Goal: Task Accomplishment & Management: Manage account settings

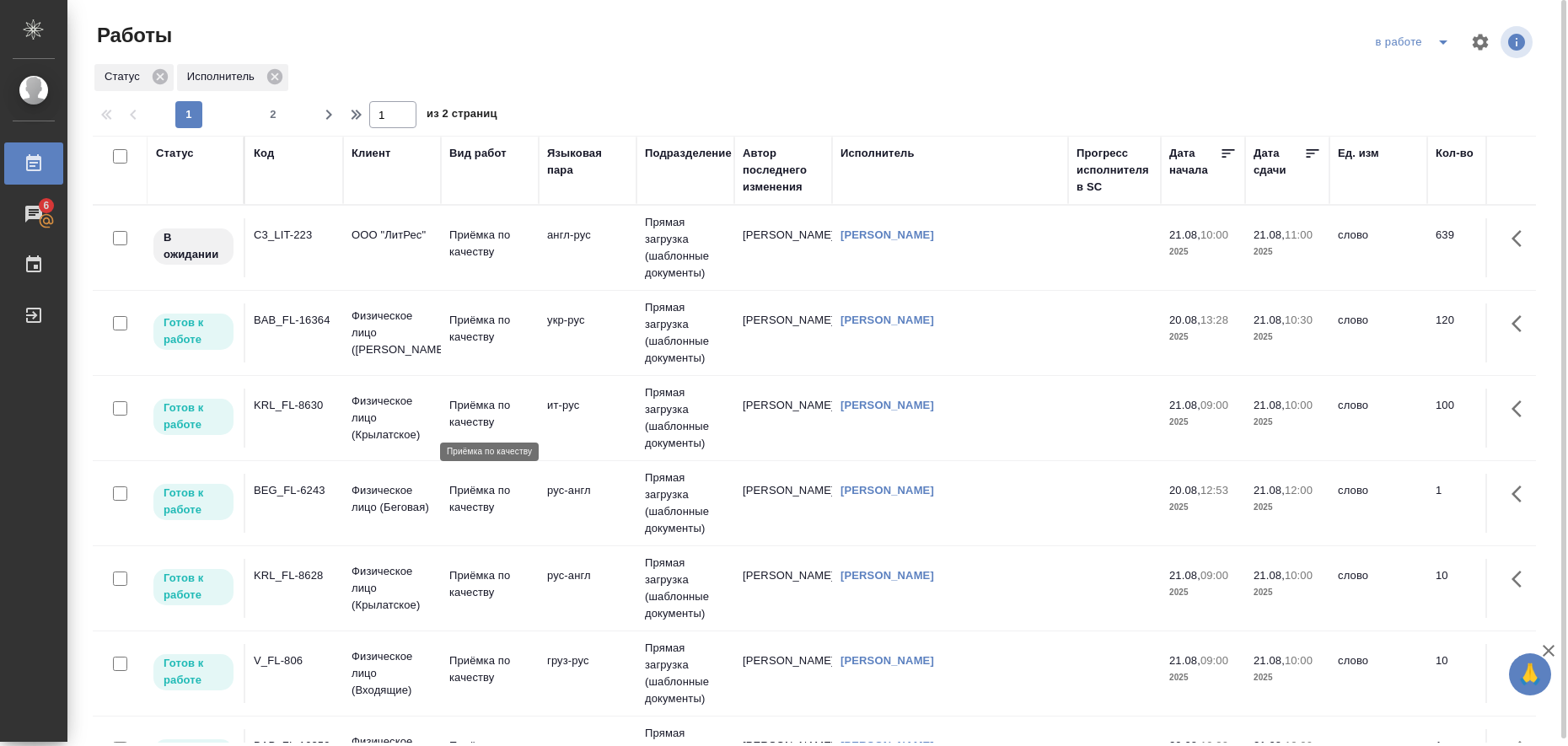
click at [490, 418] on p "Приёмка по качеству" at bounding box center [489, 414] width 81 height 34
click at [484, 498] on p "Приёмка по качеству" at bounding box center [489, 499] width 81 height 34
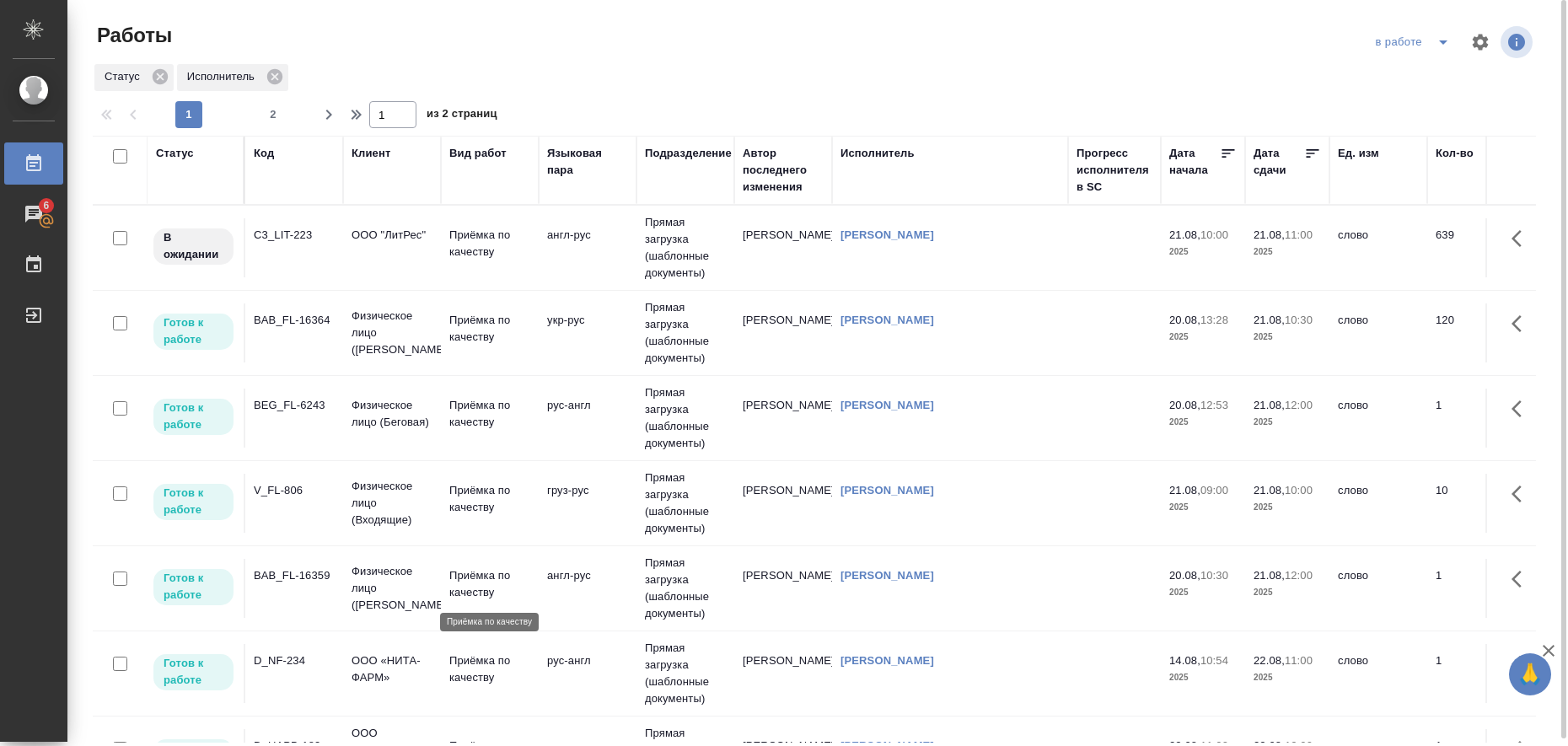
click at [489, 573] on p "Приёмка по качеству" at bounding box center [489, 584] width 81 height 34
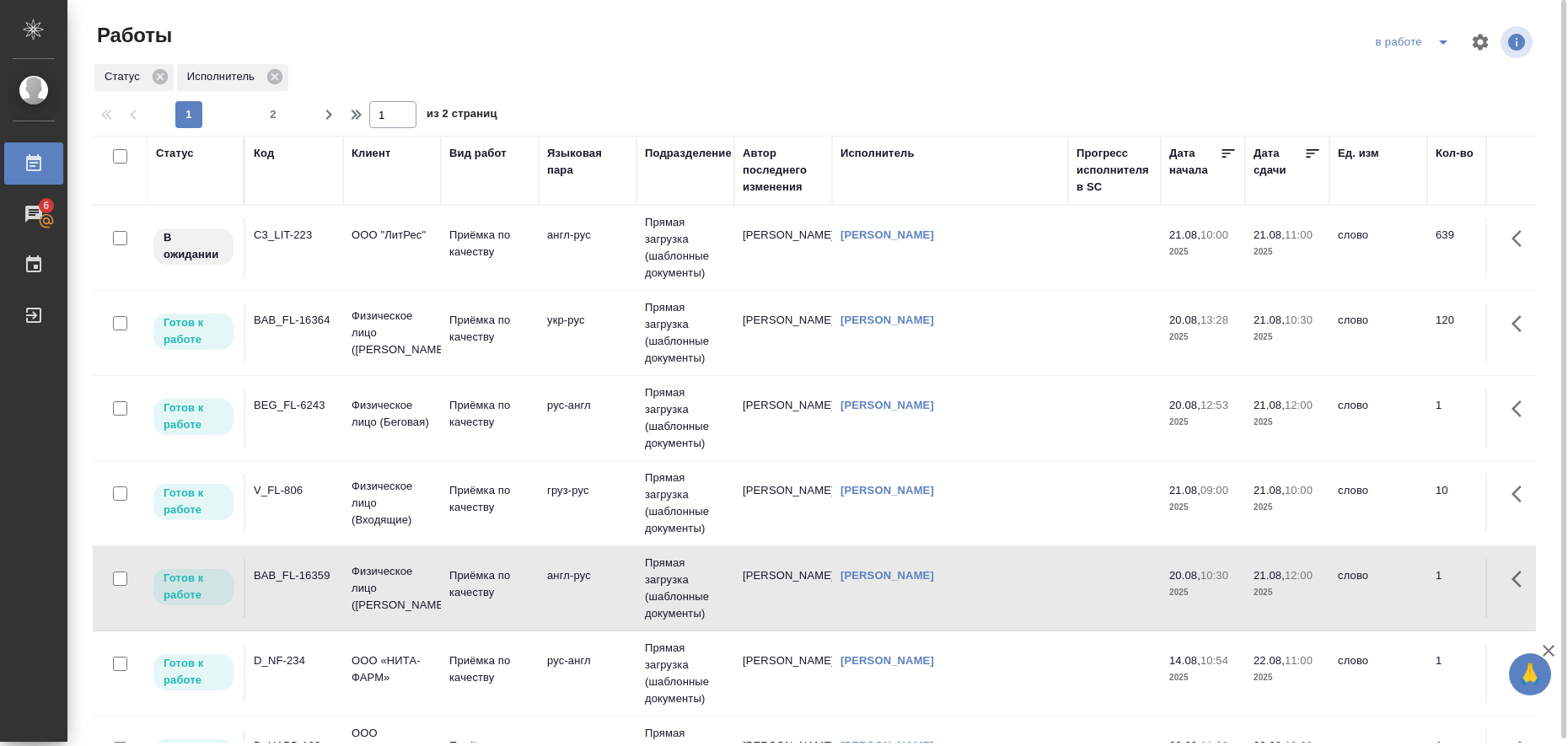
click at [403, 244] on p "Физическое лицо (Входящие)" at bounding box center [391, 235] width 81 height 17
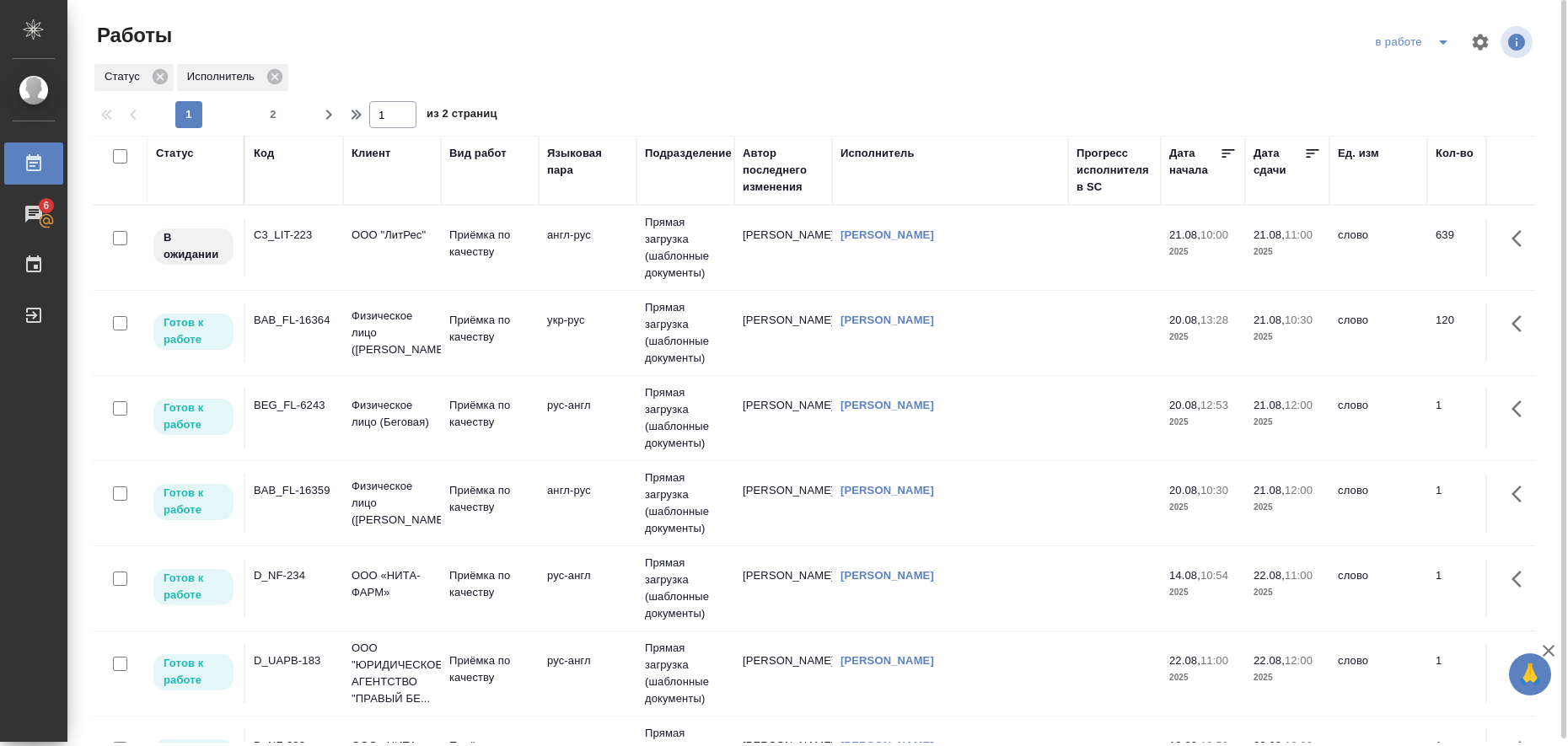
click at [561, 277] on td "укр-рус" at bounding box center [587, 248] width 98 height 59
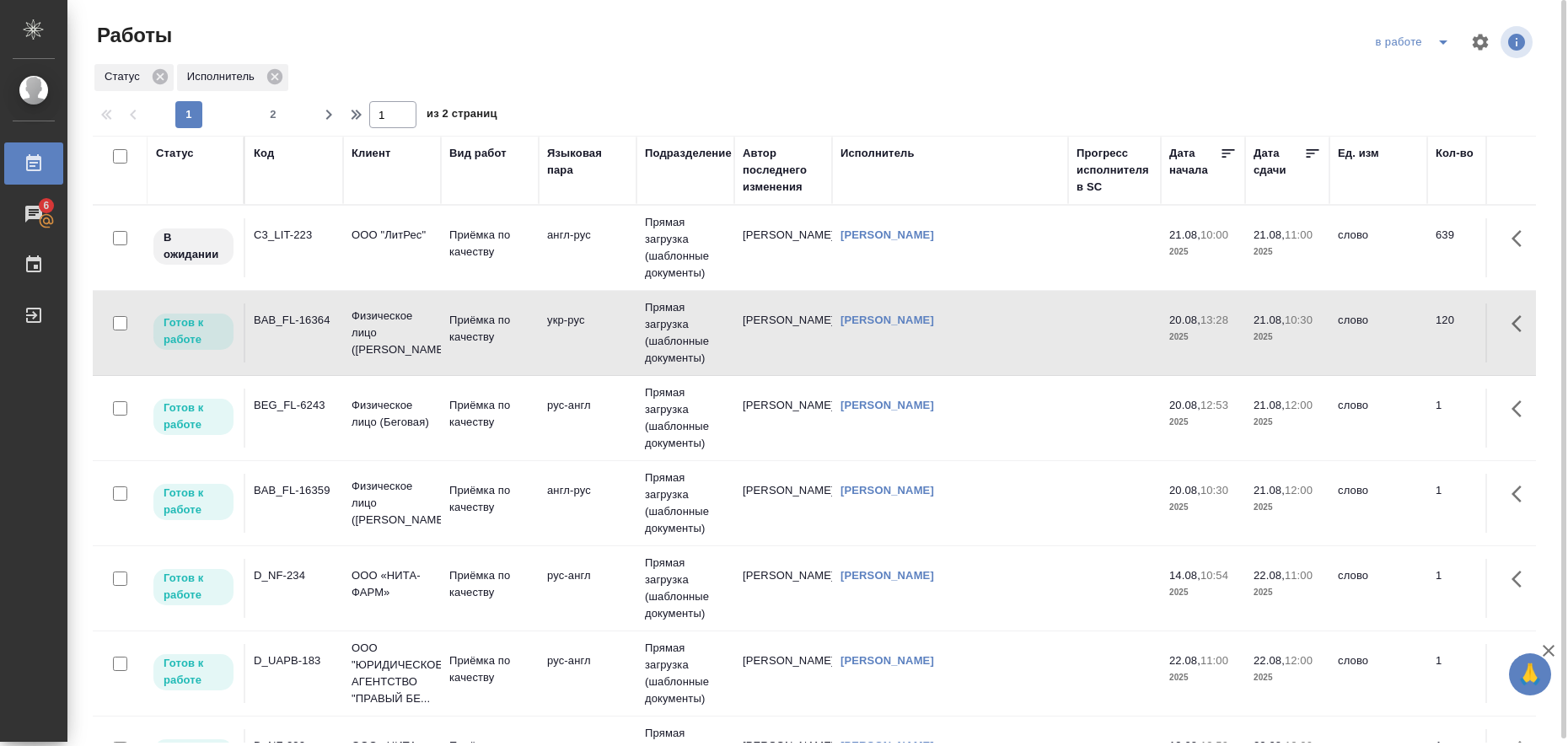
click at [1442, 42] on icon "split button" at bounding box center [1443, 43] width 9 height 4
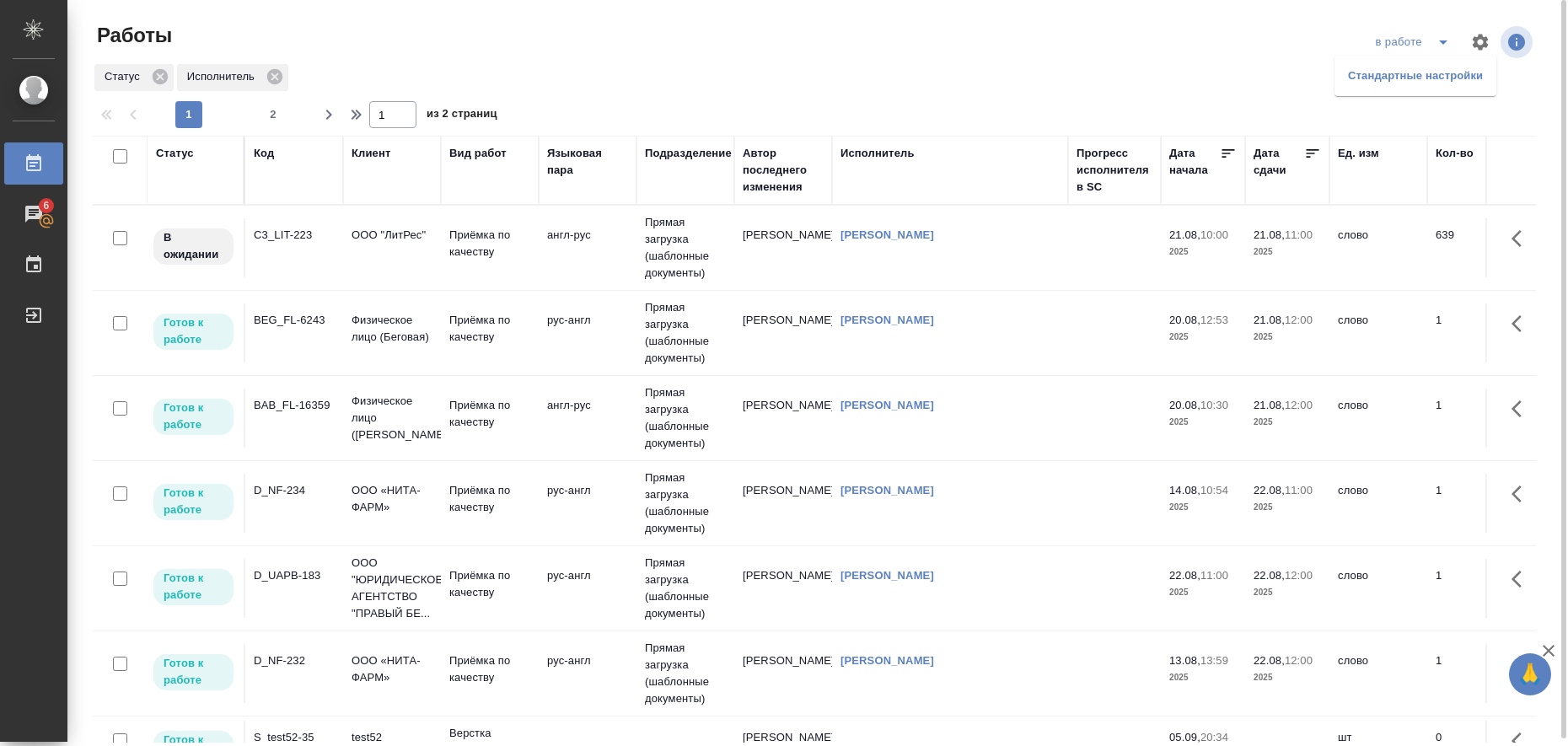
click at [1422, 81] on li "Стандартные настройки" at bounding box center [1415, 76] width 161 height 27
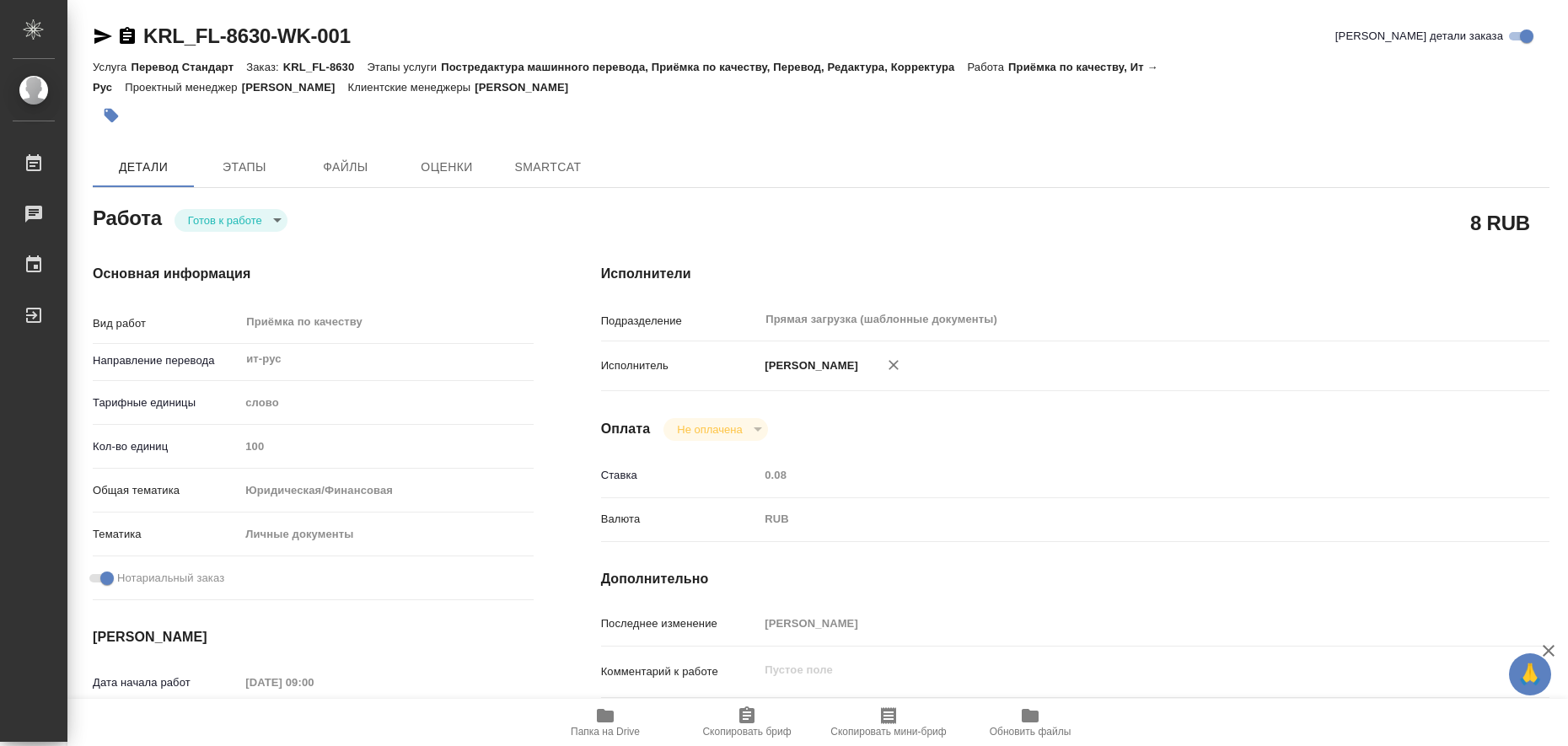
type textarea "x"
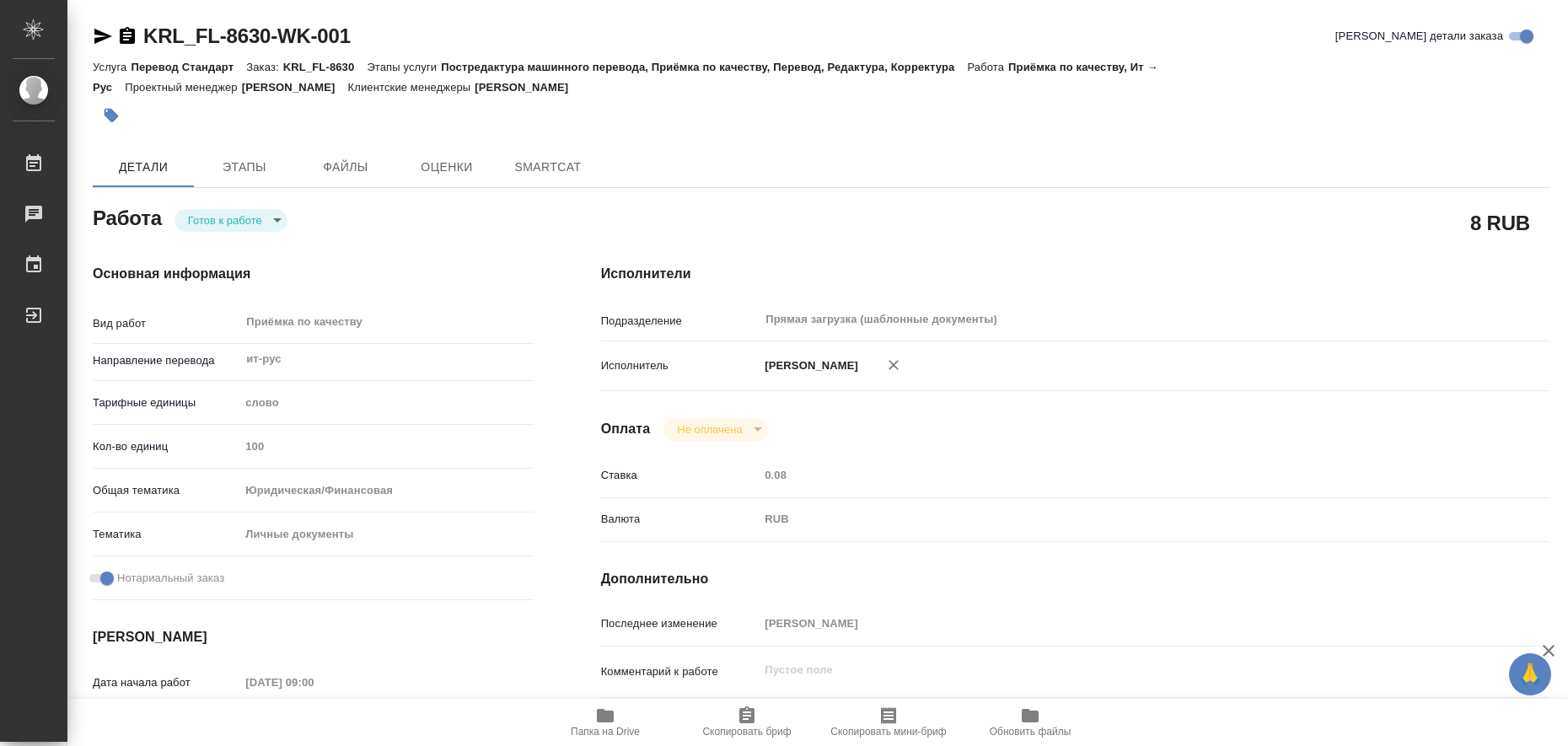
type textarea "x"
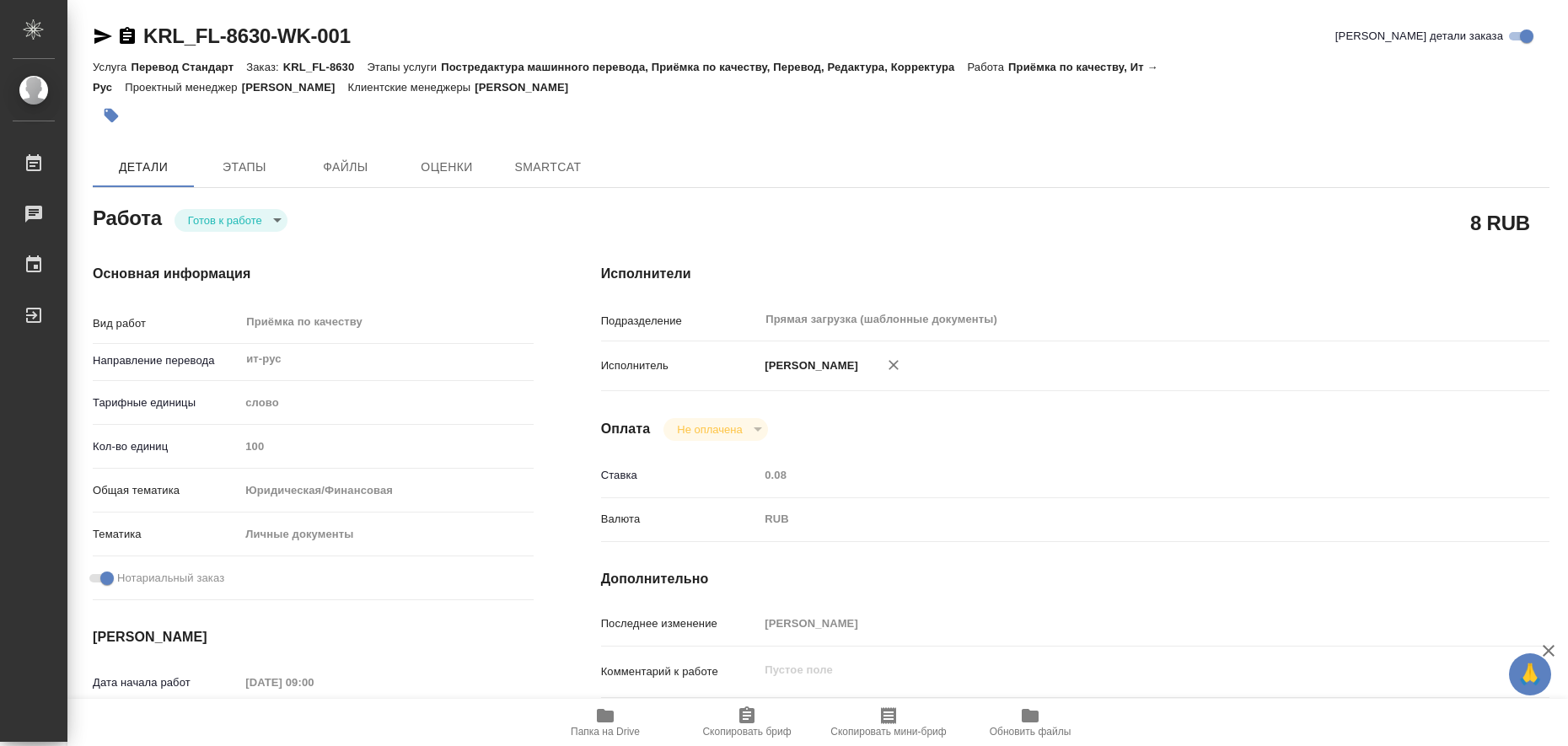
type textarea "x"
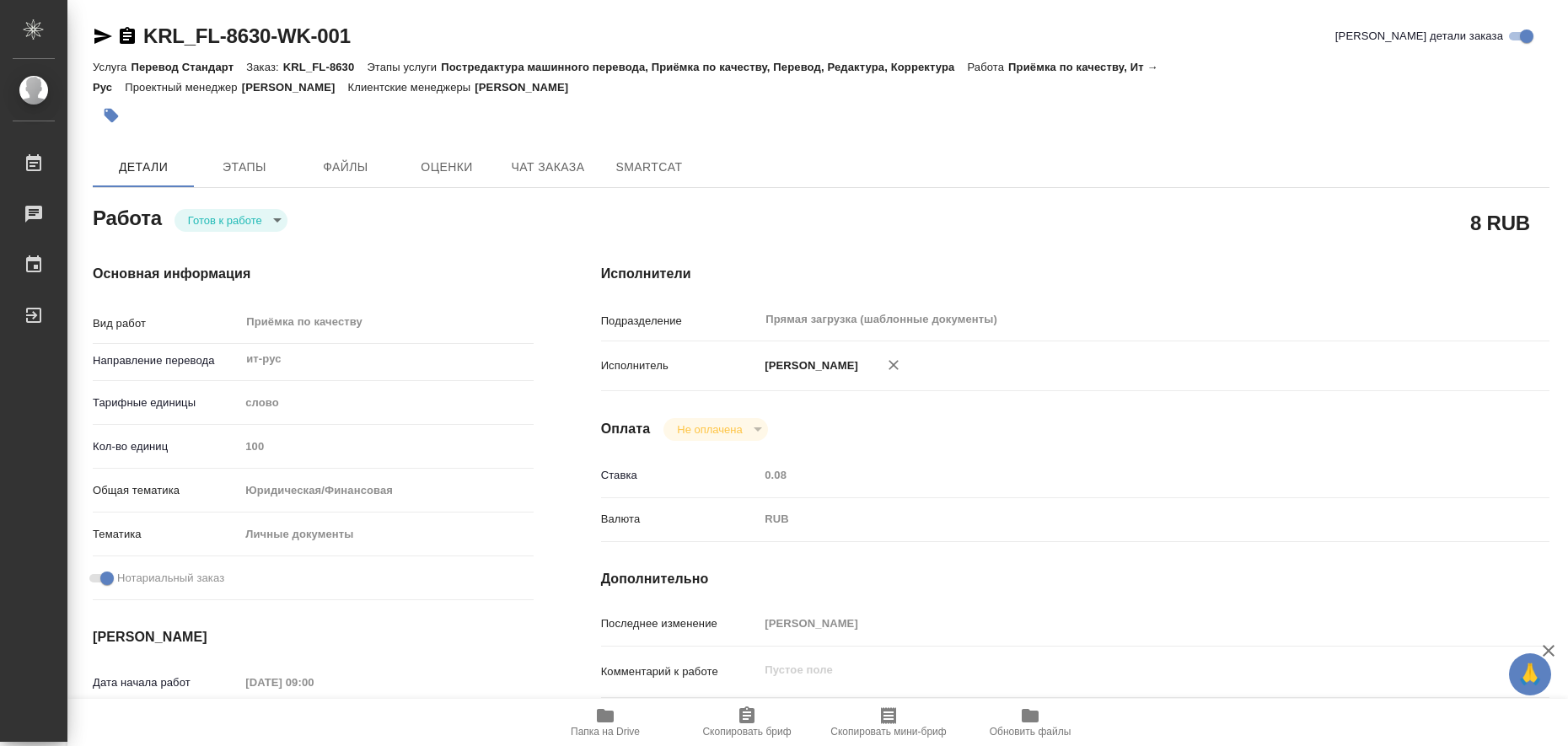
type textarea "x"
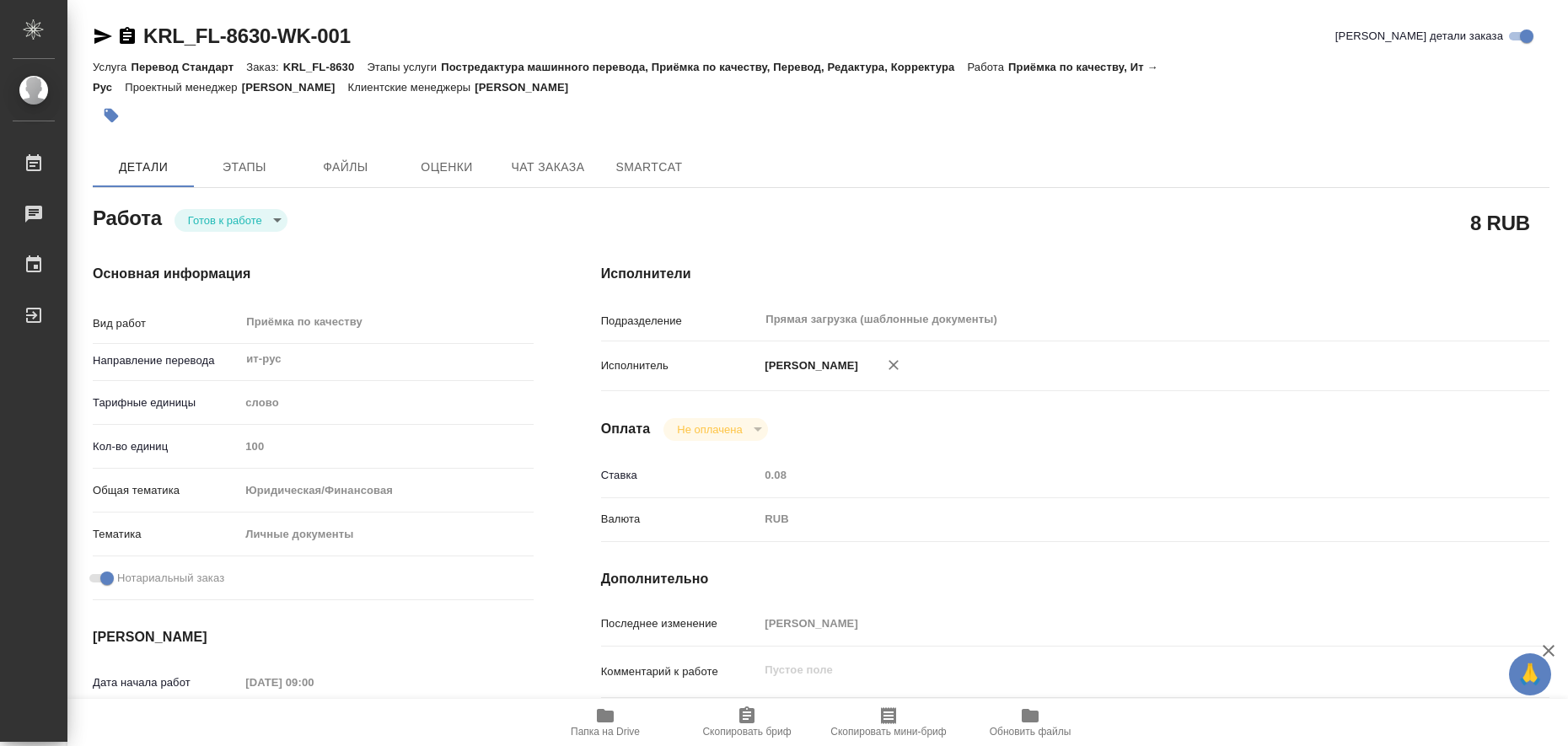
click at [610, 712] on icon "button" at bounding box center [605, 715] width 17 height 13
type textarea "x"
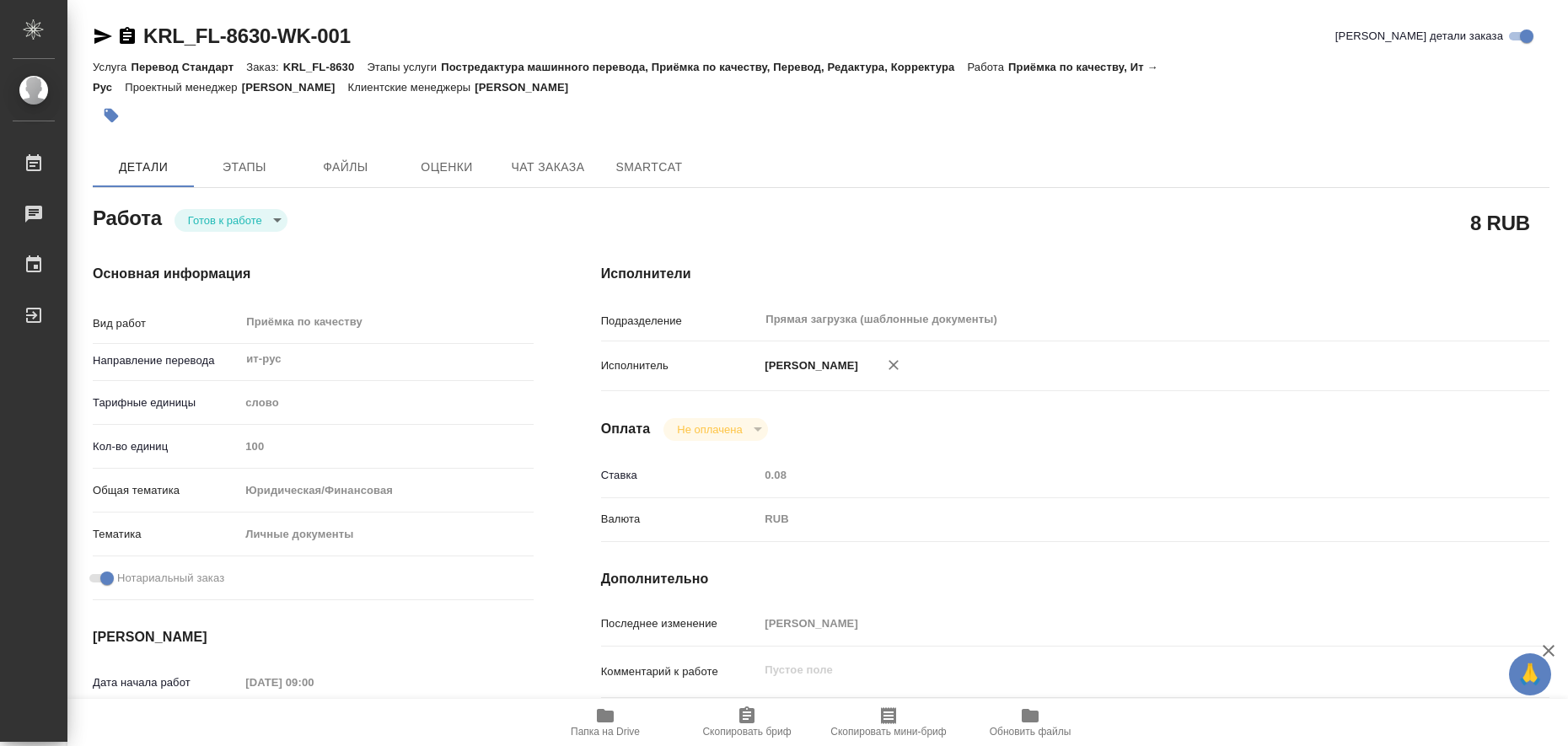
type textarea "x"
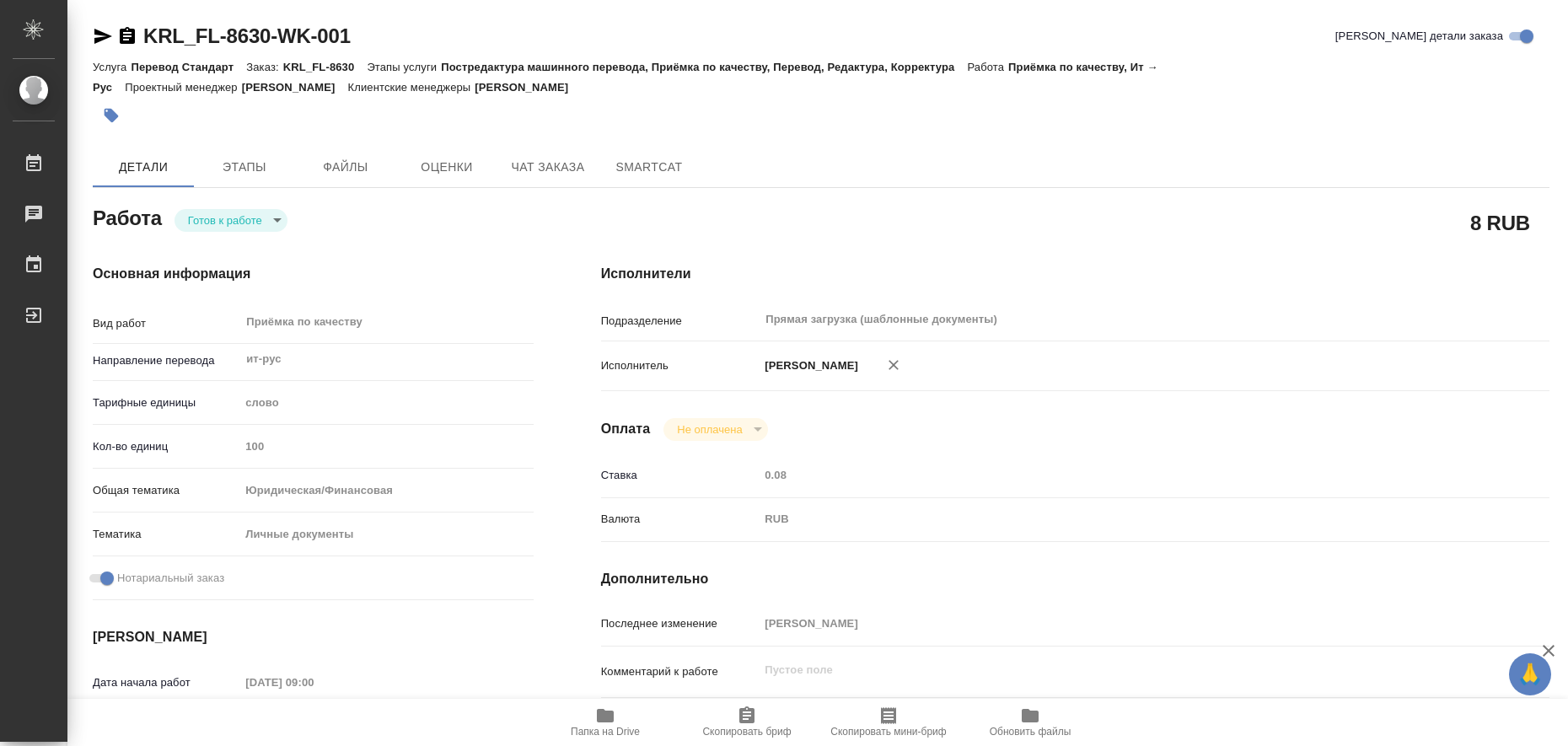
type textarea "x"
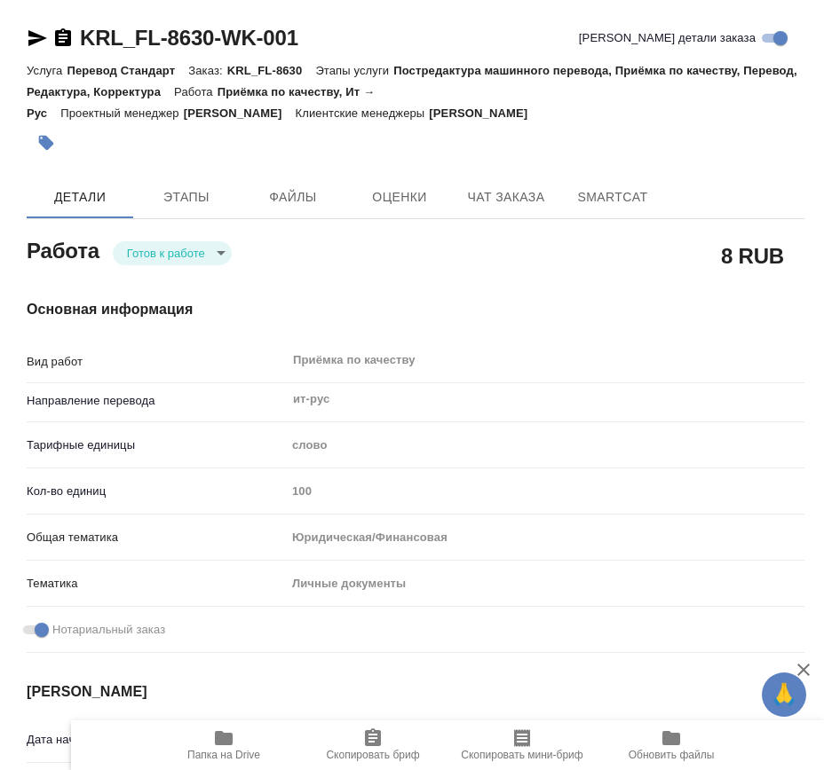
type textarea "x"
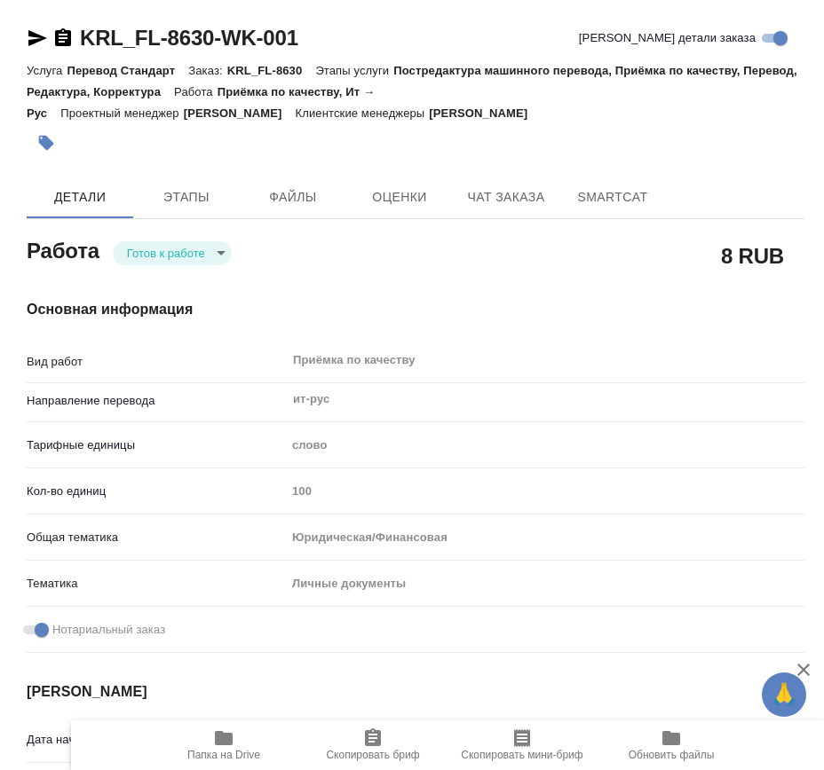
type textarea "x"
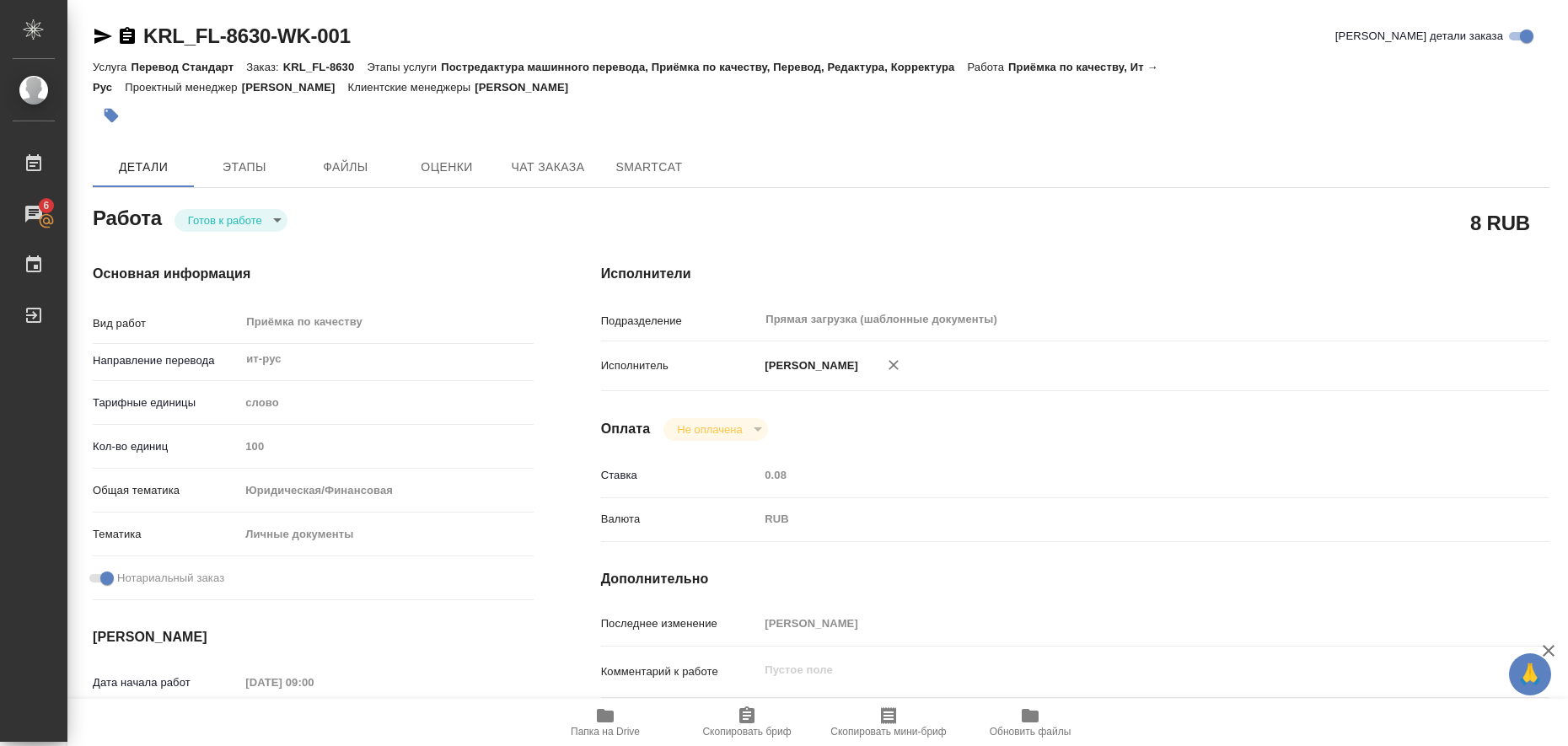
type textarea "x"
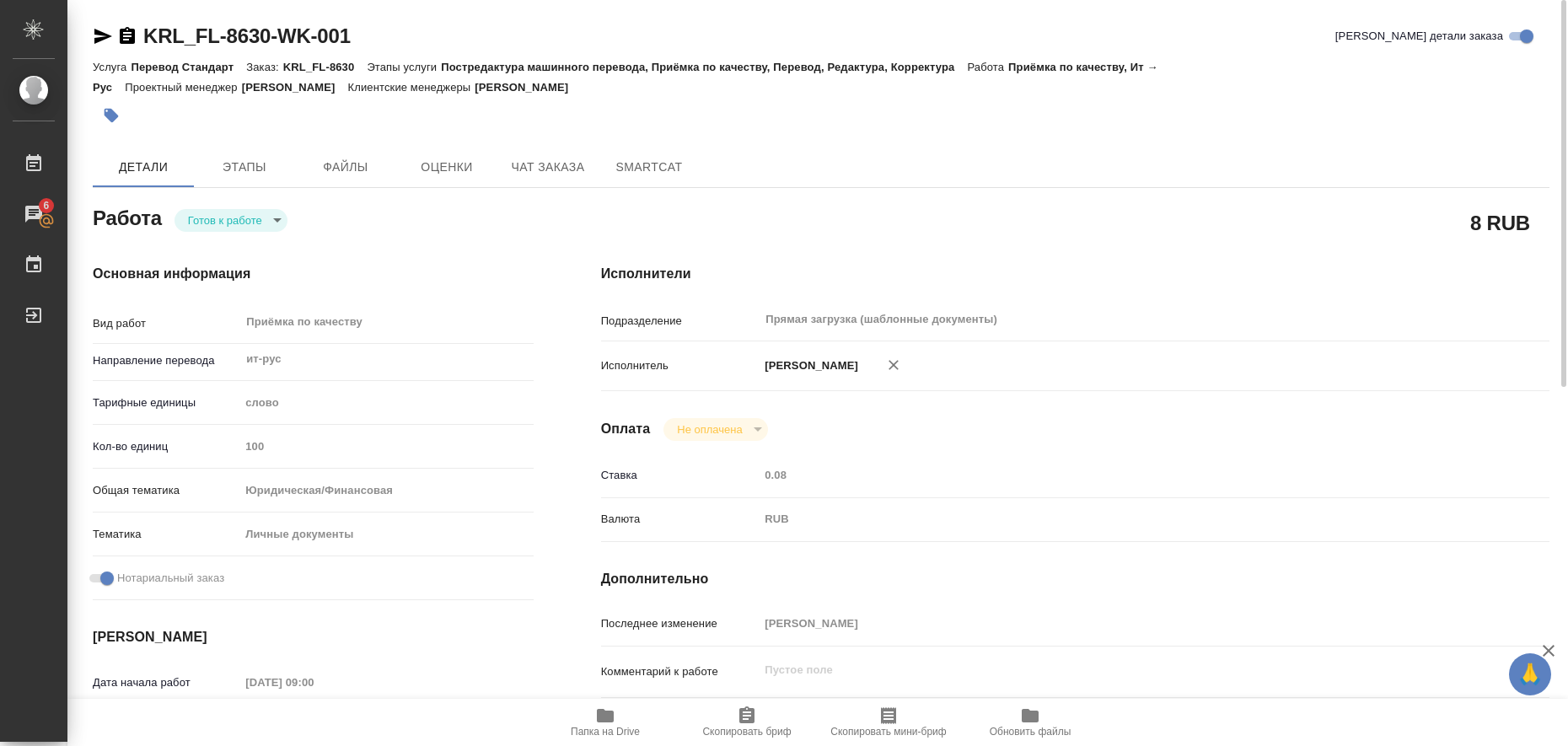
click at [99, 34] on icon "button" at bounding box center [103, 36] width 18 height 15
click at [116, 115] on icon "button" at bounding box center [111, 116] width 14 height 14
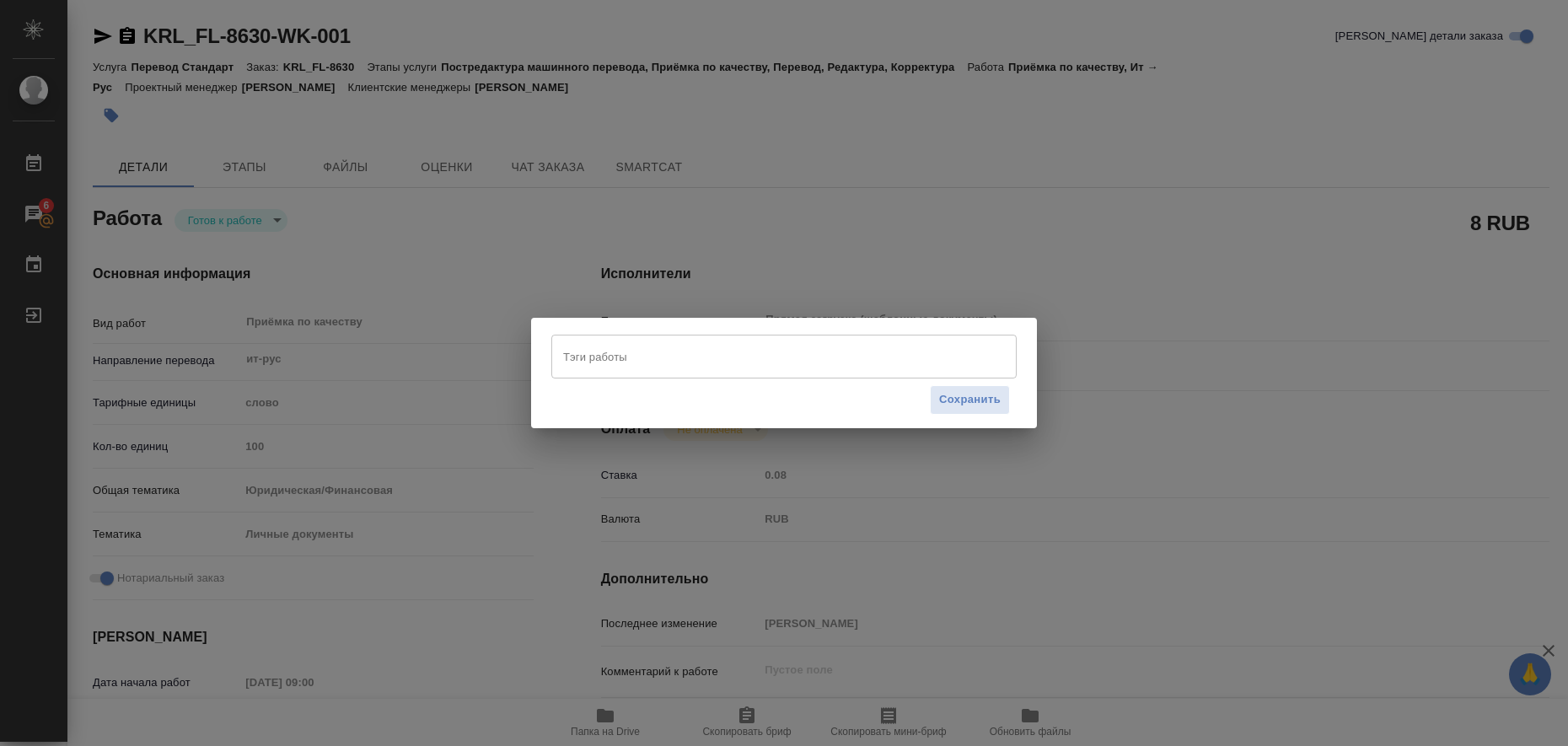
click at [590, 349] on input "Тэги работы" at bounding box center [767, 356] width 418 height 28
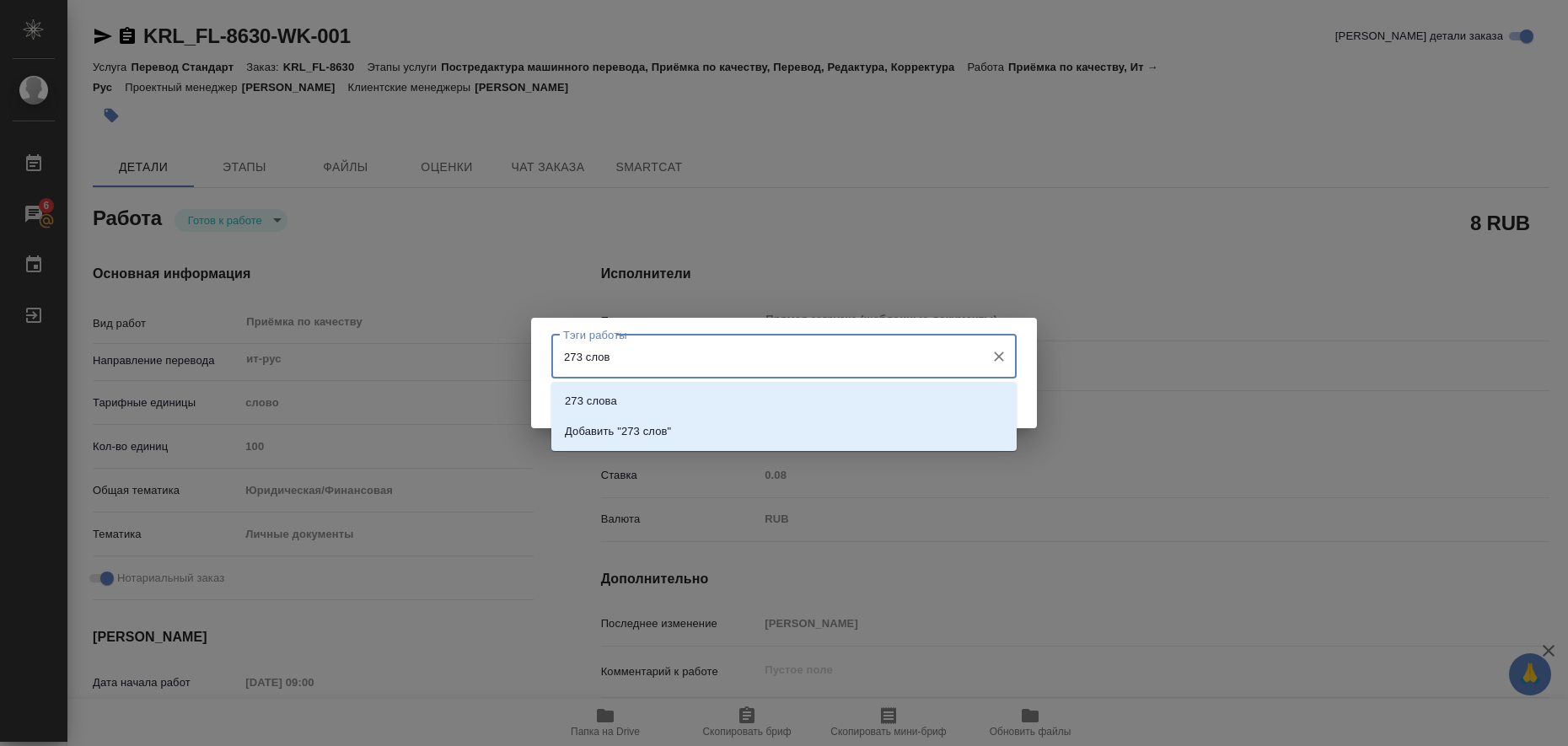
type input "273 слова"
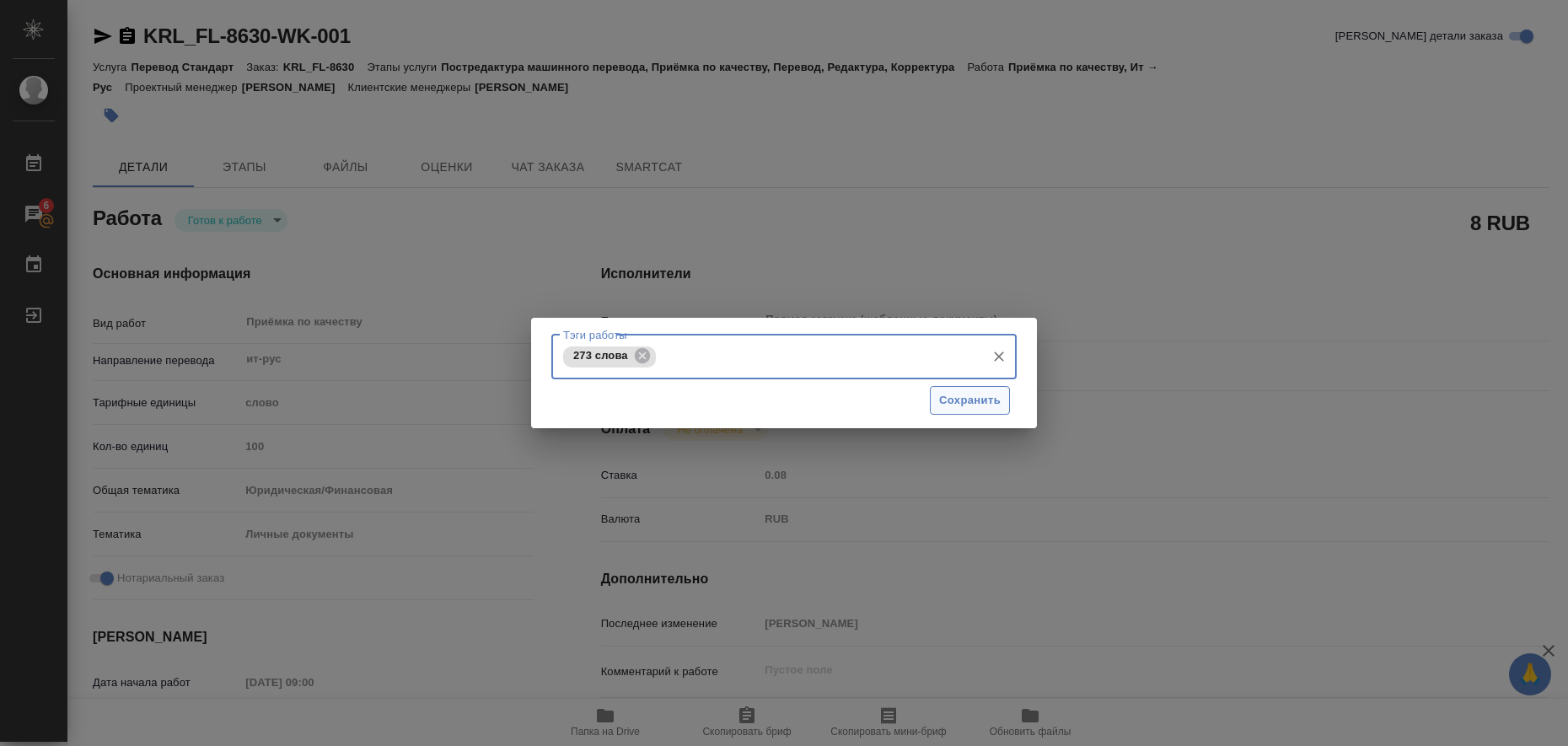
click at [989, 402] on span "Сохранить" at bounding box center [970, 401] width 62 height 19
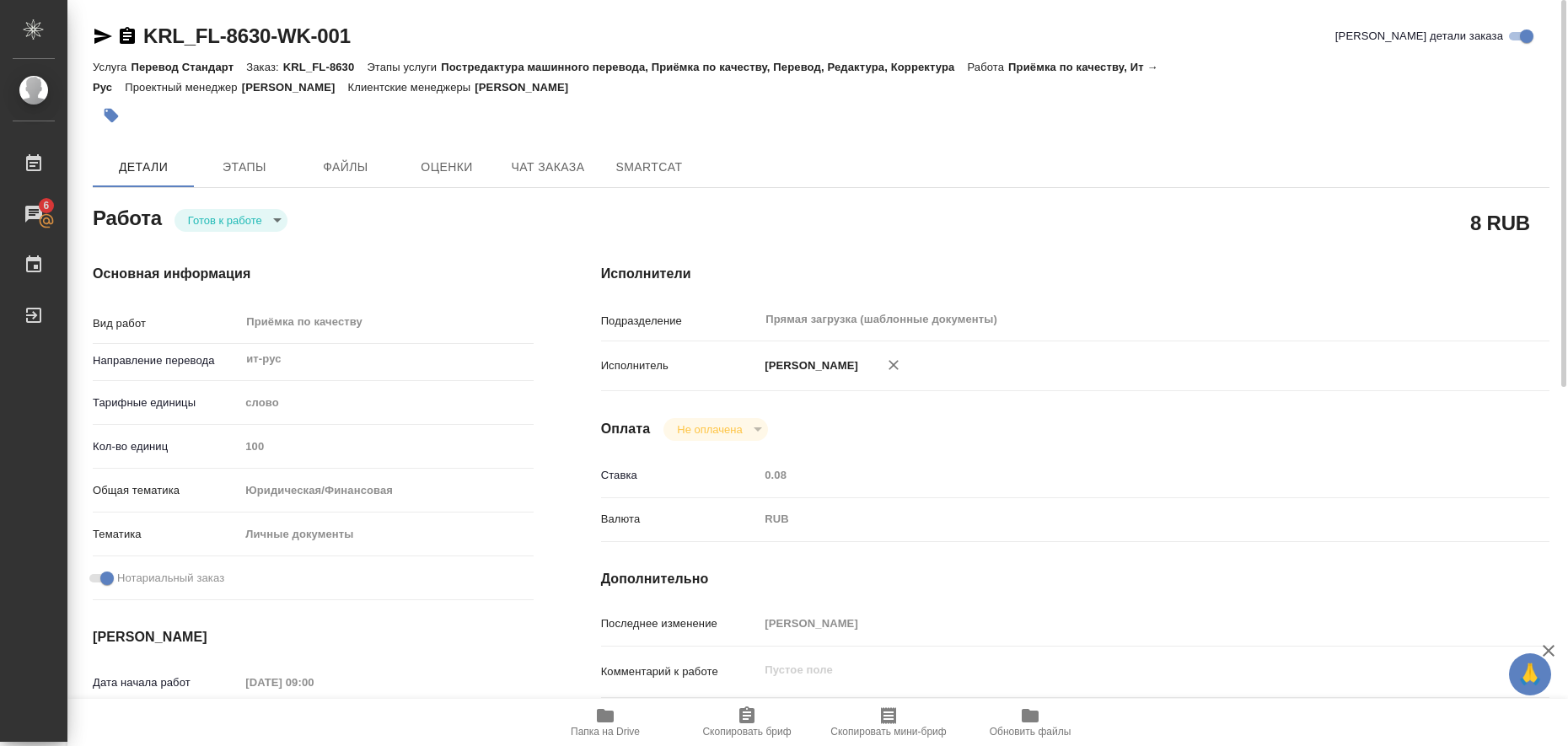
type input "readyForWork"
type textarea "Приёмка по качеству"
type textarea "x"
type input "ит-рус"
type input "5a8b1489cc6b4906c91bfd90"
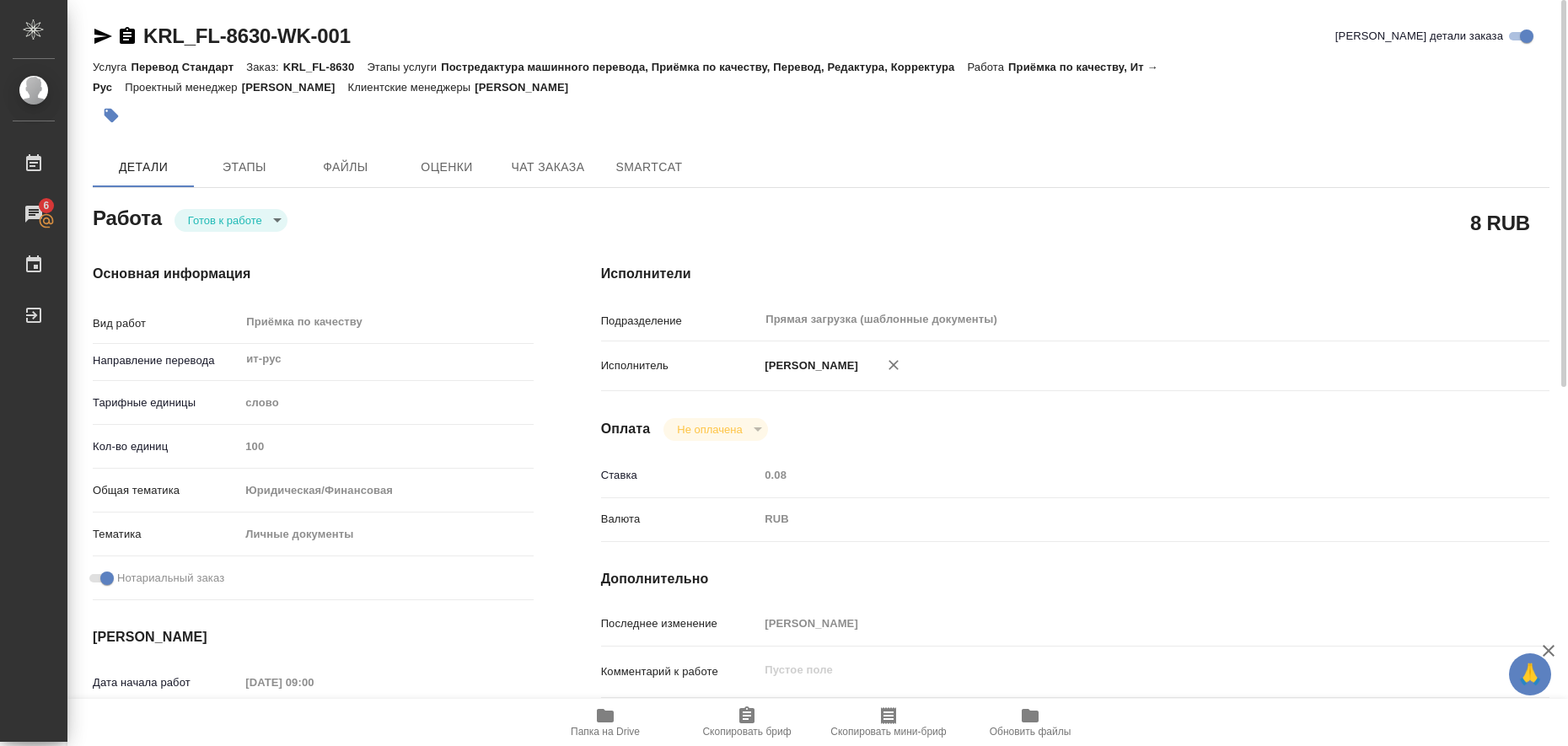
type input "100"
type input "yr-fn"
type input "5a8b8b956a9677013d343cfe"
checkbox input "true"
type input "21.08.2025 09:00"
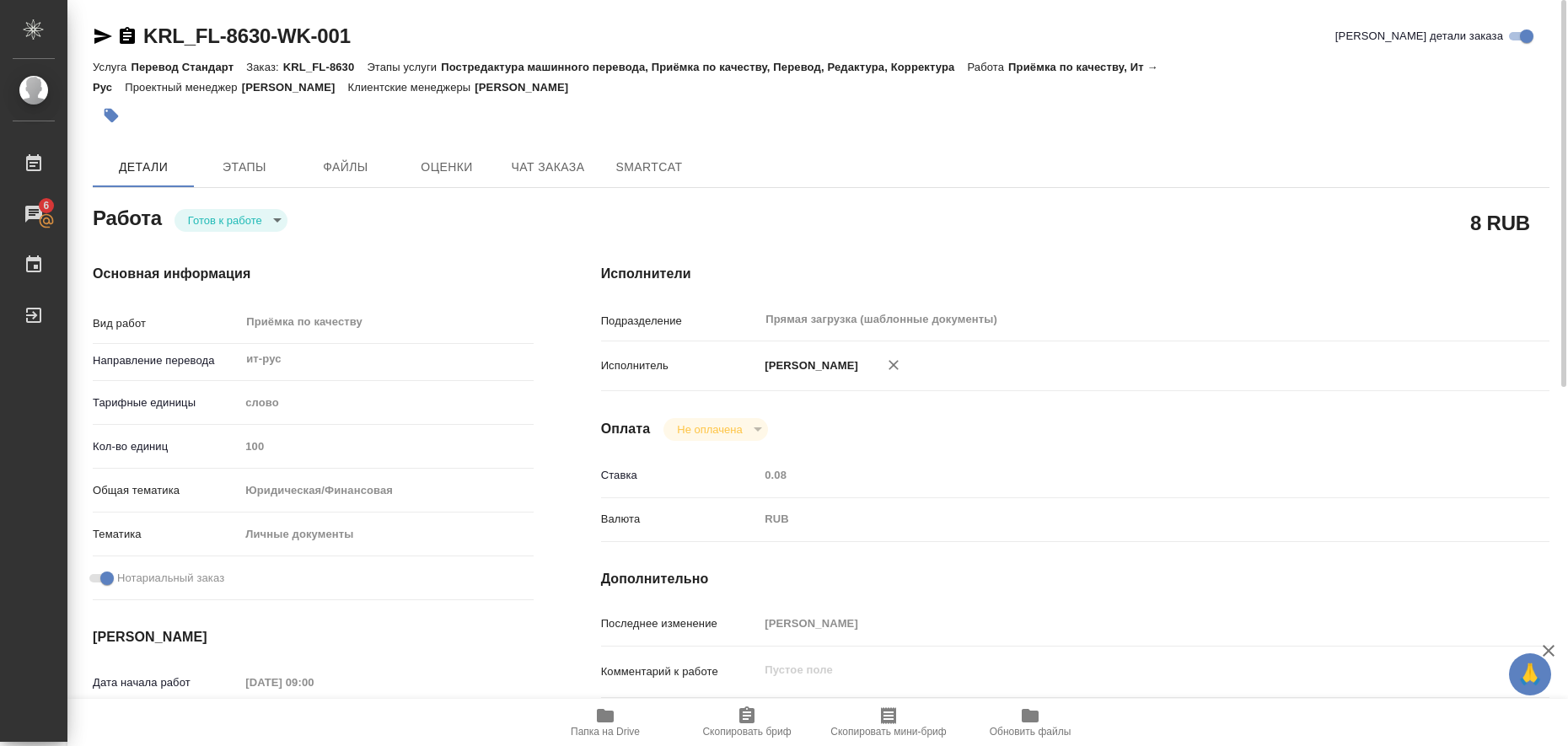
type input "21.08.2025 10:00"
type input "Прямая загрузка (шаблонные документы)"
type input "notPayed"
type input "0.08"
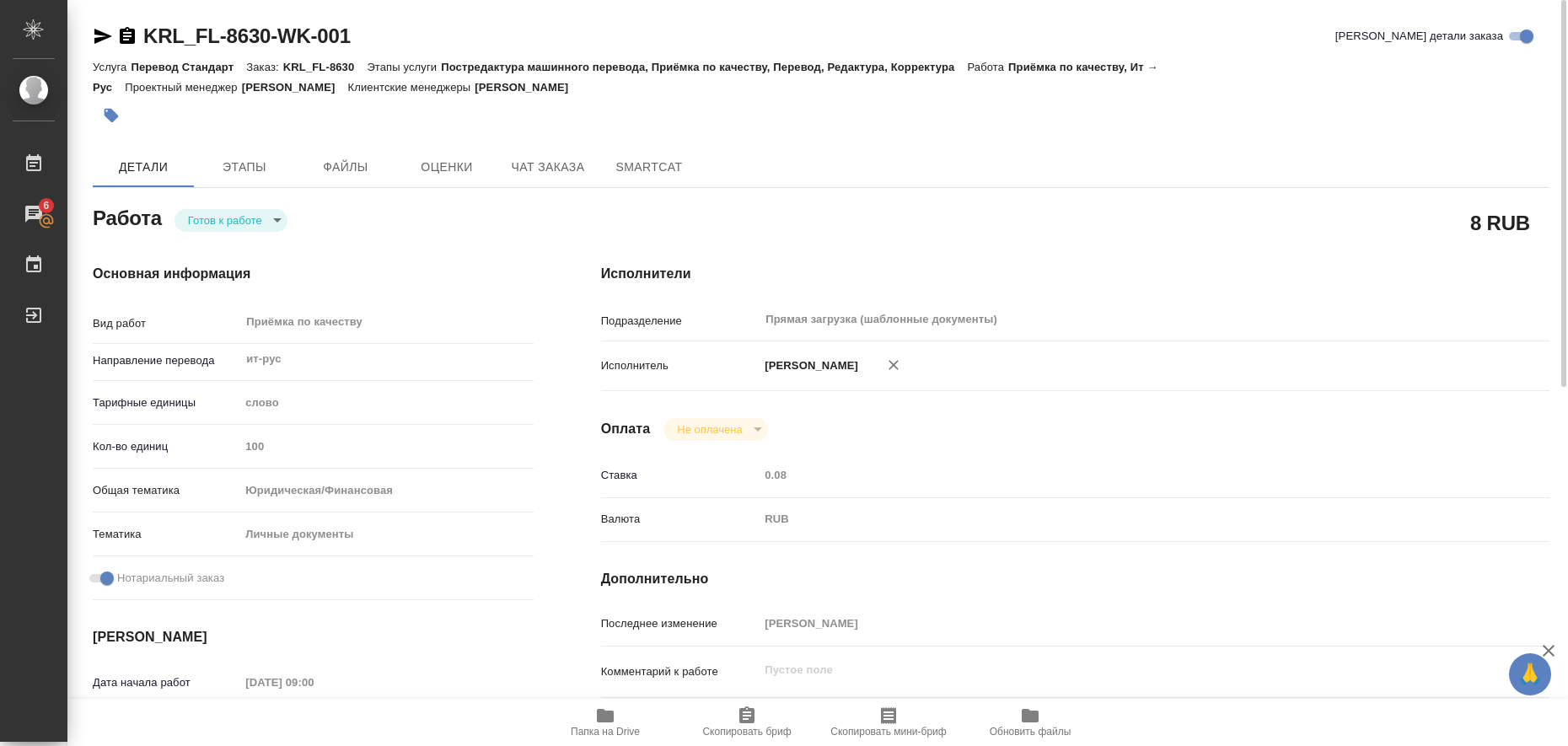
type input "RUB"
type input "Любицкая Ольга"
type textarea "x"
type textarea "/Clients/FL_KRL/Orders/KRL_FL-8630/Corrected/KRL_FL-8630-WK-001"
type textarea "x"
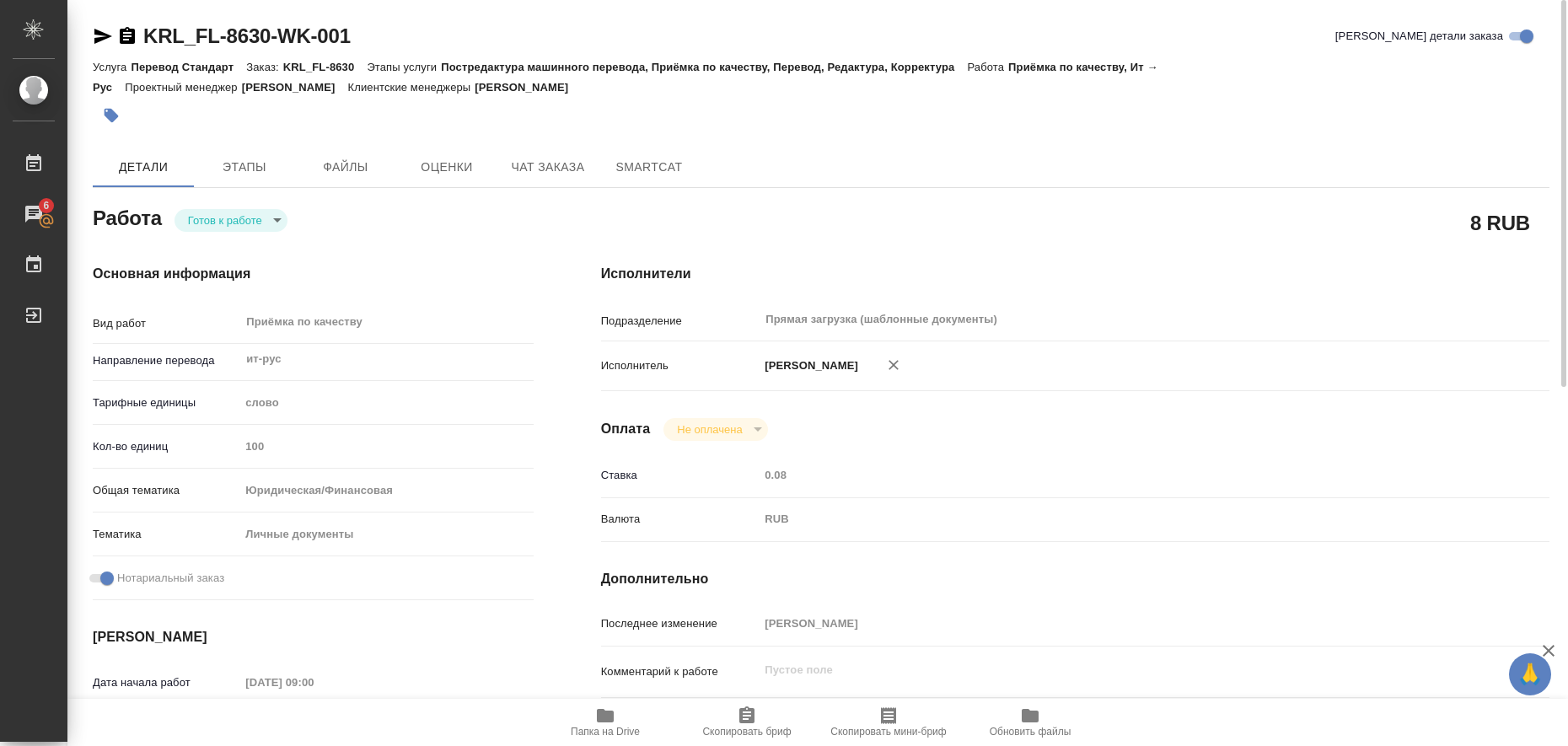
type input "KRL_FL-8630"
type input "Перевод Стандарт"
type input "Постредактура машинного перевода, Приёмка по качеству, Перевод, Редактура, Корр…"
type input "Касымов Тимур"
type input "/Clients/FL_KRL/Orders/KRL_FL-8630"
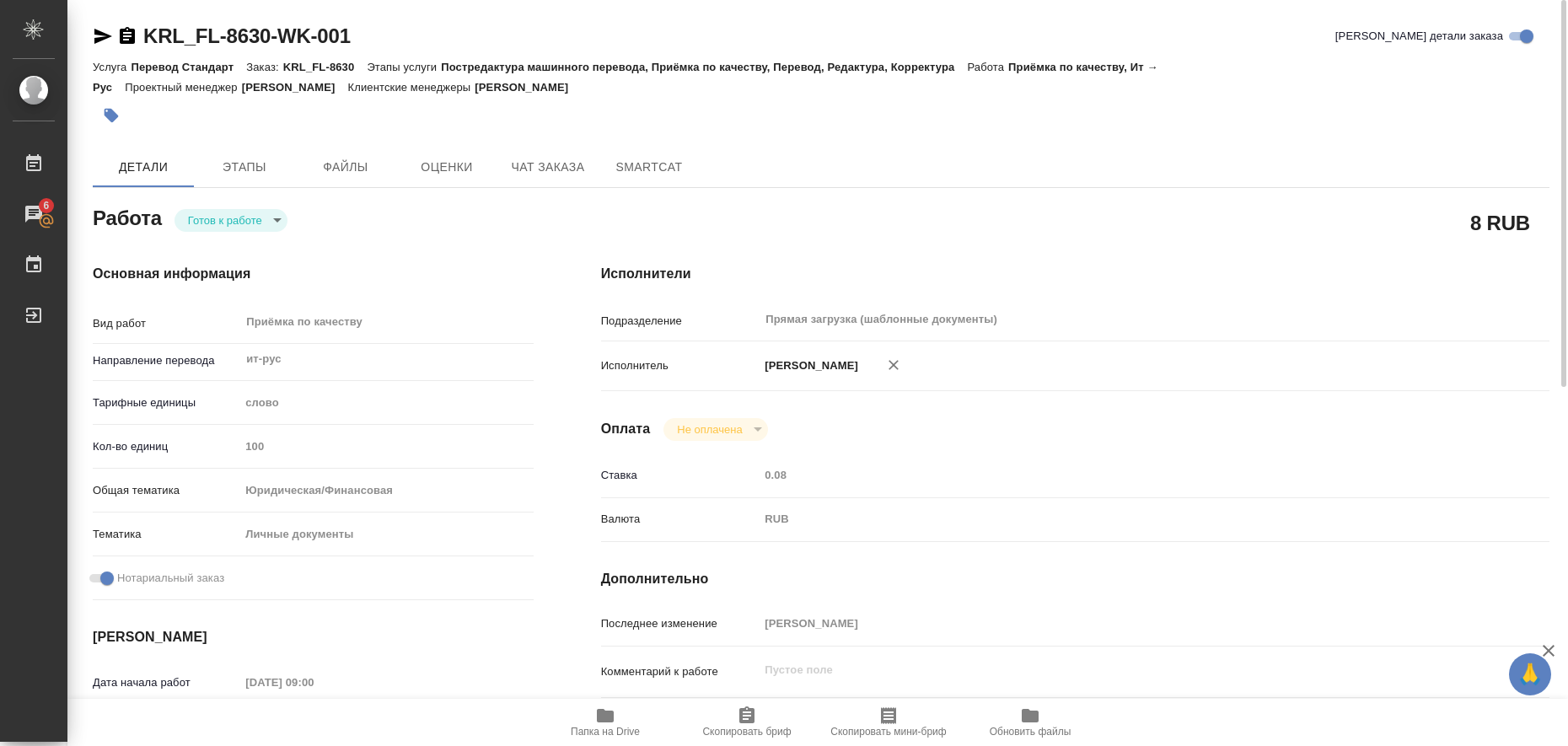
type textarea "x"
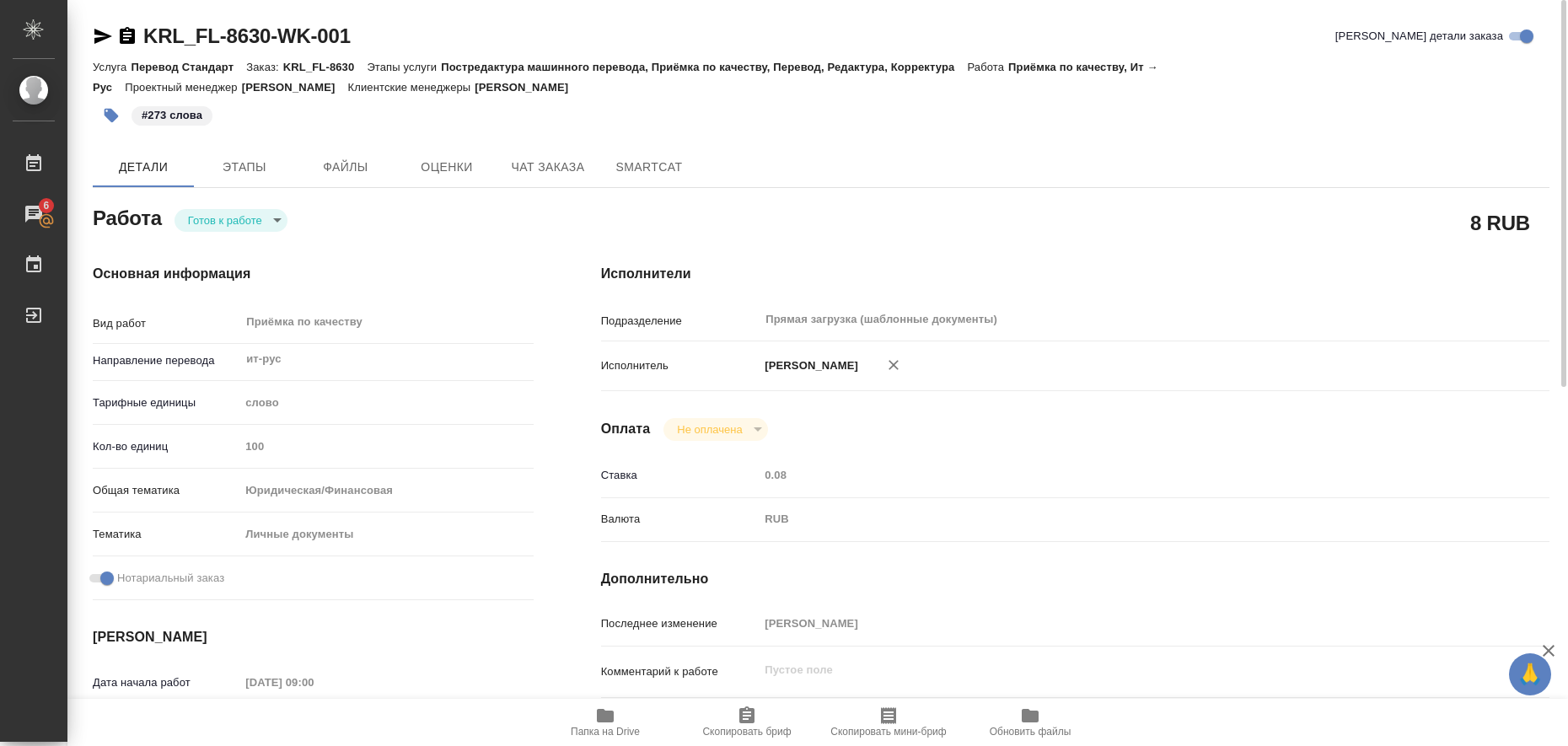
type textarea "x"
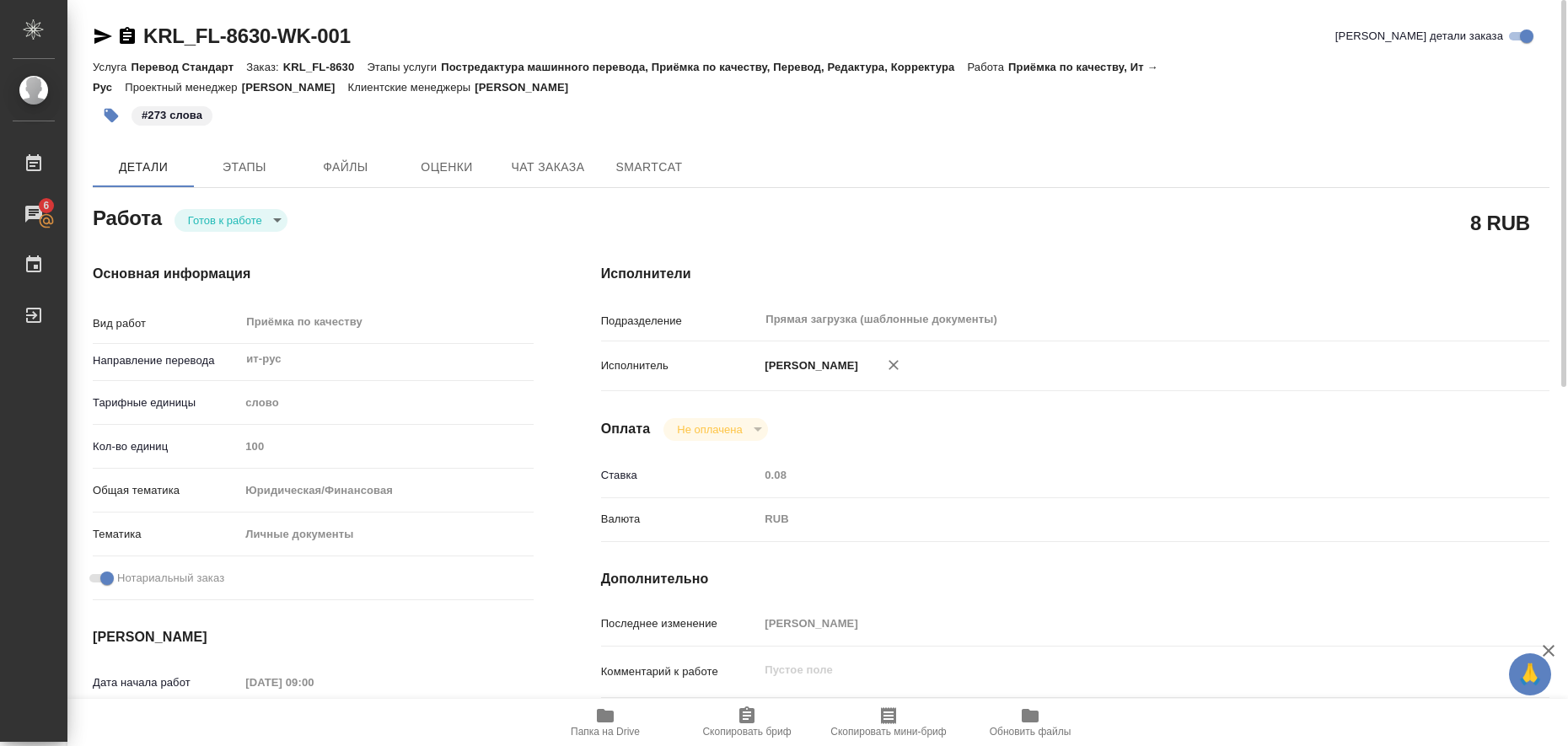
type textarea "x"
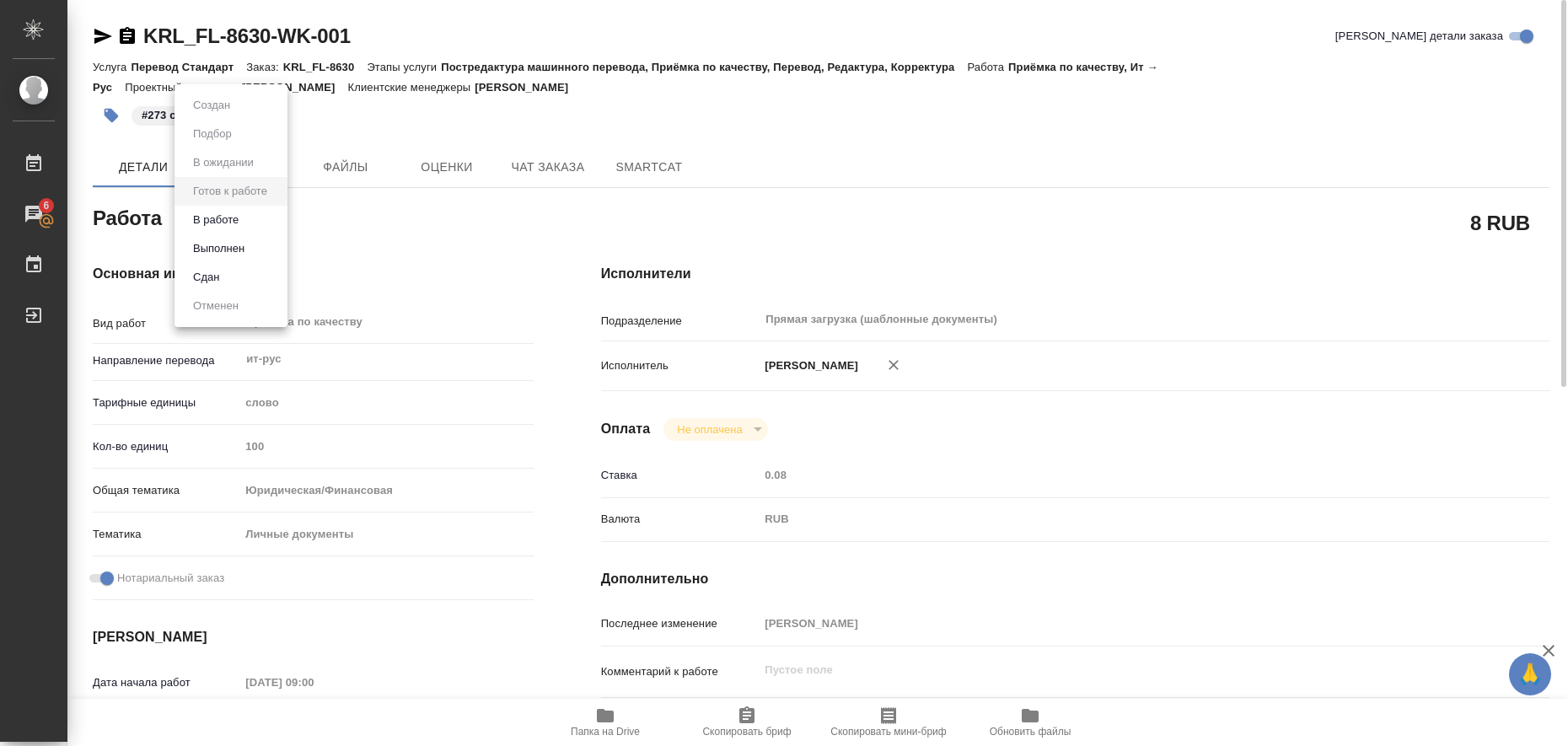
click at [274, 220] on body "🙏 .cls-1 fill:#fff; AWATERA Liubitskaia Olga Работы 6 Чаты График Выйти KRL_FL-…" at bounding box center [784, 373] width 1568 height 746
type textarea "x"
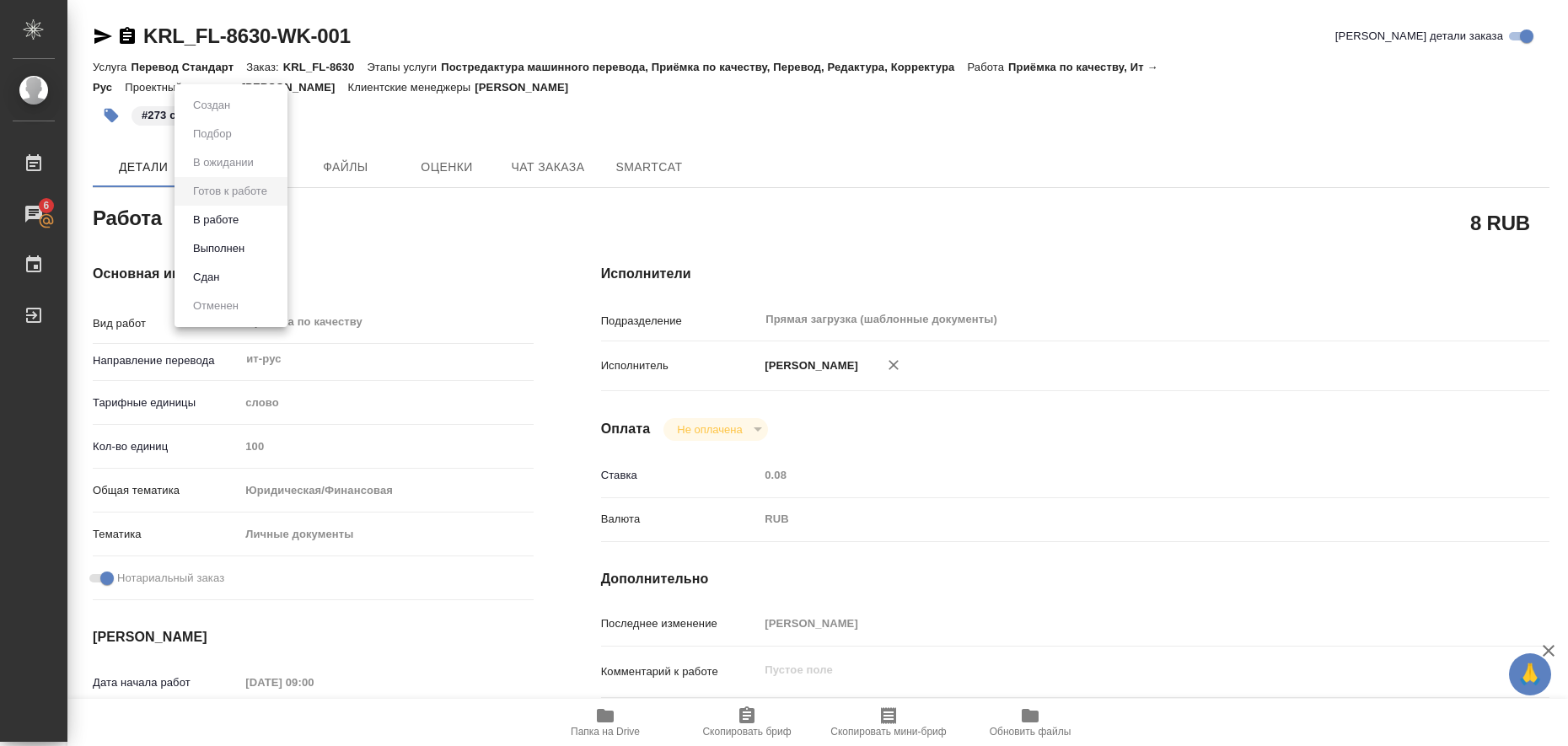
type textarea "x"
click at [251, 255] on li "Выполнен" at bounding box center [231, 249] width 113 height 28
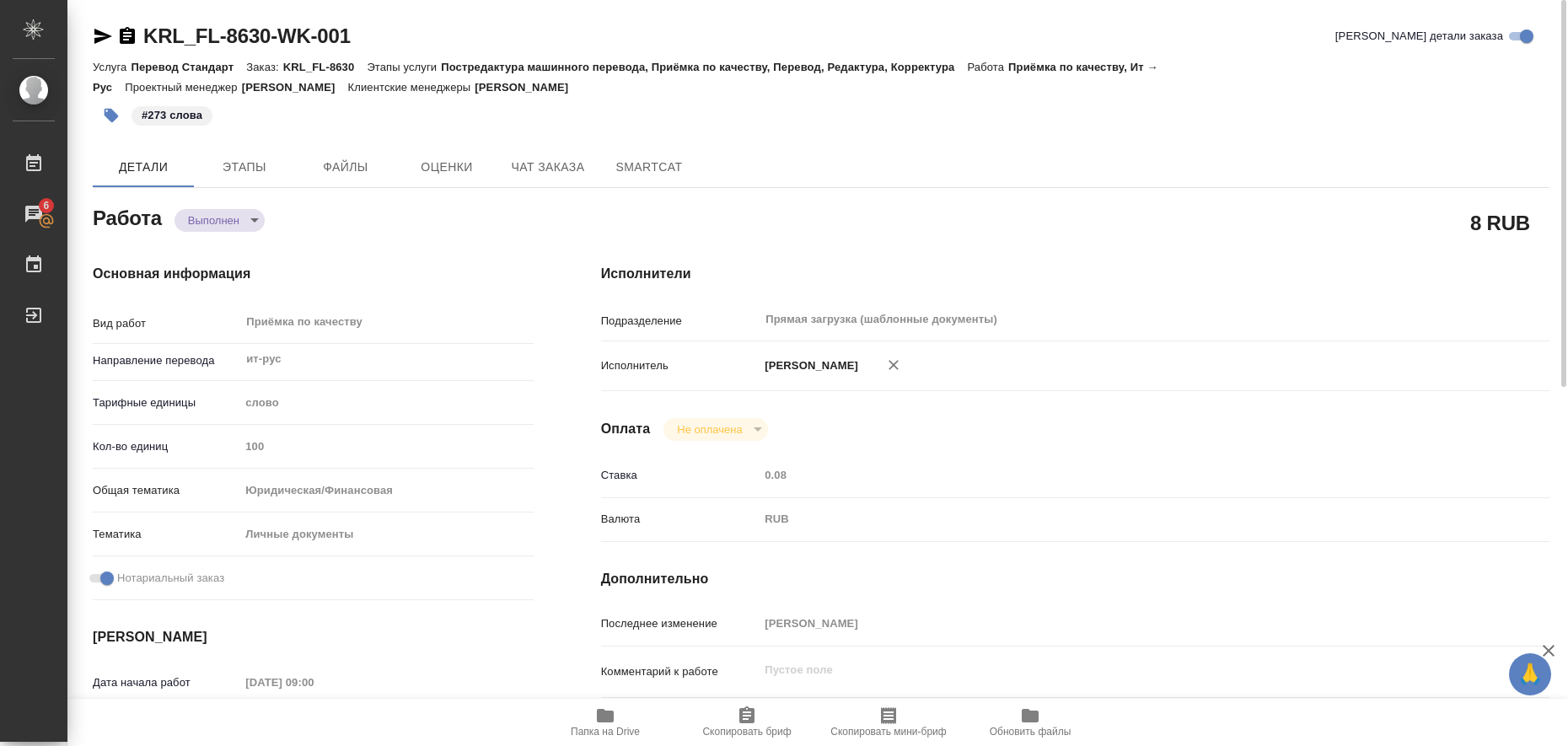
type textarea "x"
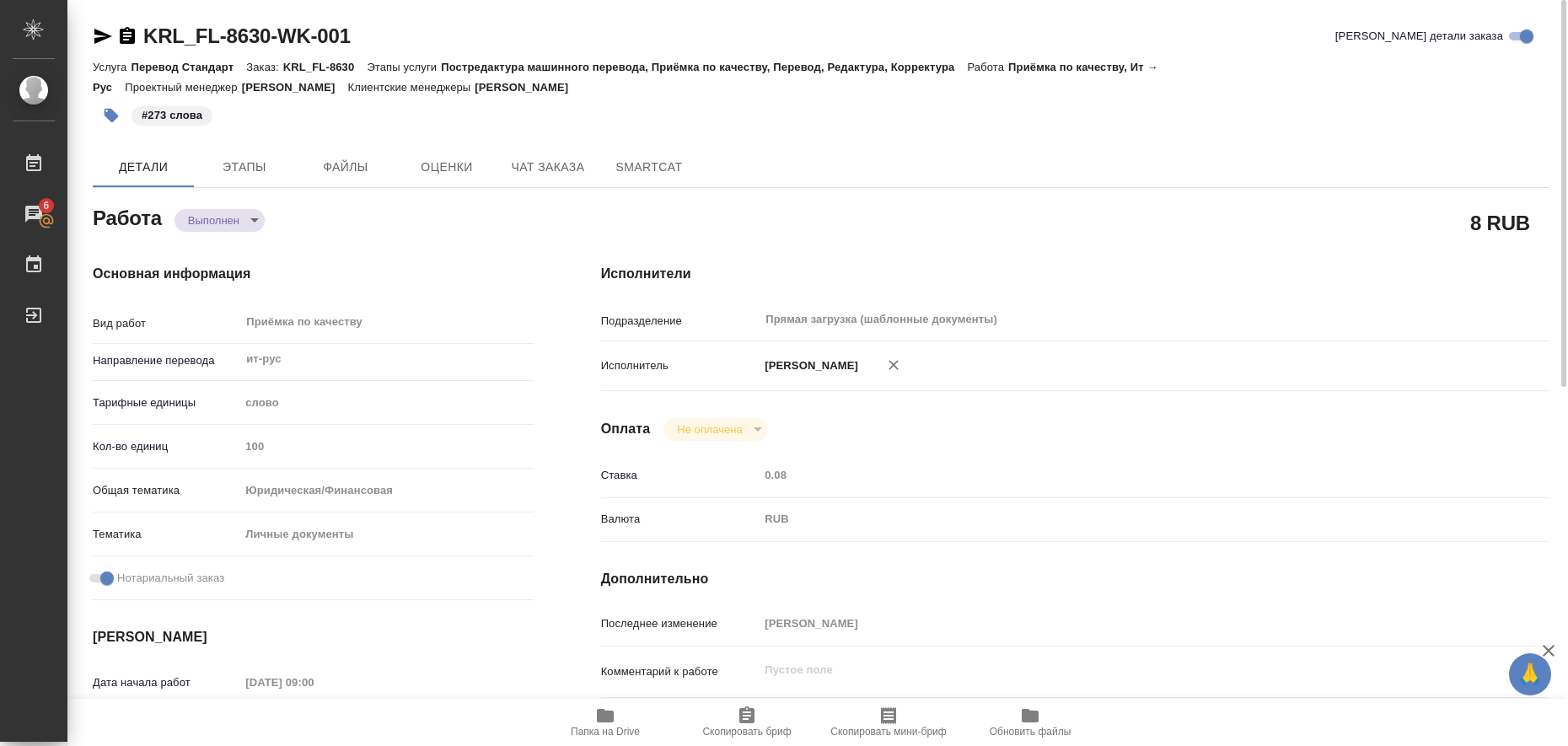
type textarea "x"
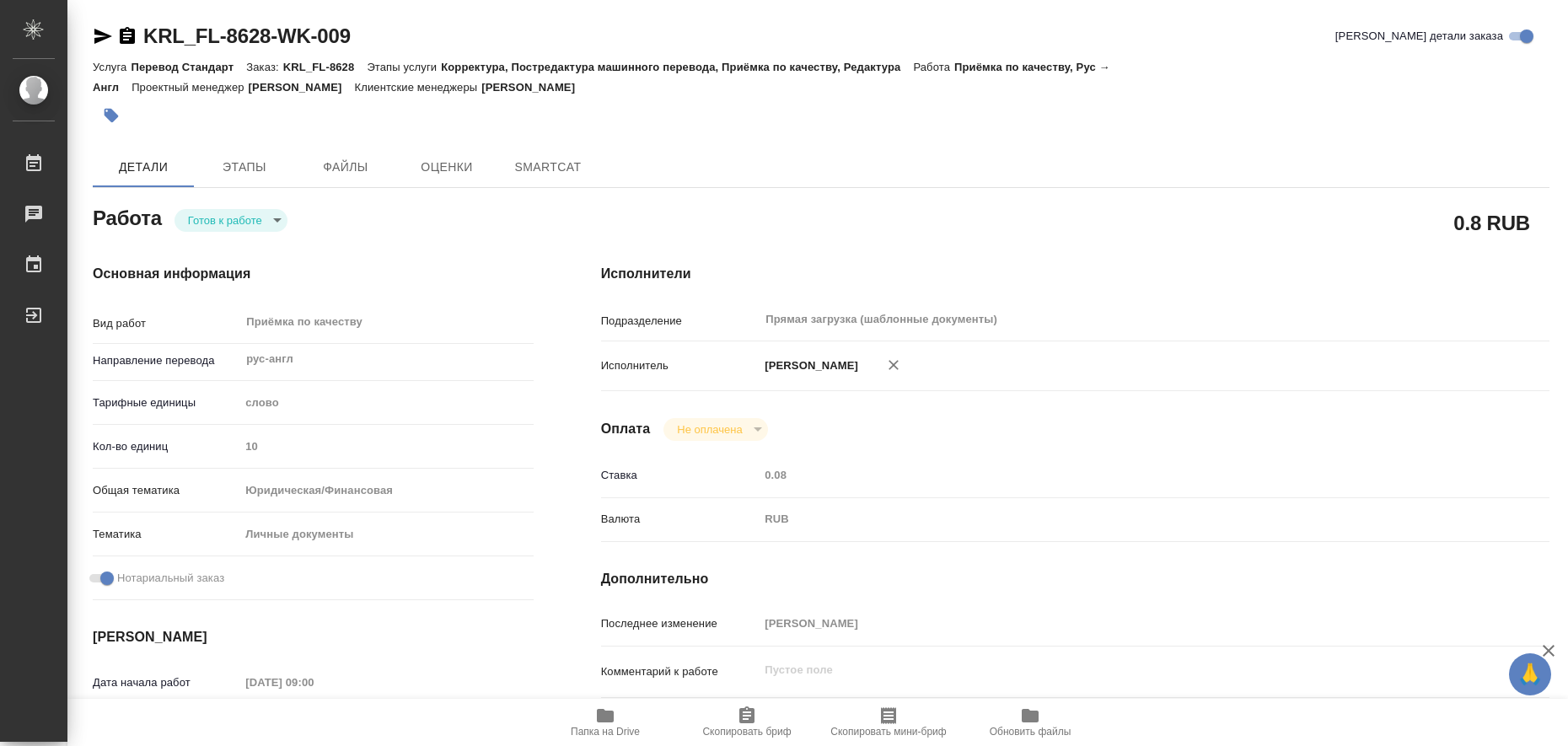
type textarea "x"
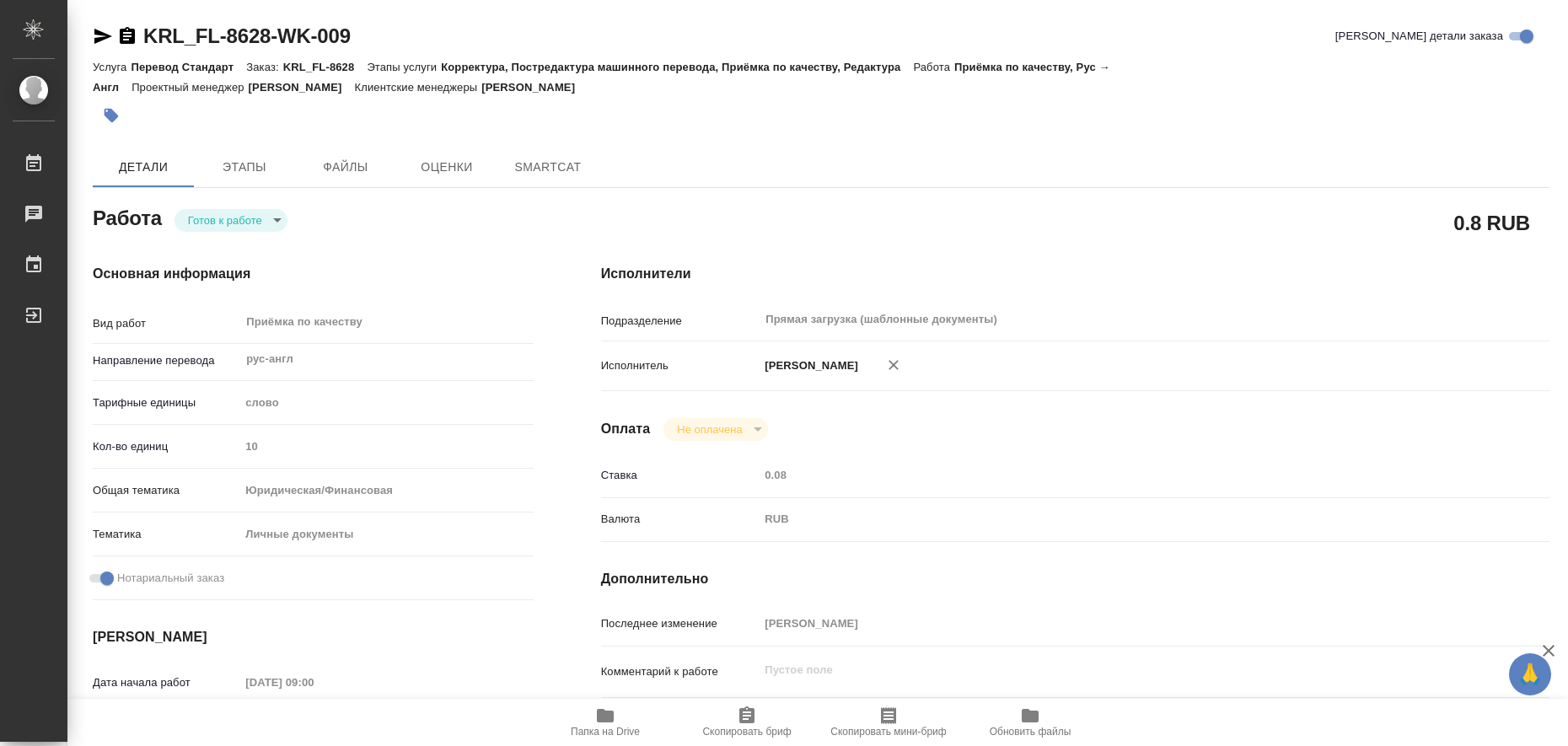
type textarea "x"
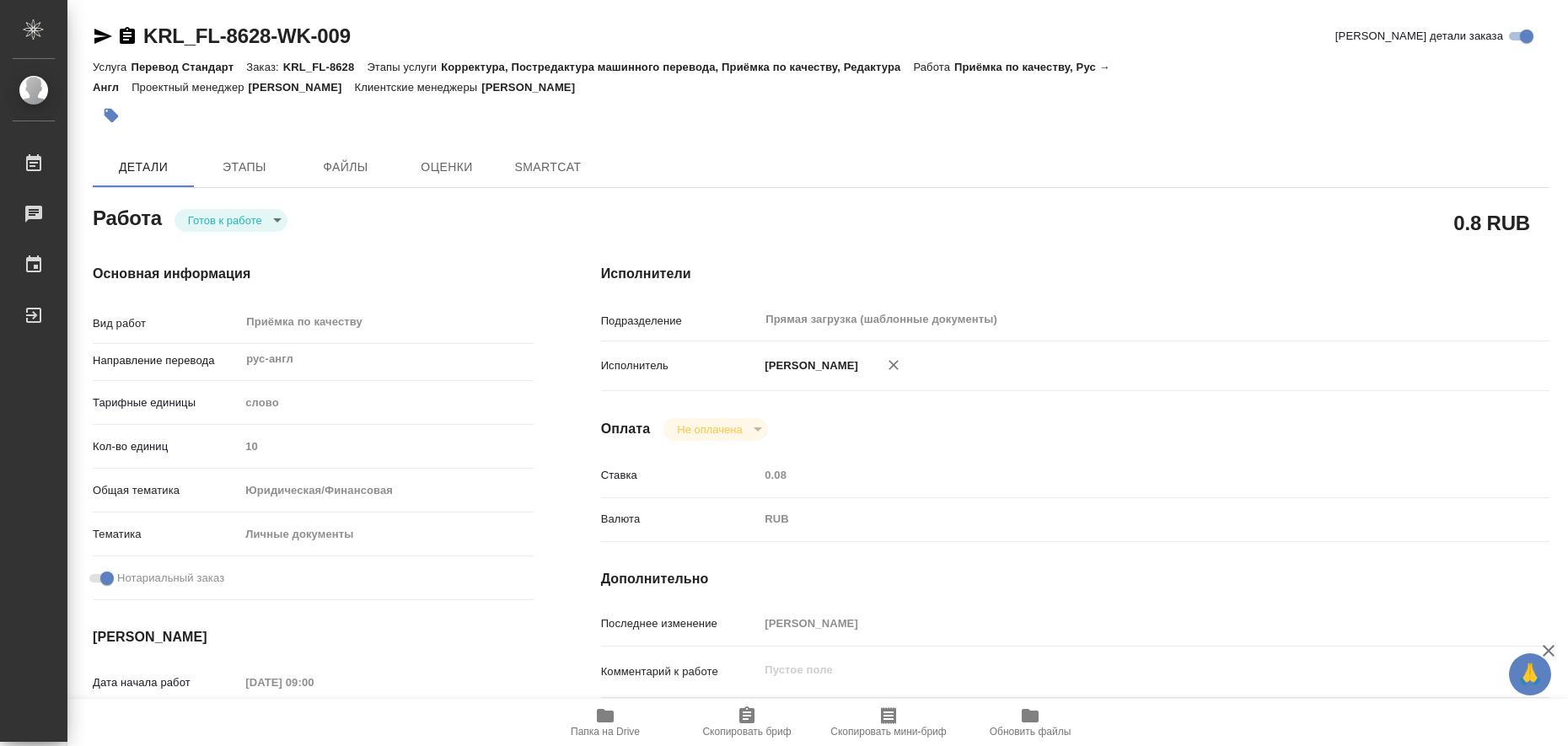
type textarea "x"
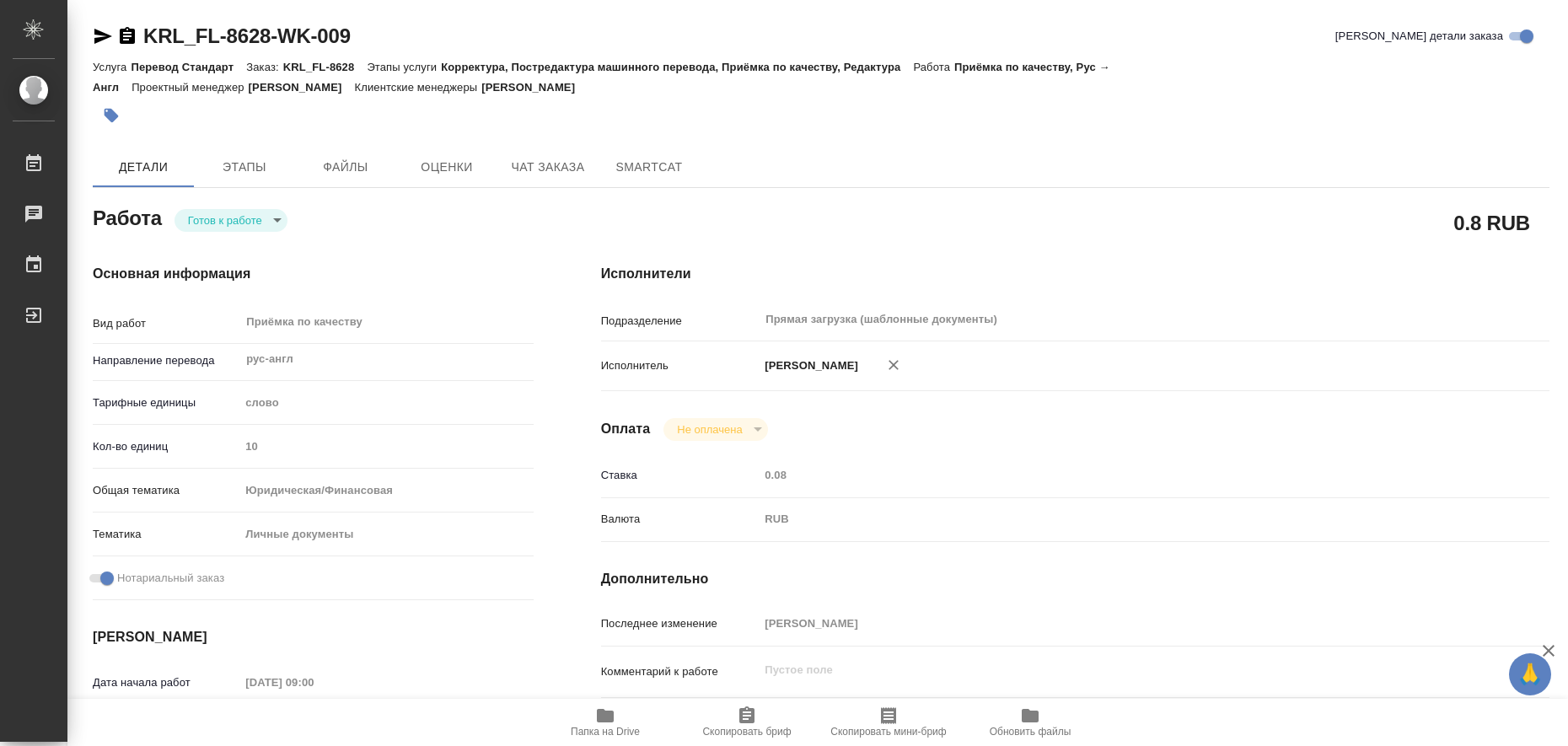
type textarea "x"
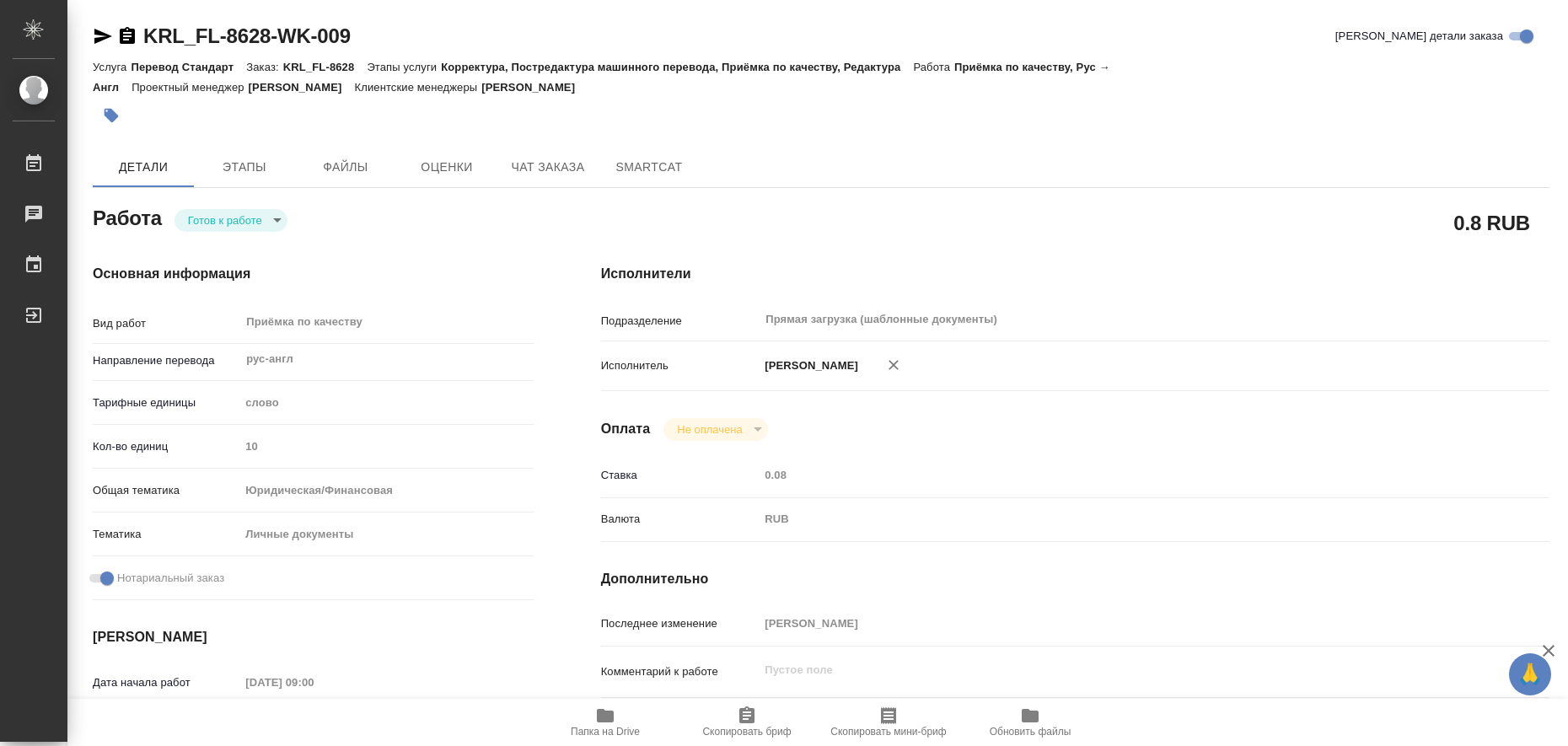
type textarea "x"
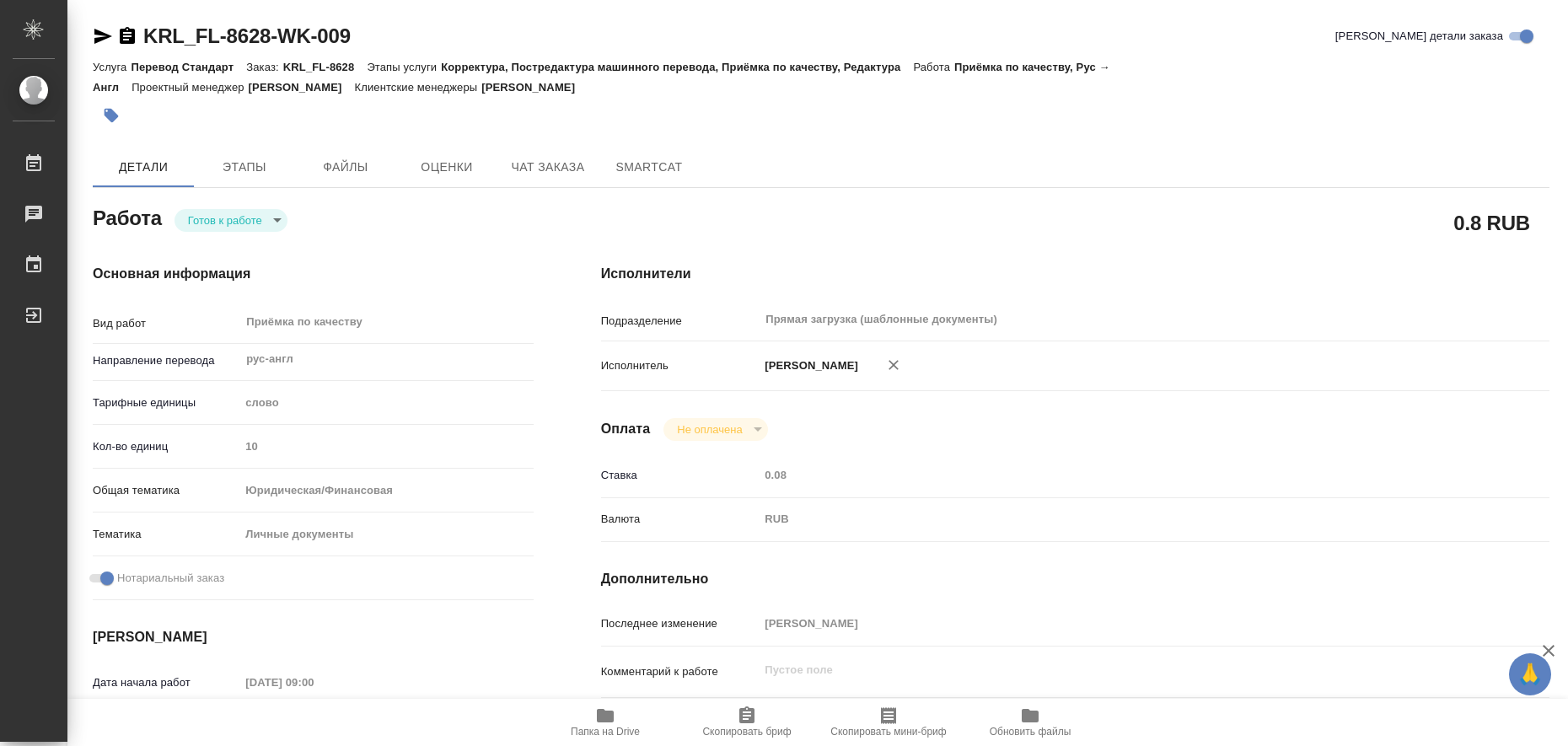
click at [613, 720] on icon "button" at bounding box center [605, 715] width 17 height 13
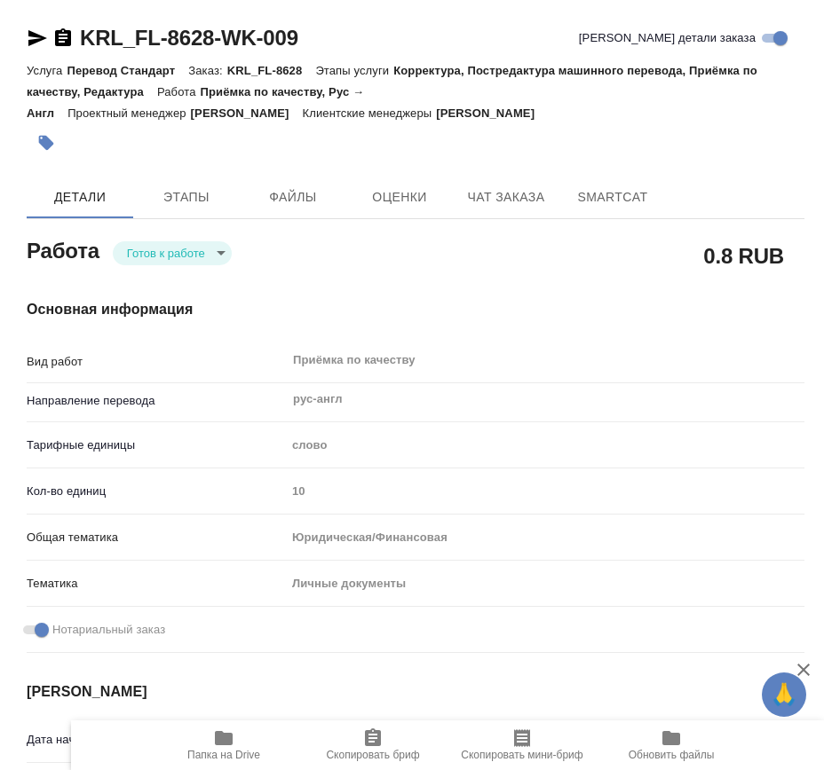
type textarea "x"
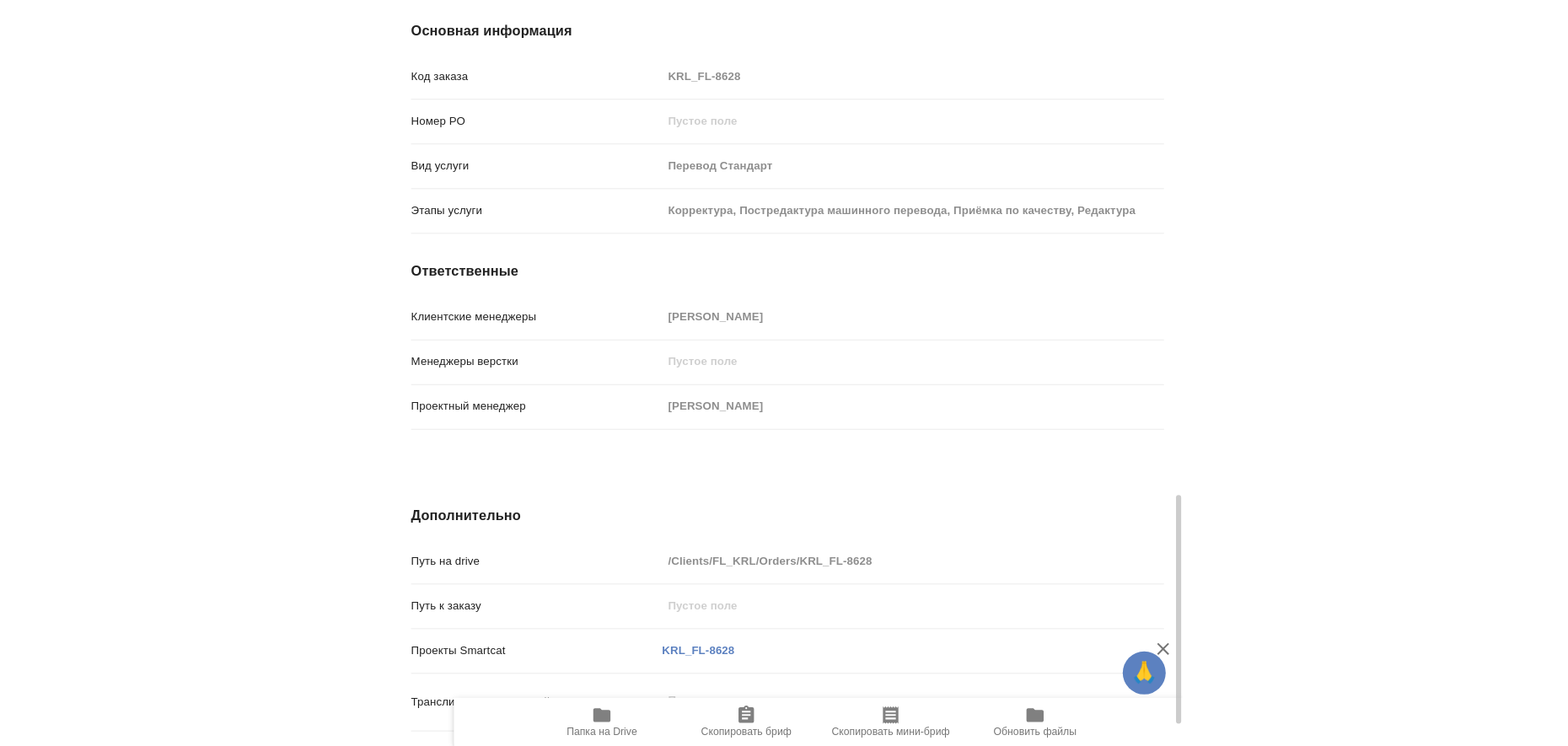
scroll to position [1650, 0]
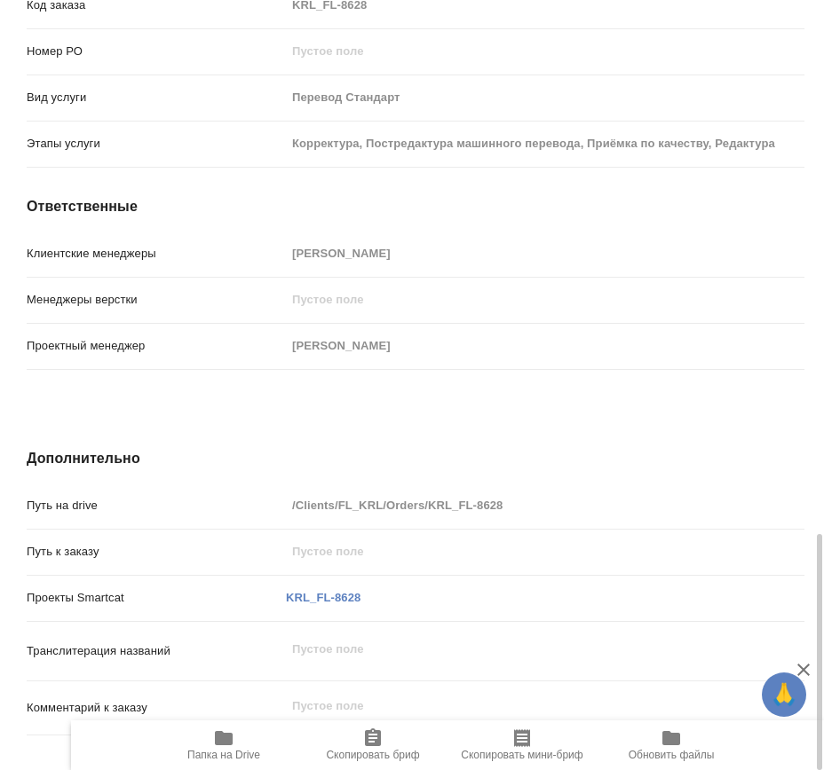
type textarea "x"
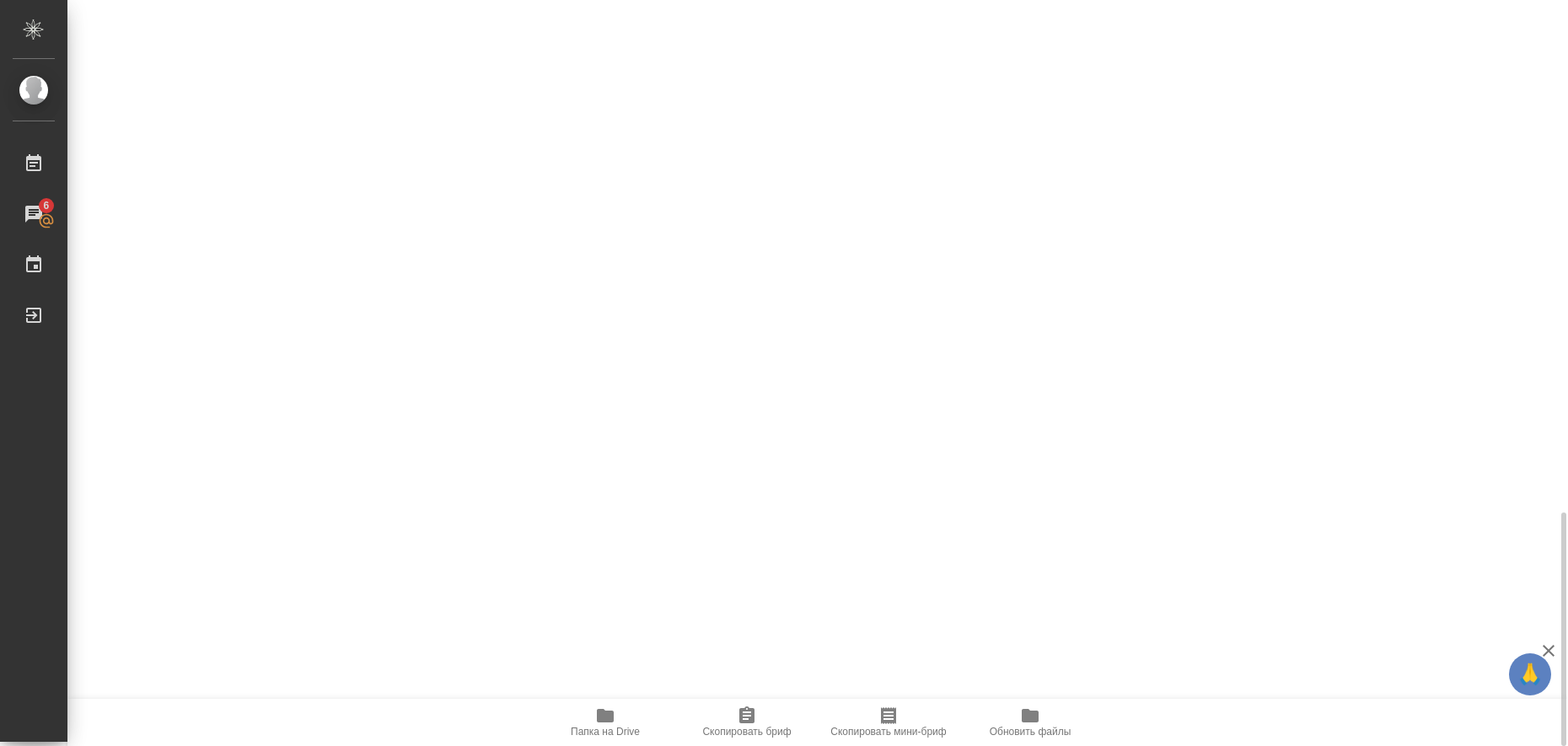
type textarea "x"
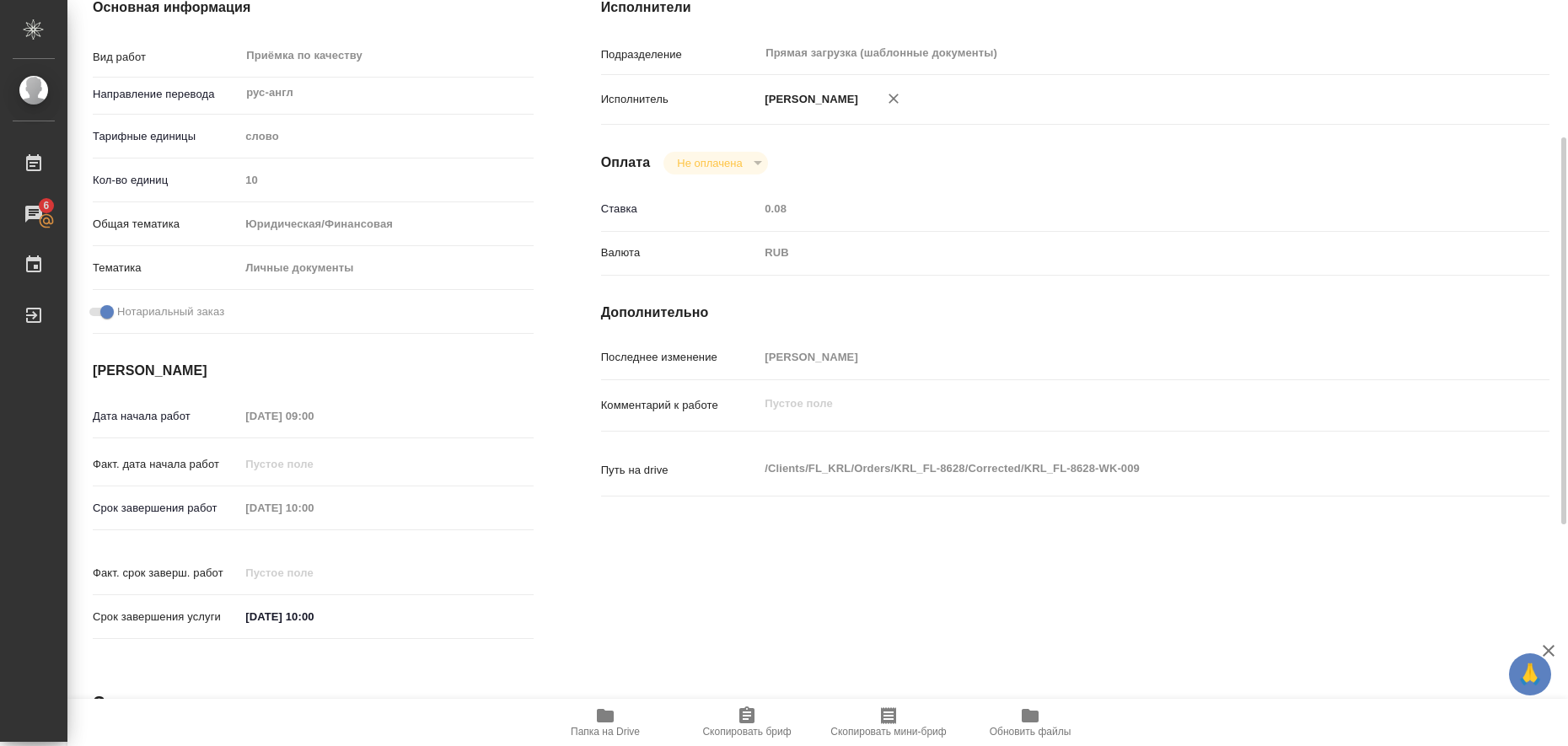
scroll to position [0, 0]
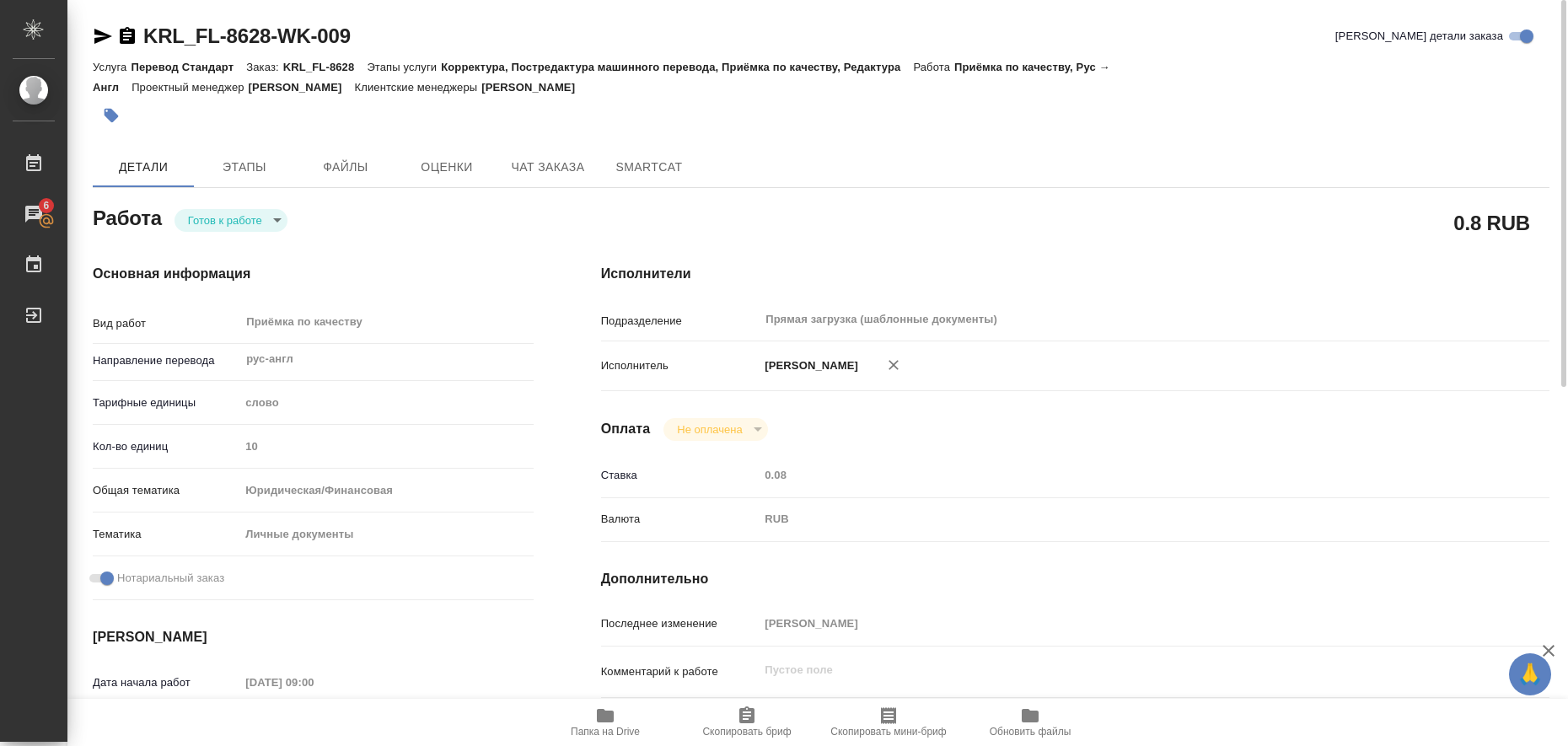
click at [97, 30] on icon "button" at bounding box center [103, 36] width 18 height 15
click at [116, 121] on icon "button" at bounding box center [111, 116] width 17 height 17
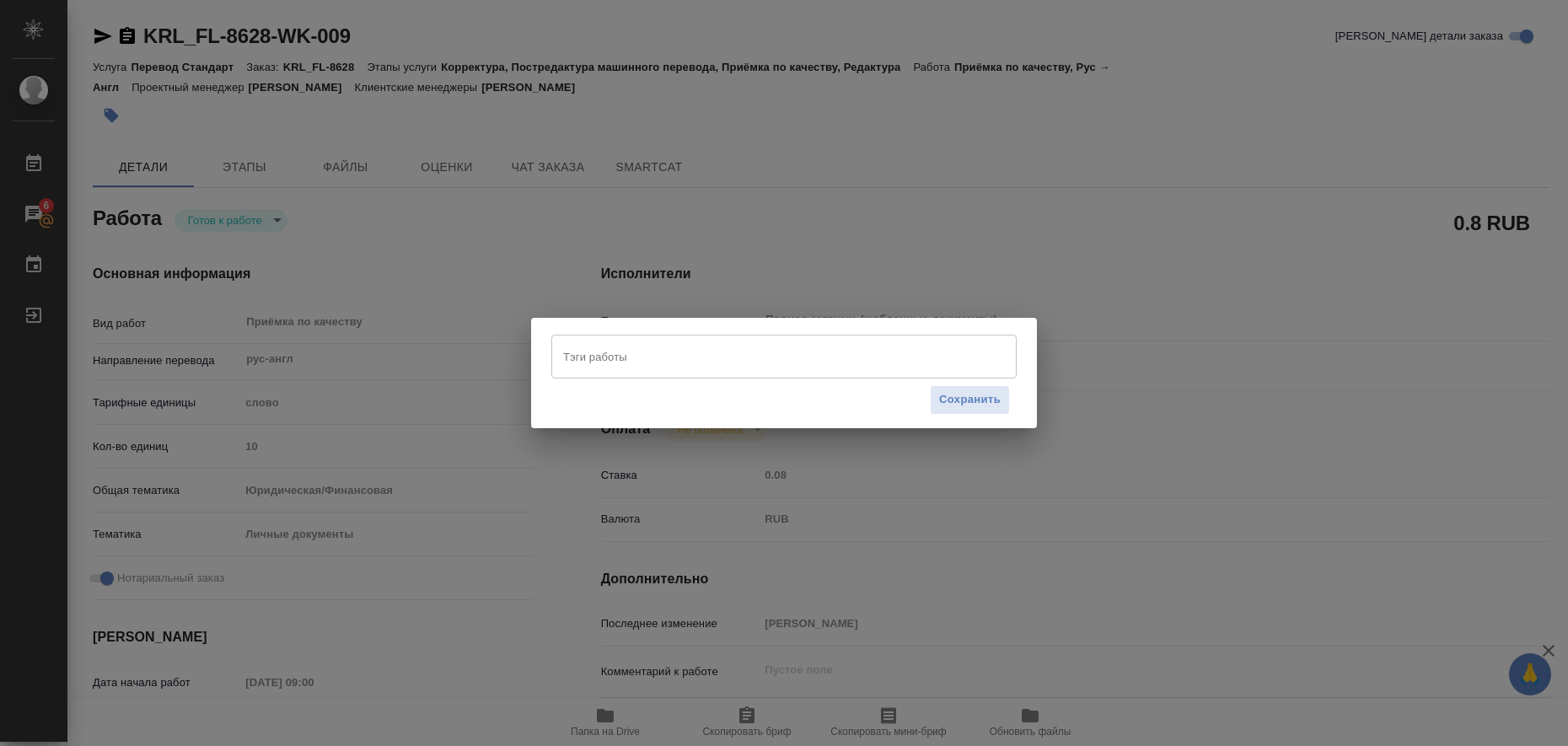
click at [650, 360] on input "Тэги работы" at bounding box center [767, 356] width 418 height 28
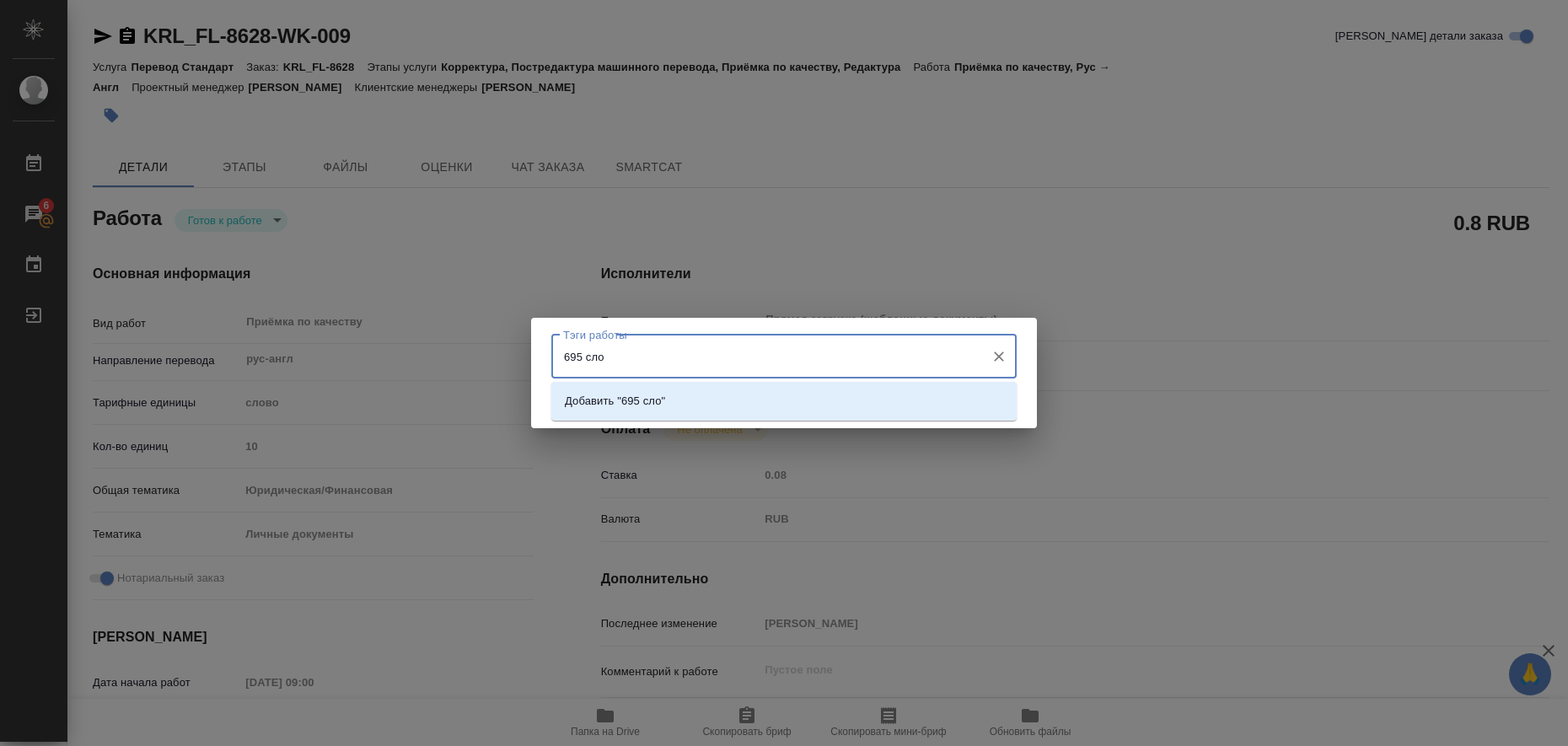
type input "695 слов"
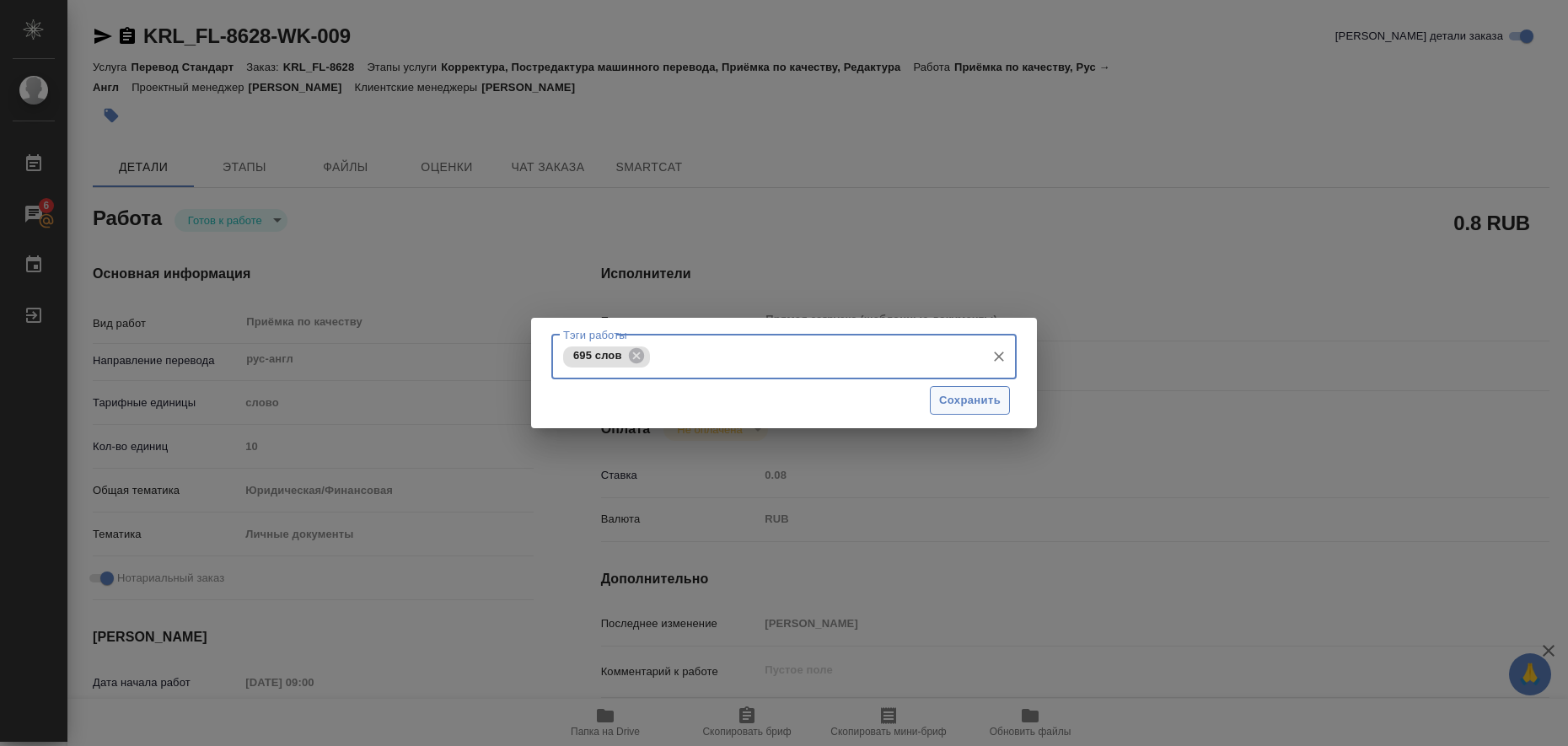
click at [1001, 401] on button "Сохранить" at bounding box center [970, 401] width 80 height 29
type input "readyForWork"
type textarea "Приёмка по качеству"
type textarea "x"
type input "рус-англ"
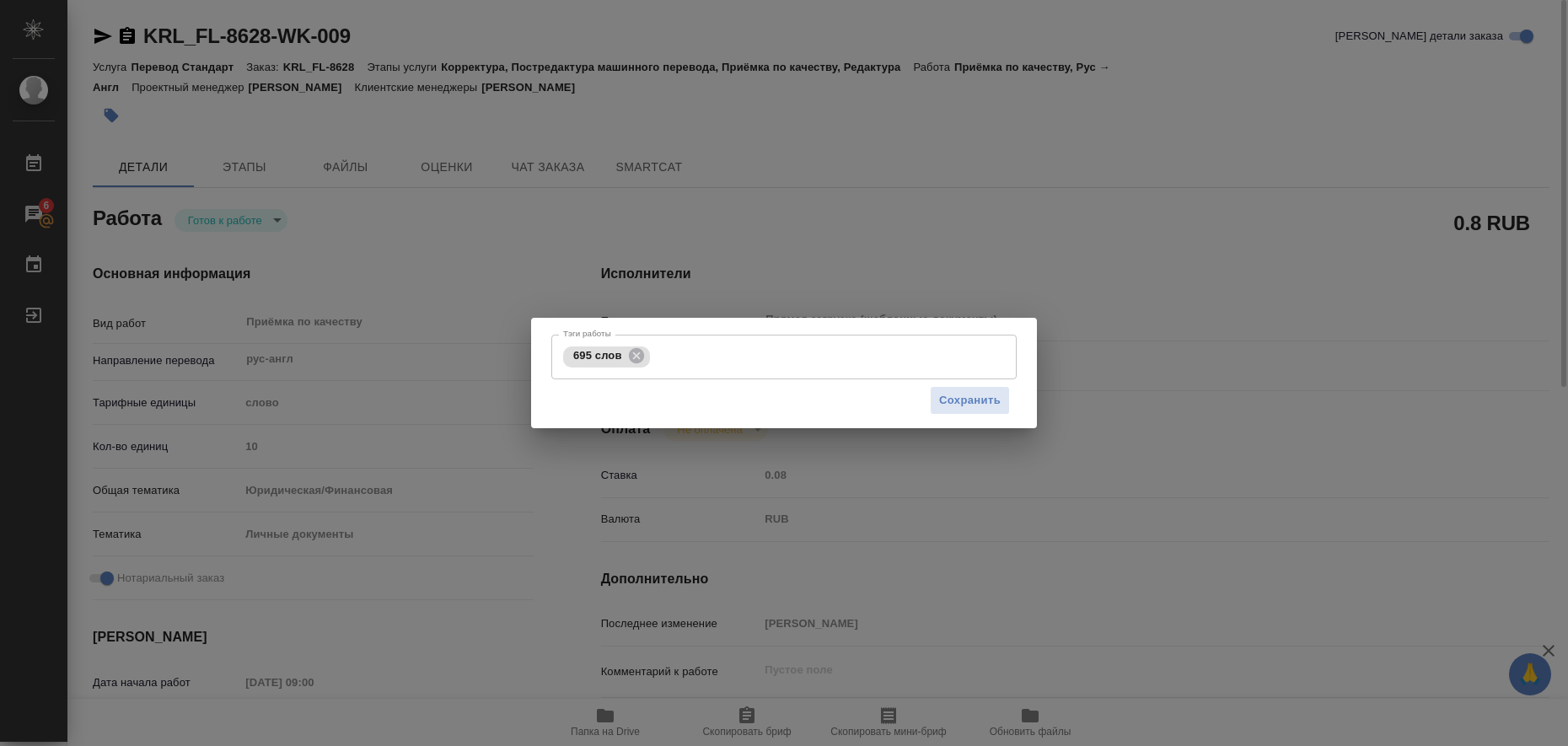
type input "5a8b1489cc6b4906c91bfd90"
type input "10"
type input "yr-fn"
type input "5a8b8b956a9677013d343cfe"
checkbox input "true"
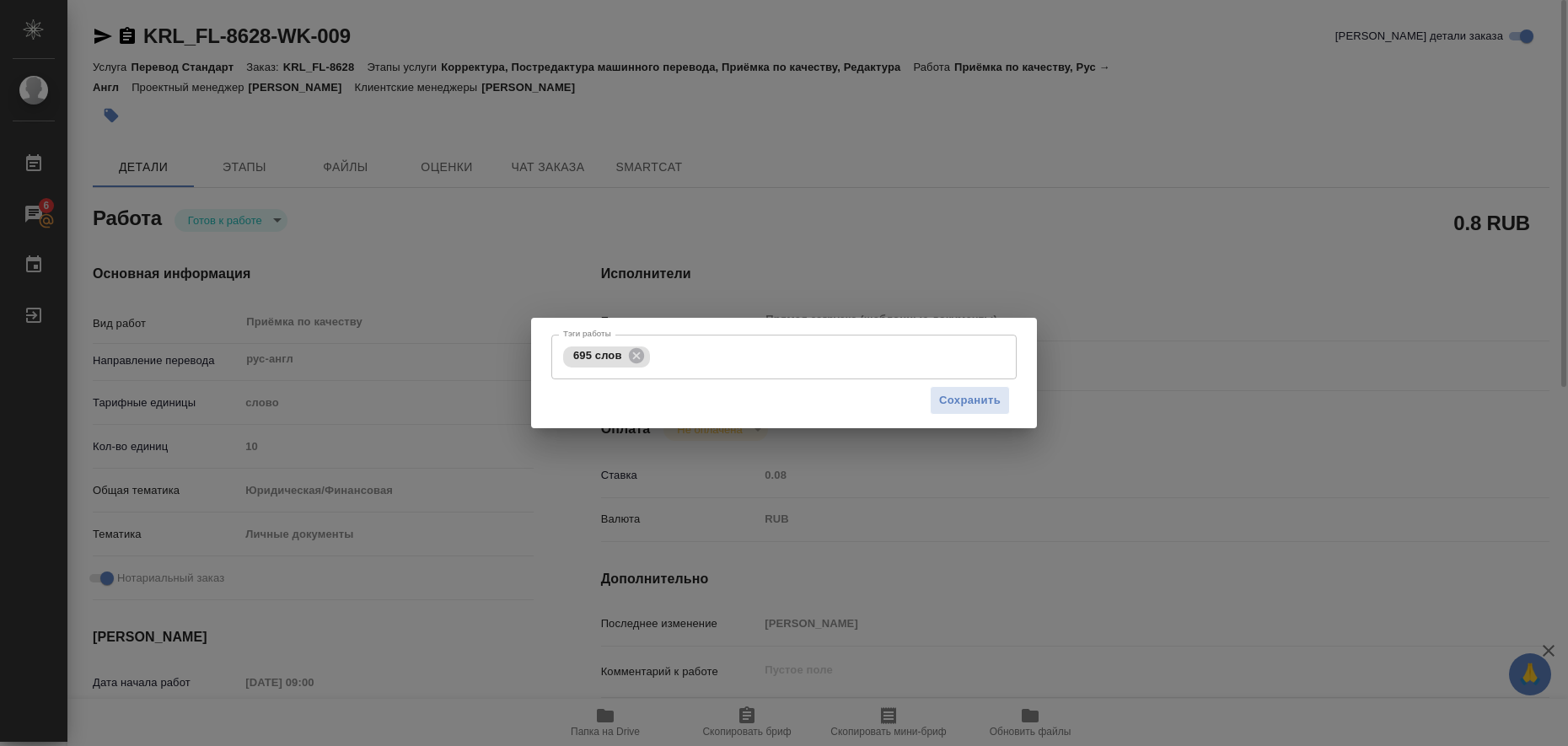
type input "[DATE] 09:00"
type input "[DATE] 10:00"
type input "Прямая загрузка (шаблонные документы)"
type input "notPayed"
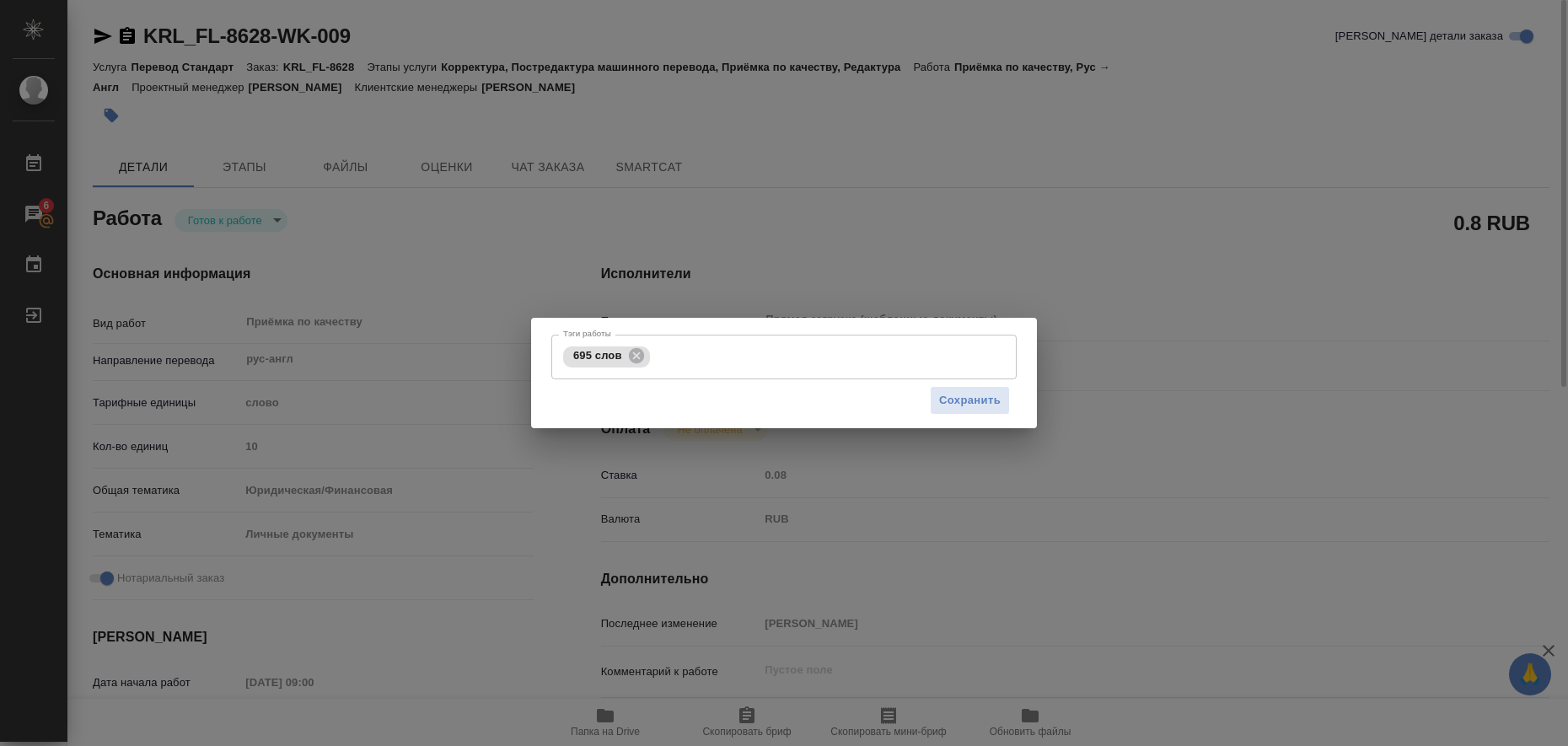
type input "0.08"
type input "RUB"
type input "[PERSON_NAME]"
type textarea "x"
type textarea "/Clients/FL_KRL/Orders/KRL_FL-8628/Corrected/KRL_FL-8628-WK-009"
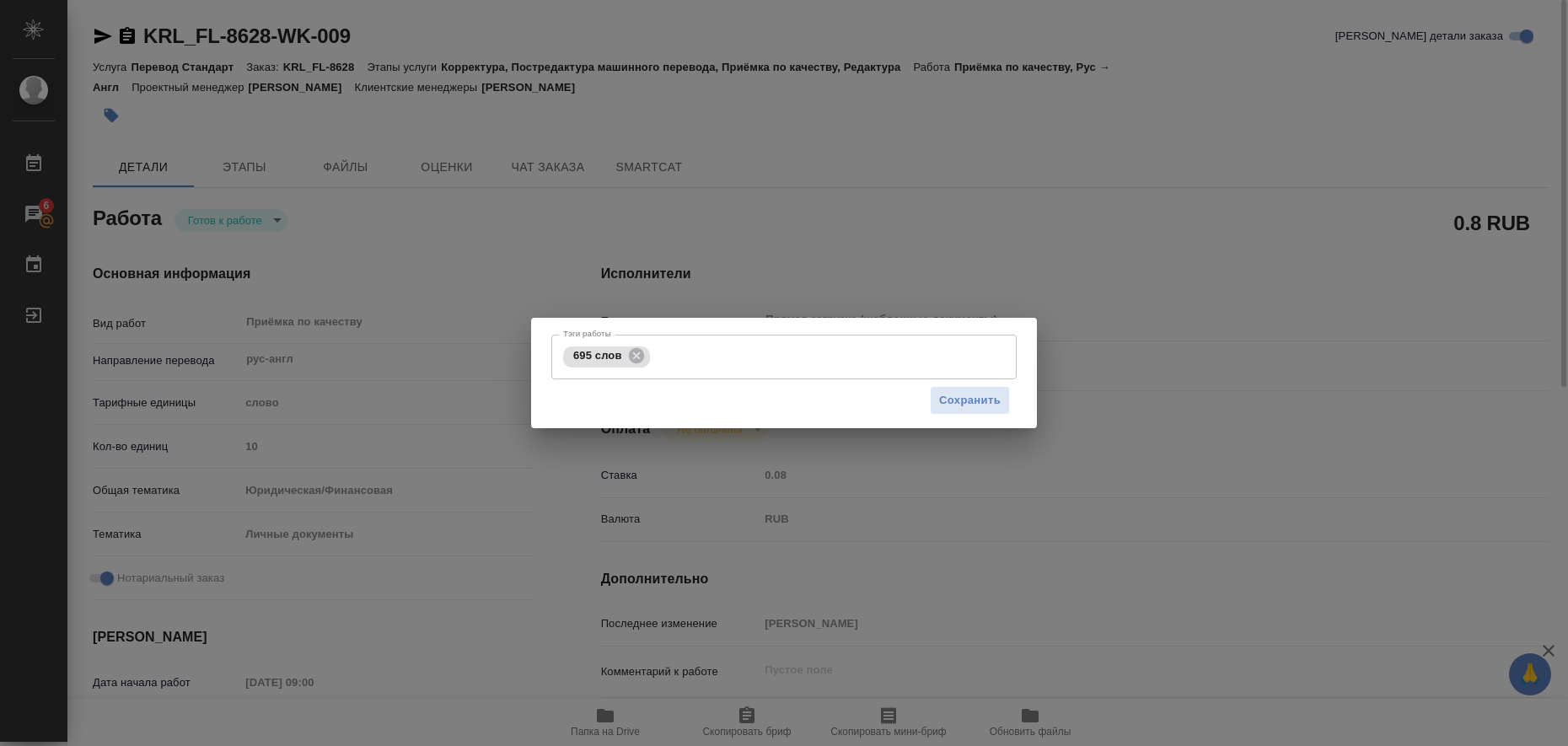
type textarea "x"
type input "KRL_FL-8628"
type input "Перевод Стандарт"
type input "Корректура, Постредактура машинного перевода, Приёмка по качеству, Редактура"
type input "Касымов Тимур"
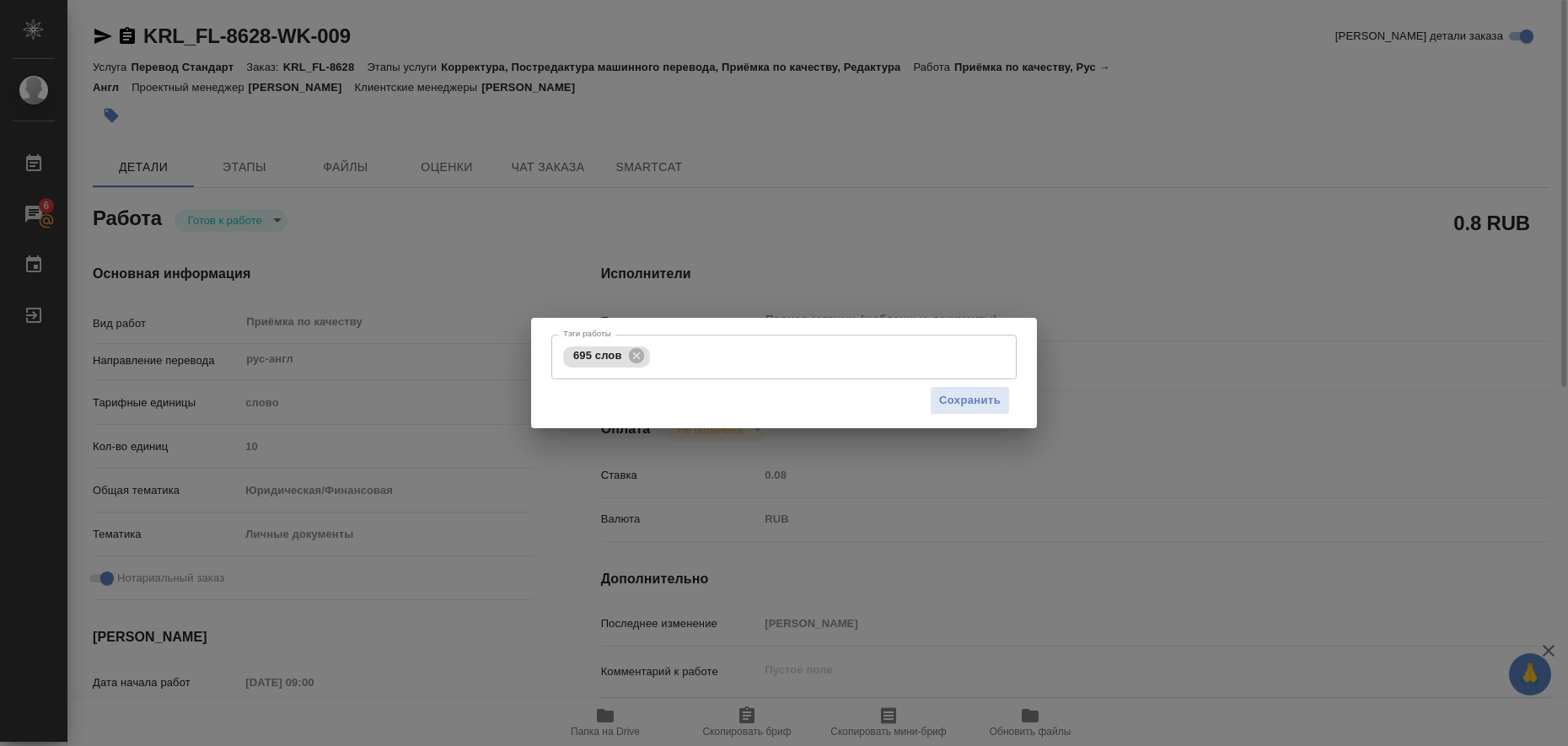
type input "/Clients/FL_KRL/Orders/KRL_FL-8628"
type textarea "x"
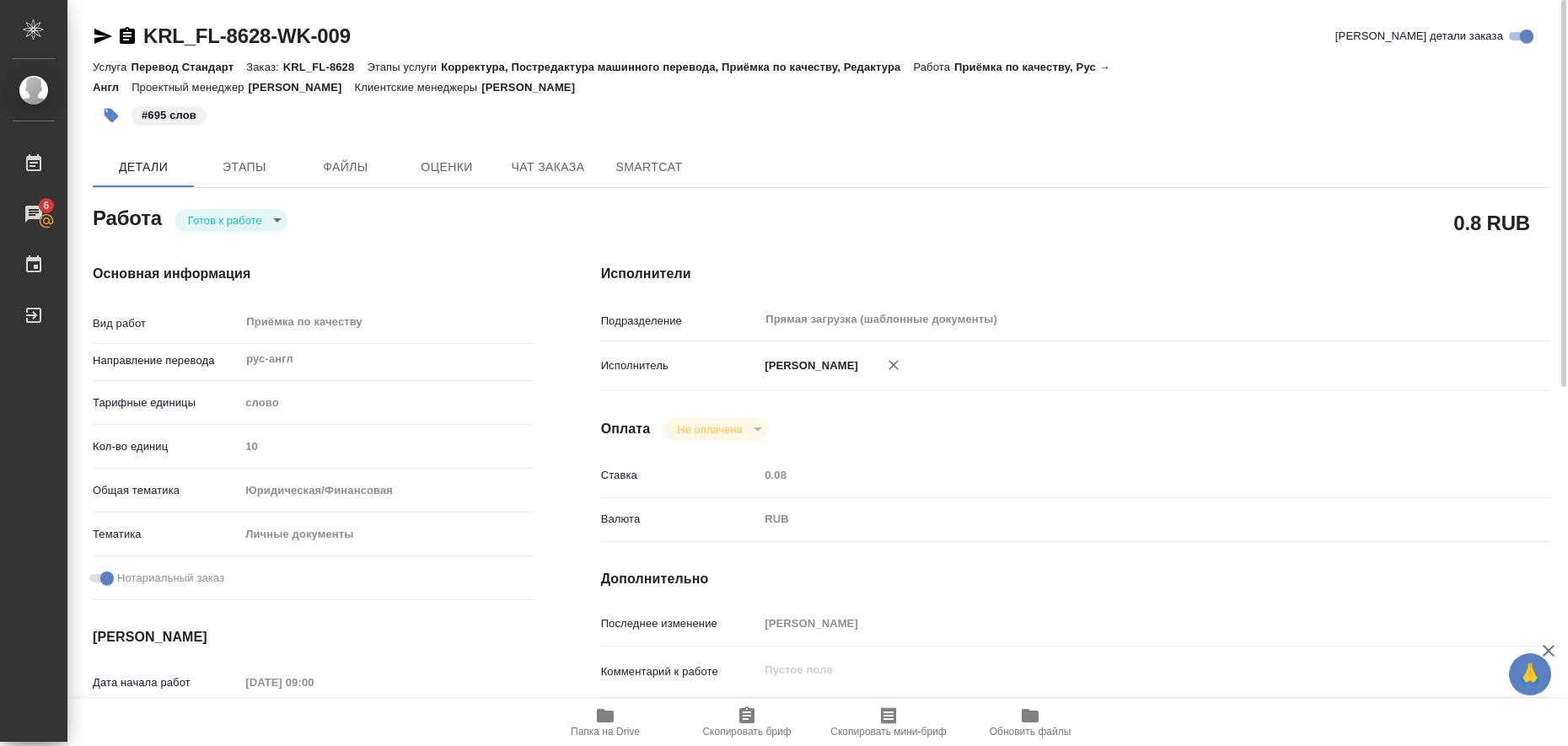
type textarea "x"
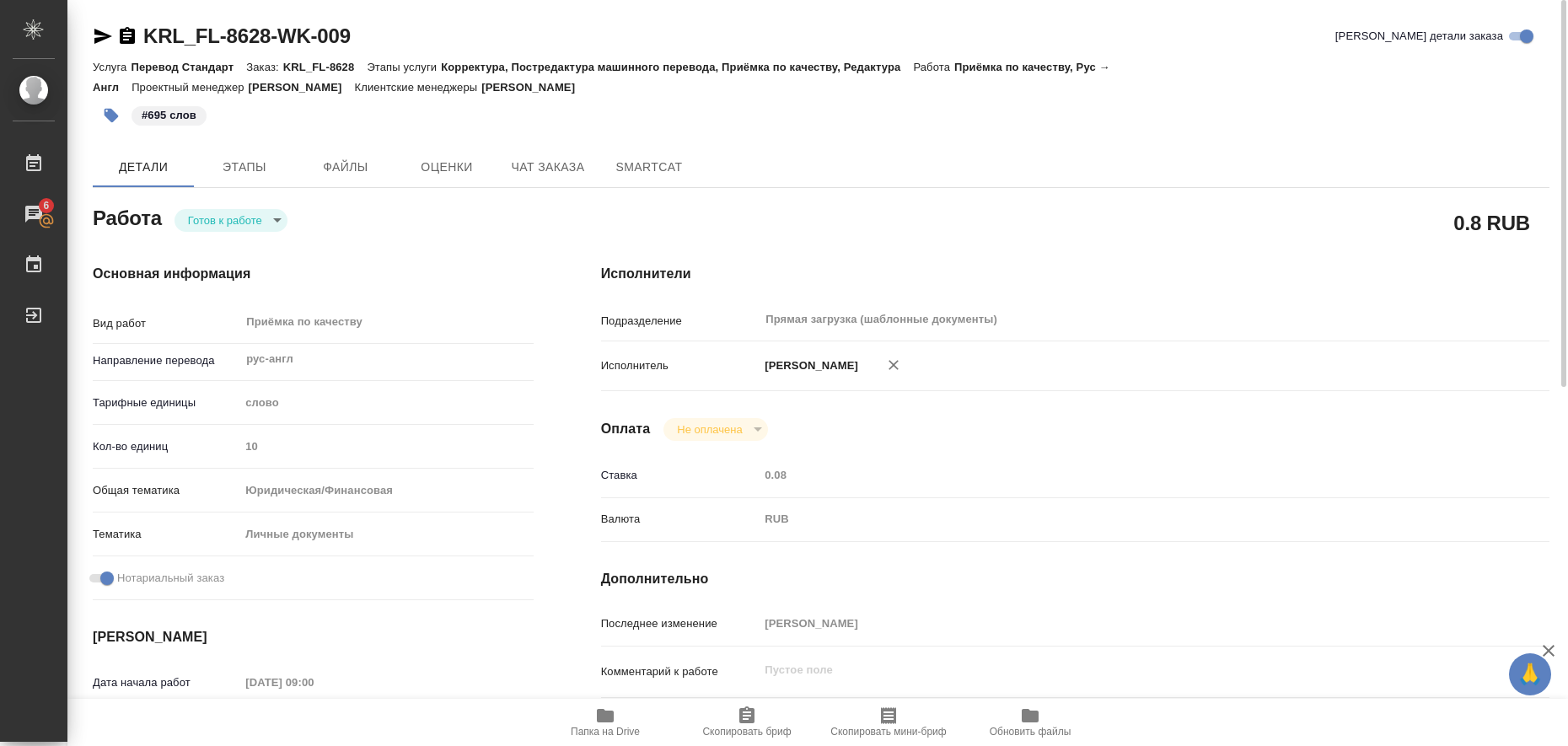
type textarea "x"
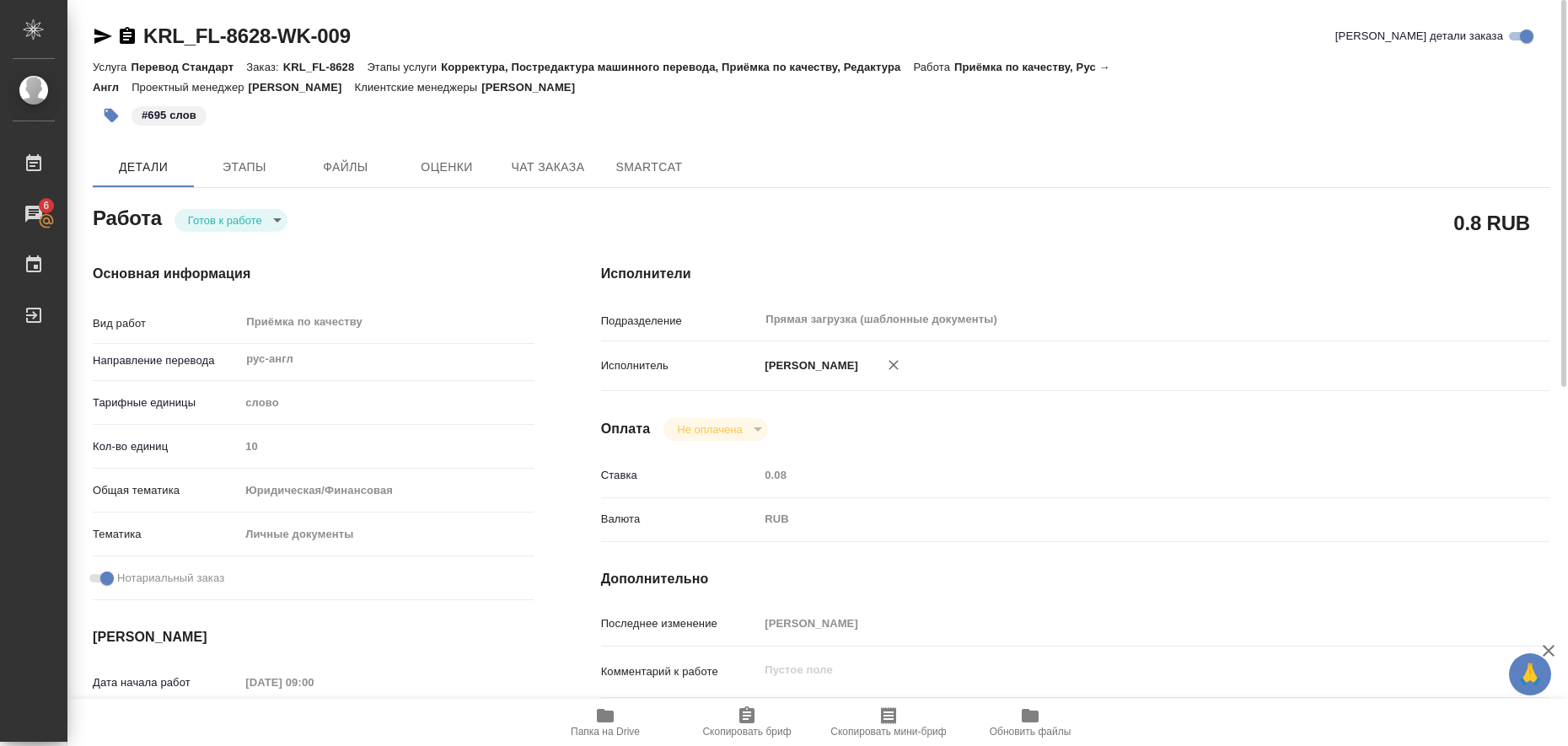
click at [259, 216] on body "🙏 .cls-1 fill:#fff; AWATERA Liubitskaia Olga Работы 6 Чаты График Выйти KRL_FL-…" at bounding box center [784, 373] width 1568 height 746
type textarea "x"
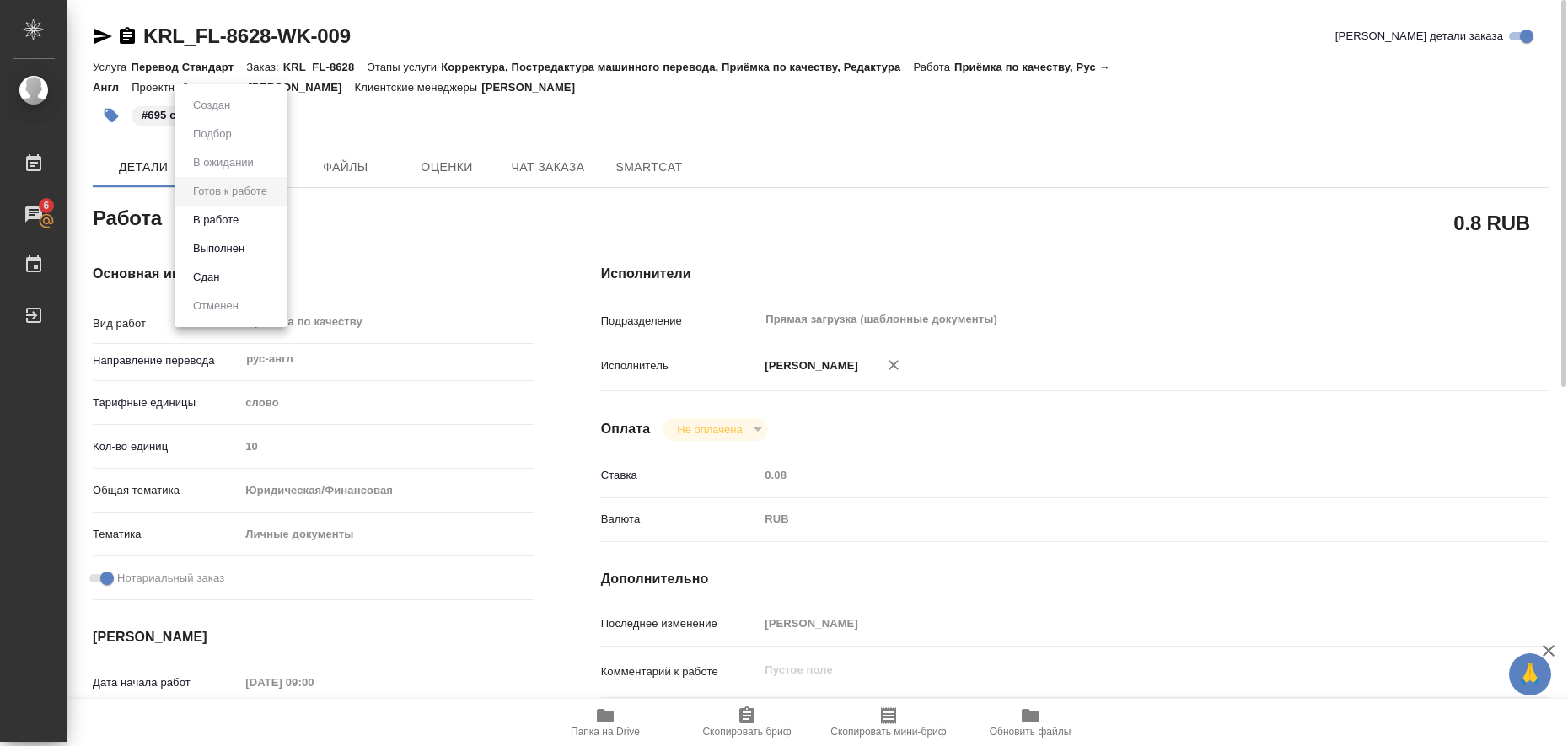
type textarea "x"
click at [262, 246] on li "Выполнен" at bounding box center [231, 249] width 113 height 28
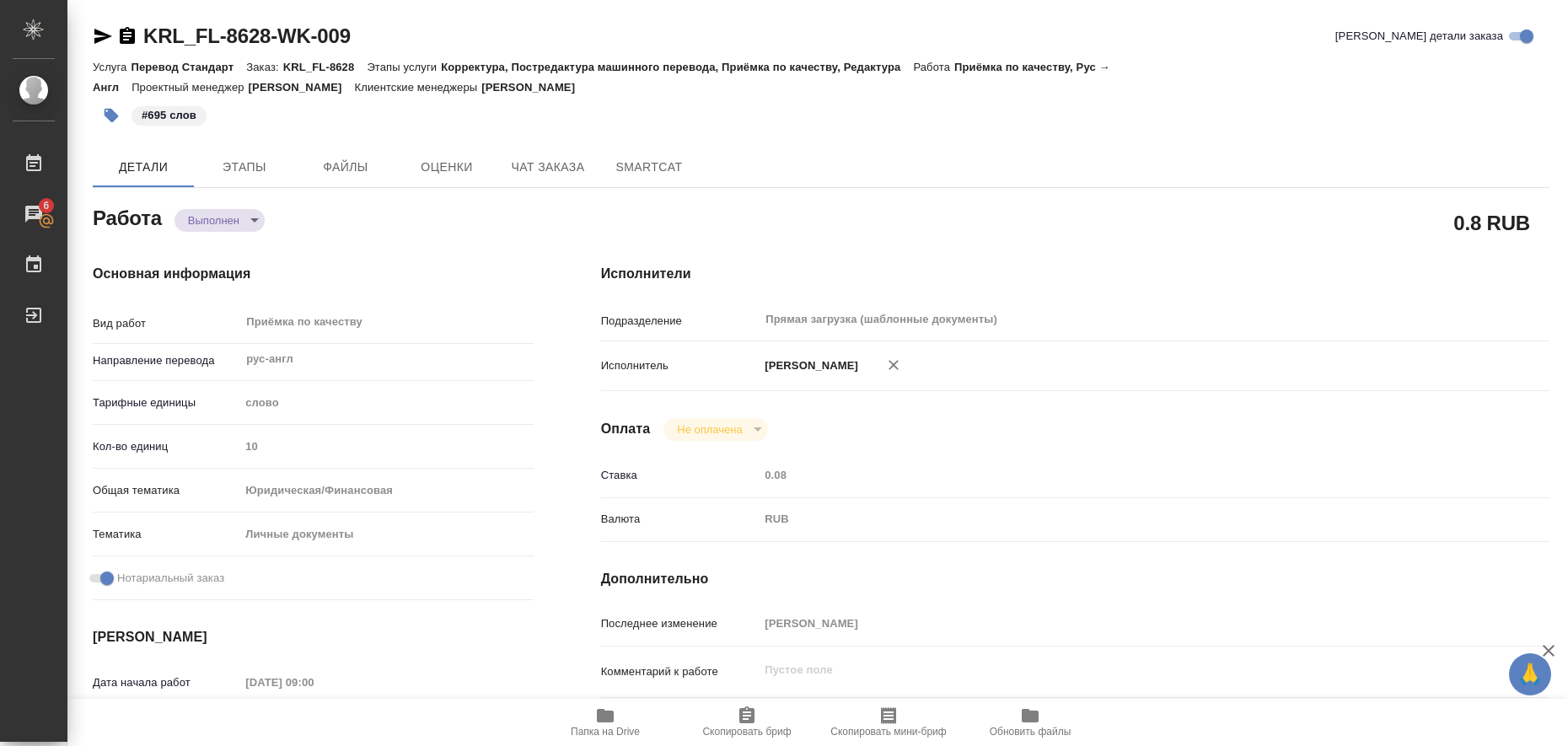
type textarea "x"
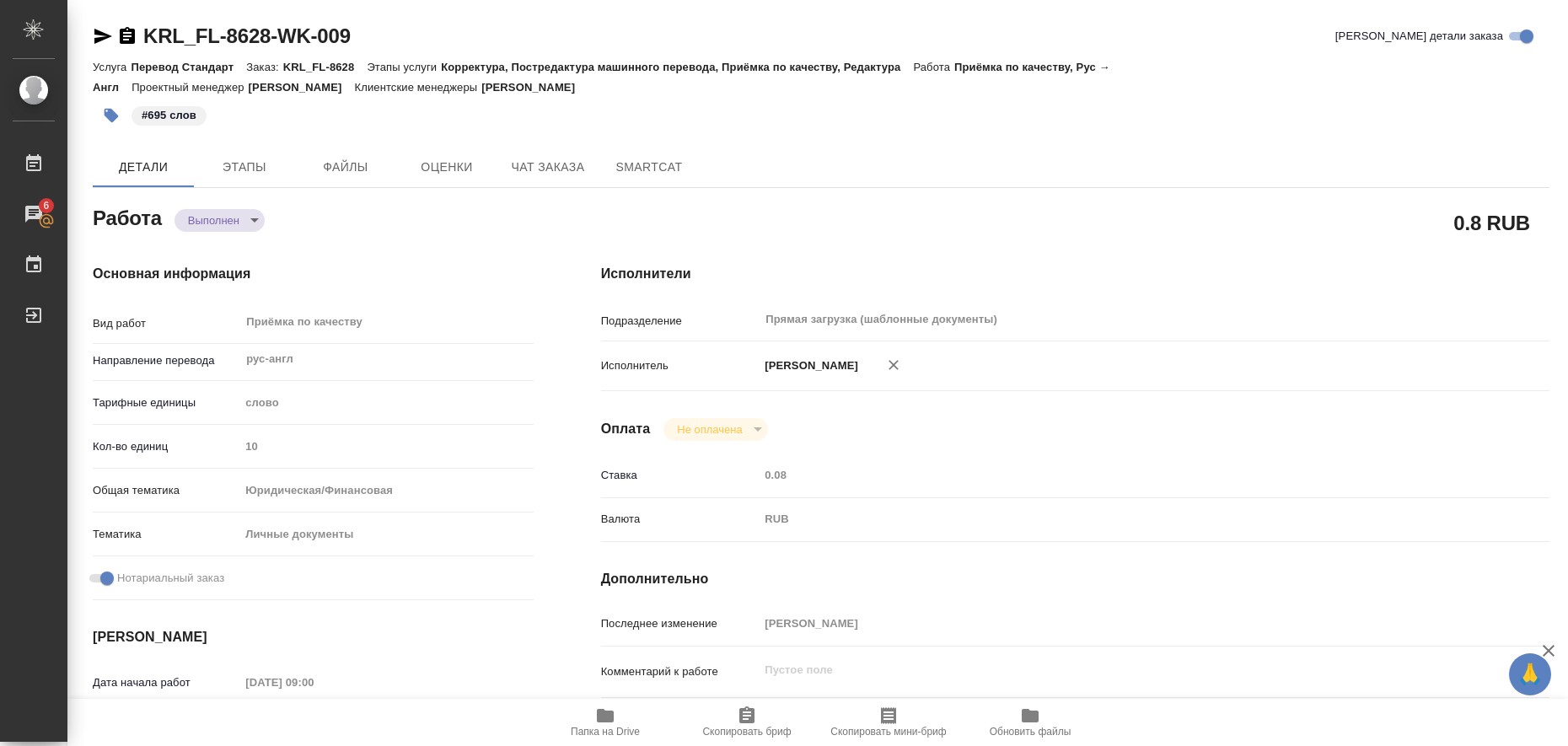
type textarea "x"
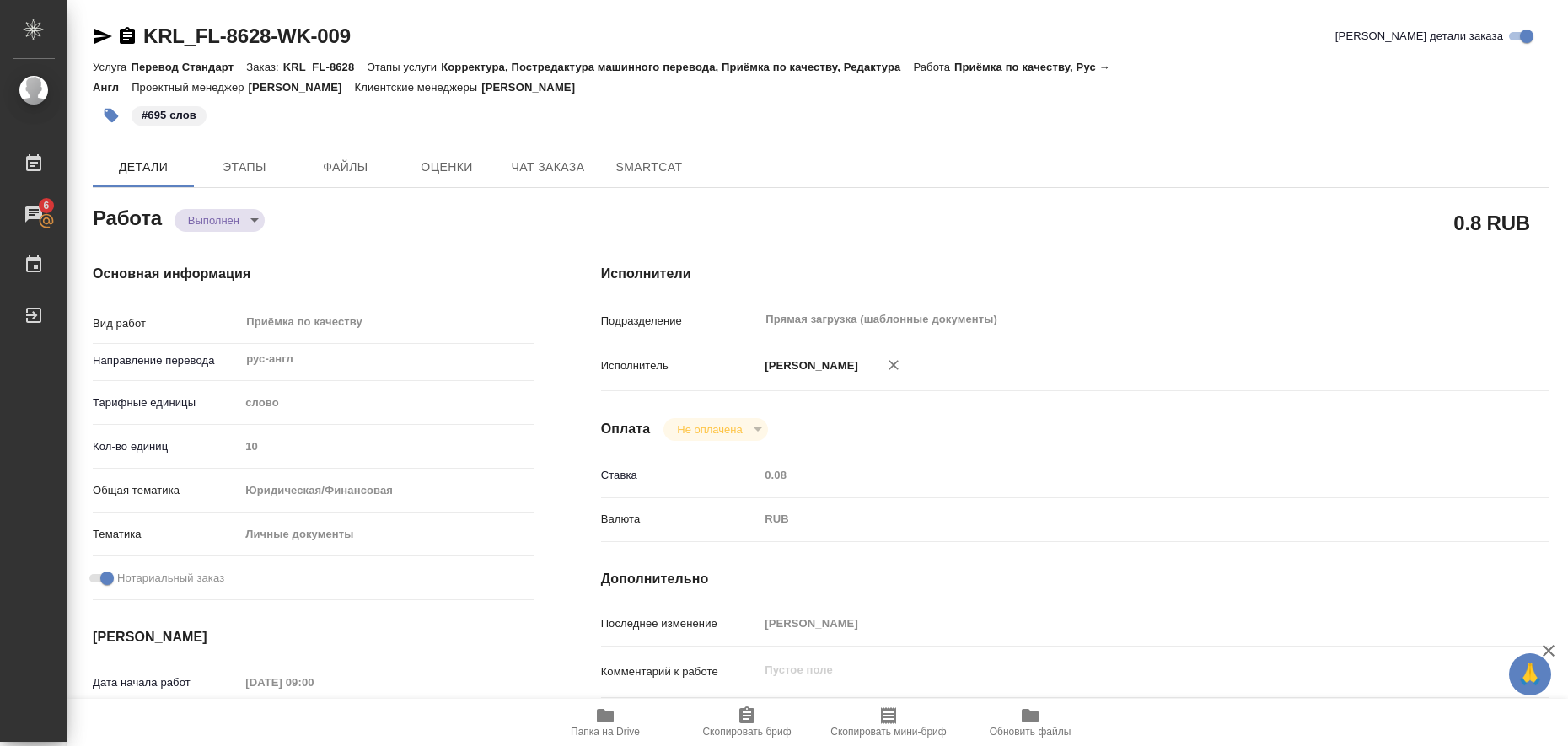
type textarea "x"
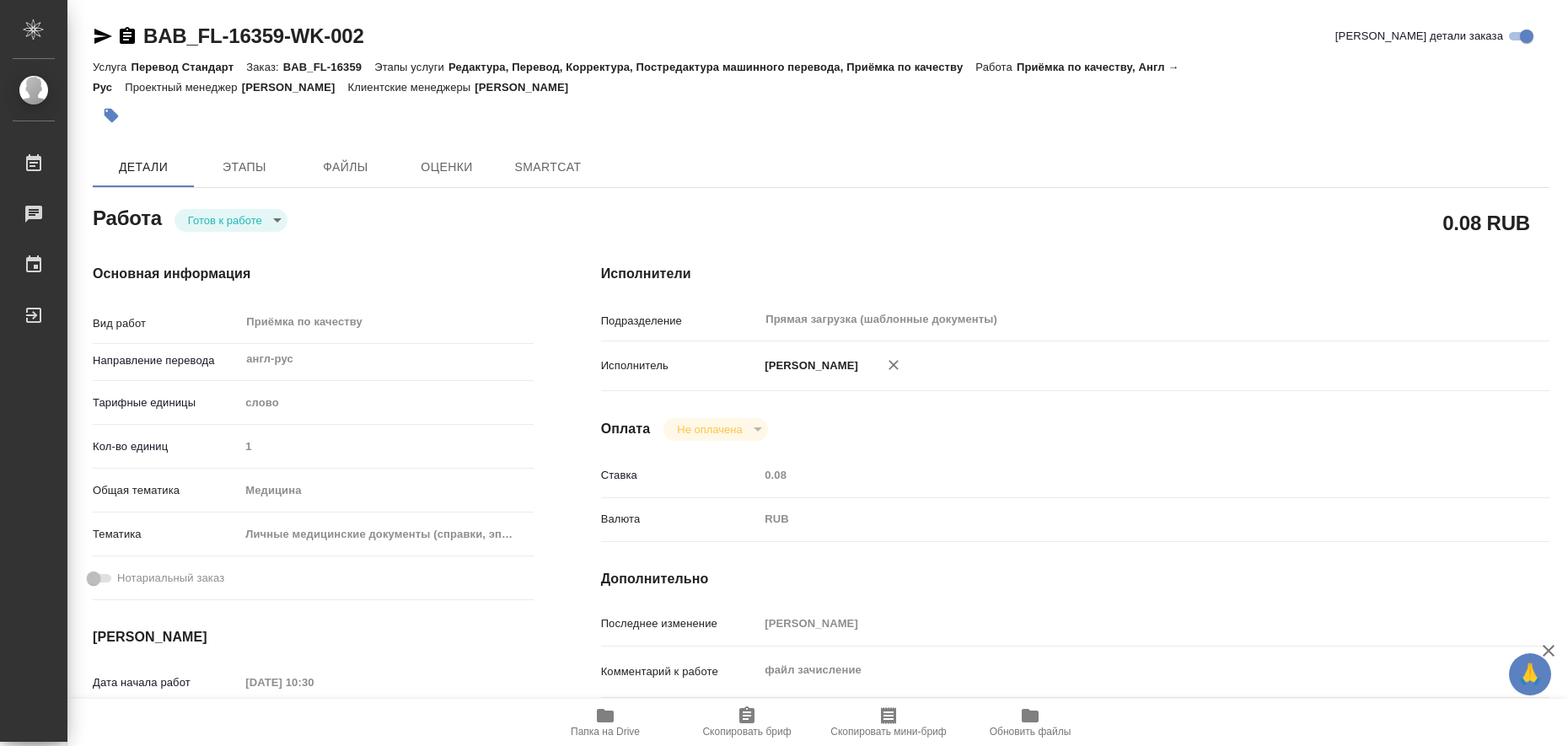
type textarea "x"
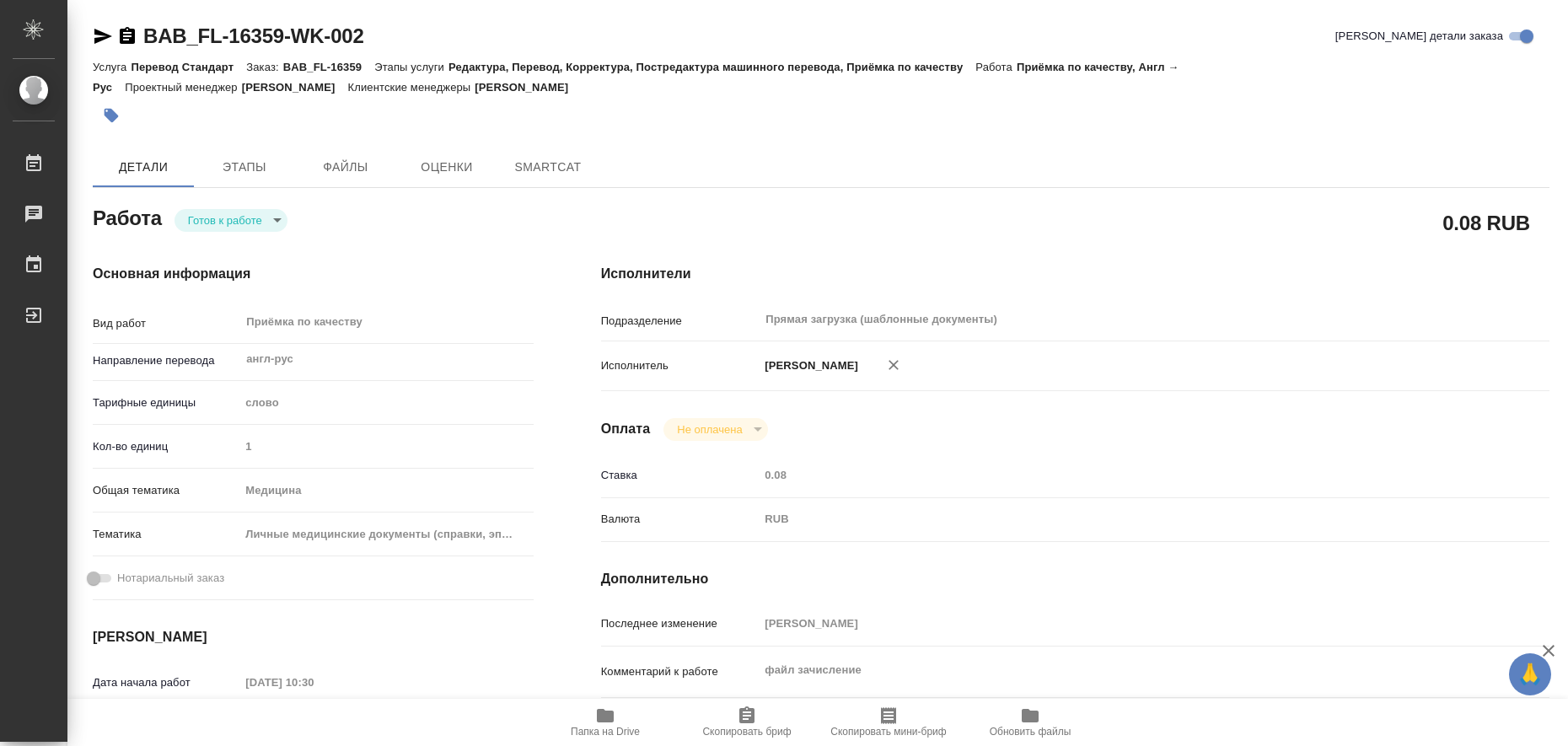
type textarea "x"
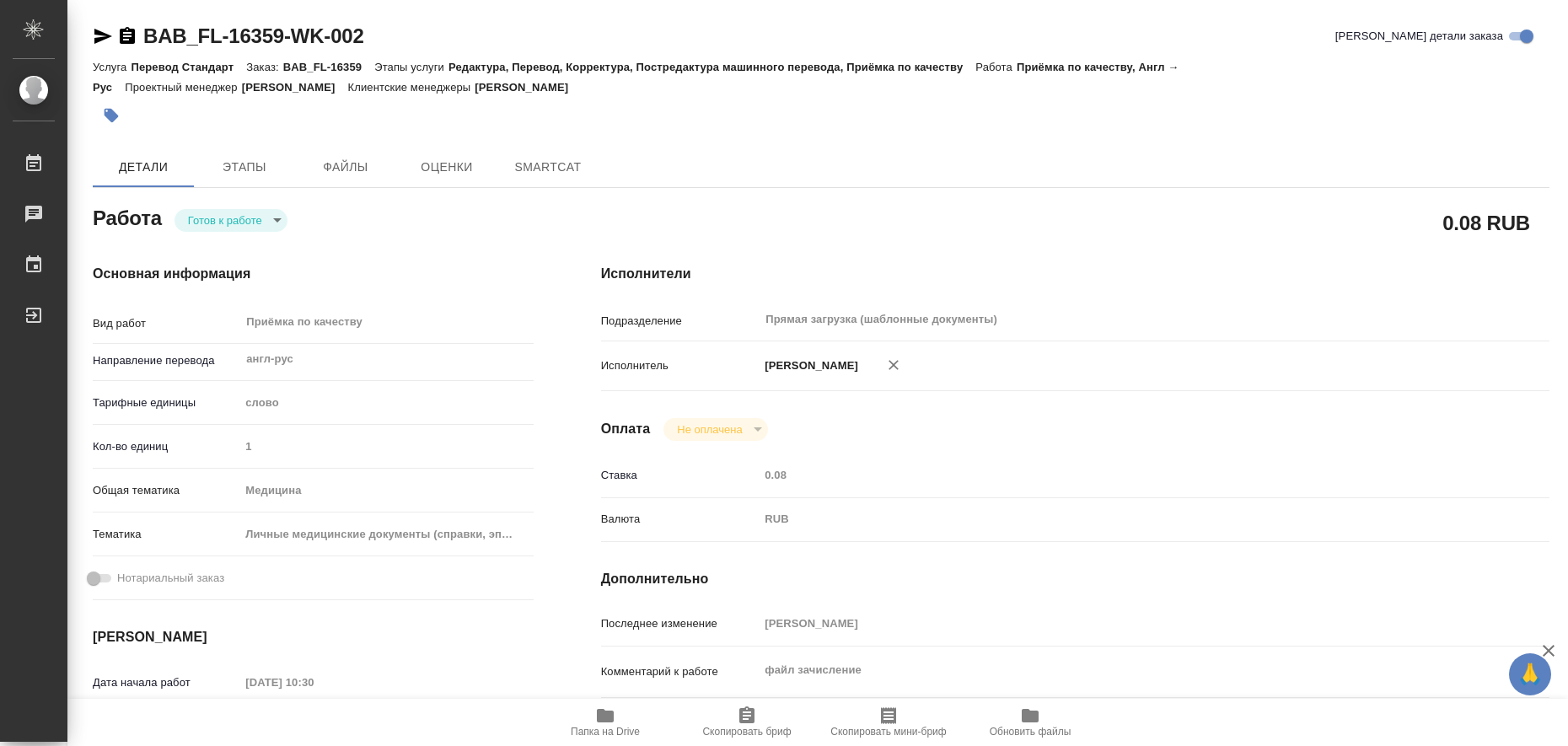
type textarea "x"
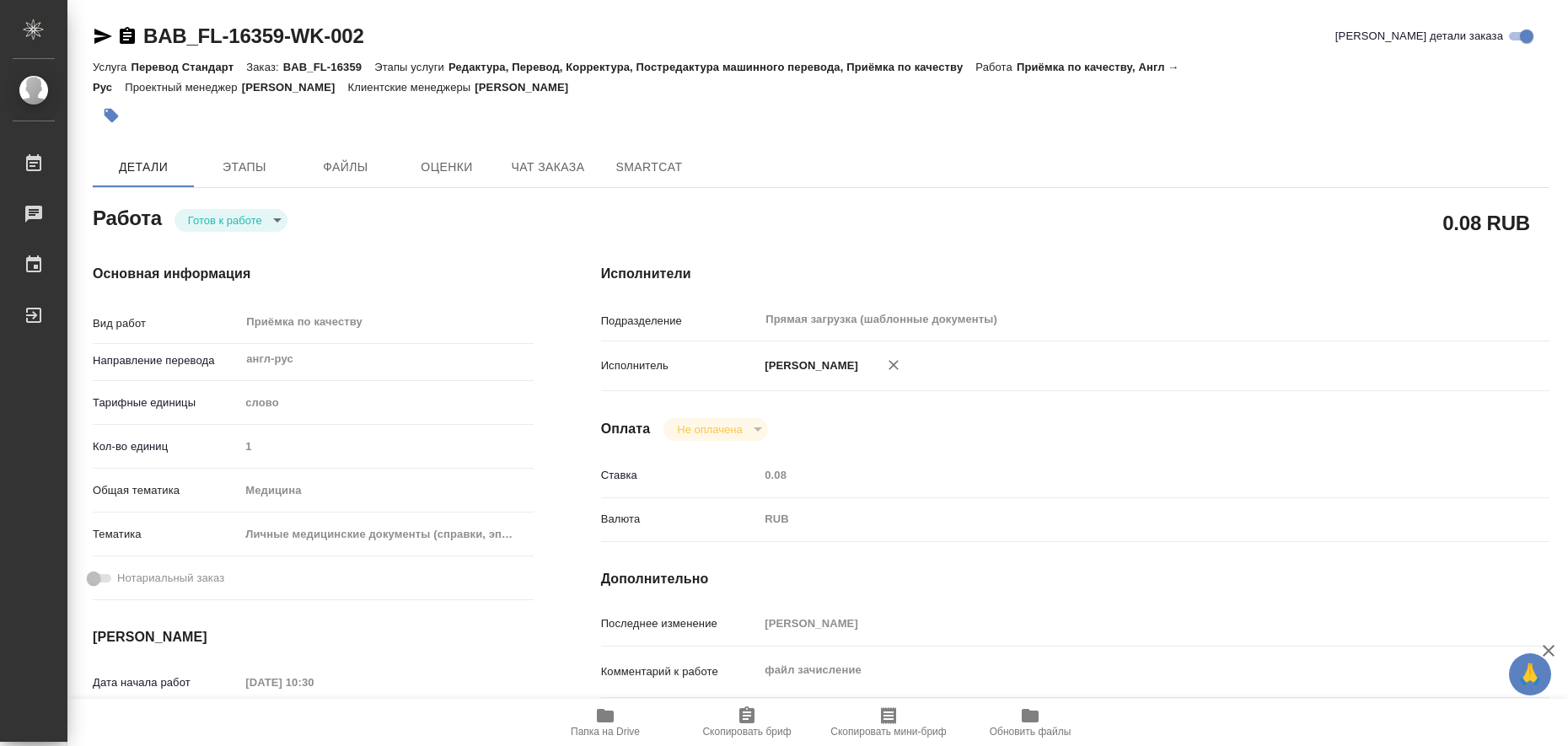
type textarea "x"
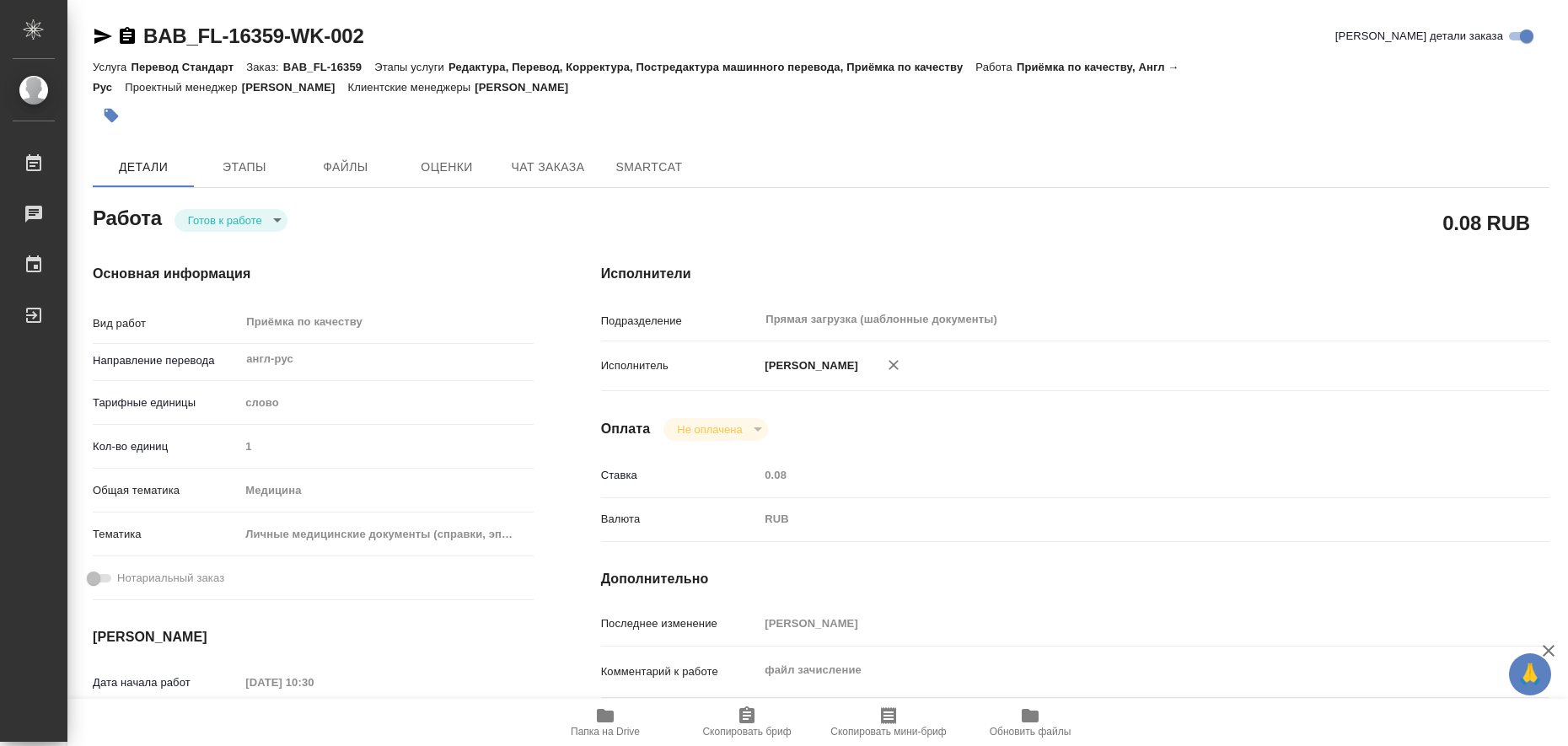
click at [601, 718] on icon "button" at bounding box center [605, 715] width 17 height 13
type textarea "x"
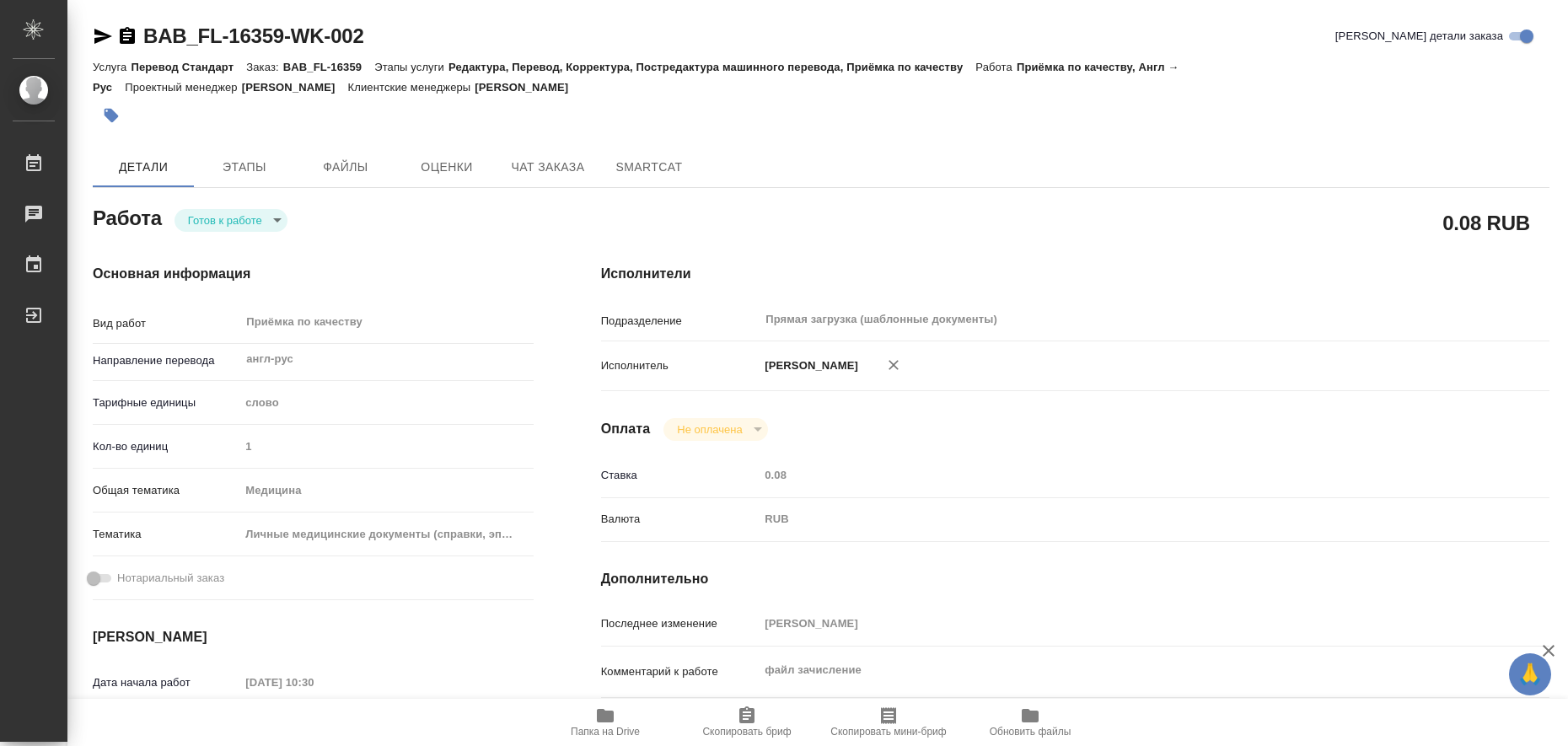
type textarea "x"
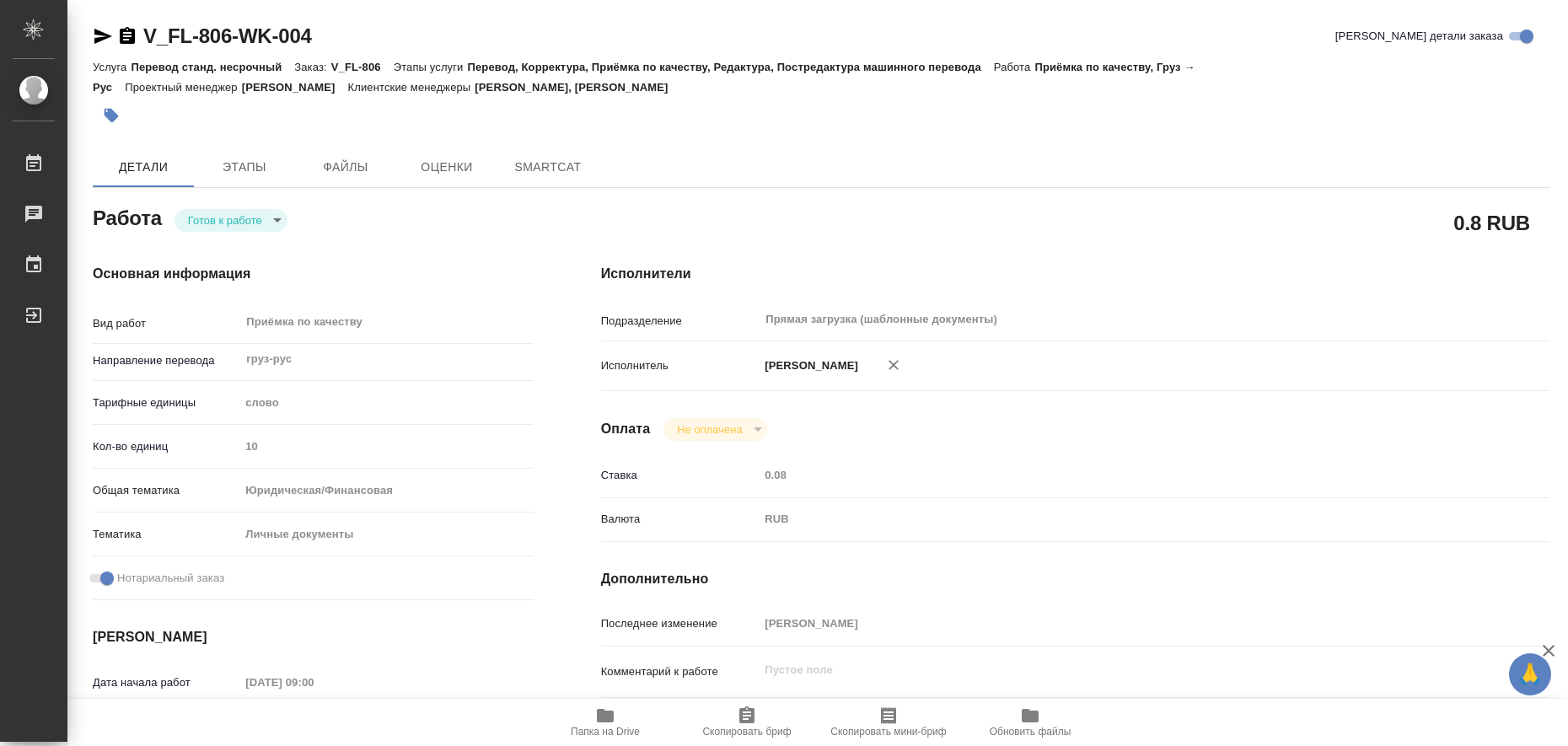
type textarea "x"
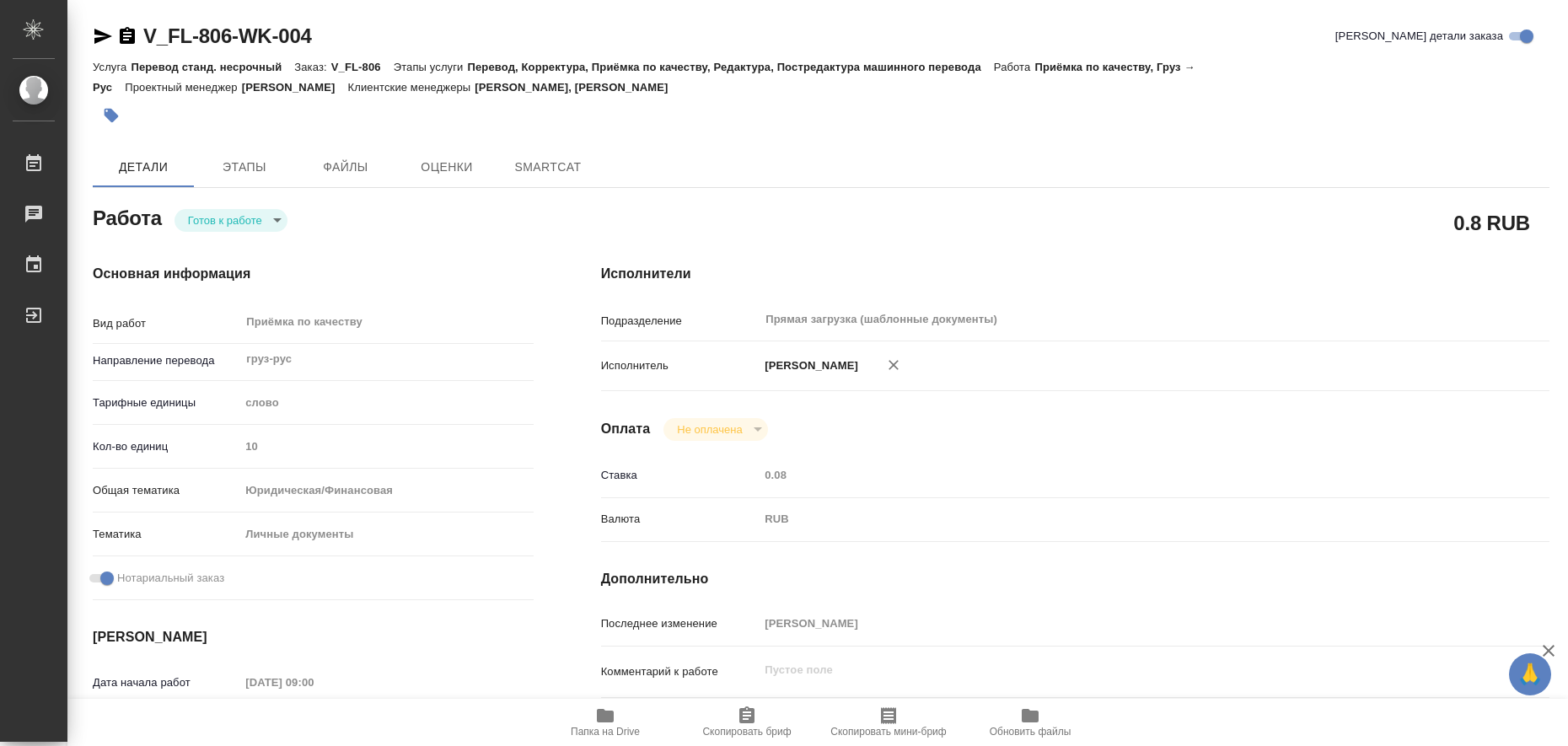
type textarea "x"
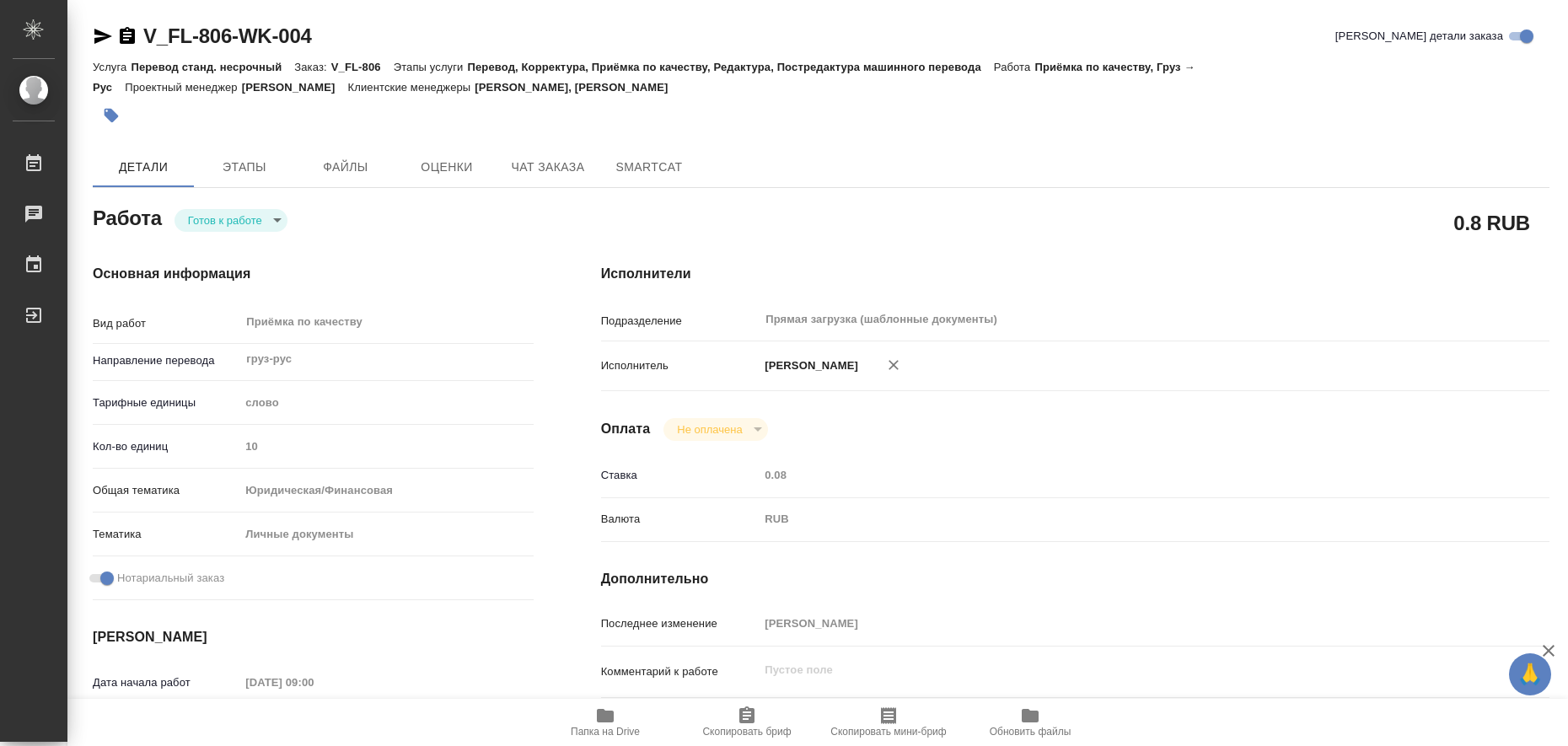
type textarea "x"
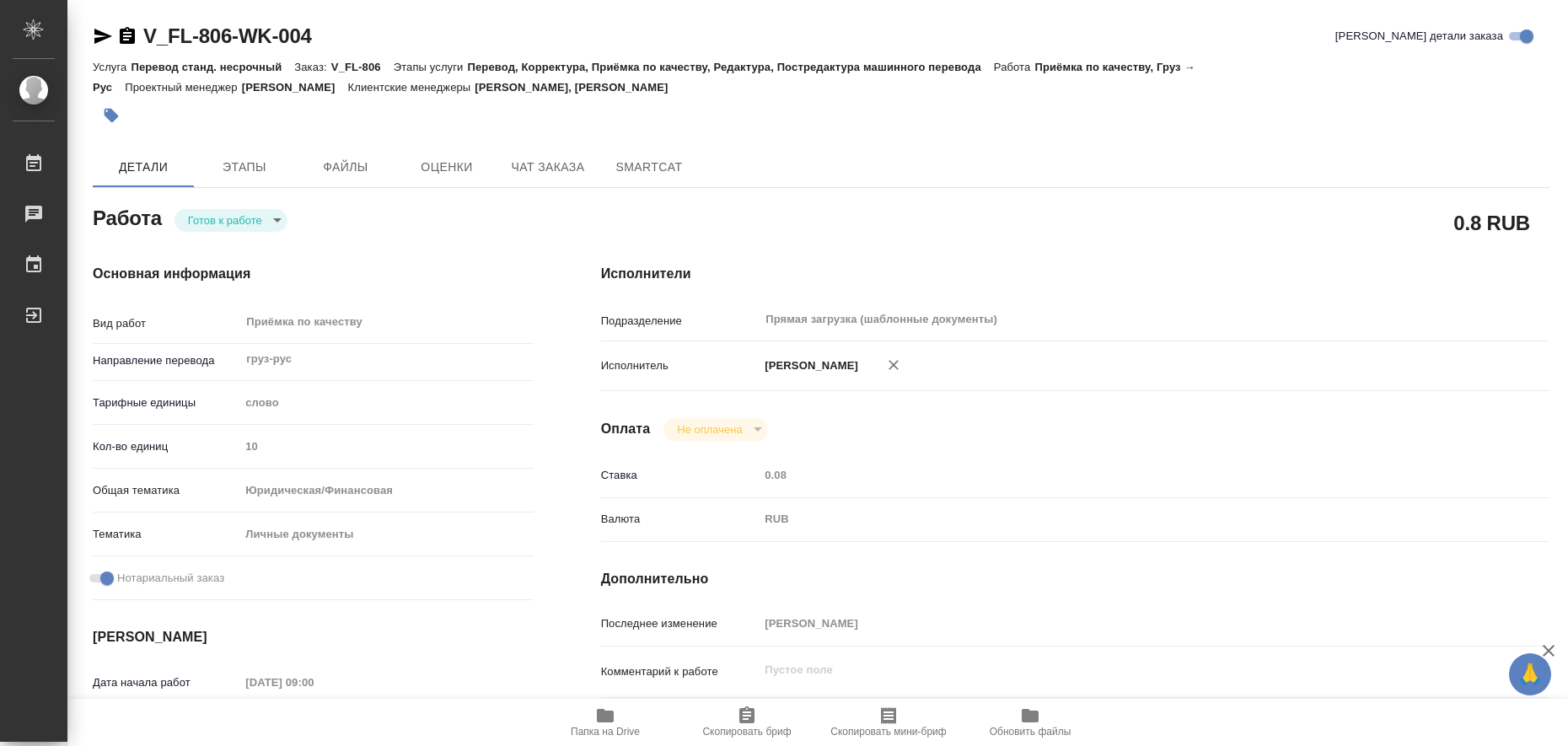
click at [605, 713] on icon "button" at bounding box center [605, 715] width 17 height 13
type textarea "x"
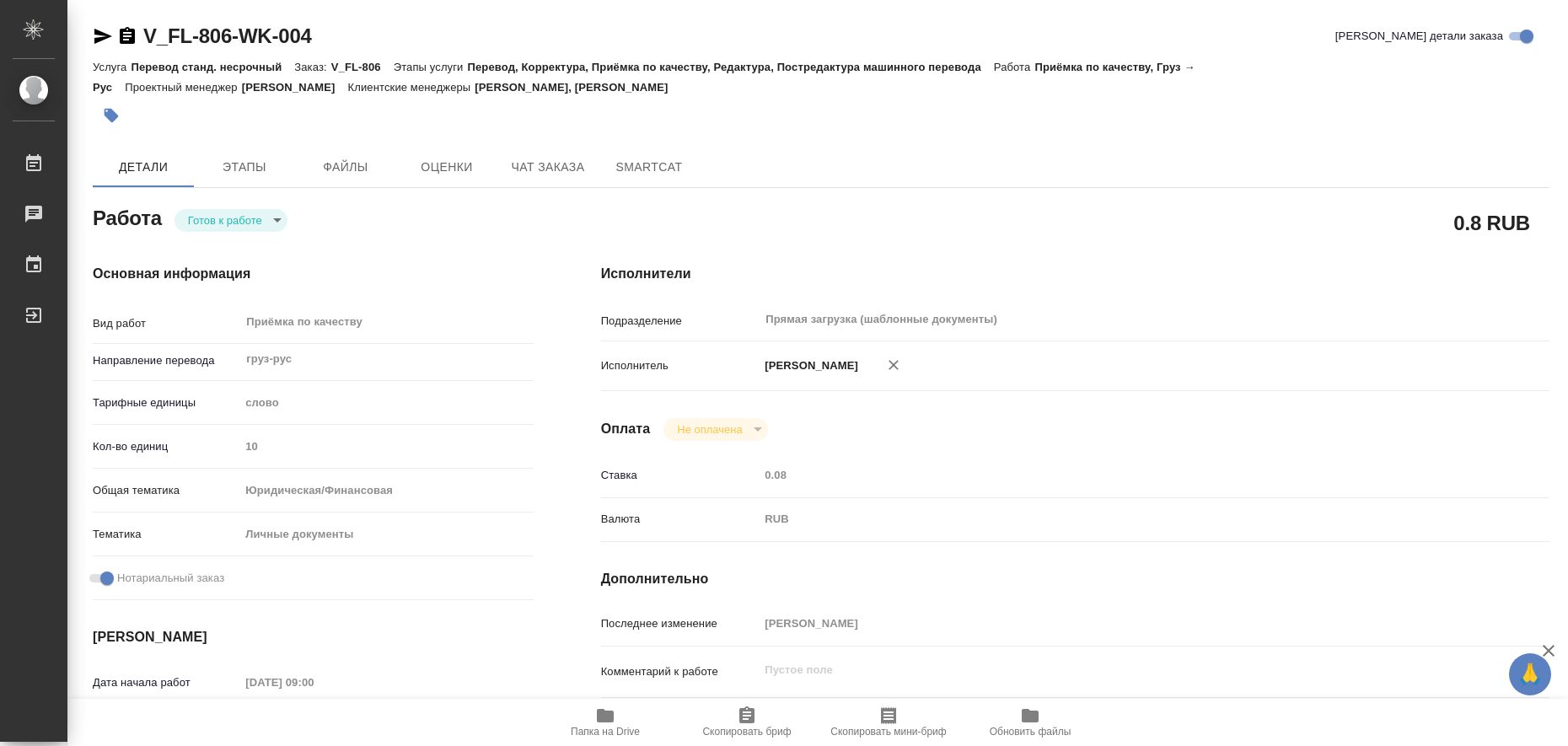
type textarea "x"
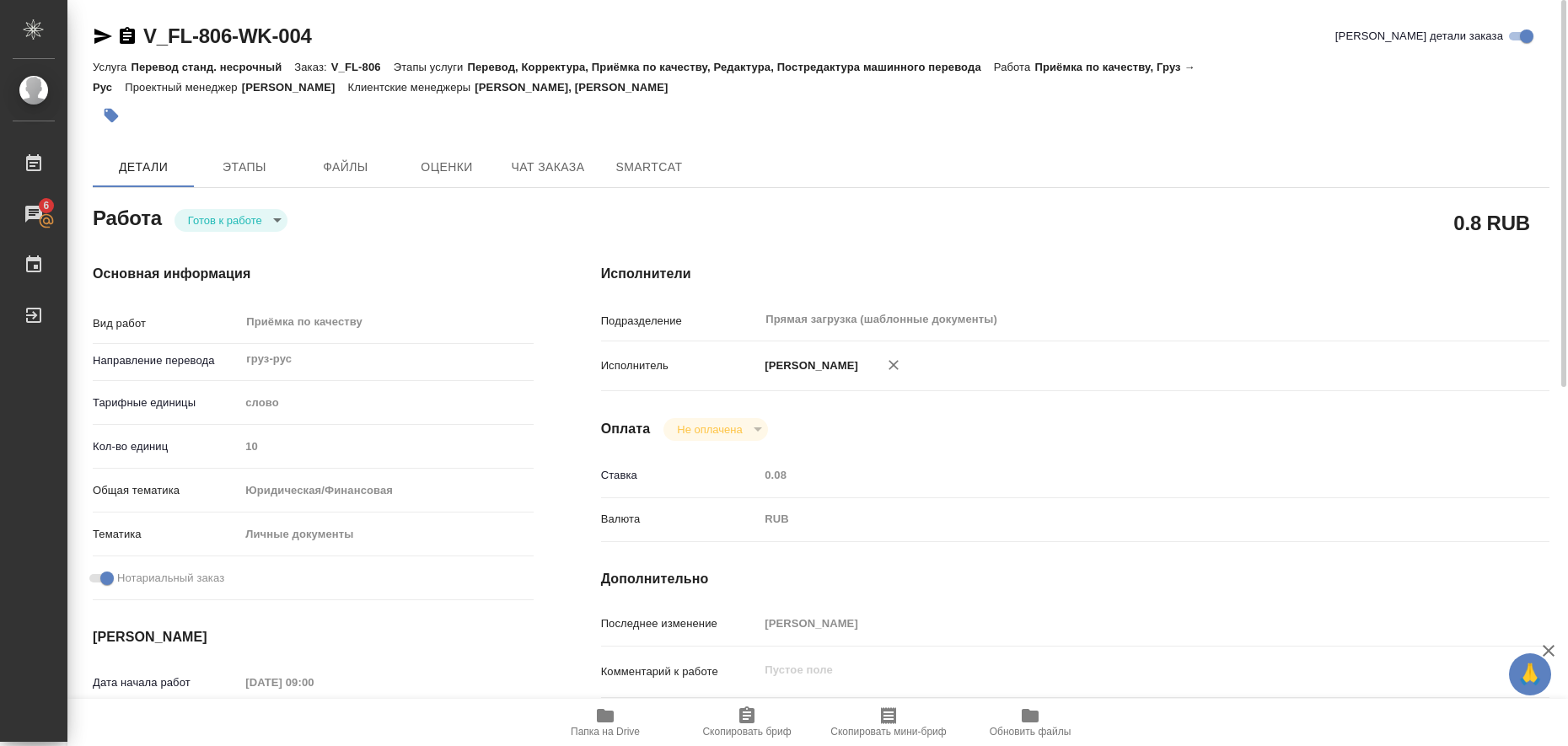
type textarea "x"
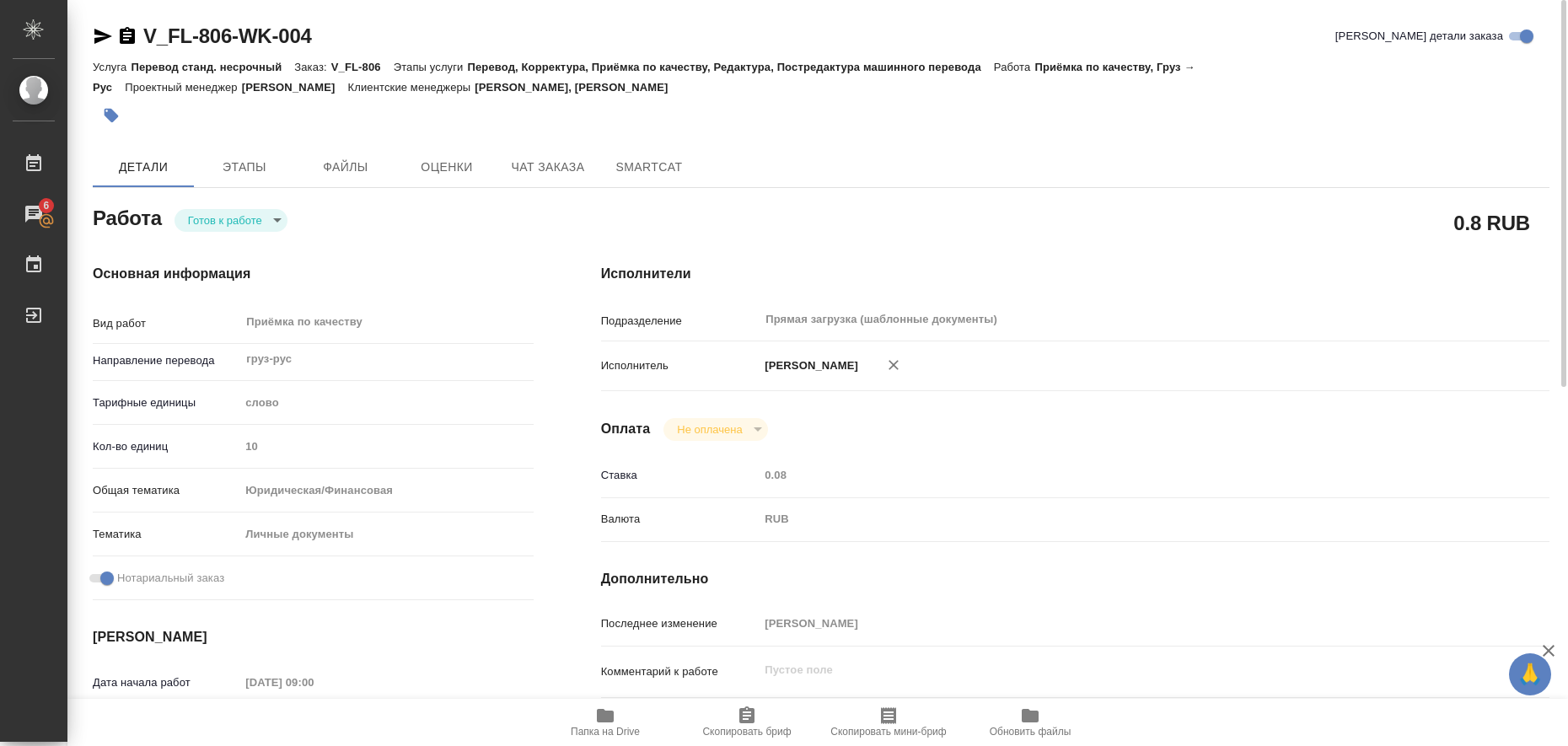
type textarea "x"
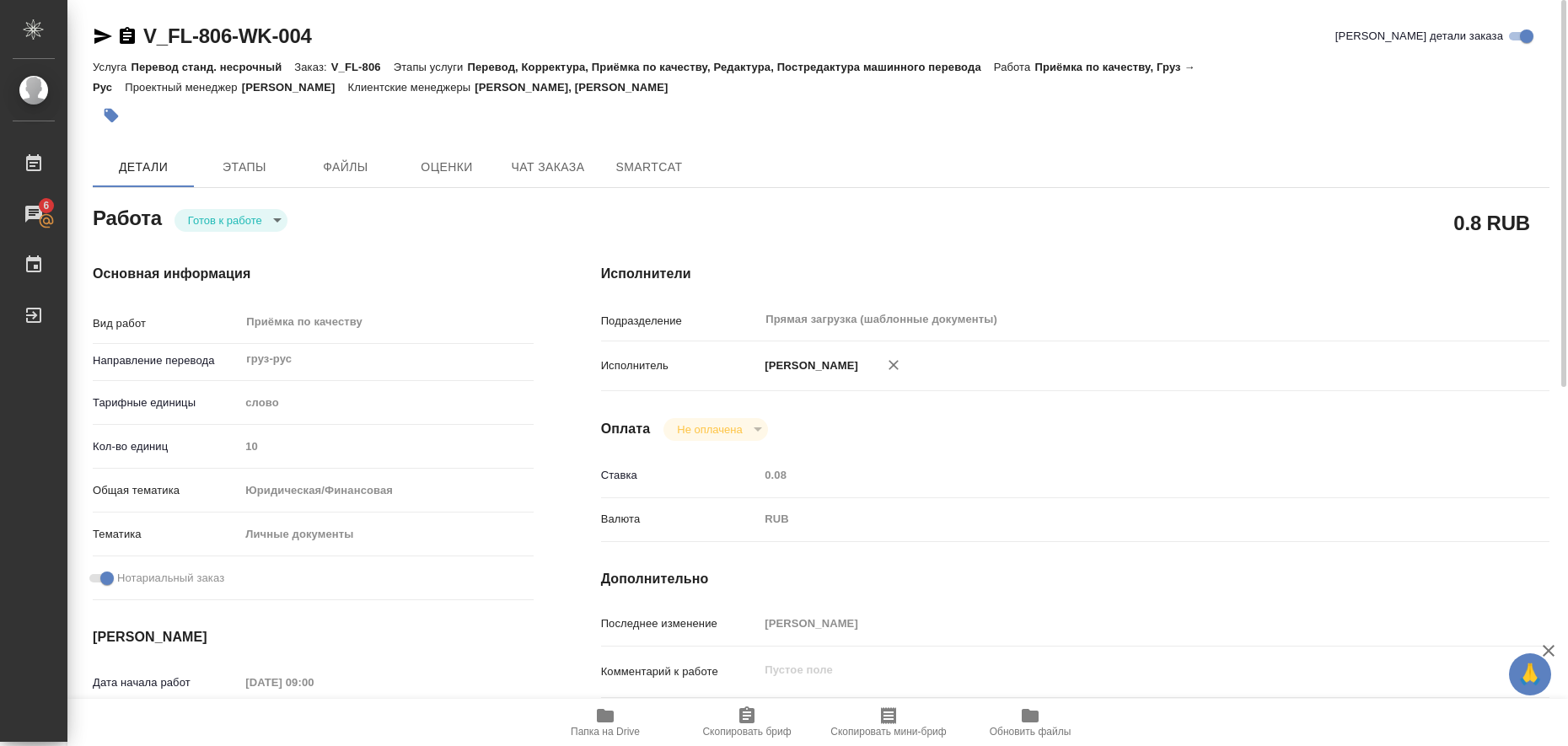
type textarea "x"
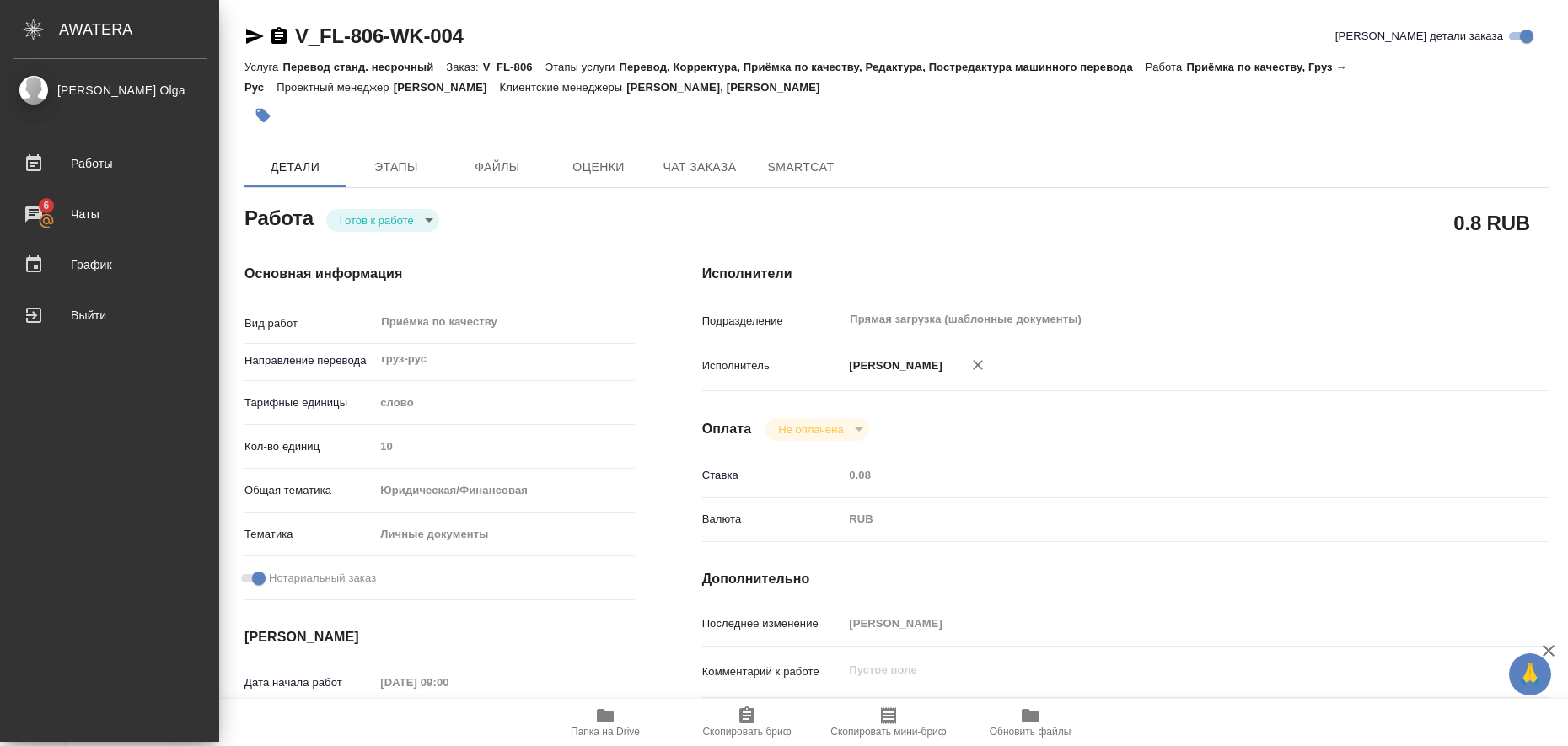
type textarea "x"
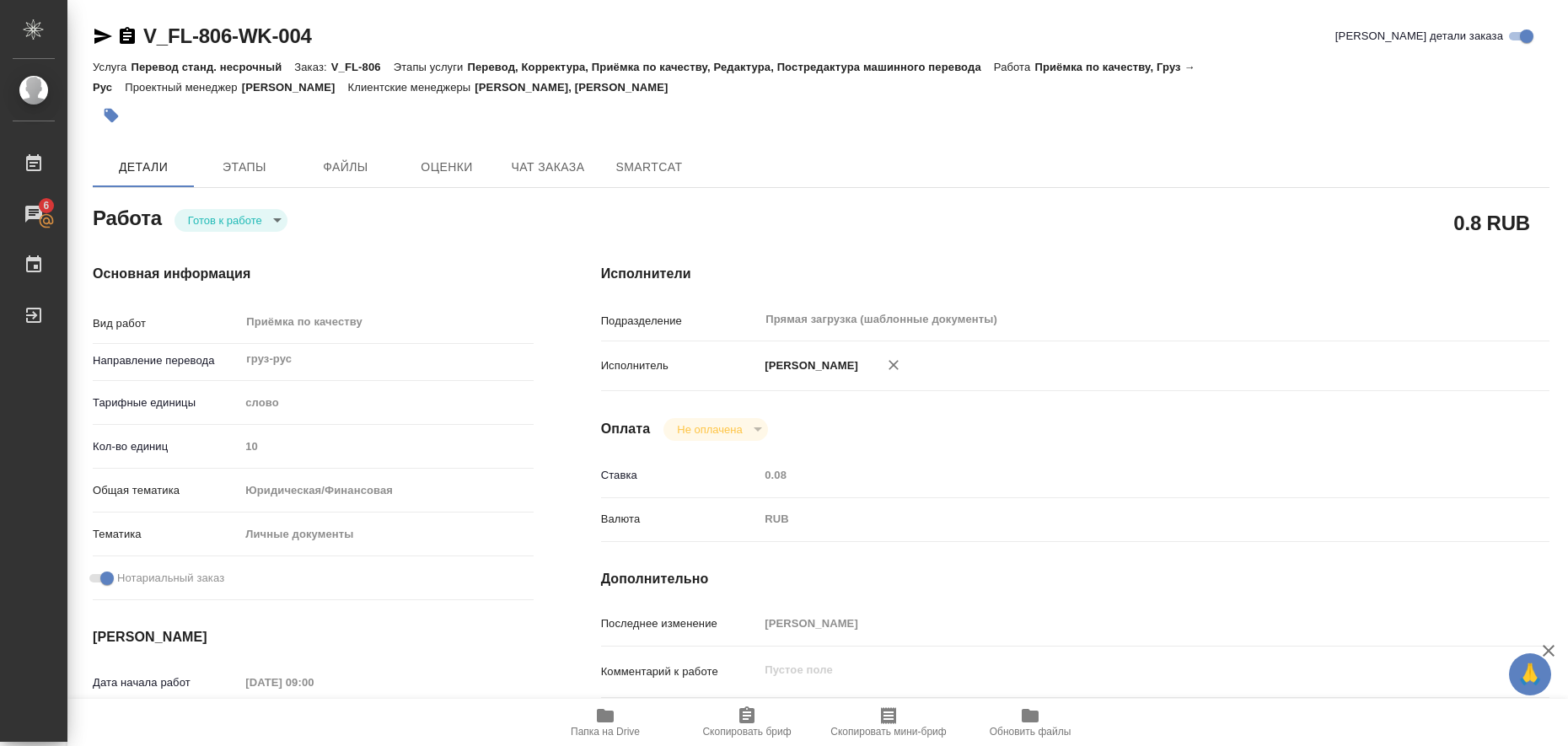
click at [94, 30] on icon "button" at bounding box center [103, 36] width 20 height 20
click at [116, 112] on icon "button" at bounding box center [111, 116] width 17 height 17
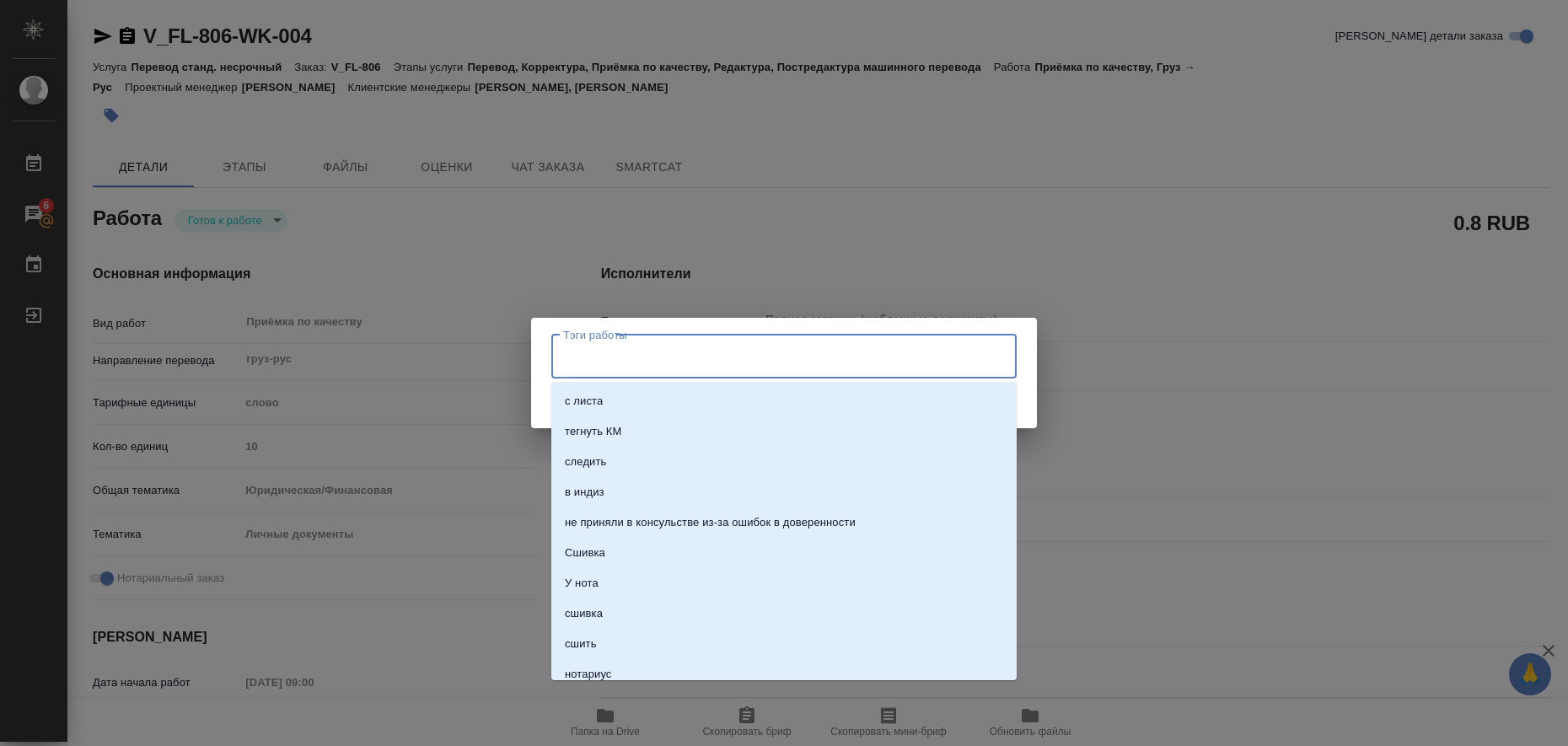
click at [675, 355] on input "Тэги работы" at bounding box center [767, 356] width 418 height 28
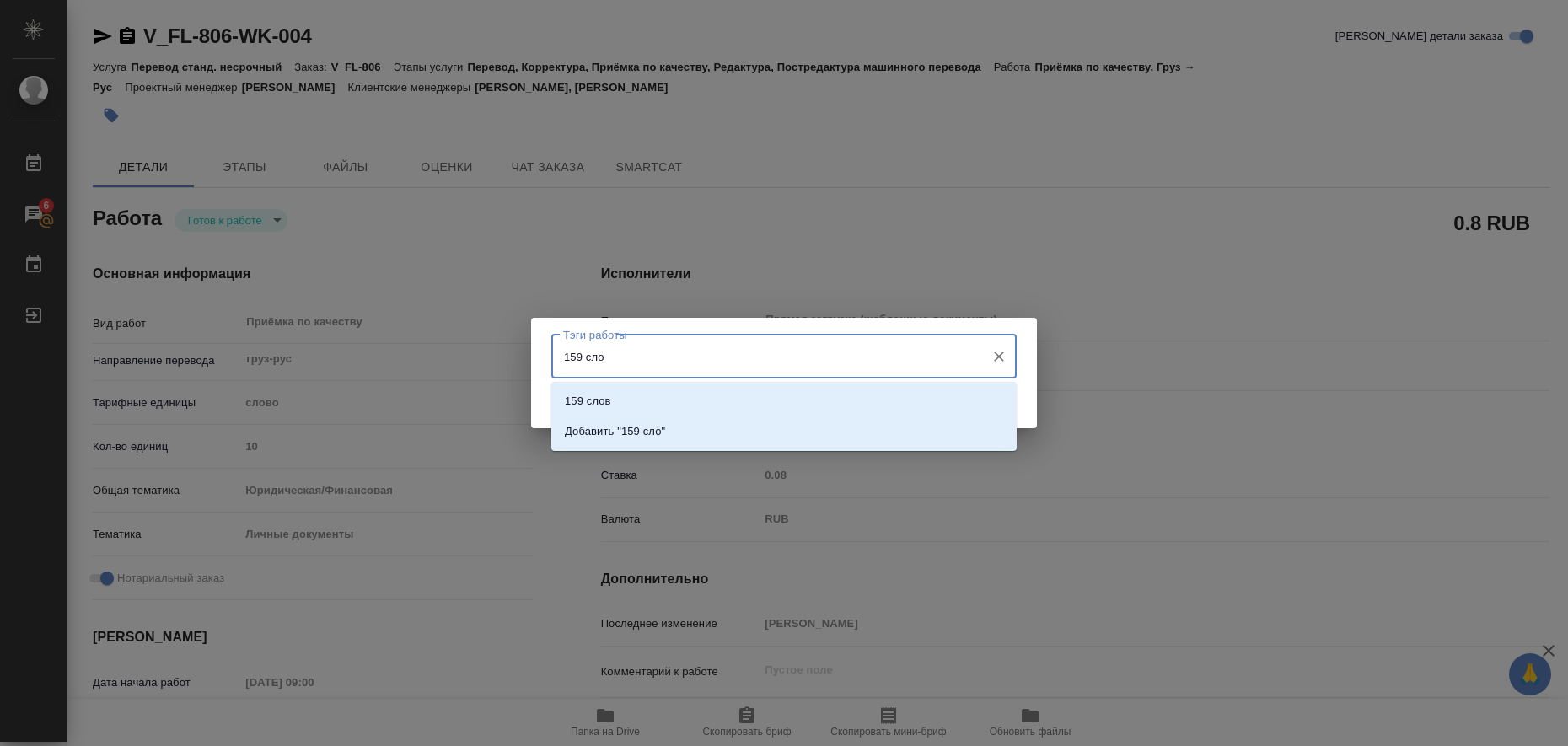
type input "159 слов"
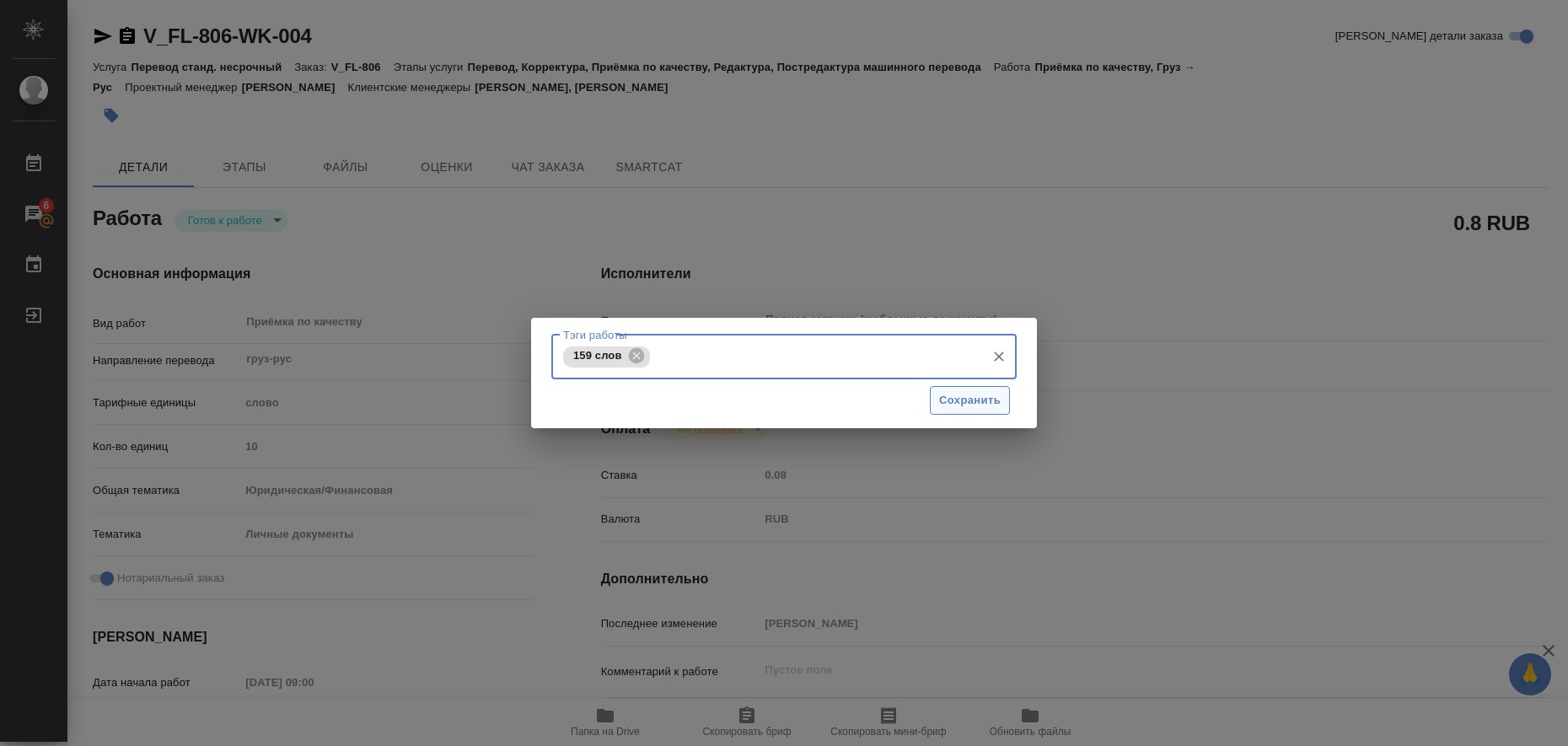
click at [964, 399] on span "Сохранить" at bounding box center [970, 401] width 62 height 19
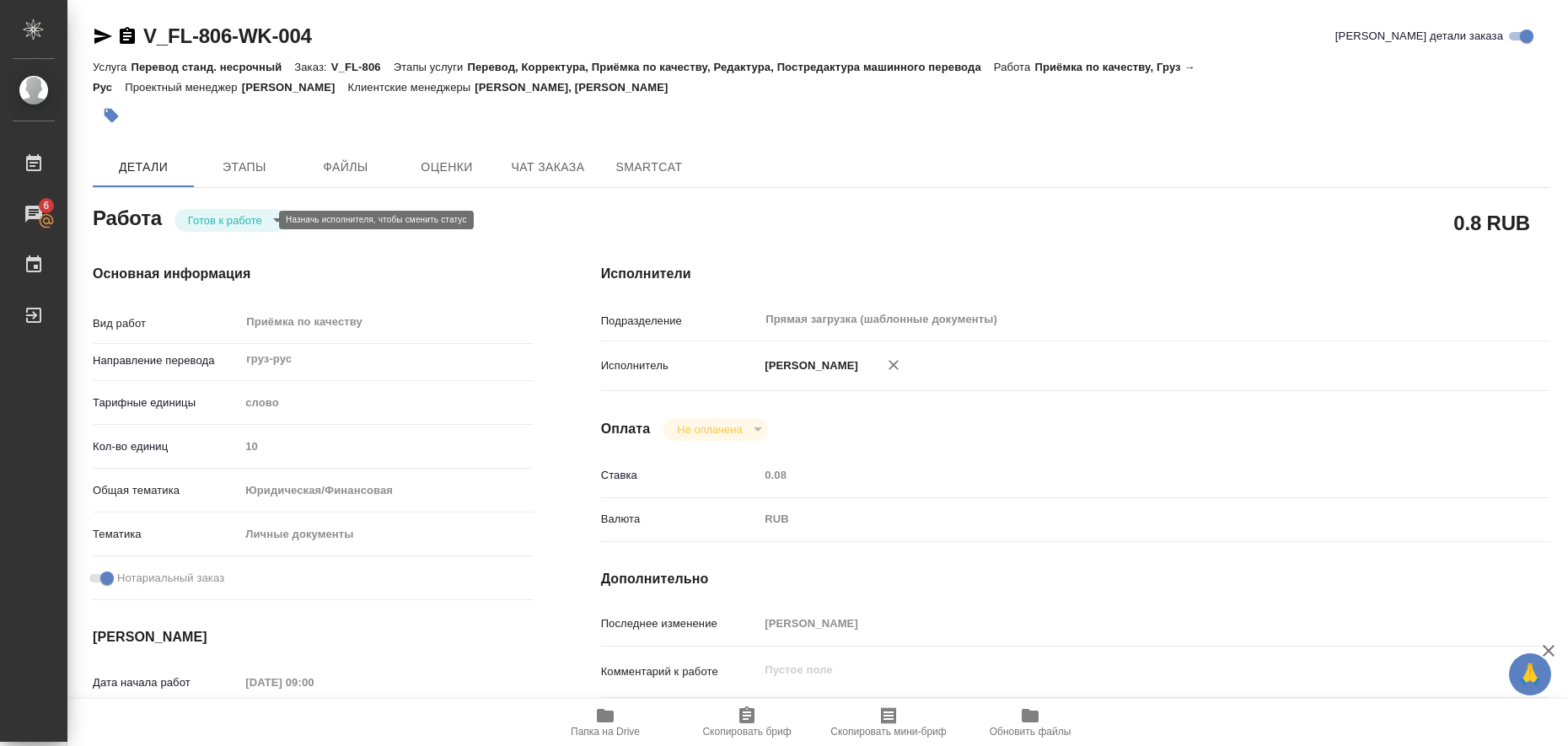
click at [260, 221] on body "🙏 .cls-1 fill:#fff; [PERSON_NAME] [PERSON_NAME] 6 Чаты График Выйти V_FL-806-WK…" at bounding box center [784, 373] width 1568 height 746
type input "readyForWork"
type textarea "Приёмка по качеству"
type textarea "x"
type input "груз-рус"
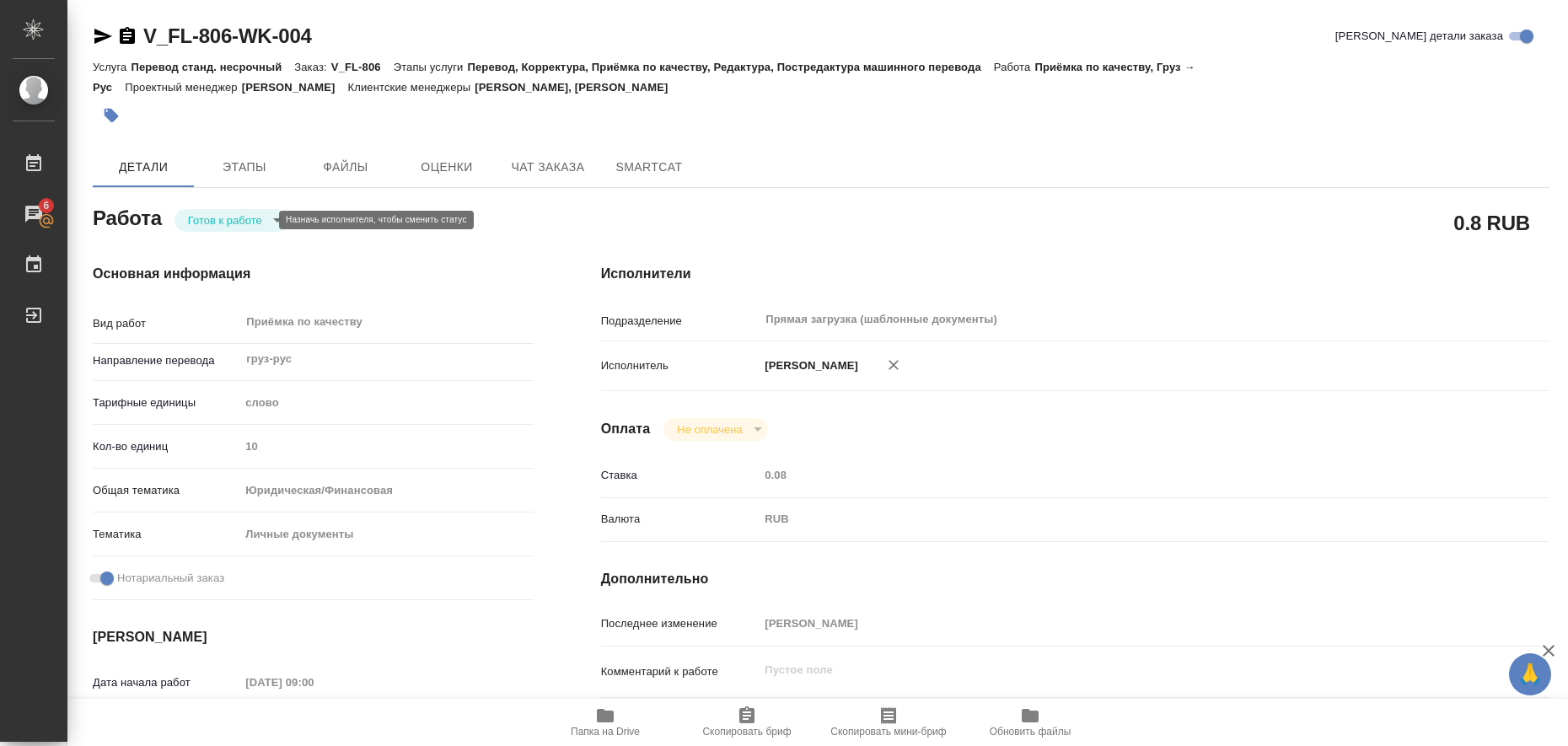
type input "5a8b1489cc6b4906c91bfd90"
type input "10"
type input "yr-fn"
type input "5a8b8b956a9677013d343cfe"
checkbox input "true"
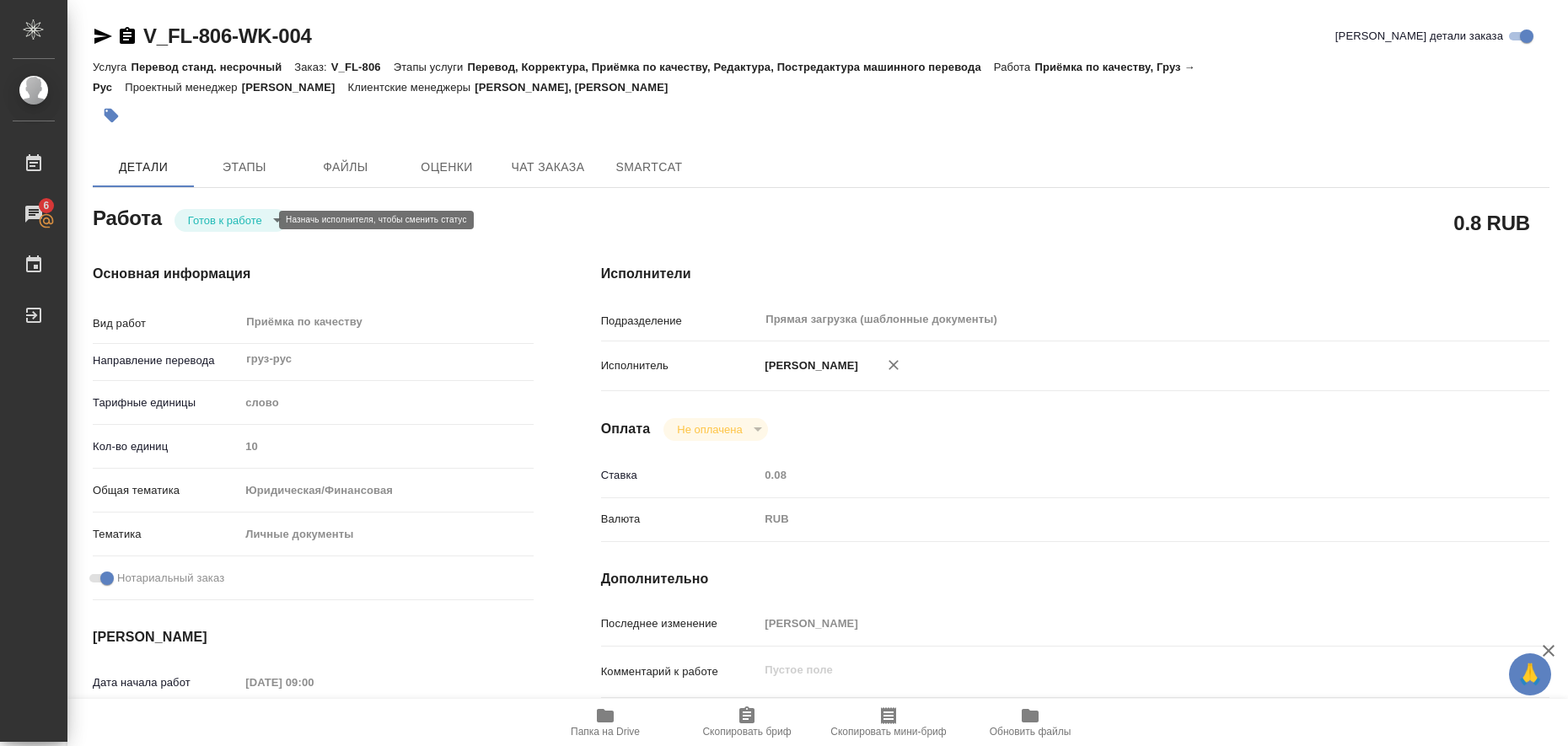
type input "[DATE] 09:00"
type input "[DATE] 10:00"
type input "Прямая загрузка (шаблонные документы)"
type input "notPayed"
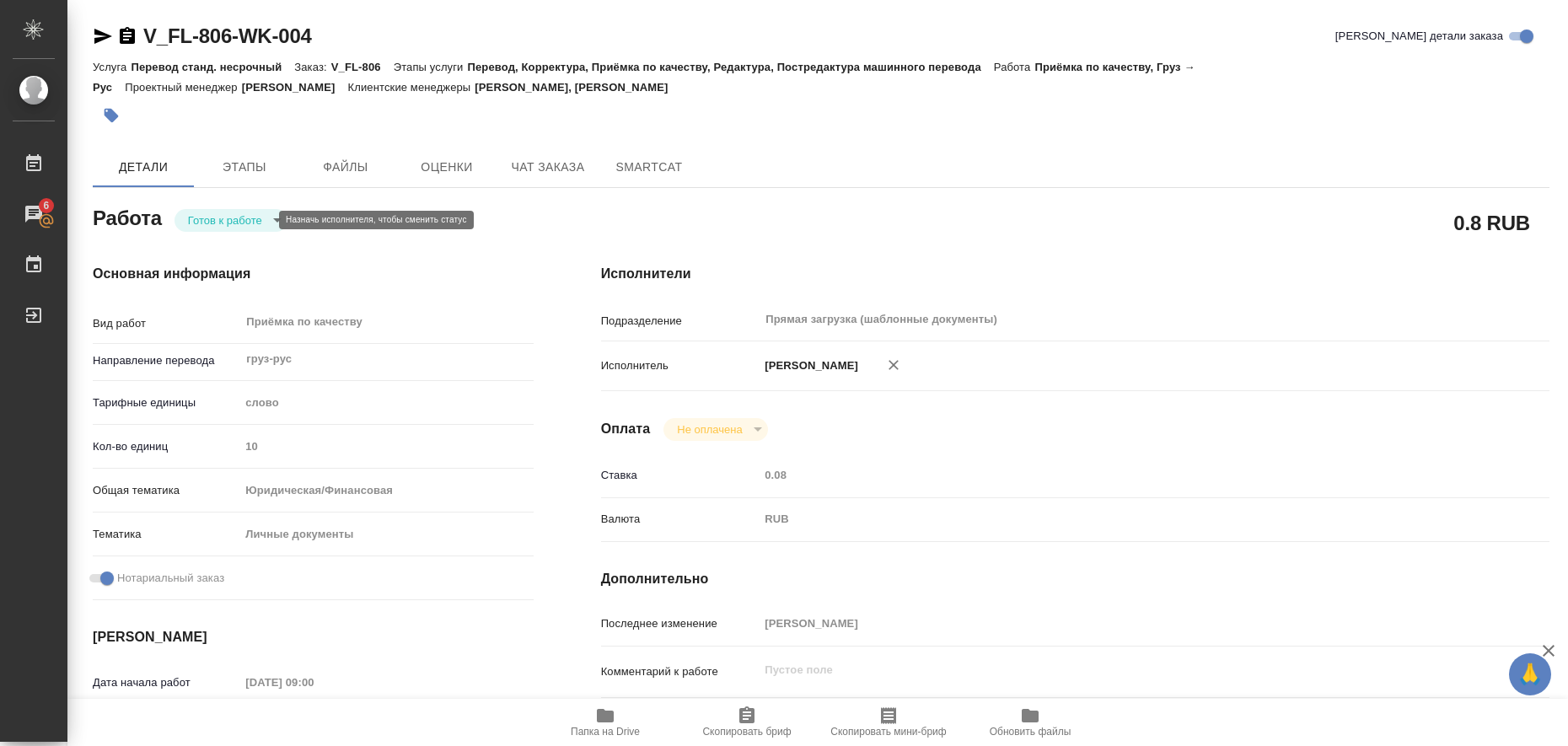
type input "0.08"
type input "RUB"
type input "[PERSON_NAME]"
type textarea "x"
type textarea "/Clients/FL_V/Orders/V_FL-806/Corrected/V_FL-806-WK-004"
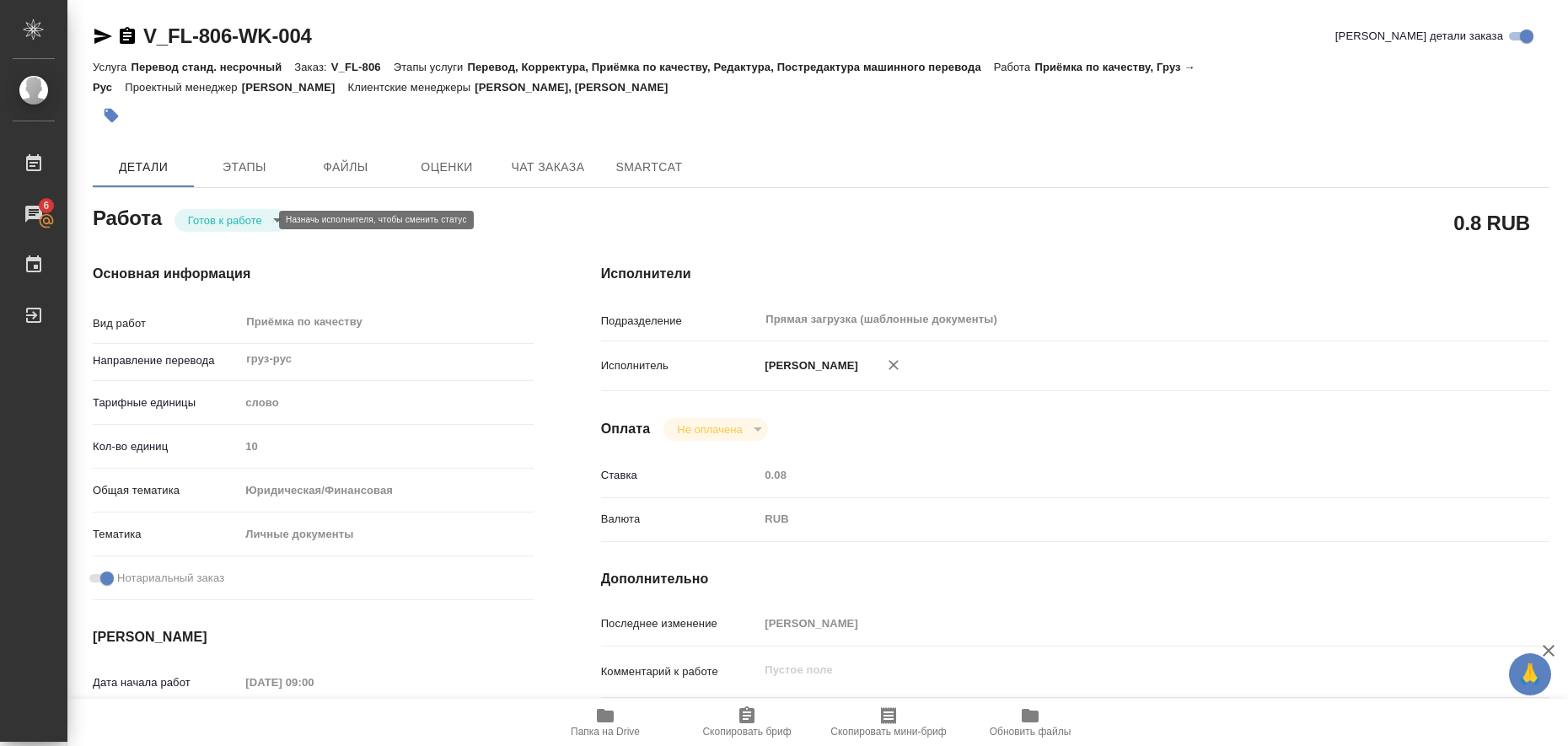
type textarea "x"
type input "V_FL-806"
type input "Перевод станд. несрочный"
type input "Перевод, Корректура, Приёмка по качеству, Редактура, Постредактура машинного пе…"
type input "Веселова Юлия, Касымов Тимур"
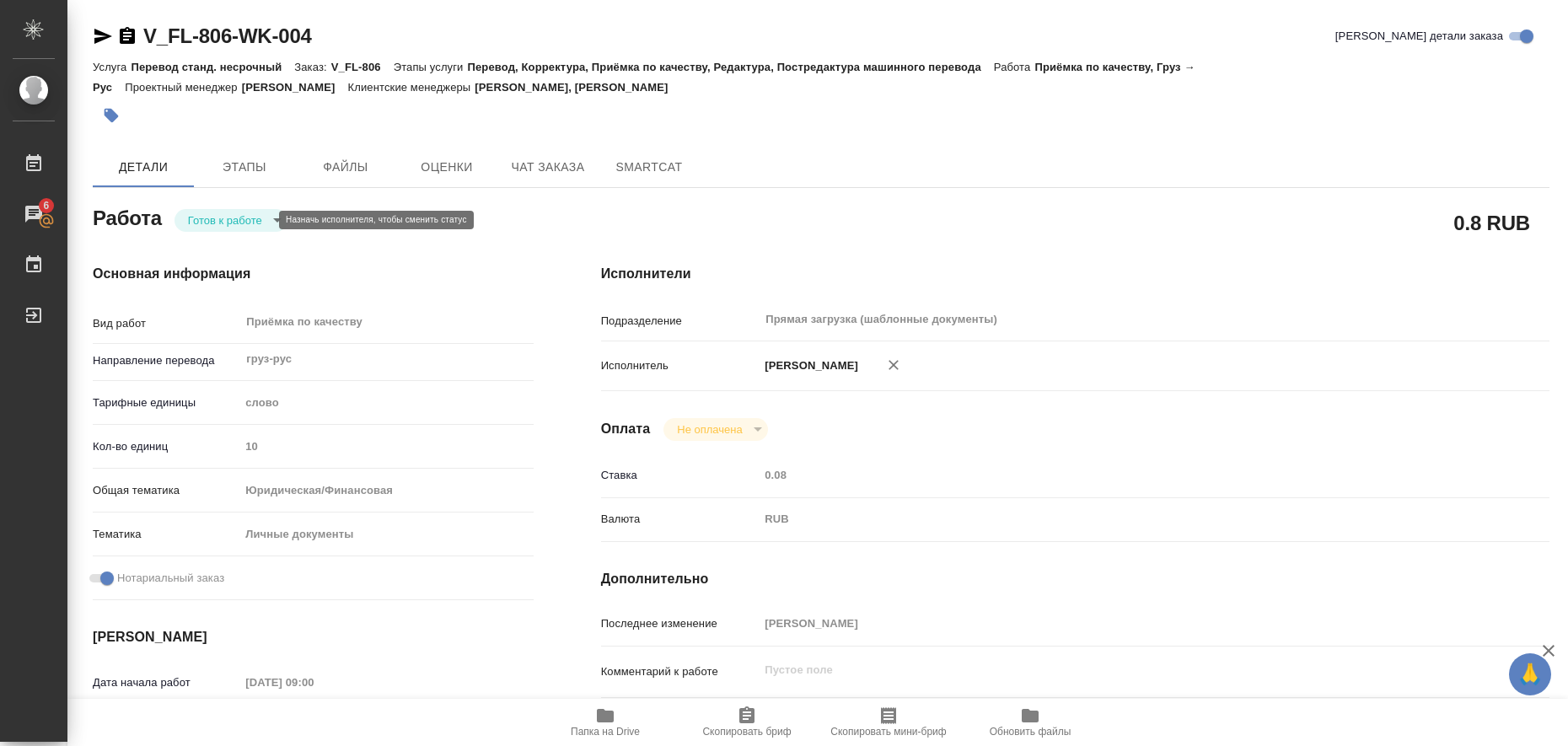
type input "/Clients/FL_V/Orders/V_FL-806"
type textarea "x"
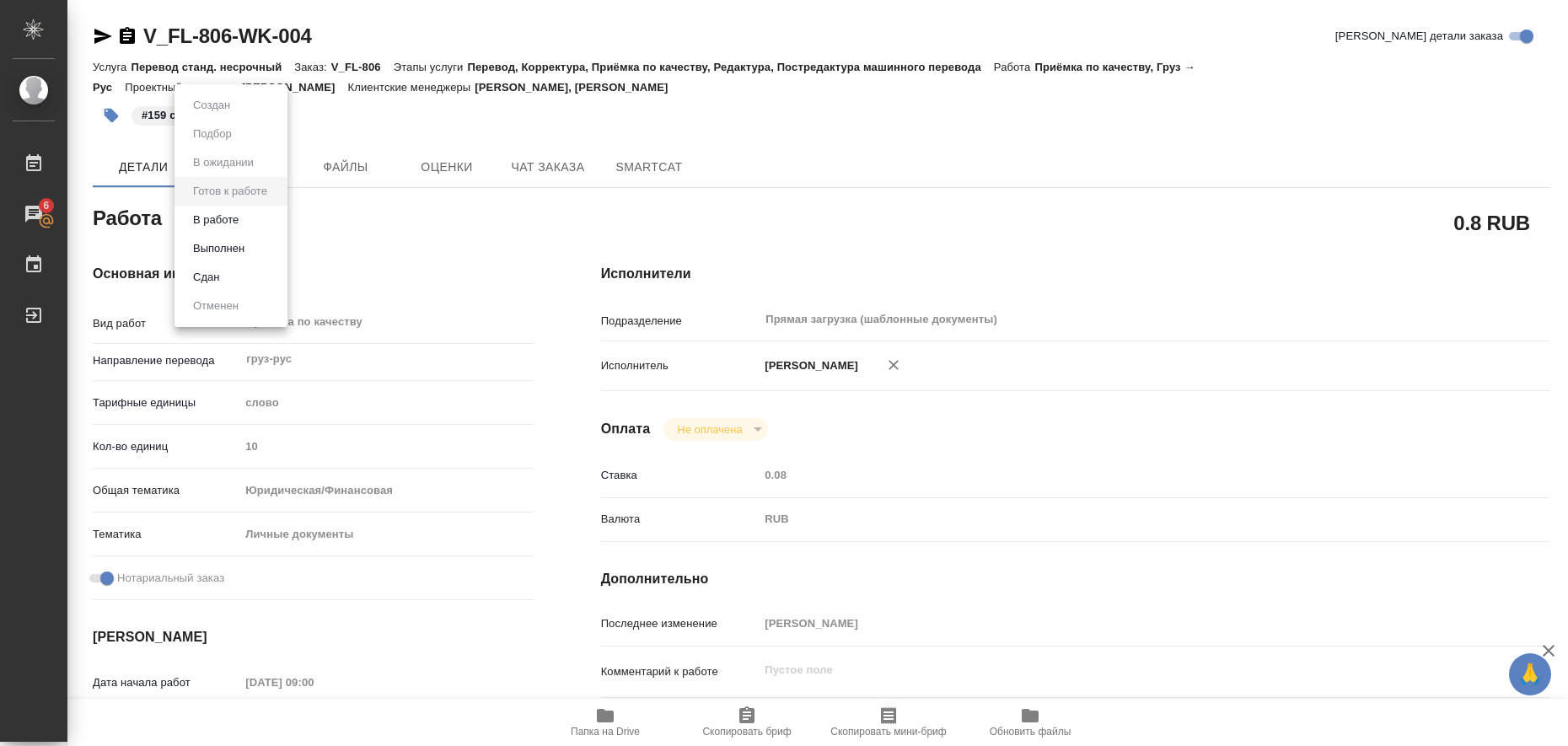
type textarea "x"
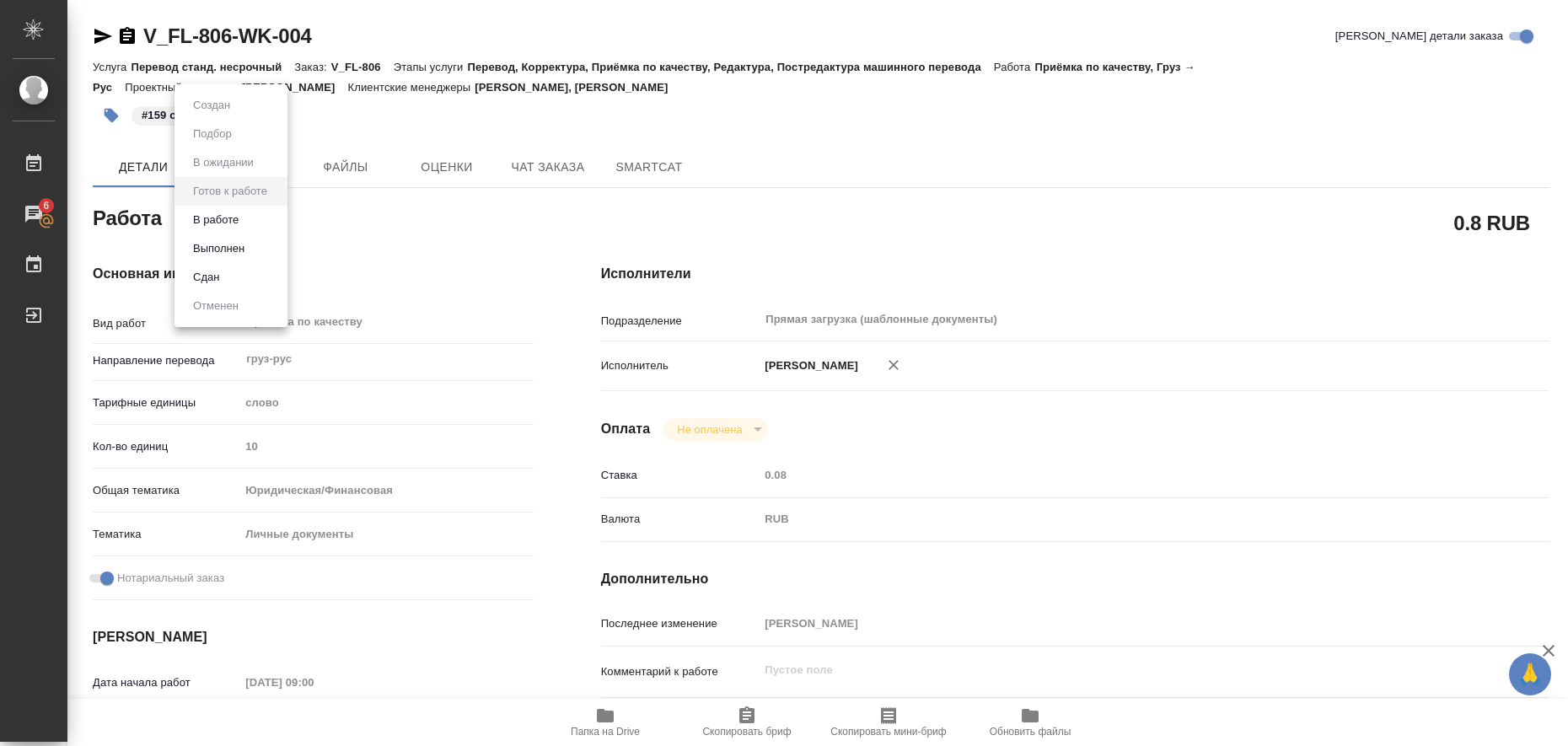
type textarea "x"
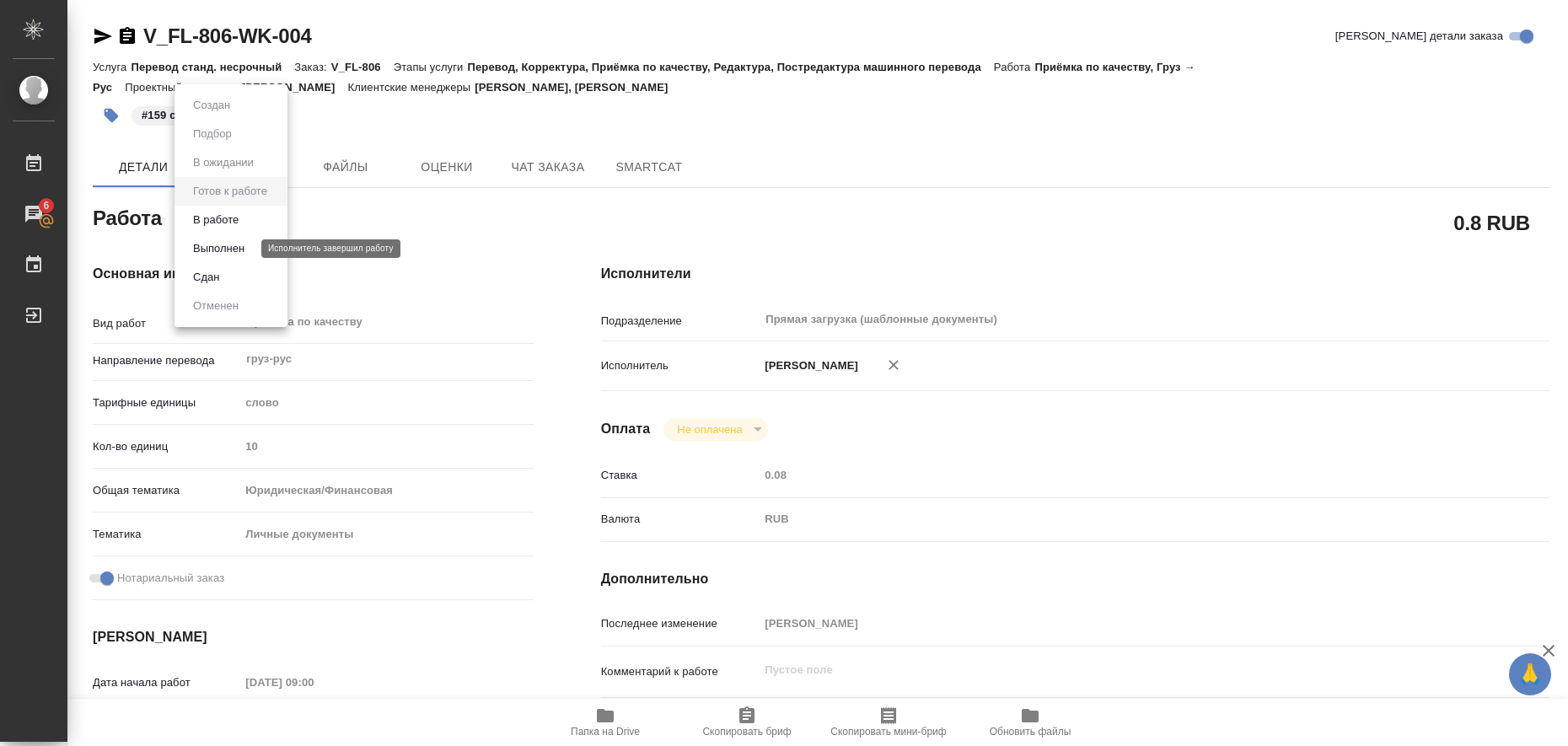
type textarea "x"
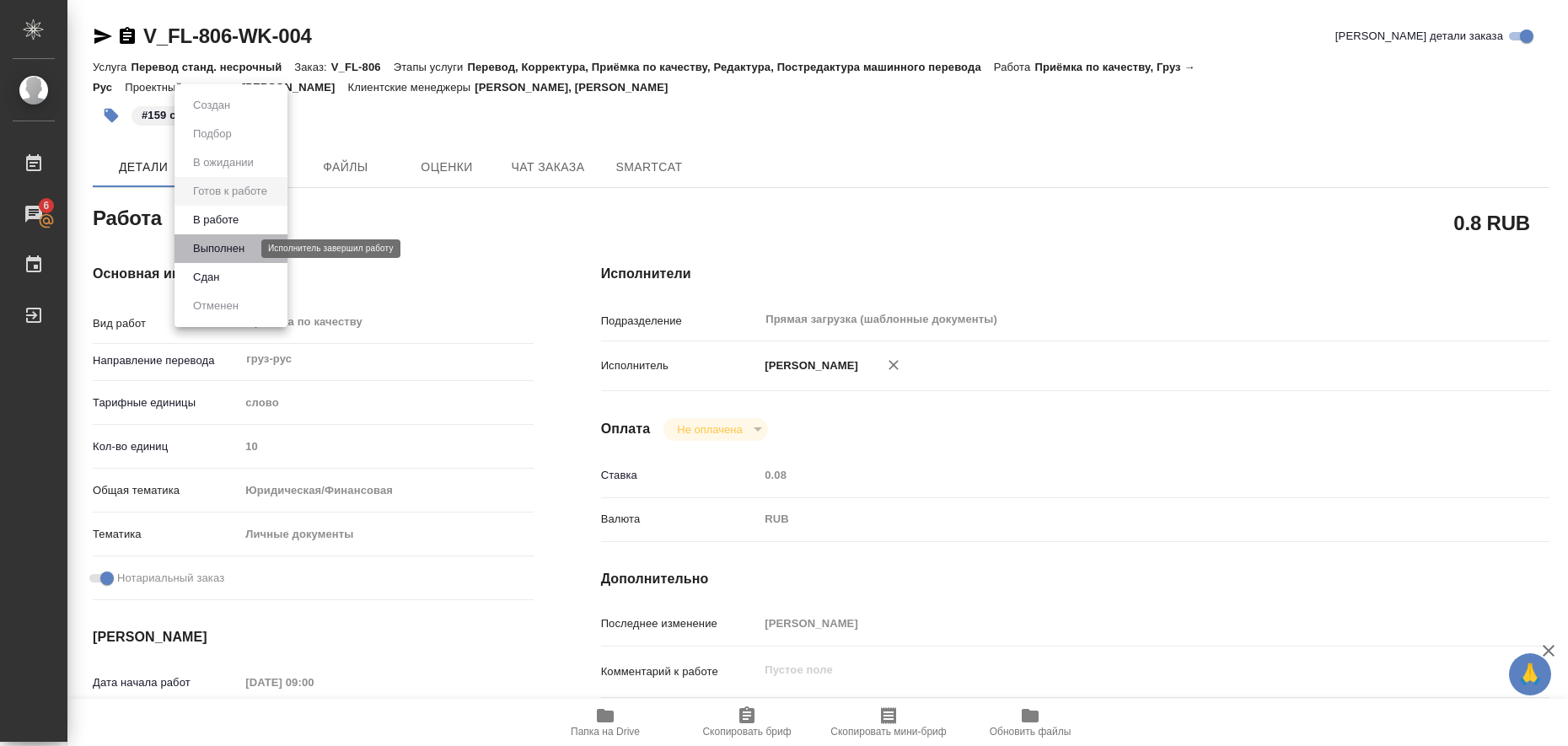
click at [233, 245] on button "Выполнен" at bounding box center [218, 249] width 62 height 19
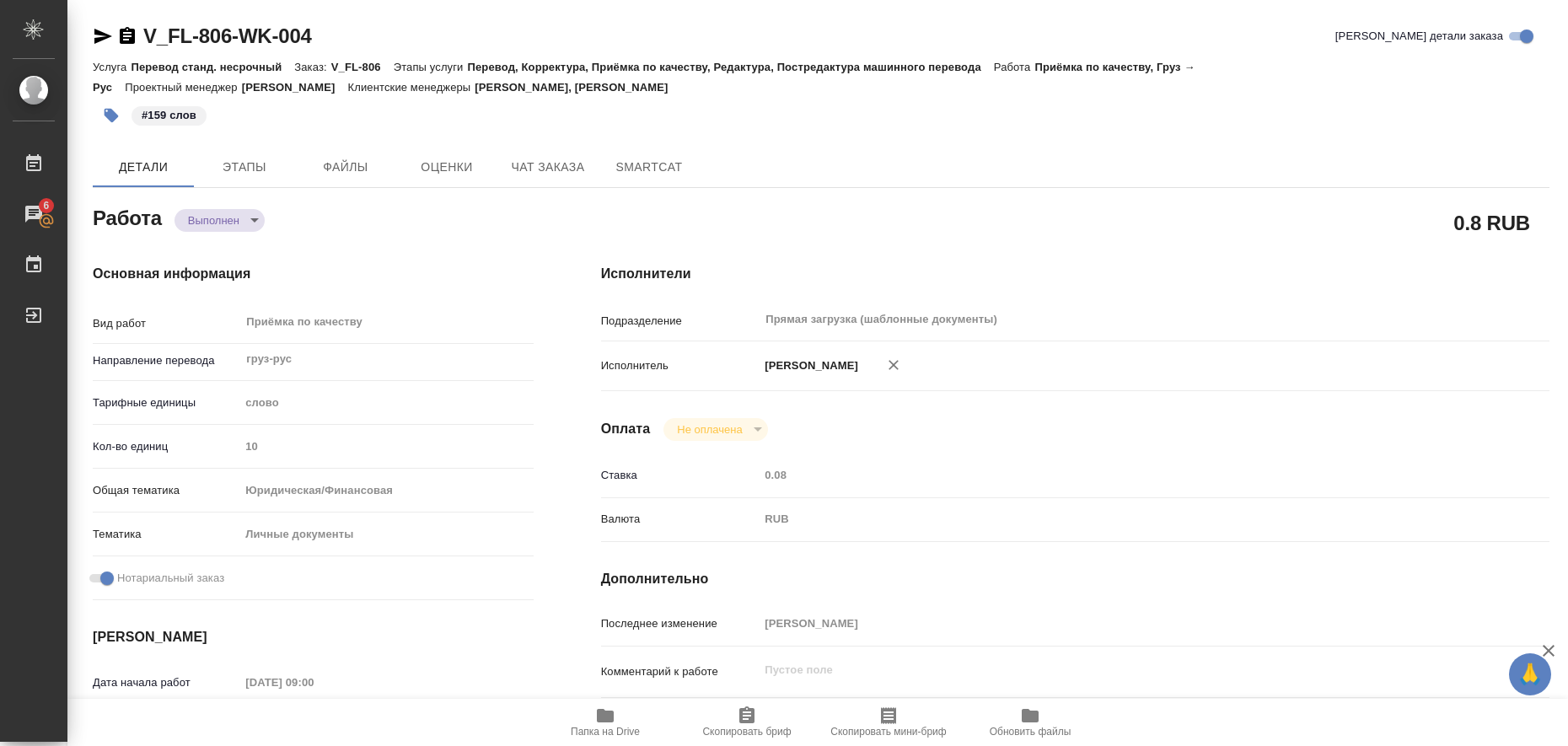
type textarea "x"
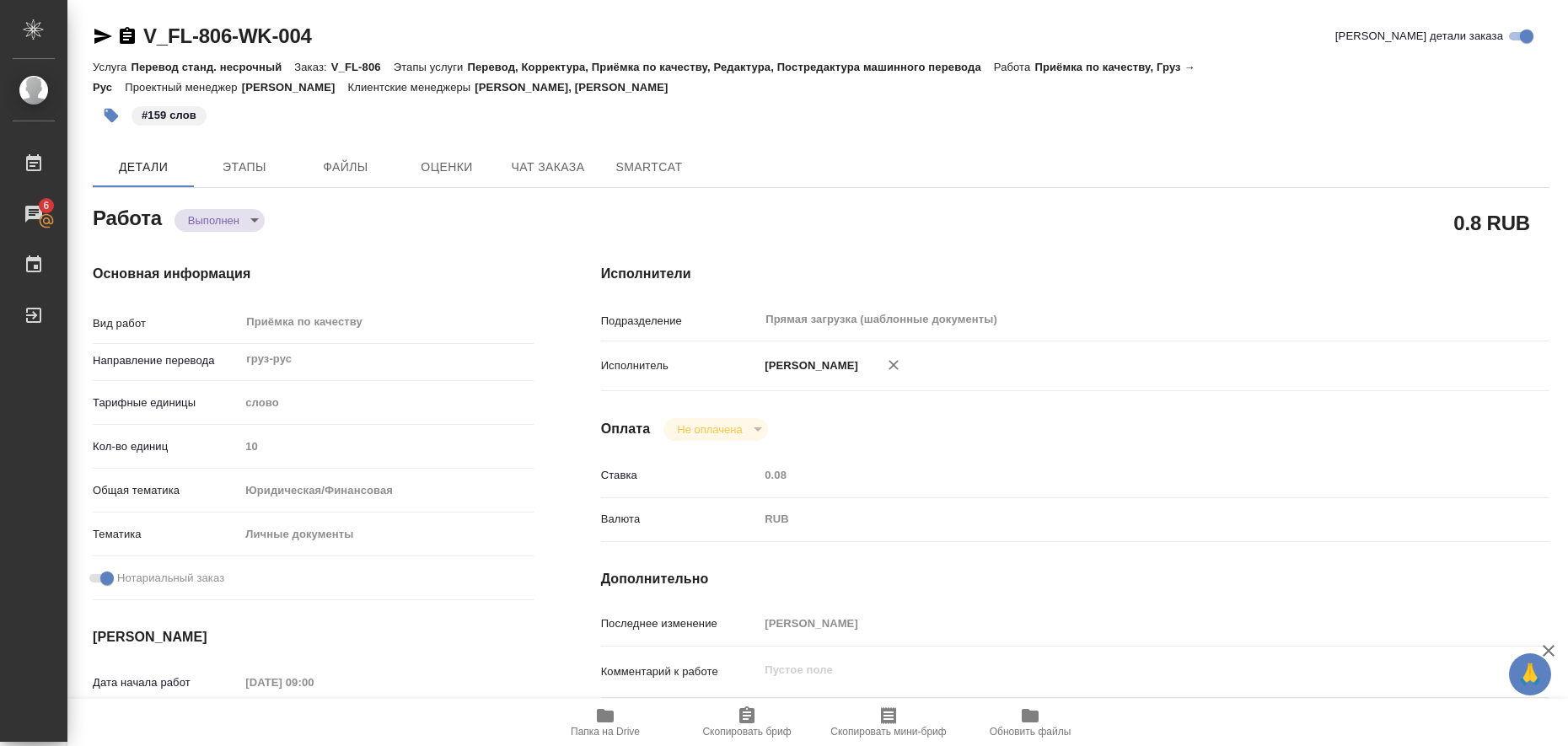
type textarea "x"
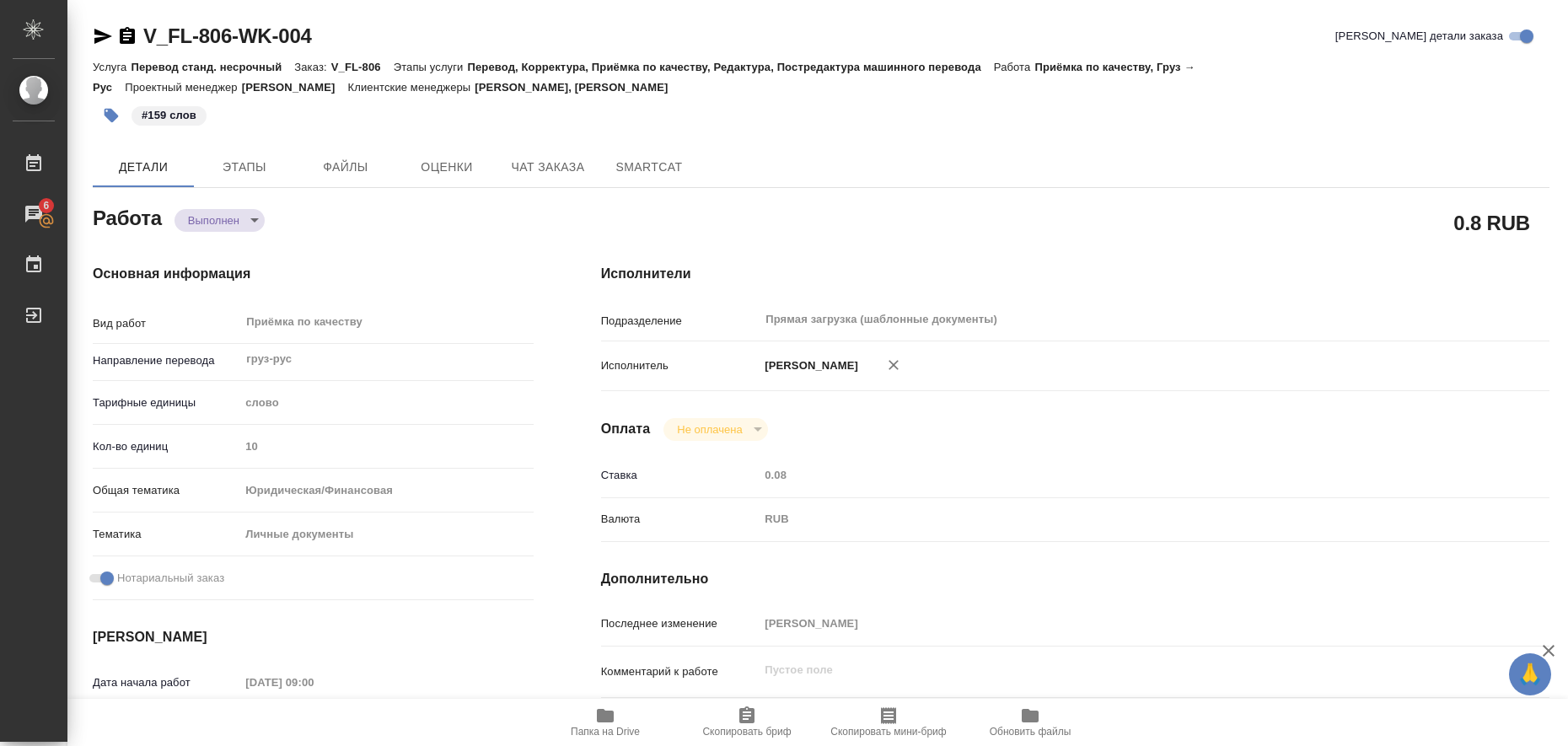
type textarea "x"
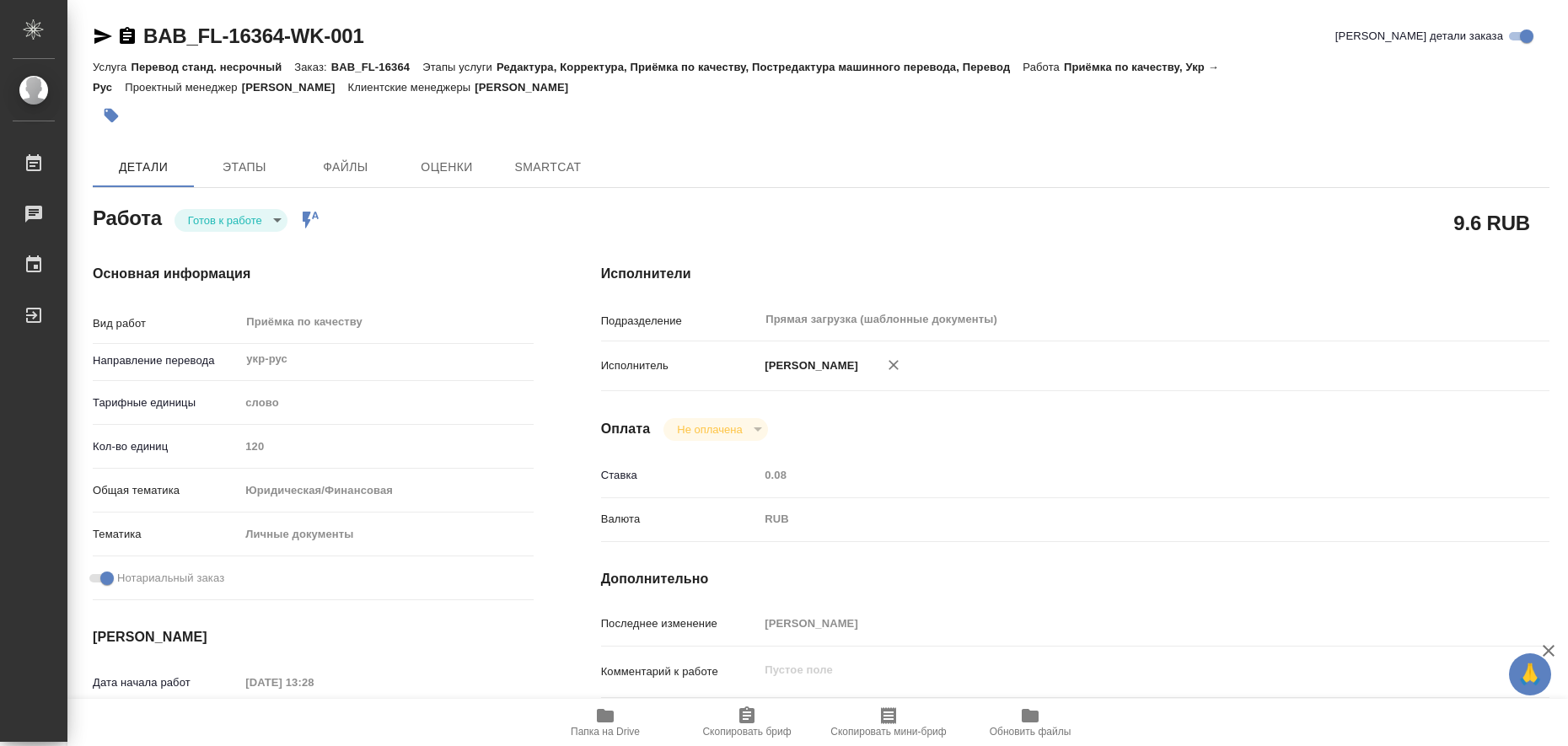
type textarea "x"
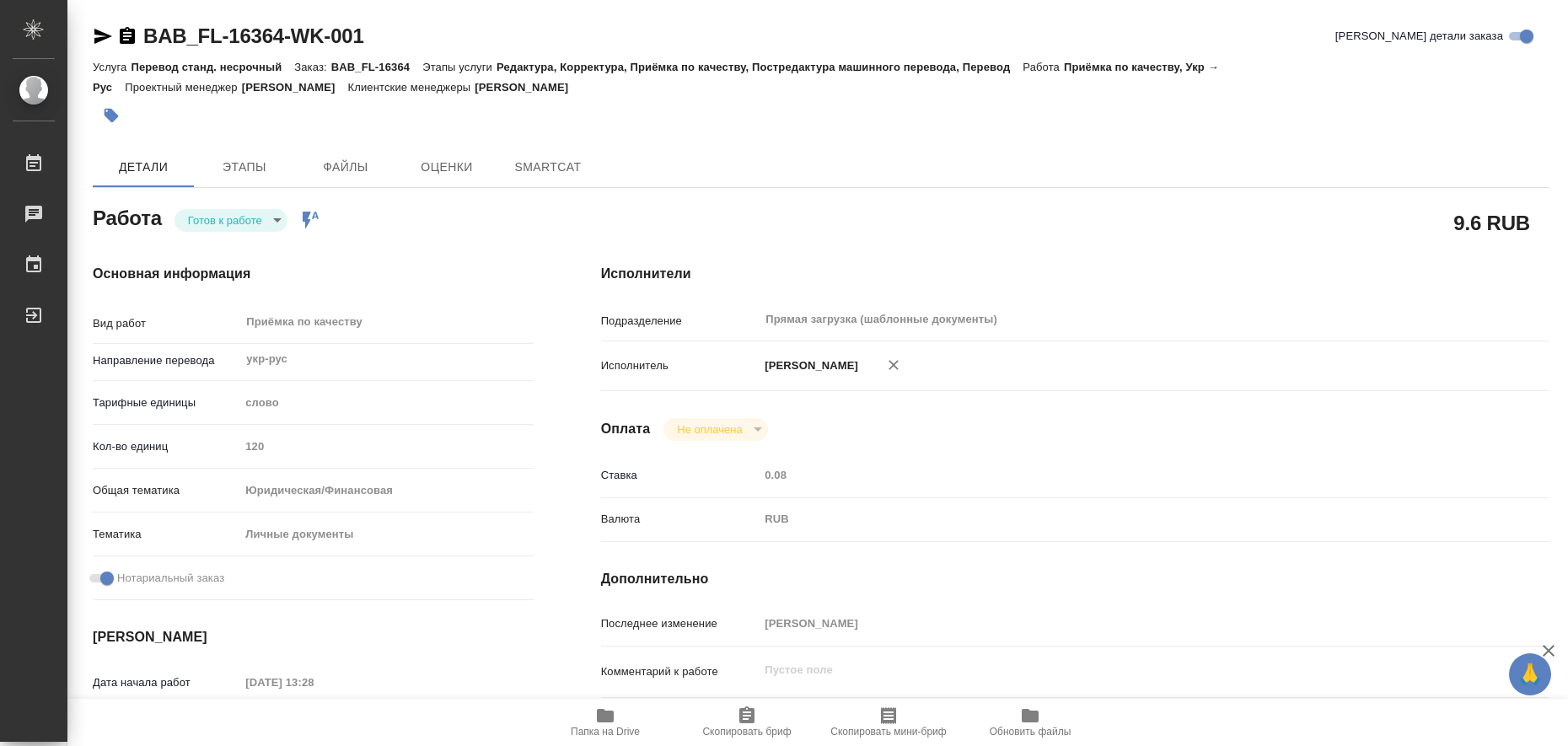
type textarea "x"
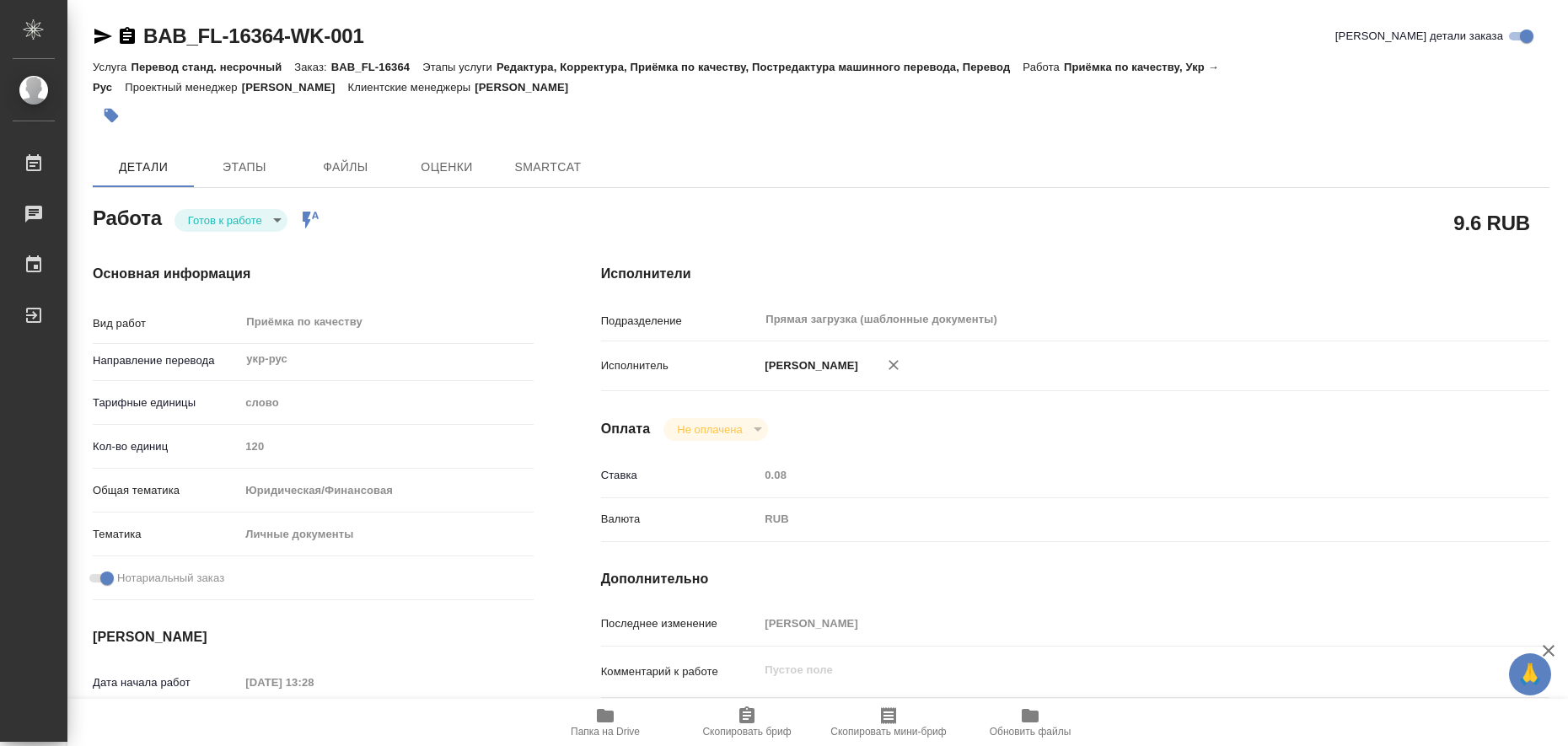
type textarea "x"
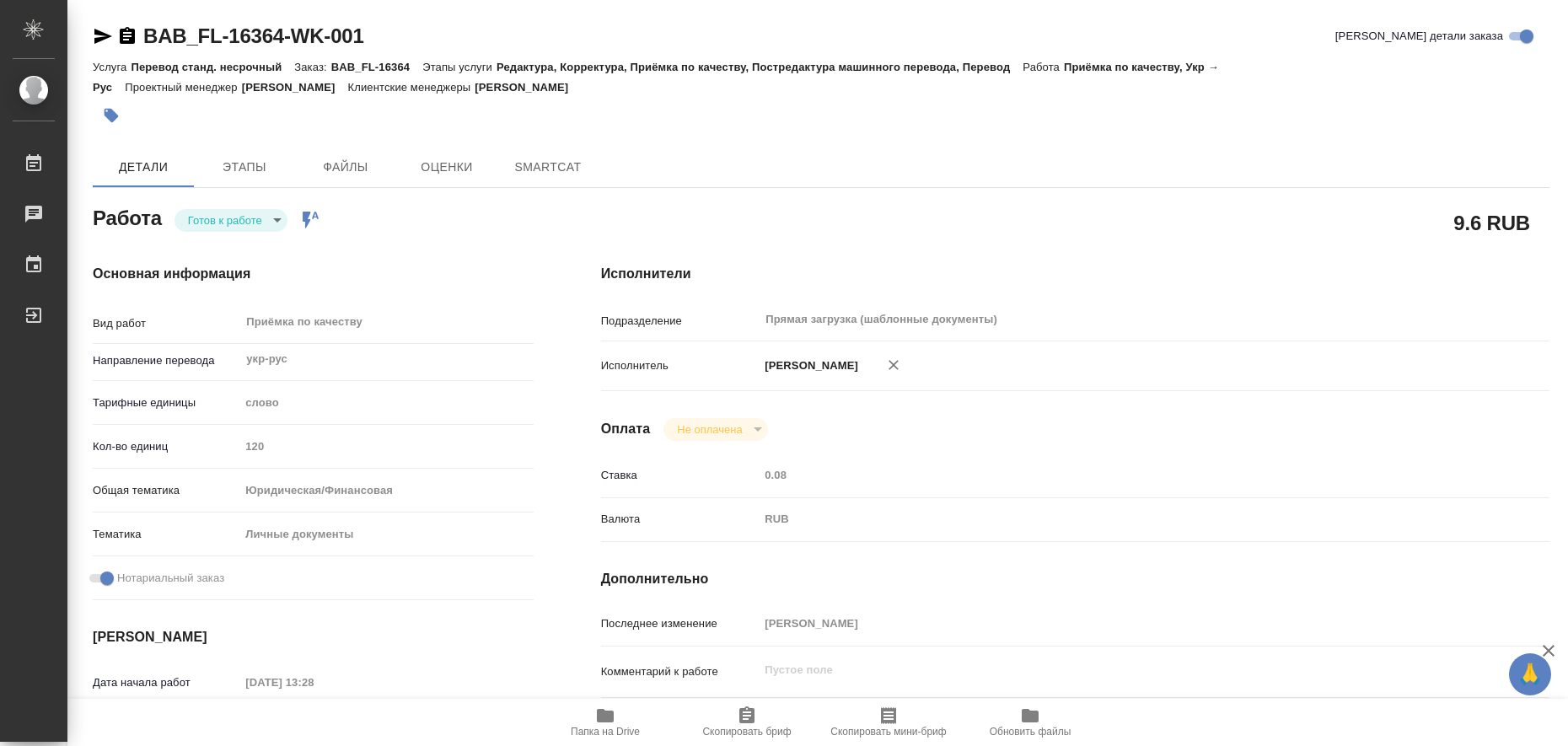
type textarea "x"
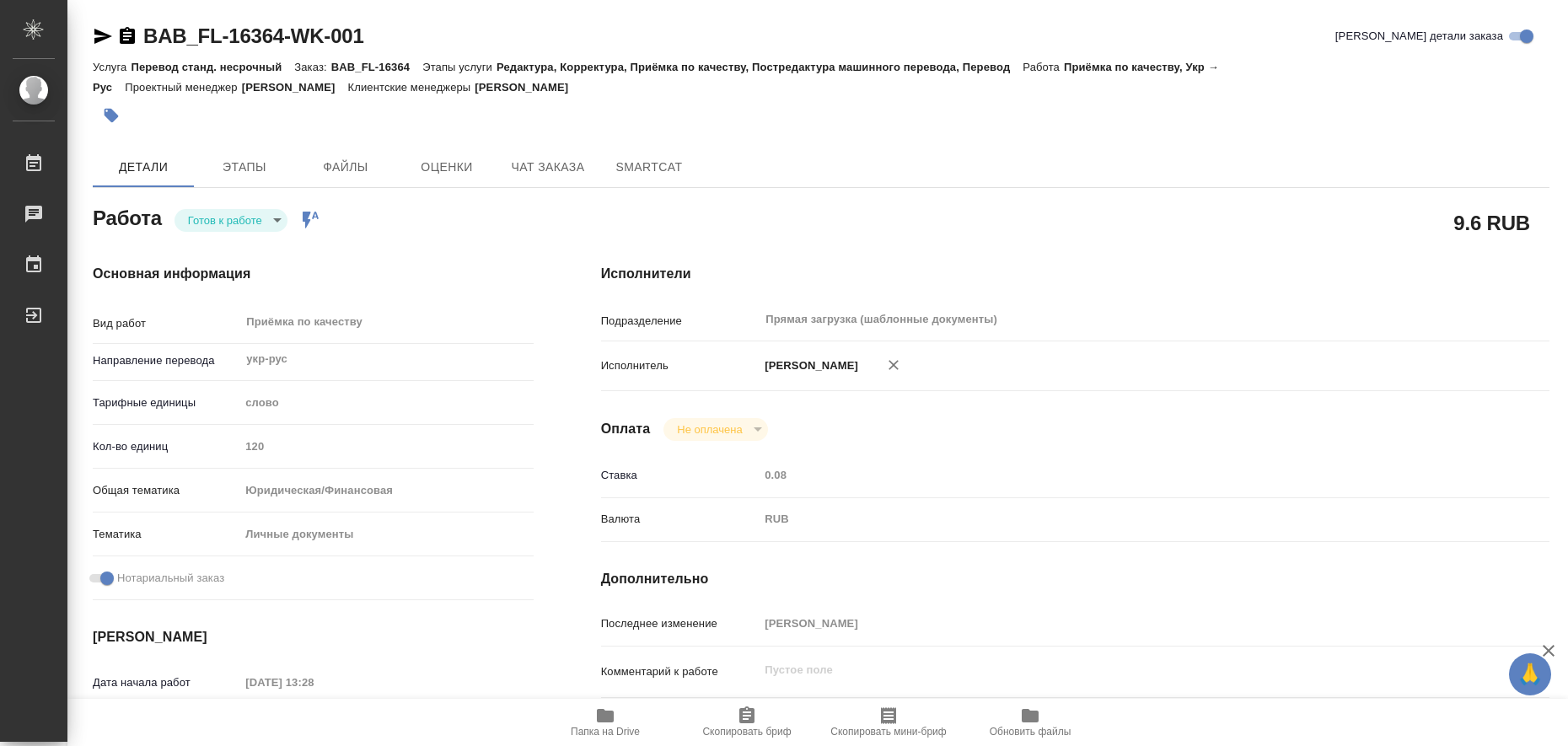
type textarea "x"
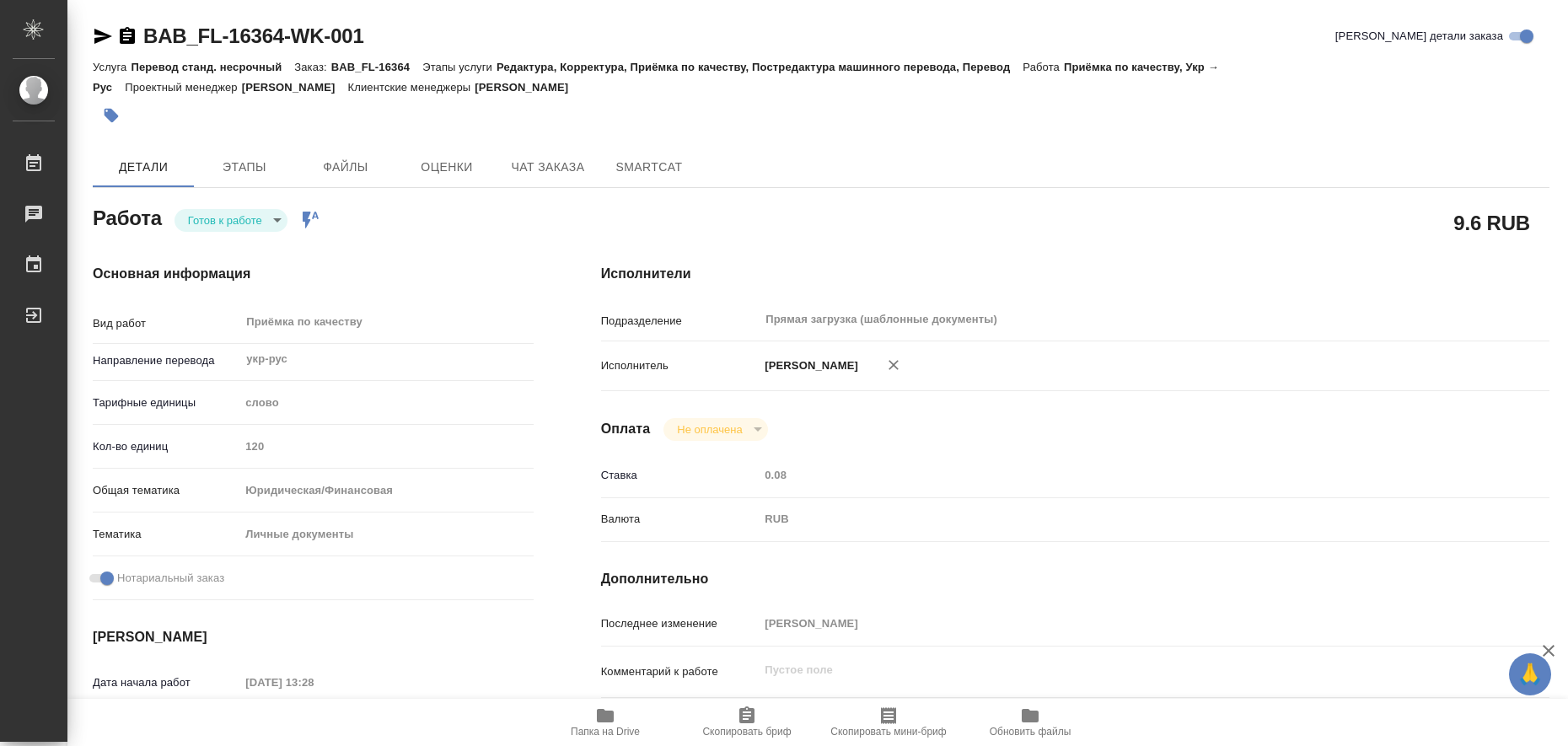
type textarea "x"
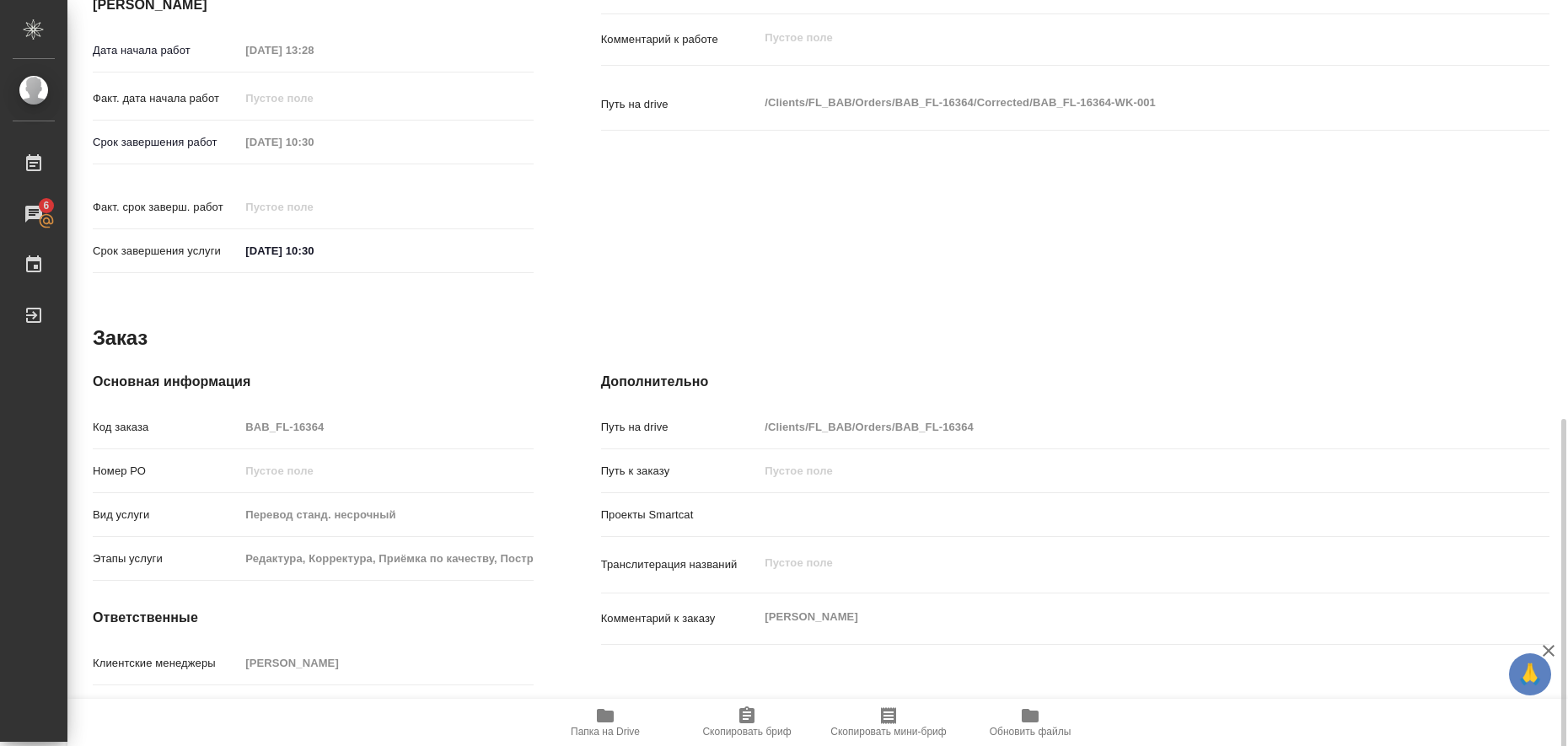
scroll to position [692, 0]
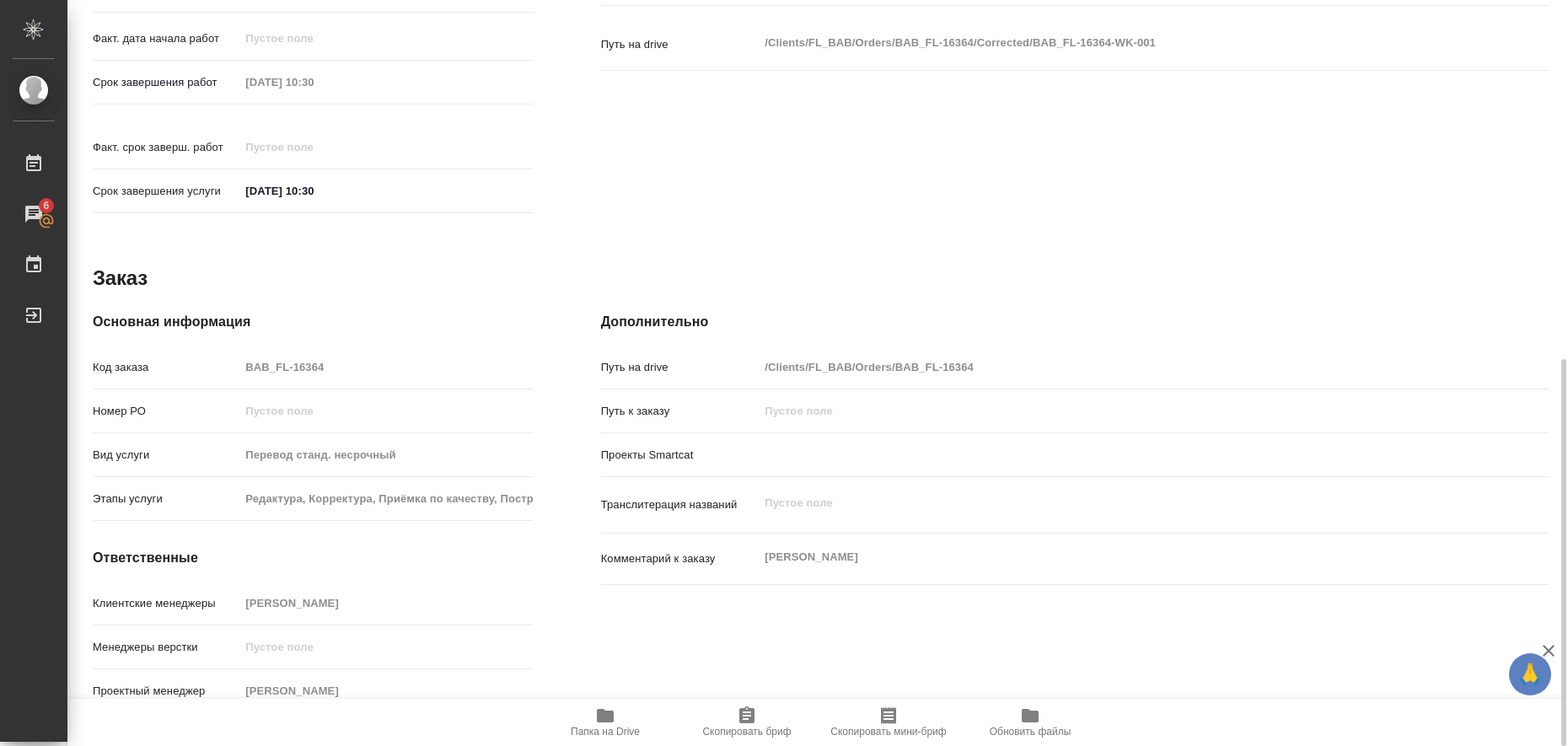
click at [598, 722] on icon "button" at bounding box center [605, 715] width 17 height 13
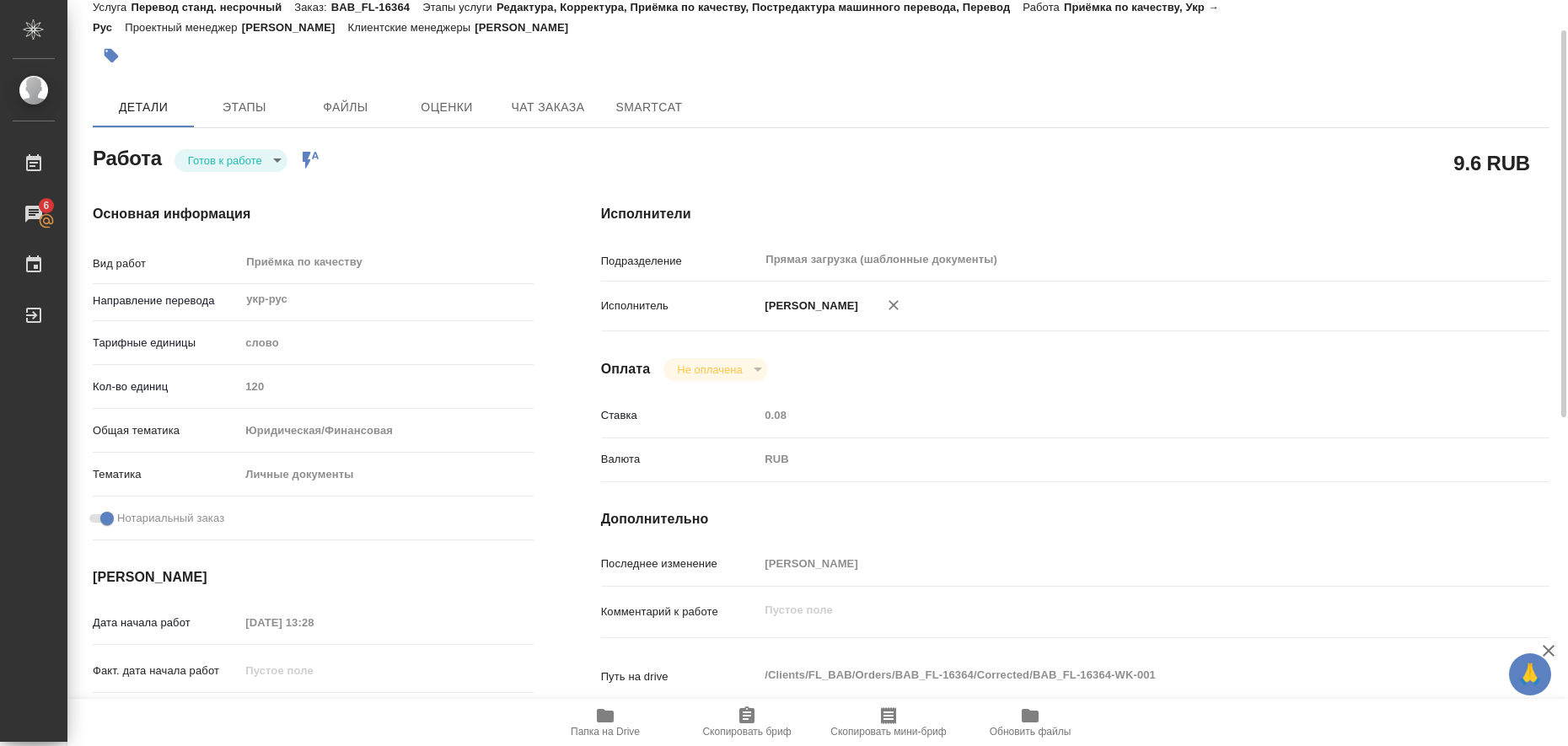
scroll to position [0, 0]
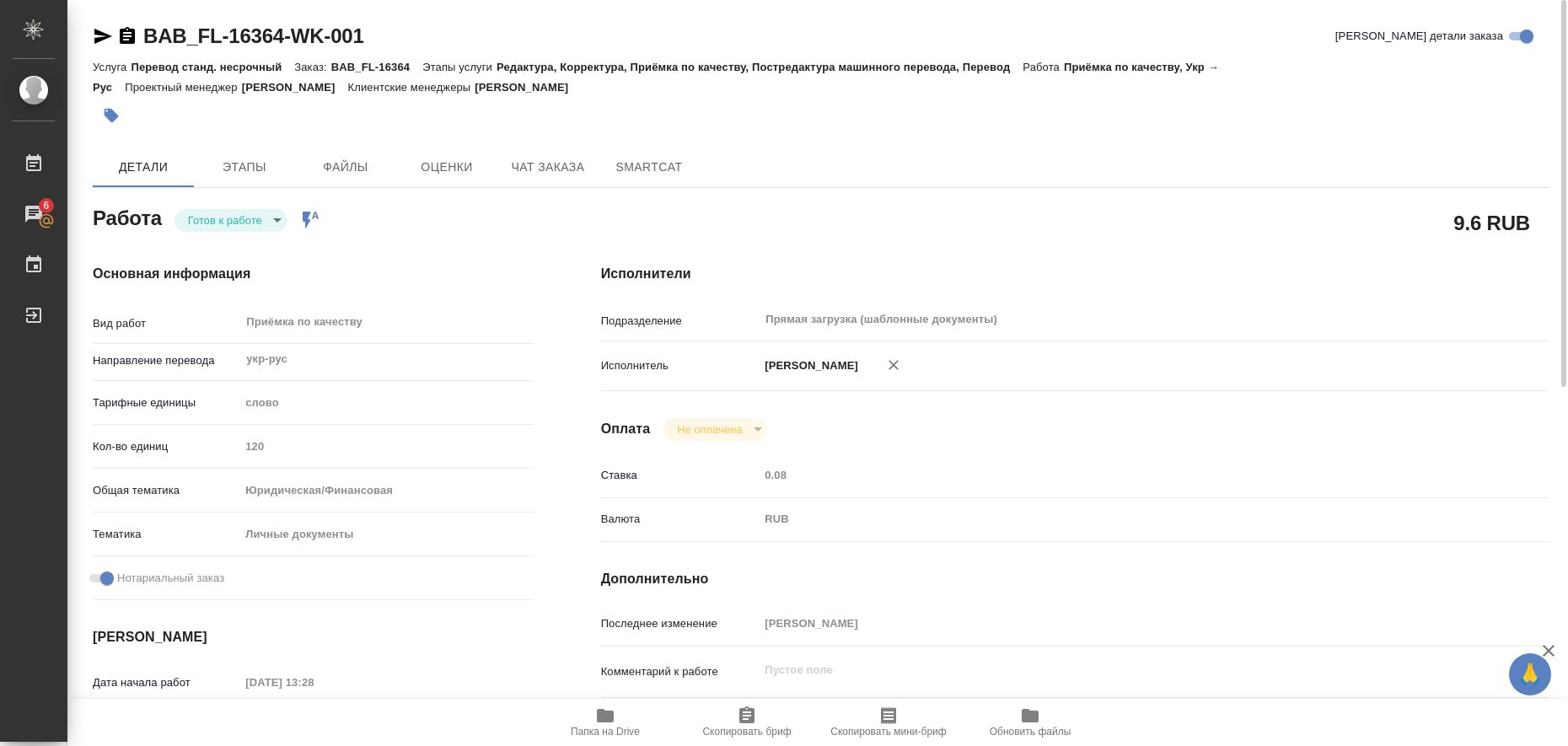
type textarea "x"
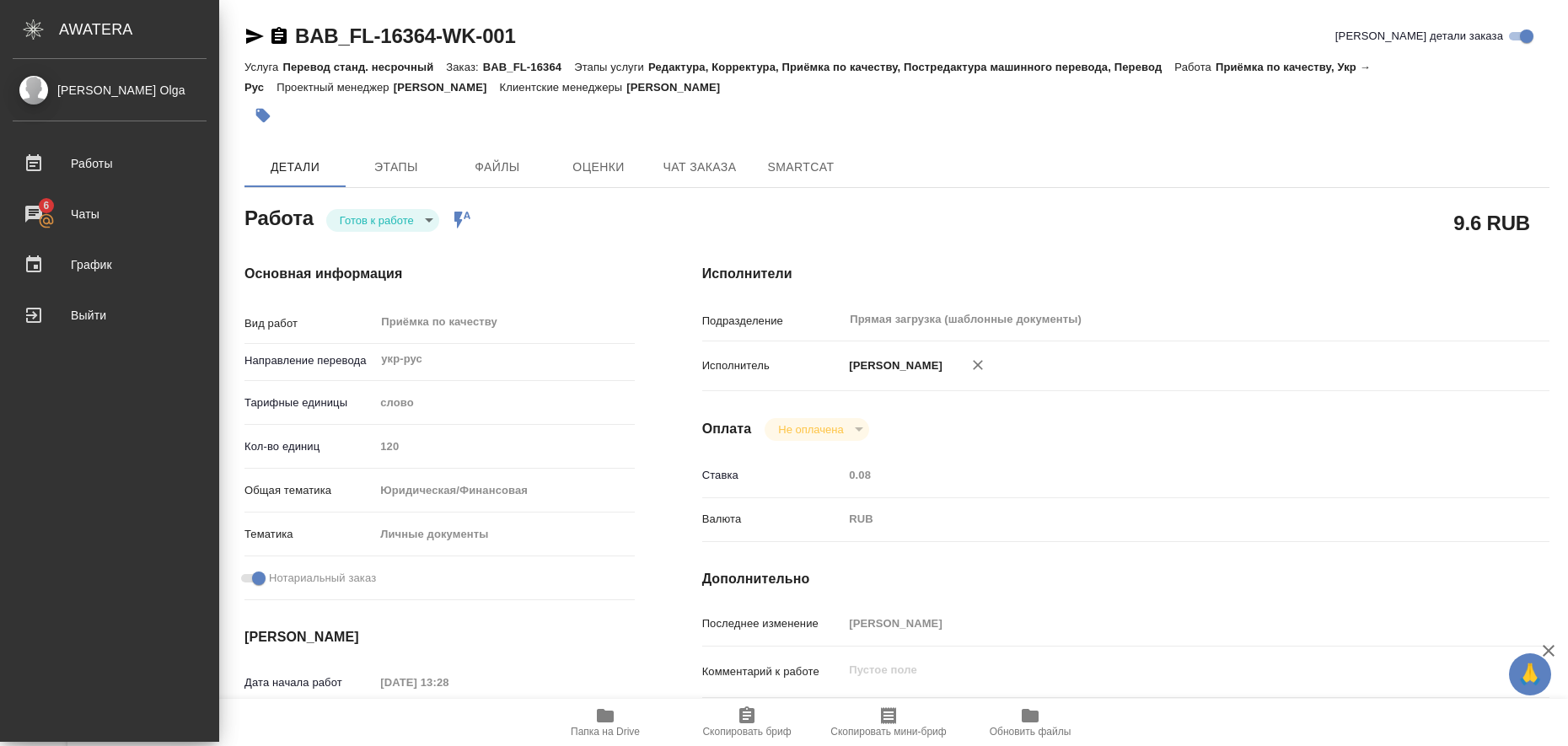
type textarea "x"
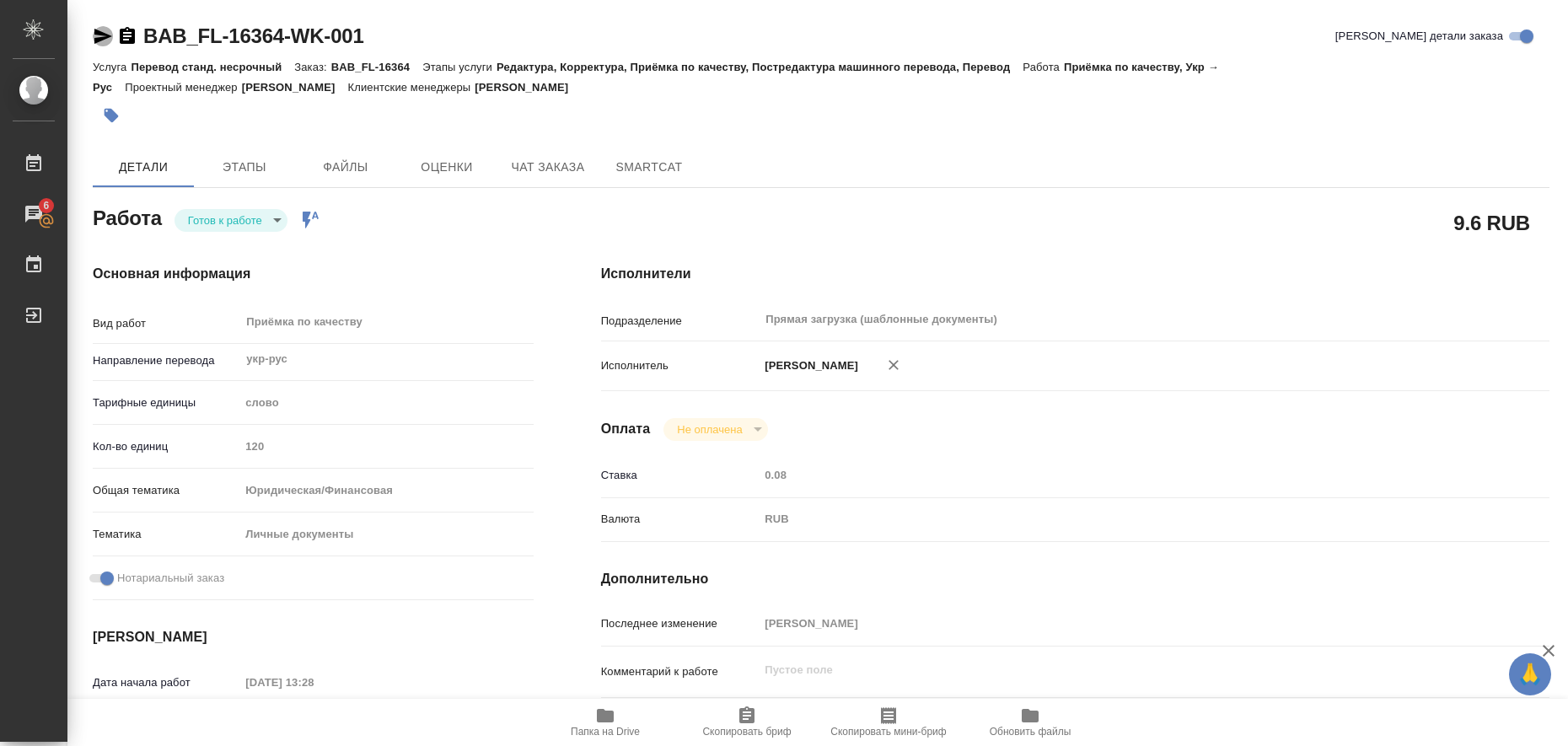
click at [98, 34] on icon "button" at bounding box center [103, 36] width 18 height 15
click at [115, 113] on icon "button" at bounding box center [111, 116] width 14 height 14
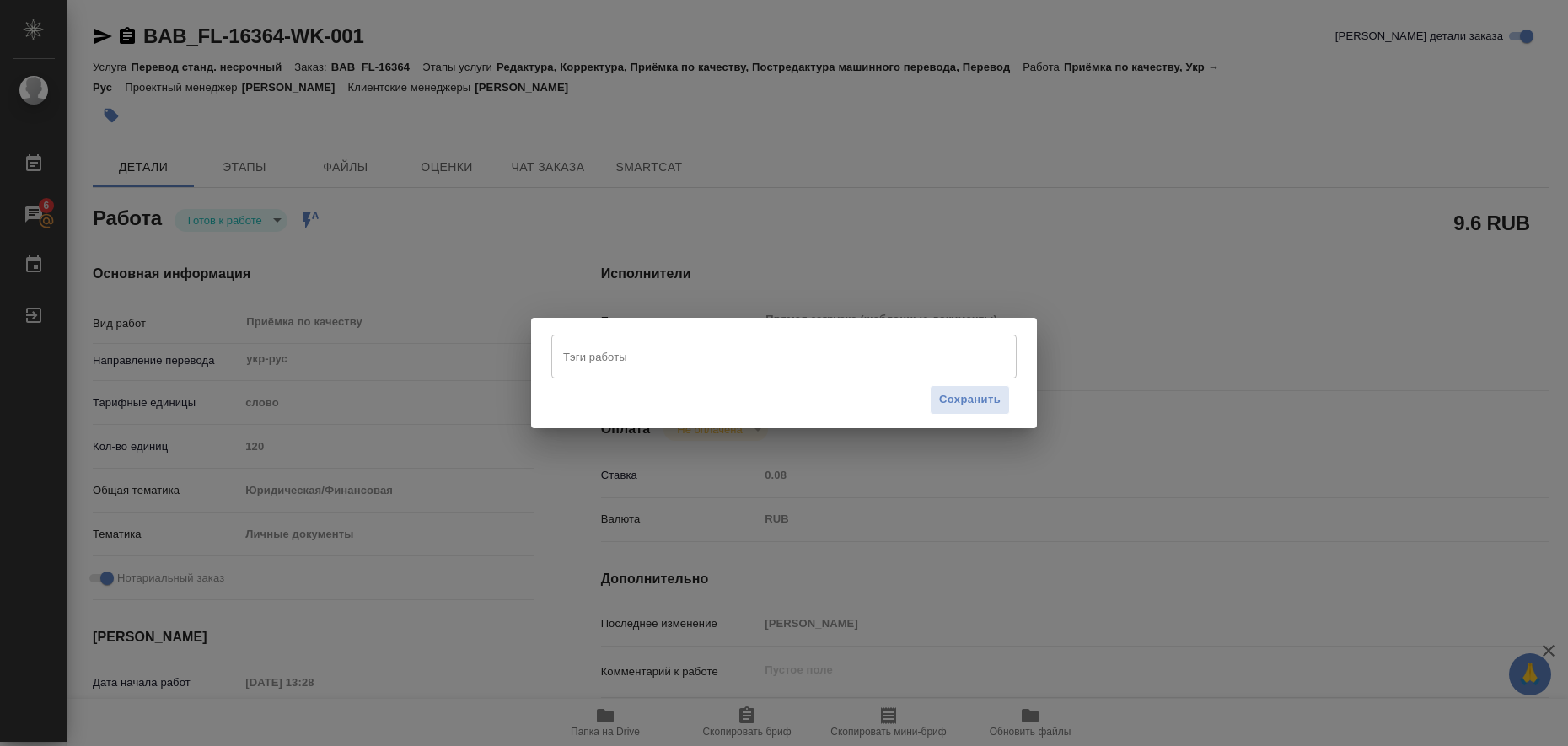
click at [573, 351] on input "Тэги работы" at bounding box center [767, 356] width 418 height 28
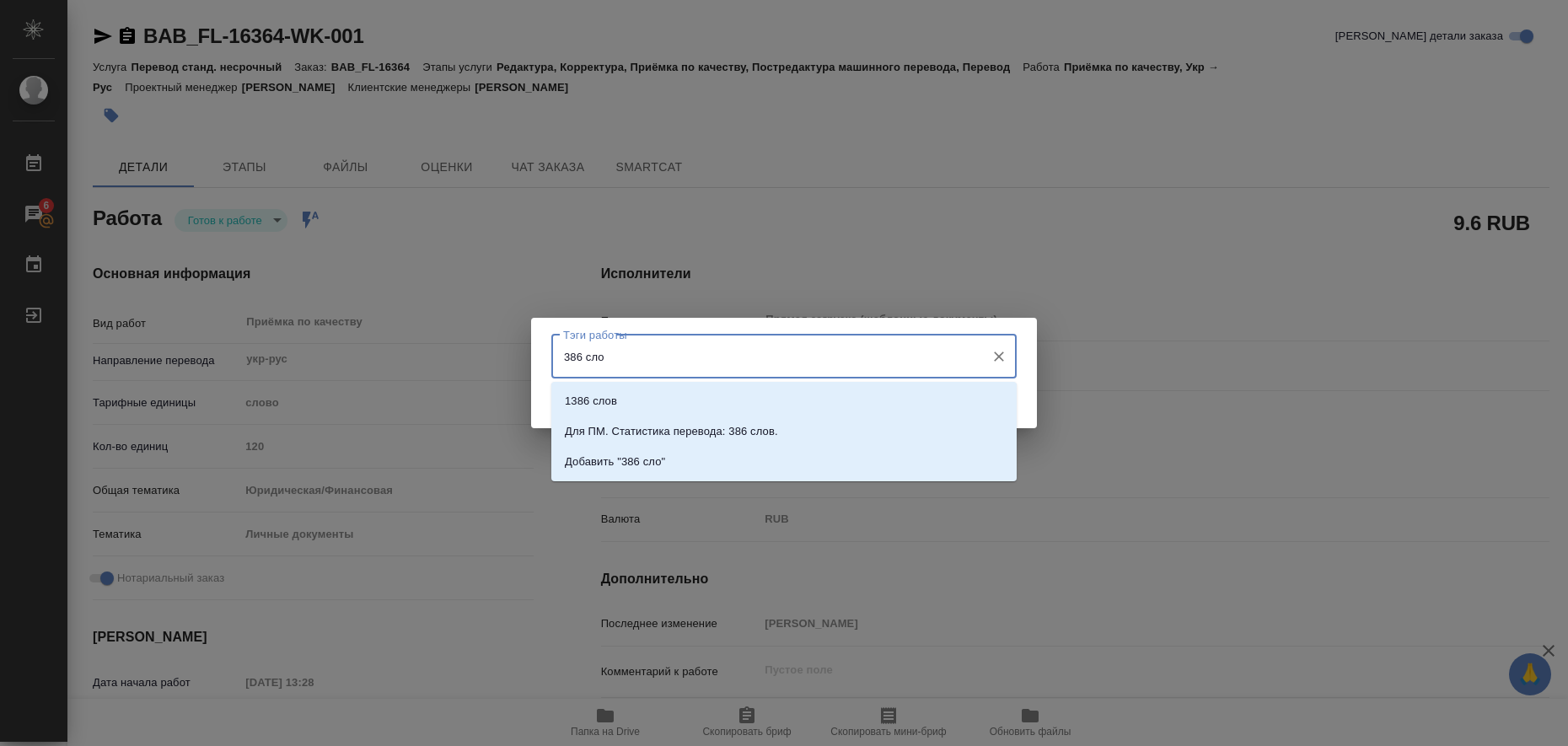
type input "386 слов"
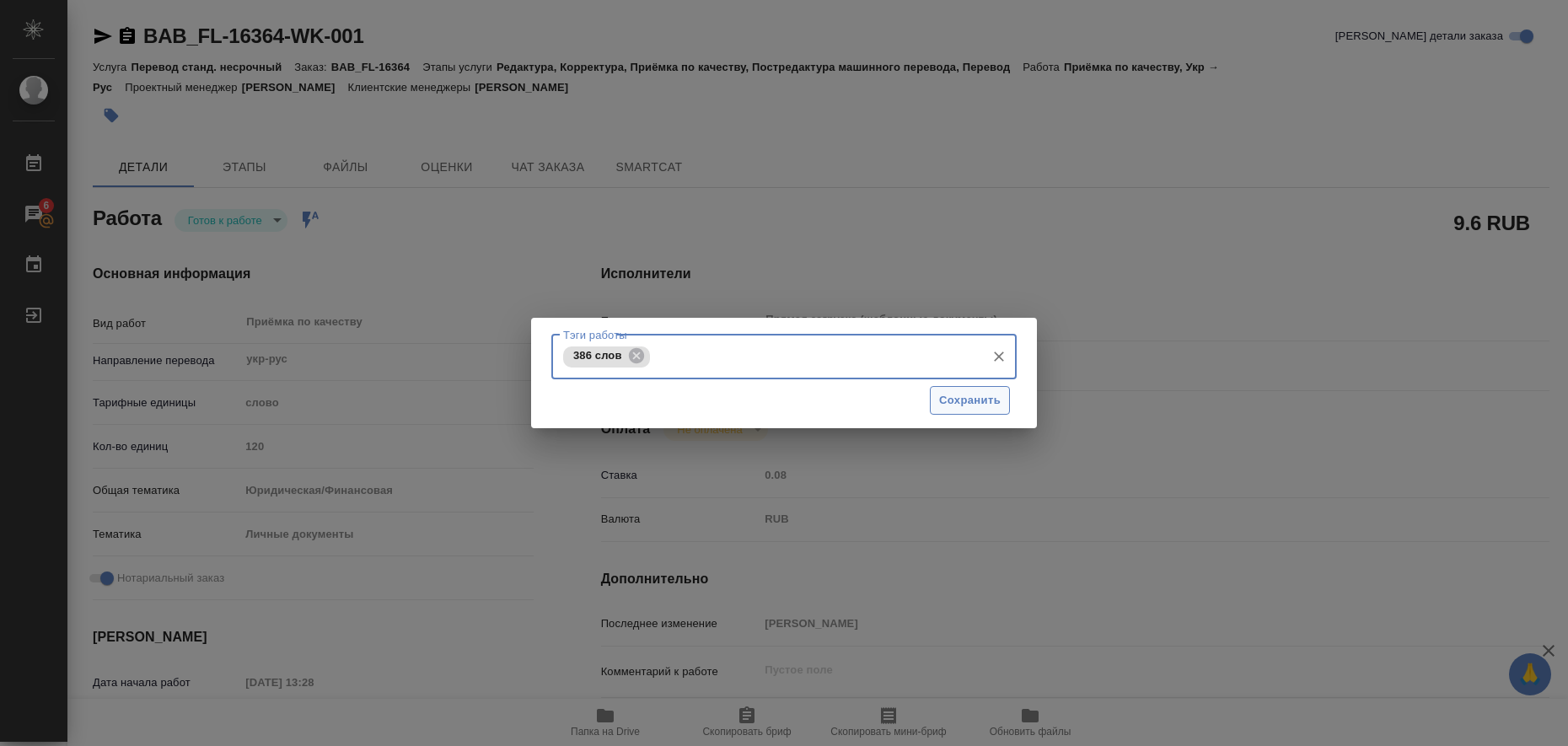
click at [993, 397] on span "Сохранить" at bounding box center [970, 401] width 62 height 19
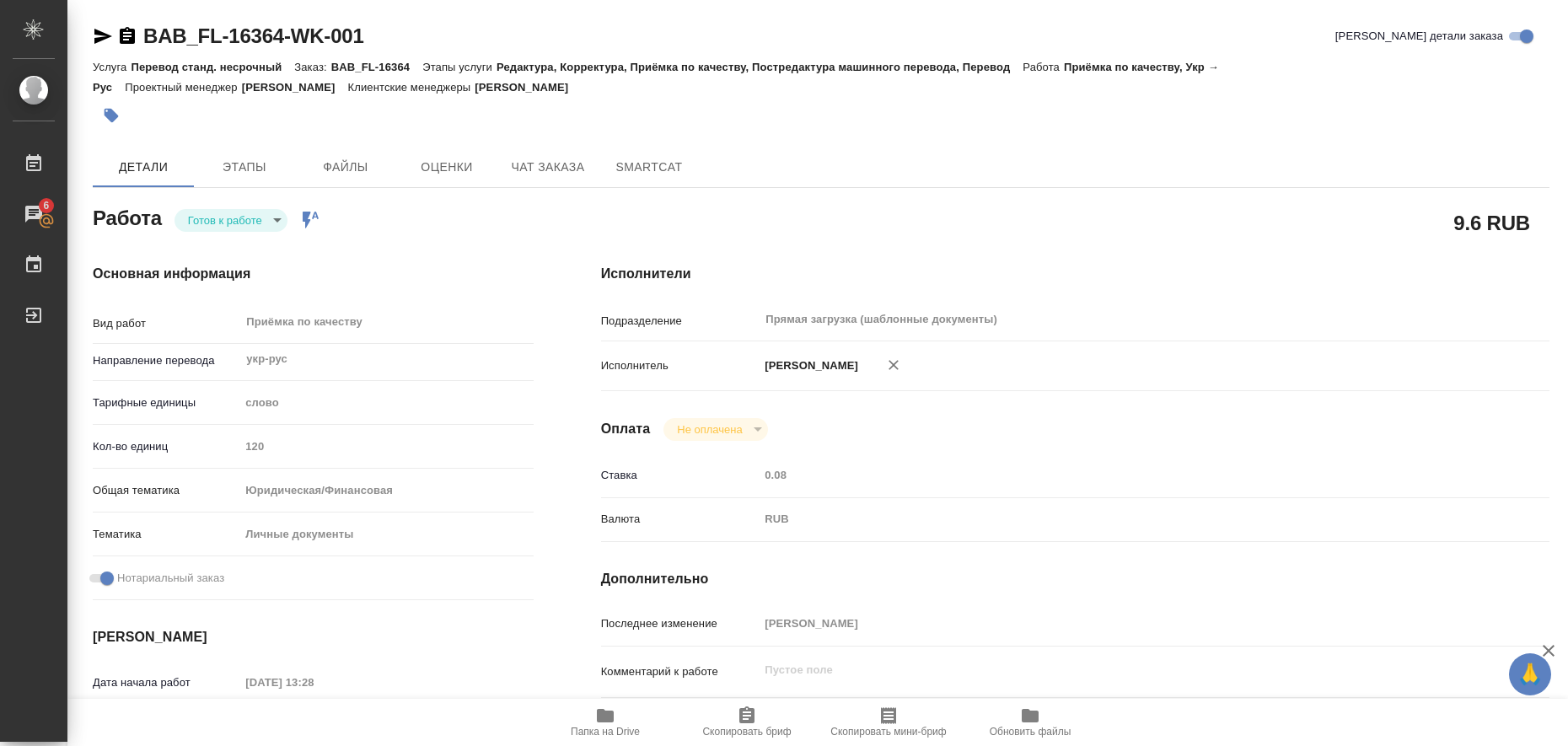
type input "readyForWork"
type textarea "Приёмка по качеству"
type textarea "x"
type input "укр-рус"
type input "5a8b1489cc6b4906c91bfd90"
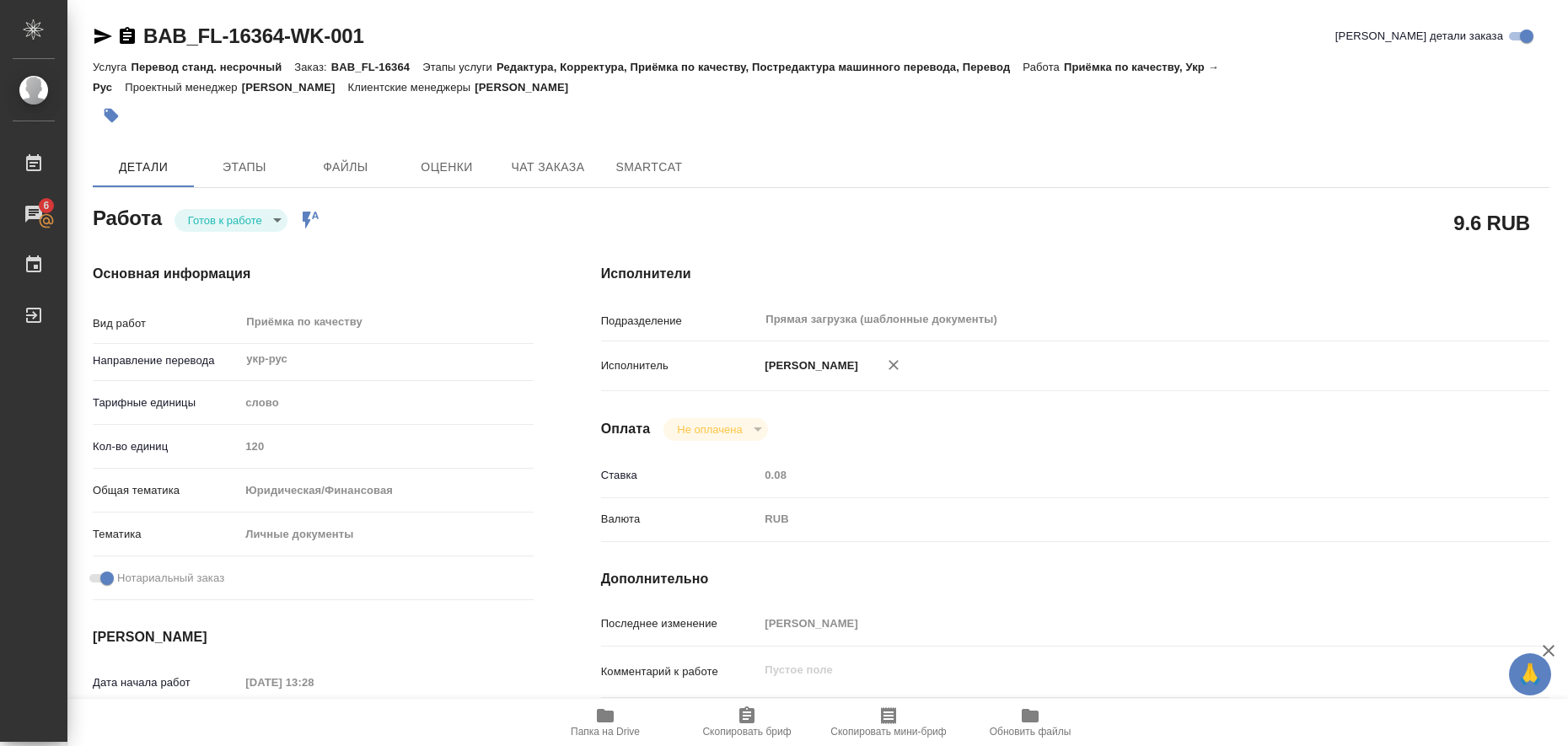
type input "120"
type input "yr-fn"
type input "5a8b8b956a9677013d343cfe"
checkbox input "true"
type input "20.08.2025 13:28"
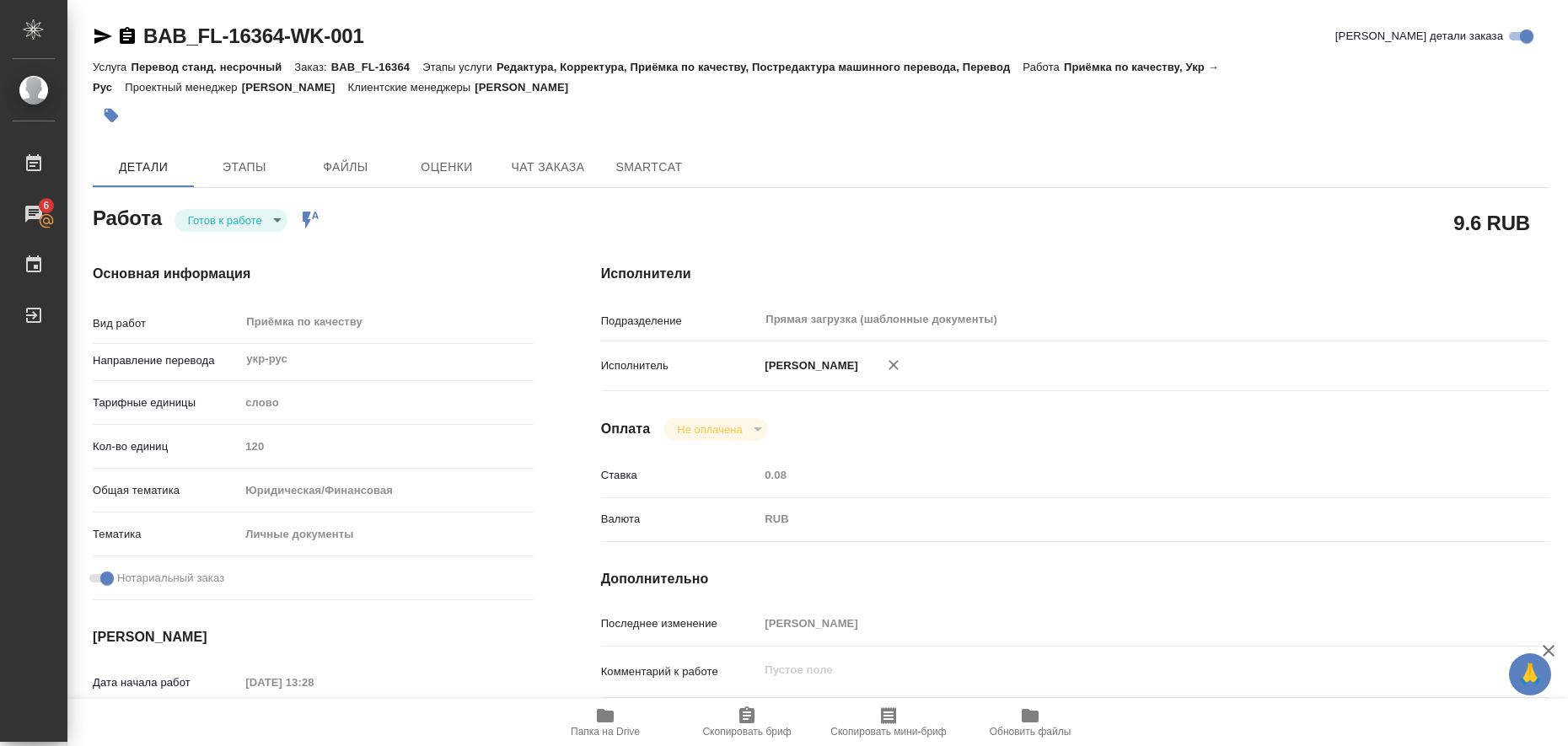
type input "21.08.2025 10:30"
type input "Прямая загрузка (шаблонные документы)"
type input "notPayed"
type input "0.08"
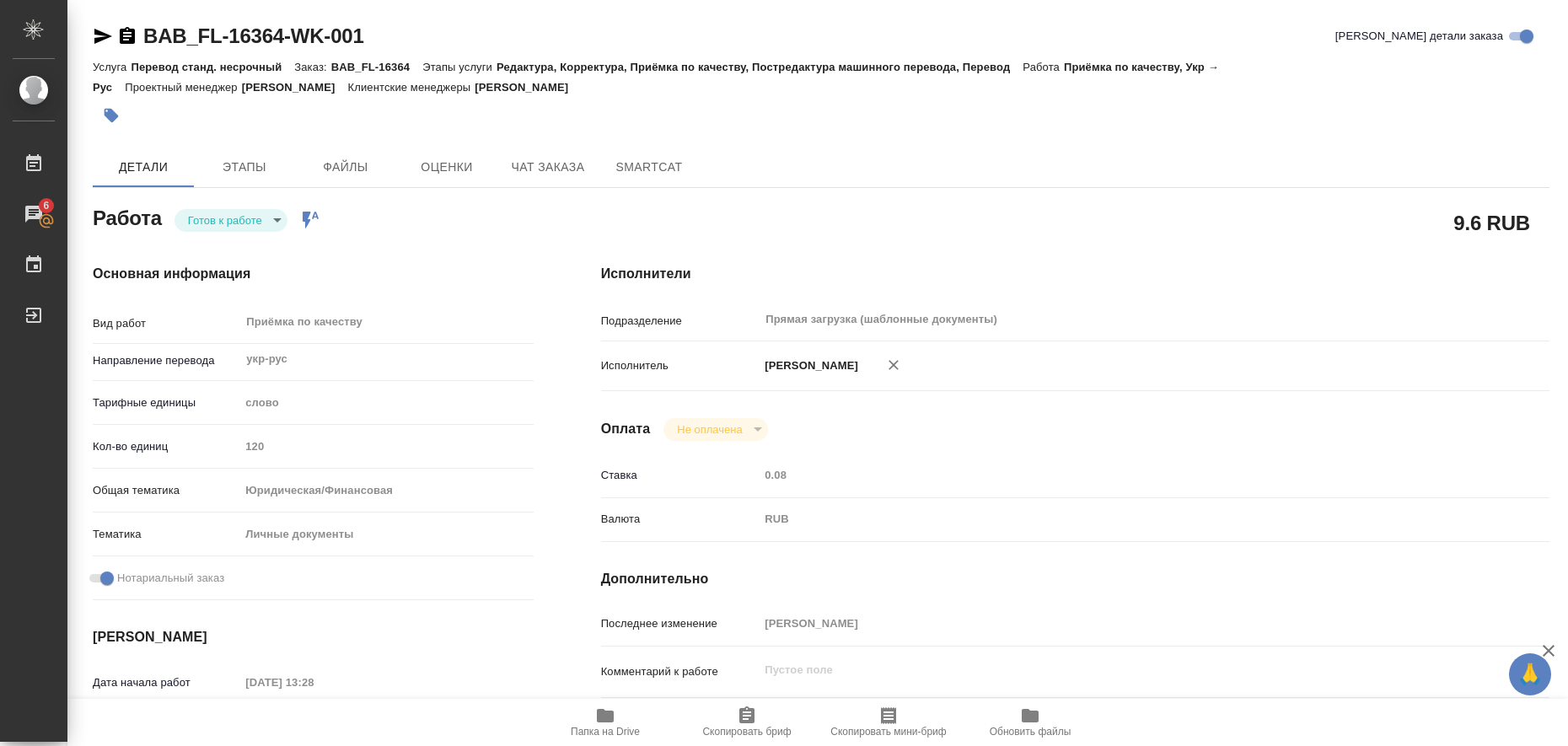
type input "RUB"
type input "[PERSON_NAME]"
type textarea "x"
type textarea "/Clients/FL_BAB/Orders/BAB_FL-16364/Corrected/BAB_FL-16364-WK-001"
type textarea "x"
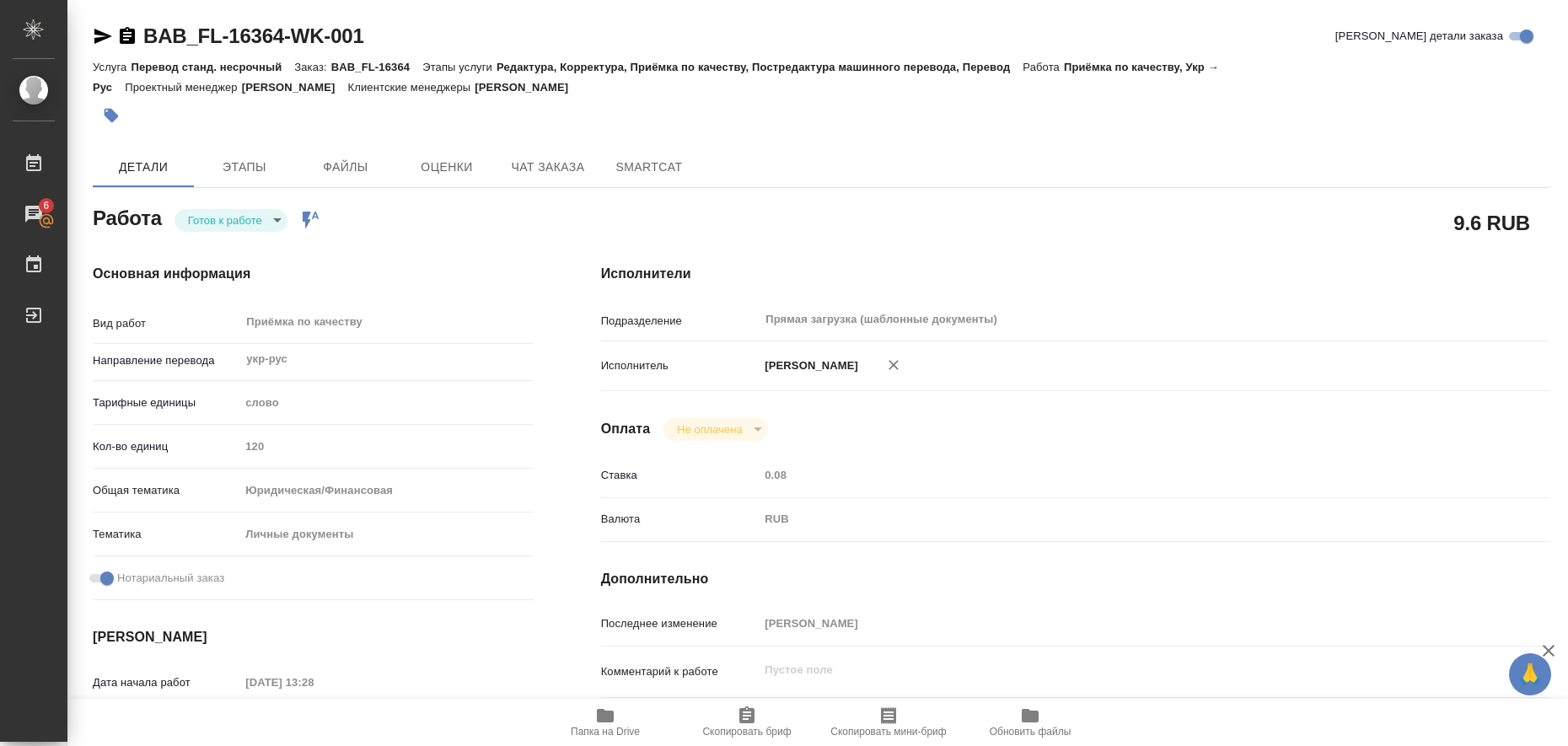
type input "BAB_FL-16364"
type input "Перевод станд. несрочный"
type input "Редактура, Корректура, Приёмка по качеству, Постредактура машинного перевода, П…"
type input "[PERSON_NAME]"
type input "/Clients/FL_BAB/Orders/BAB_FL-16364"
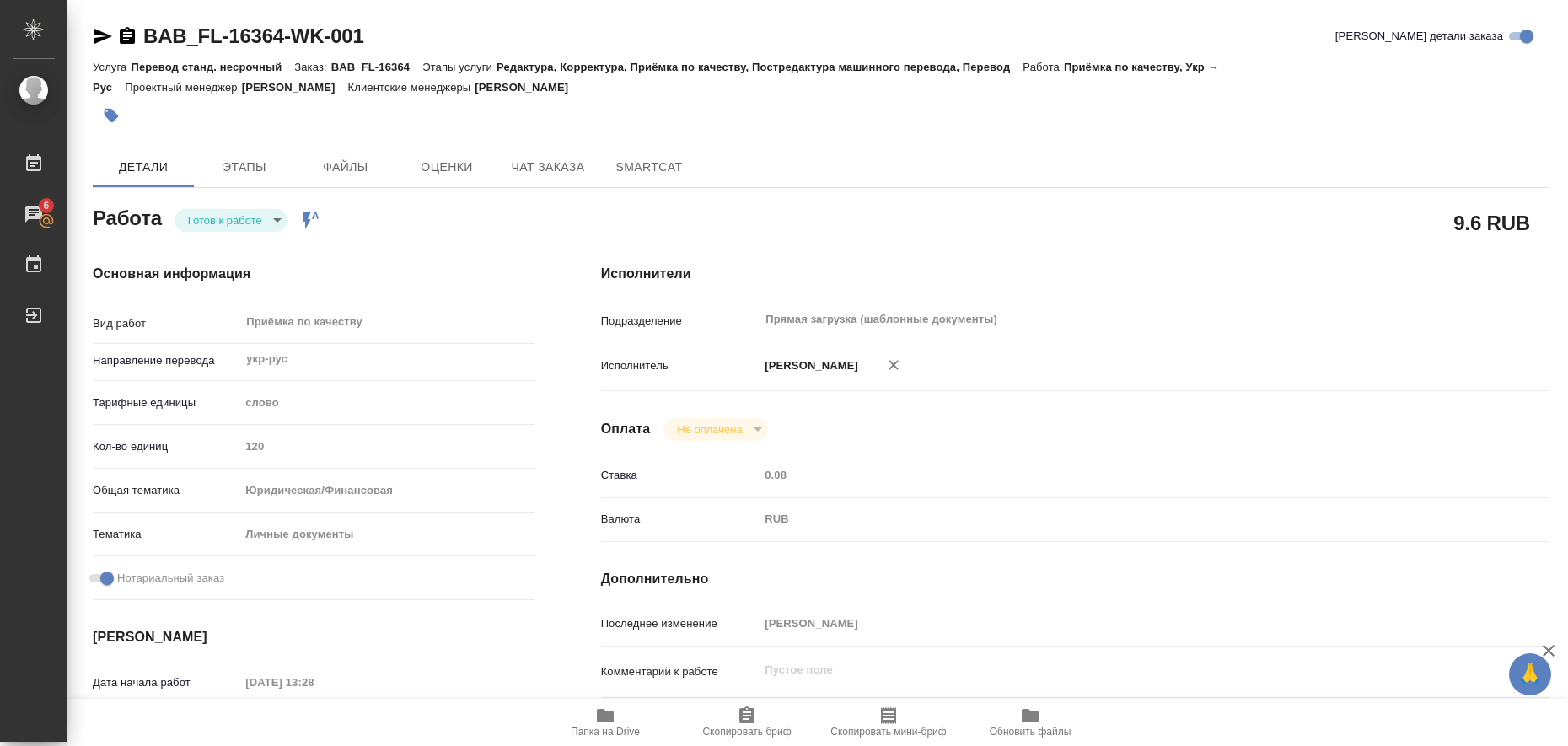
type textarea "x"
type textarea "Сахарово"
type textarea "x"
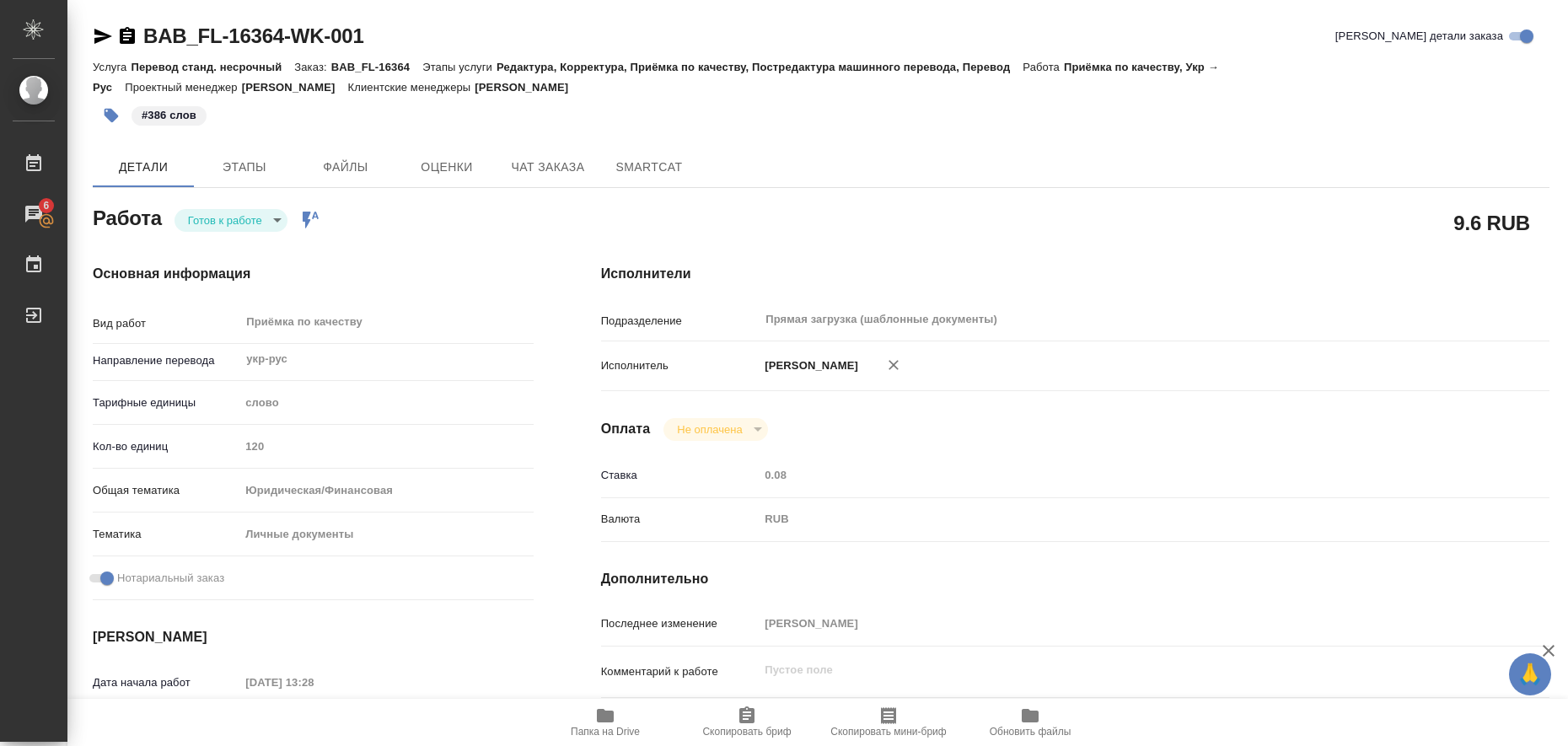
type textarea "x"
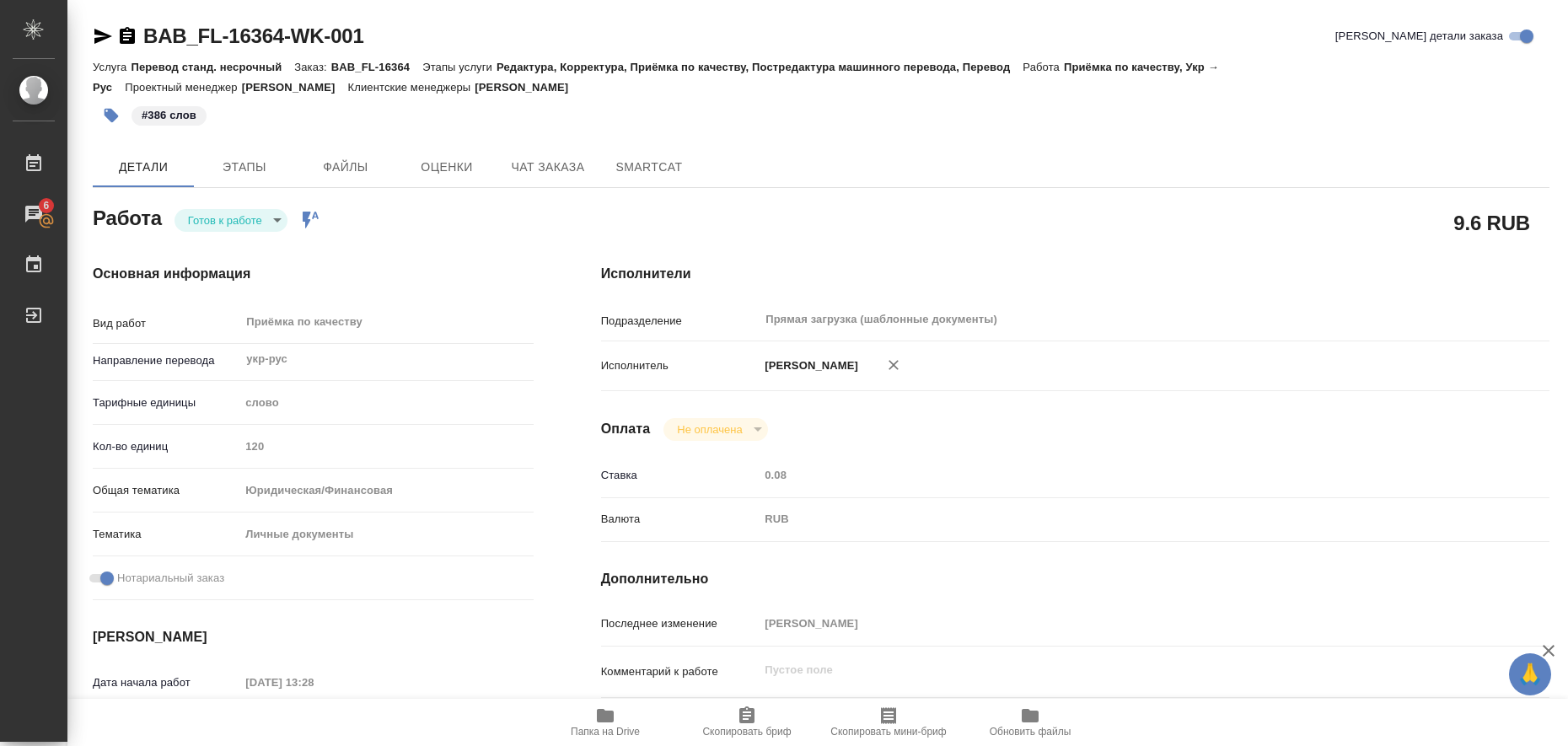
type textarea "x"
click at [275, 215] on body "🙏 .cls-1 fill:#fff; AWATERA Liubitskaia Olga Работы 6 Чаты График Выйти BAB_FL-…" at bounding box center [784, 373] width 1568 height 746
type textarea "x"
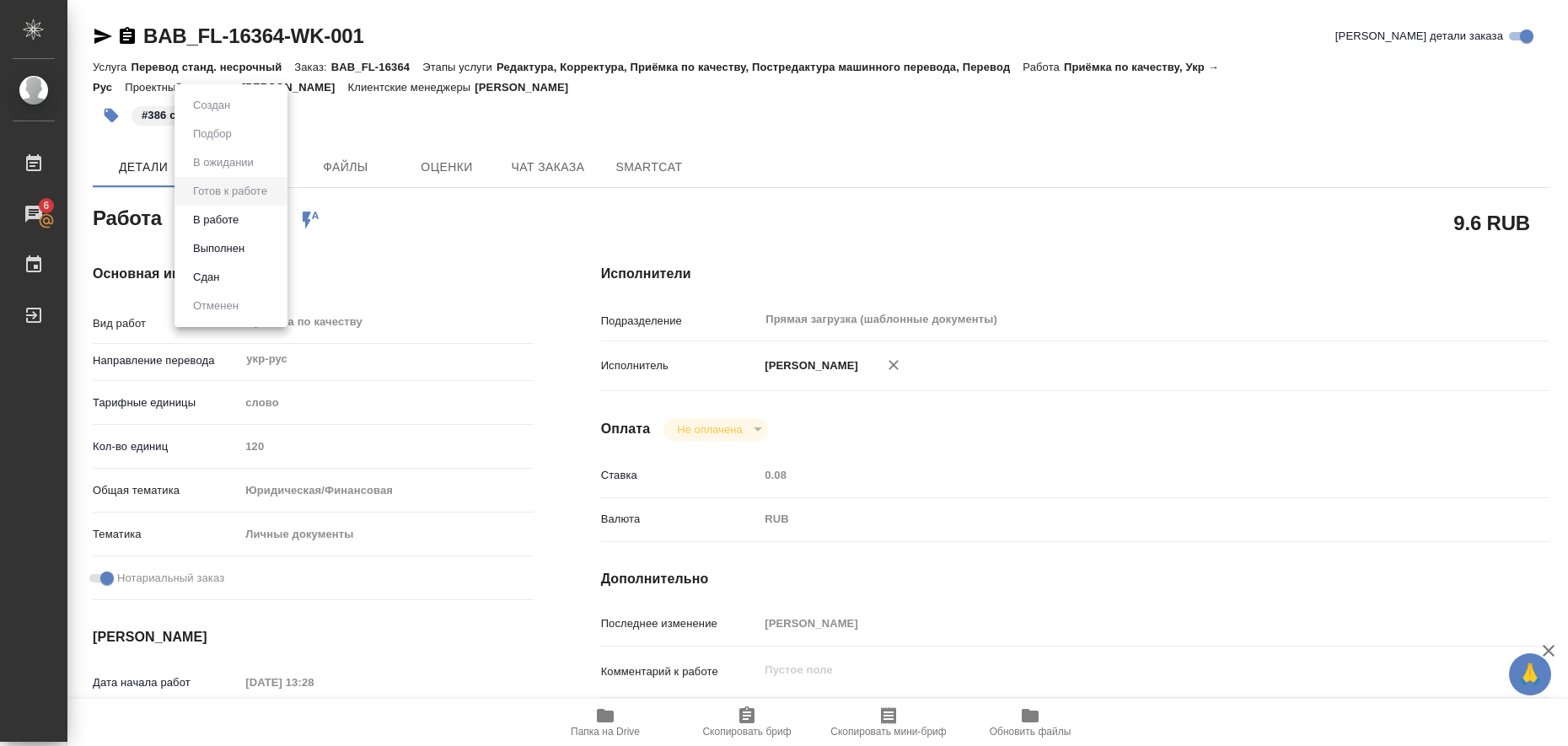
type textarea "x"
click at [261, 244] on li "Выполнен" at bounding box center [231, 249] width 113 height 28
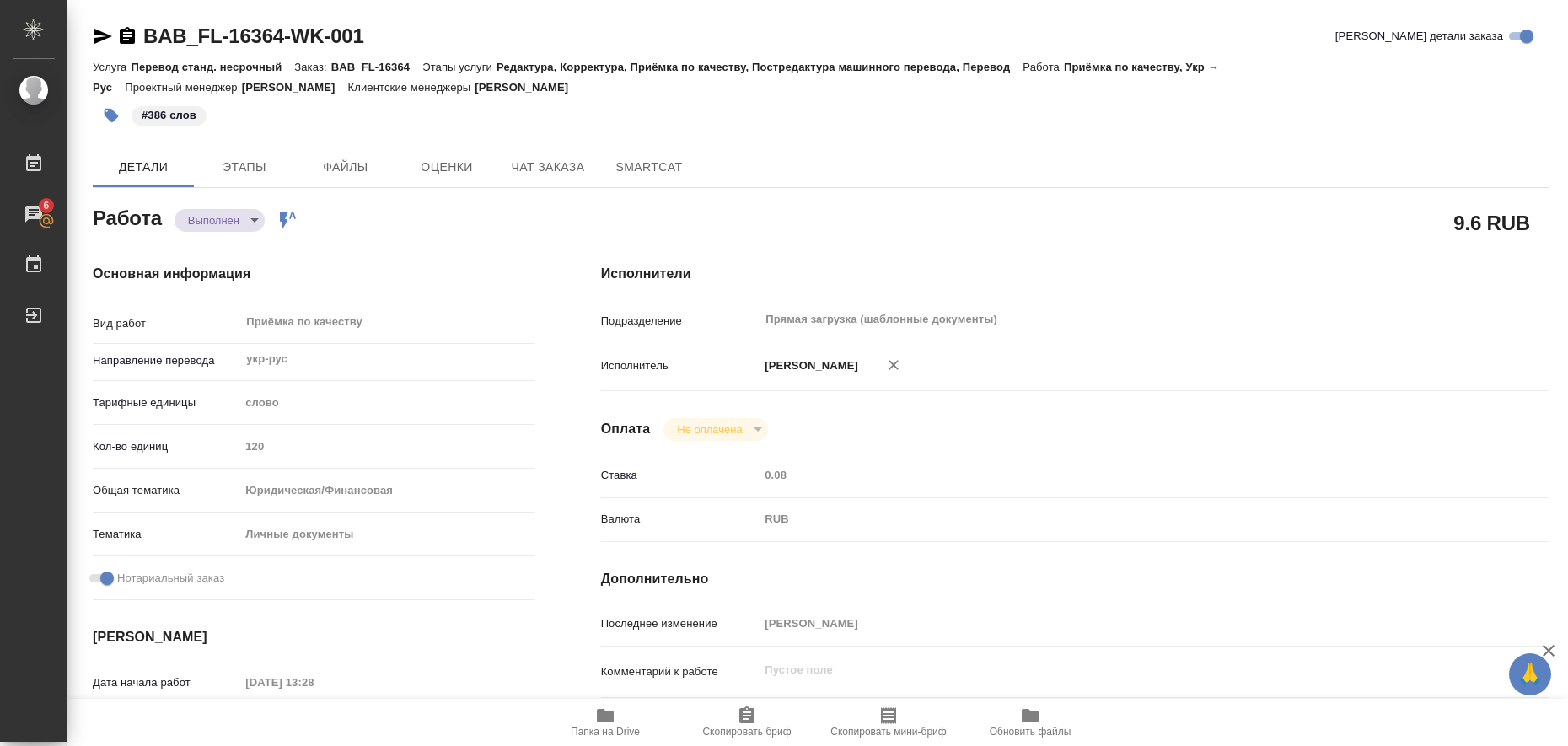
type textarea "x"
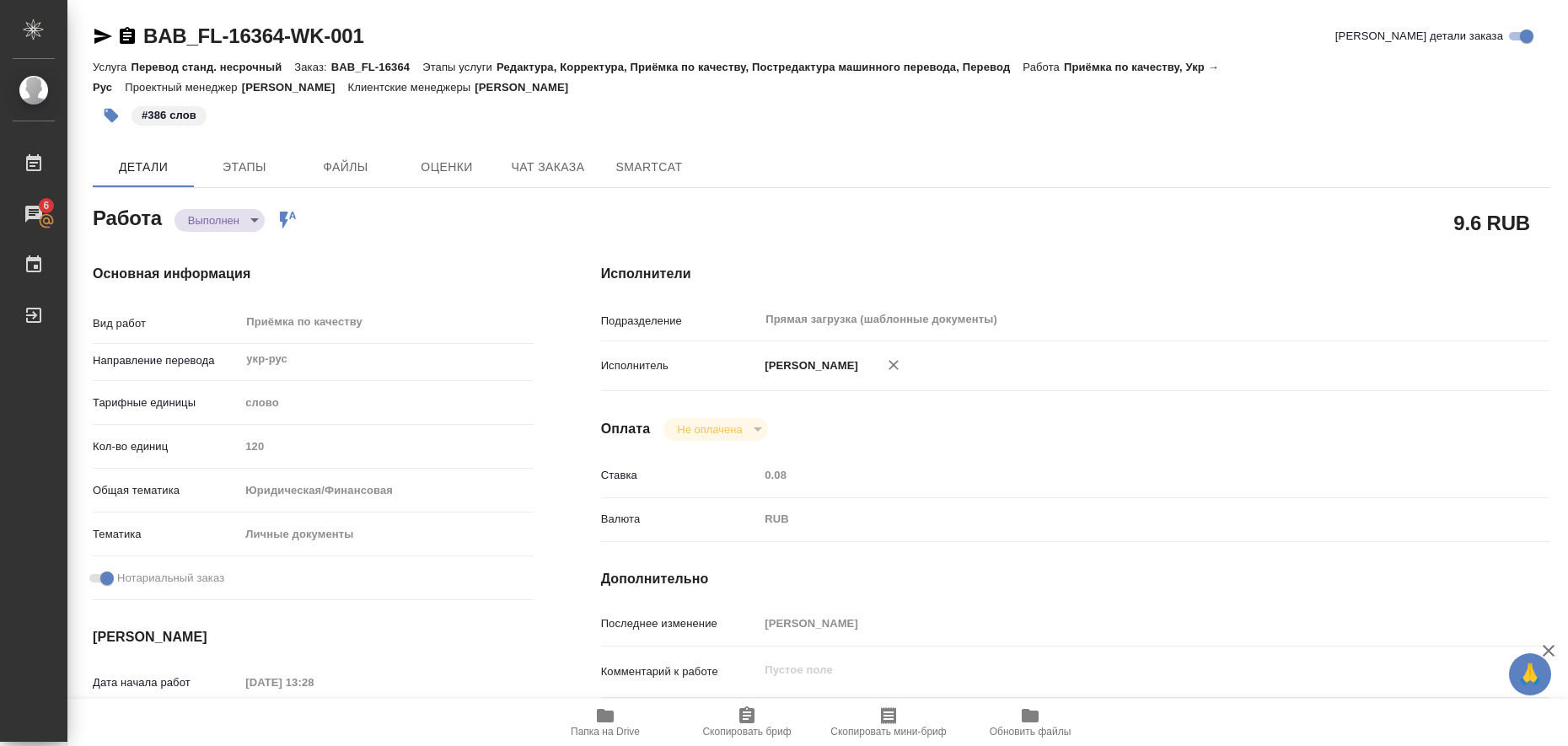
type textarea "x"
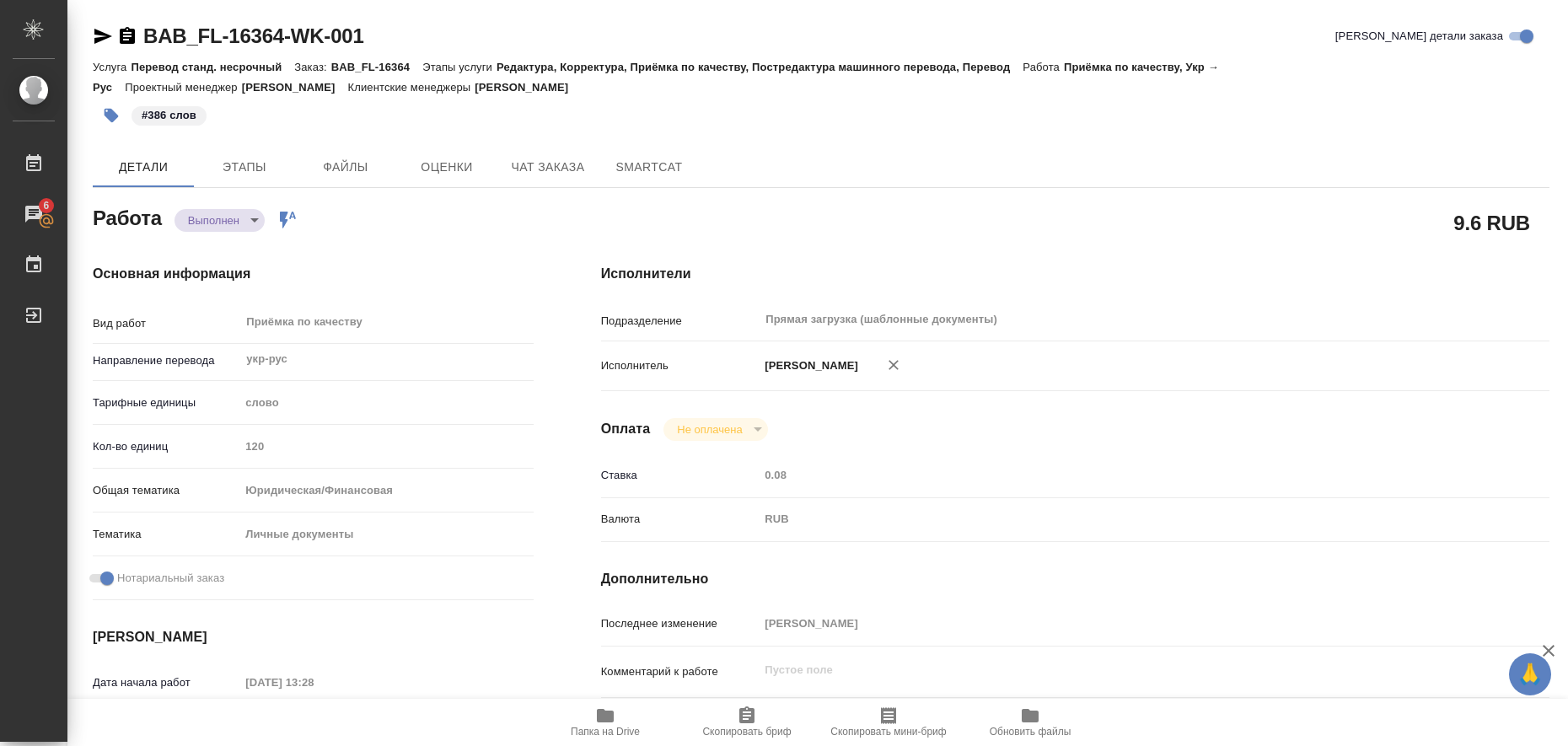
type textarea "x"
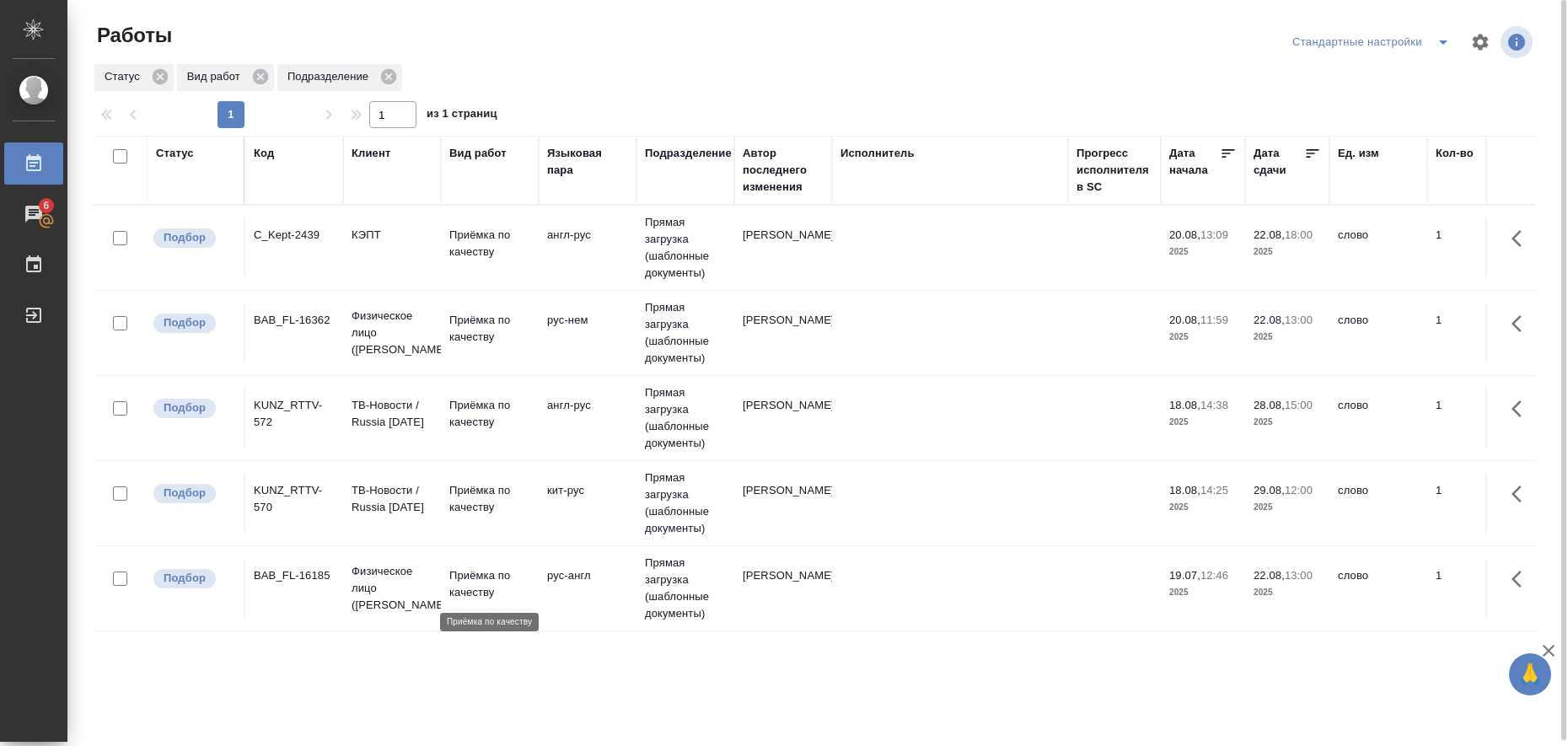
click at [471, 581] on p "Приёмка по качеству" at bounding box center [489, 584] width 81 height 34
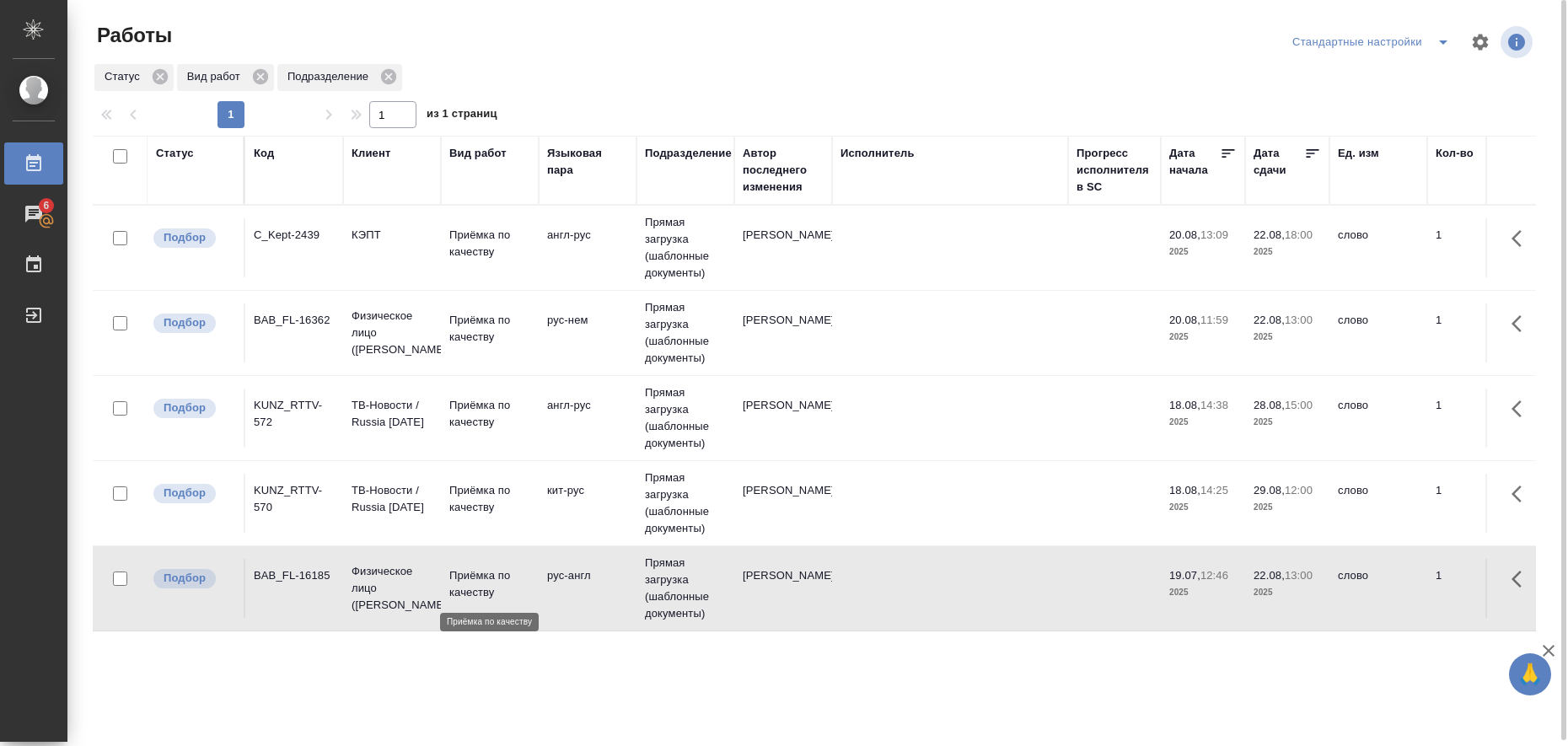
click at [471, 581] on p "Приёмка по качеству" at bounding box center [489, 584] width 81 height 34
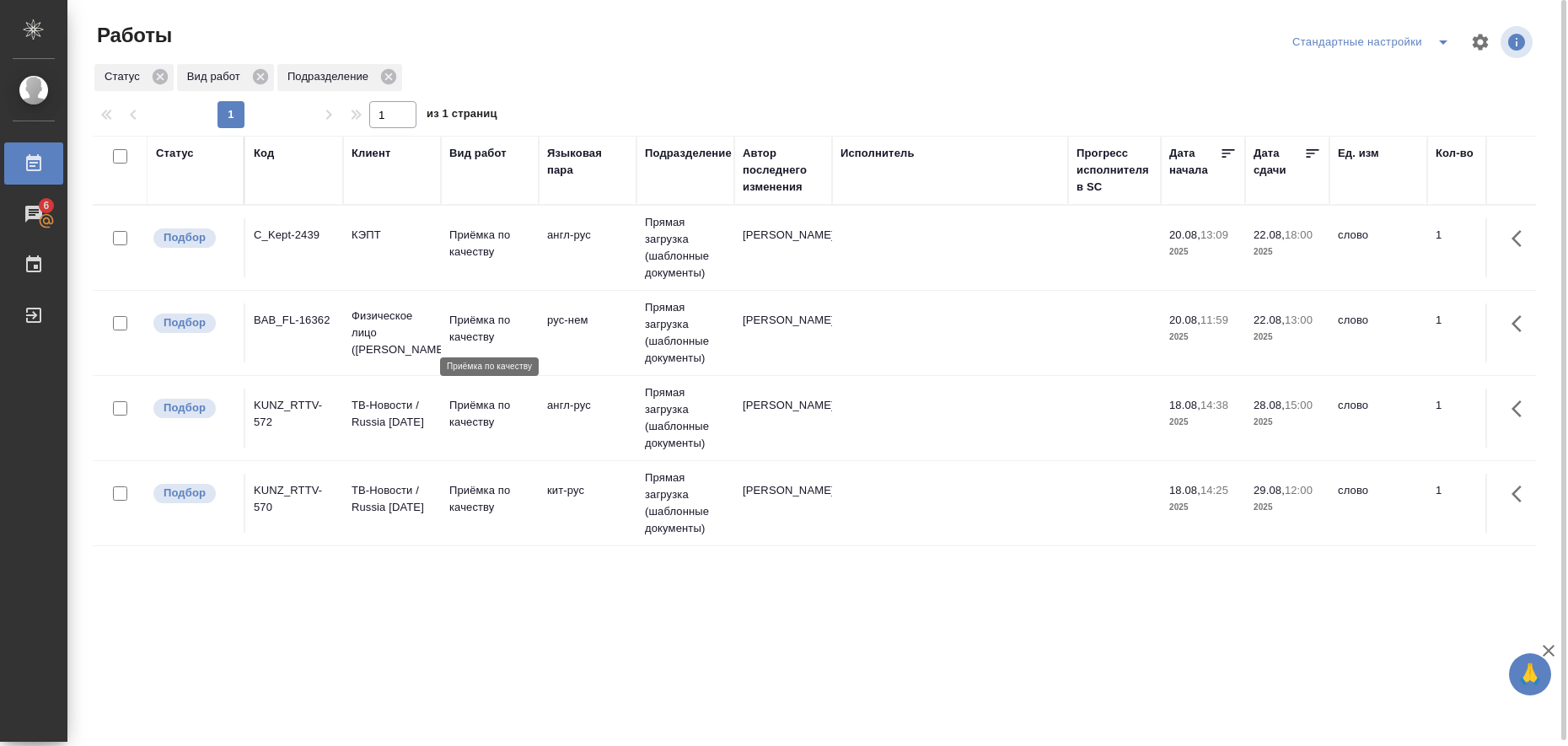
click at [481, 320] on p "Приёмка по качеству" at bounding box center [489, 328] width 81 height 34
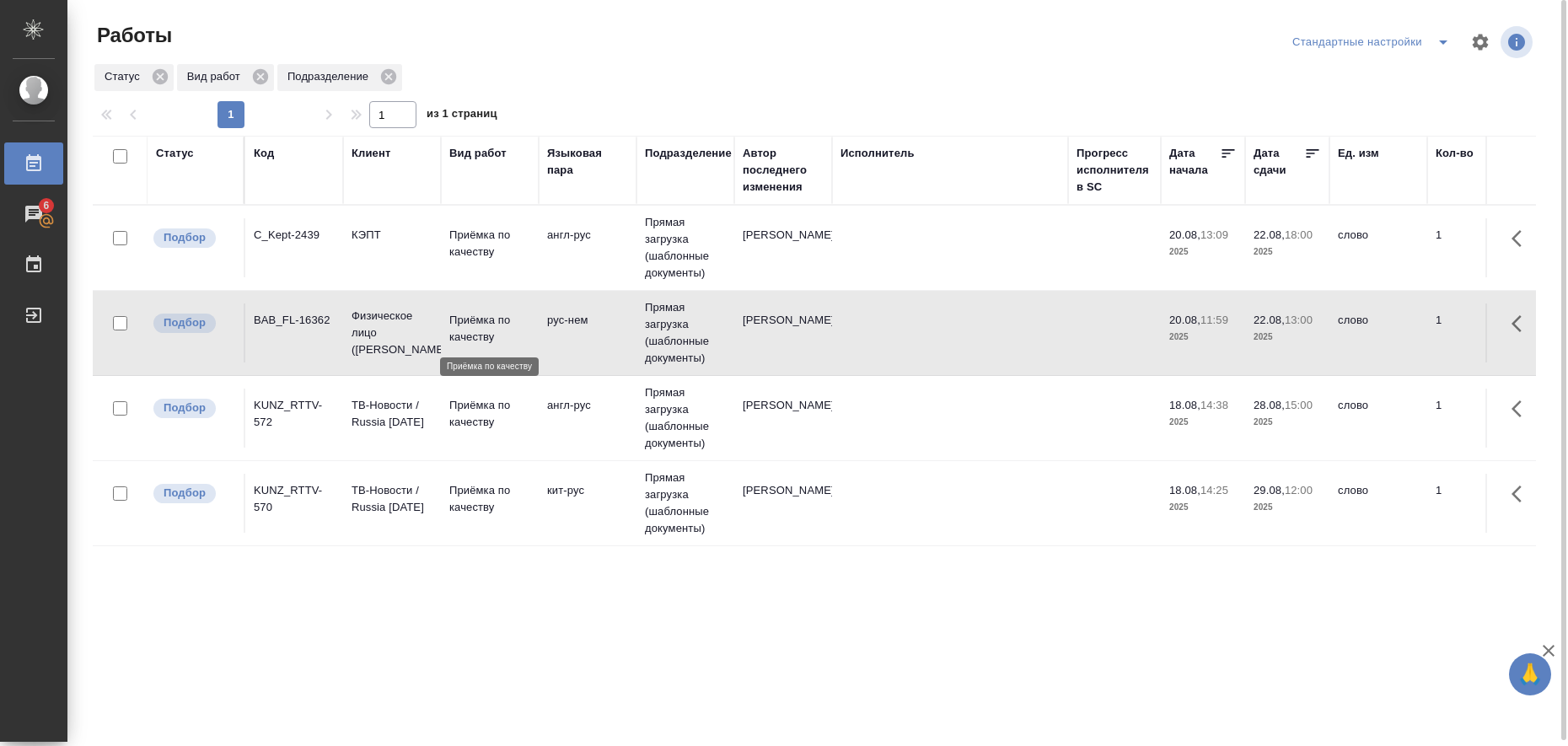
click at [481, 320] on p "Приёмка по качеству" at bounding box center [489, 328] width 81 height 34
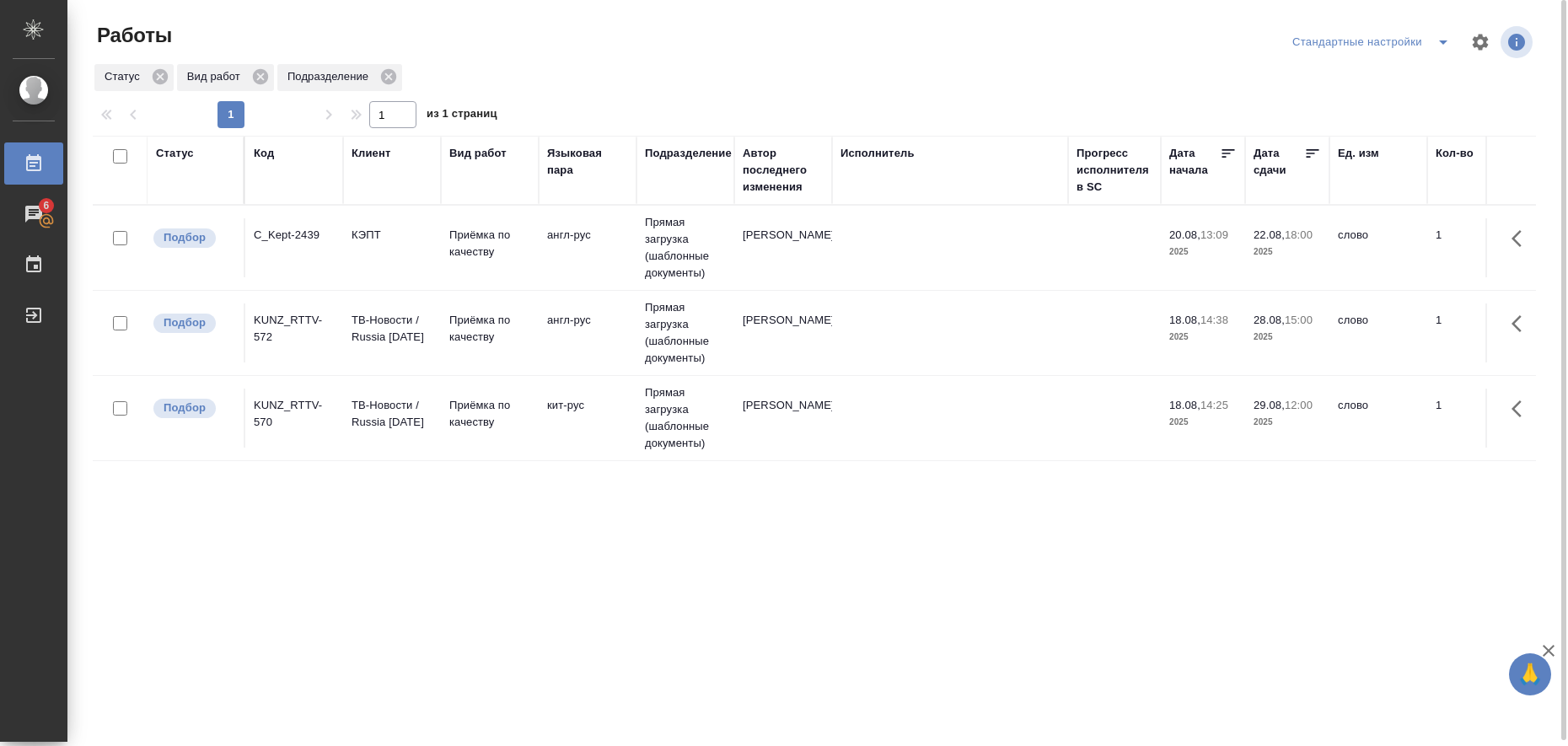
click at [1442, 43] on icon "split button" at bounding box center [1443, 43] width 9 height 4
click at [1390, 71] on li "в работе" at bounding box center [1373, 76] width 172 height 27
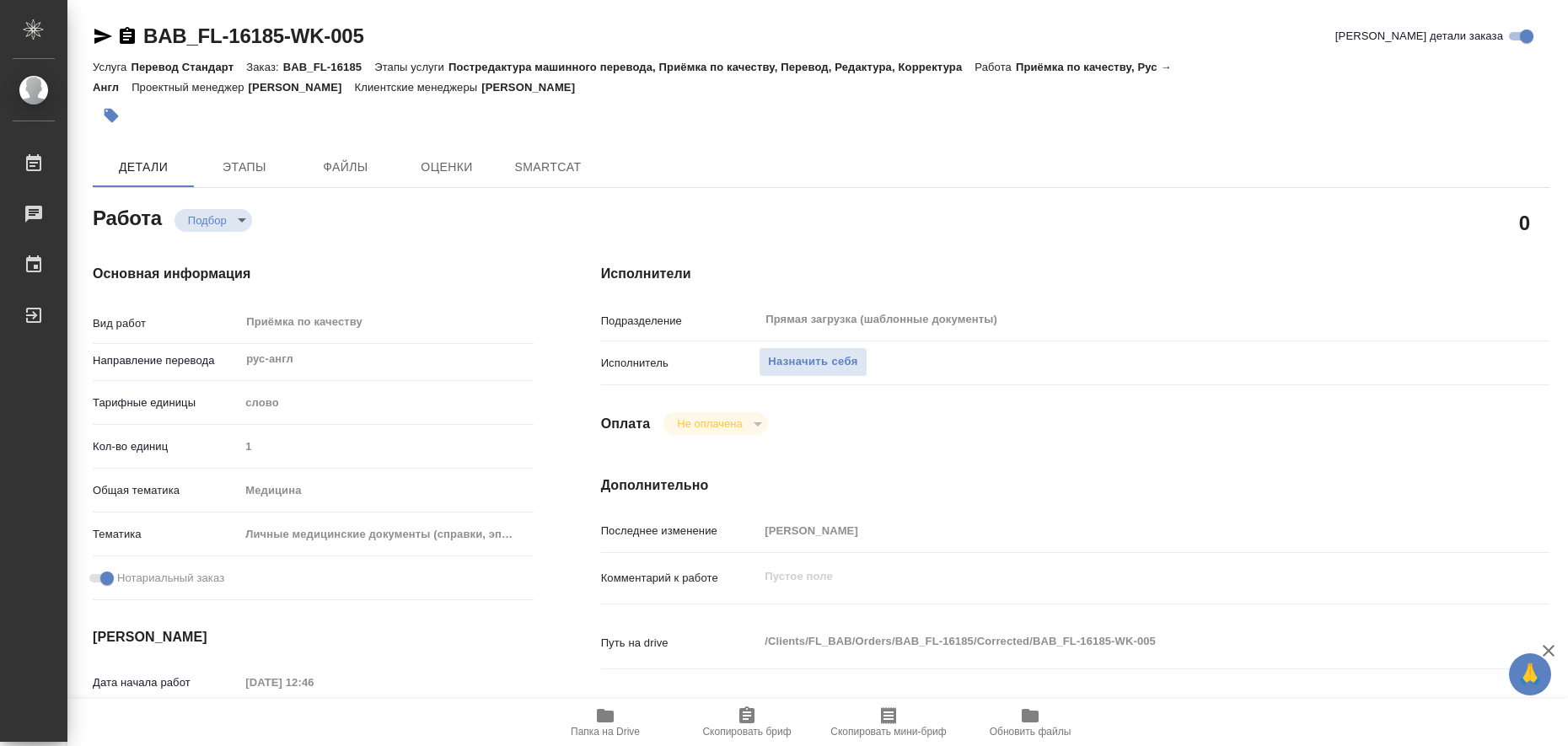
type textarea "x"
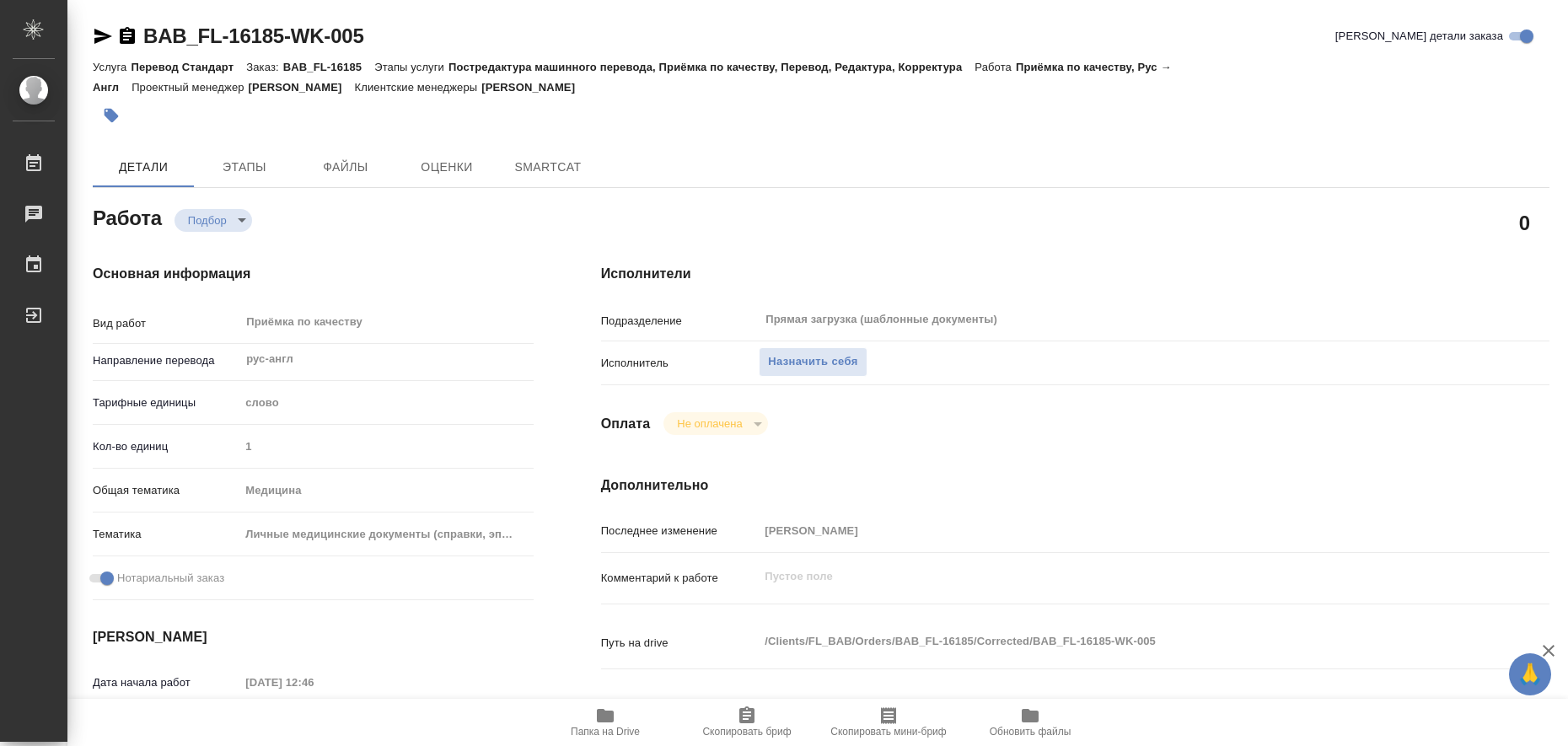
type textarea "x"
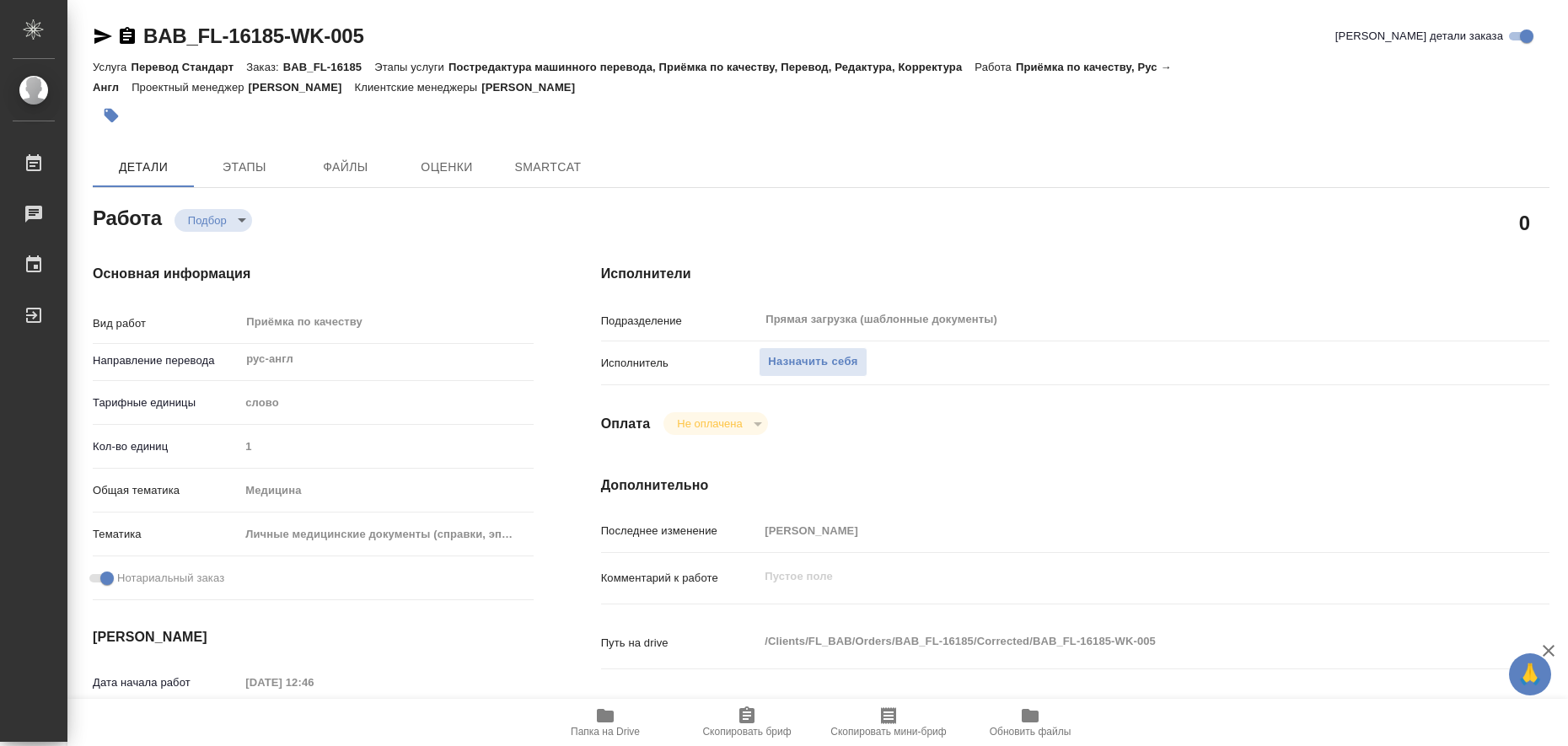
type textarea "x"
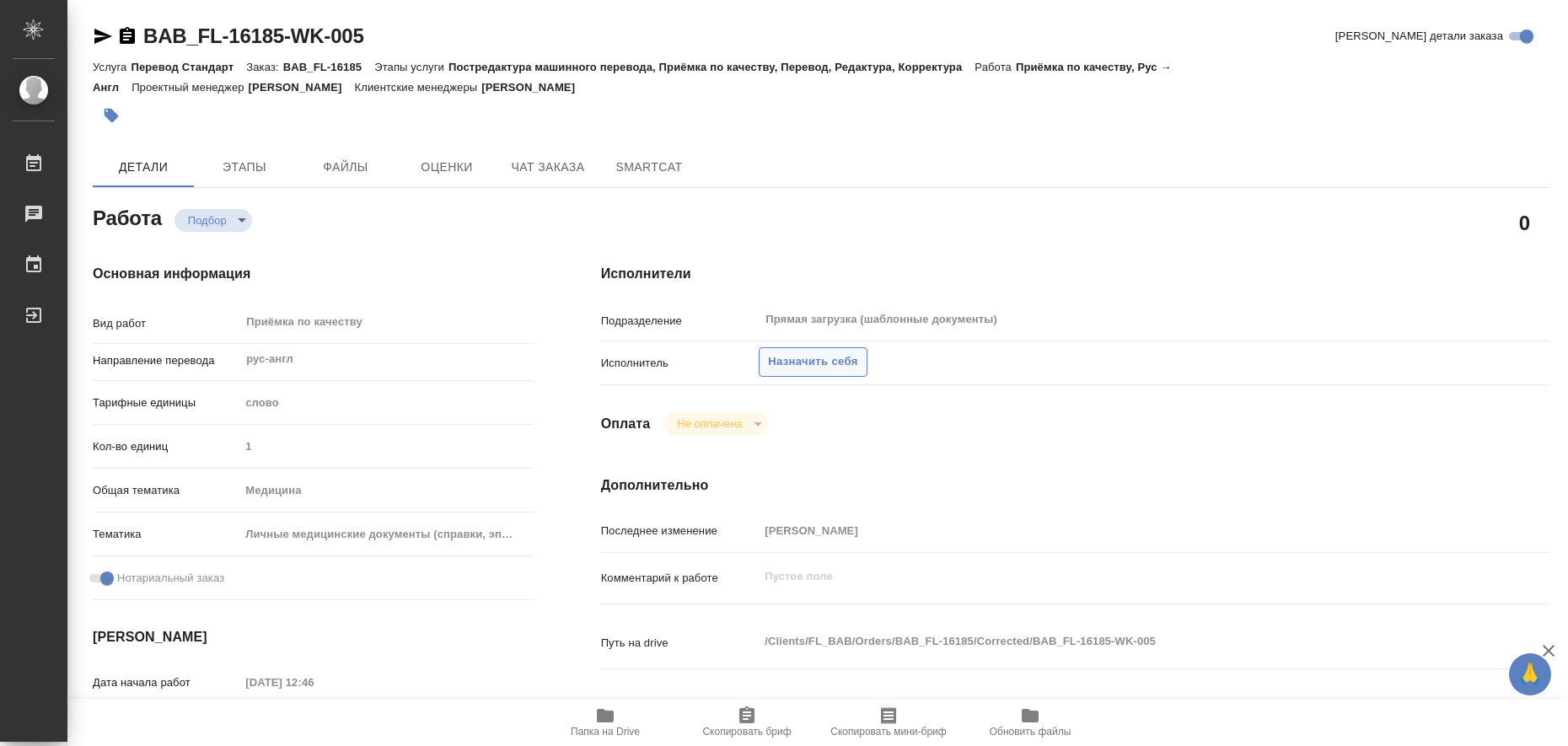
type textarea "x"
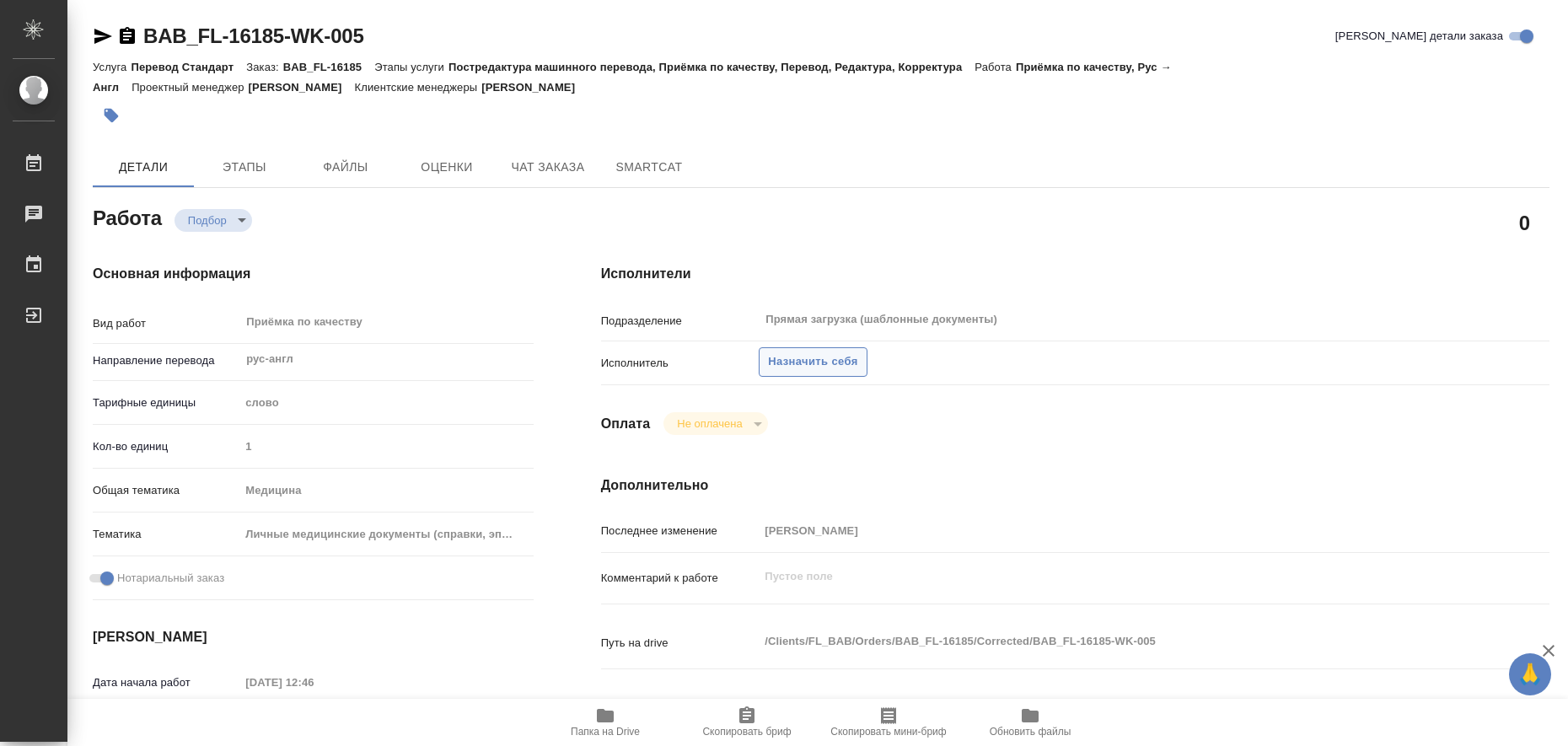
type textarea "x"
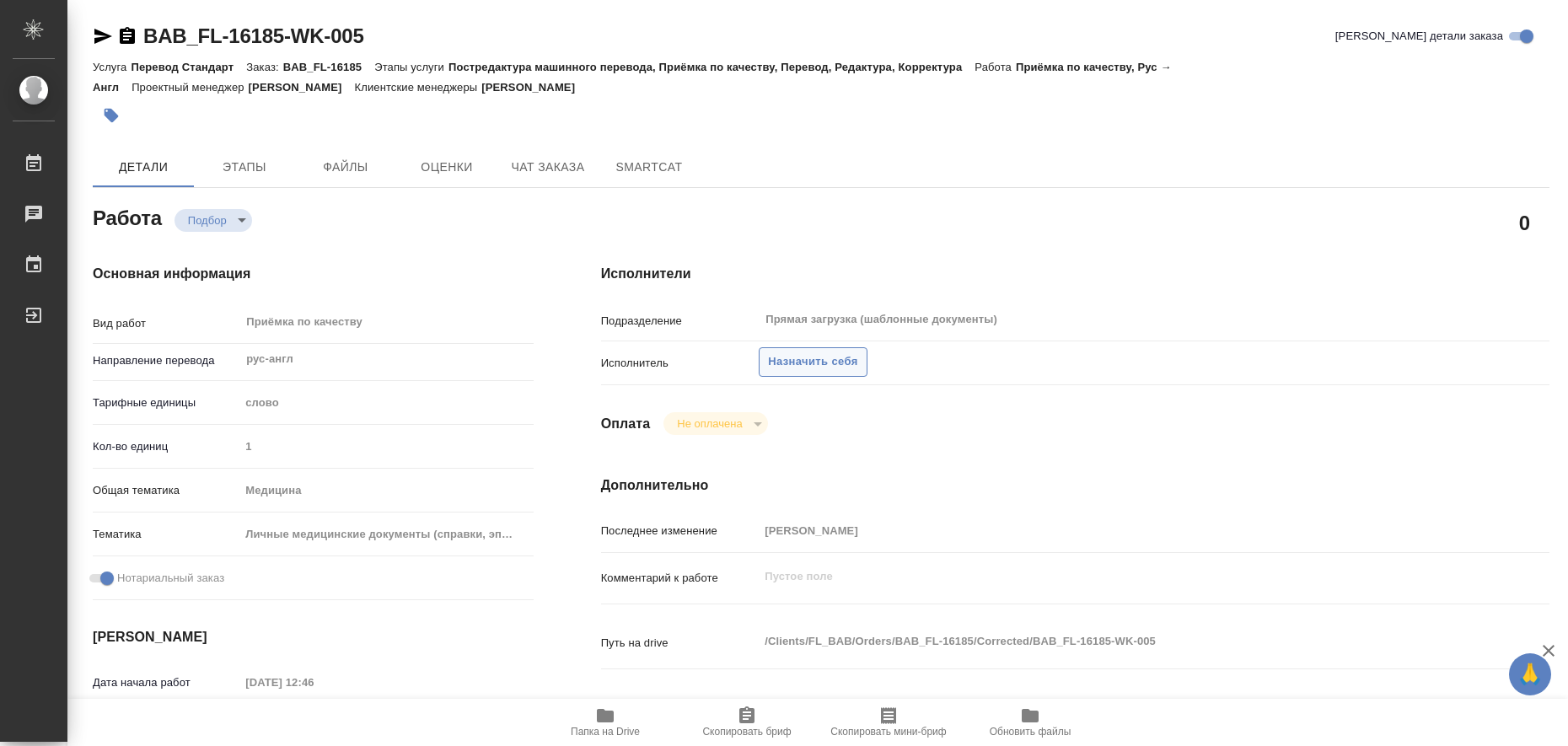
click at [793, 366] on span "Назначить себя" at bounding box center [813, 362] width 89 height 19
type textarea "x"
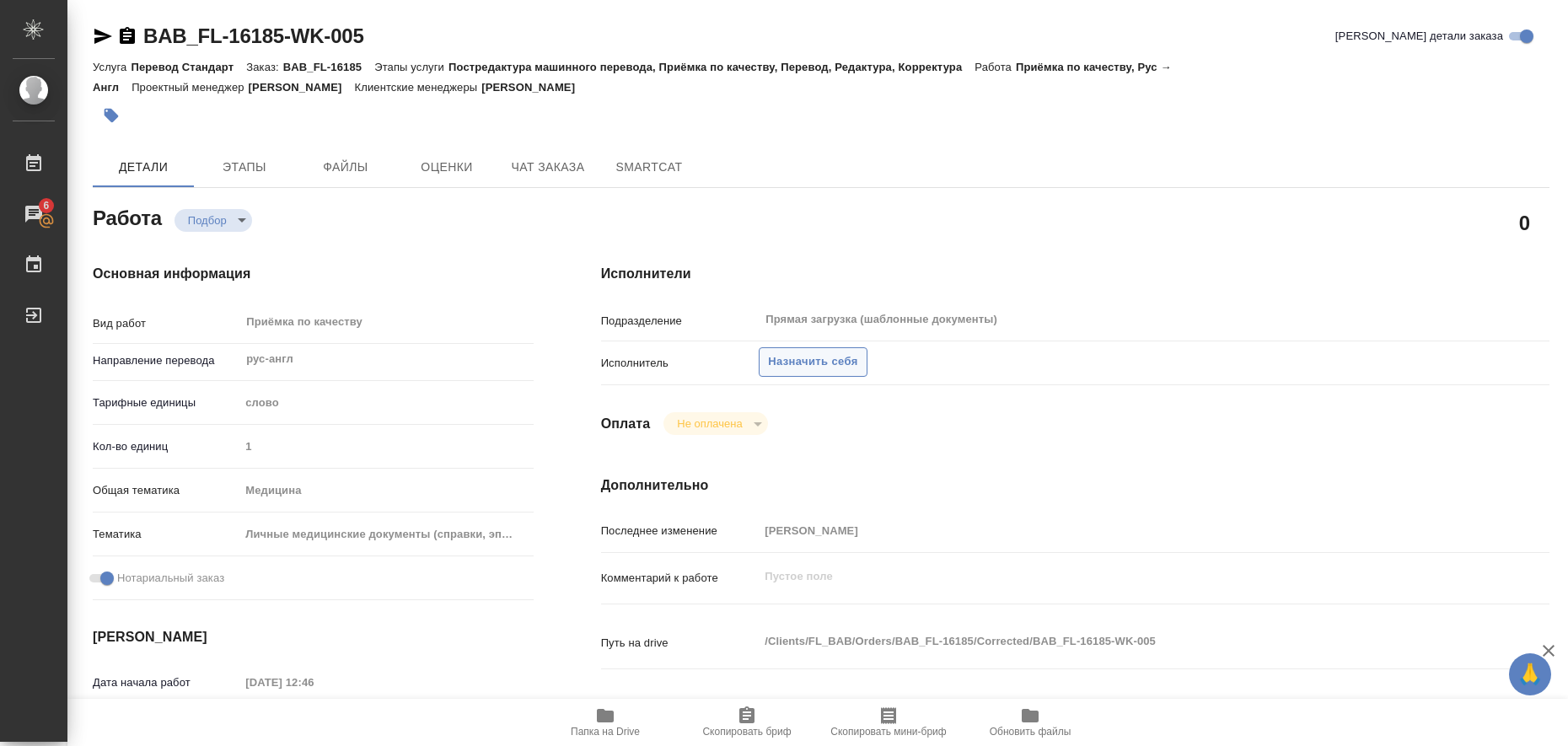
type textarea "x"
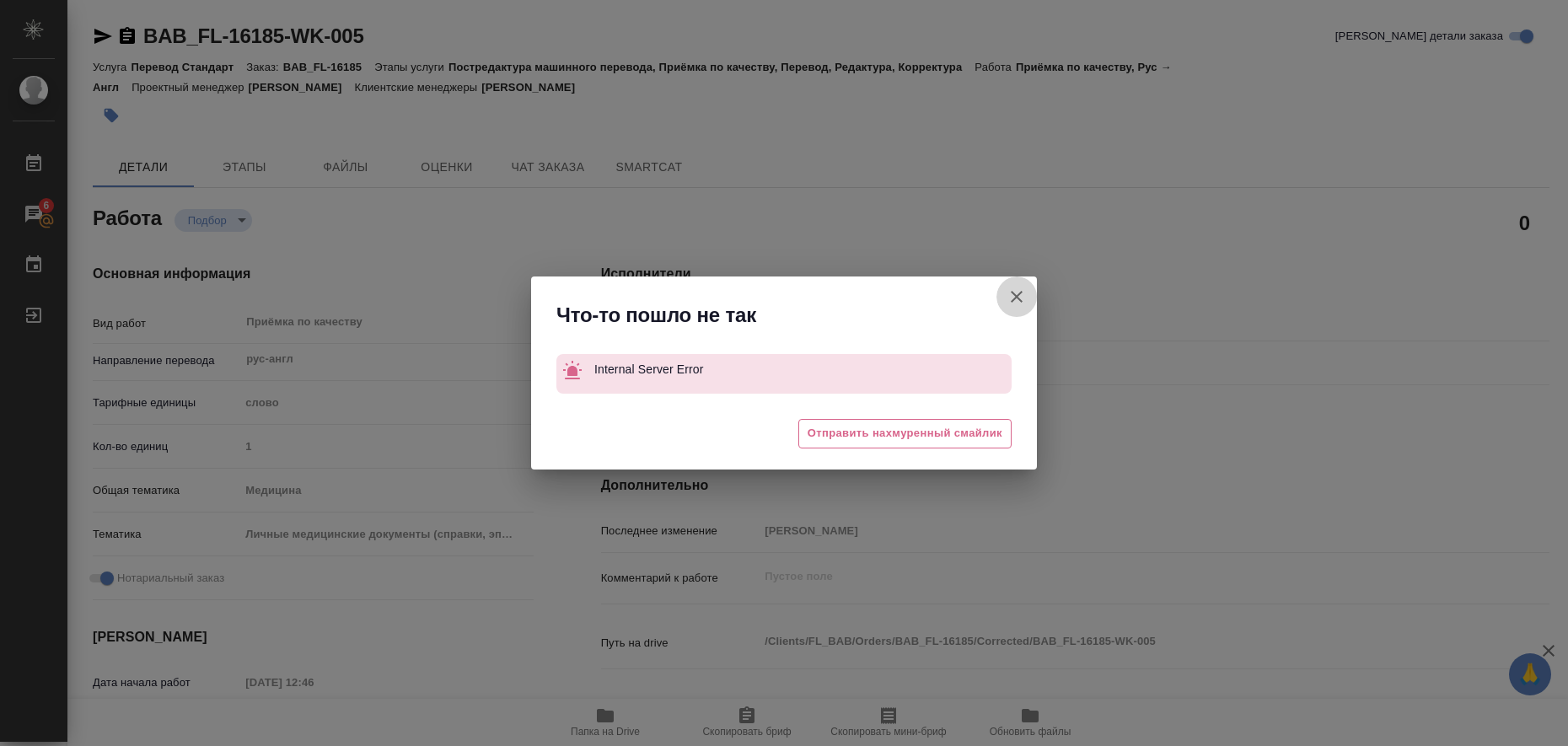
click at [1018, 298] on icon "button" at bounding box center [1016, 296] width 11 height 11
type textarea "x"
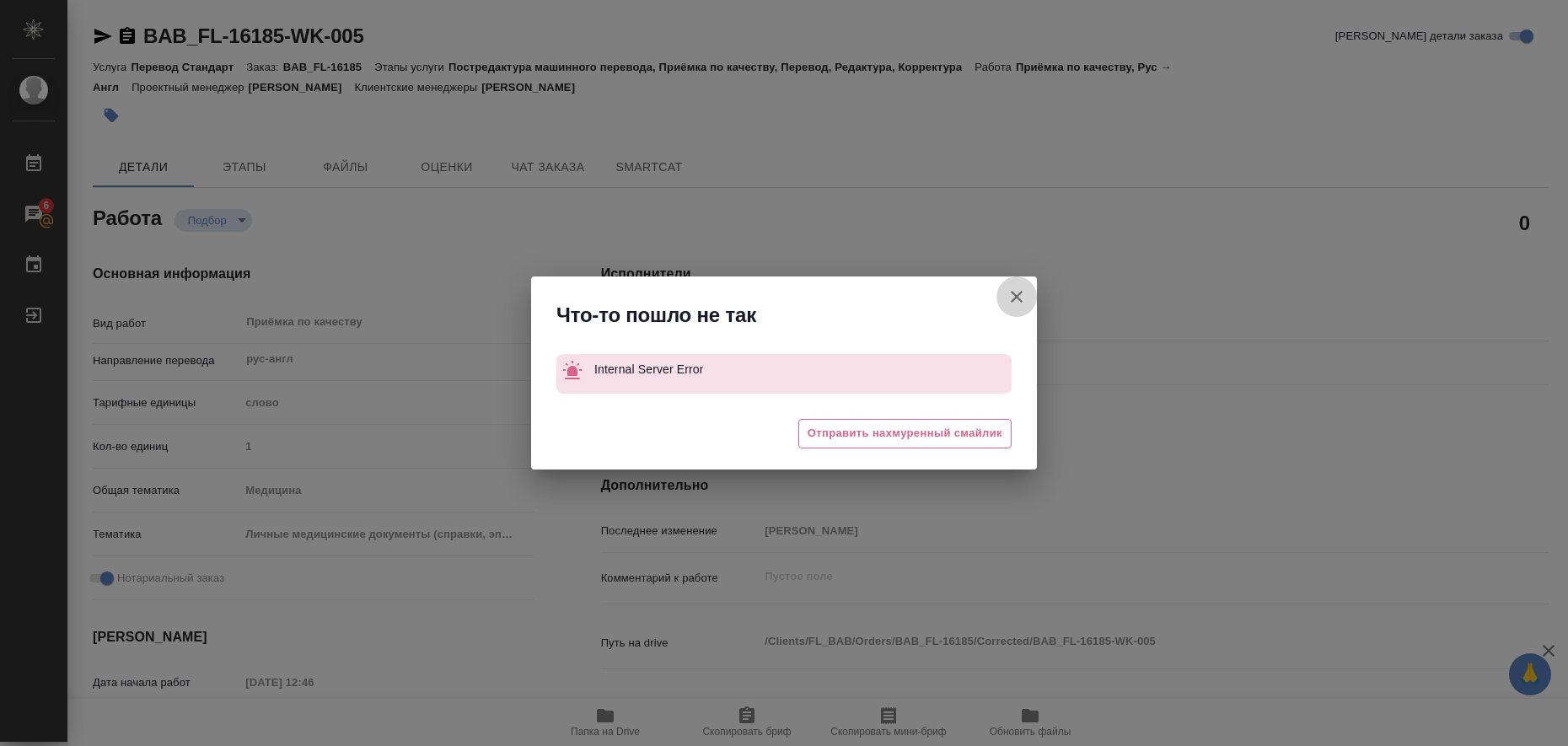
type textarea "x"
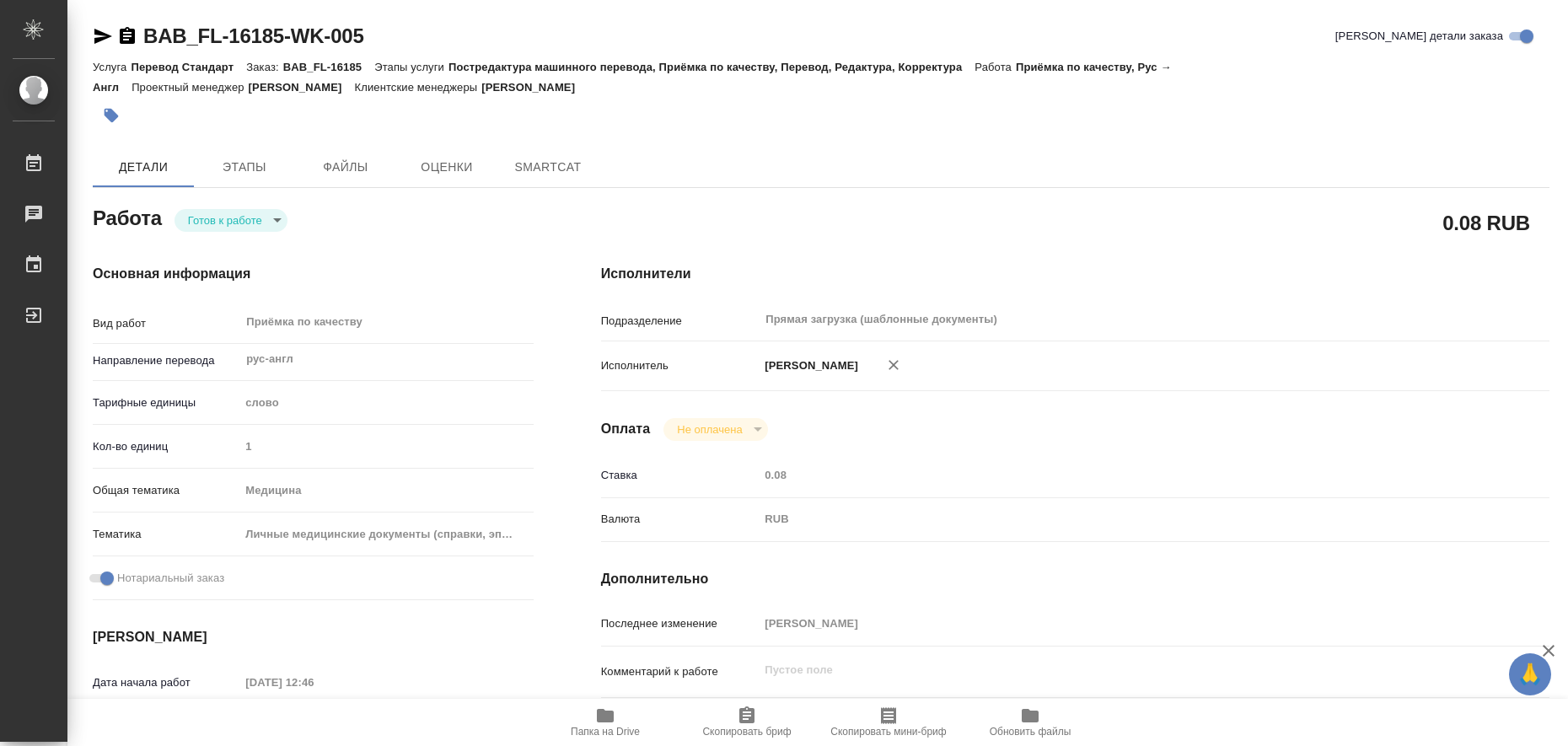
type textarea "x"
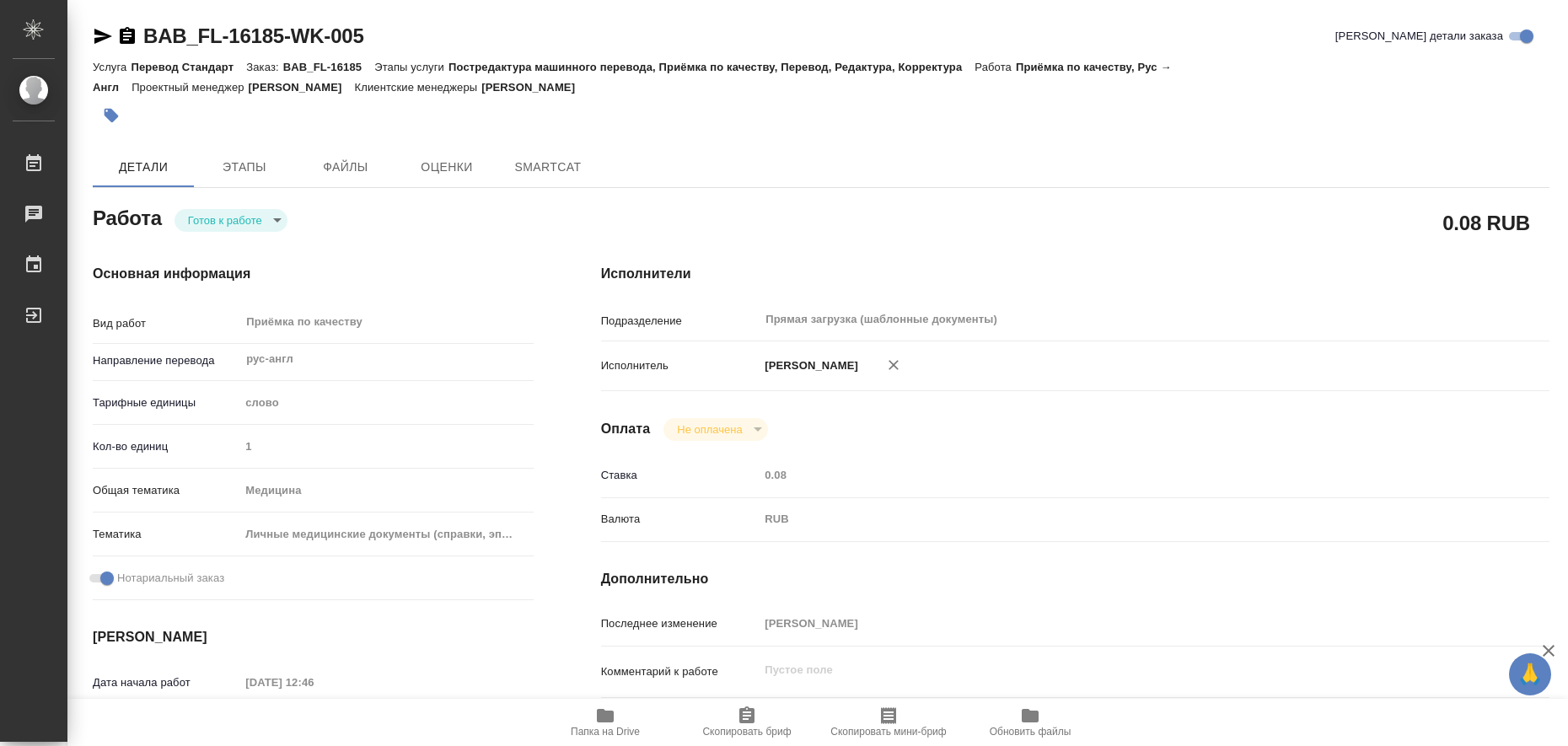
type textarea "x"
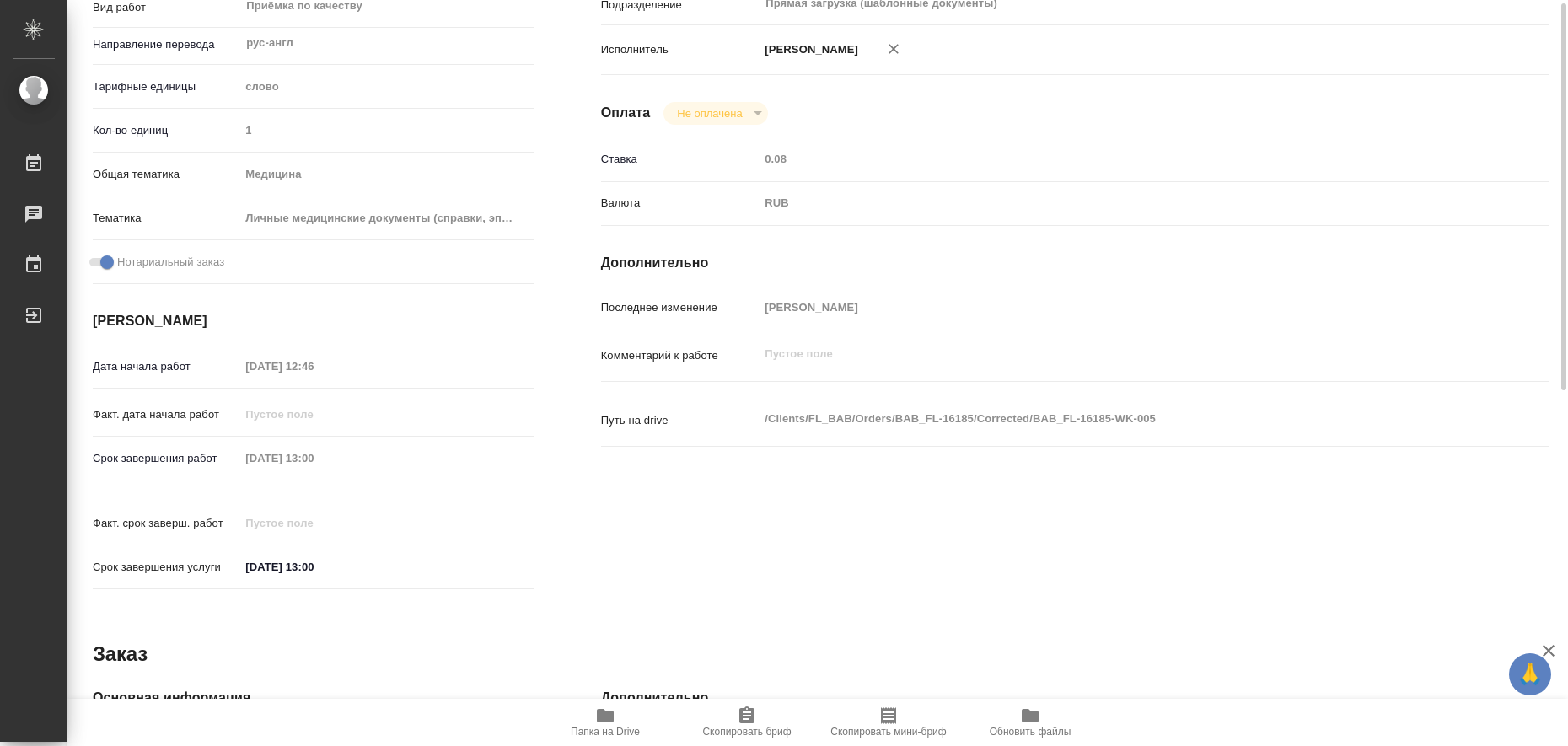
type textarea "x"
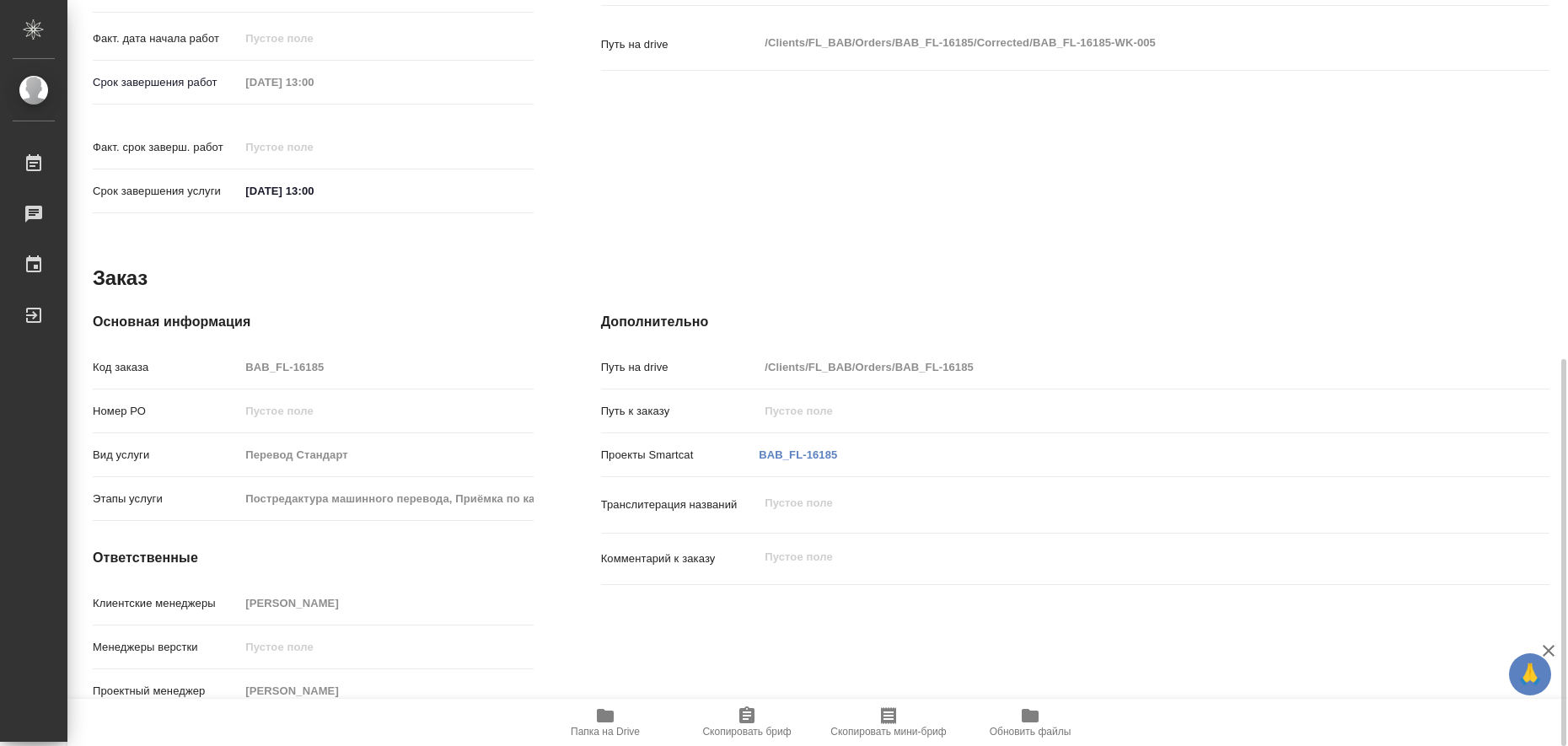
type textarea "x"
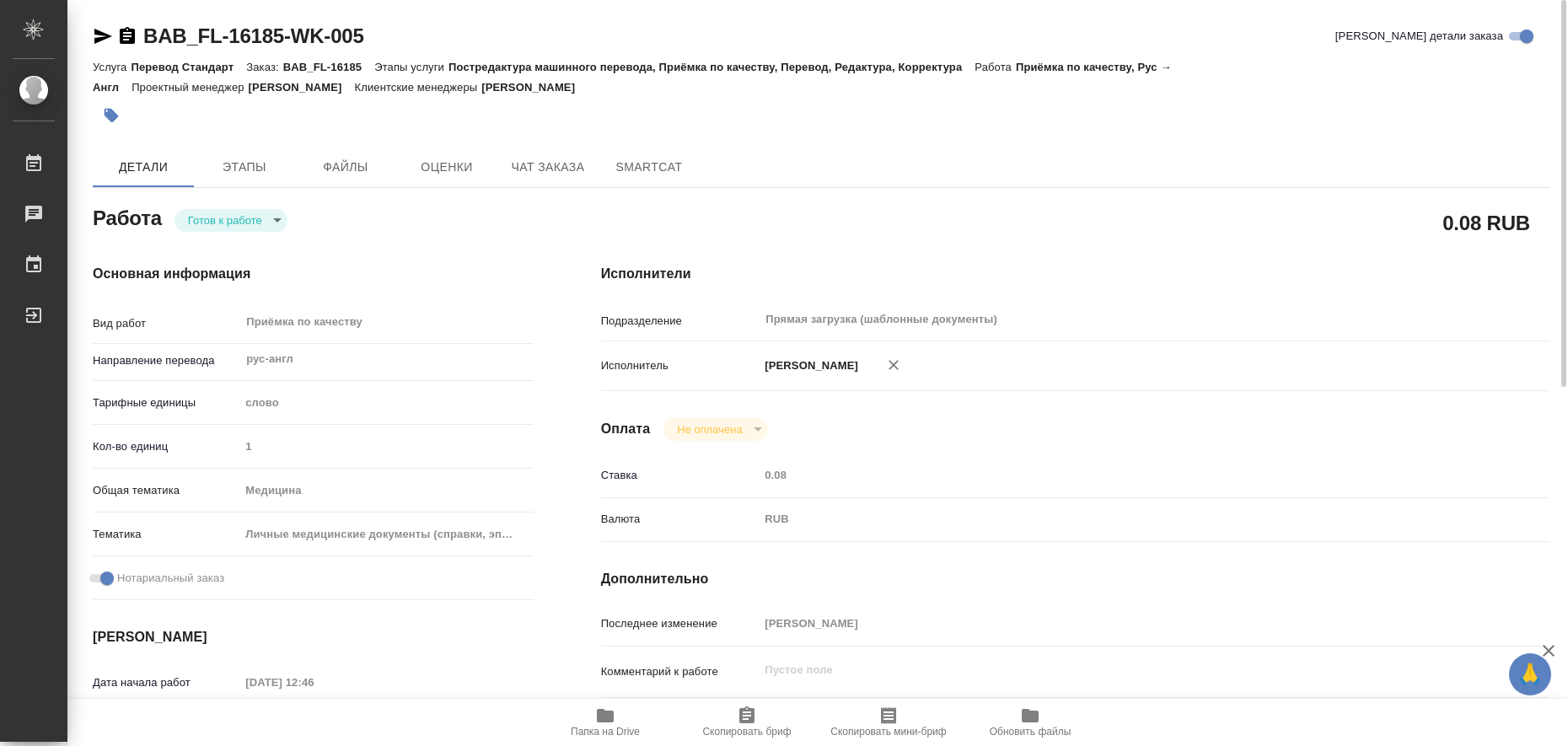
type textarea "x"
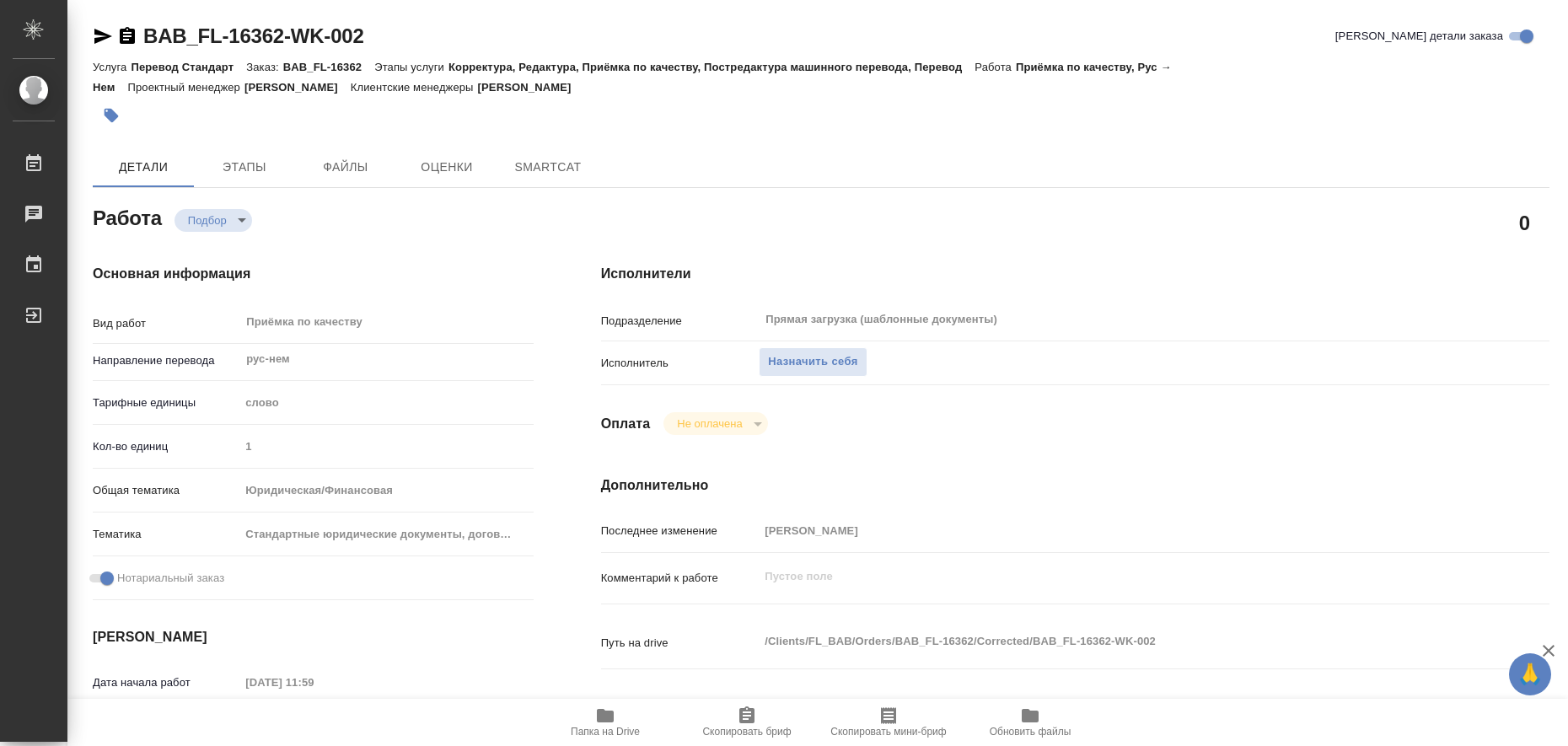
type textarea "x"
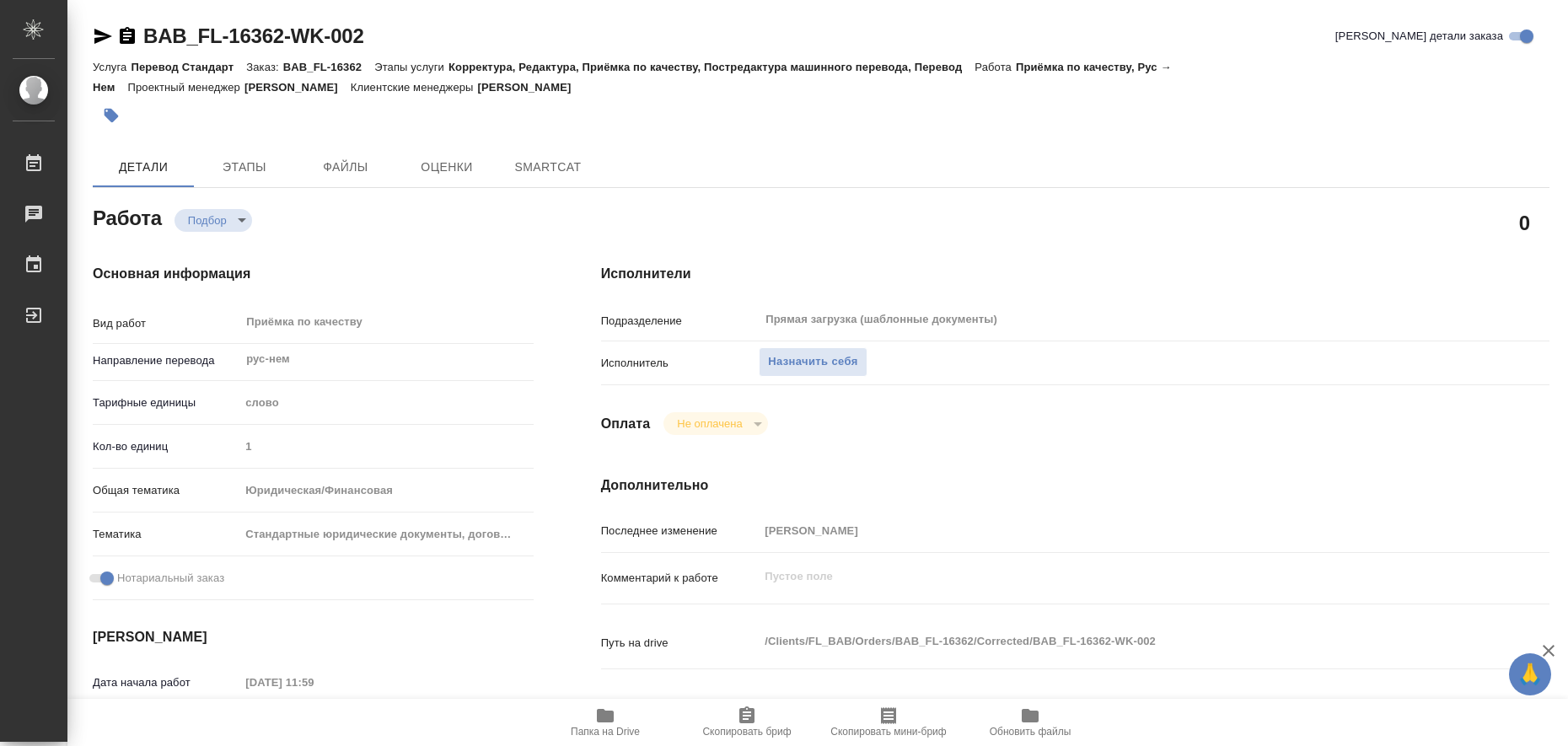
type textarea "x"
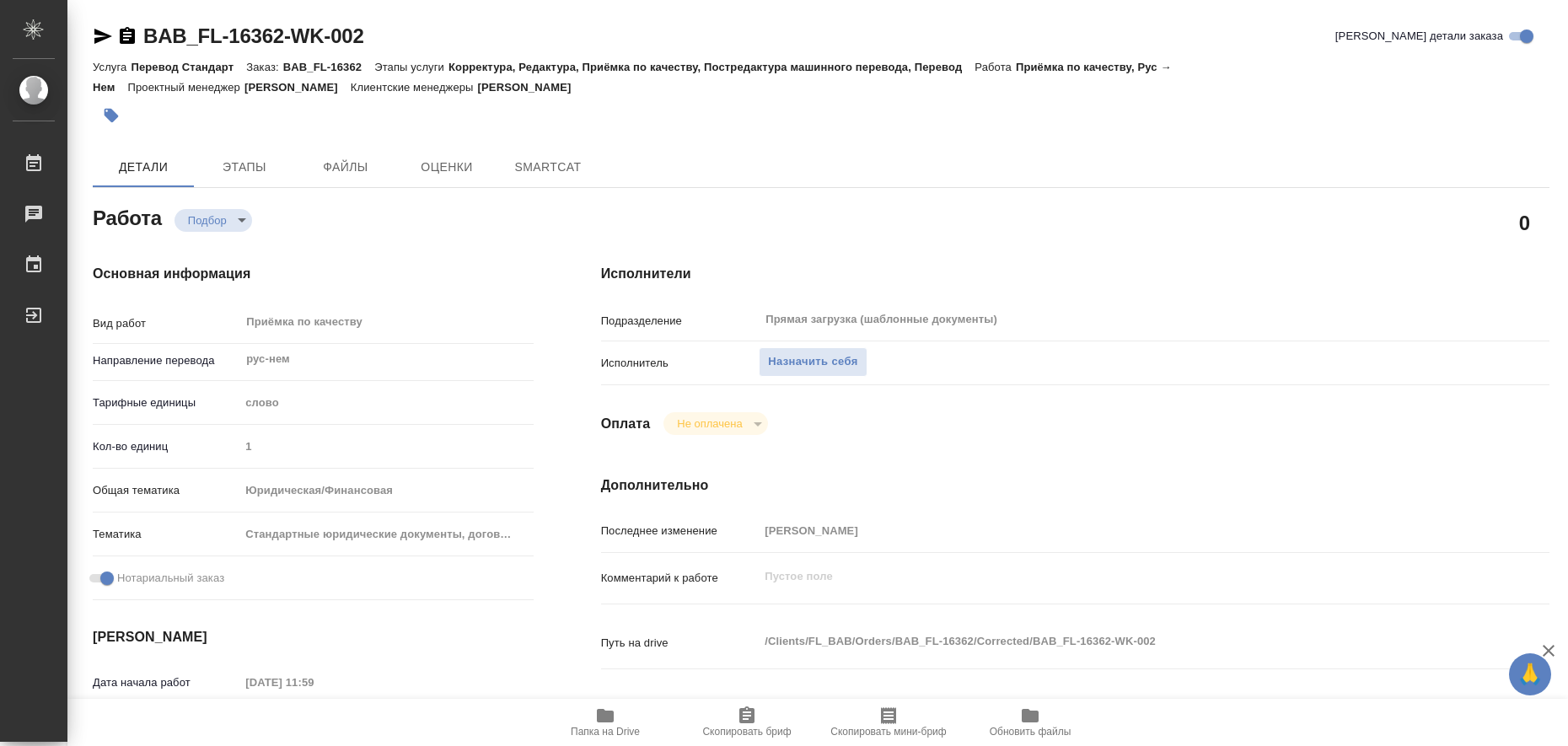
type textarea "x"
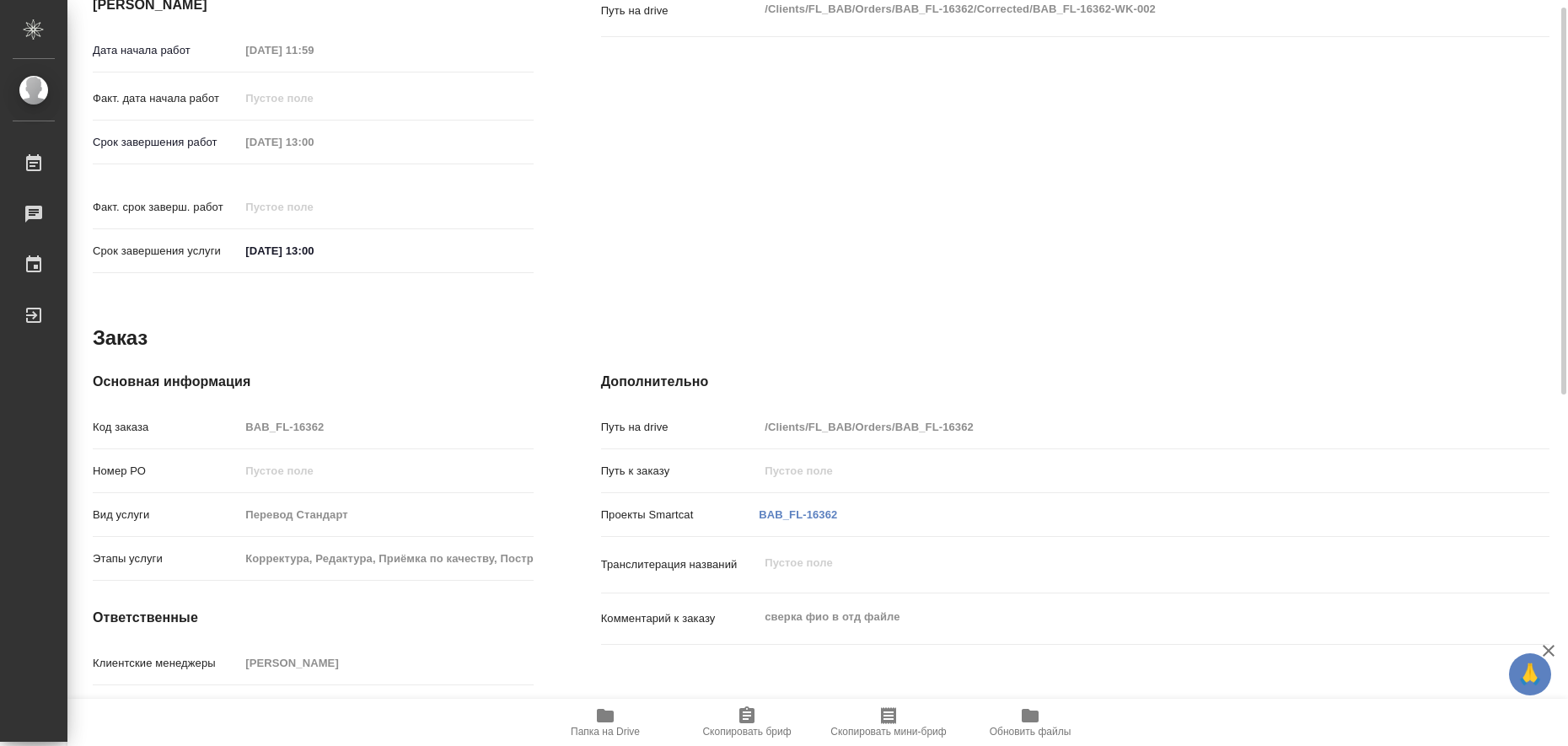
type textarea "x"
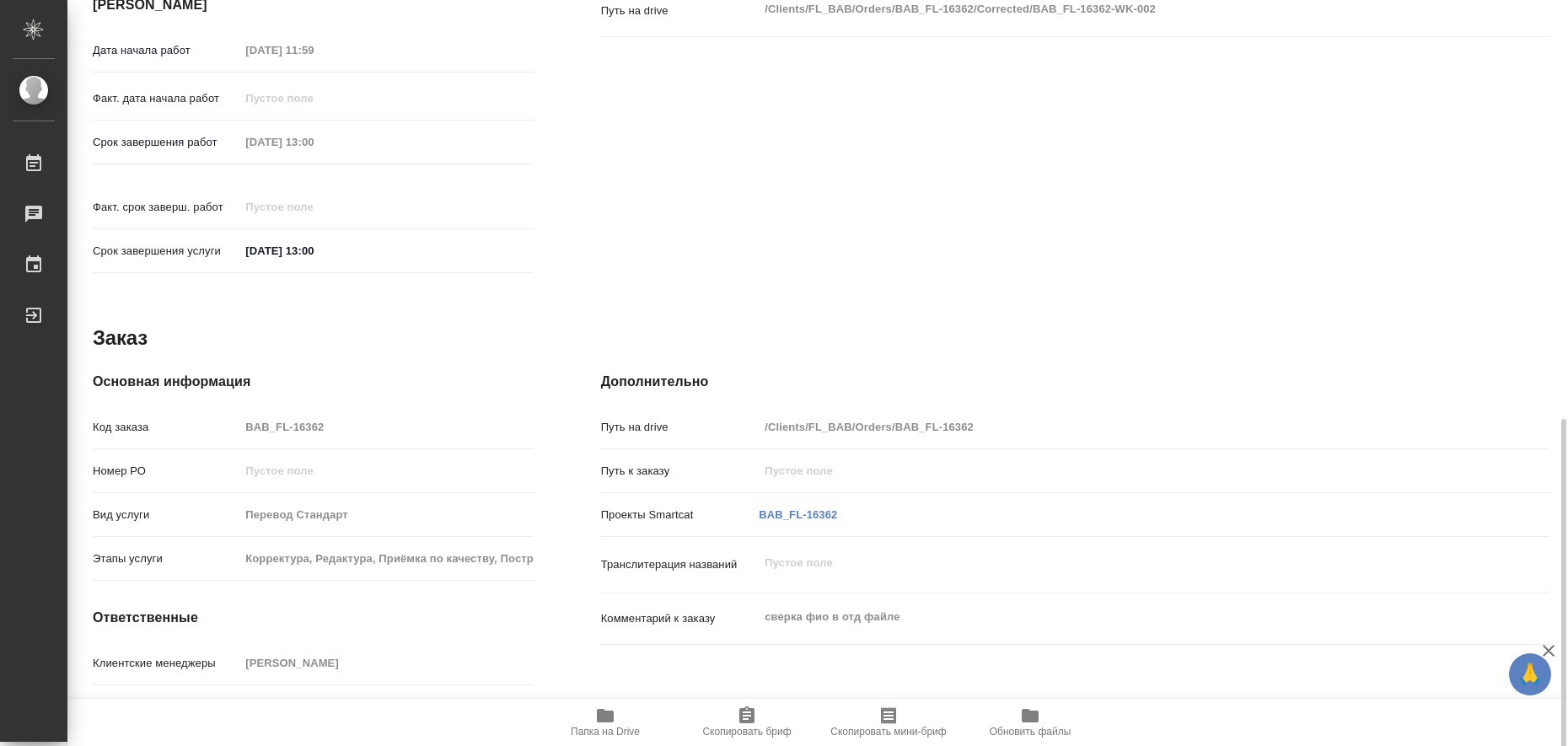
scroll to position [692, 0]
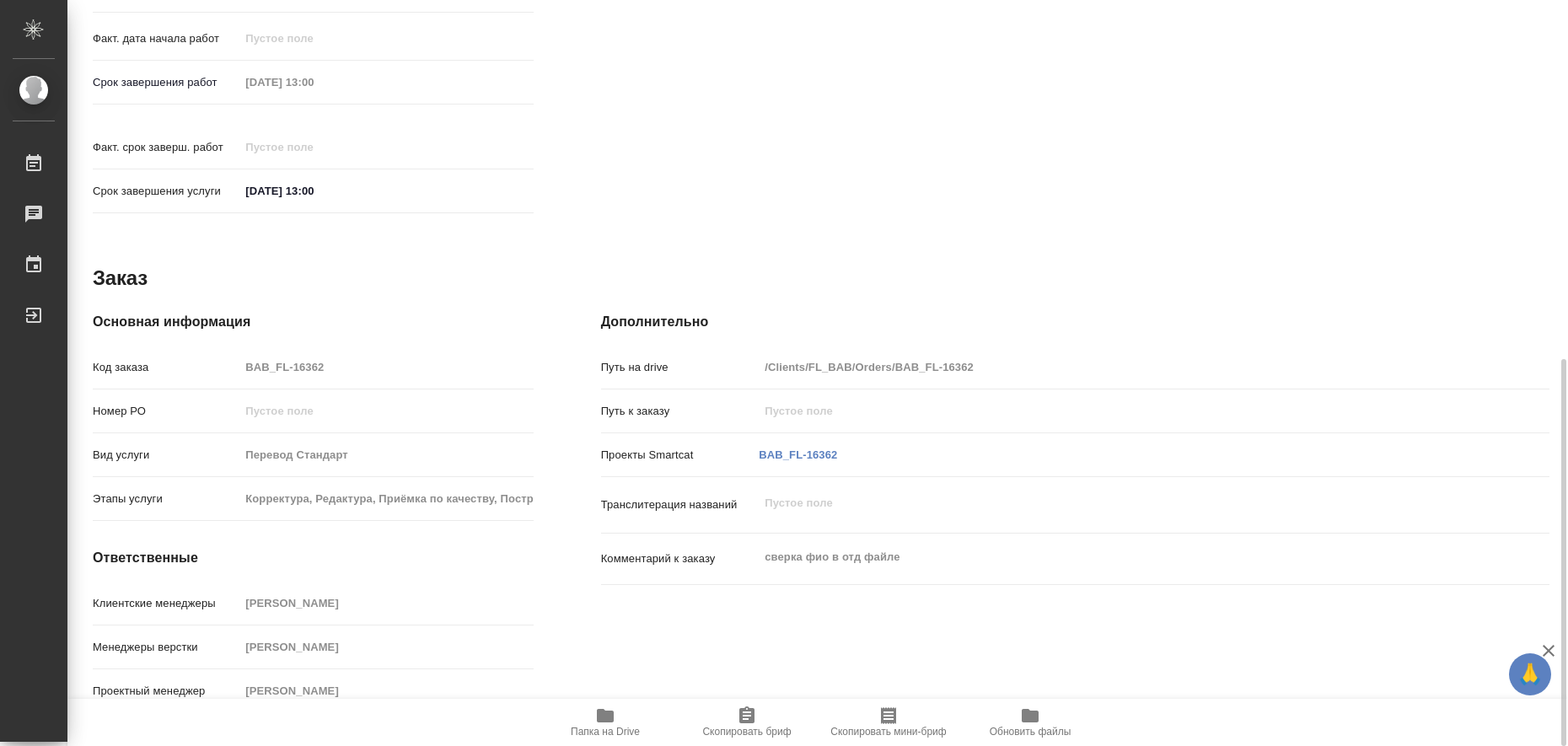
type textarea "x"
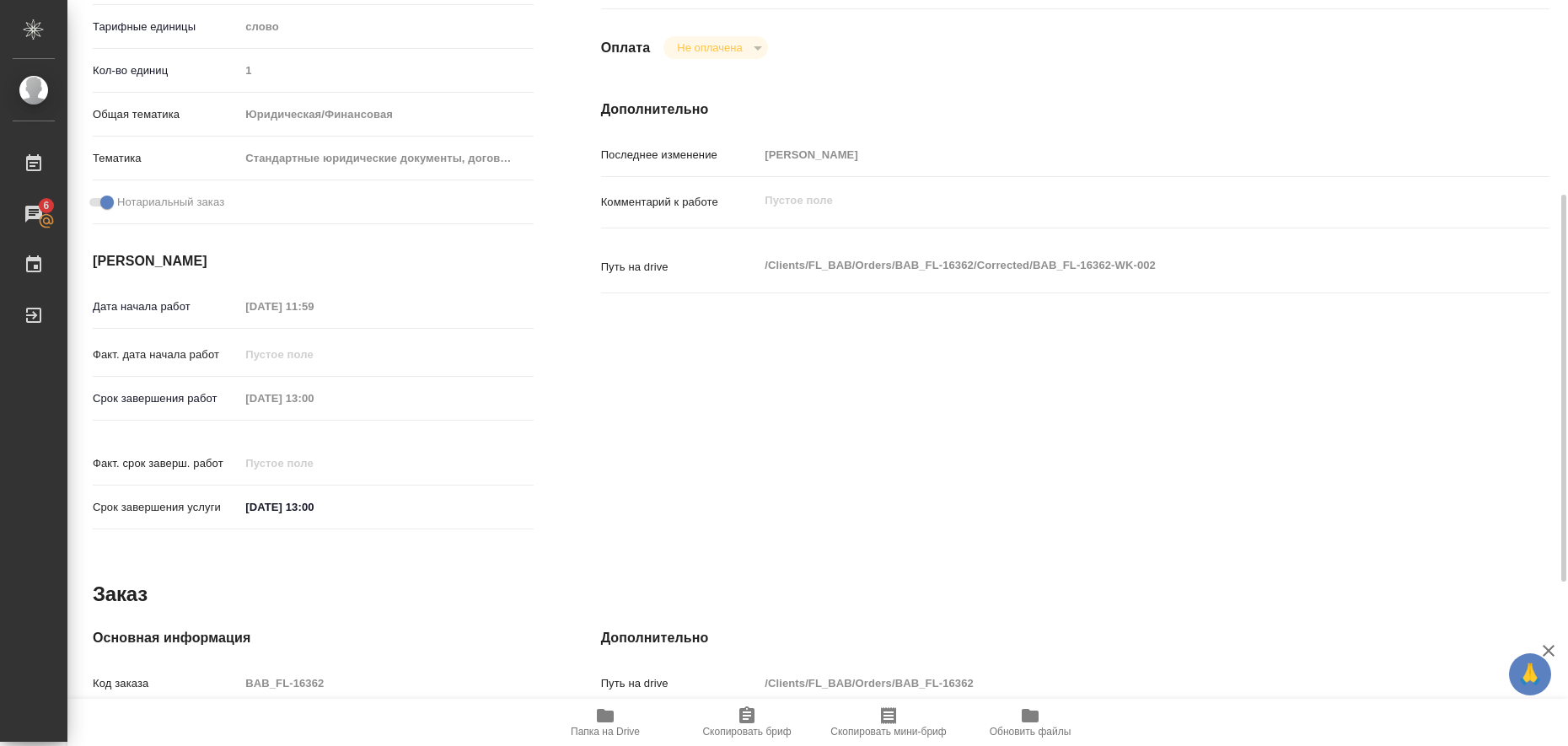
scroll to position [0, 0]
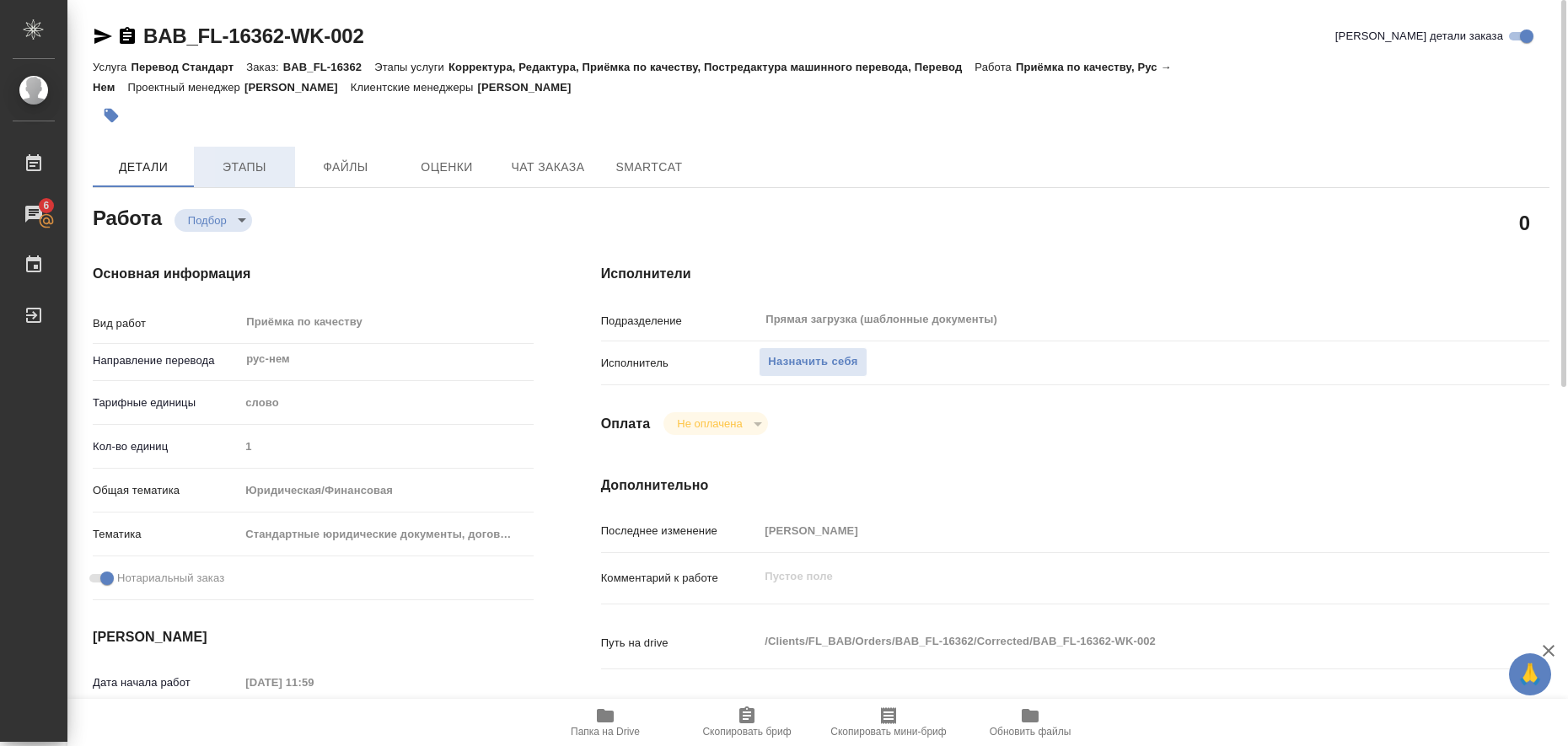
click at [229, 164] on span "Этапы" at bounding box center [244, 167] width 81 height 21
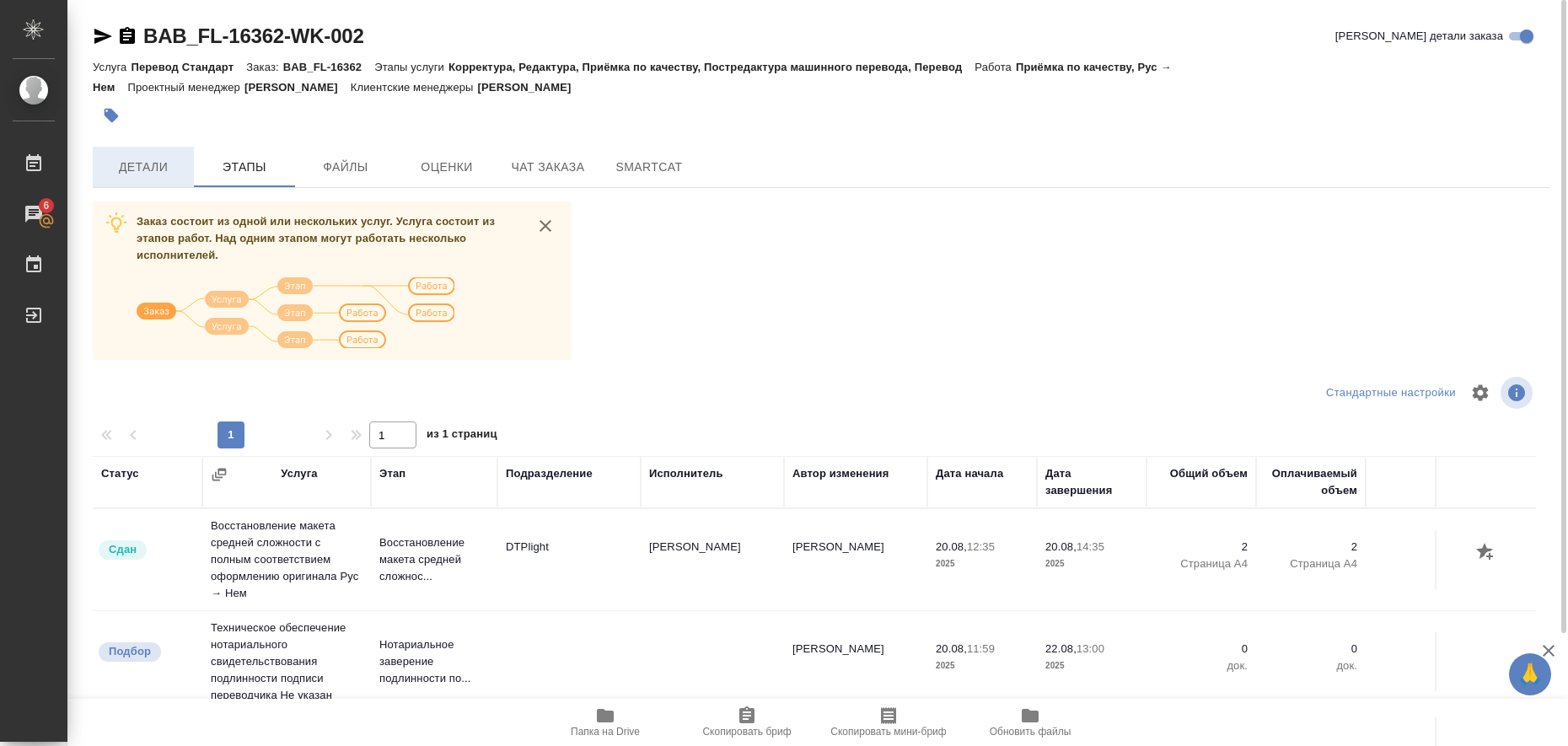
click at [115, 159] on span "Детали" at bounding box center [142, 167] width 81 height 21
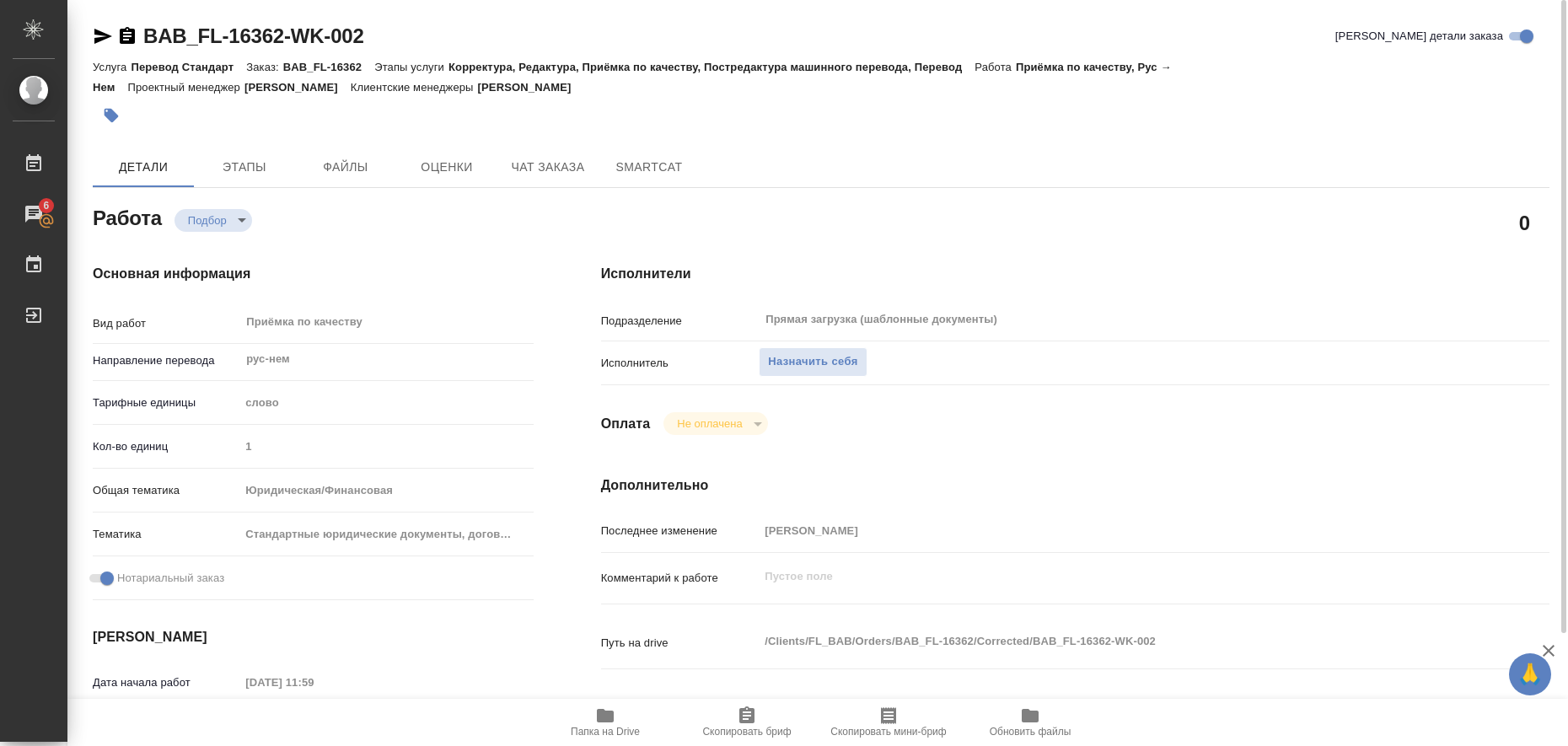
type textarea "x"
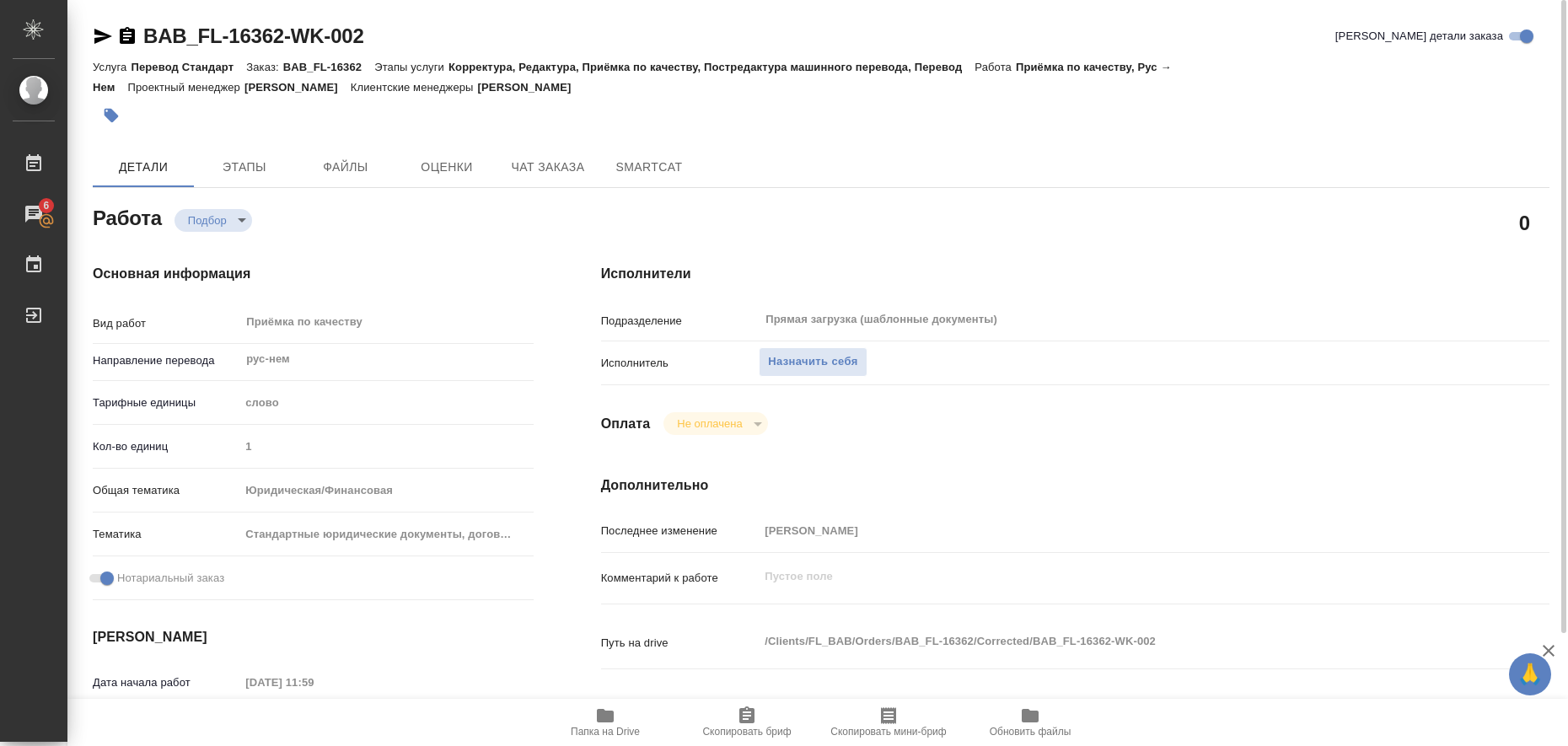
type textarea "x"
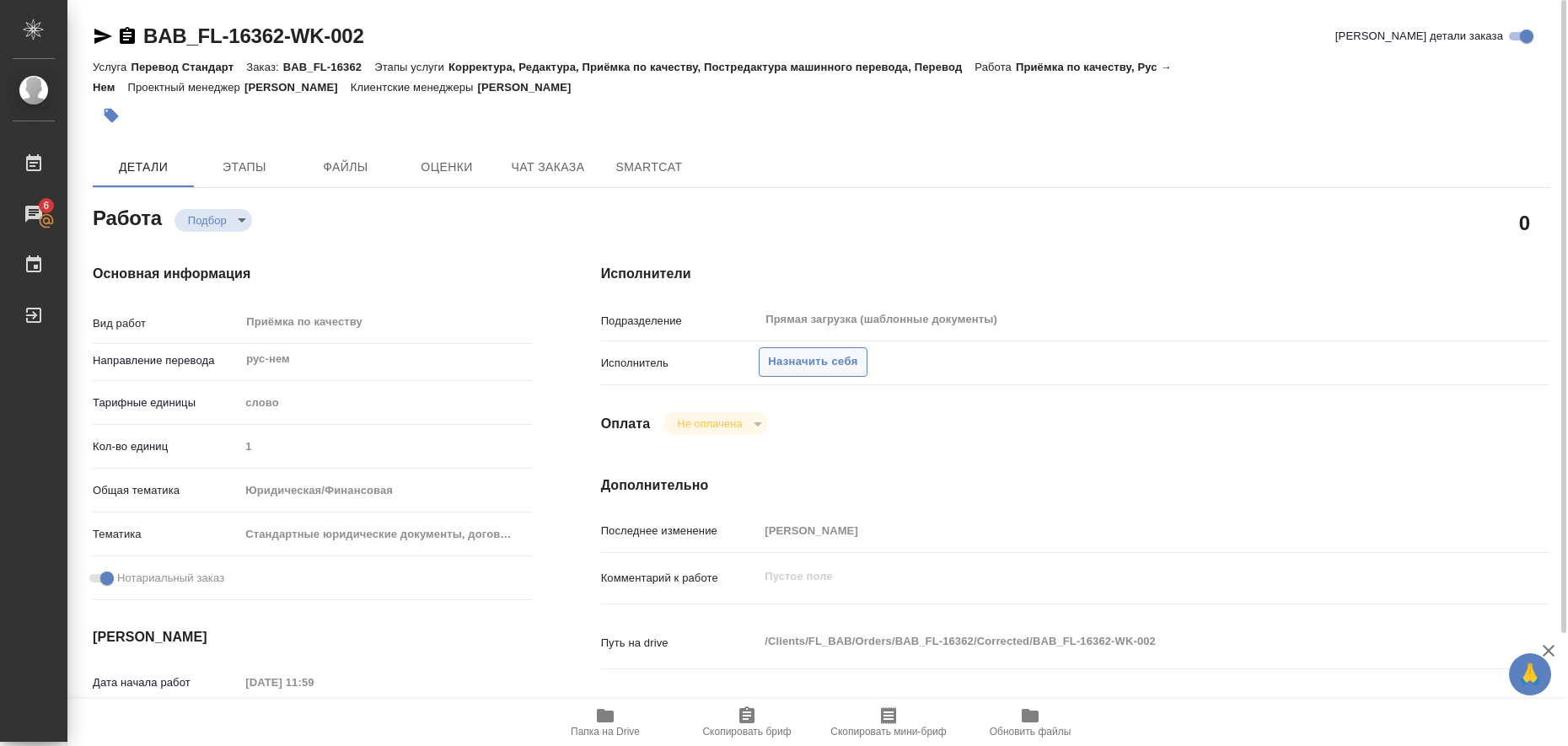
type textarea "x"
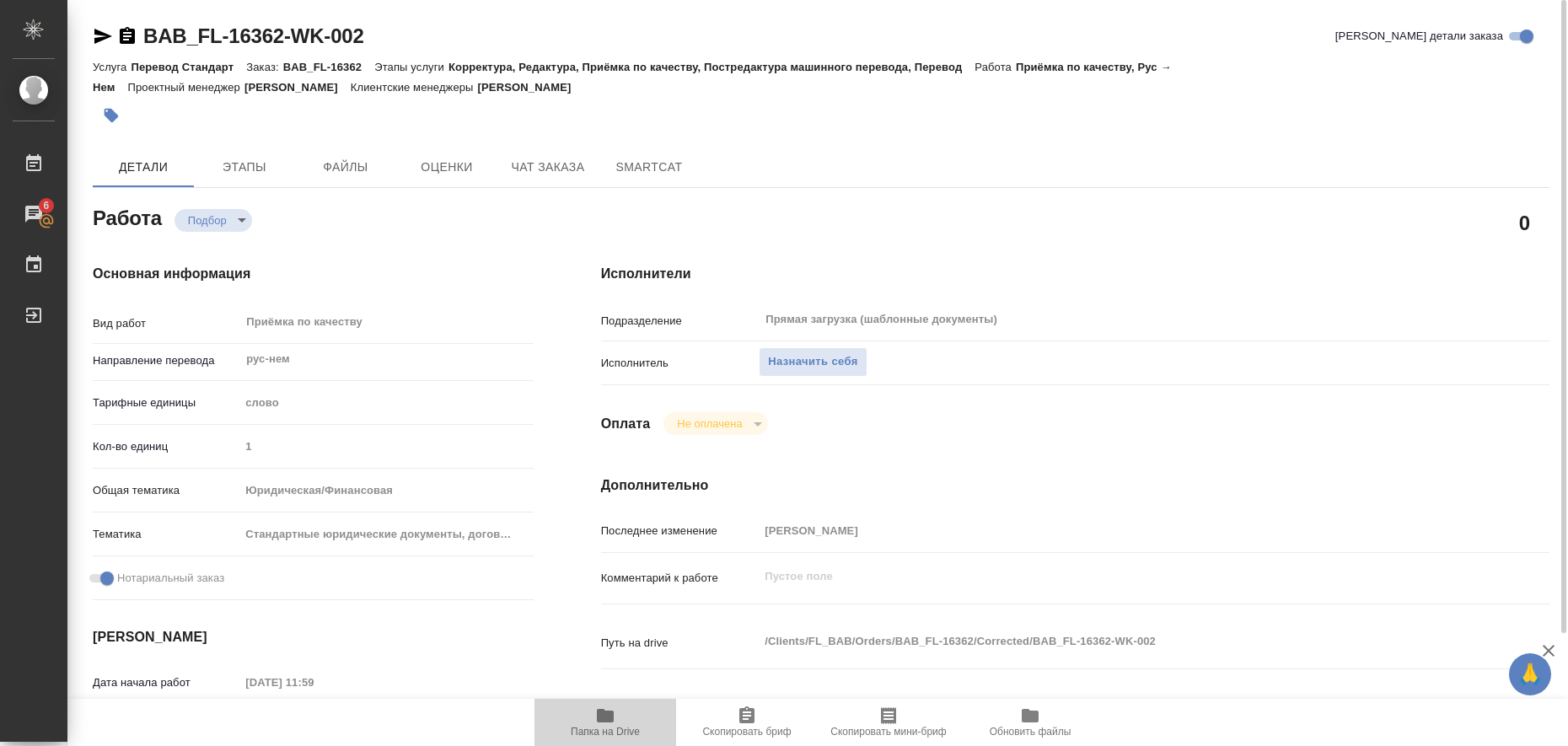
click at [606, 704] on button "Папка на Drive" at bounding box center [605, 722] width 142 height 47
click at [833, 357] on span "Назначить себя" at bounding box center [813, 362] width 89 height 19
type textarea "x"
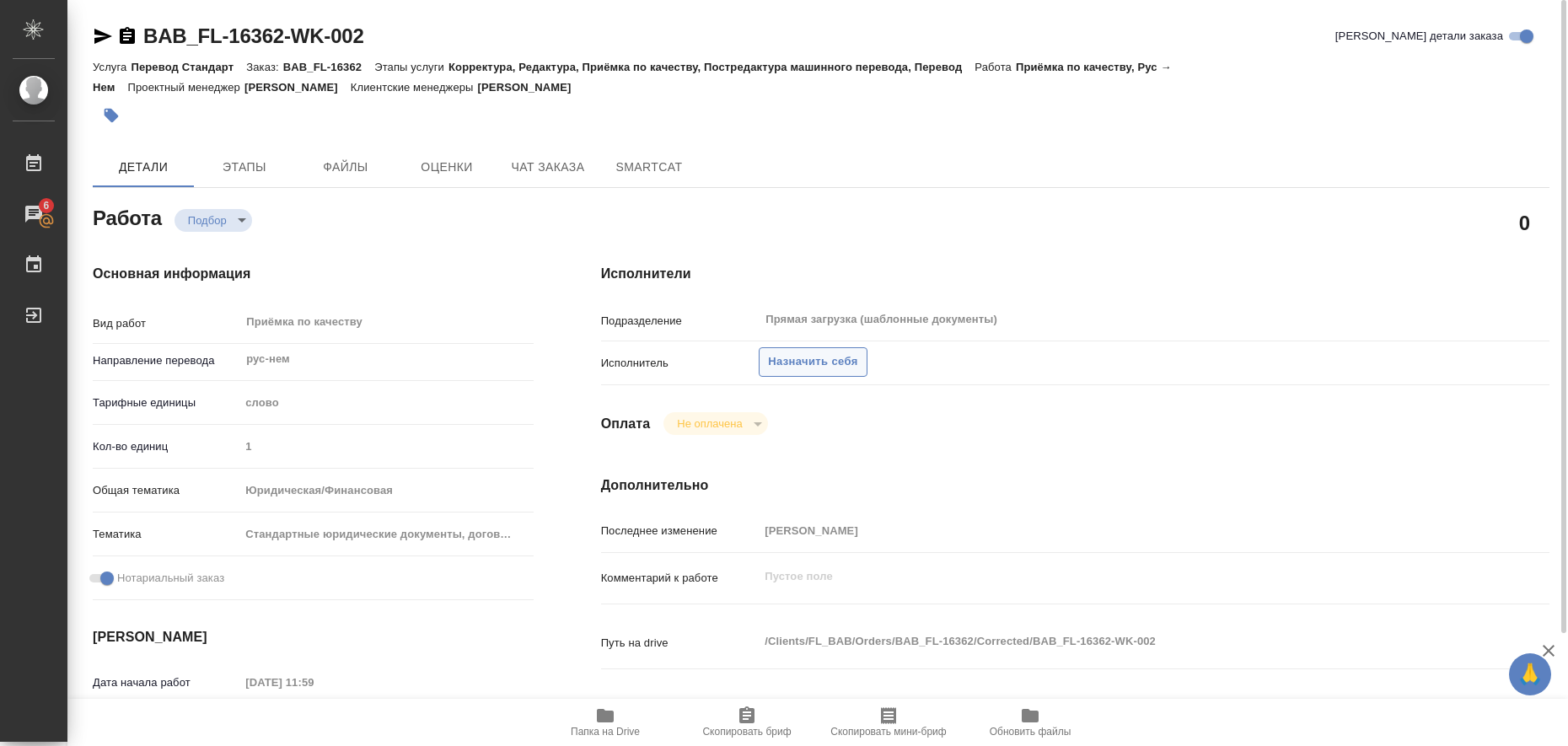
type textarea "x"
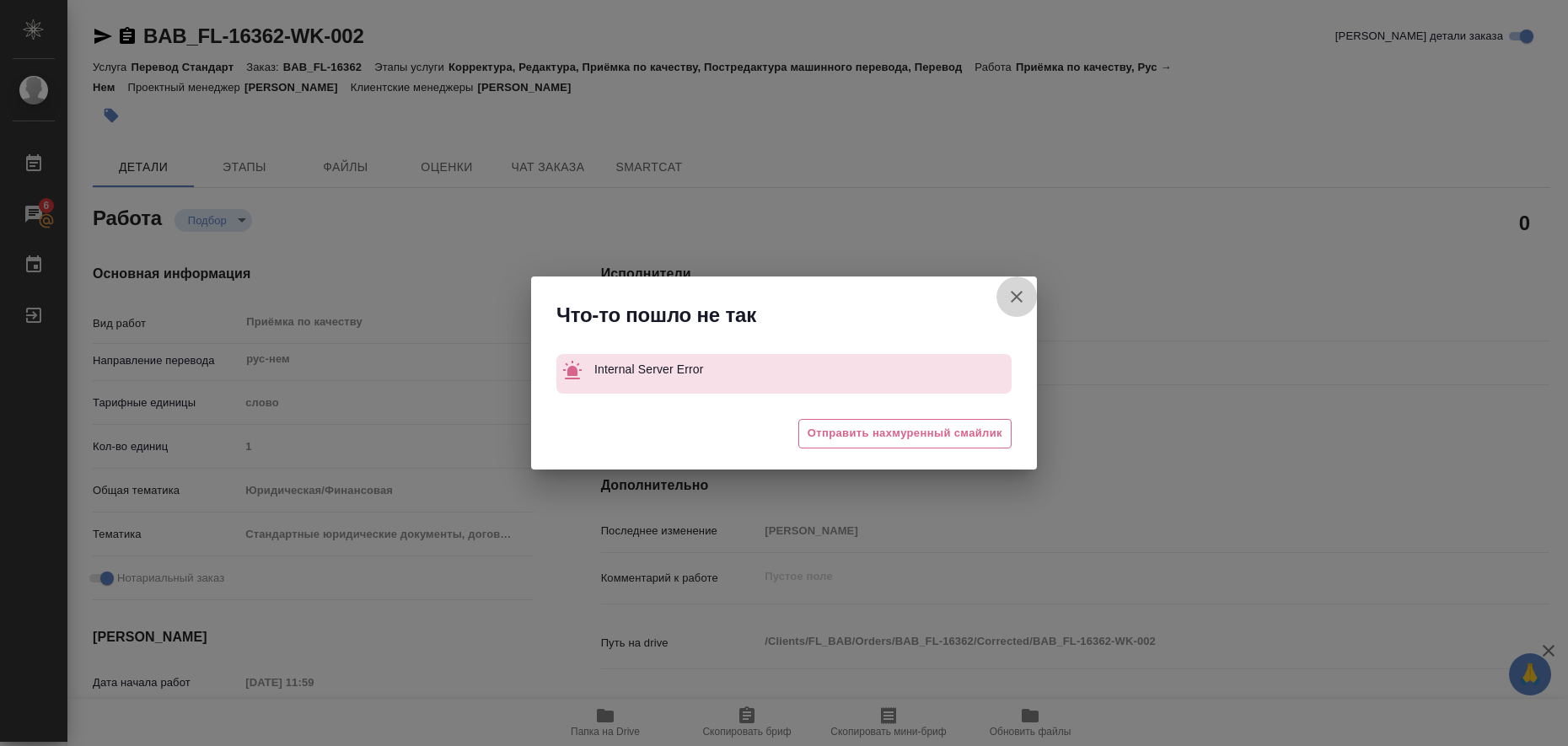
click at [1014, 297] on icon "button" at bounding box center [1016, 296] width 20 height 20
type textarea "x"
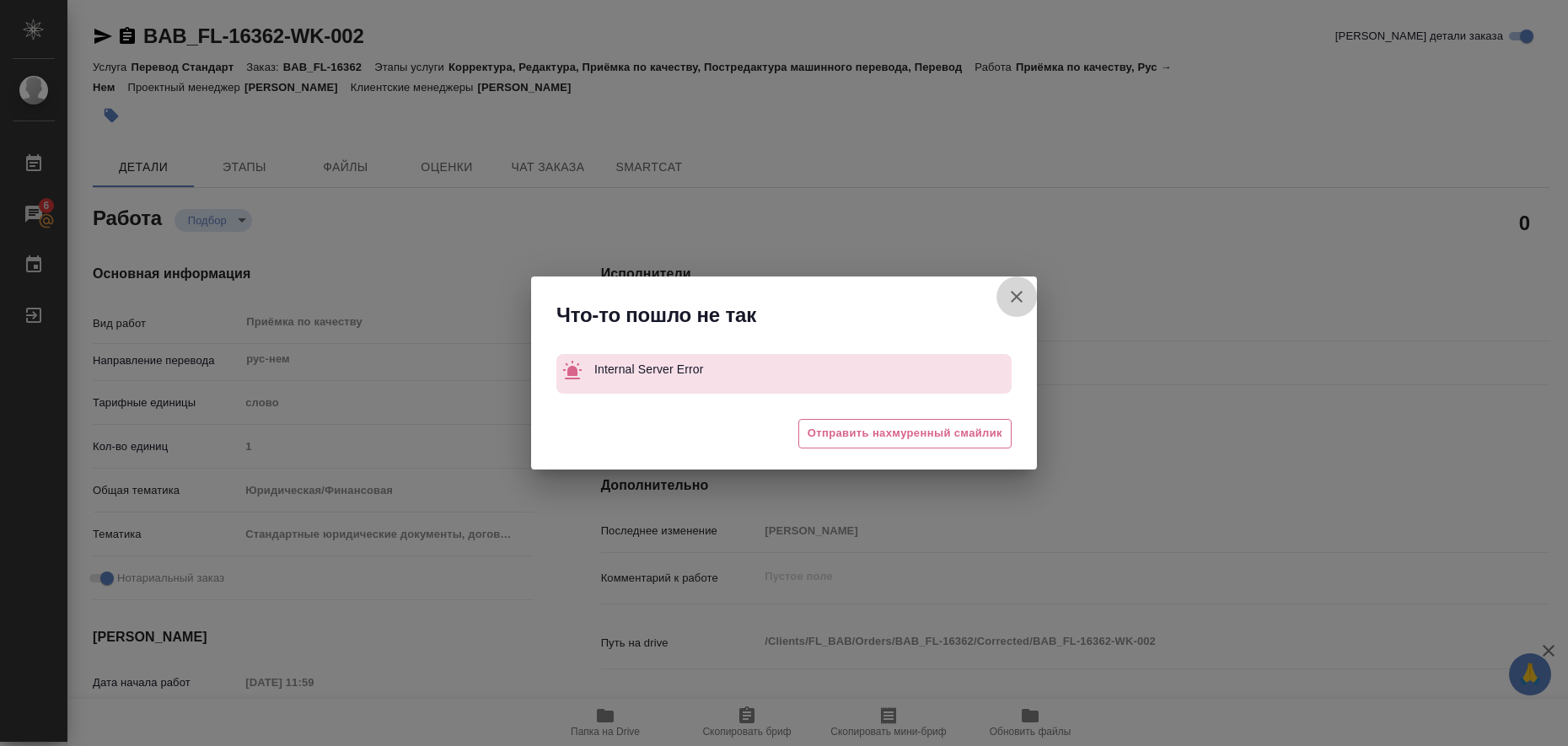
type textarea "x"
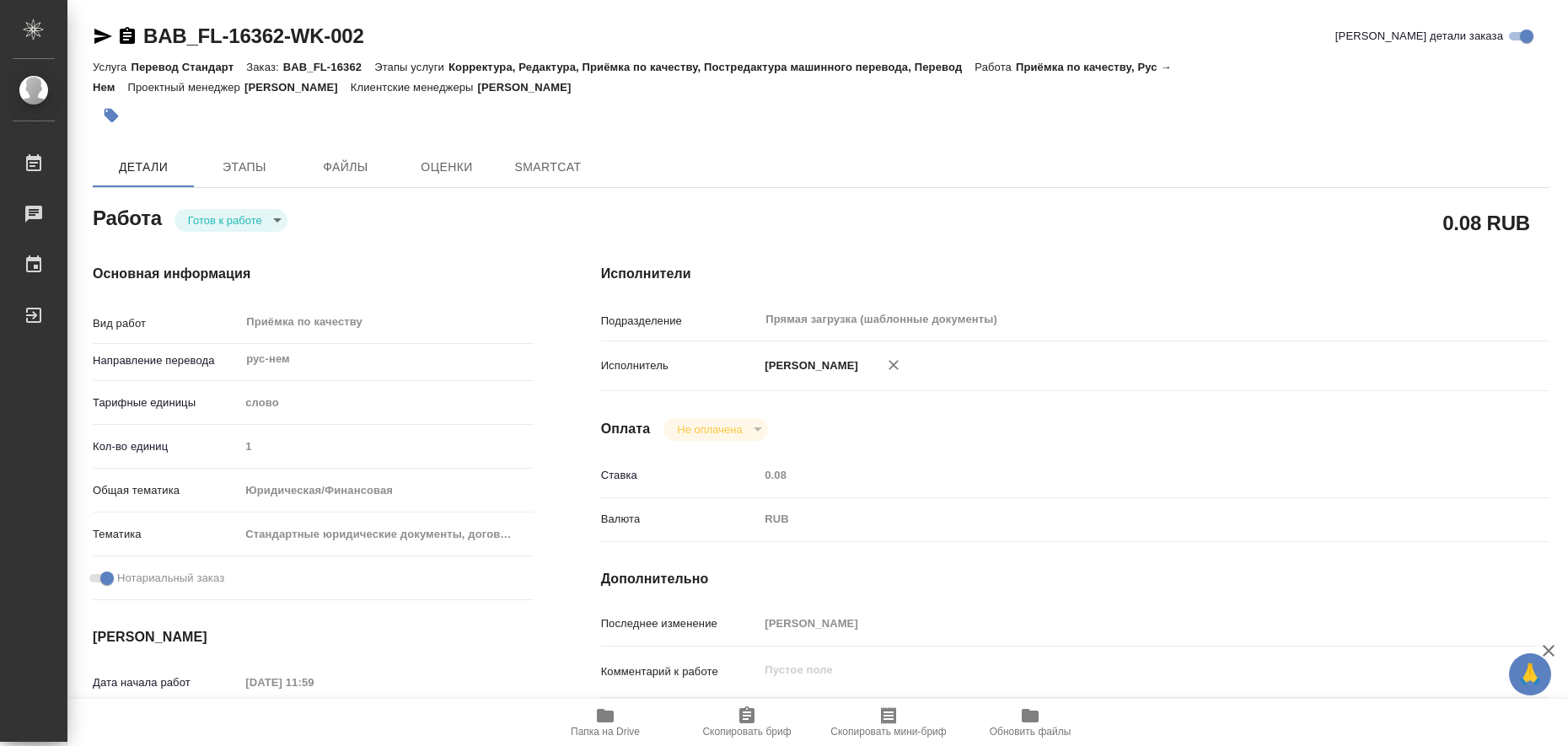
type textarea "x"
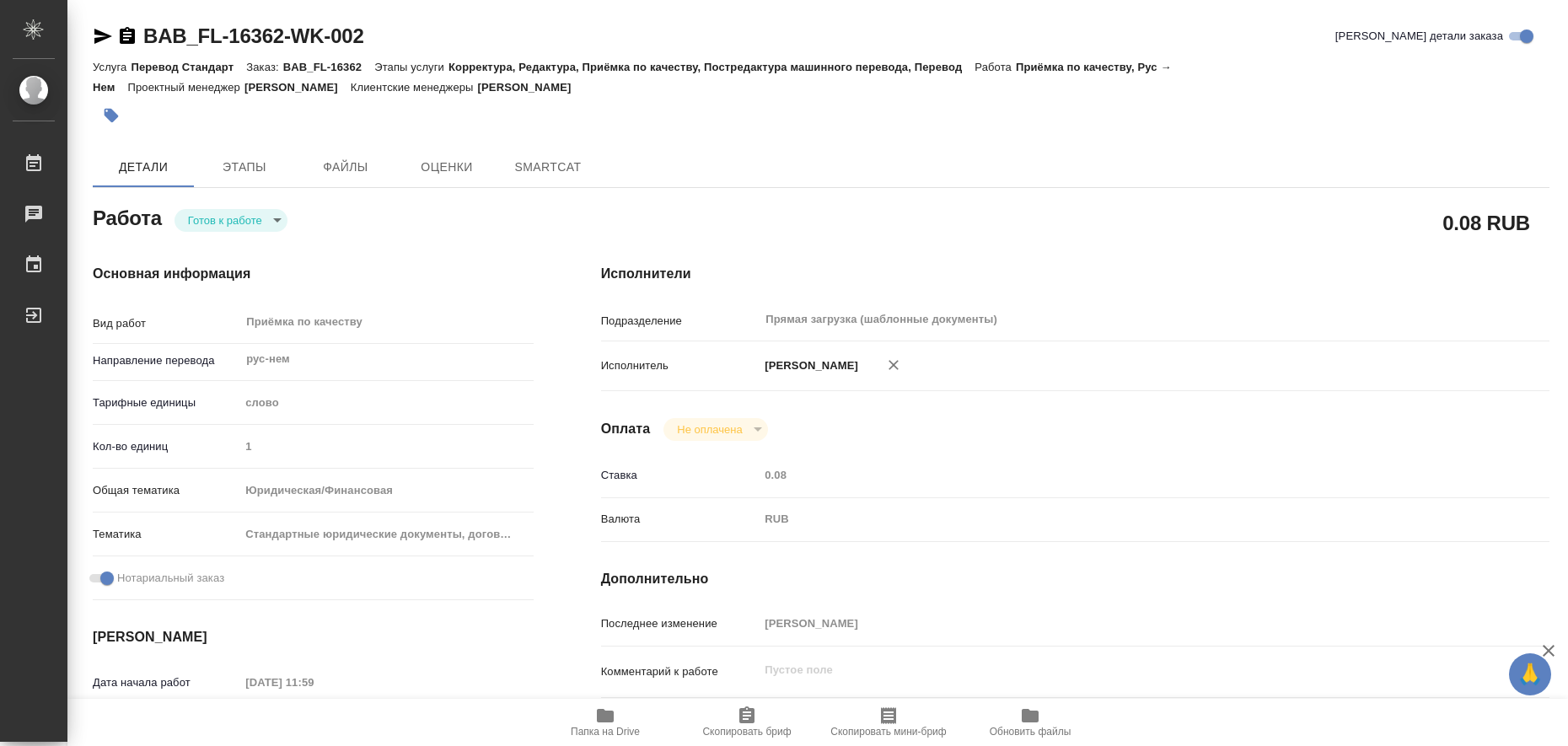
type textarea "x"
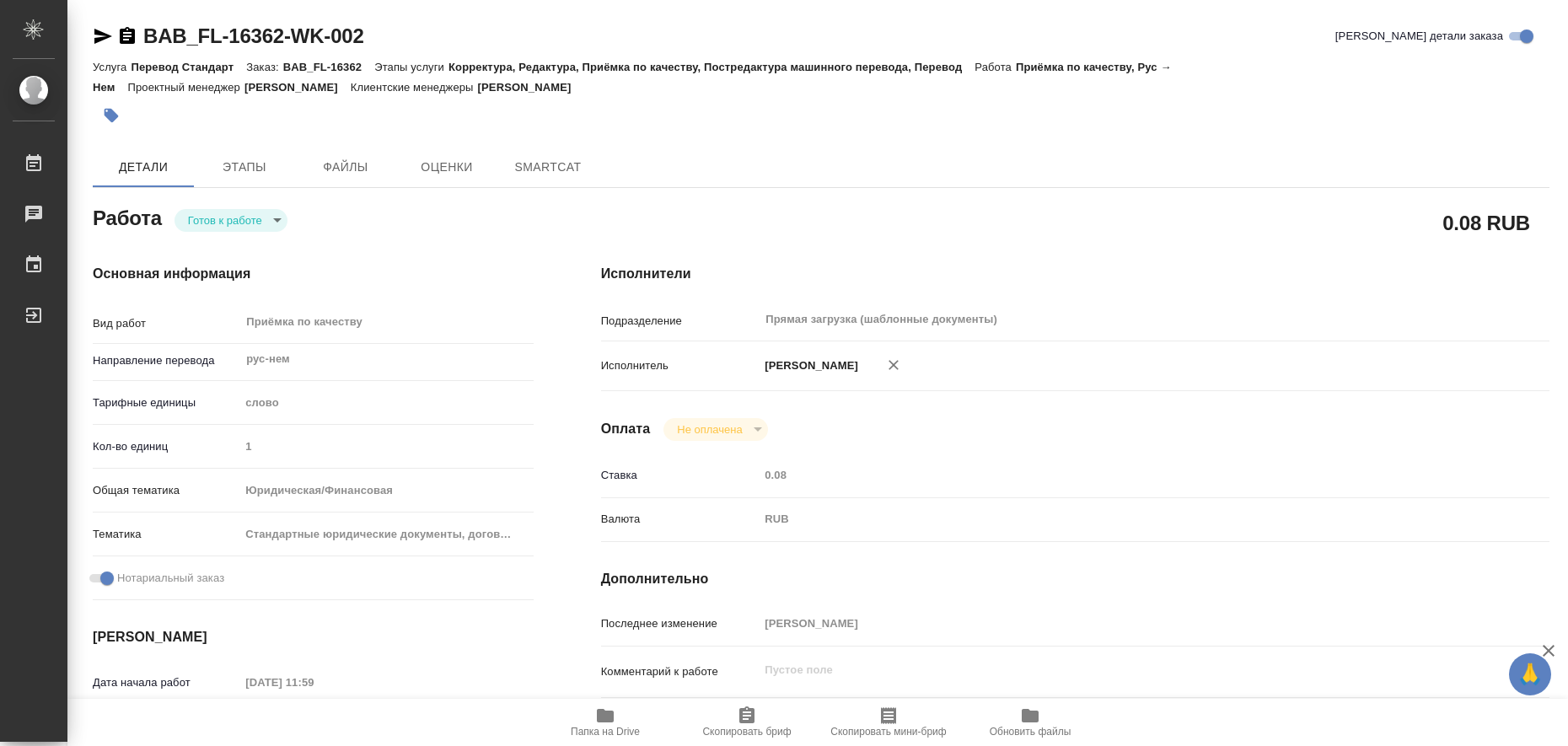
type textarea "x"
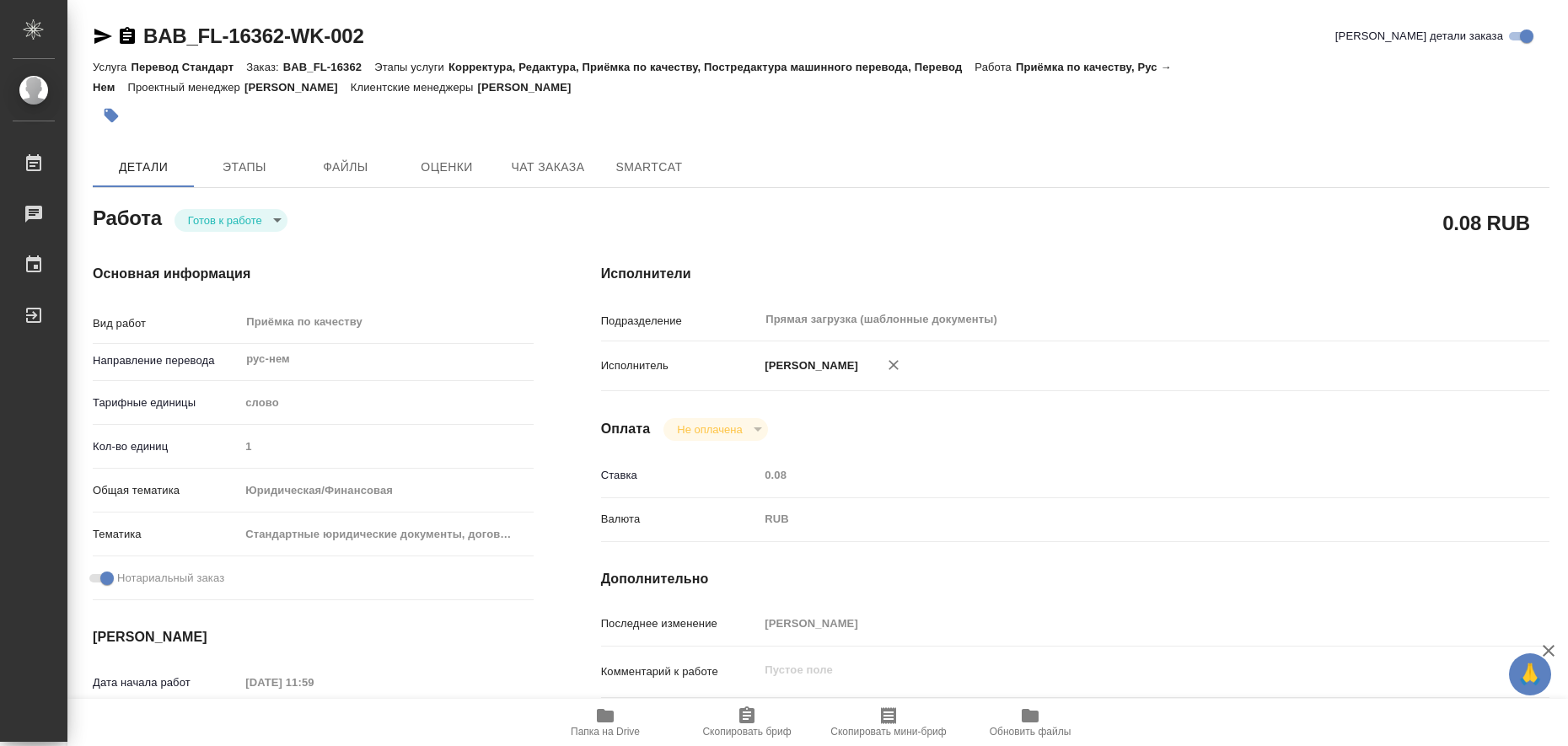
type textarea "x"
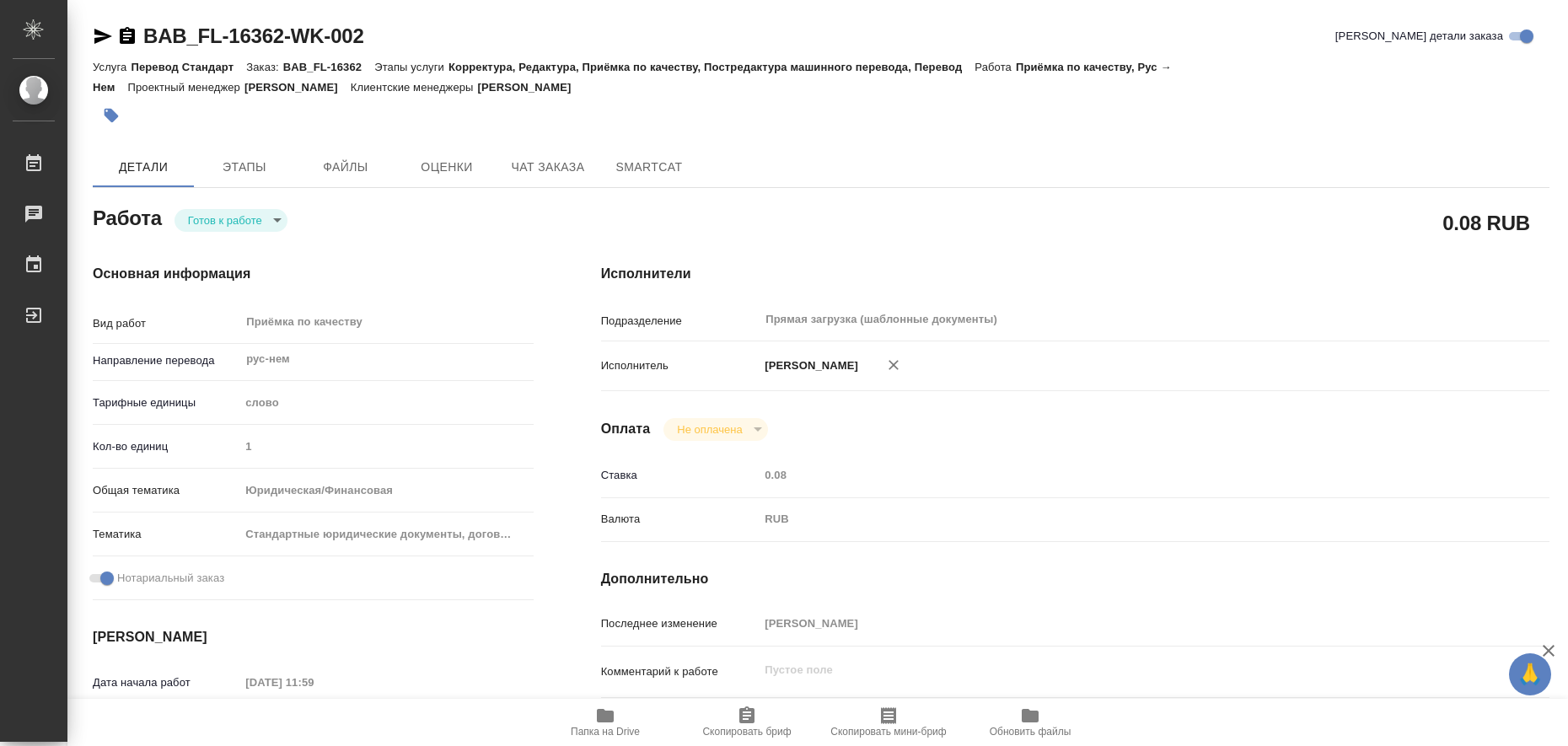
type textarea "x"
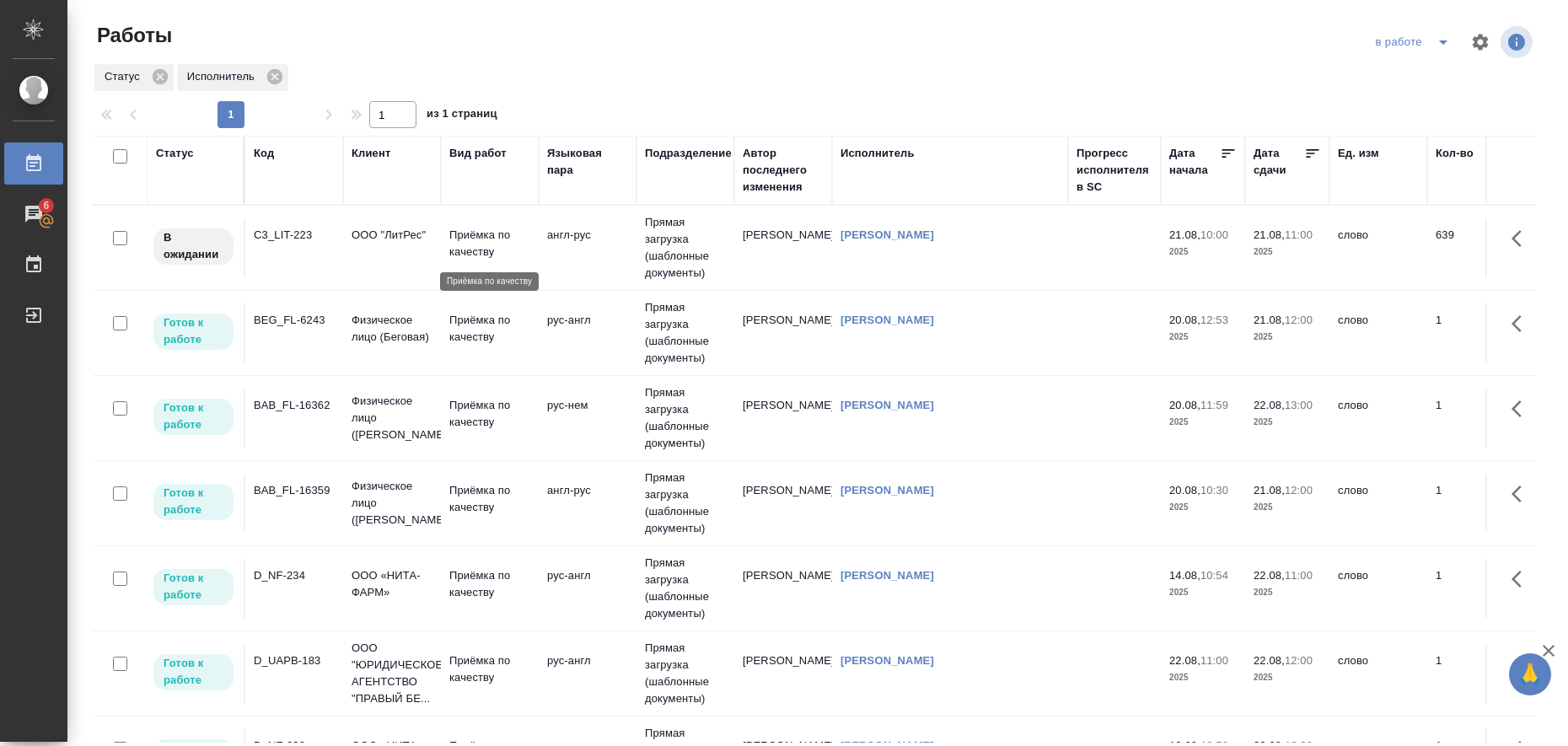
click at [471, 238] on p "Приёмка по качеству" at bounding box center [489, 244] width 81 height 34
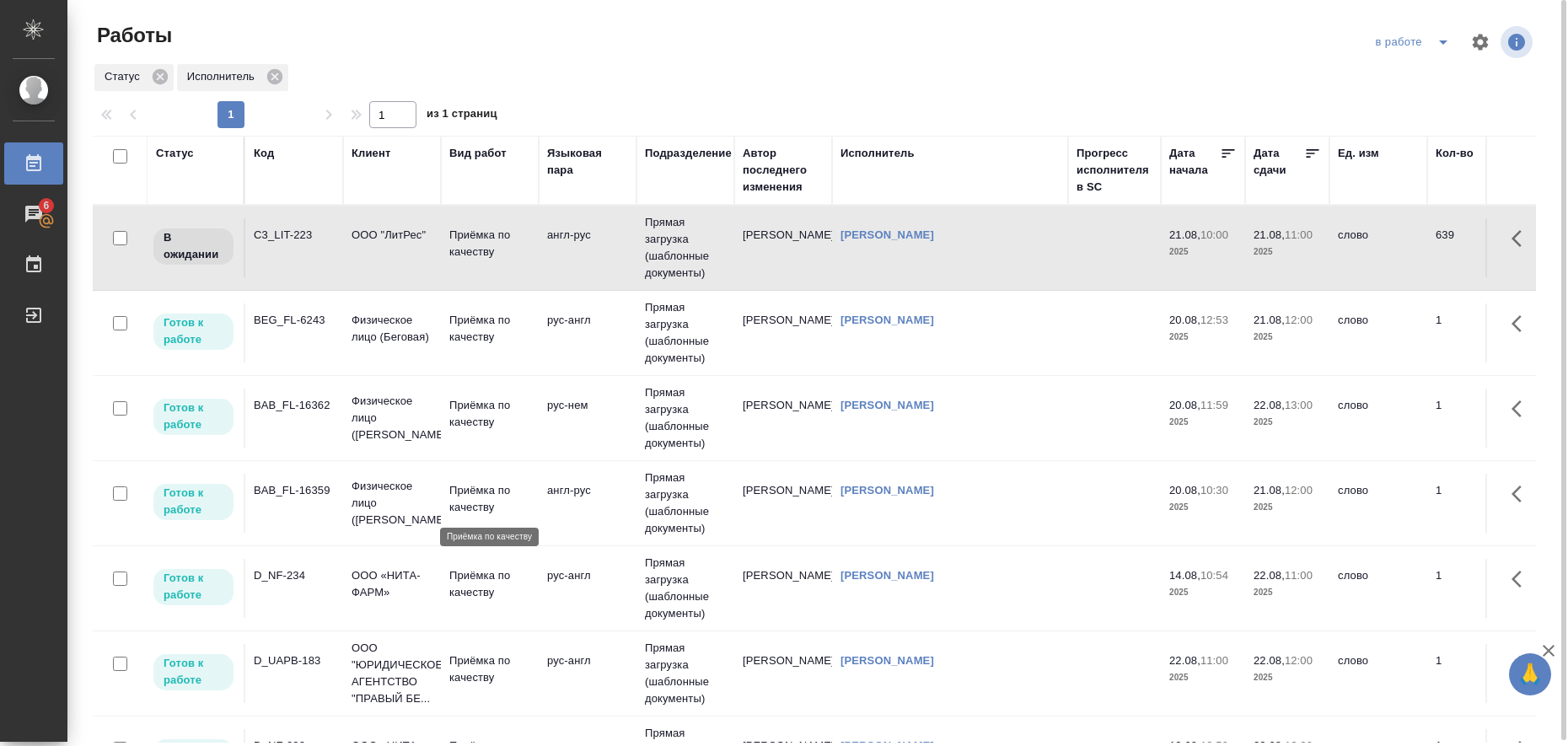
click at [476, 501] on p "Приёмка по качеству" at bounding box center [489, 499] width 81 height 34
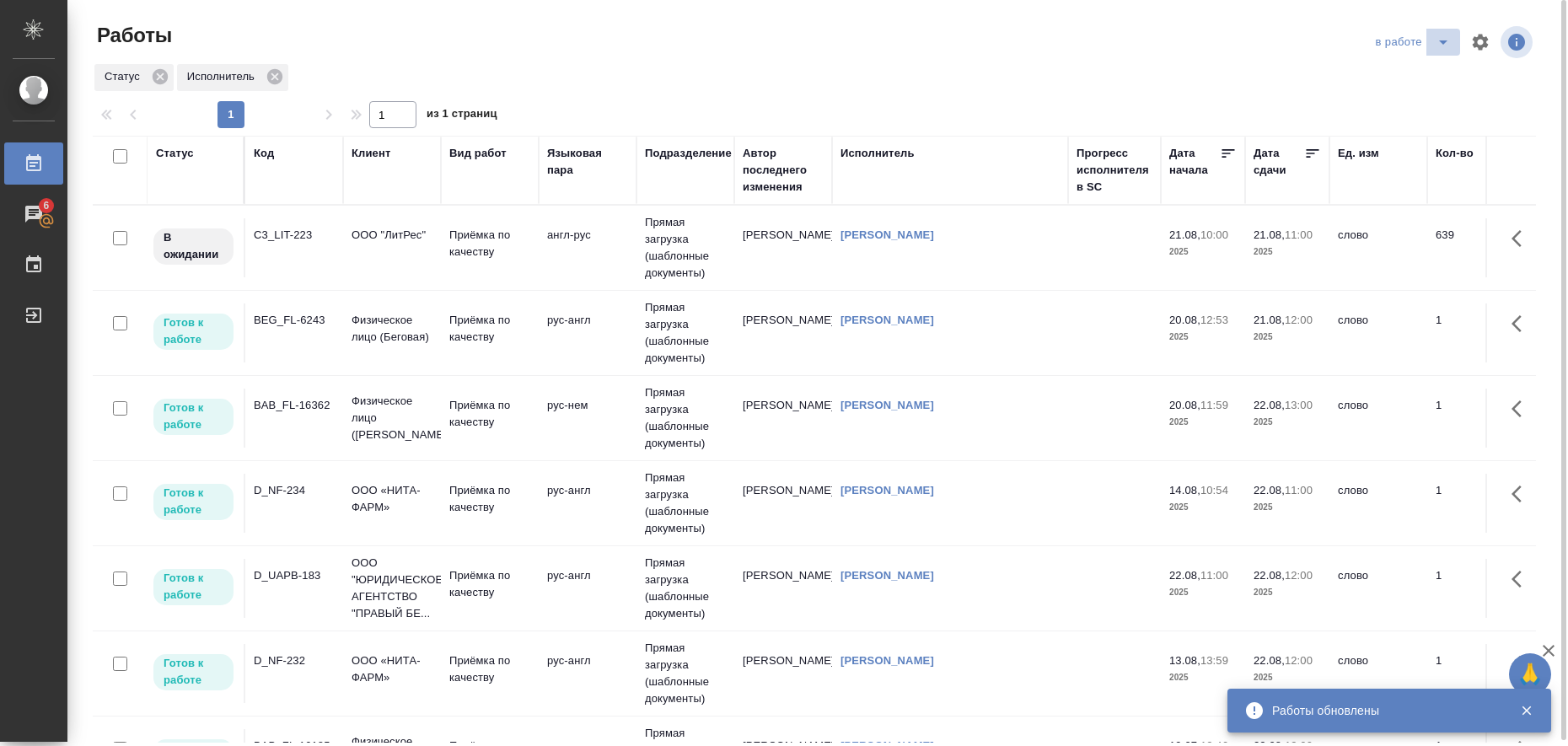
click at [1444, 45] on icon "split button" at bounding box center [1443, 42] width 20 height 20
click at [1425, 71] on li "Стандартные настройки" at bounding box center [1415, 76] width 161 height 27
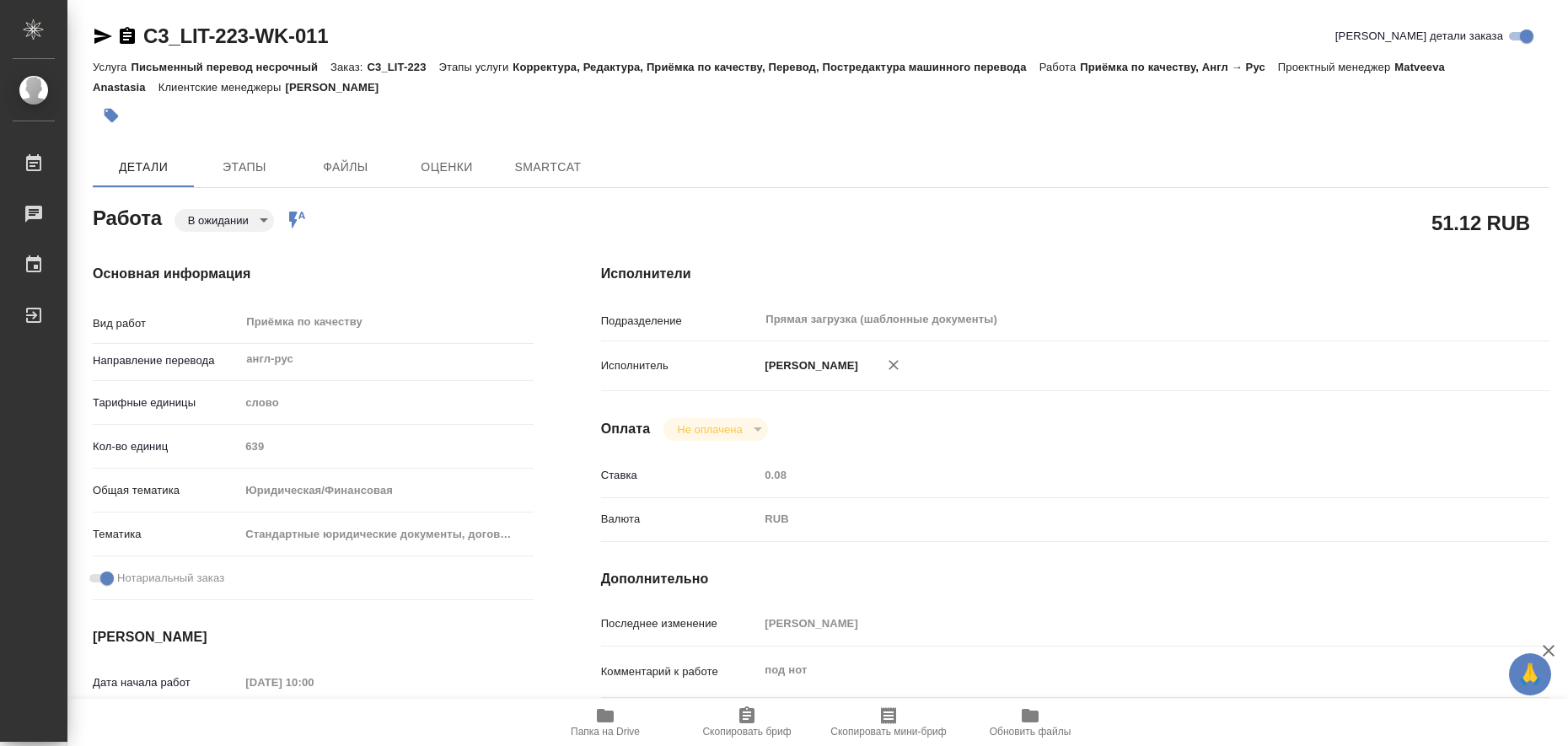
type textarea "x"
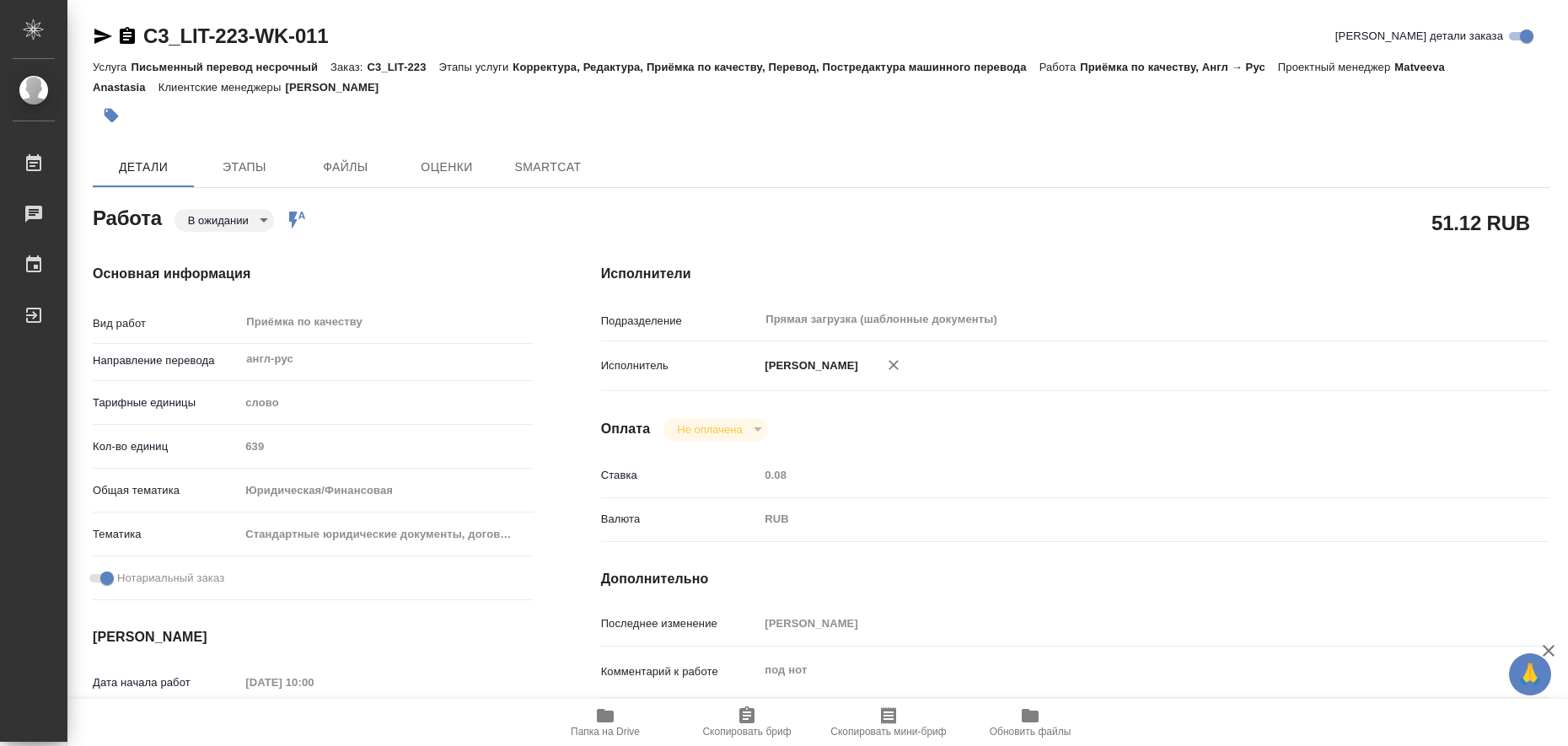
type textarea "x"
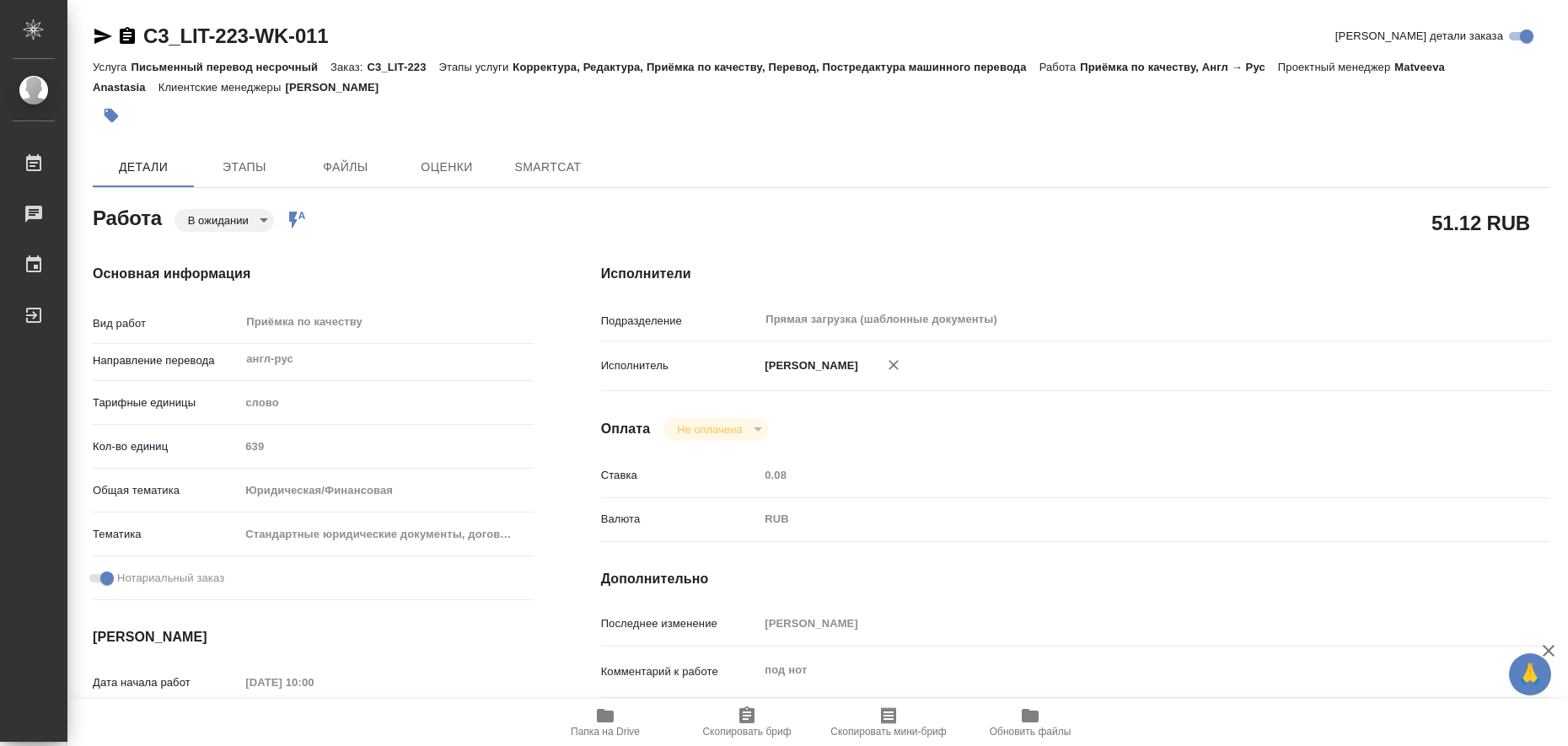
type textarea "x"
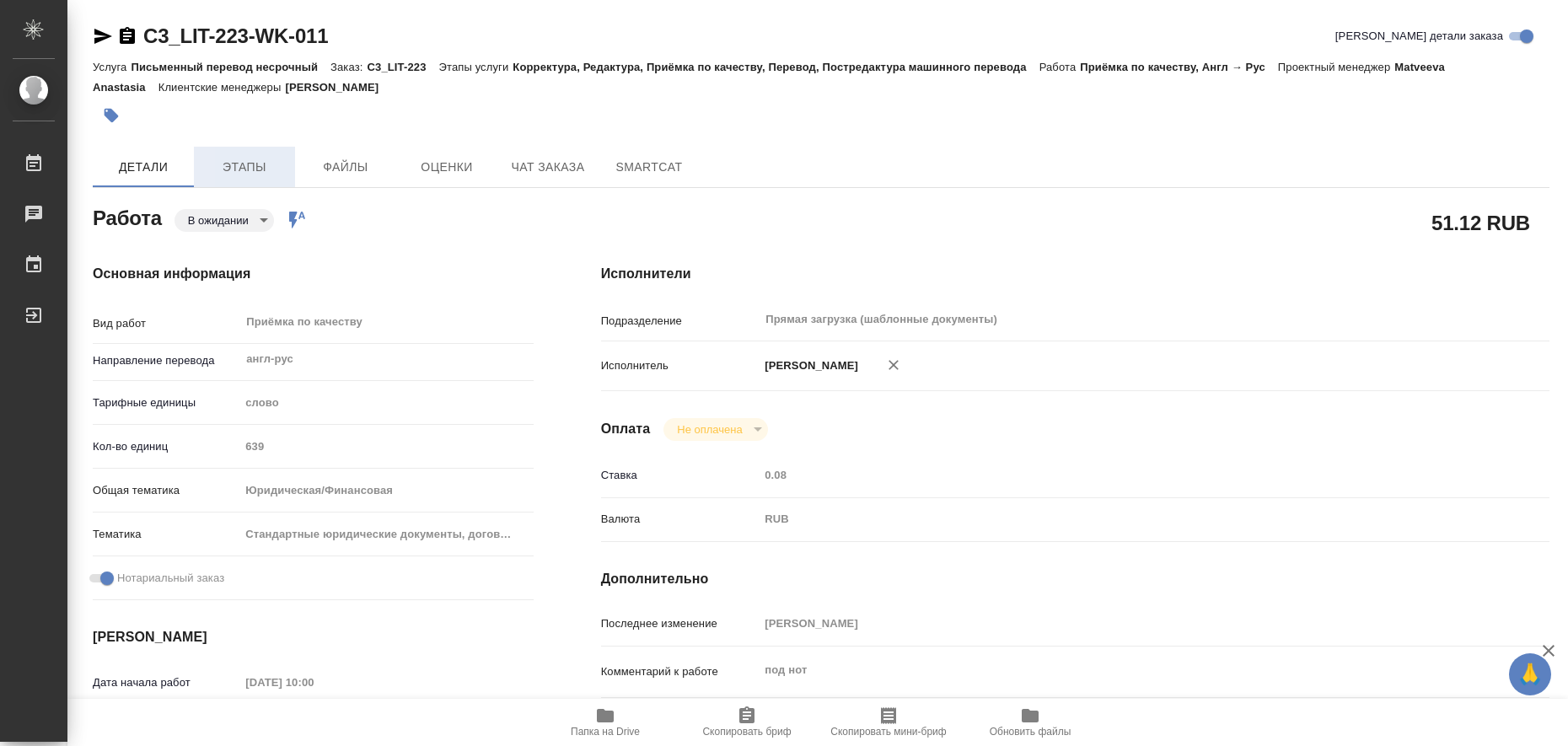
click at [257, 161] on span "Этапы" at bounding box center [244, 167] width 81 height 21
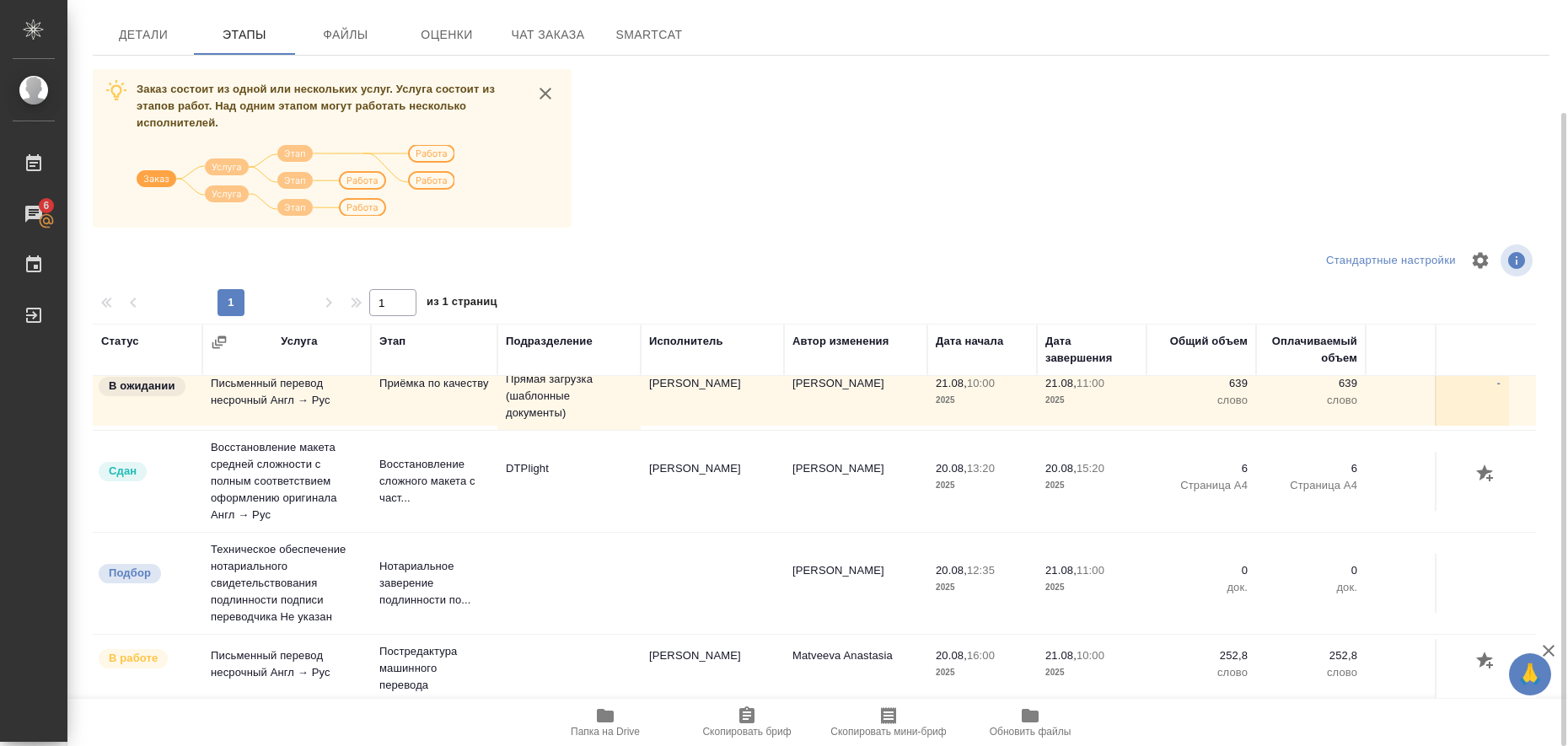
scroll to position [30, 0]
click at [154, 47] on button "Детали" at bounding box center [143, 34] width 102 height 41
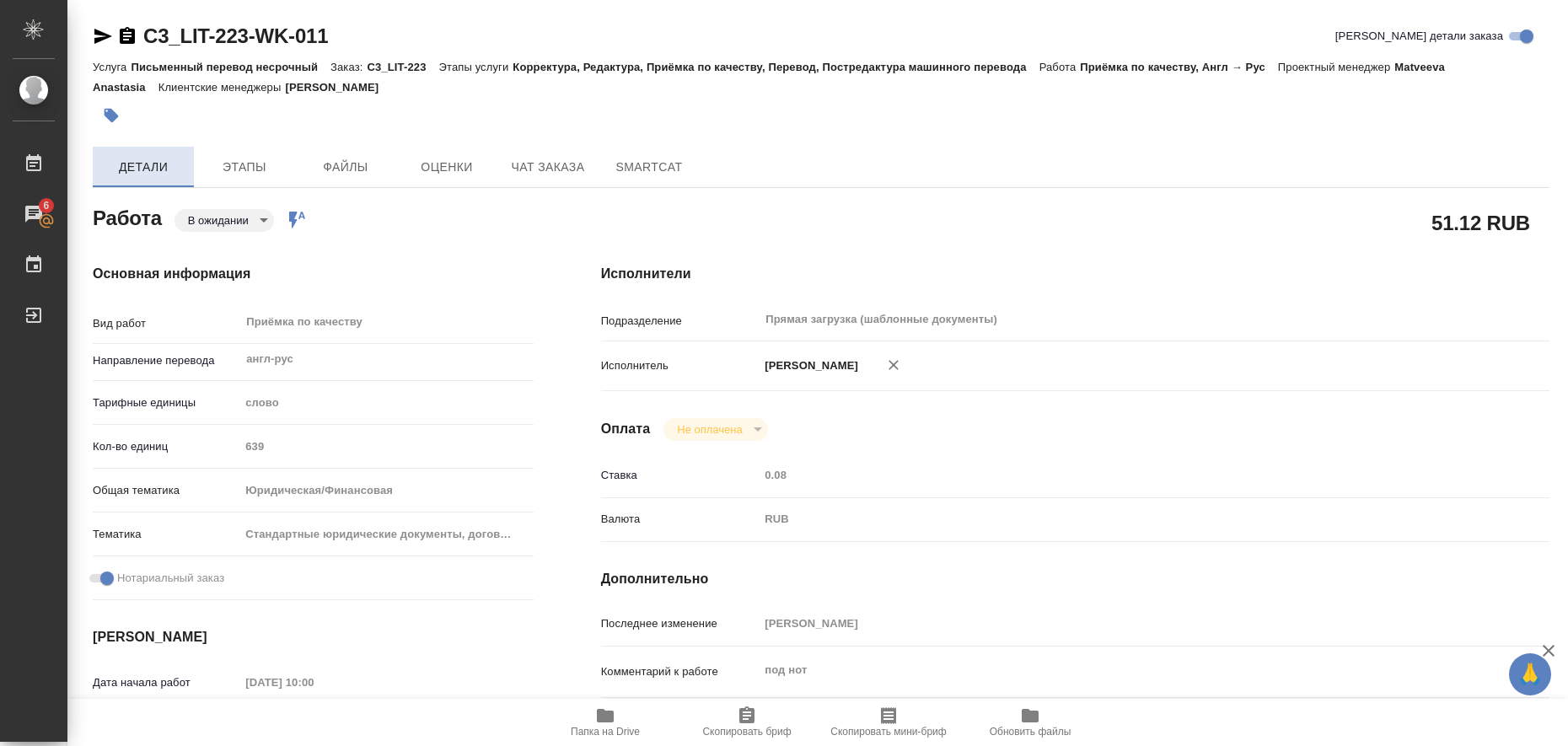
type textarea "x"
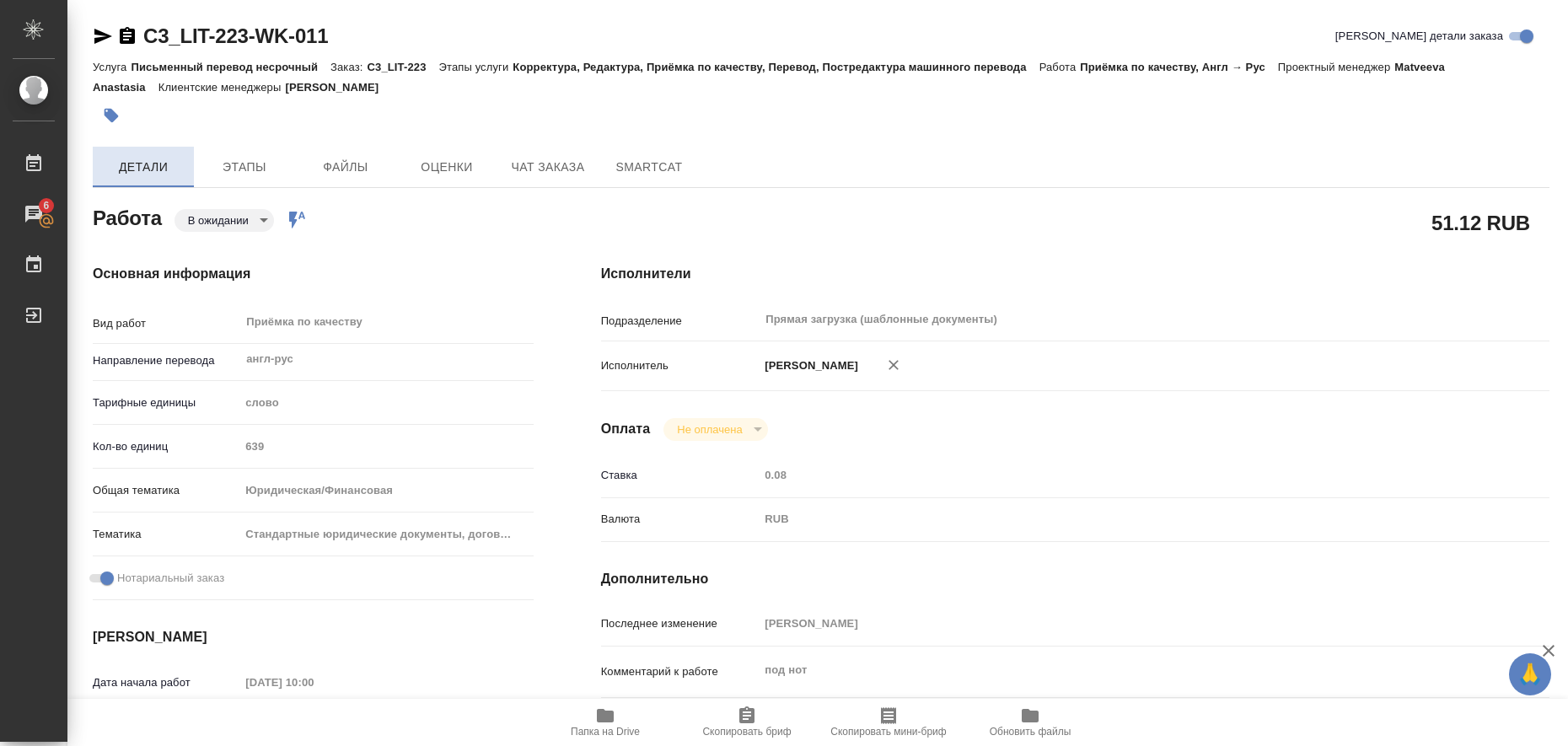
type textarea "x"
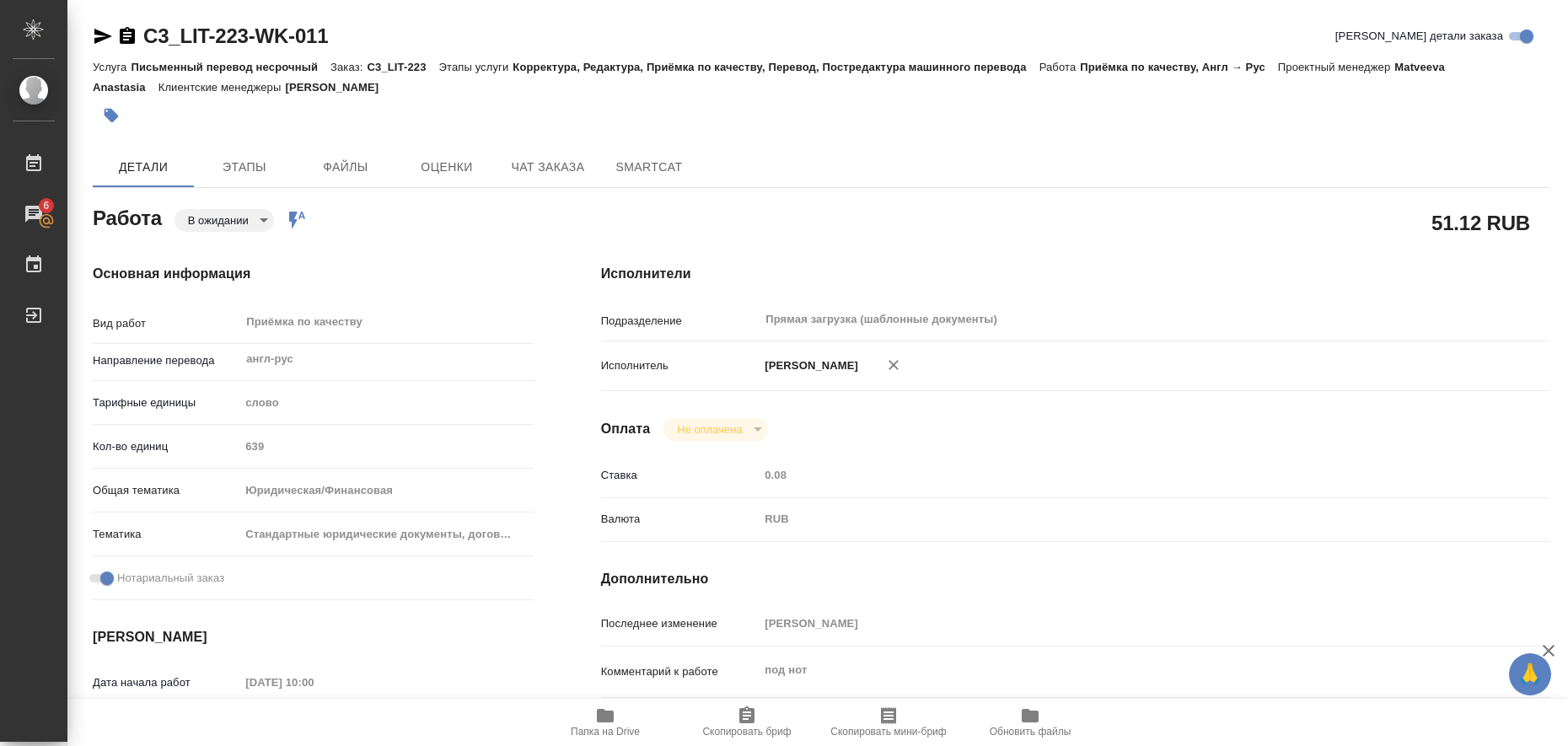
type textarea "x"
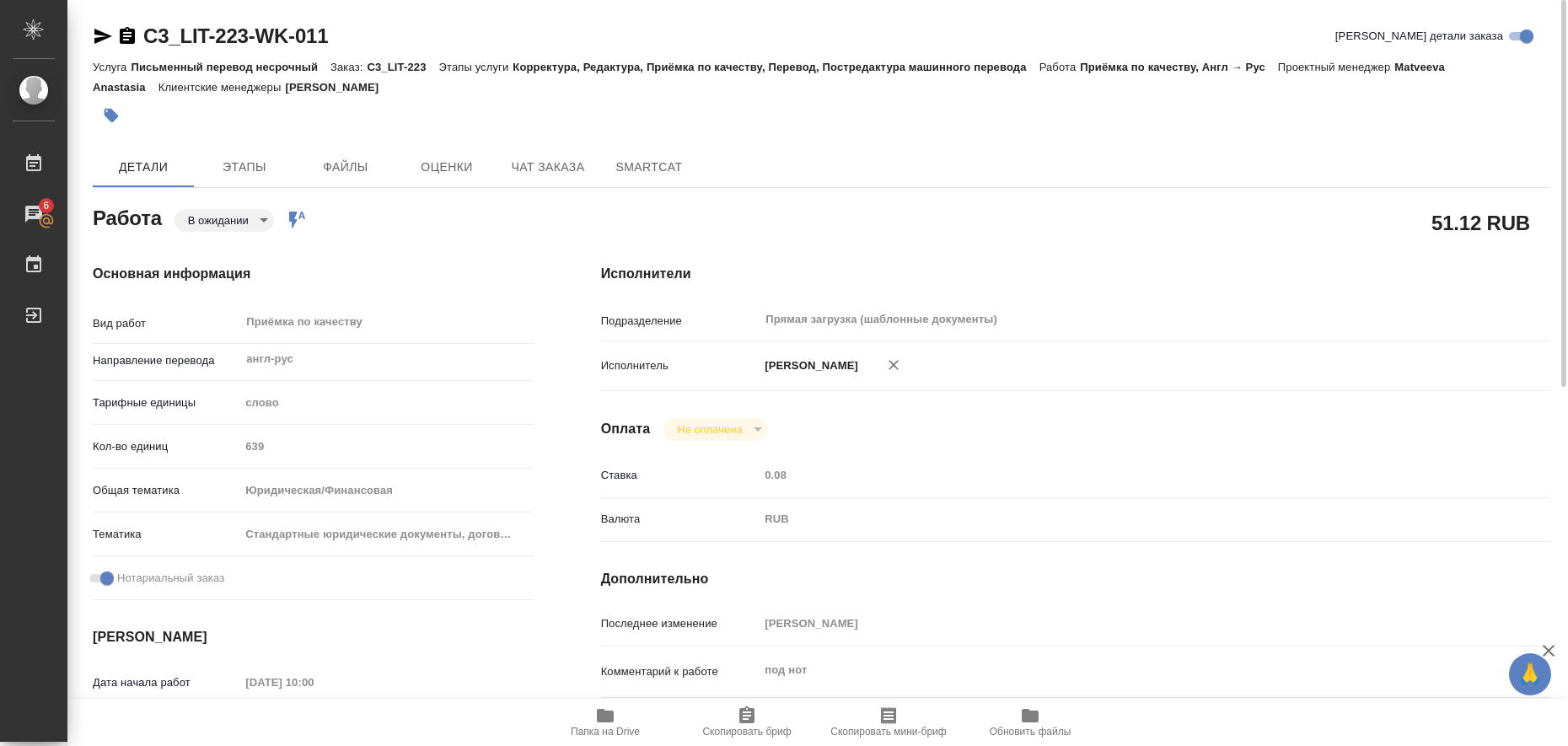
scroll to position [105, 0]
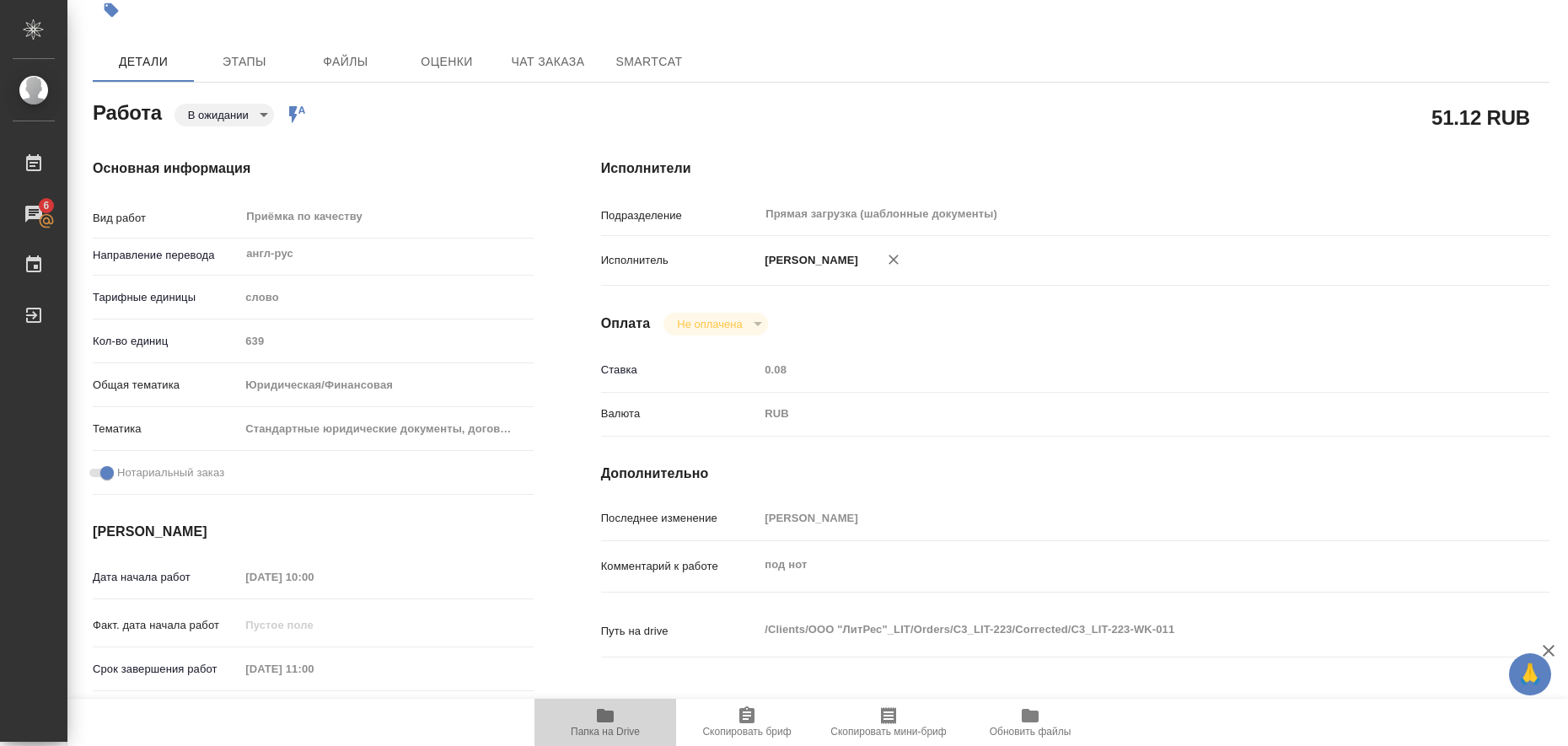
click at [596, 709] on icon "button" at bounding box center [605, 715] width 20 height 20
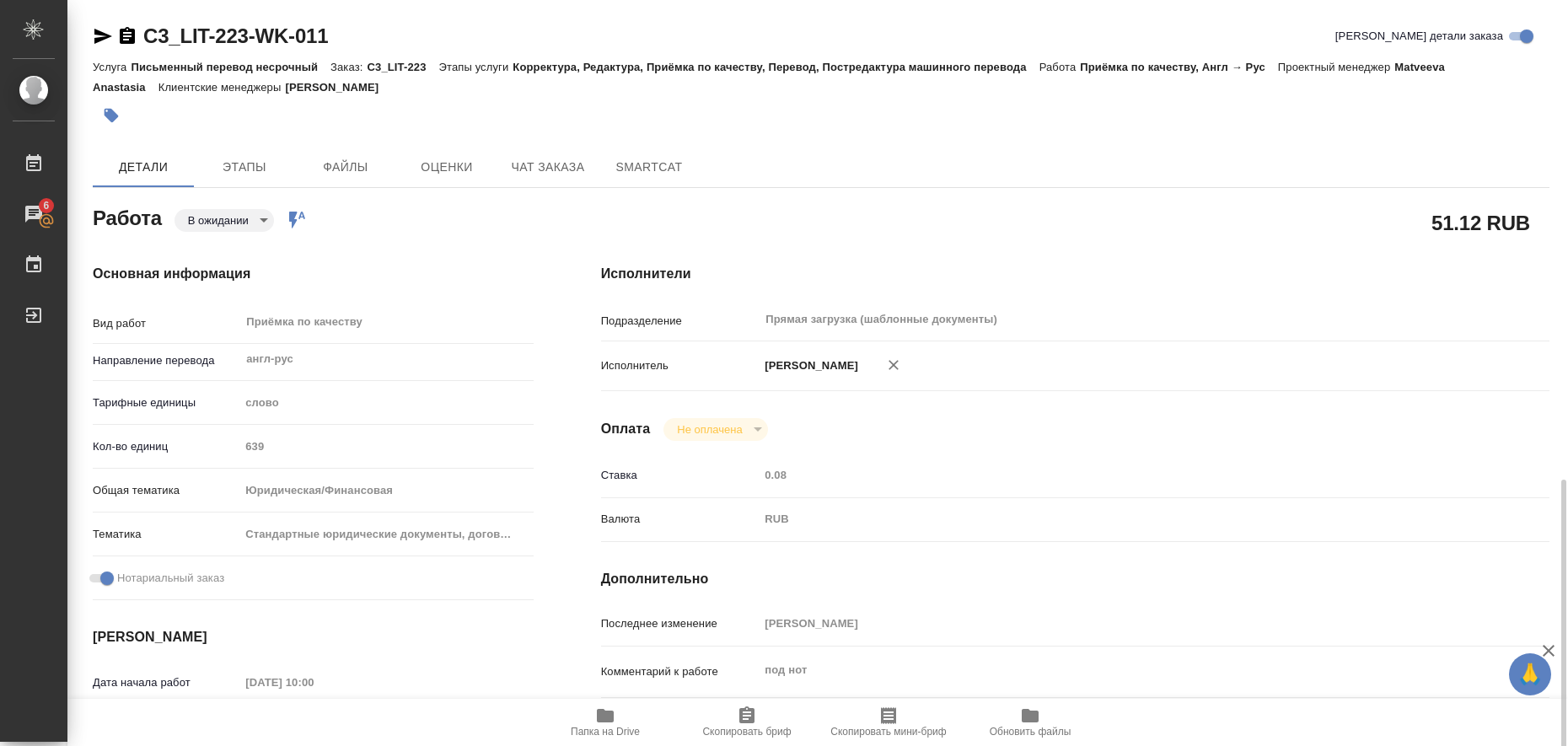
scroll to position [527, 0]
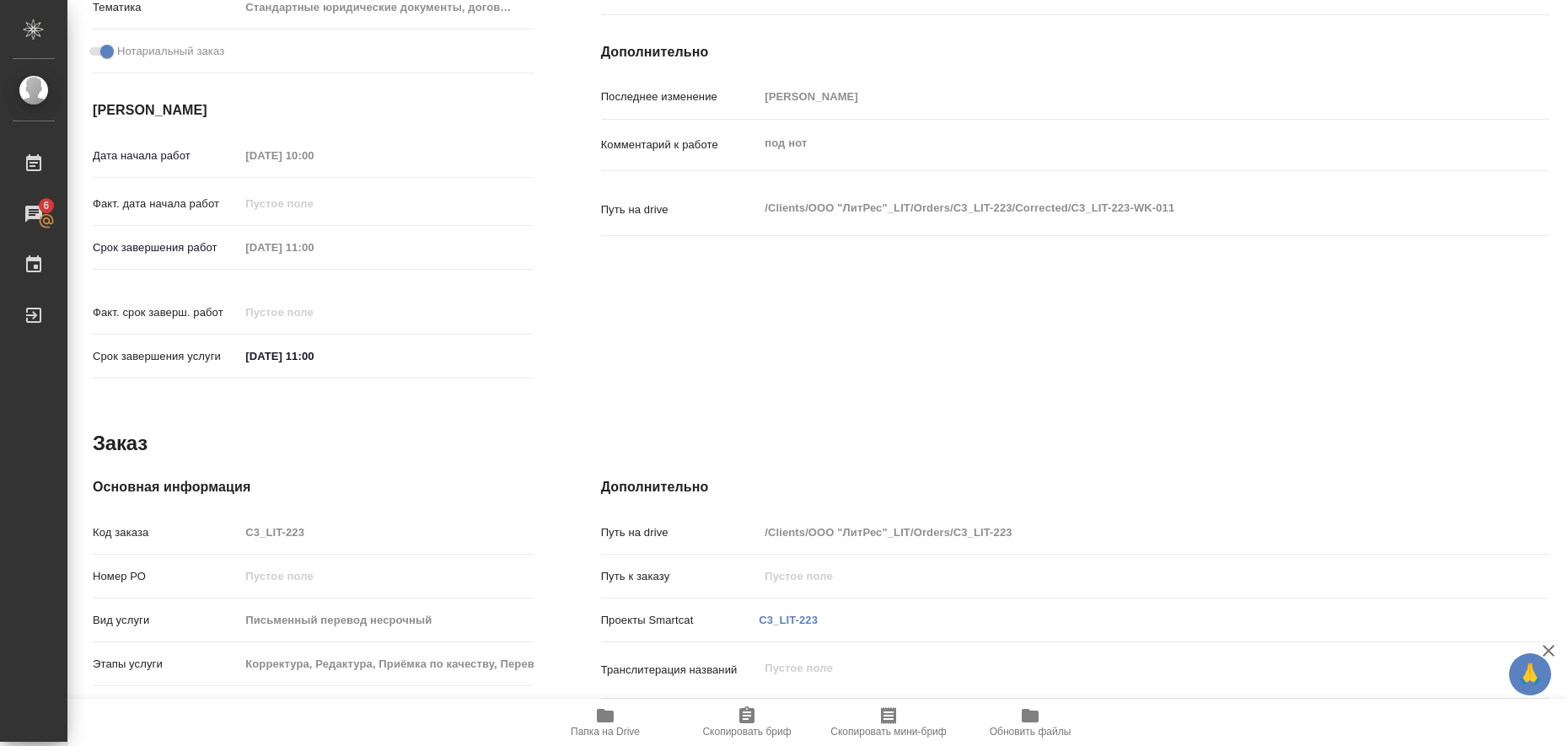
drag, startPoint x: 915, startPoint y: 474, endPoint x: 782, endPoint y: 295, distance: 223.0
click at [782, 295] on div "Исполнители Подразделение Прямая загрузка (шаблонные документы) ​ Исполнитель Л…" at bounding box center [1075, 64] width 1016 height 719
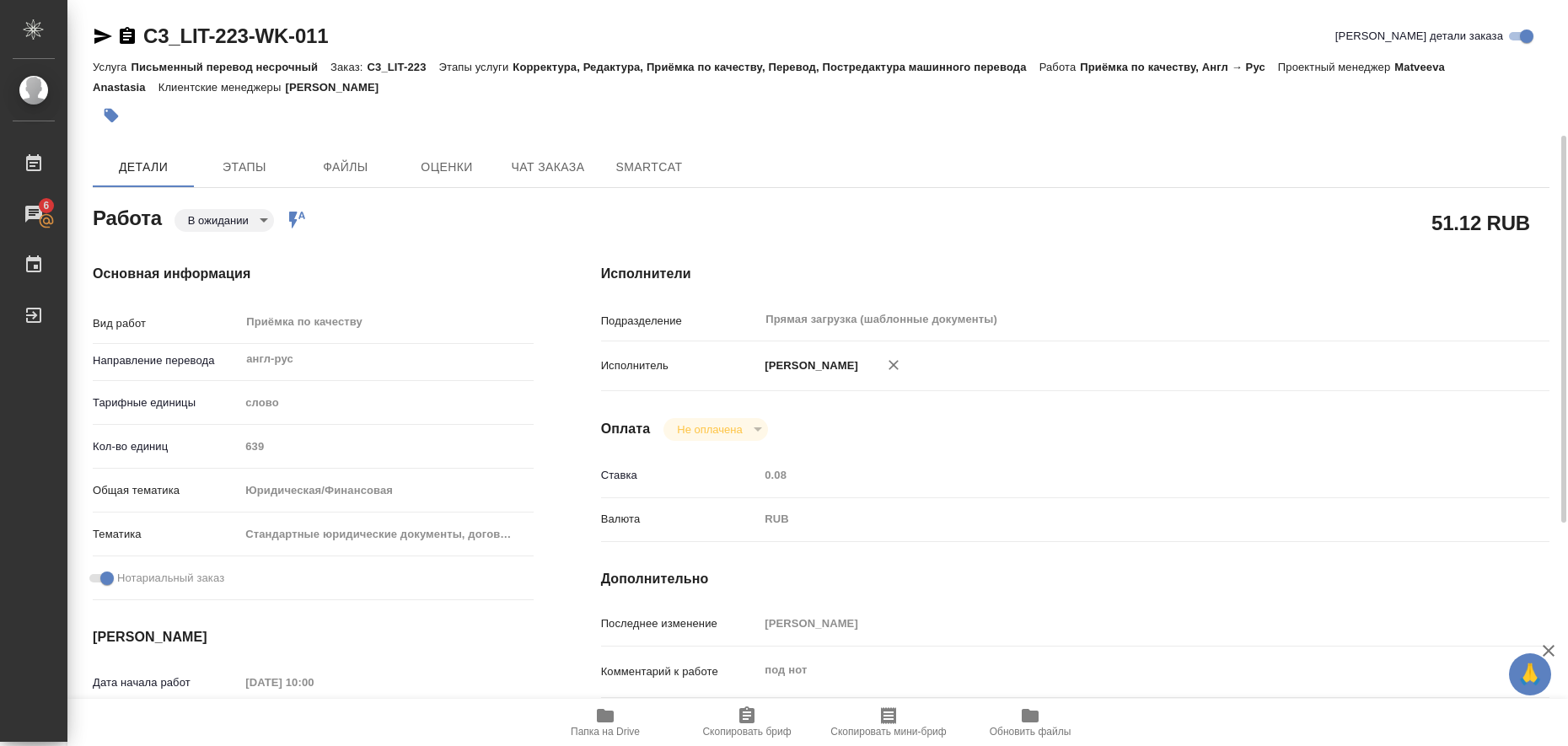
scroll to position [0, 0]
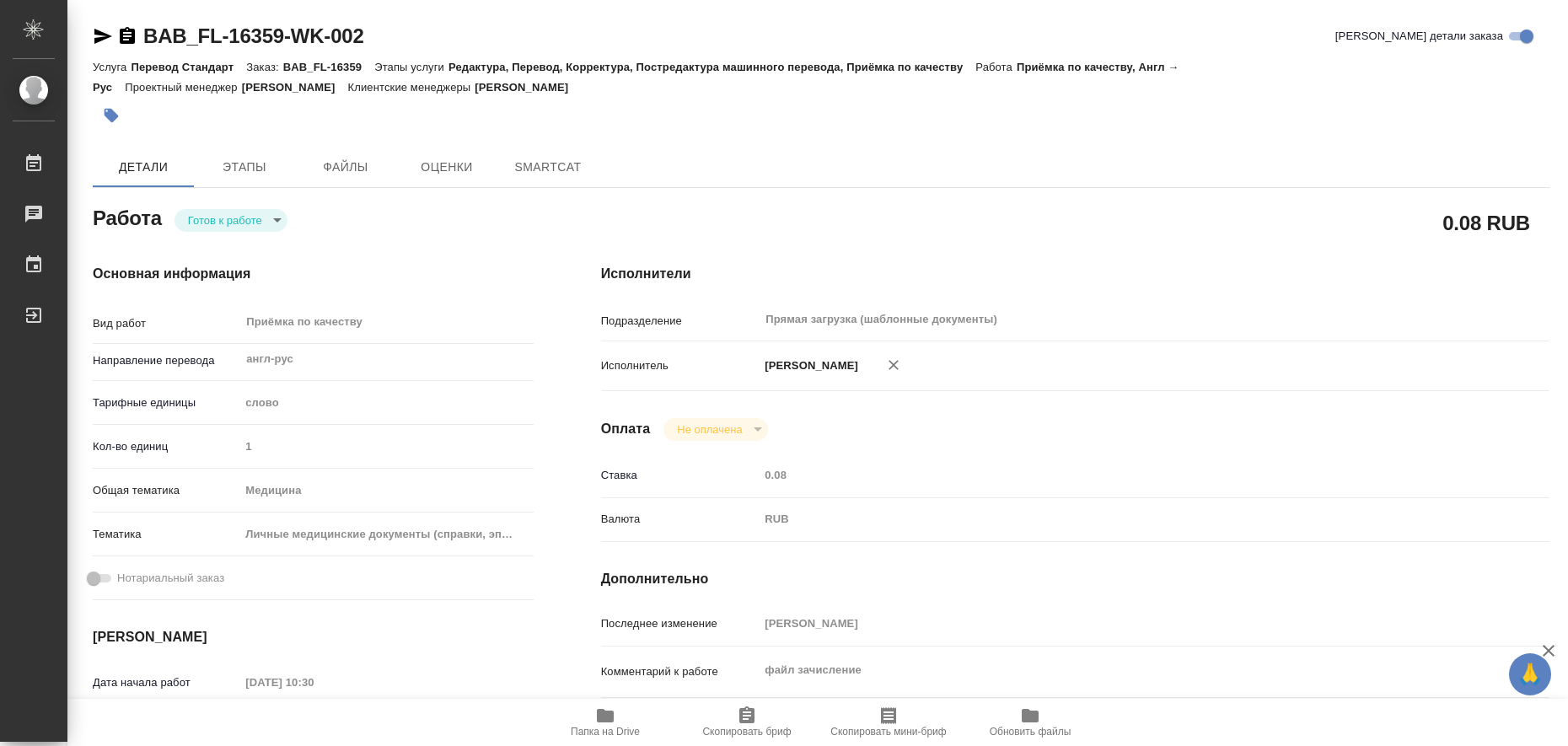
type textarea "x"
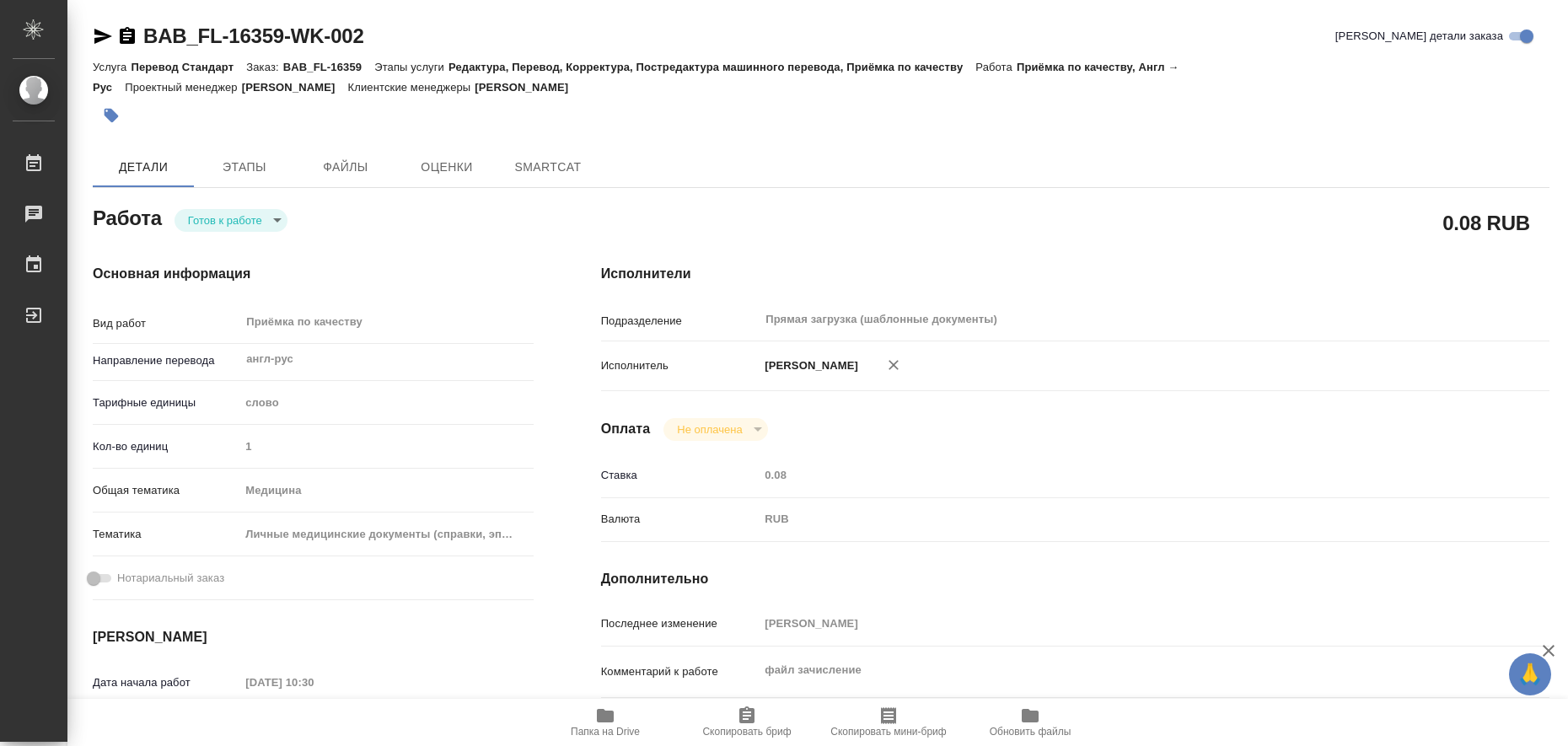
type textarea "x"
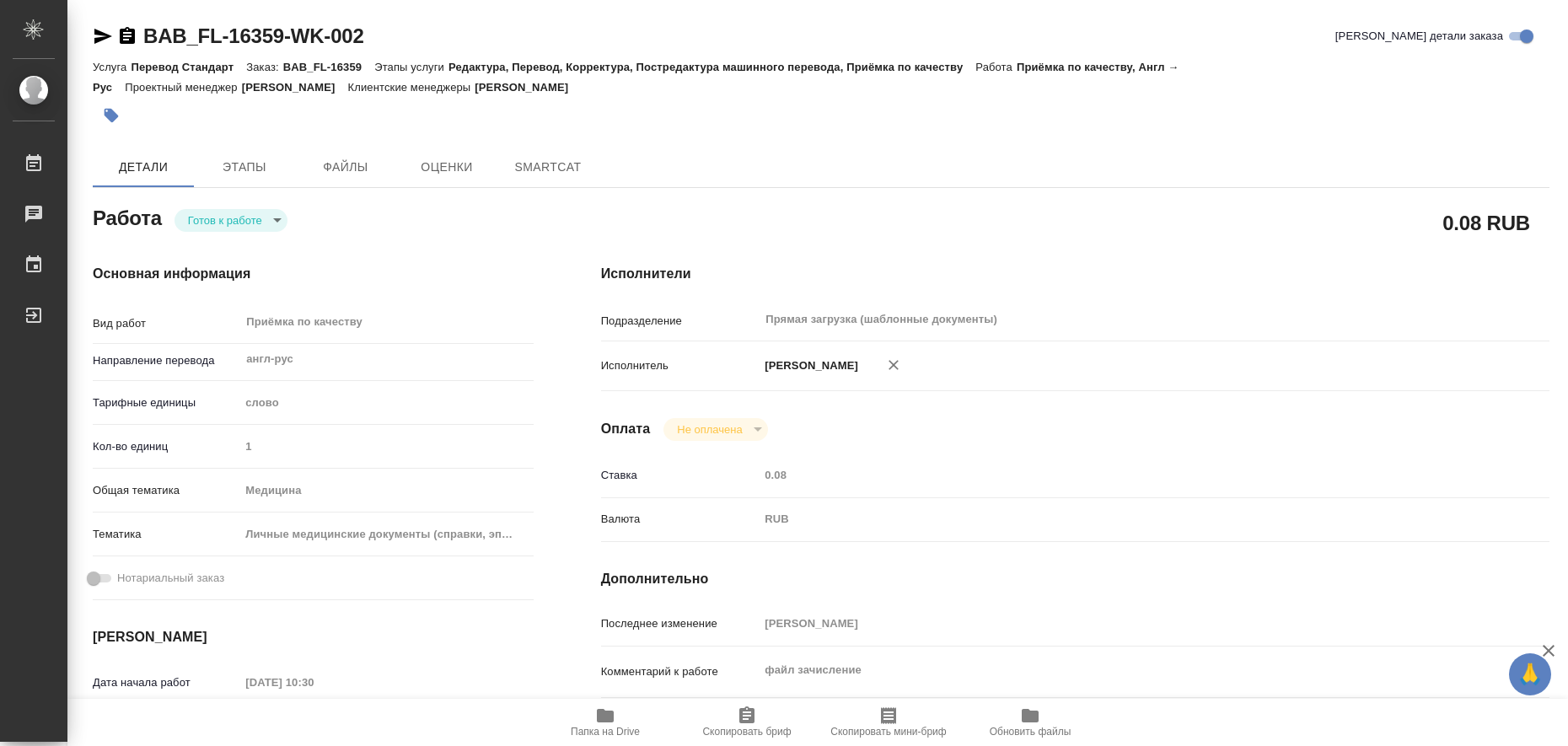
type textarea "x"
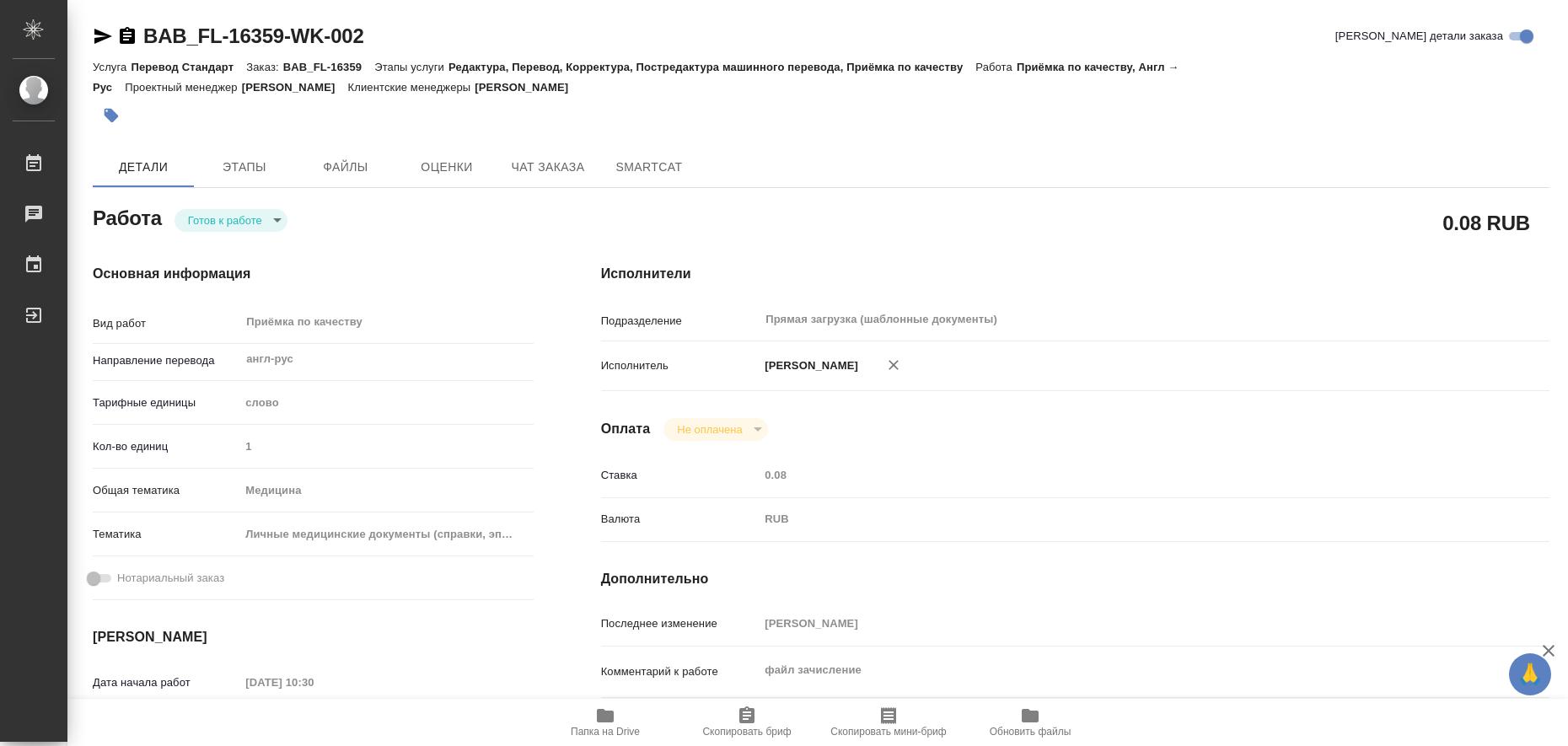
type textarea "x"
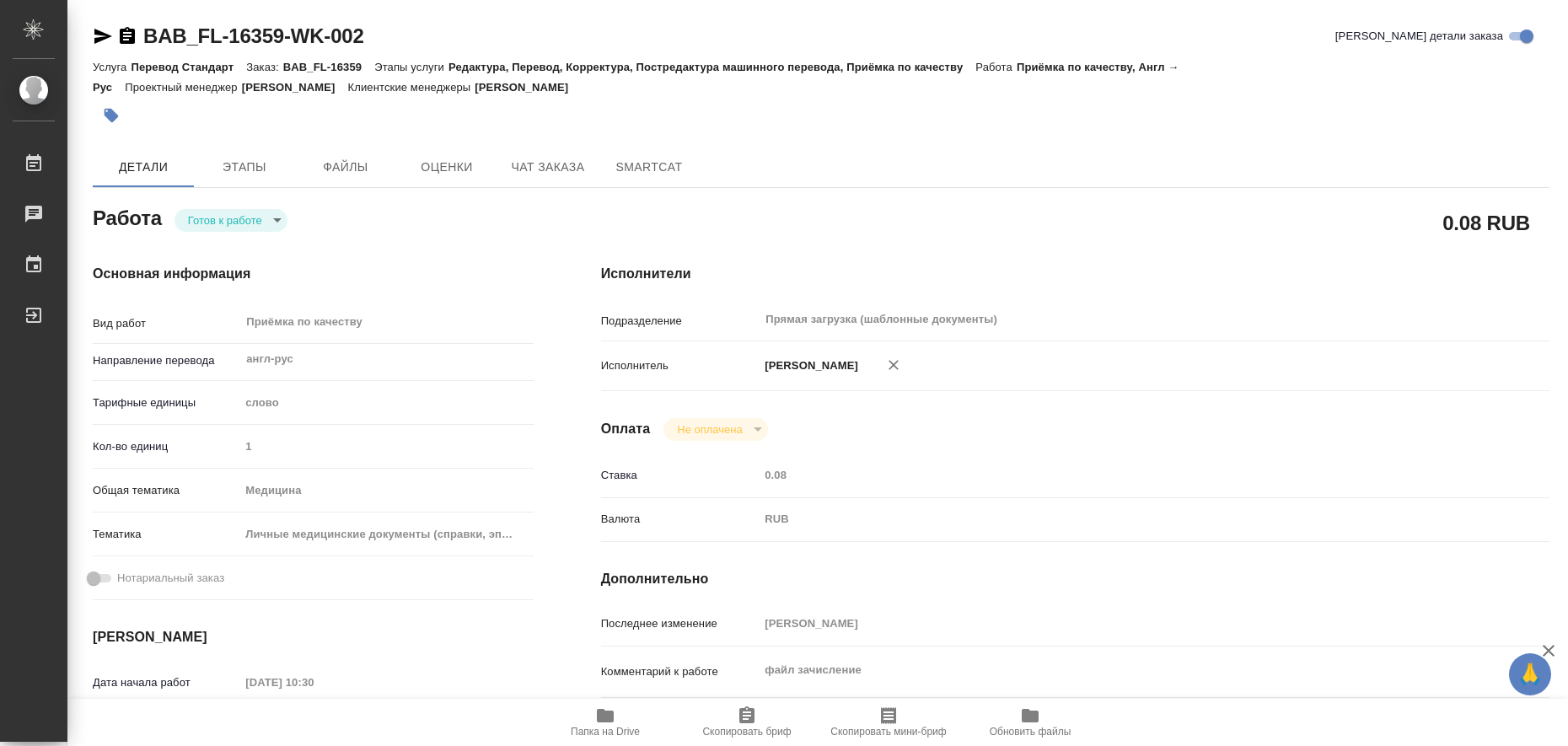
type textarea "x"
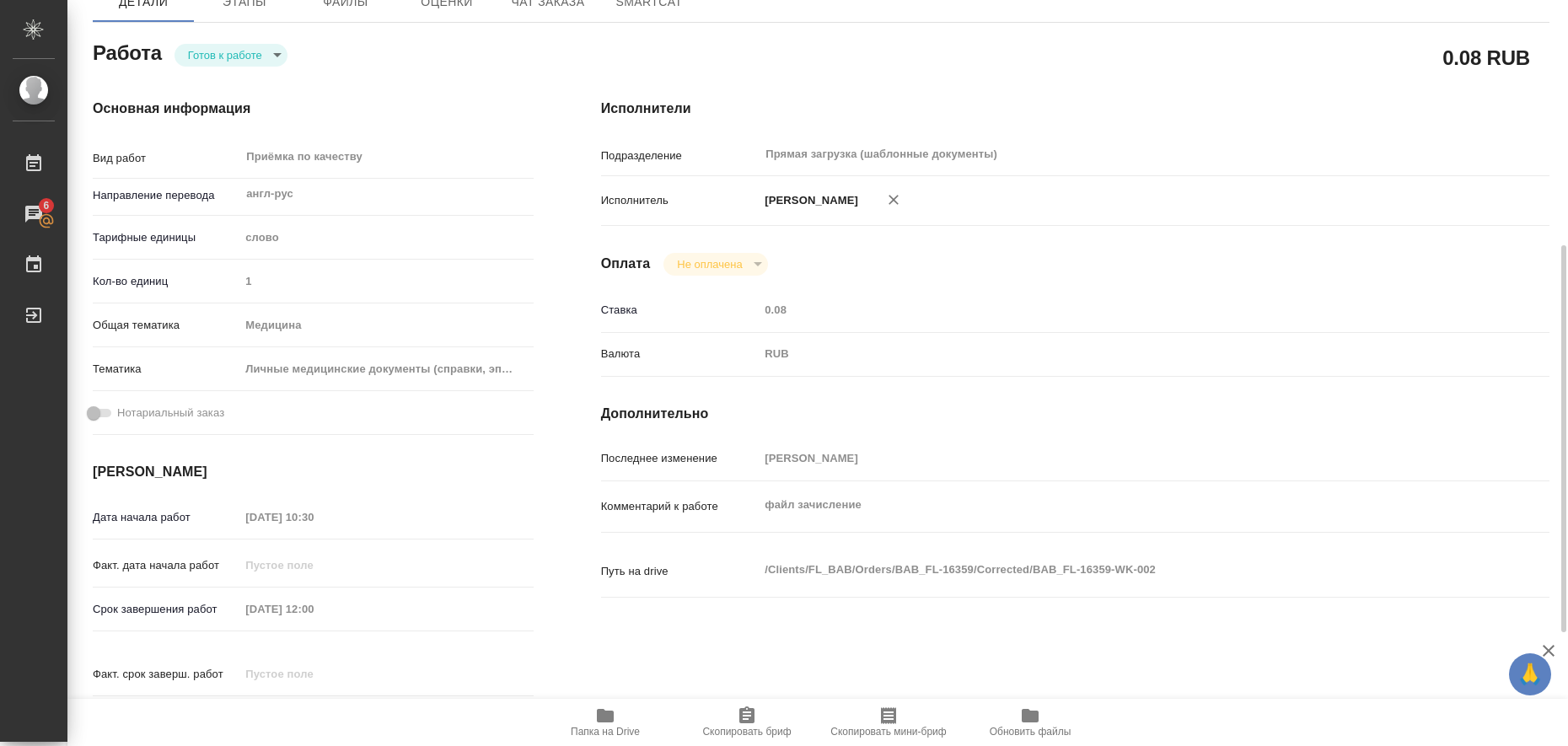
scroll to position [60, 0]
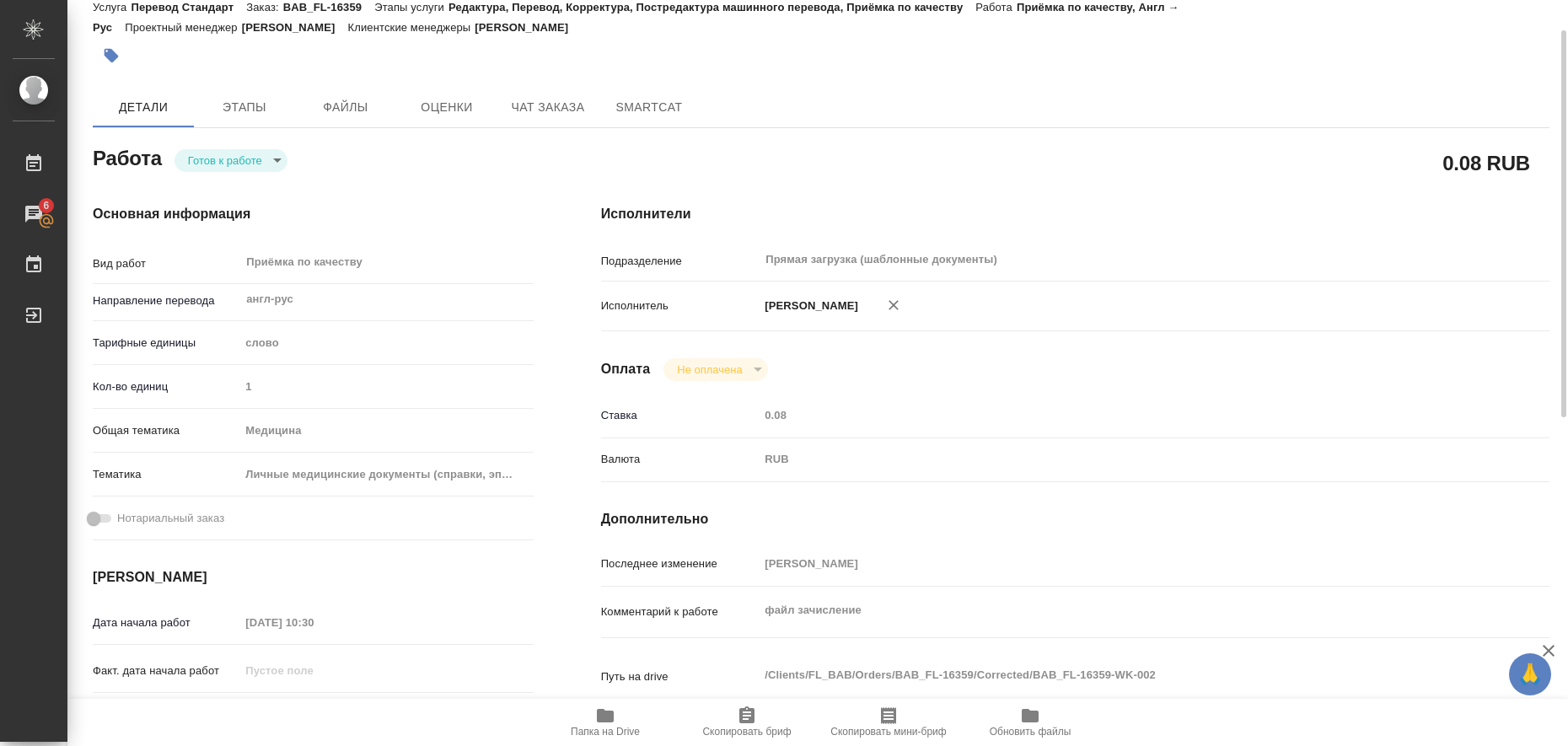
click at [597, 715] on icon "button" at bounding box center [605, 715] width 17 height 13
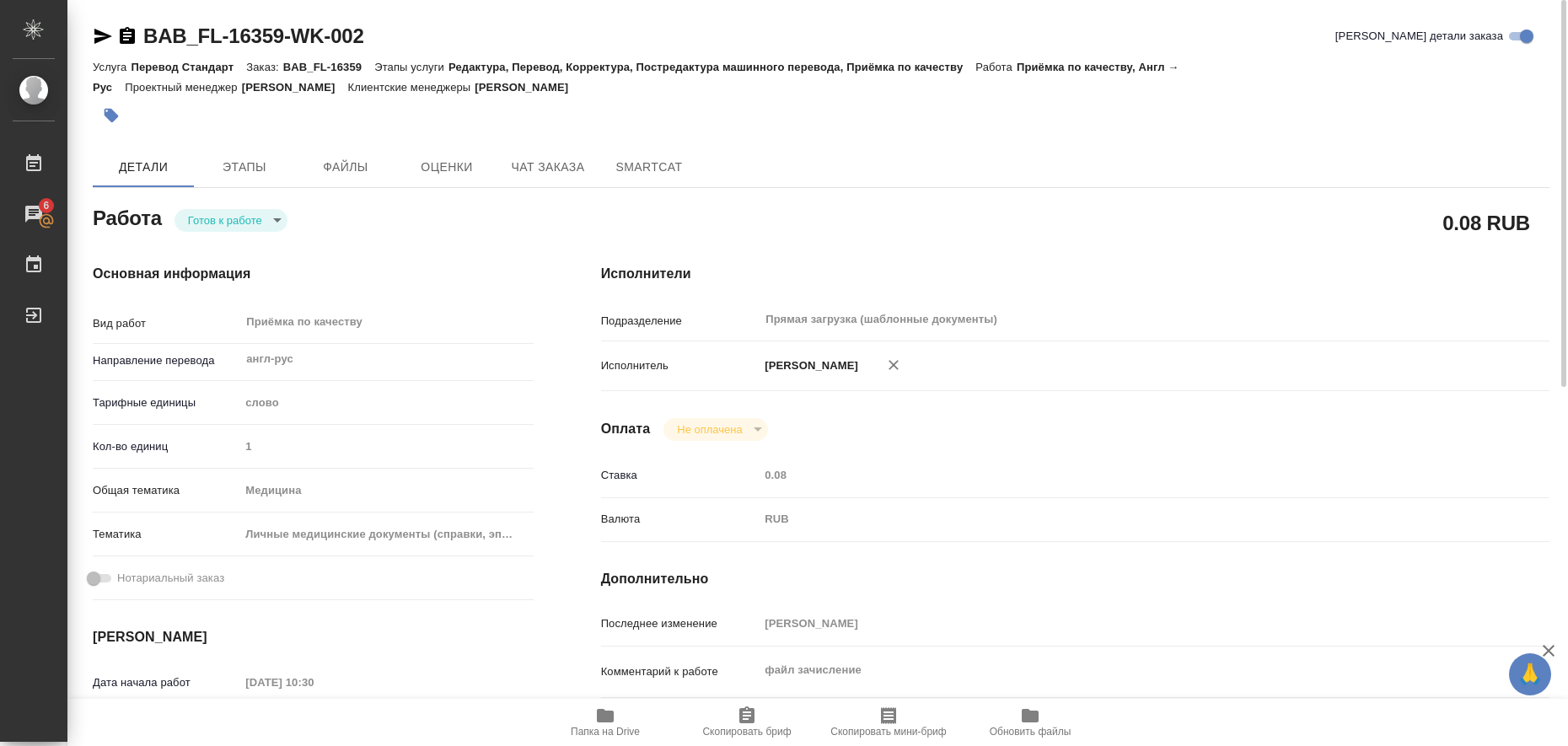
type textarea "x"
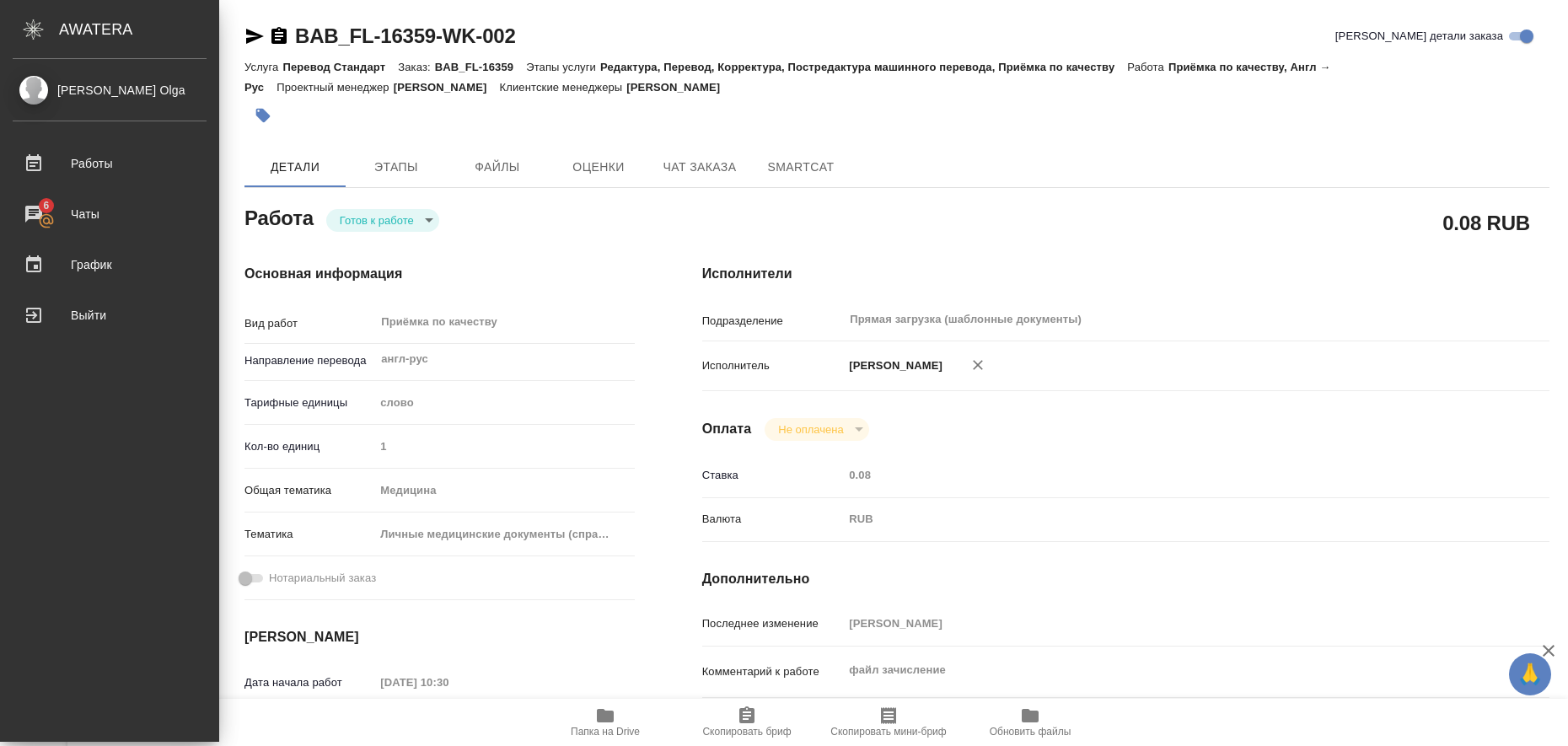
type textarea "x"
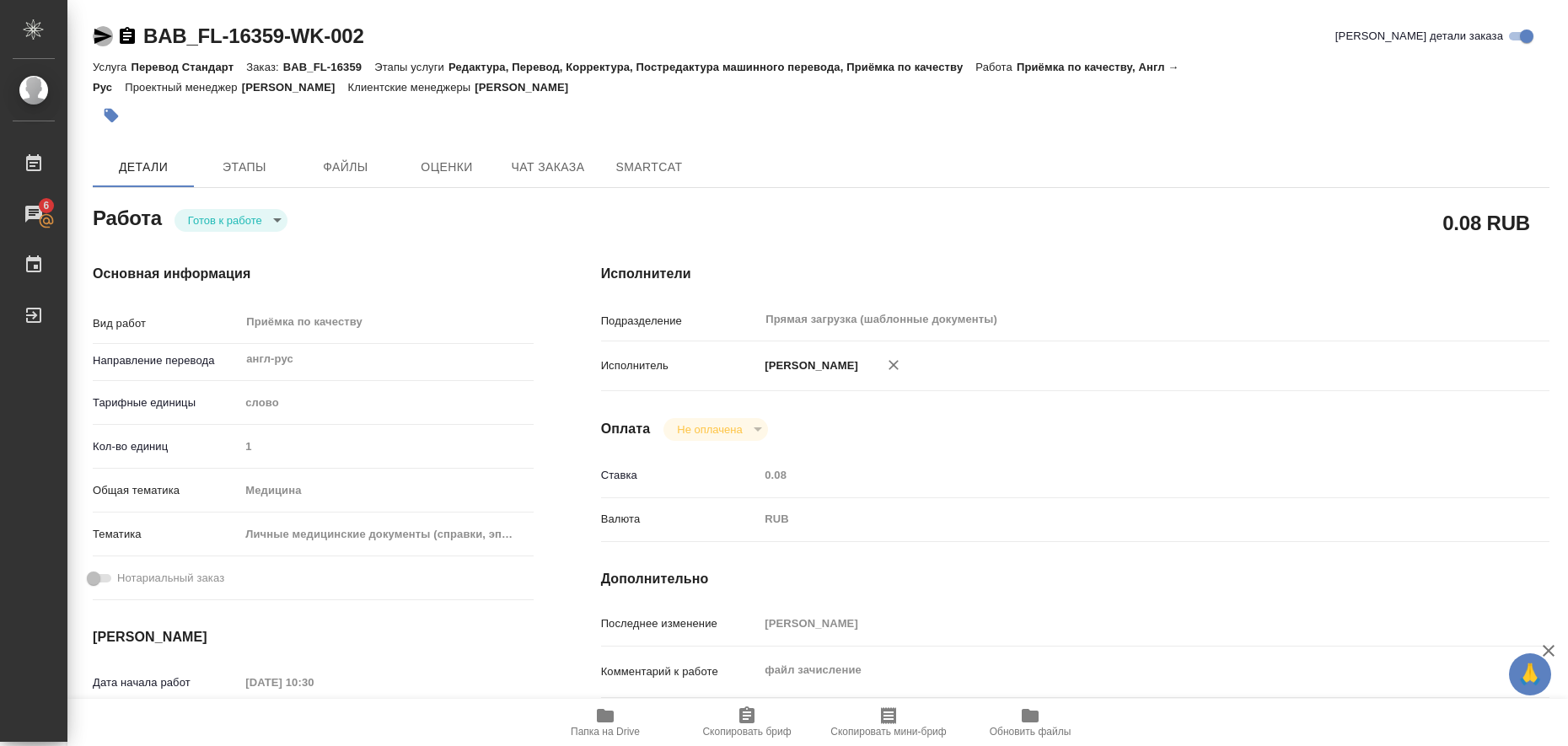
click at [104, 30] on icon "button" at bounding box center [103, 36] width 20 height 20
click at [109, 116] on icon "button" at bounding box center [111, 116] width 14 height 14
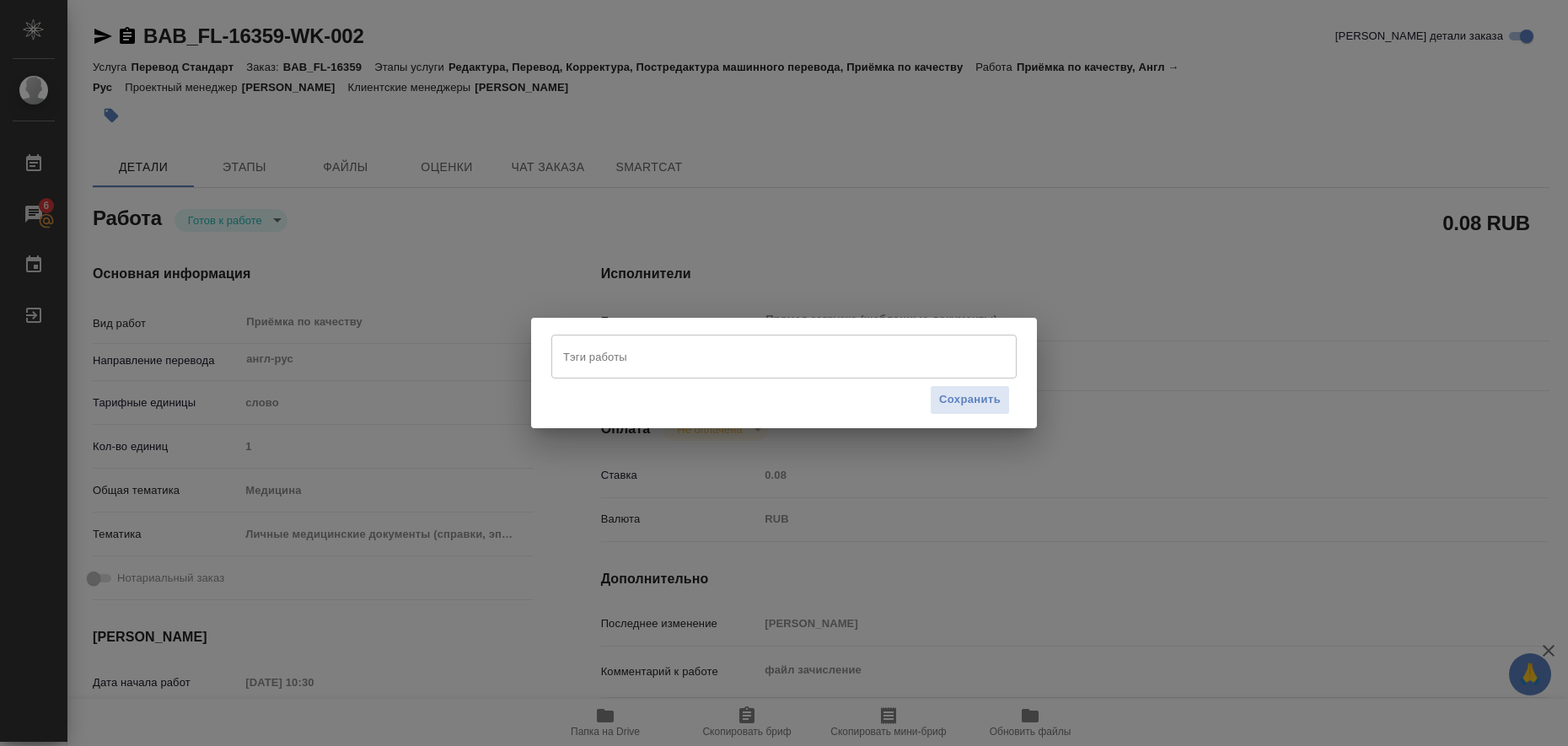
click at [579, 361] on input "Тэги работы" at bounding box center [767, 356] width 418 height 28
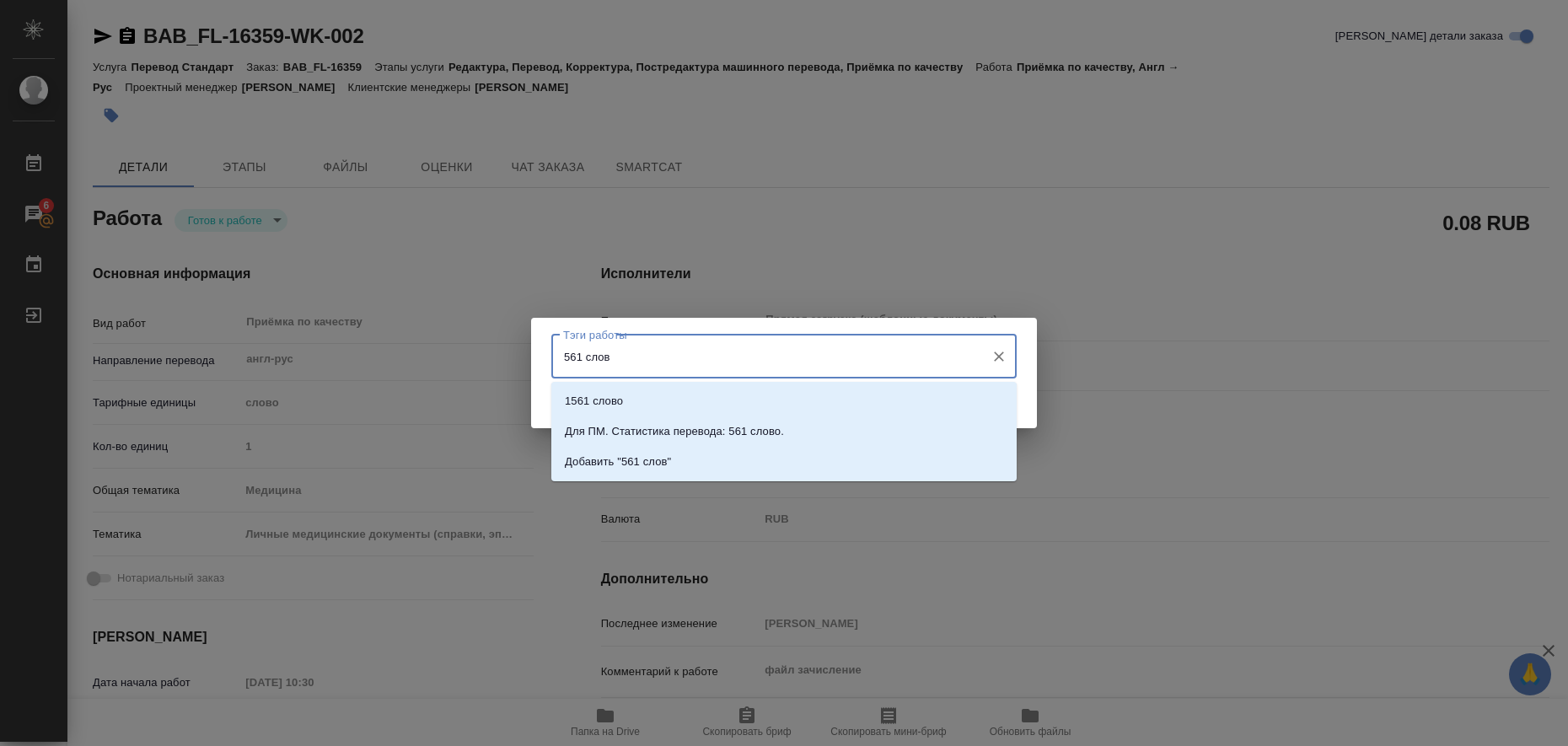
type input "561 слово"
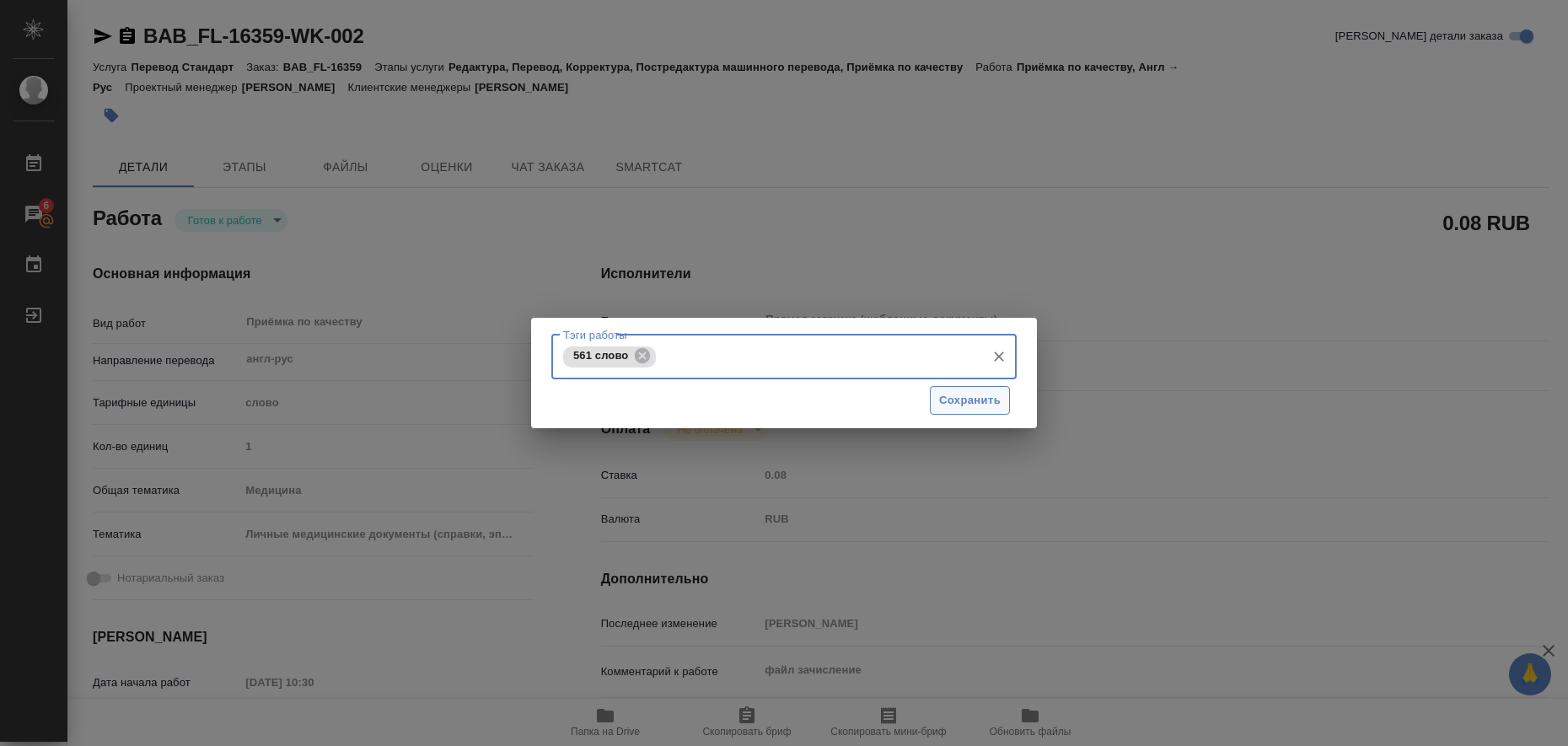
click at [938, 408] on button "Сохранить" at bounding box center [970, 401] width 80 height 29
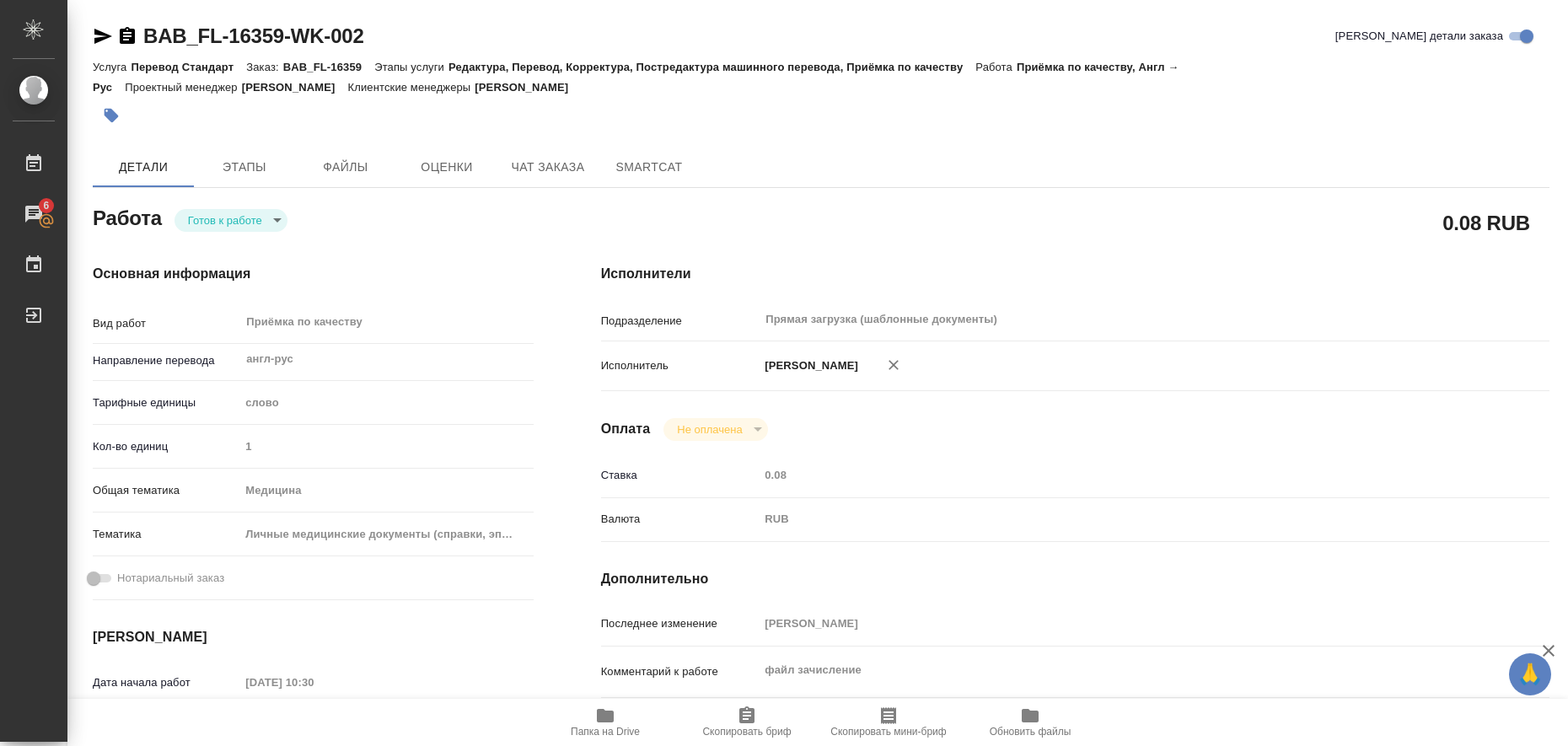
type input "readyForWork"
type textarea "Приёмка по качеству"
type textarea "x"
type input "англ-рус"
type input "5a8b1489cc6b4906c91bfd90"
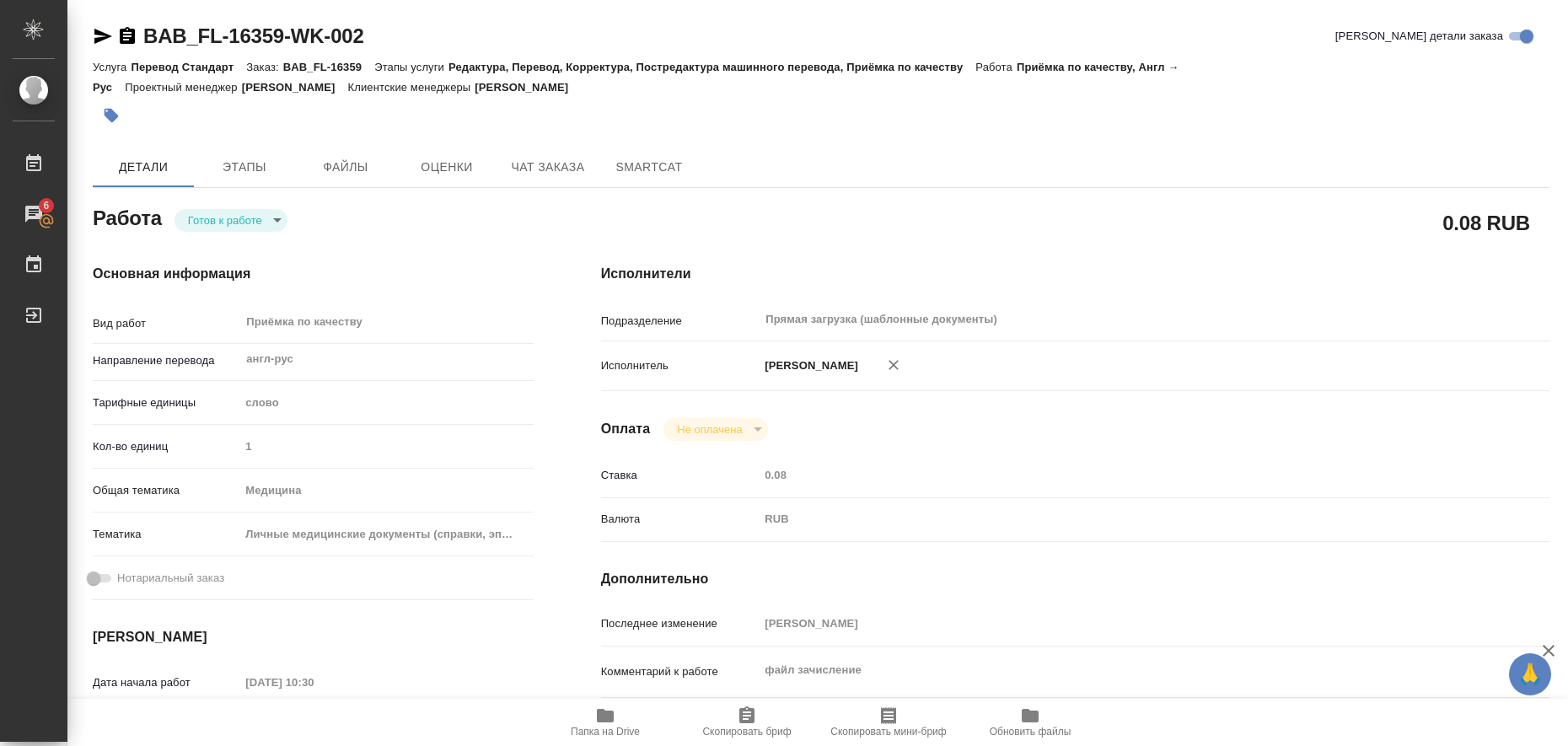
type input "1"
type input "med"
type input "5a8b8b956a9677013d343e74"
type input "20.08.2025 10:30"
type input "21.08.2025 12:00"
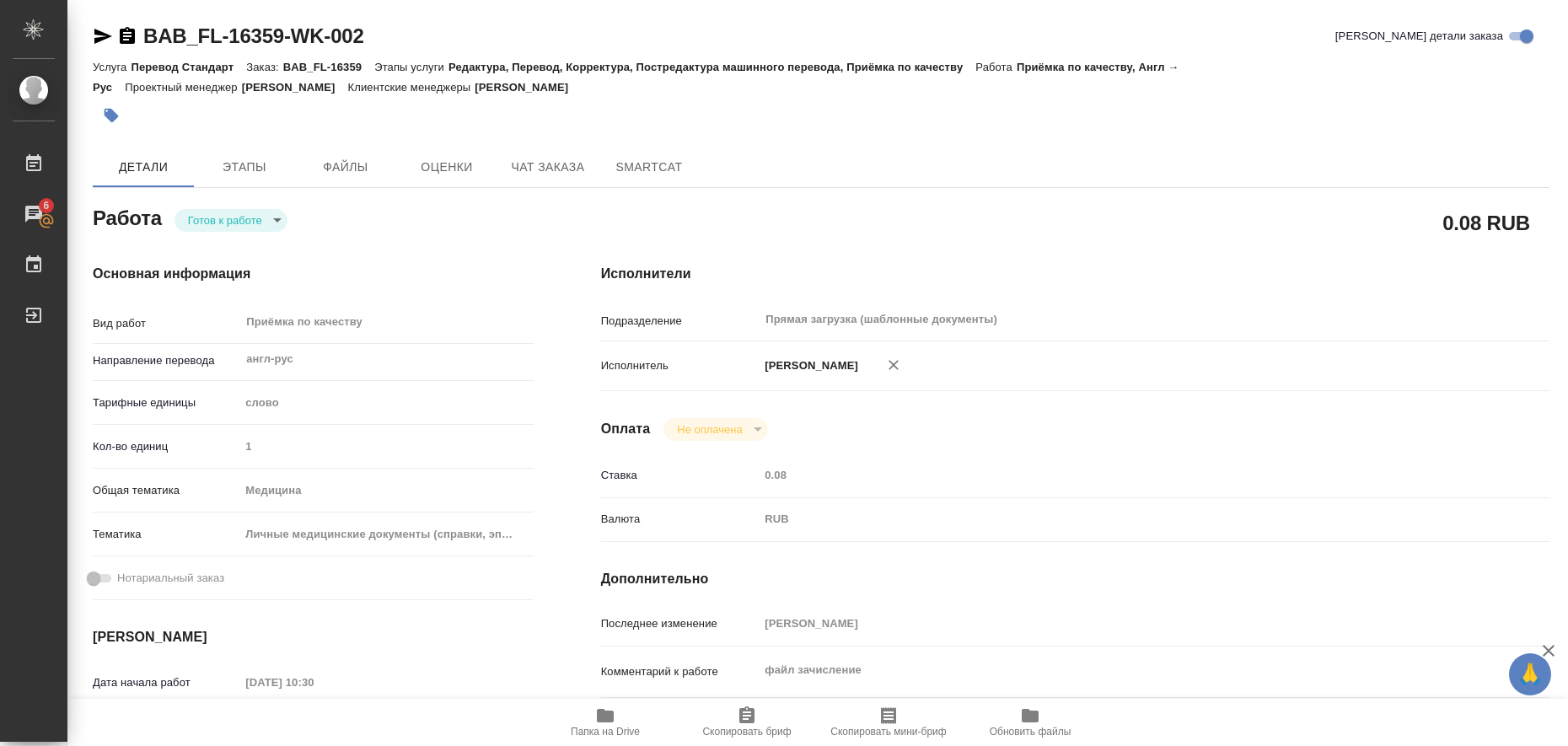
type input "21.08.2025 12:00"
type input "Прямая загрузка (шаблонные документы)"
type input "notPayed"
type input "0.08"
type input "RUB"
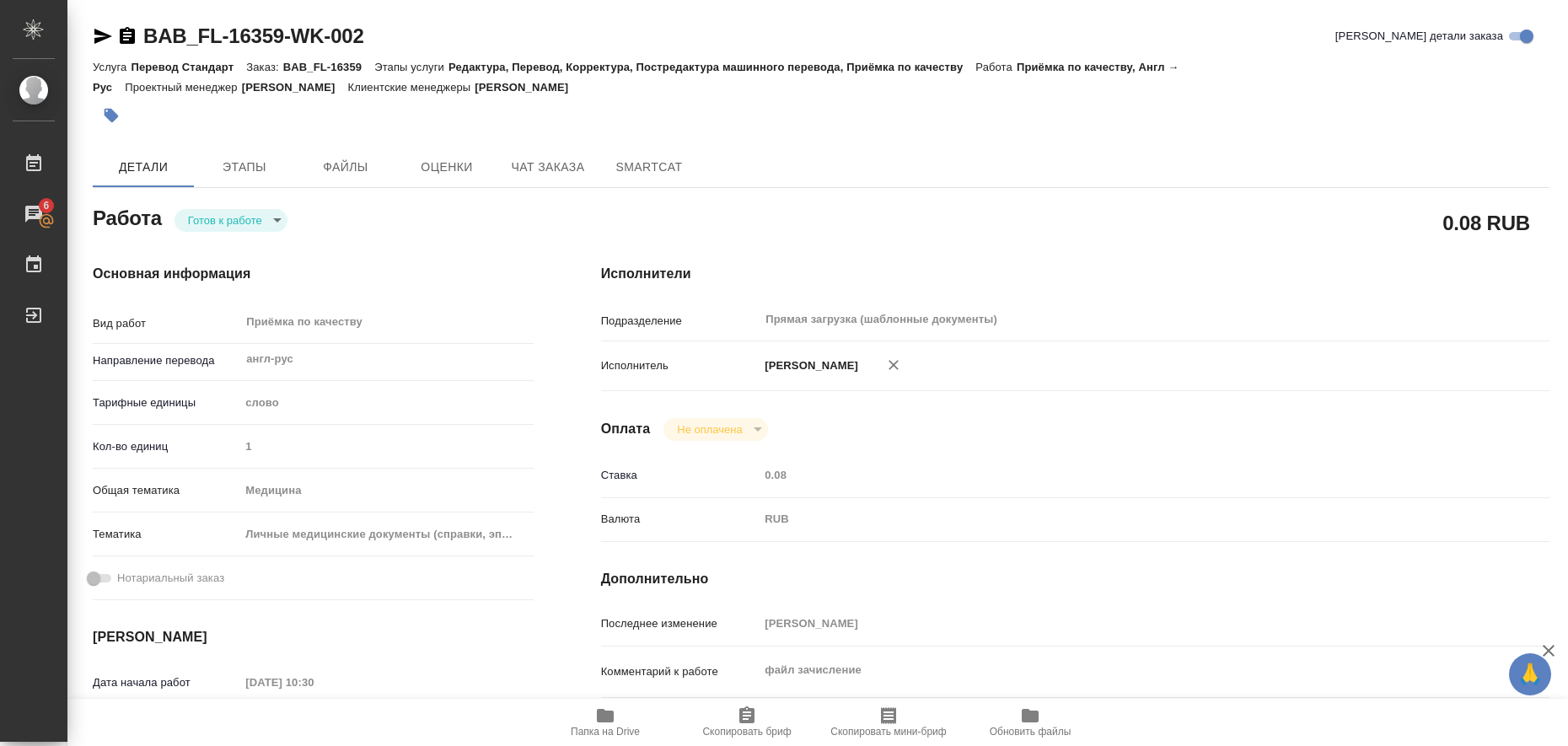
type input "Любицкая Ольга"
type textarea "файл зачисление"
type textarea "x"
type textarea "/Clients/FL_BAB/Orders/BAB_FL-16359/Corrected/BAB_FL-16359-WK-002"
type textarea "x"
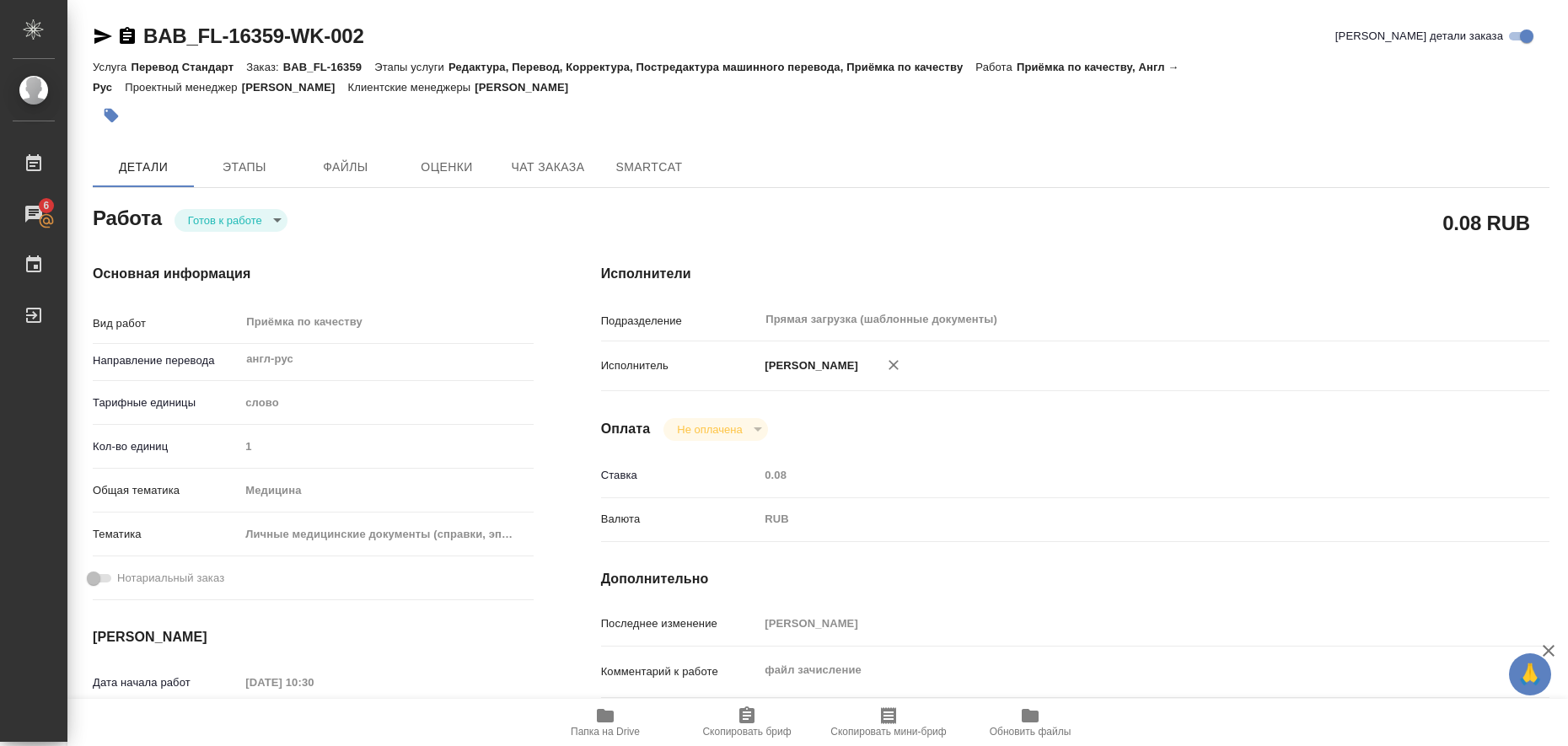
type input "BAB_FL-16359"
type input "Перевод Стандарт"
type input "Редактура, Перевод, Корректура, Постредактура машинного перевода, Приёмка по ка…"
type input "Голубев Дмитрий"
type input "Петрова Валерия"
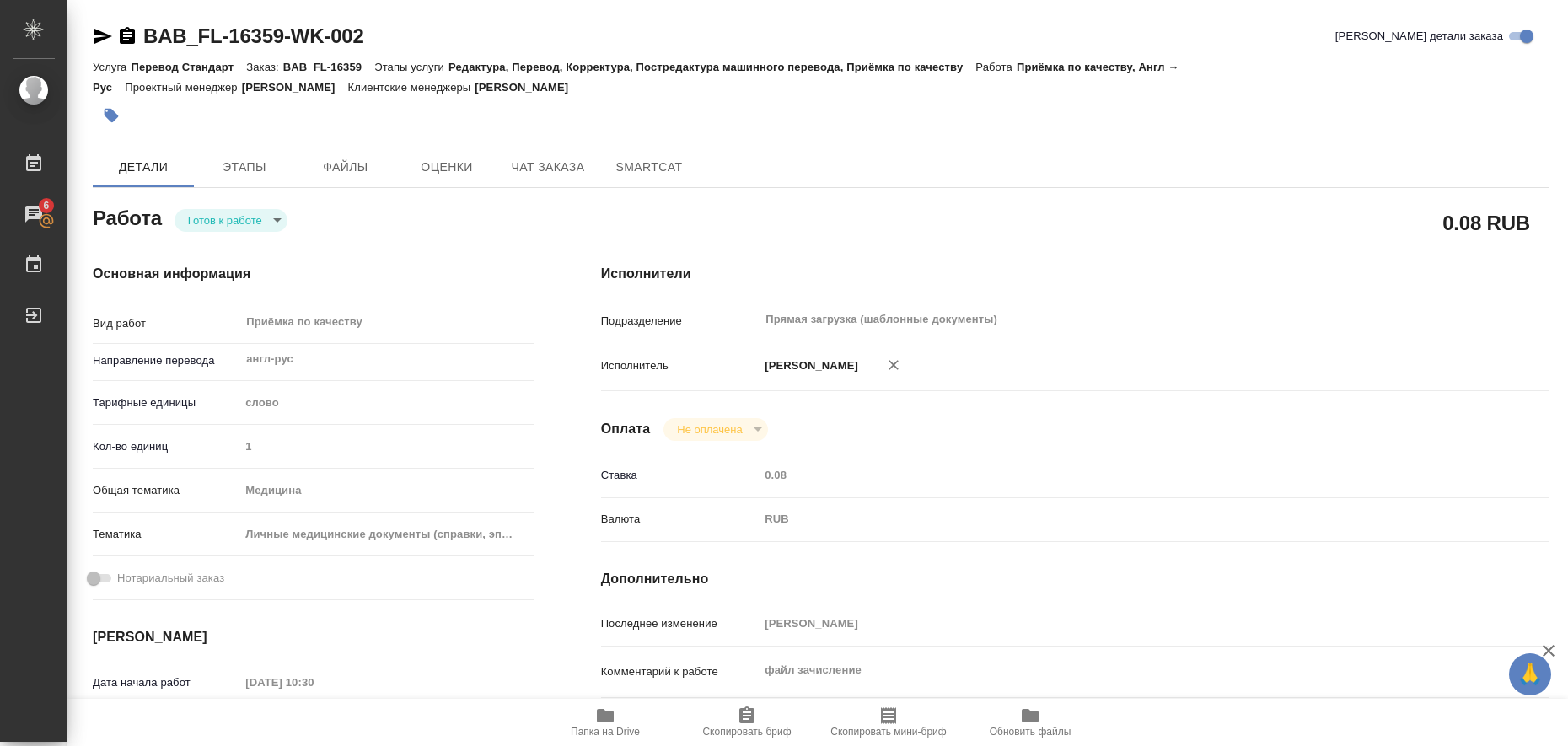
type input "/Clients/FL_BAB/Orders/BAB_FL-16359"
type textarea "x"
type textarea "на англ - срочно на 20 авг. С англа - не срочн"
type textarea "x"
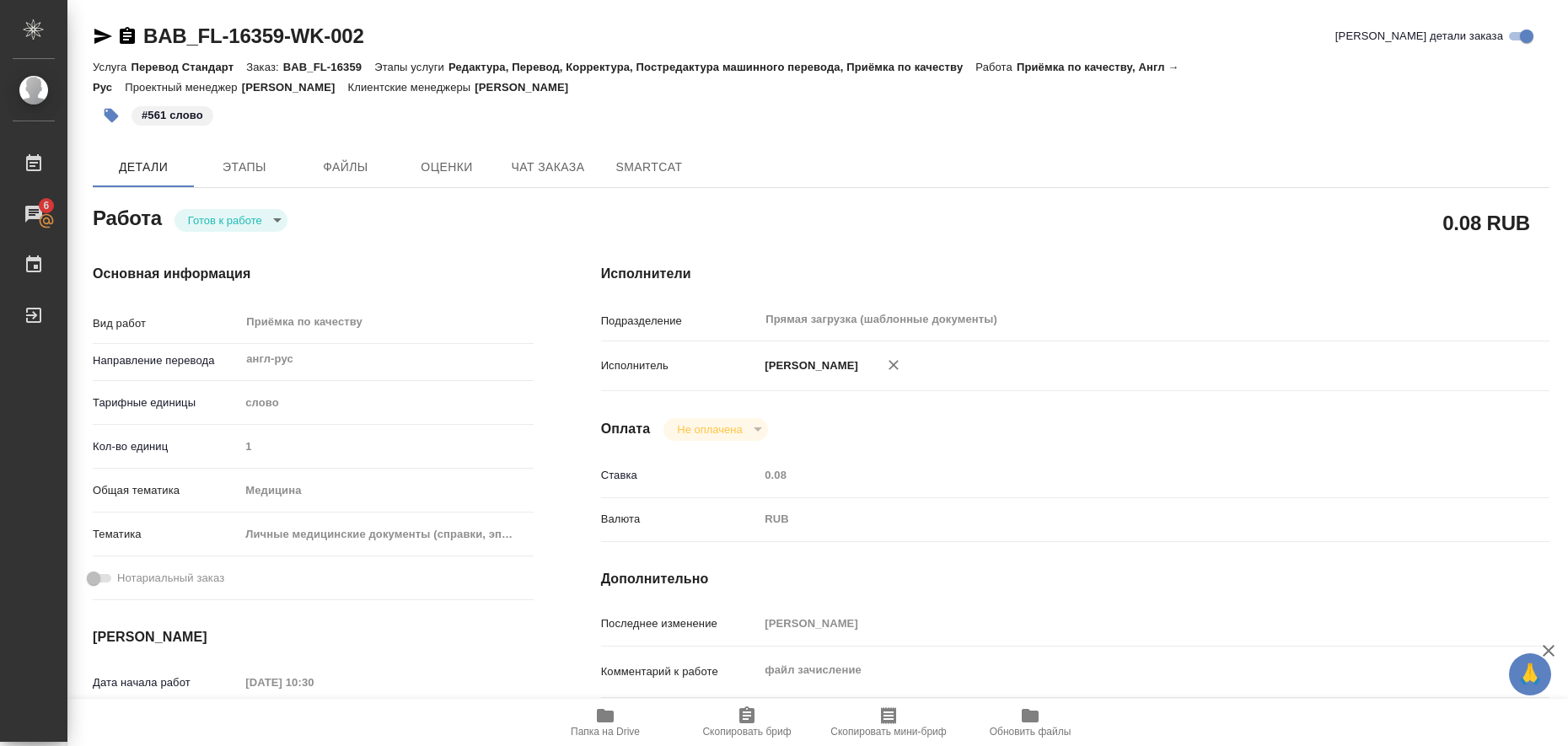
type textarea "x"
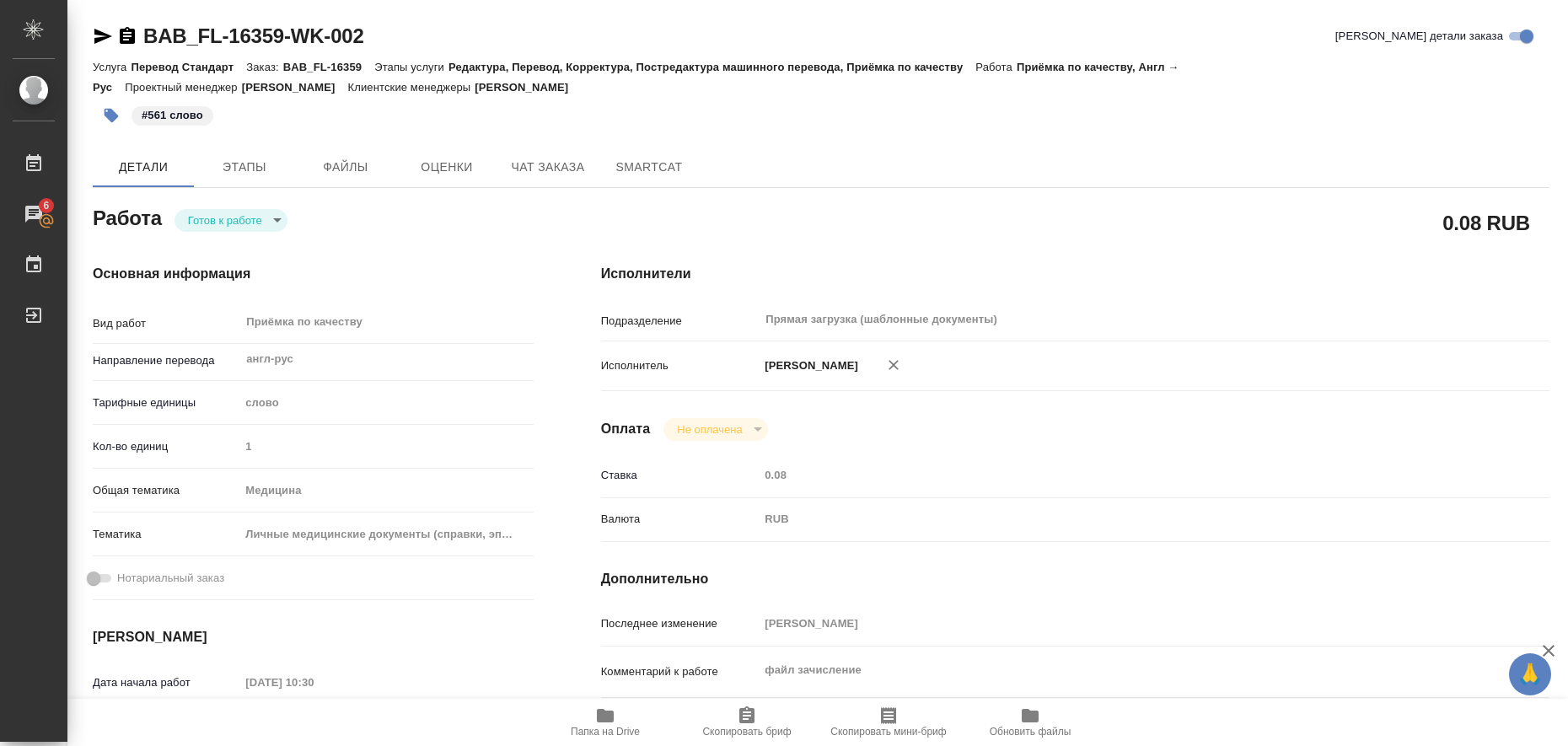
type textarea "x"
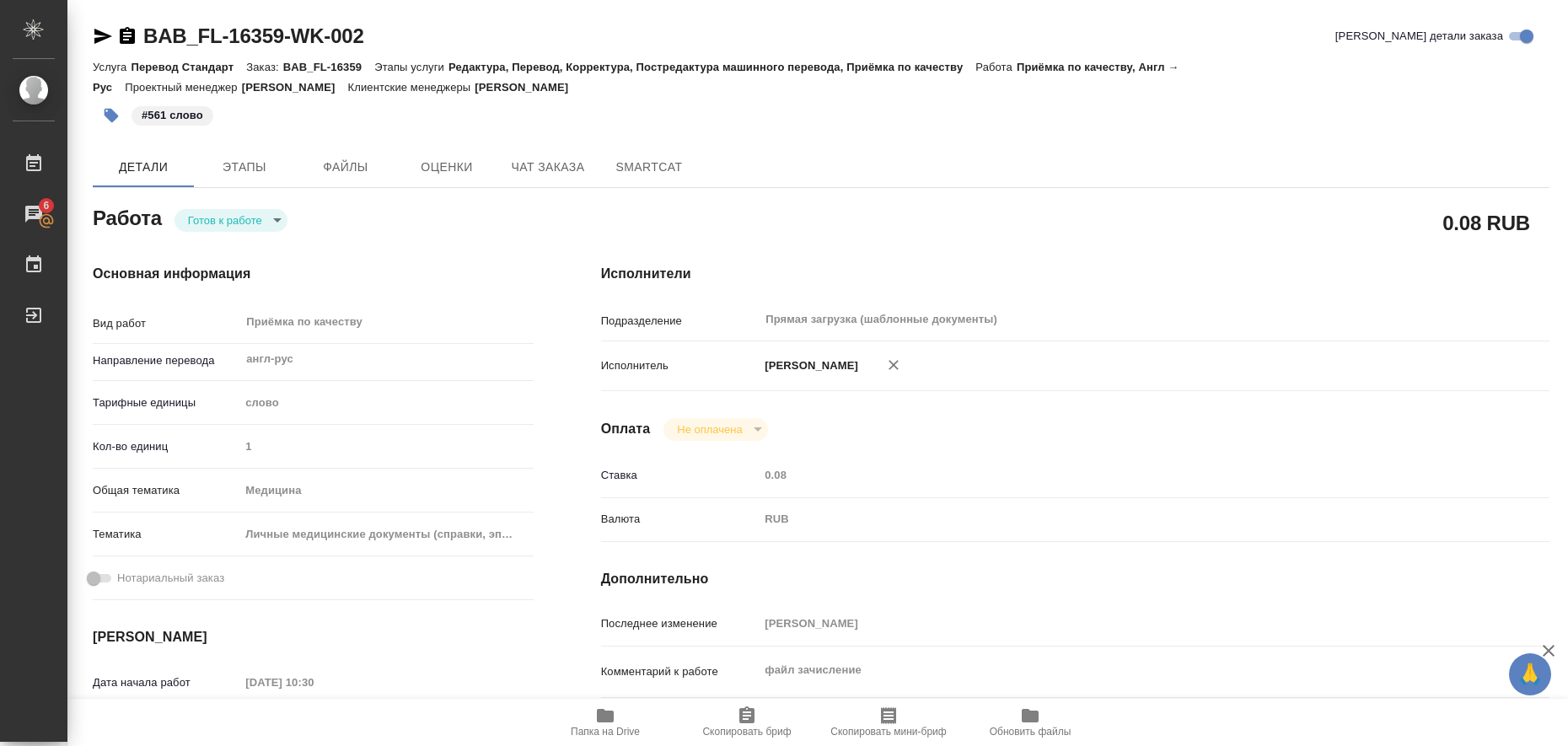
type textarea "x"
click at [273, 218] on body "🙏 .cls-1 fill:#fff; AWATERA Liubitskaia Olga Работы 6 Чаты График Выйти BAB_FL-…" at bounding box center [784, 373] width 1568 height 746
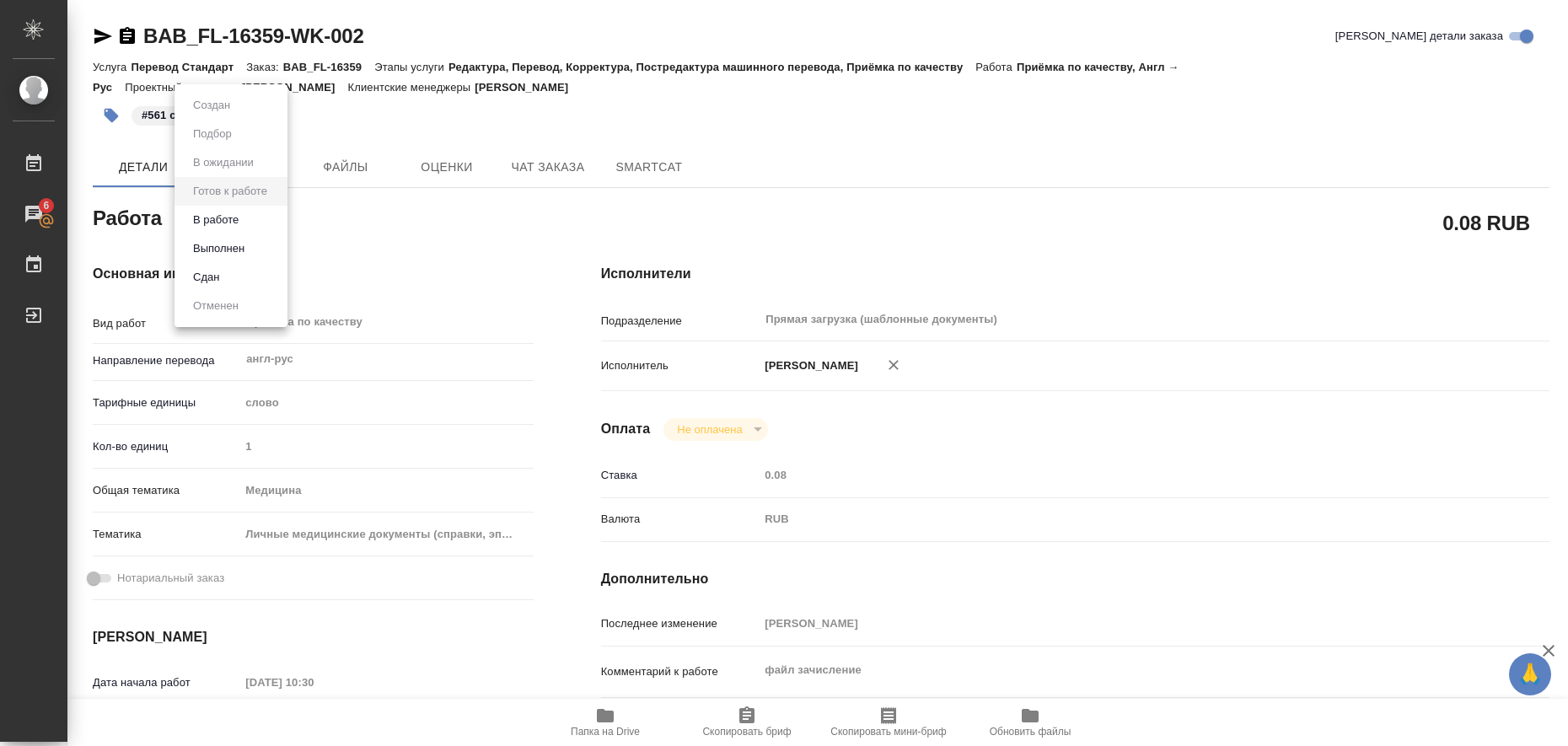
click at [262, 246] on li "Выполнен" at bounding box center [231, 249] width 113 height 28
type textarea "x"
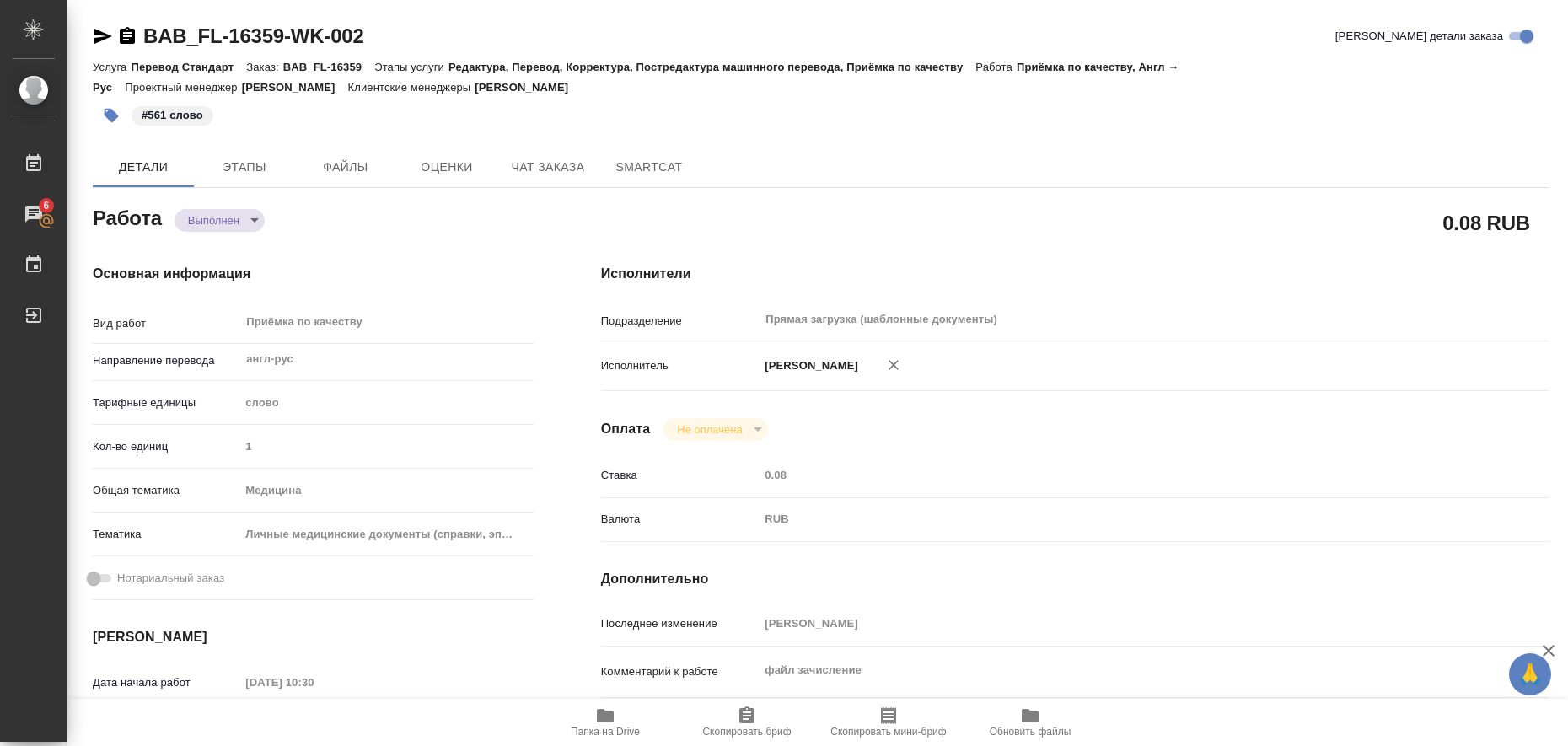
type textarea "x"
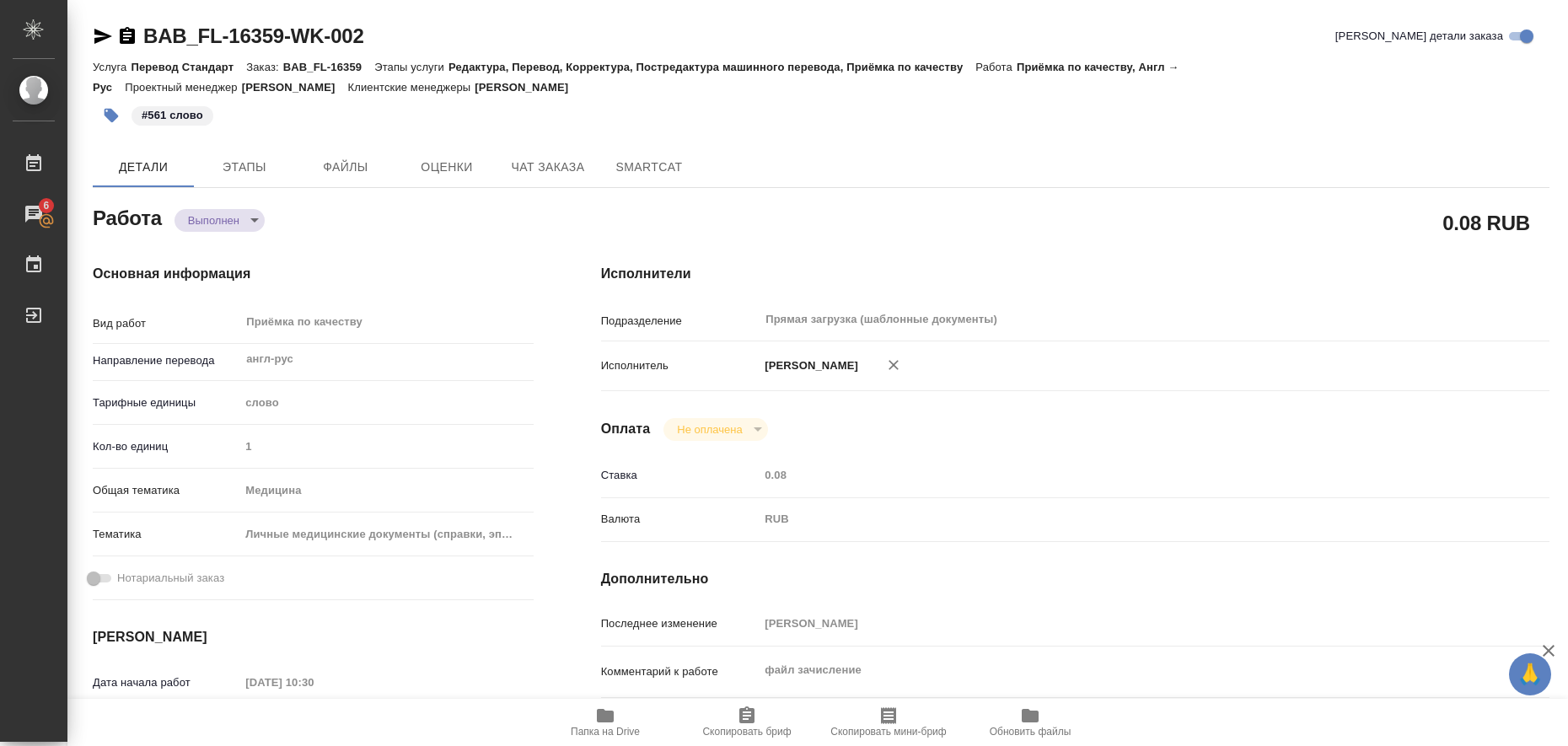
type textarea "x"
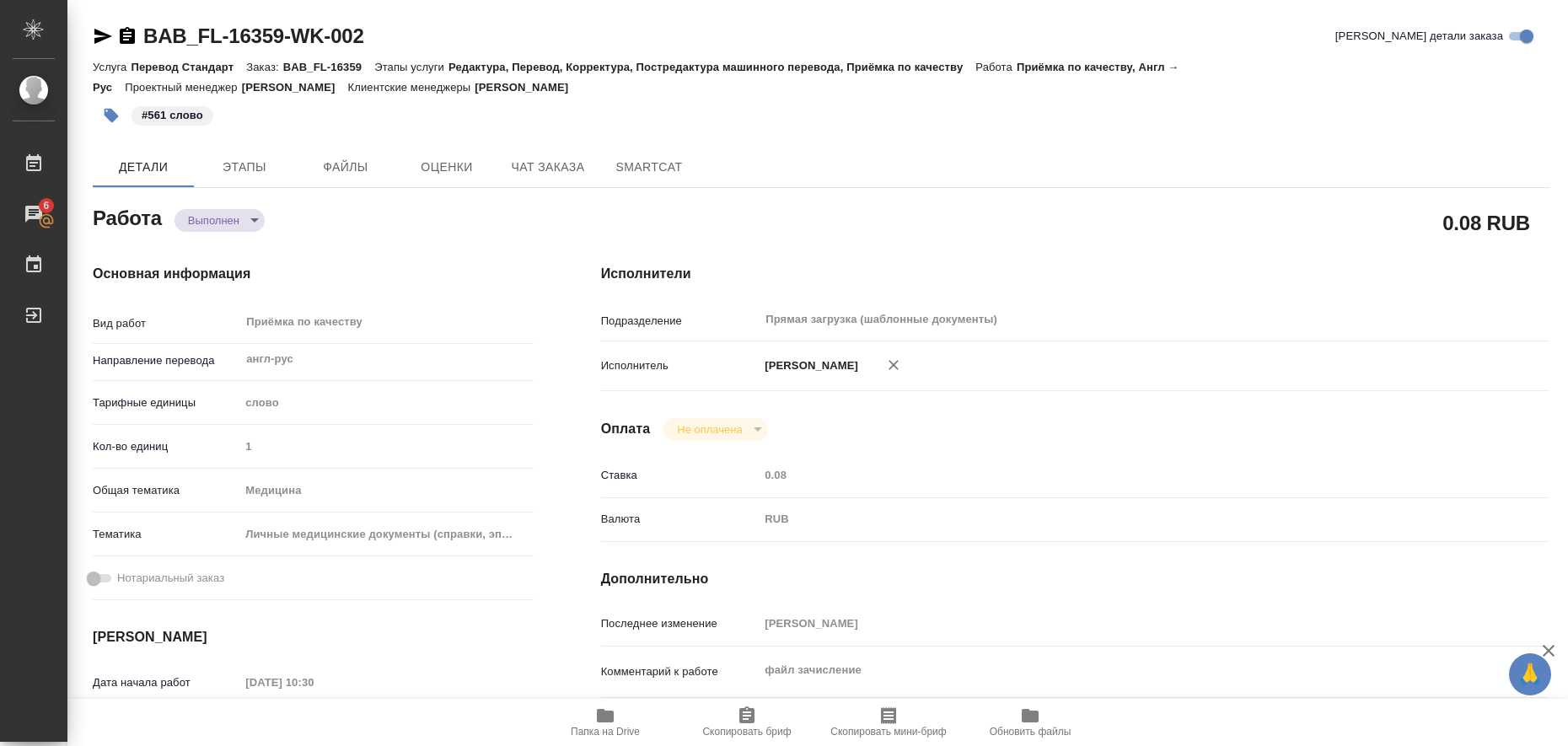
type textarea "x"
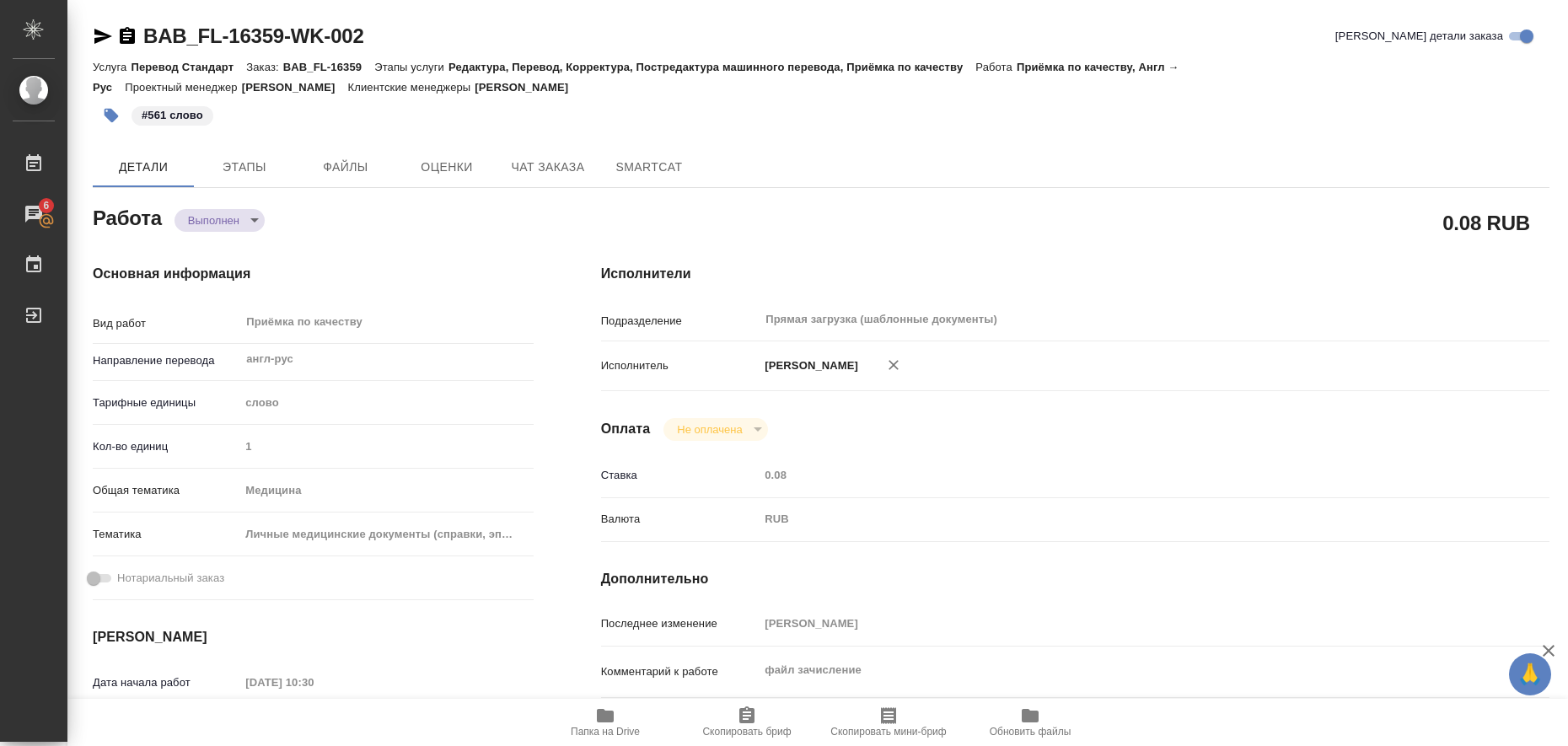
type textarea "x"
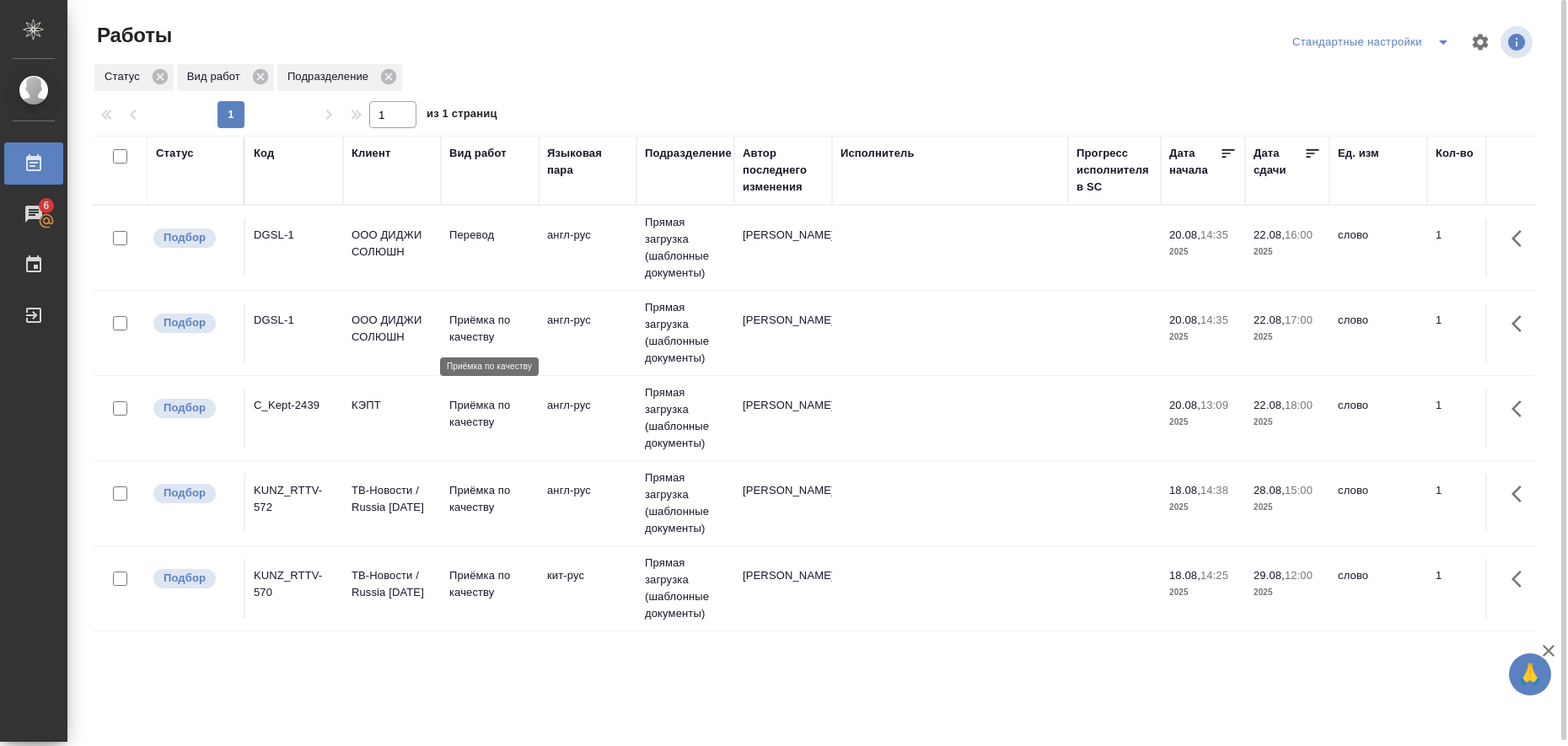
click at [457, 322] on p "Приёмка по качеству" at bounding box center [489, 328] width 81 height 34
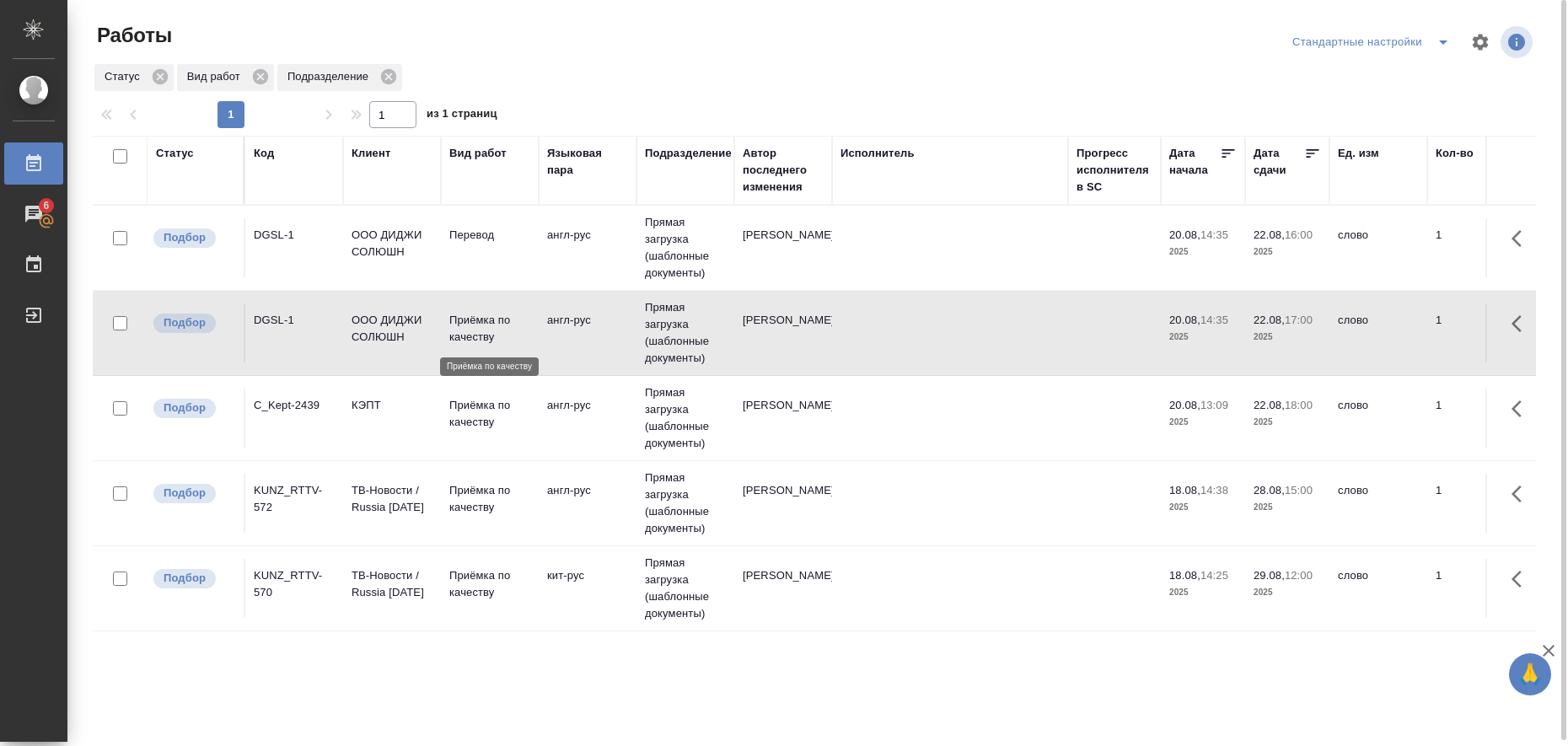
click at [457, 322] on p "Приёмка по качеству" at bounding box center [489, 328] width 81 height 34
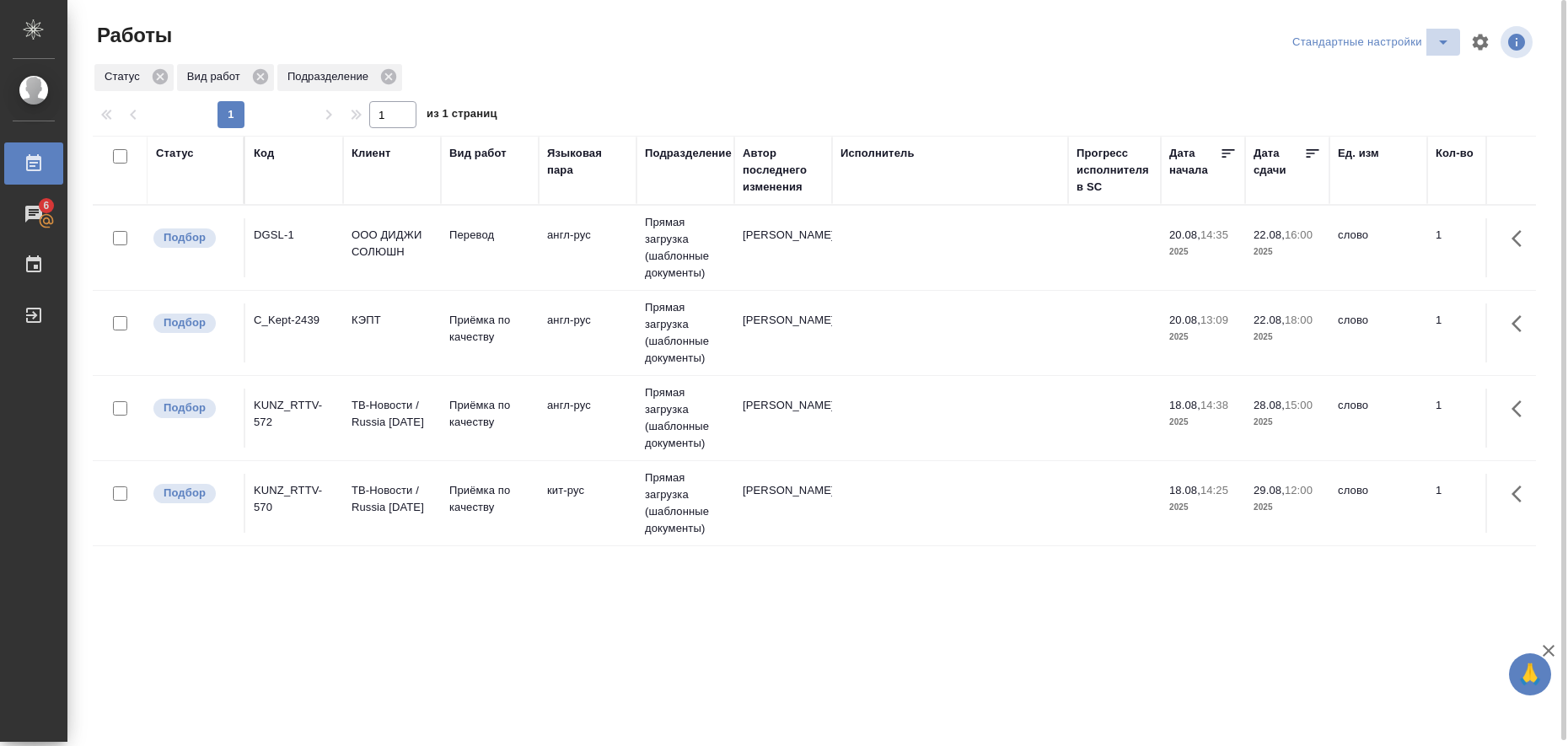
click at [1440, 45] on icon "split button" at bounding box center [1443, 42] width 20 height 20
click at [1369, 73] on li "в работе" at bounding box center [1373, 76] width 172 height 27
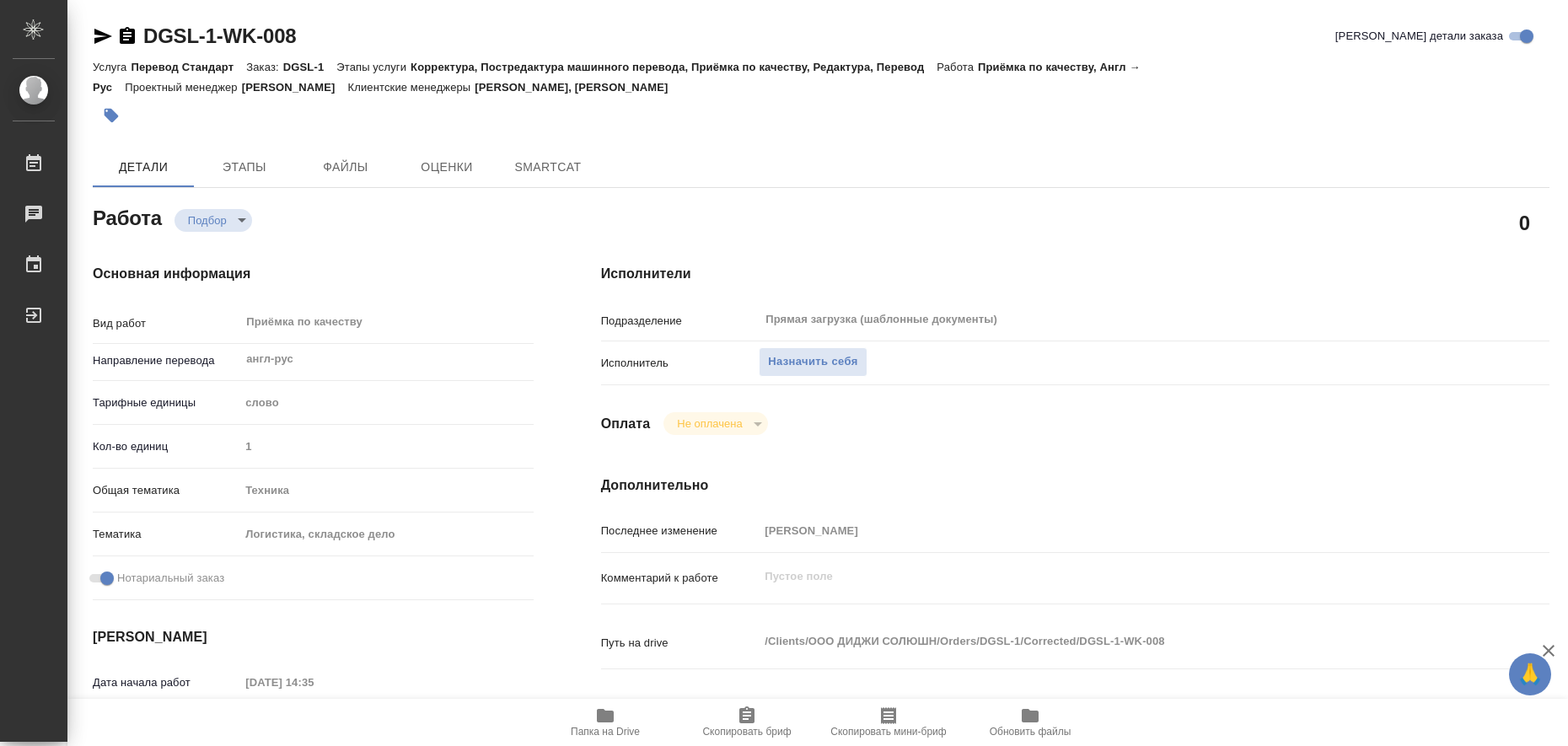
type textarea "x"
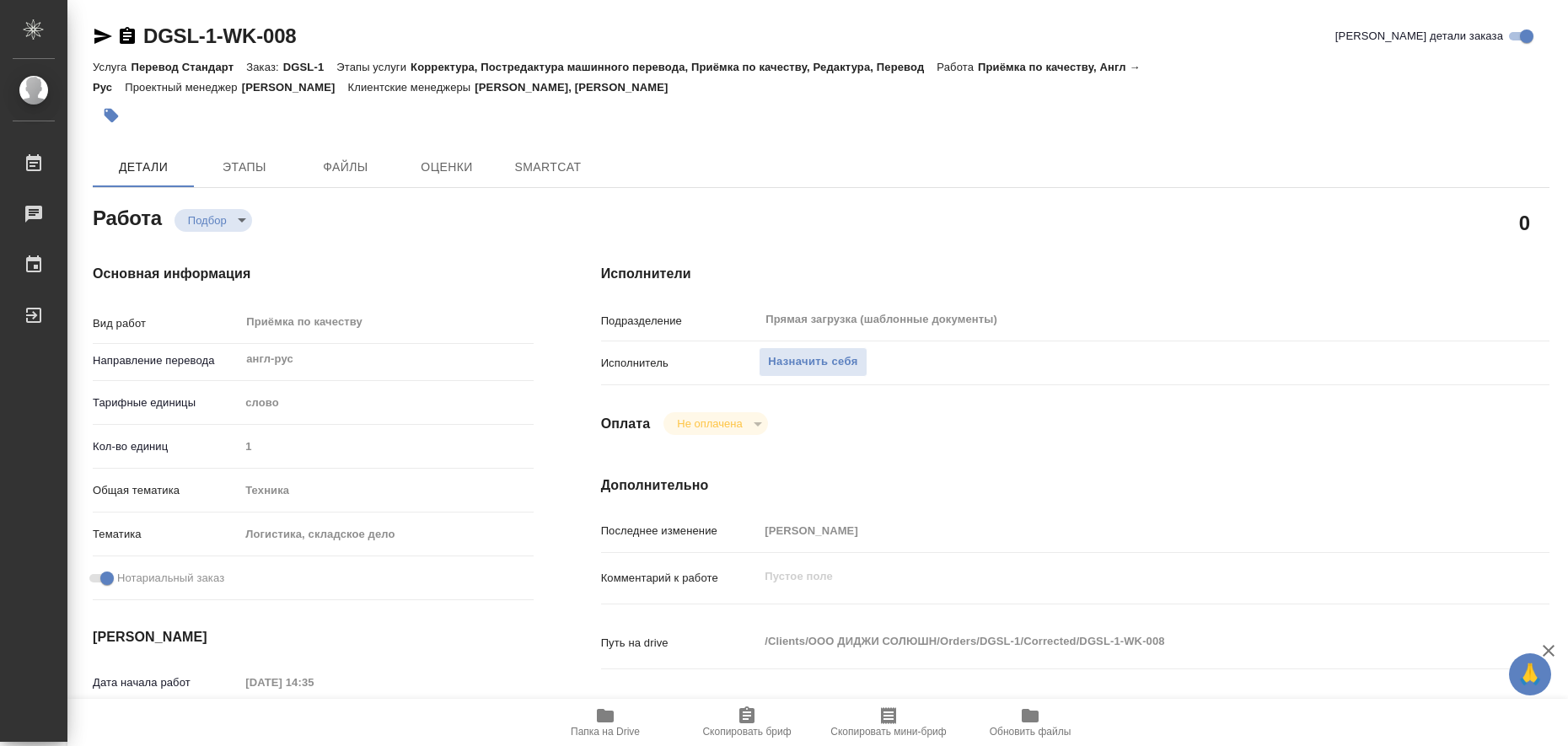
type textarea "x"
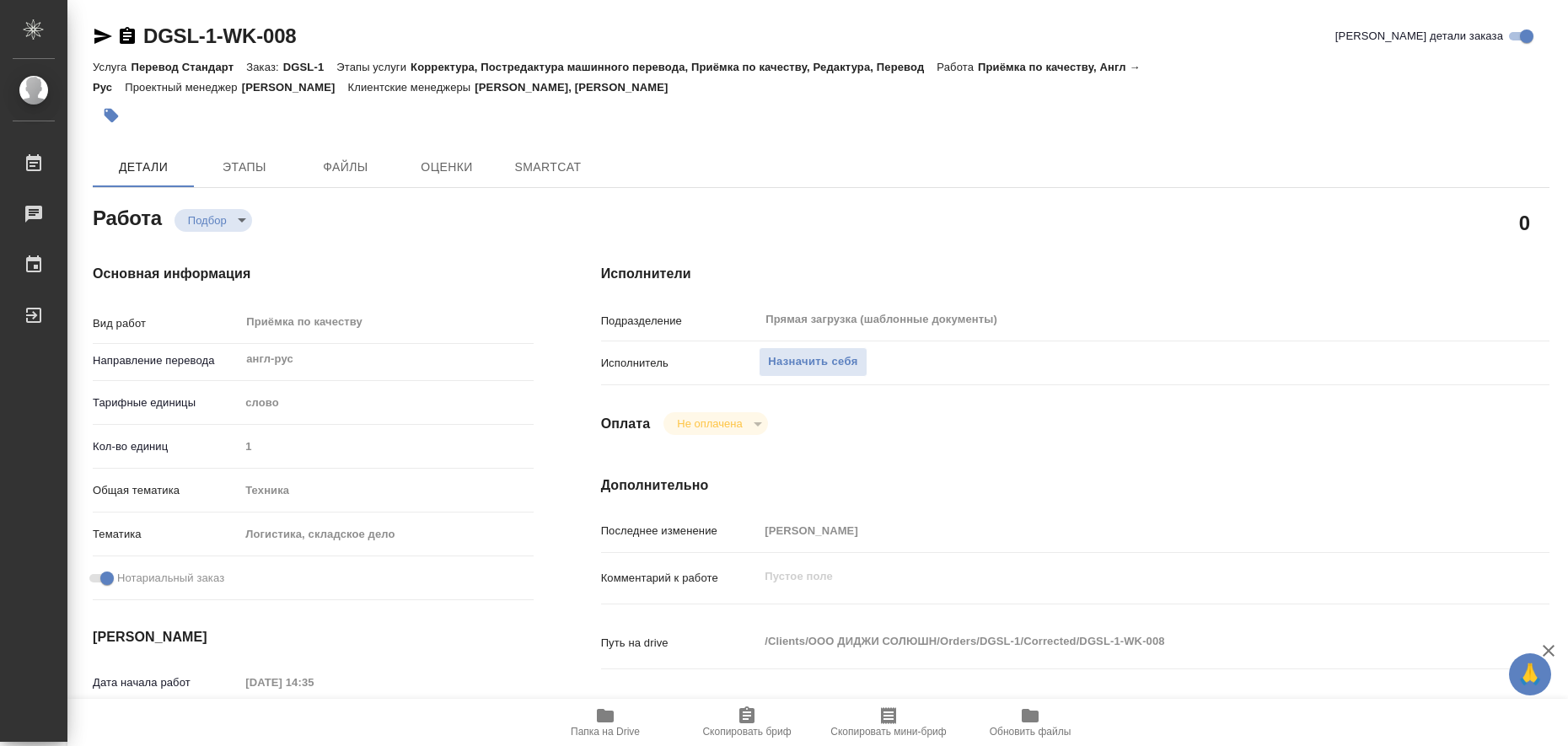
type textarea "x"
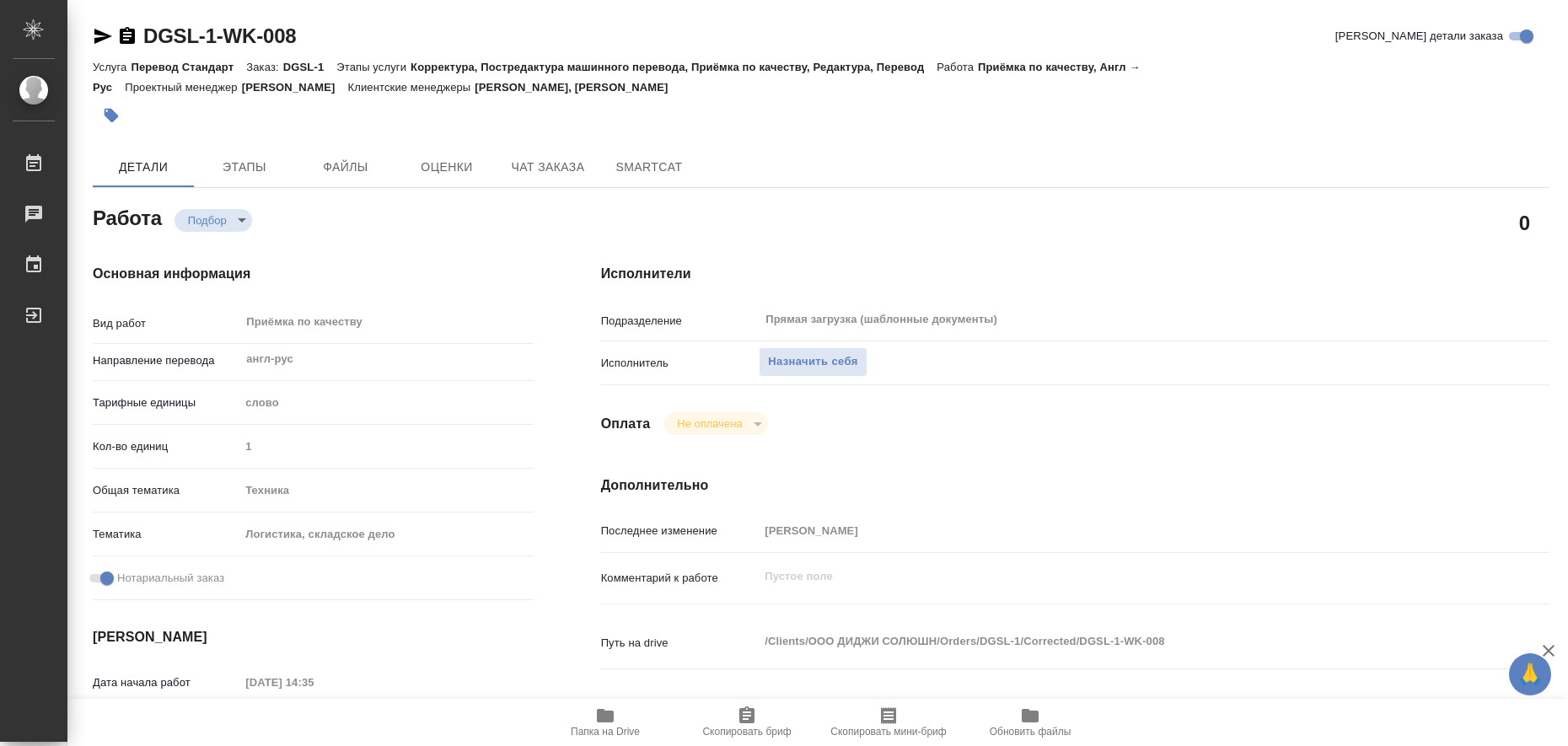
type textarea "x"
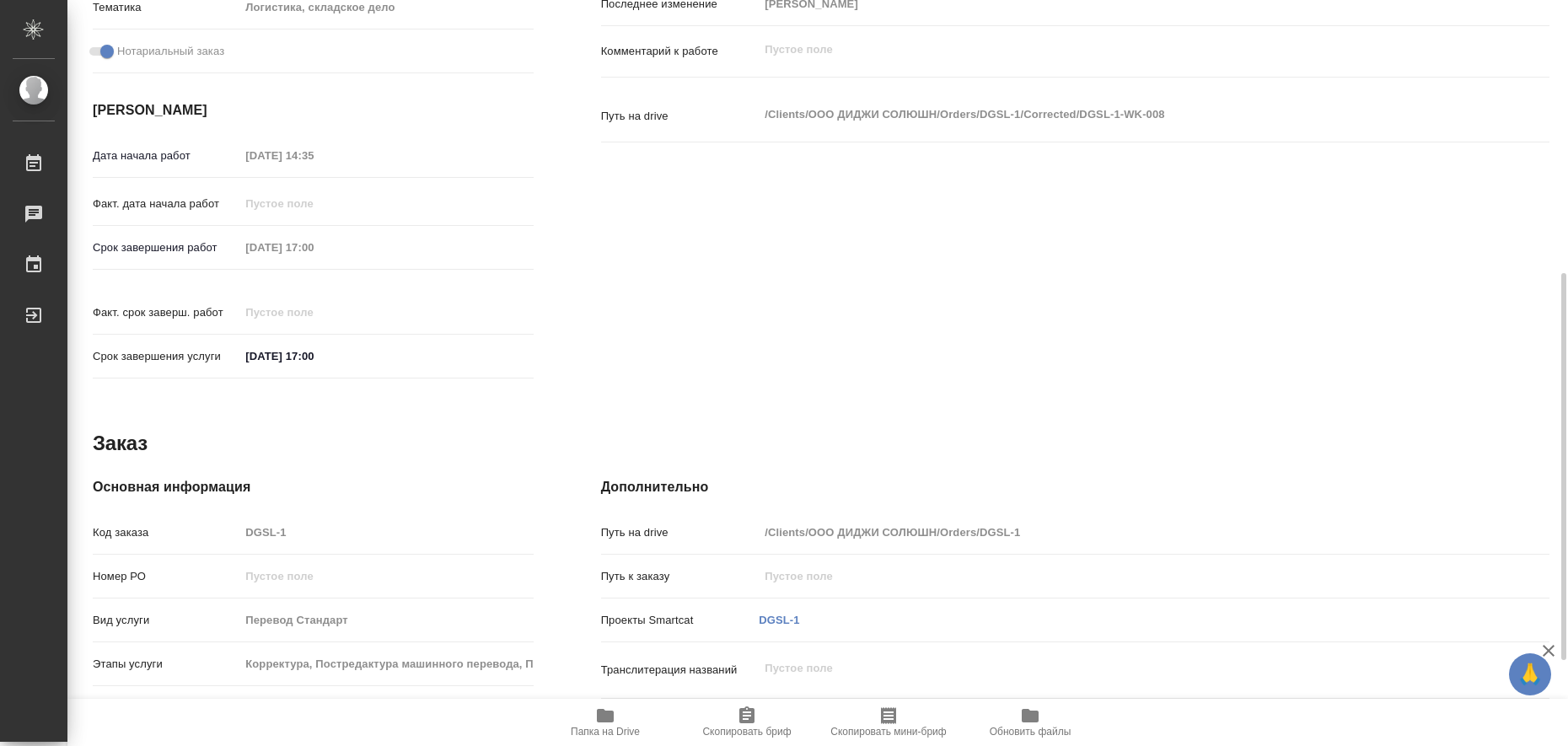
type textarea "x"
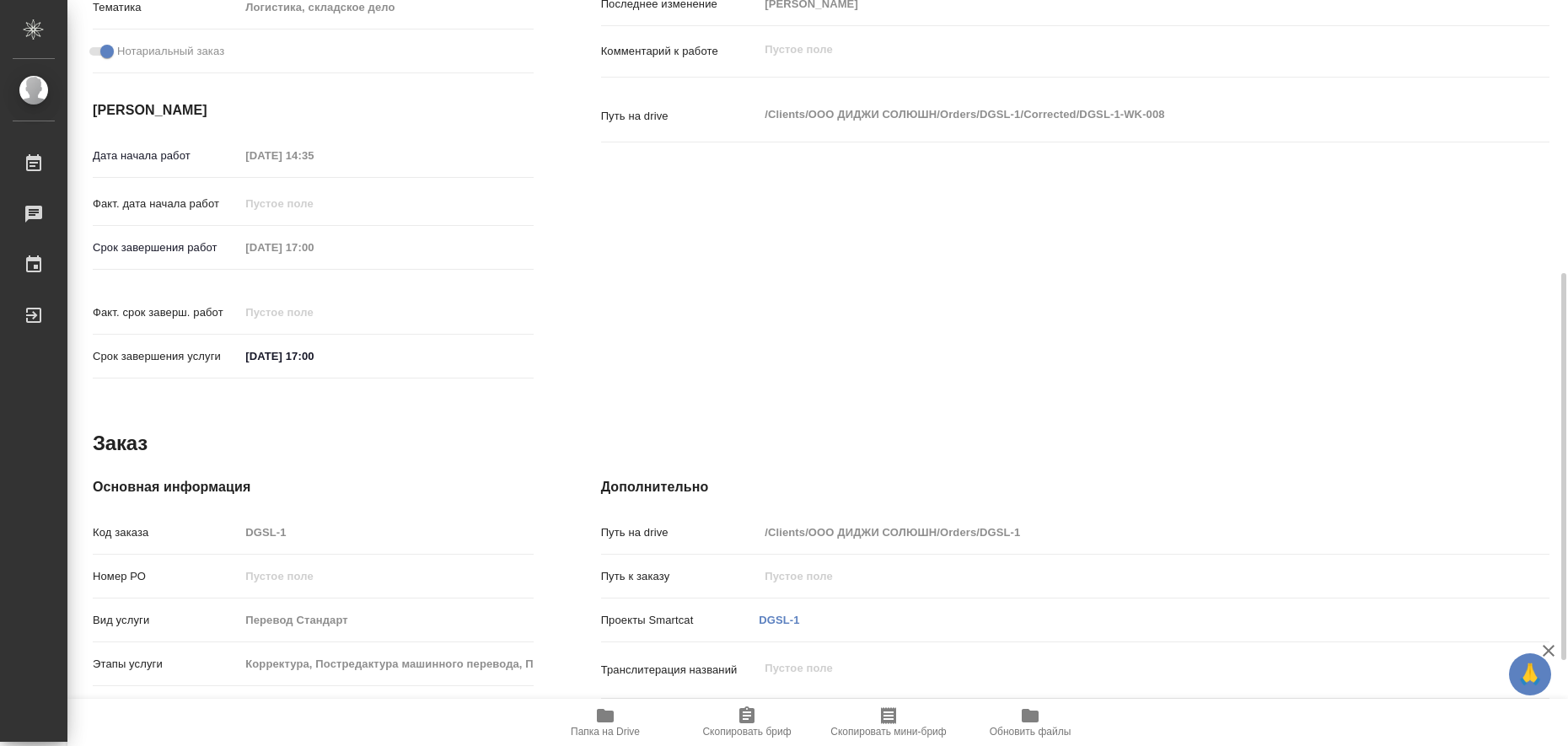
scroll to position [692, 0]
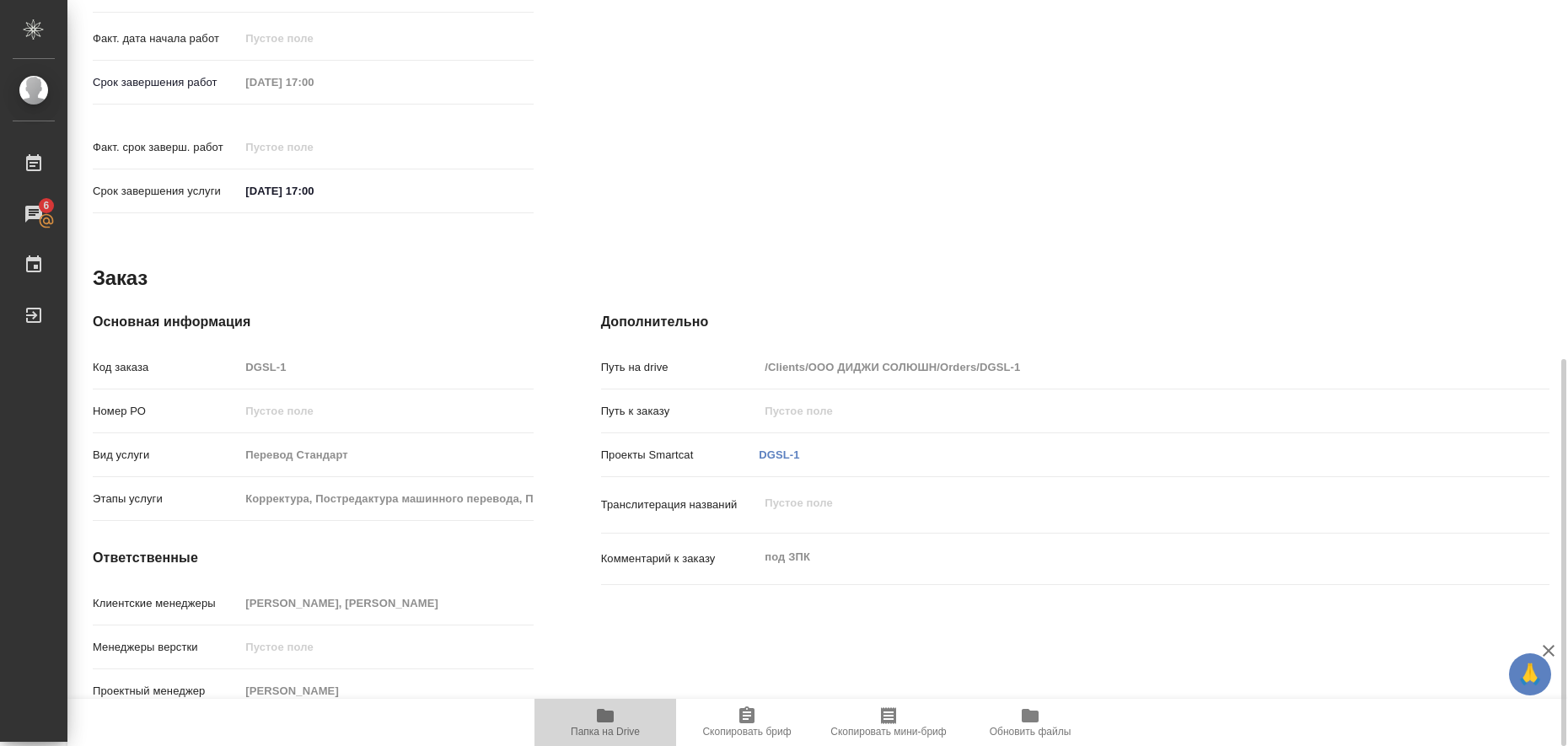
click at [607, 716] on icon "button" at bounding box center [605, 715] width 17 height 13
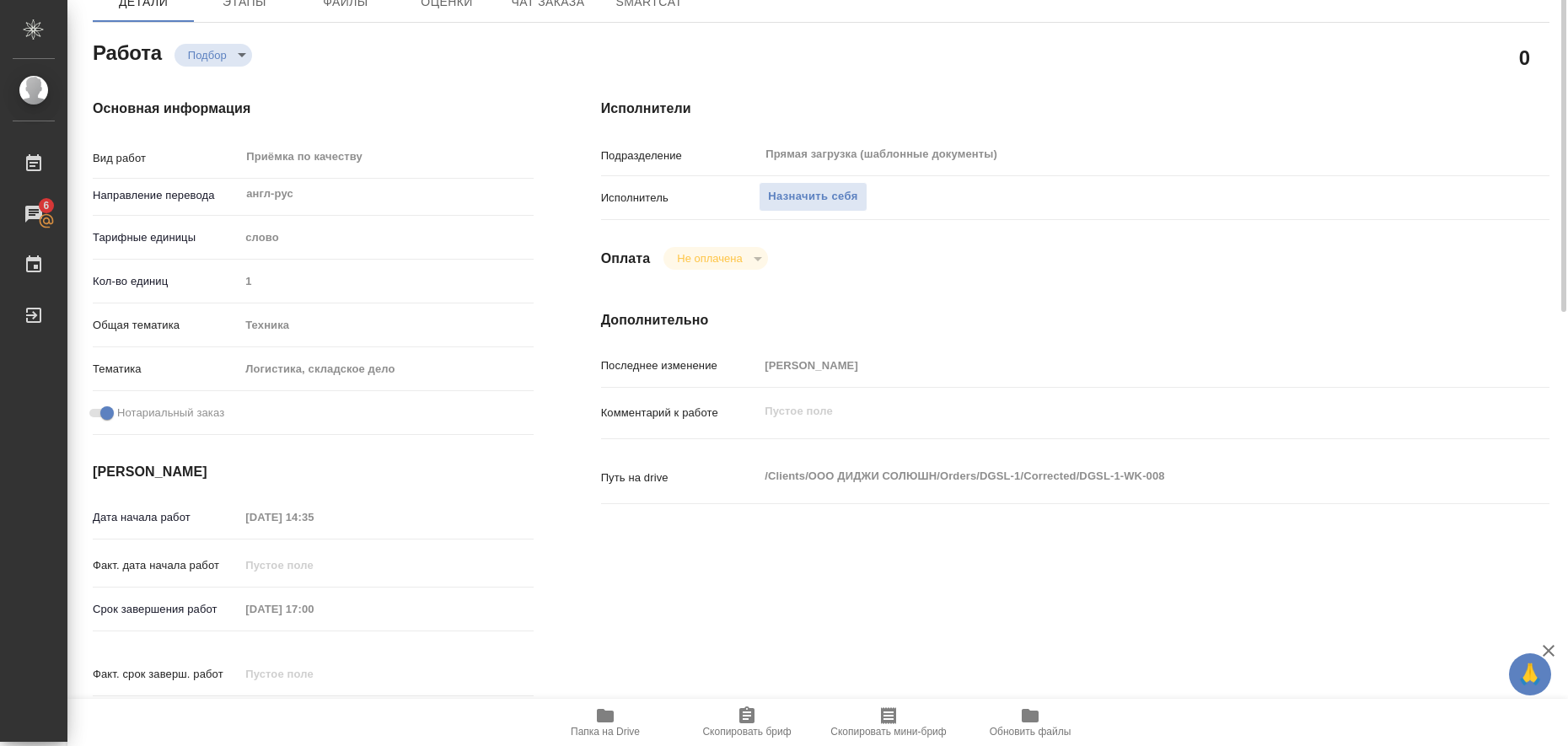
scroll to position [0, 0]
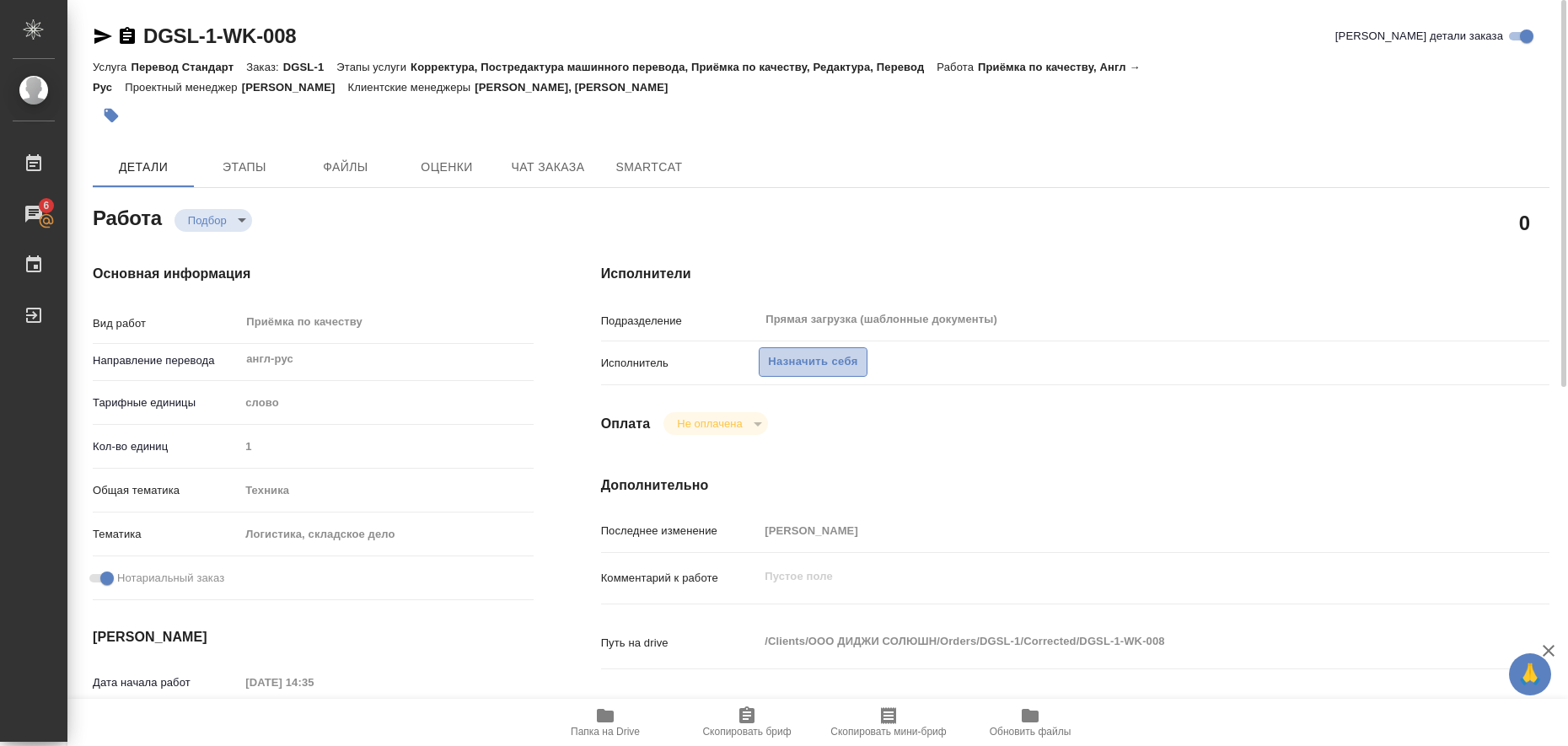
click at [834, 356] on span "Назначить себя" at bounding box center [813, 362] width 89 height 19
type textarea "x"
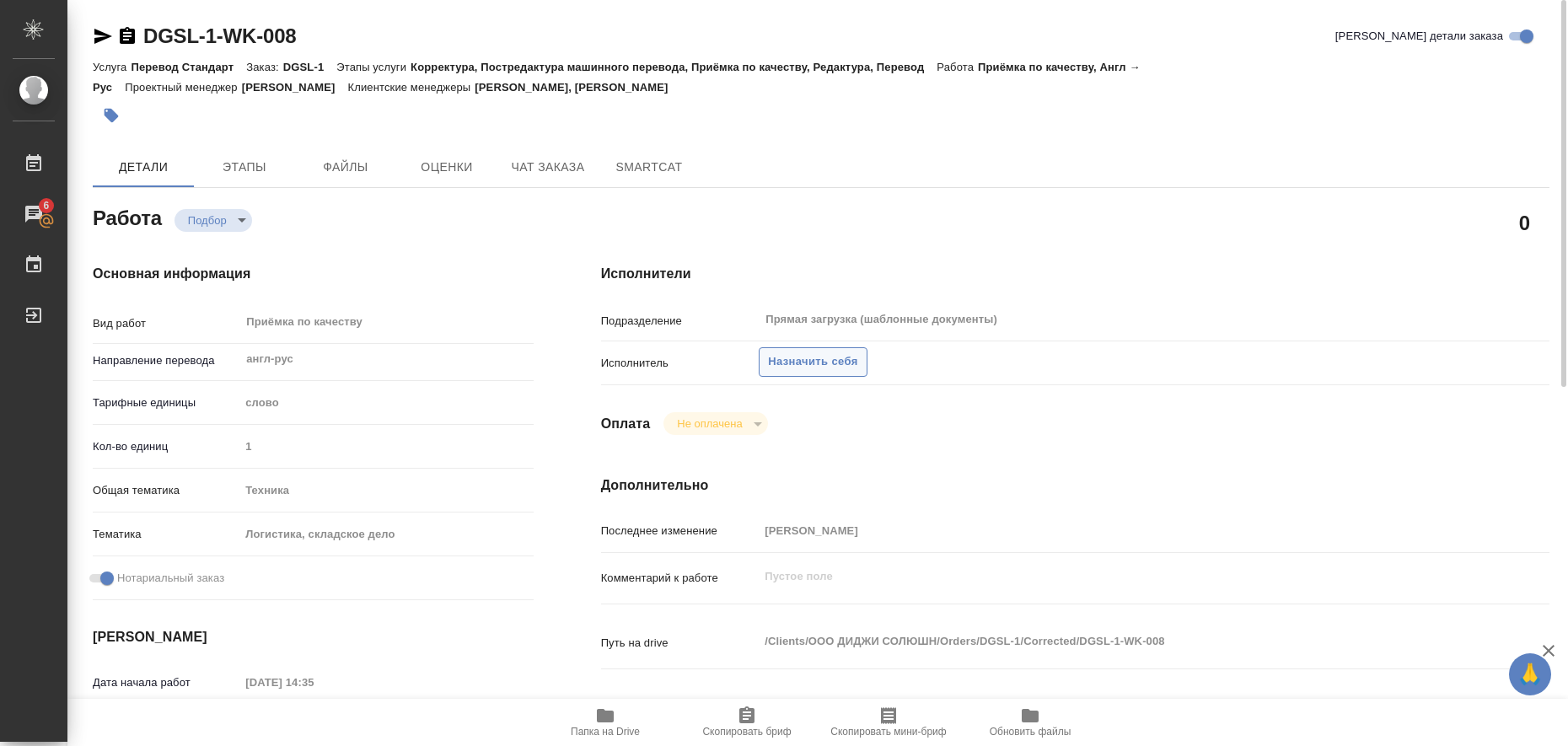
type textarea "x"
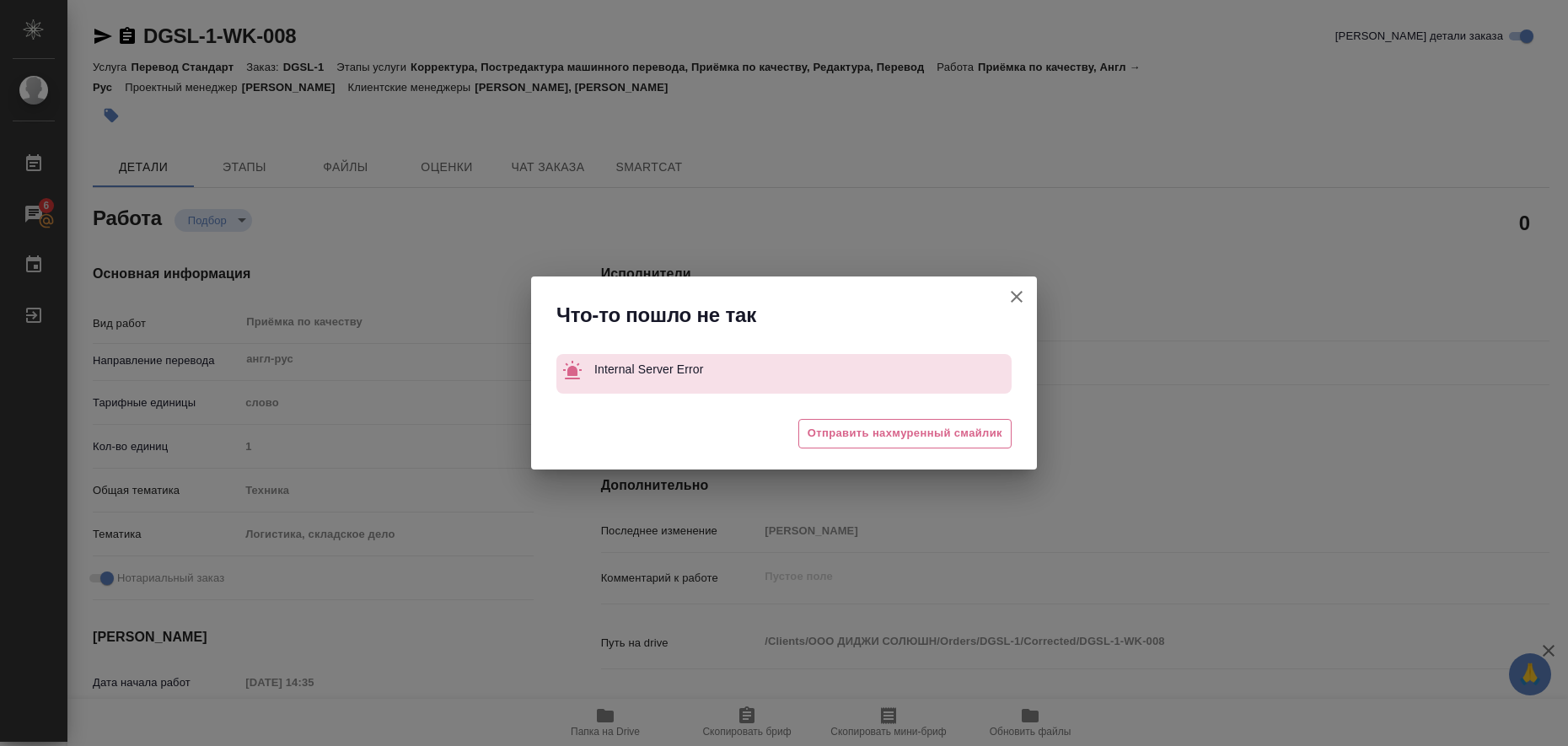
click at [1018, 296] on icon "button" at bounding box center [1016, 296] width 11 height 11
type textarea "x"
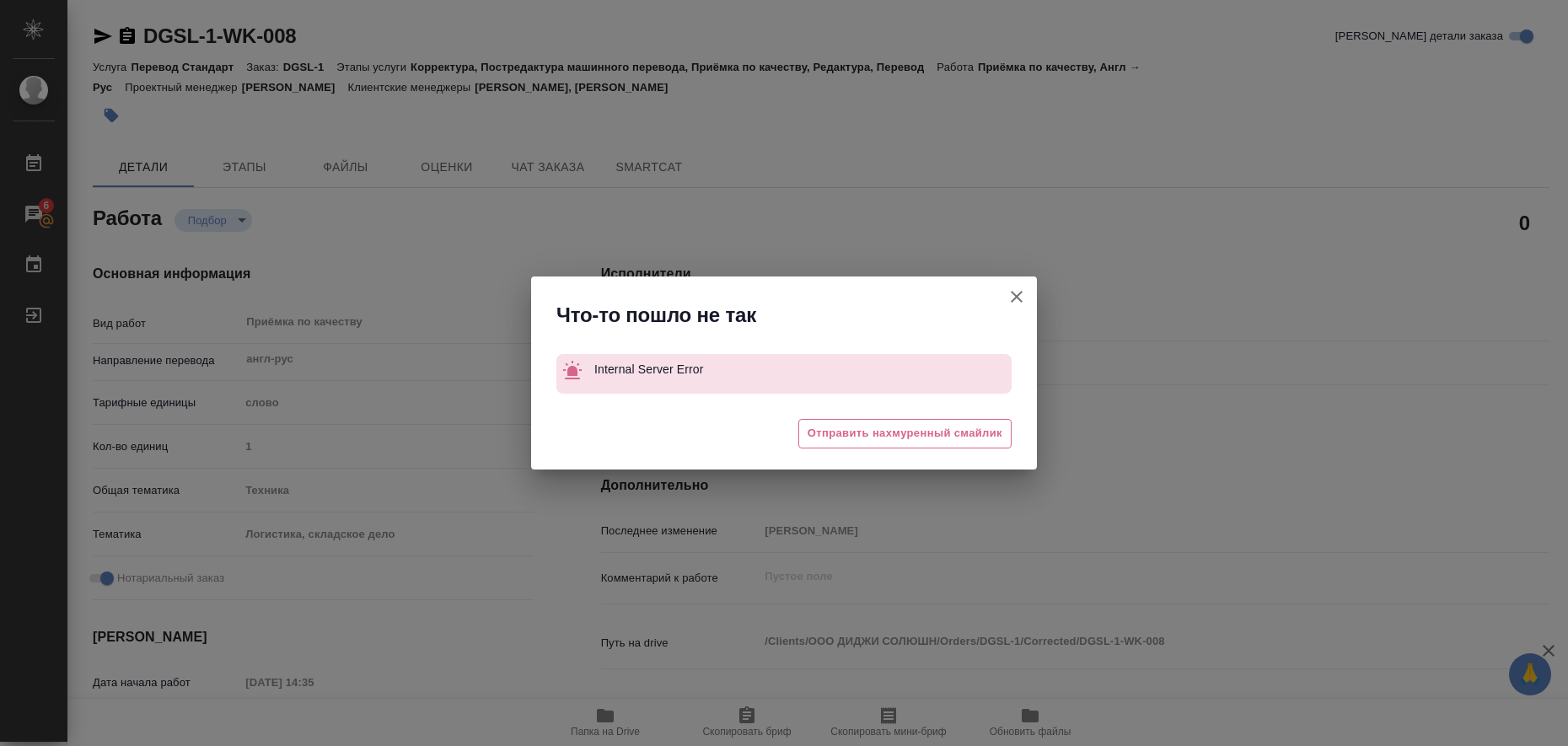
type textarea "x"
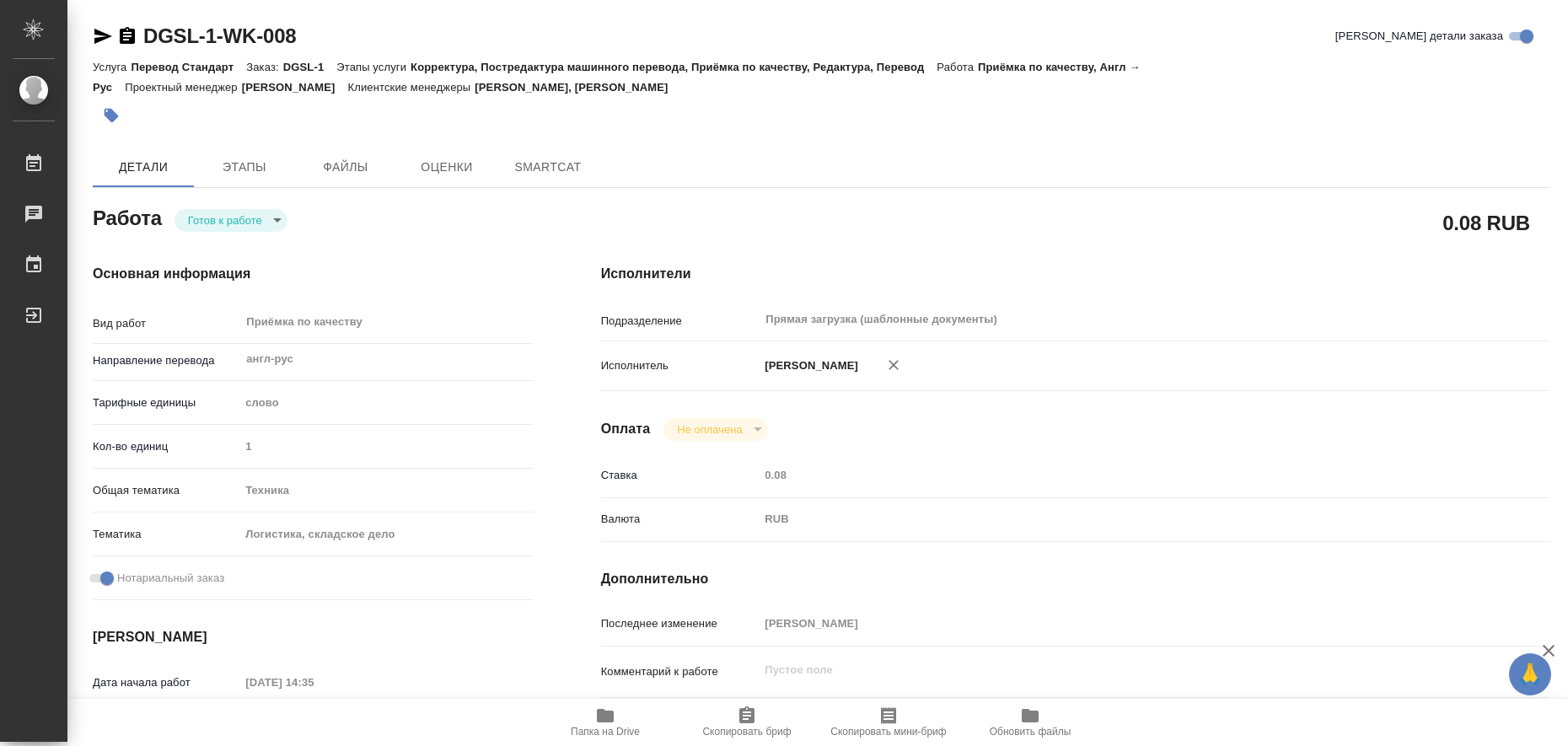
type textarea "x"
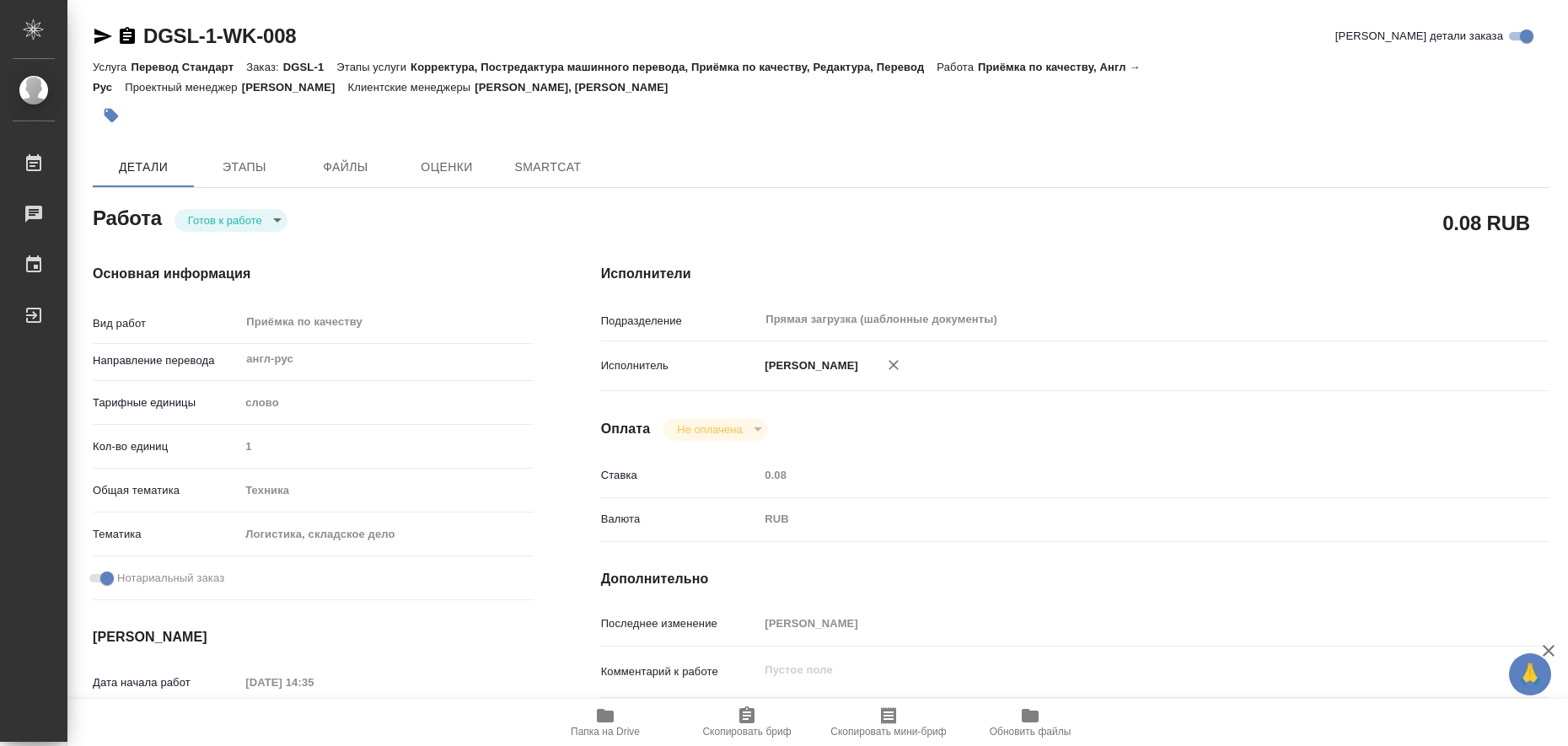
type textarea "x"
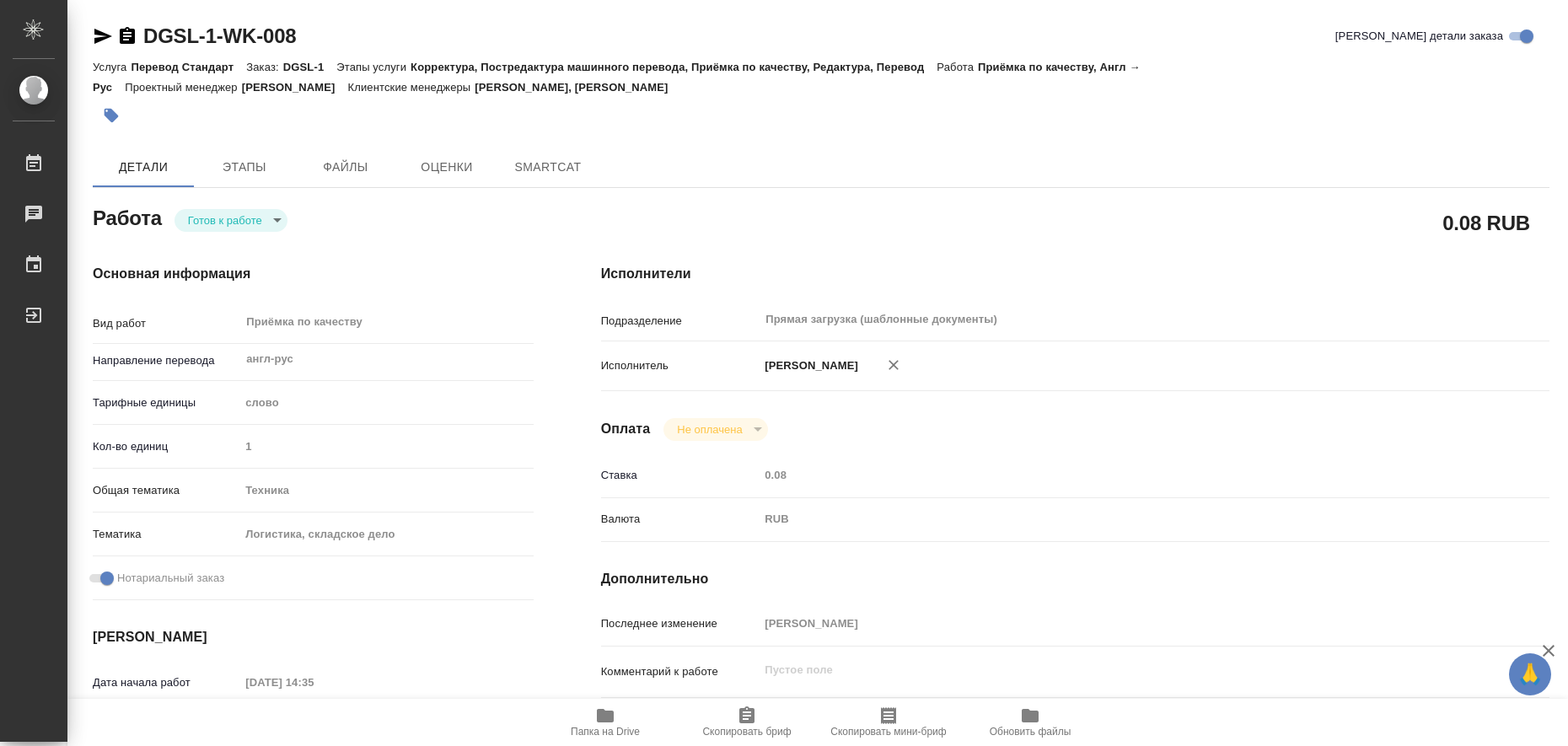
type textarea "x"
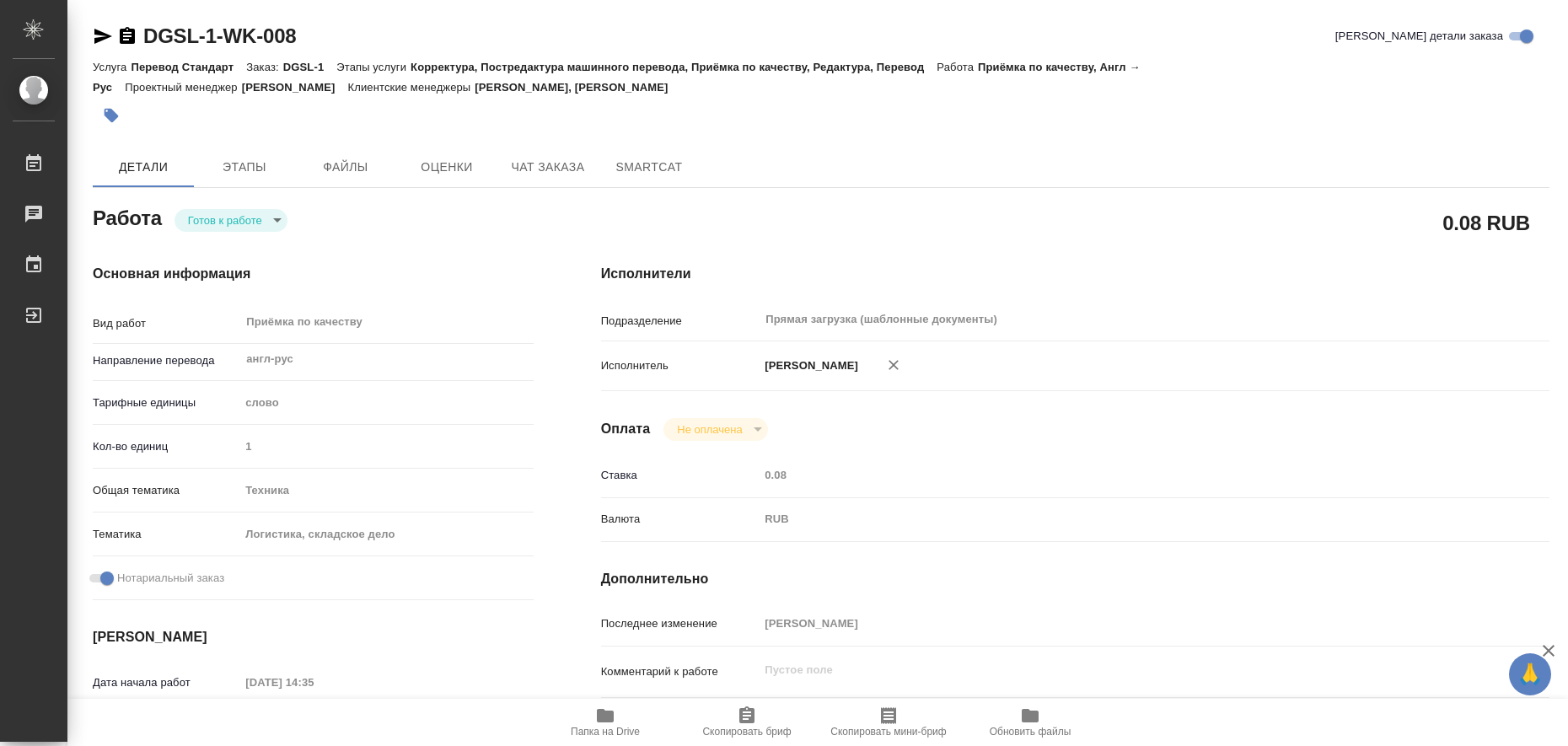
type textarea "x"
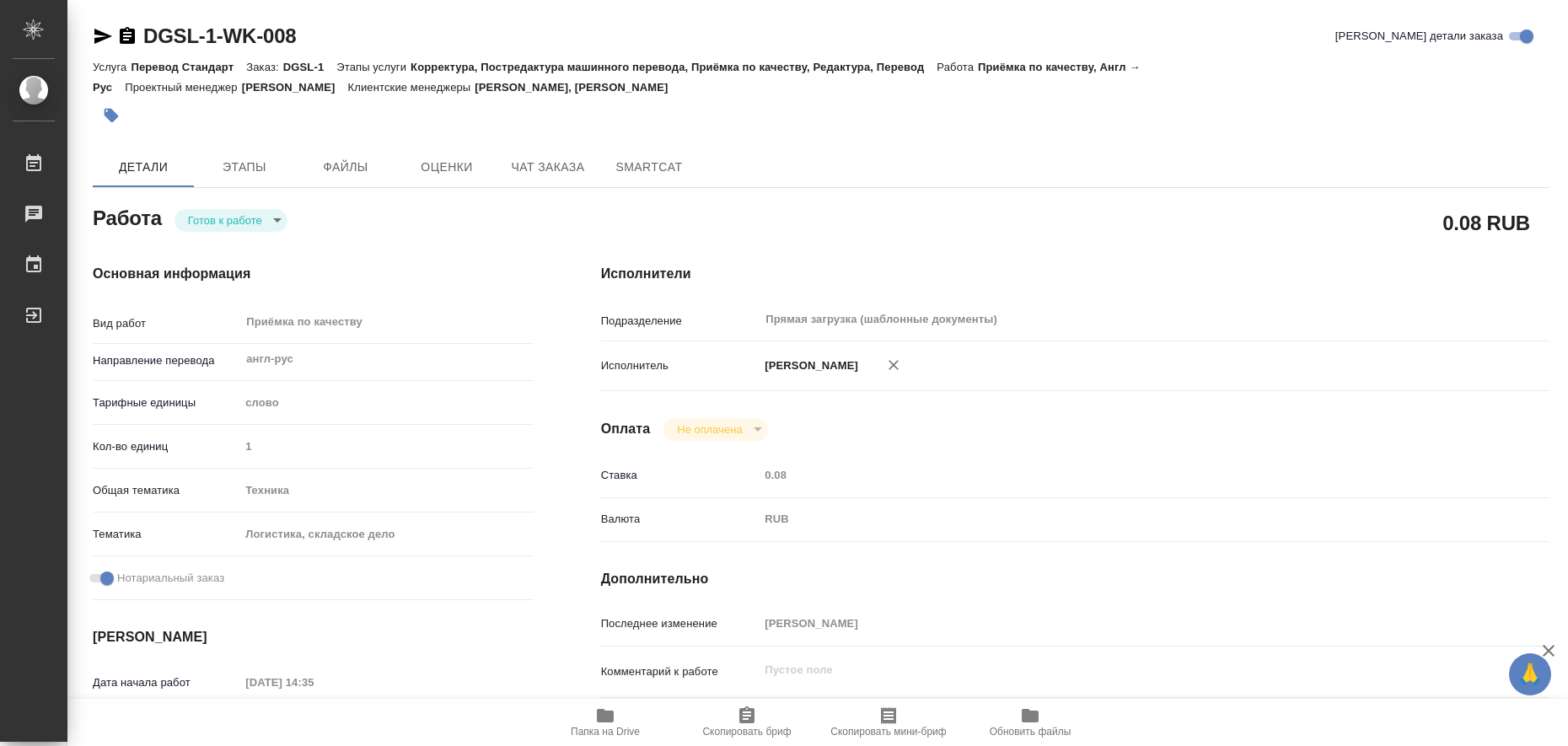
type textarea "x"
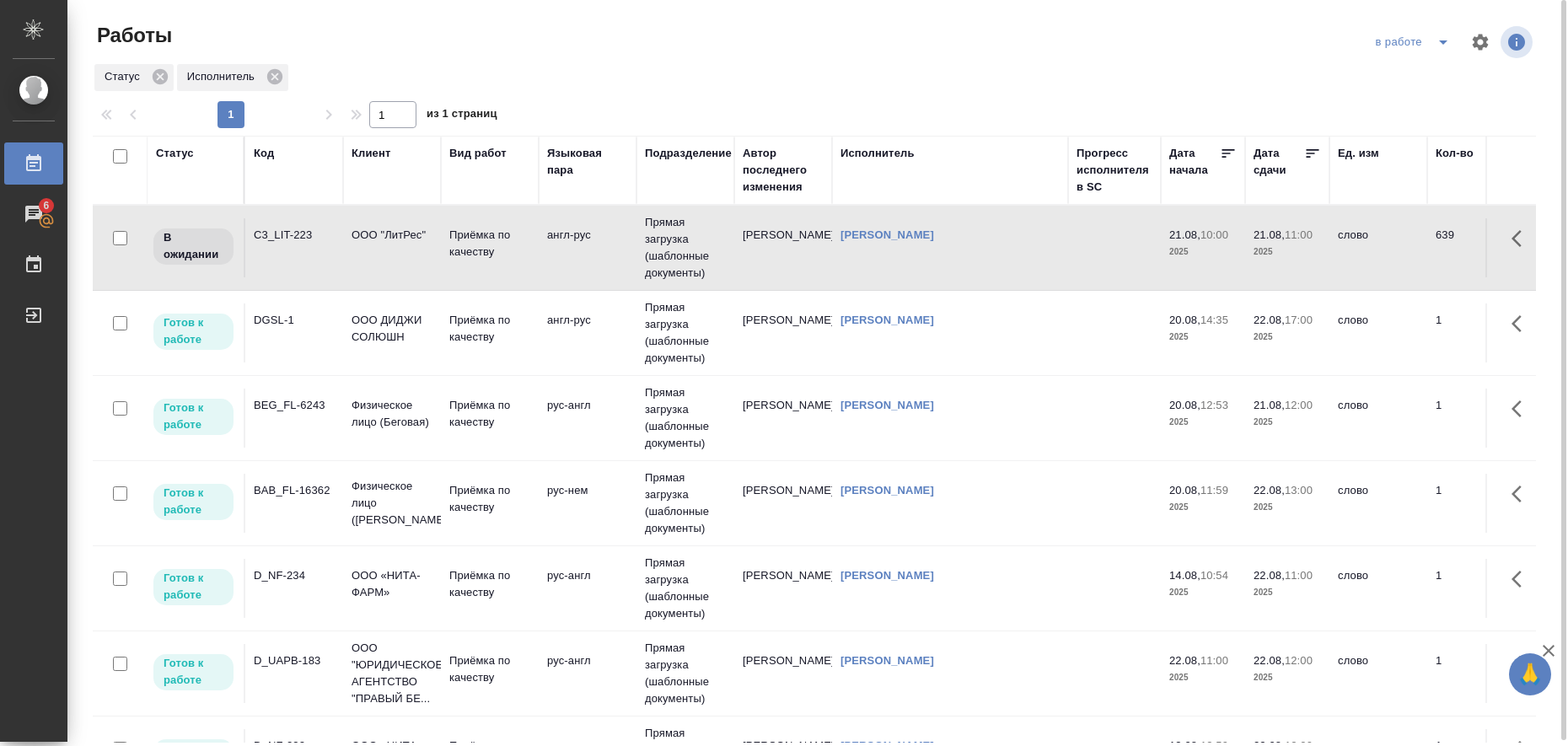
click at [1440, 43] on icon "split button" at bounding box center [1443, 42] width 20 height 20
click at [1415, 85] on li "Стандартные настройки" at bounding box center [1415, 76] width 161 height 27
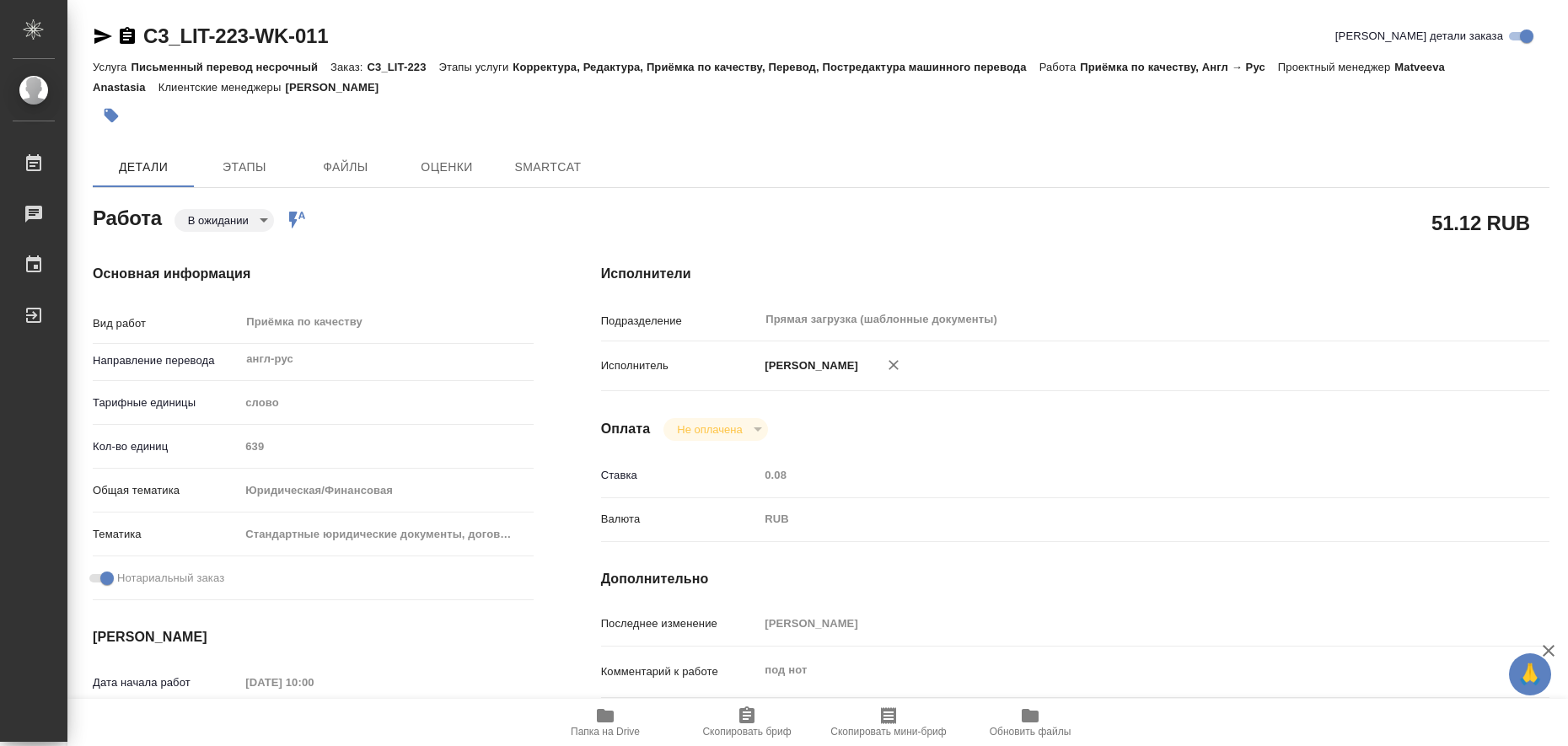
type textarea "x"
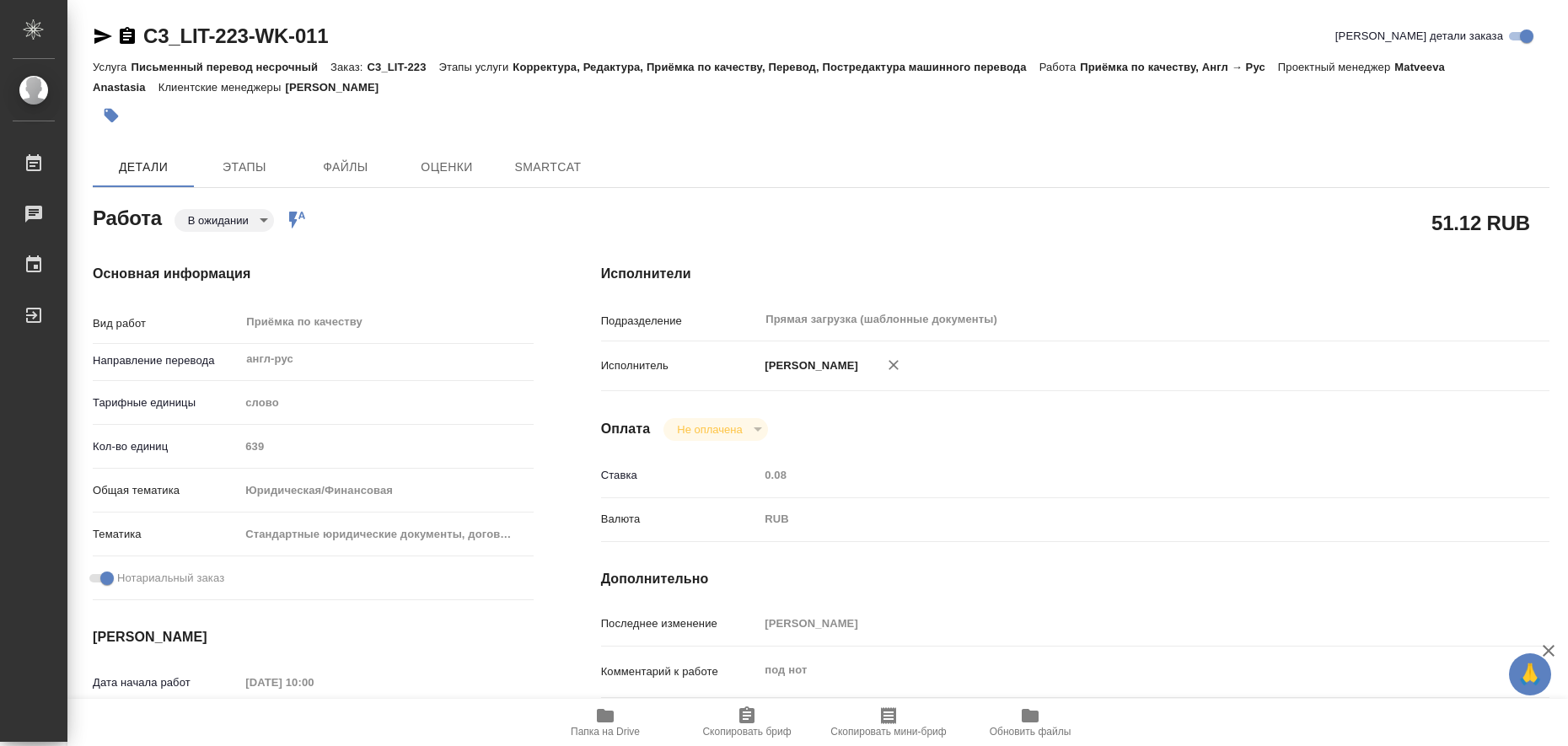
type textarea "x"
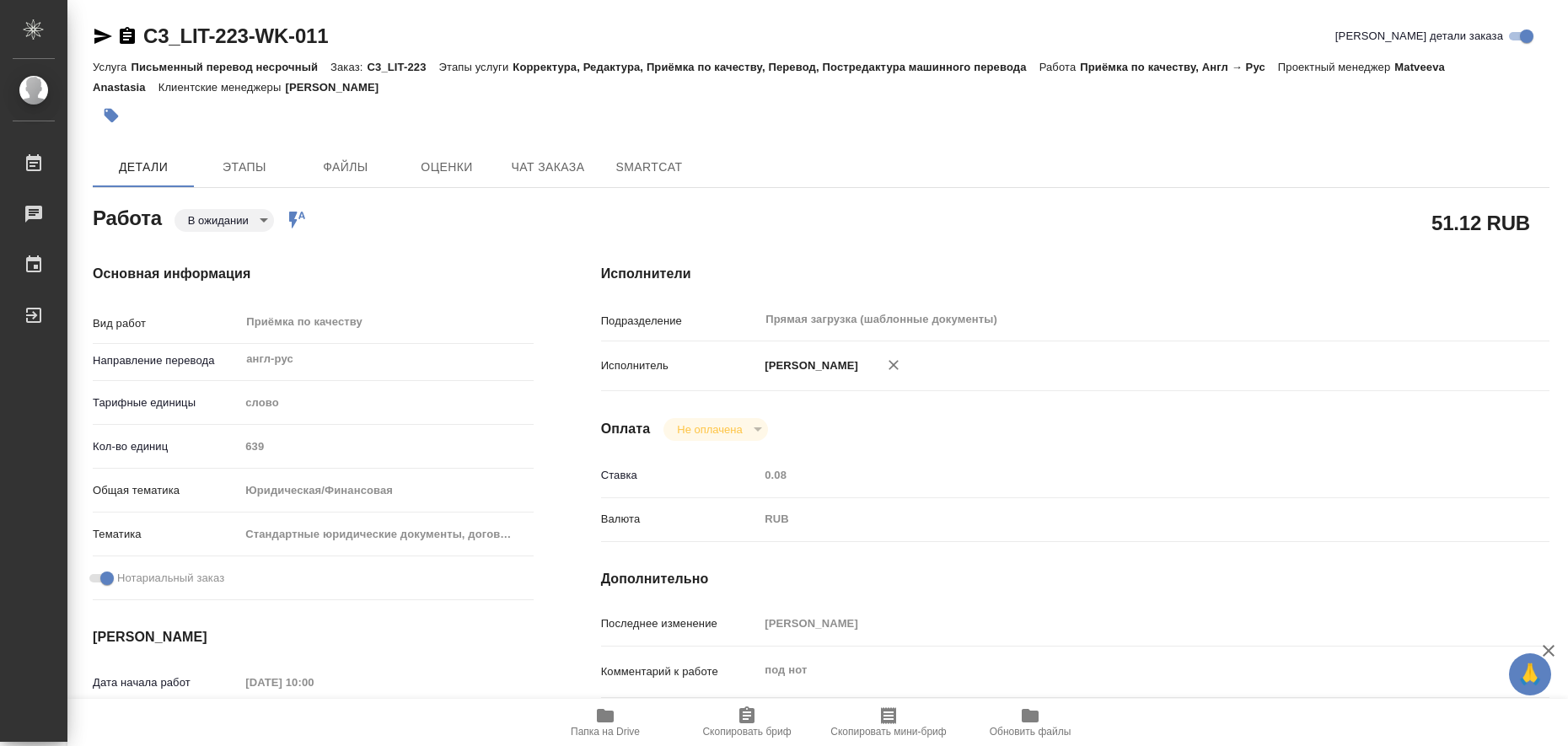
scroll to position [211, 0]
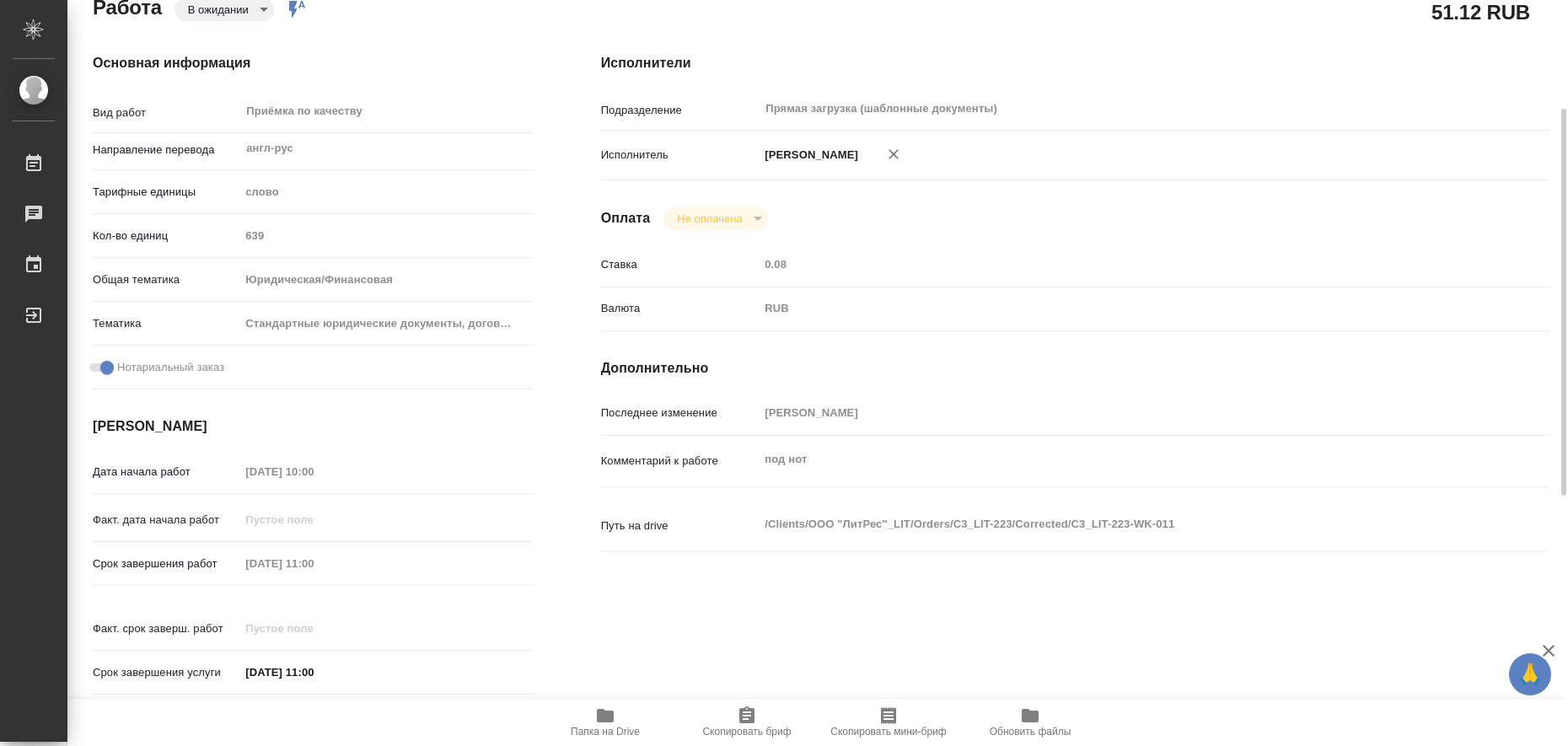
type textarea "x"
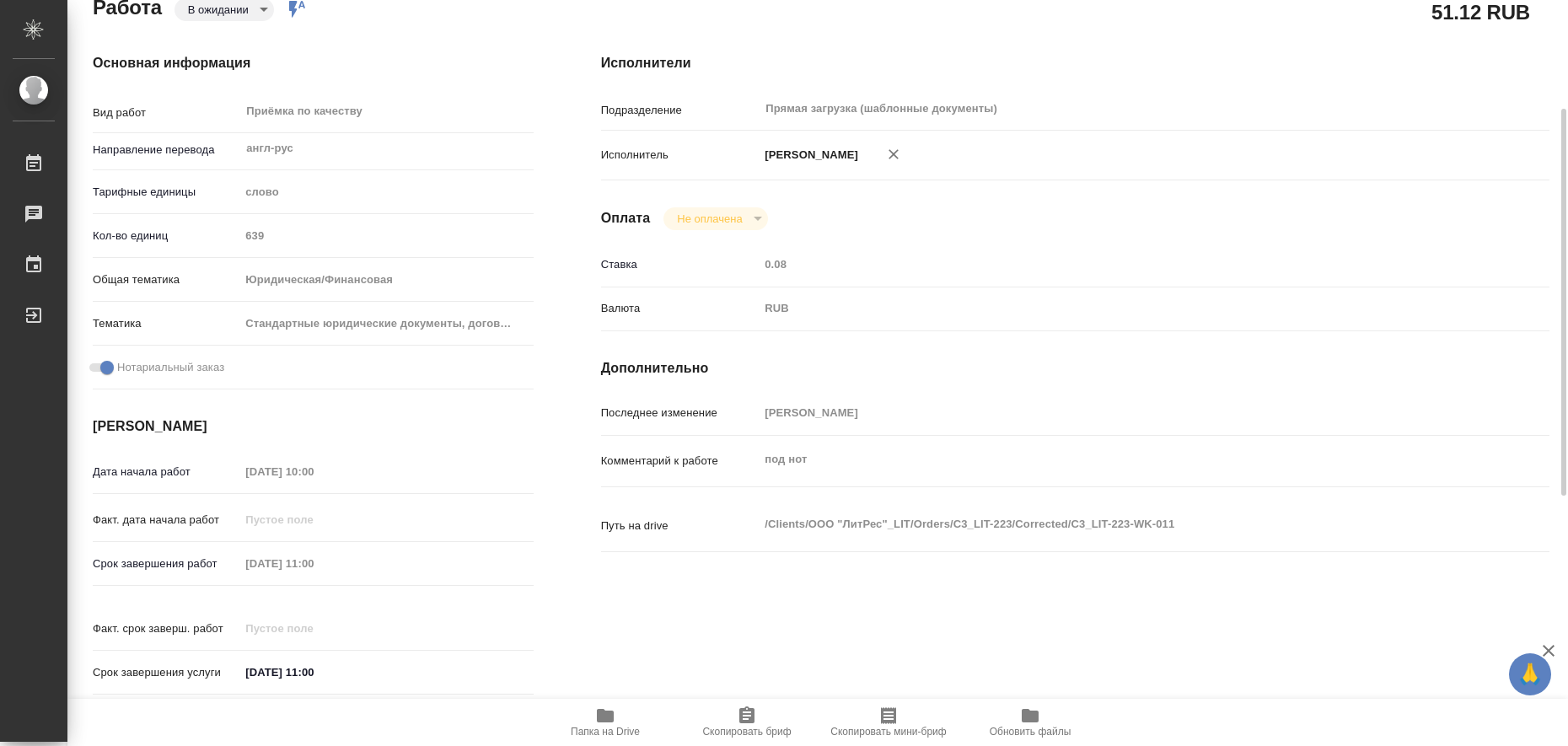
type textarea "x"
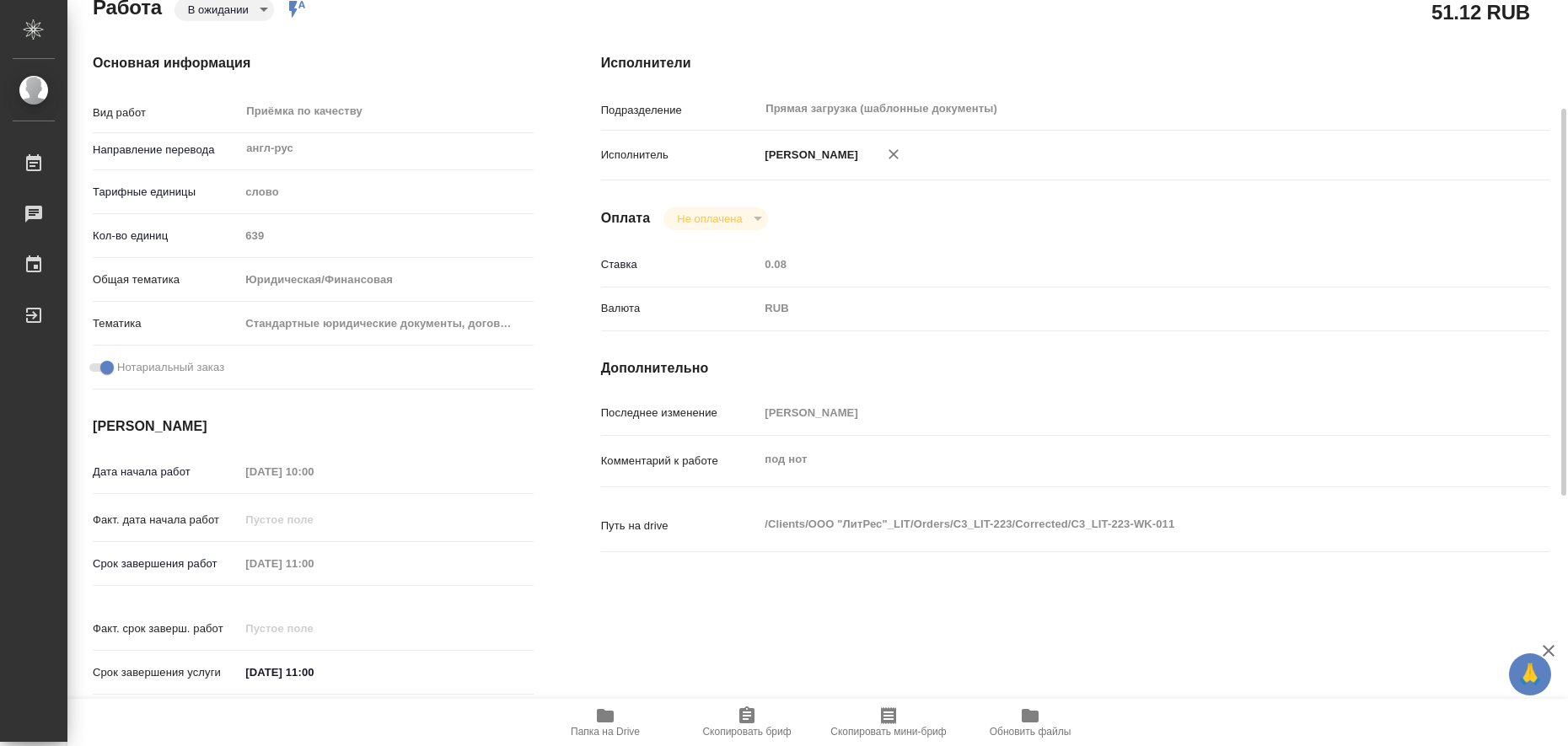
click at [606, 717] on icon "button" at bounding box center [605, 715] width 17 height 13
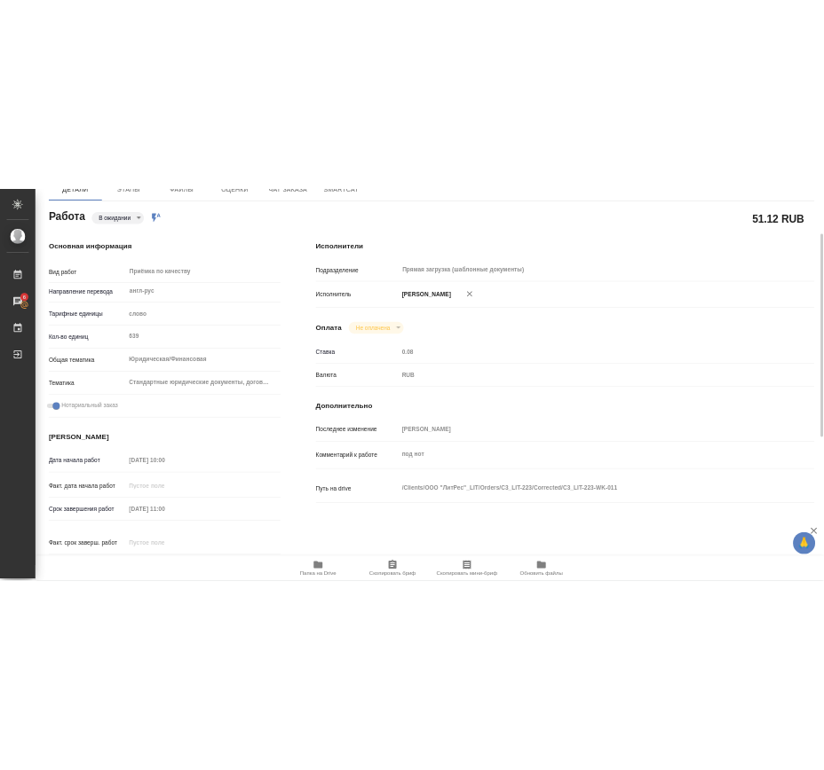
scroll to position [0, 0]
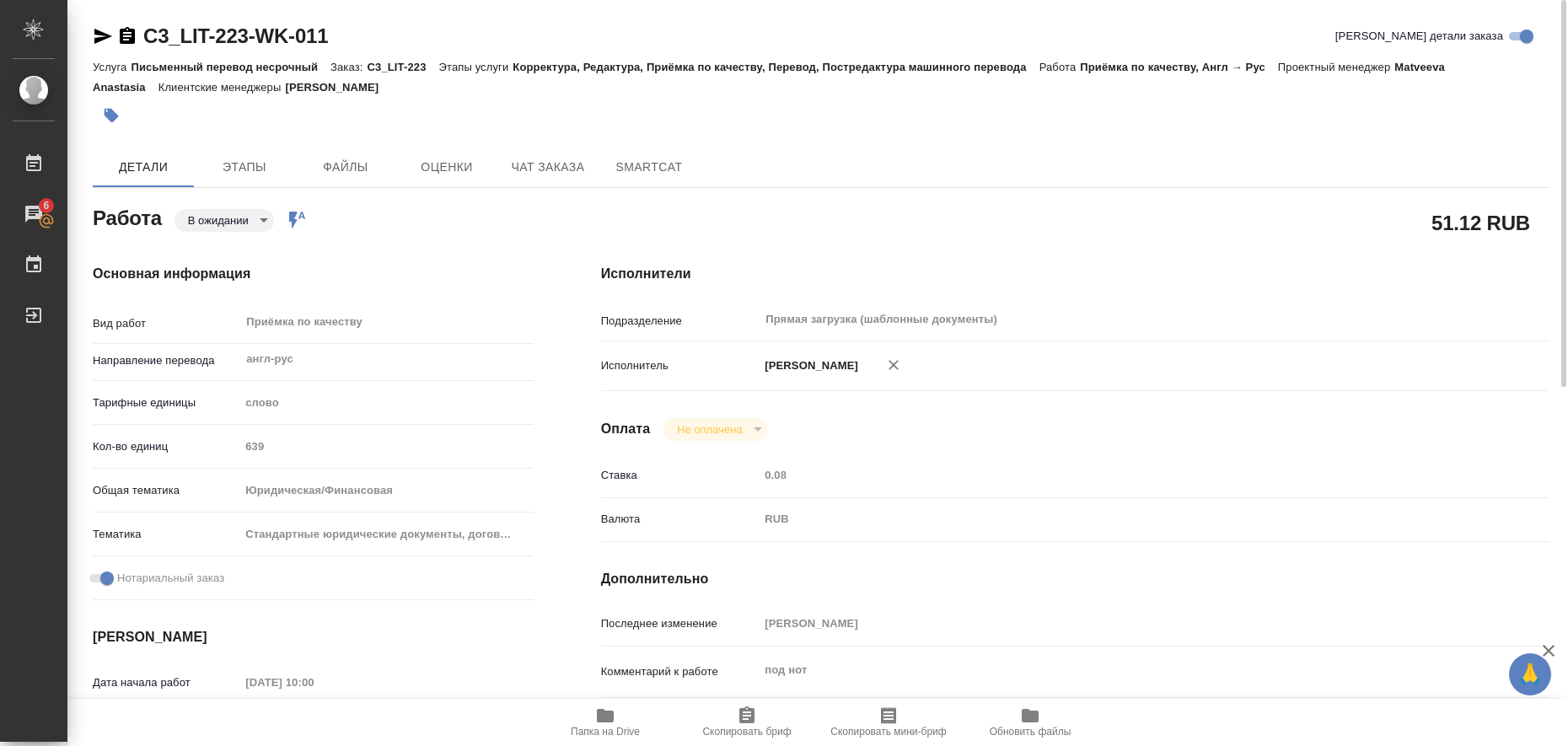
click at [94, 40] on icon "button" at bounding box center [103, 36] width 20 height 20
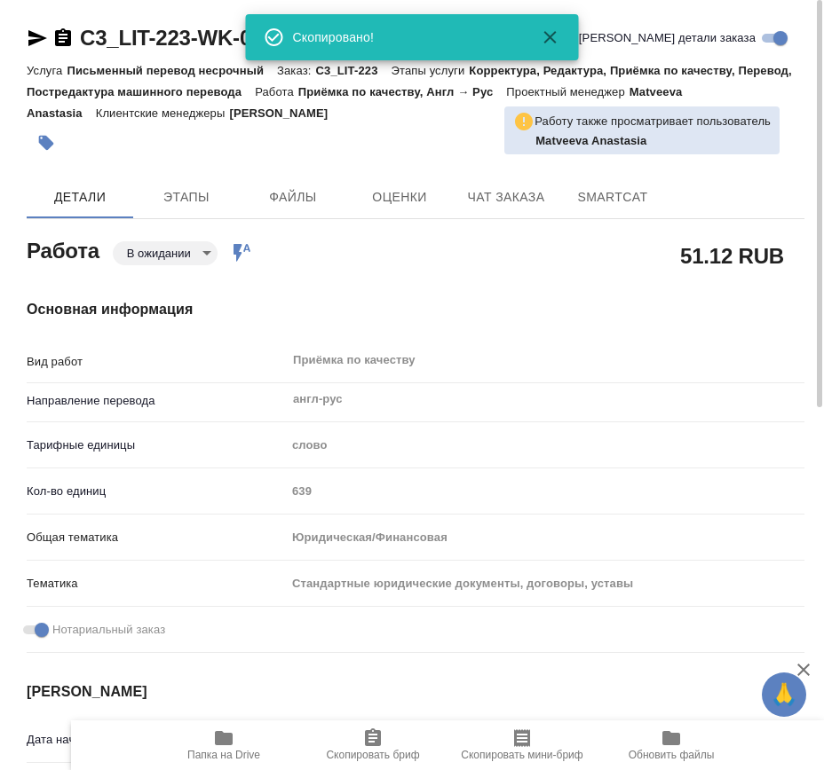
type textarea "x"
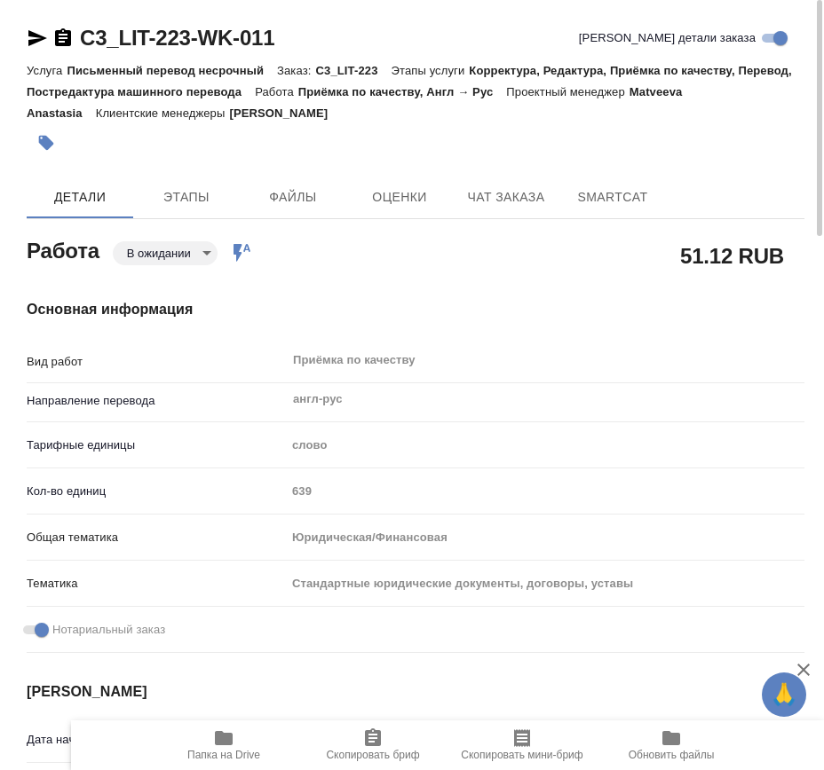
type textarea "x"
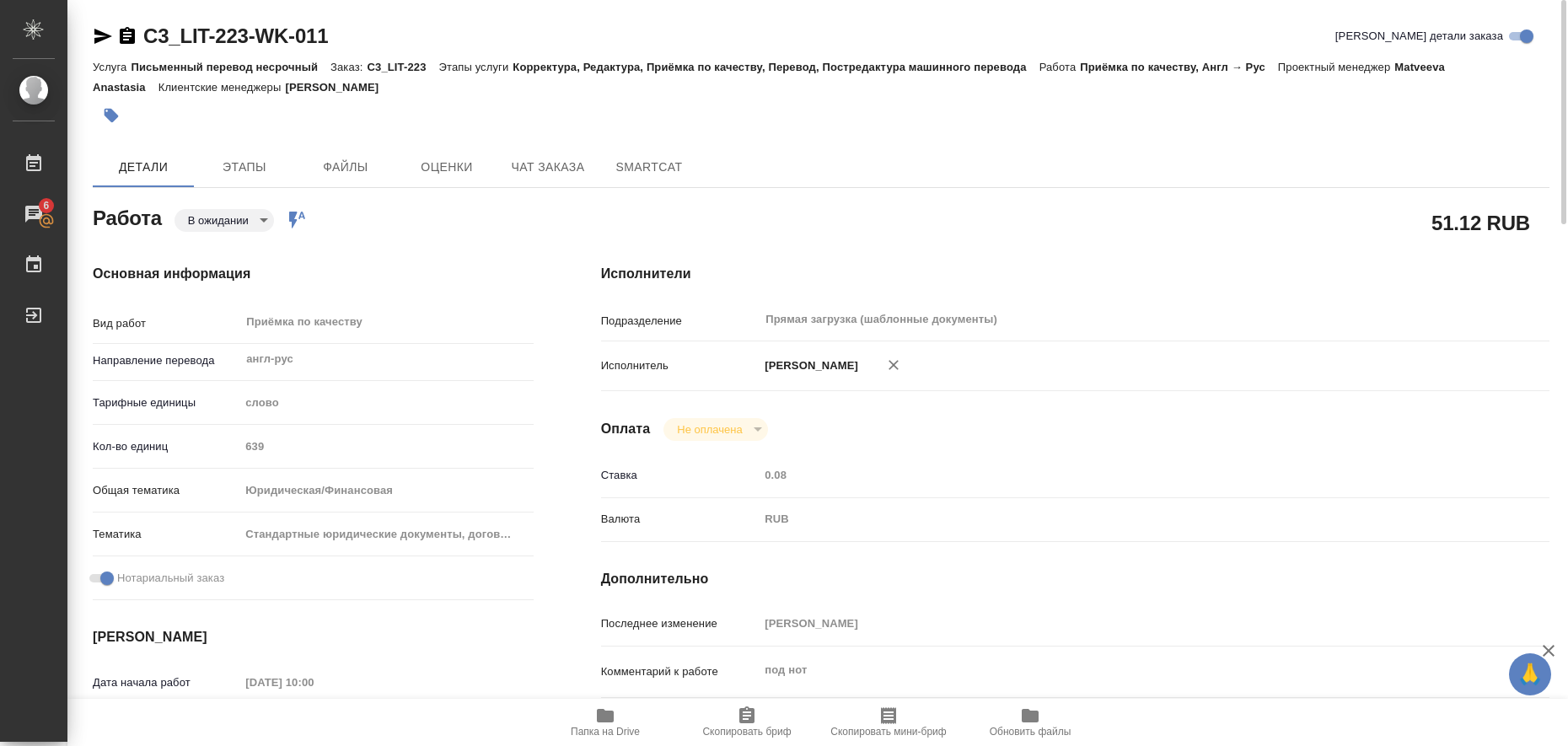
type textarea "x"
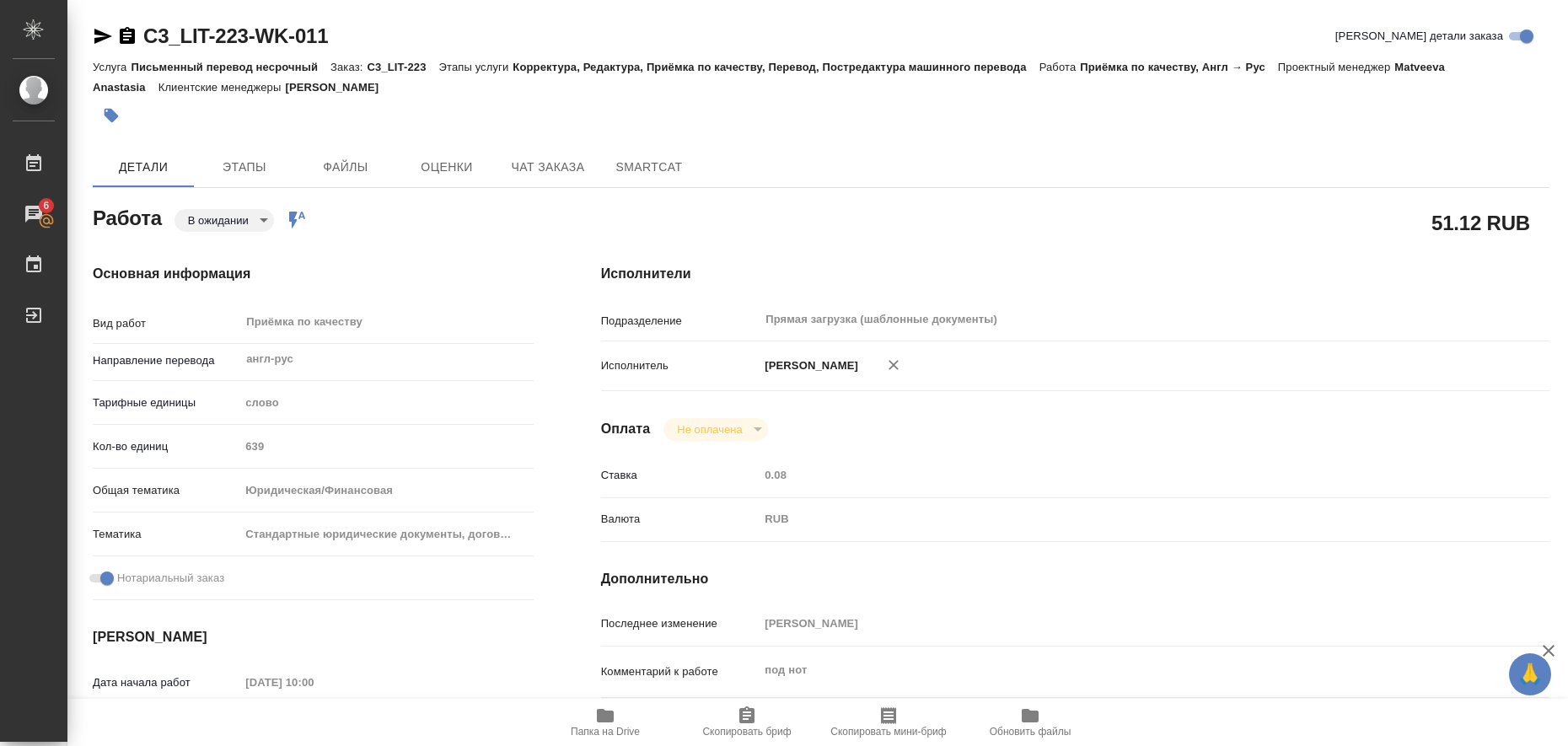
type textarea "x"
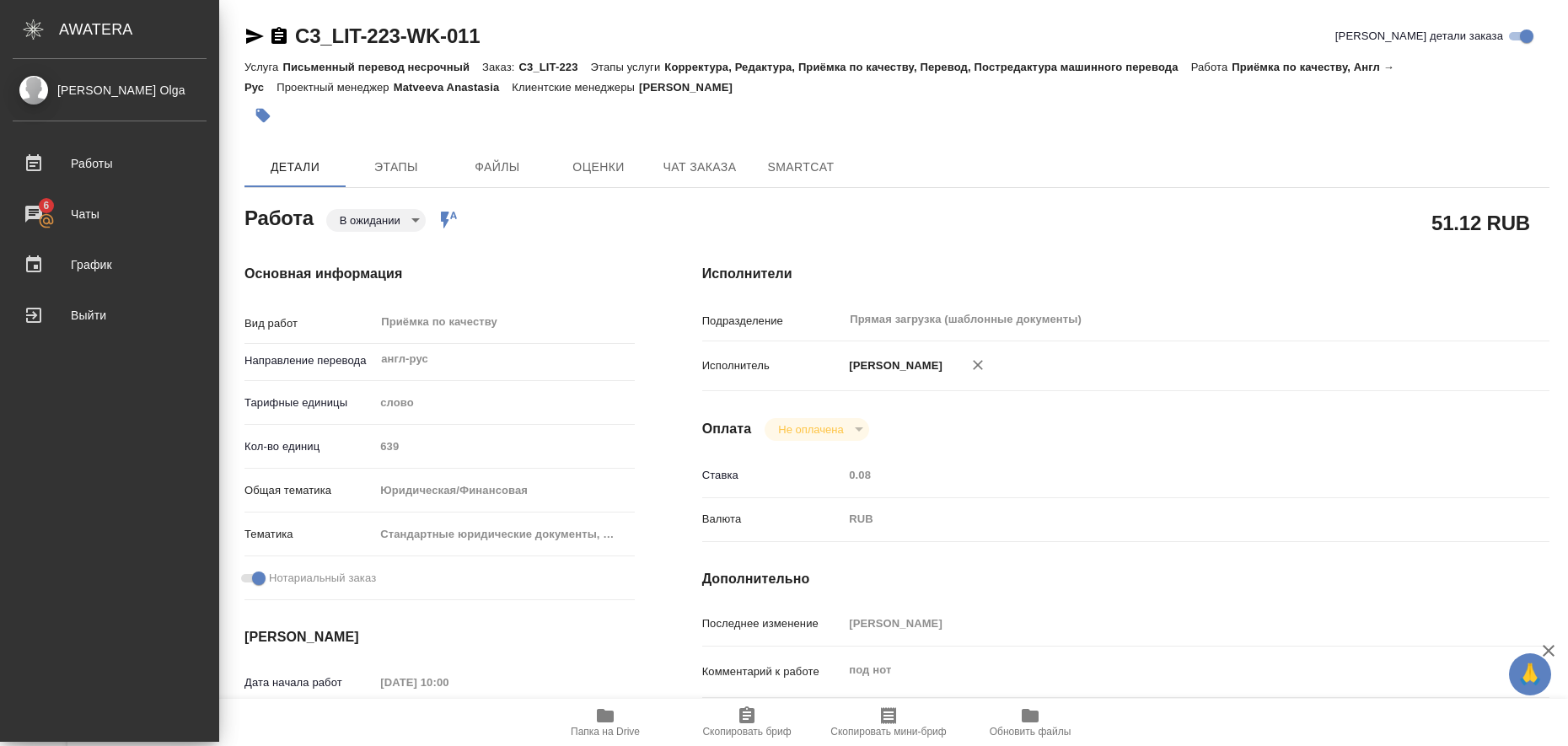
type textarea "x"
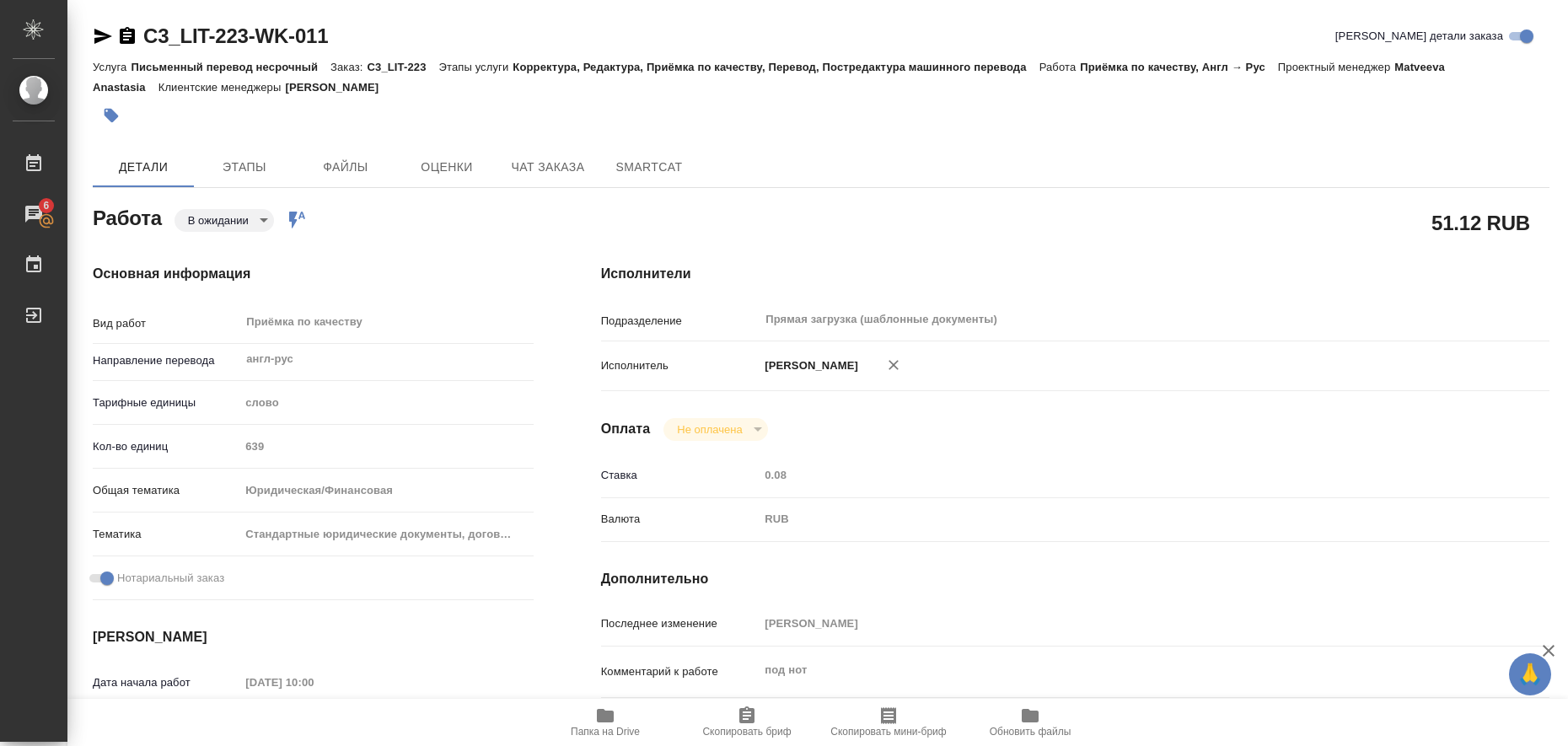
click at [102, 29] on icon "button" at bounding box center [103, 36] width 20 height 20
click at [112, 116] on icon "button" at bounding box center [111, 116] width 14 height 14
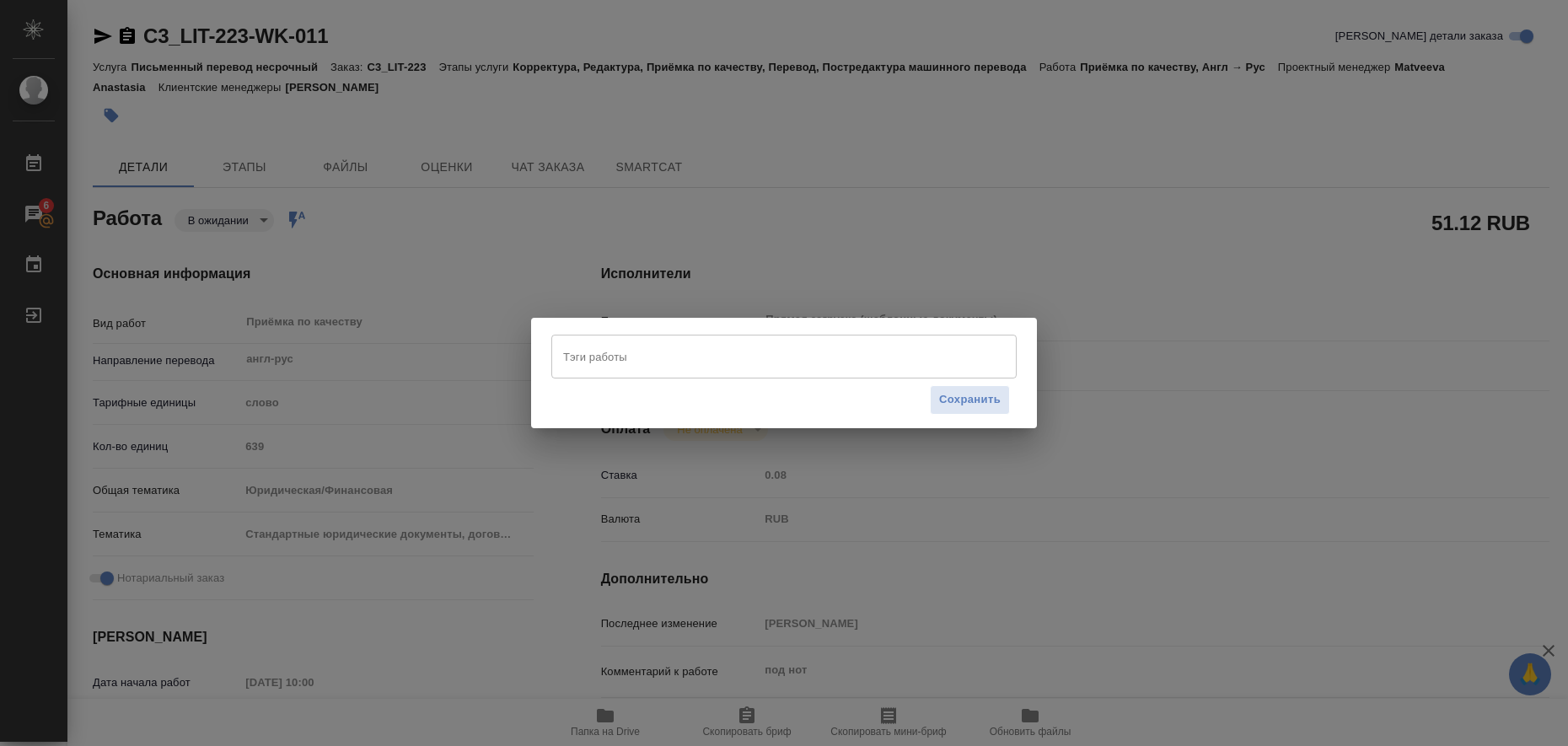
click at [635, 342] on input "Тэги работы" at bounding box center [767, 356] width 418 height 28
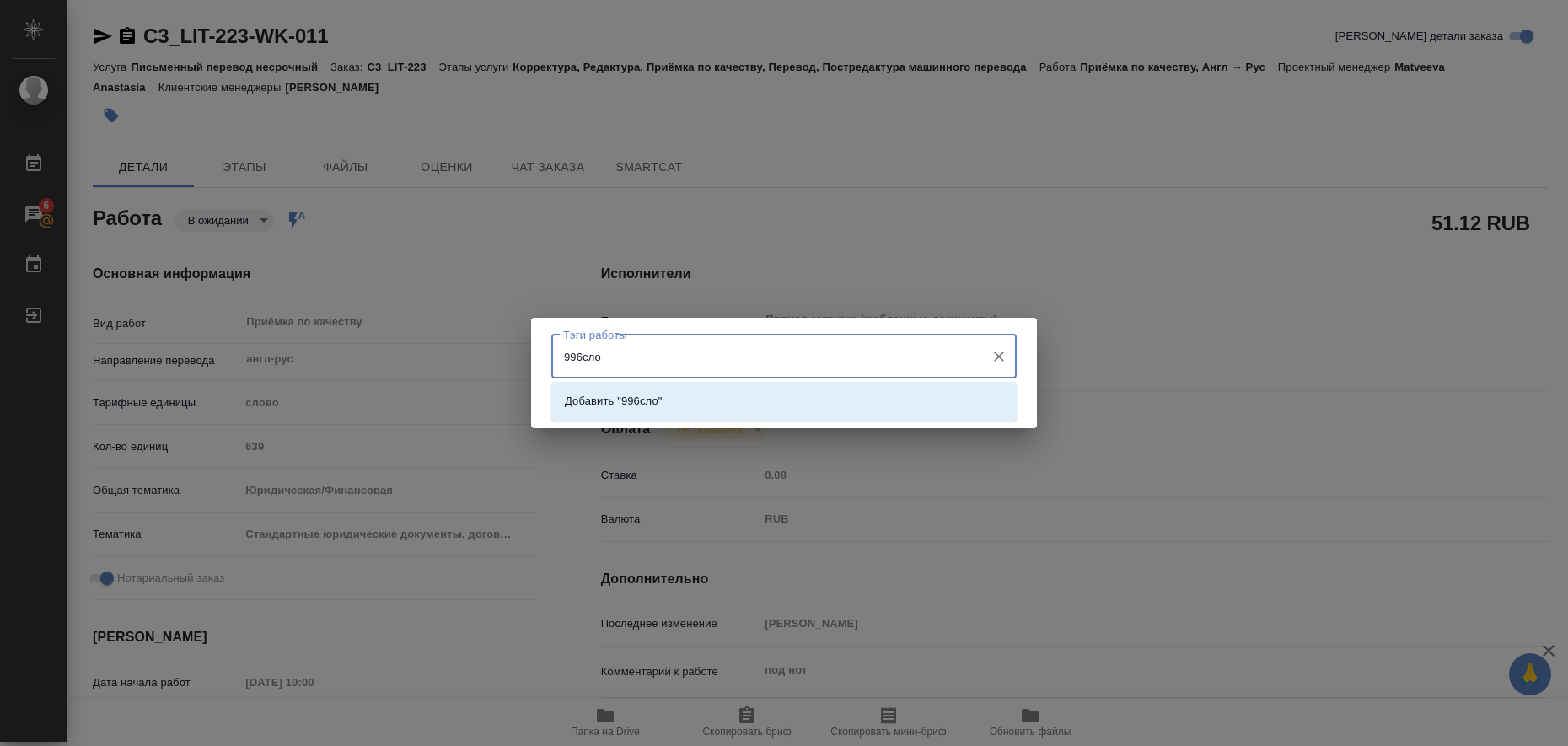
type input "996слов"
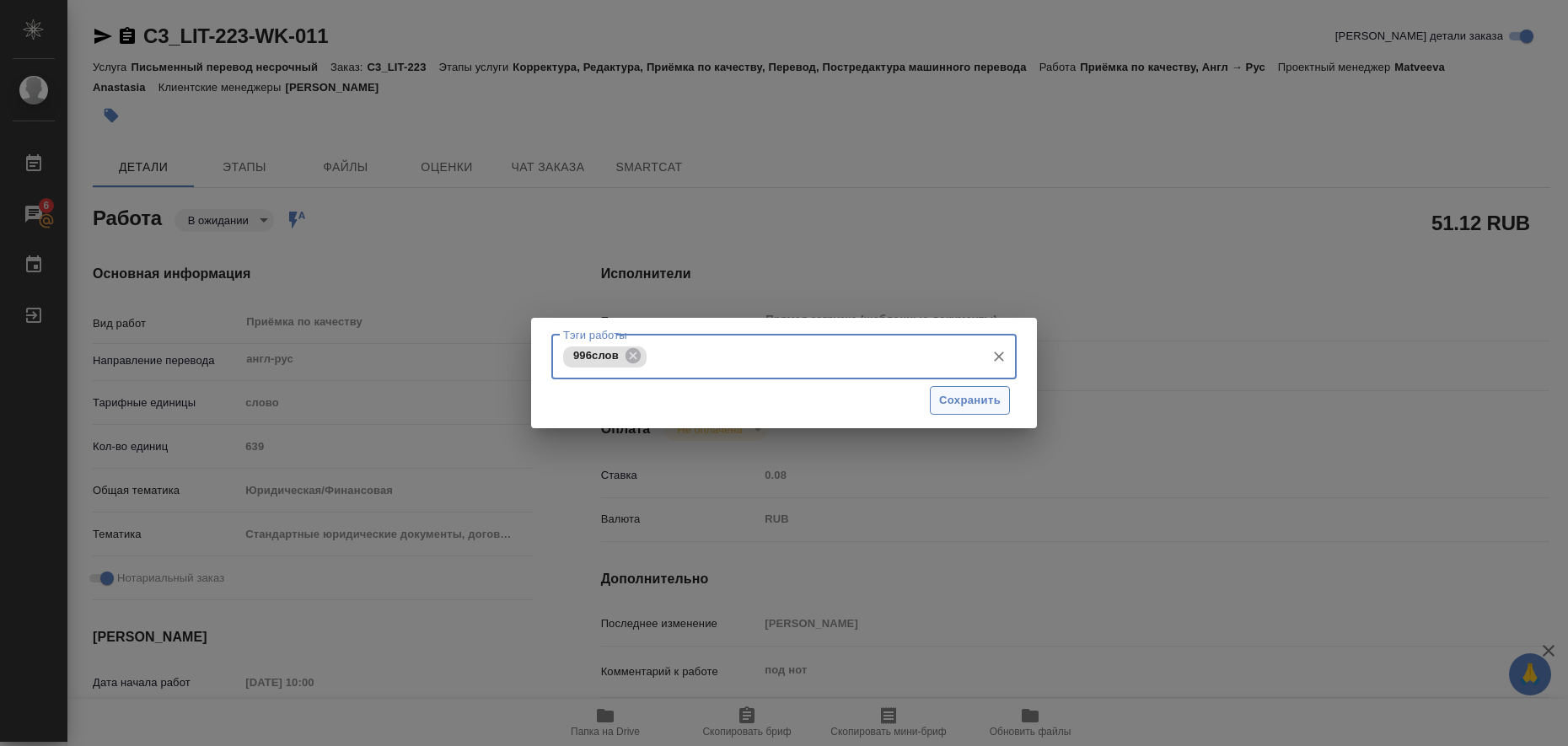
click at [978, 408] on span "Сохранить" at bounding box center [970, 401] width 62 height 19
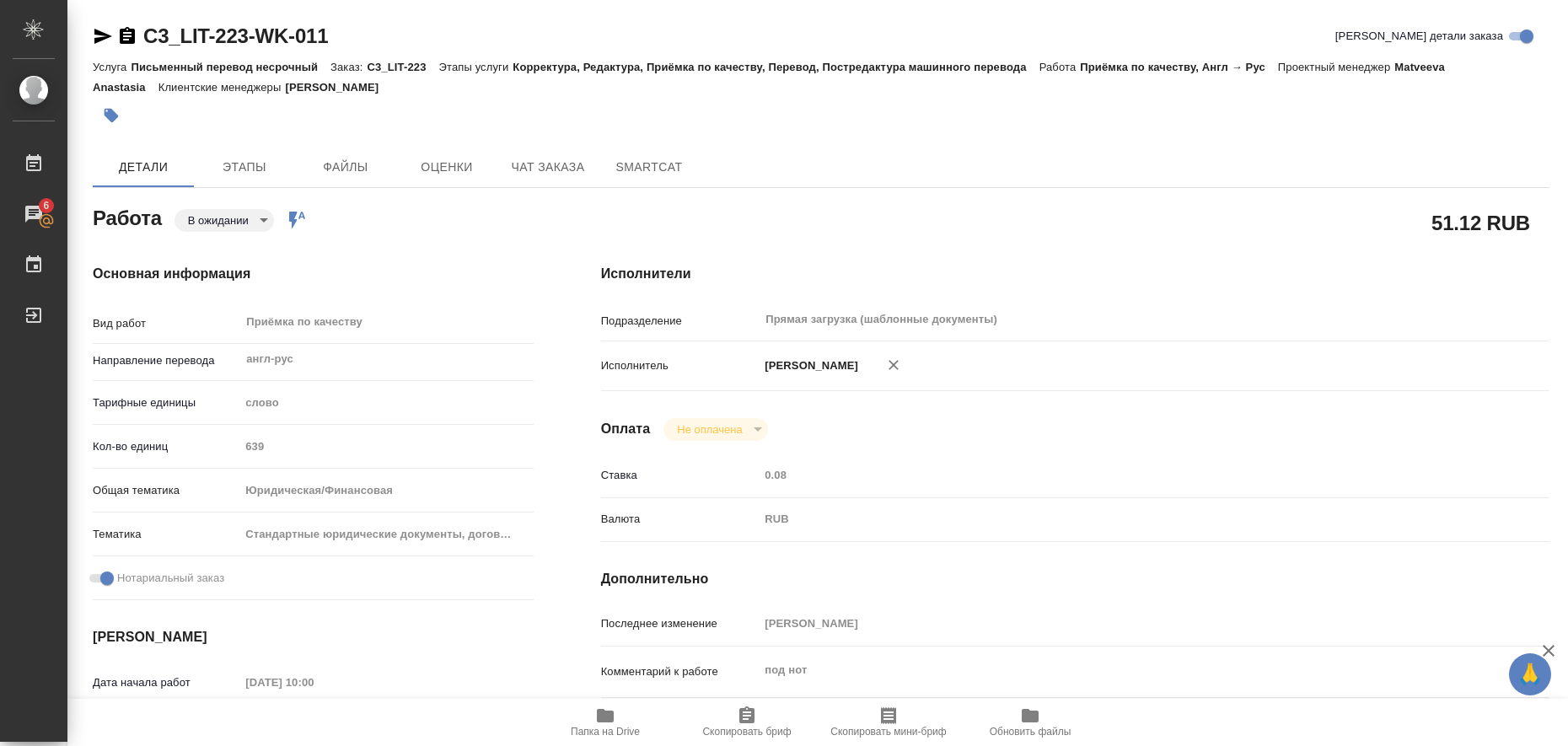
type input "readyForWork"
type textarea "Приёмка по качеству"
type textarea "x"
type input "англ-рус"
type input "5a8b1489cc6b4906c91bfd90"
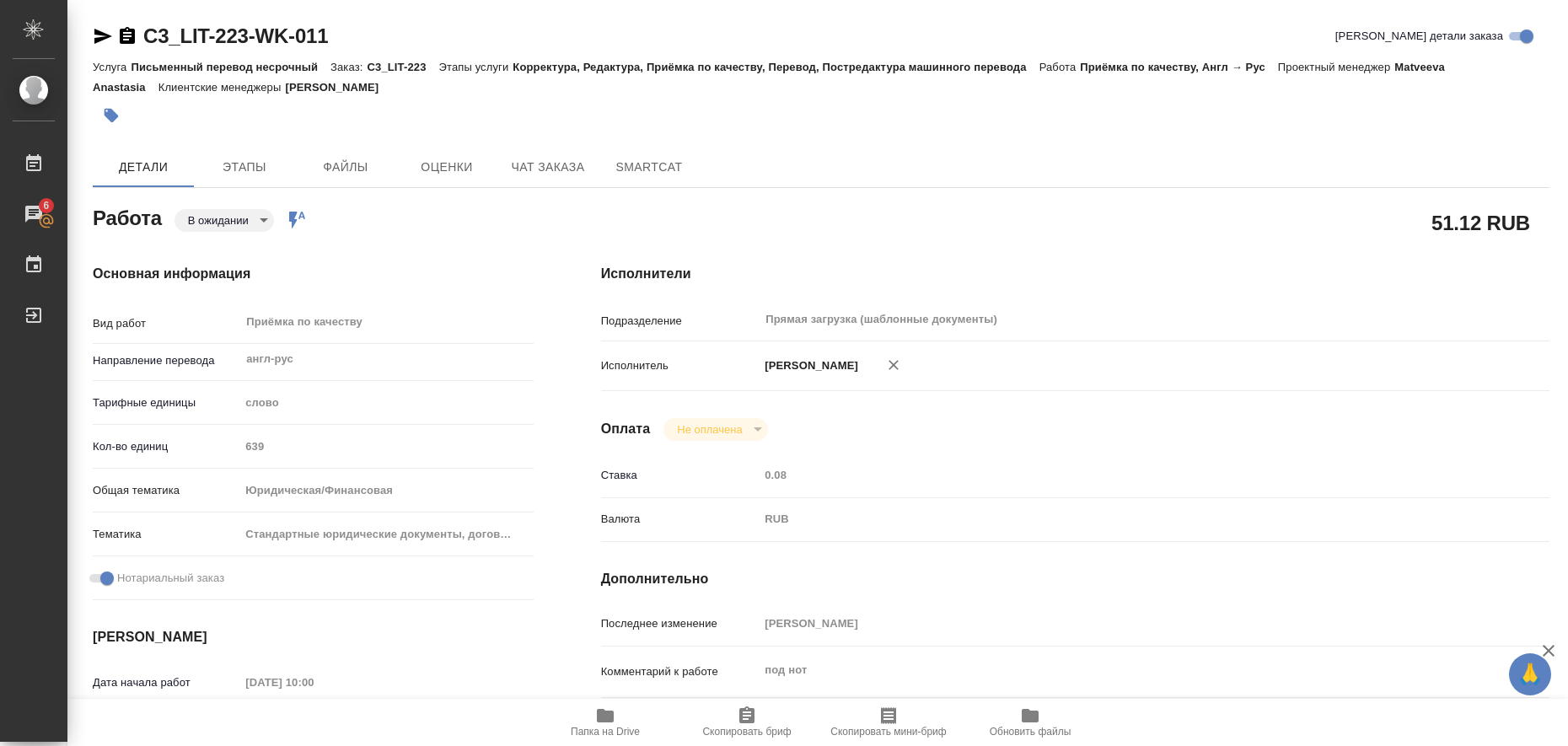
type input "639"
type input "yr-fn"
type input "5f647205b73bc97568ca66bf"
checkbox input "true"
type input "21.08.2025 10:00"
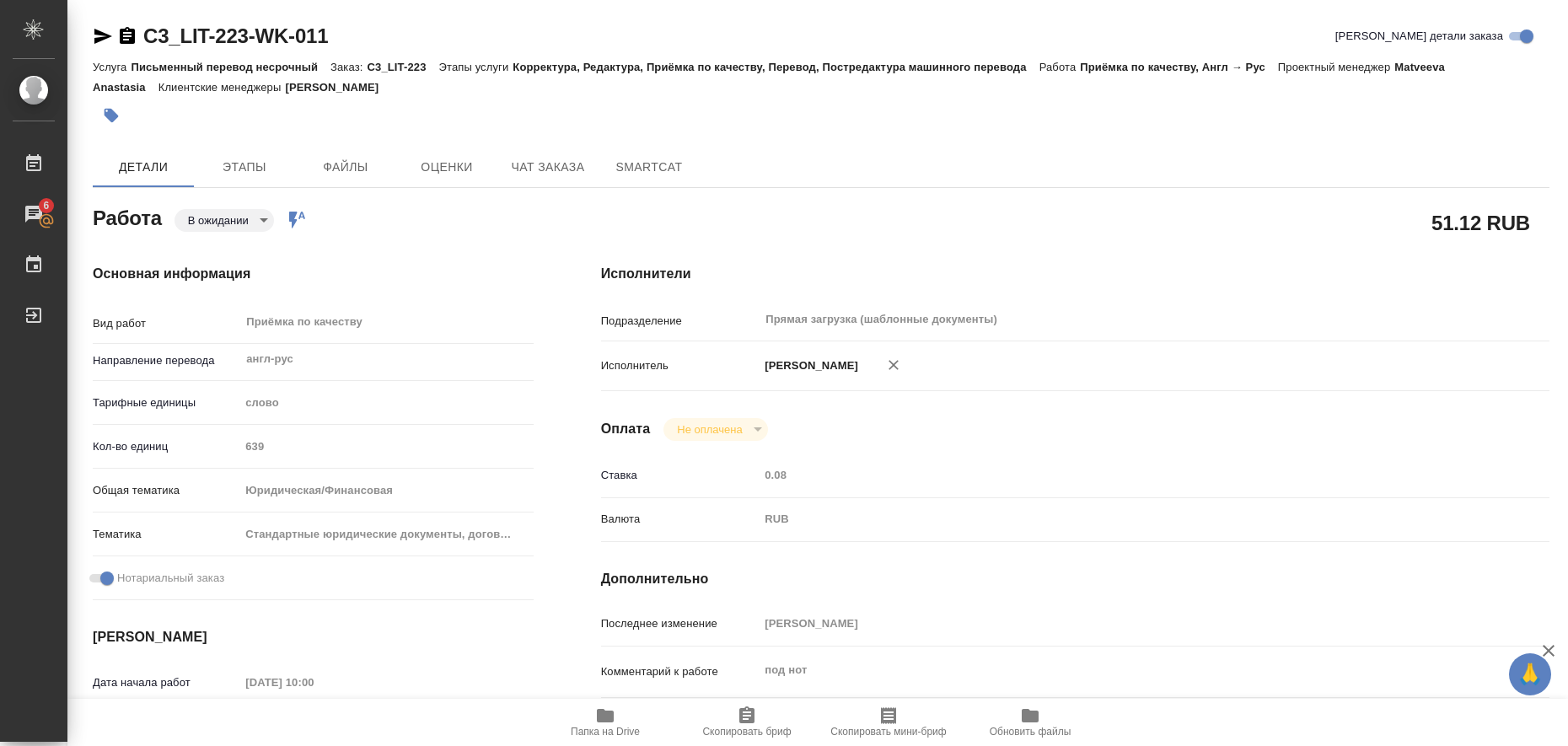
type input "21.08.2025 11:00"
type input "Прямая загрузка (шаблонные документы)"
type input "notPayed"
type input "0.08"
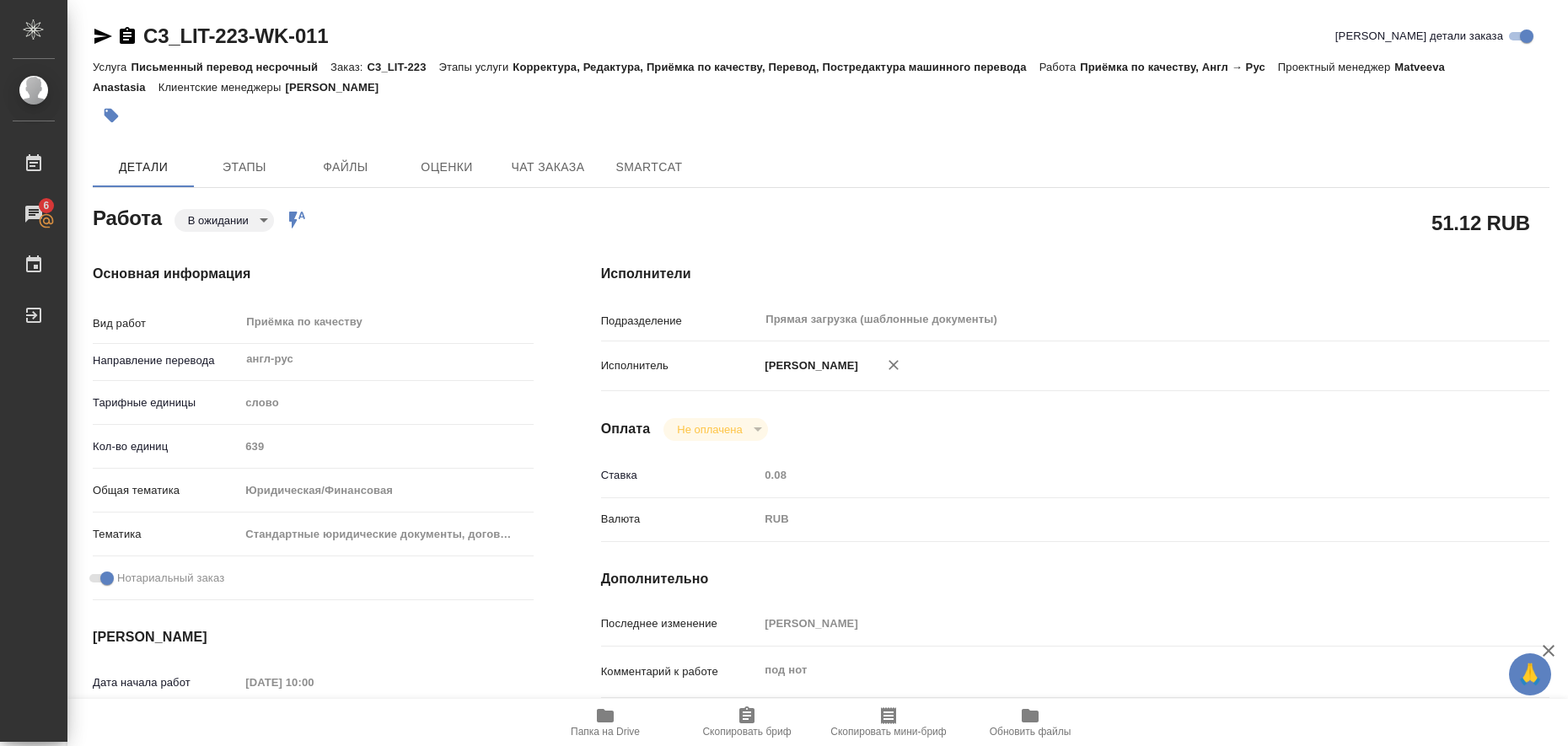
type input "RUB"
type input "[PERSON_NAME]"
type textarea "под нот"
type textarea "x"
type textarea "/Clients/ООО "ЛитРес"_LIT/Orders/C3_LIT-223/Corrected/C3_LIT-223-WK-011"
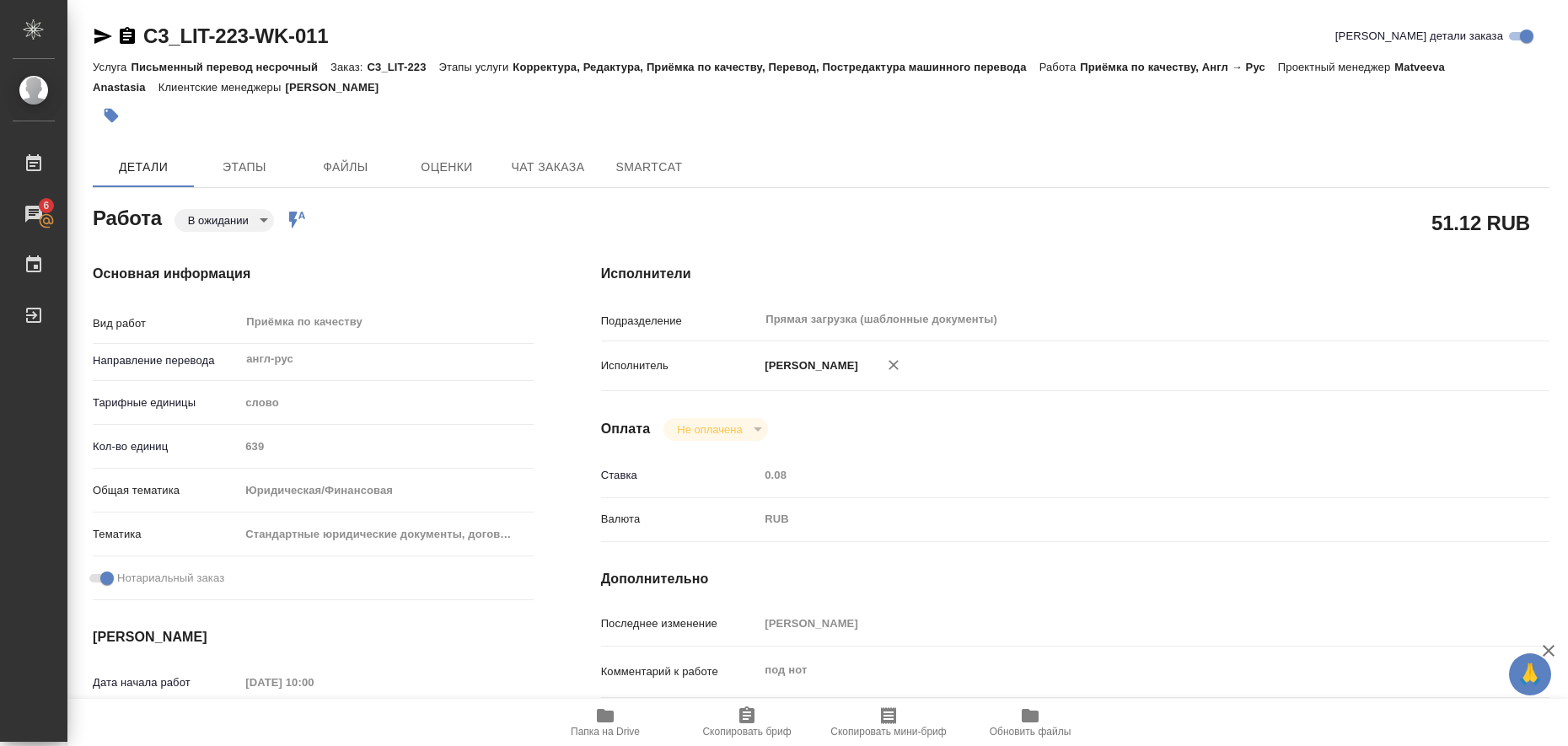
type textarea "x"
type input "C3_LIT-223"
type input "Письменный перевод несрочный"
type input "Корректура, Редактура, Приёмка по качеству, Перевод, Постредактура машинного пе…"
type input "Ильина Екатерина"
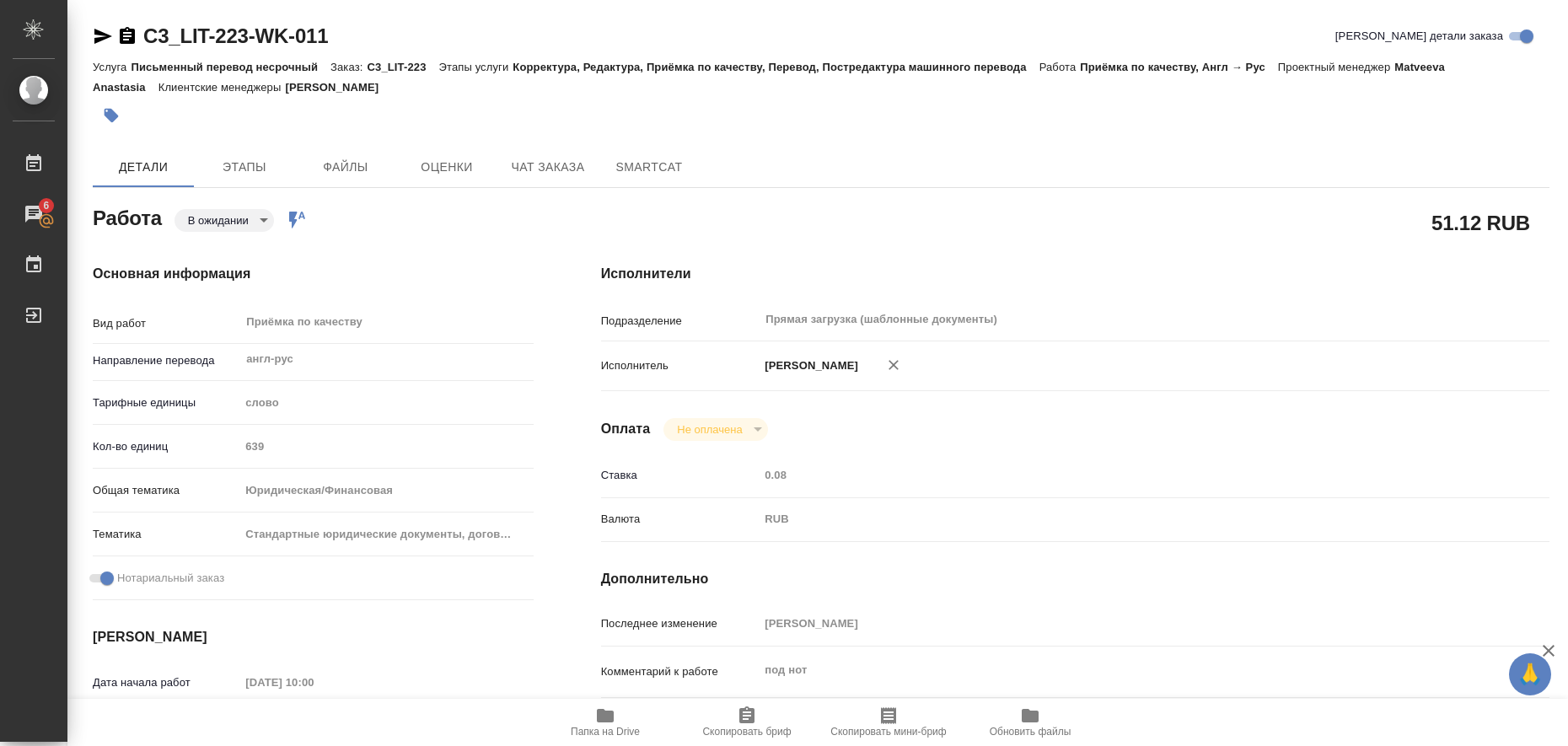
type input "[PERSON_NAME]"
type input "/Clients/ООО "ЛитРес"_LIT/Orders/C3_LIT-223"
type textarea "x"
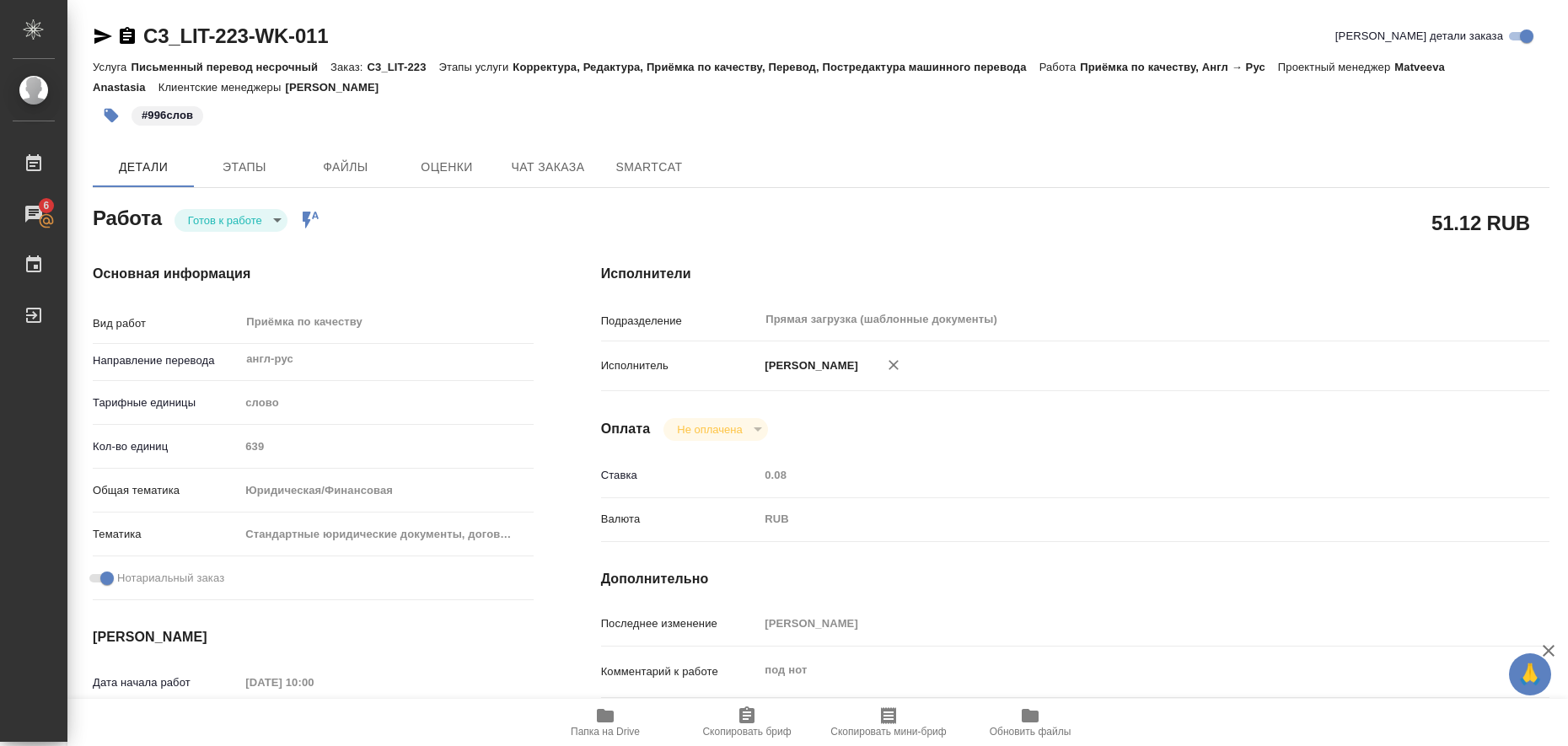
type textarea "x"
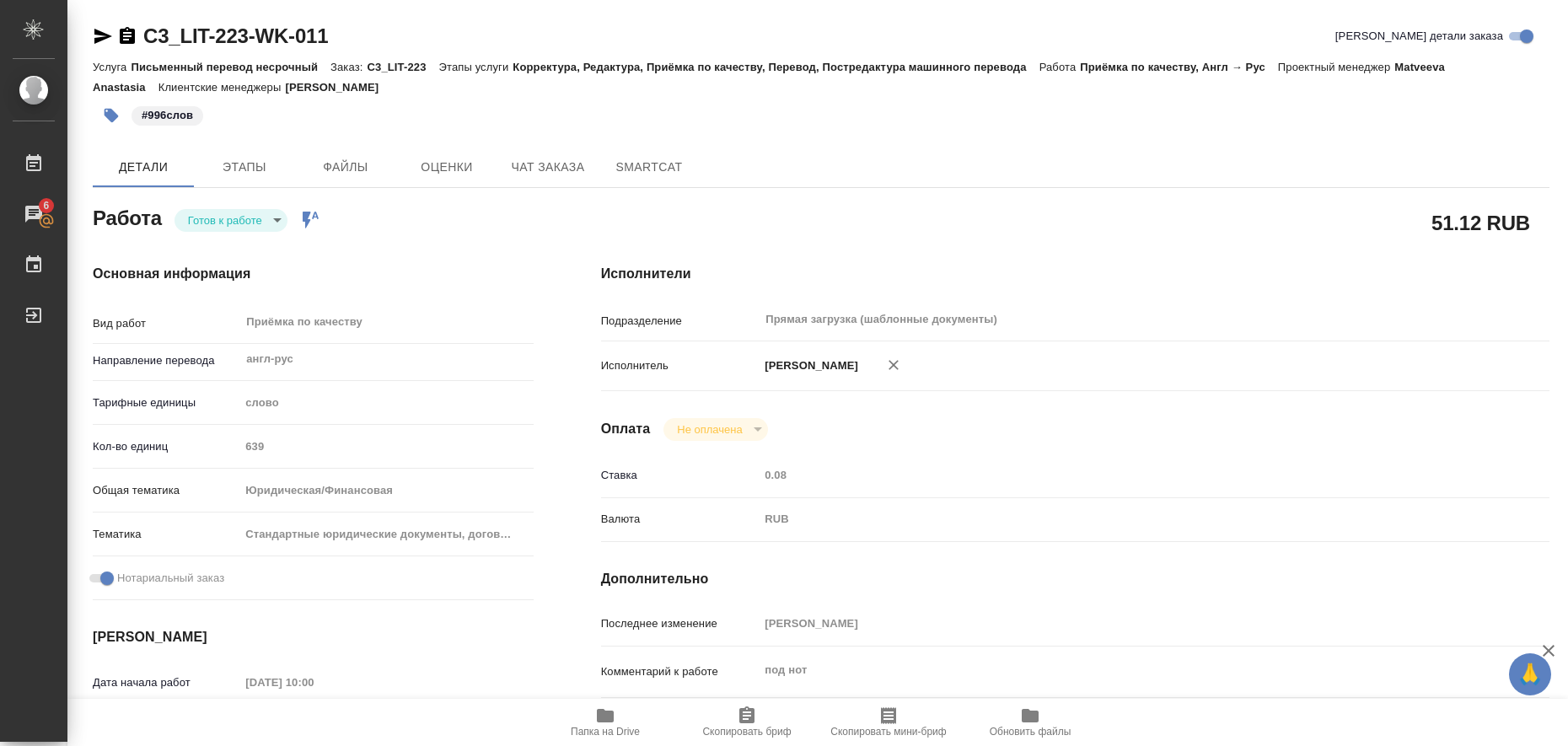
type textarea "x"
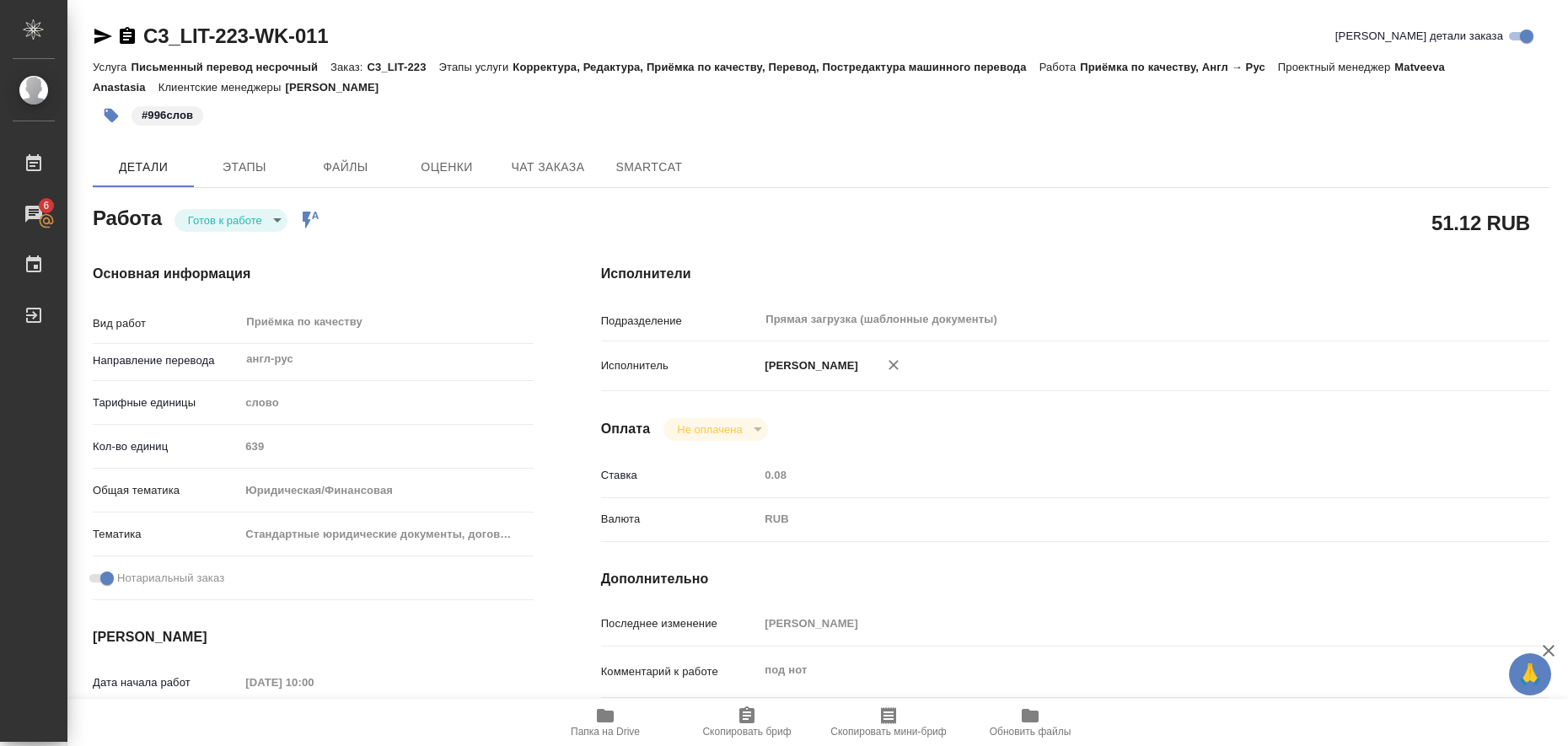
type textarea "x"
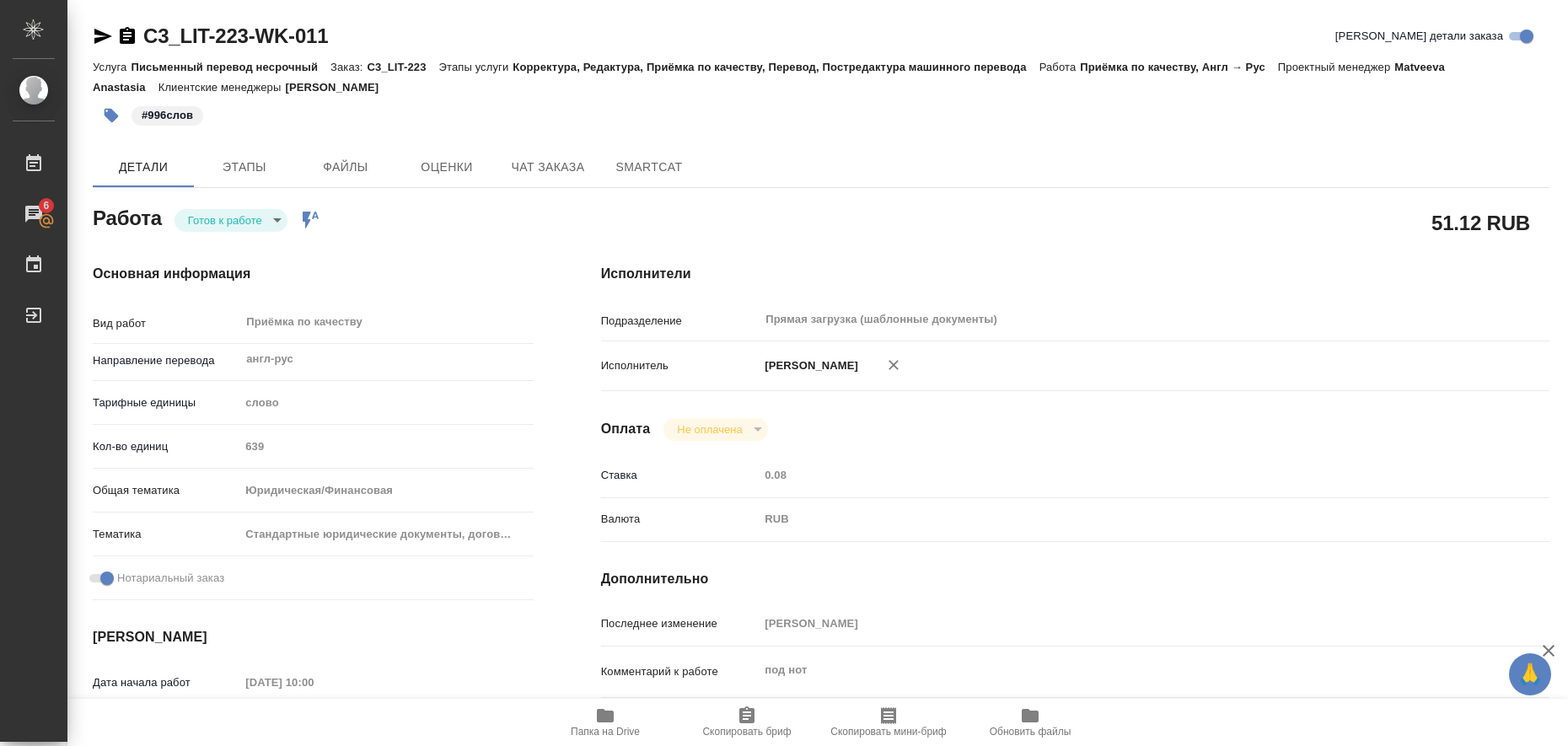
type textarea "x"
click at [280, 219] on body "🙏 .cls-1 fill:#fff; AWATERA Liubitskaia Olga Работы 6 Чаты График Выйти C3_LIT-…" at bounding box center [784, 373] width 1568 height 746
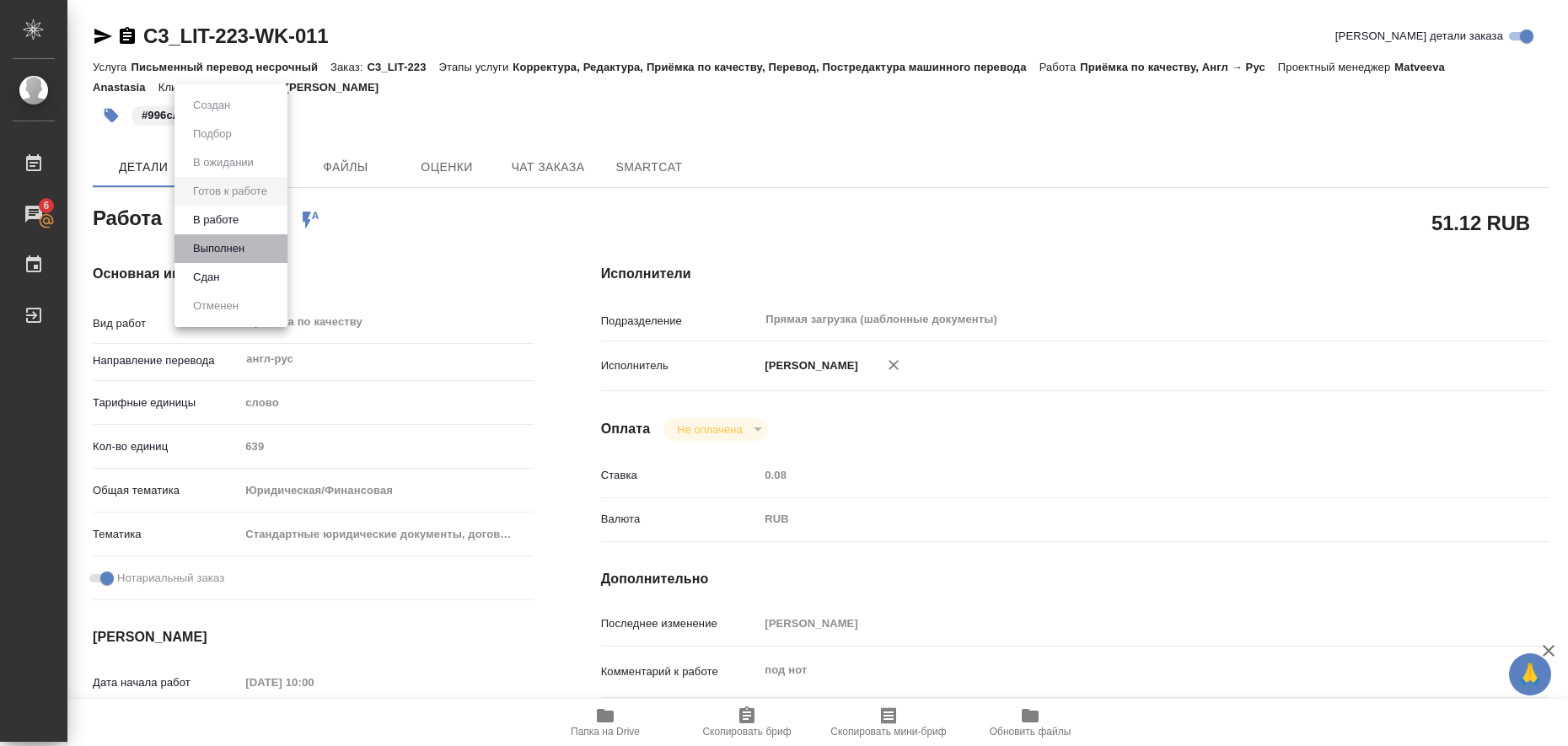
click at [254, 244] on li "Выполнен" at bounding box center [231, 249] width 113 height 28
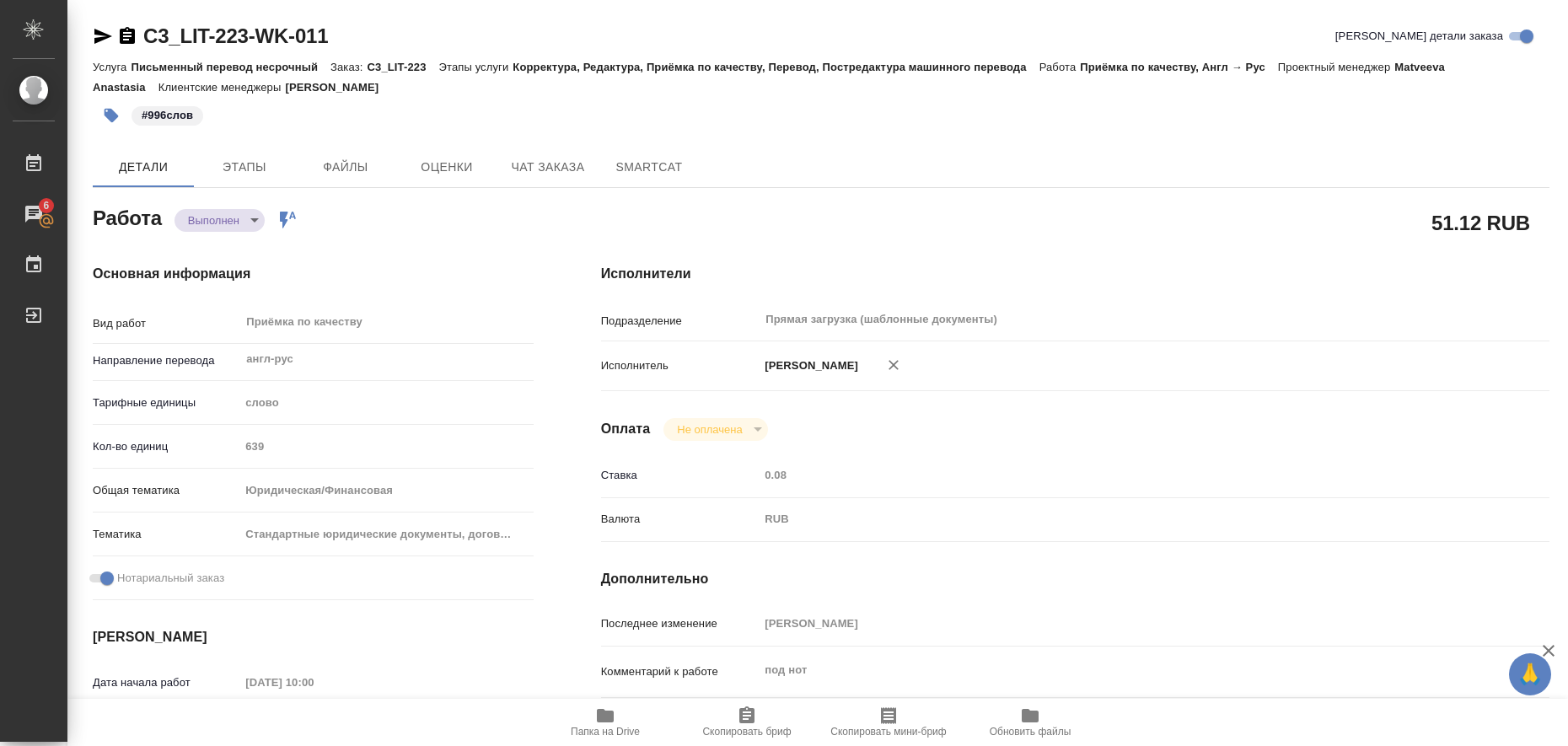
type textarea "x"
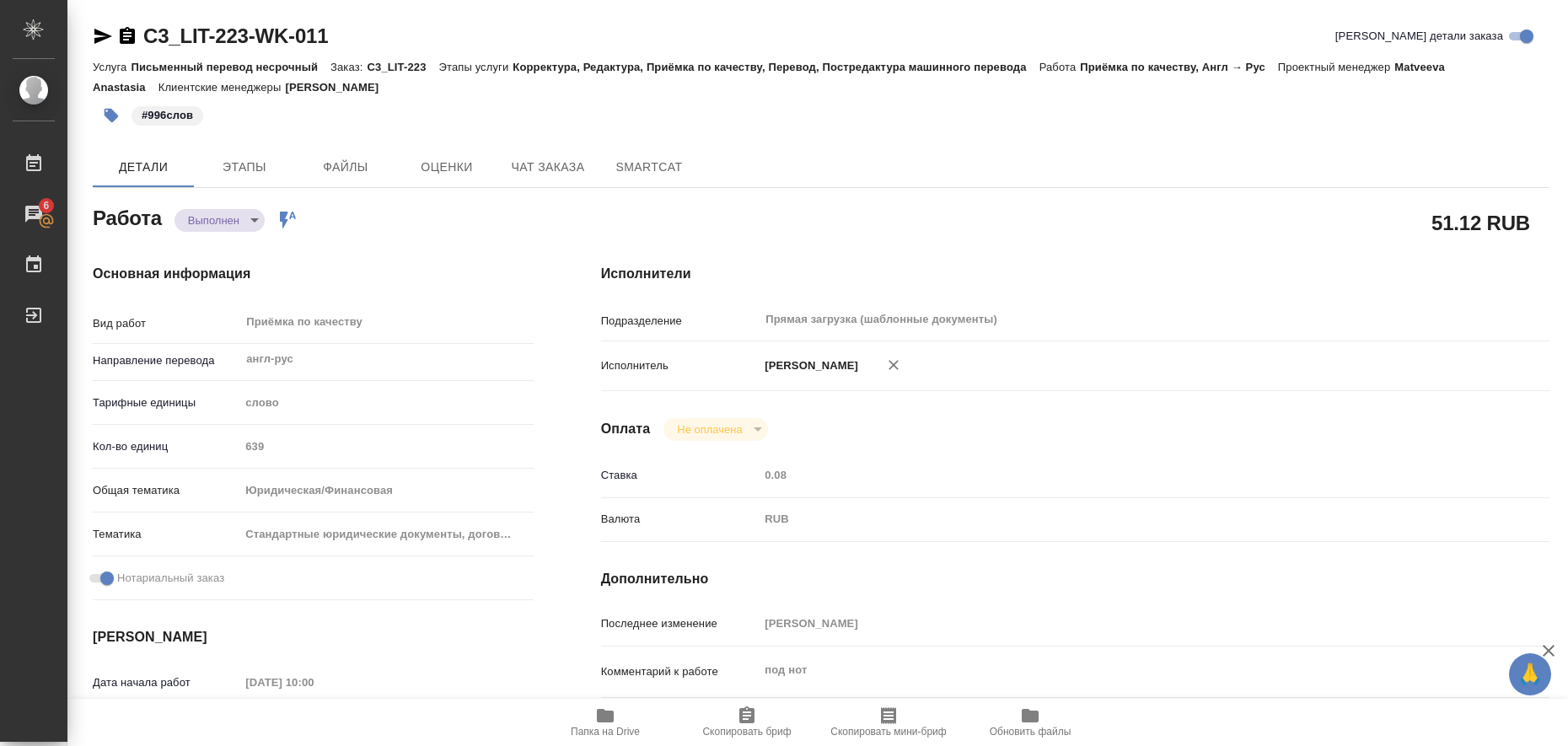
type textarea "x"
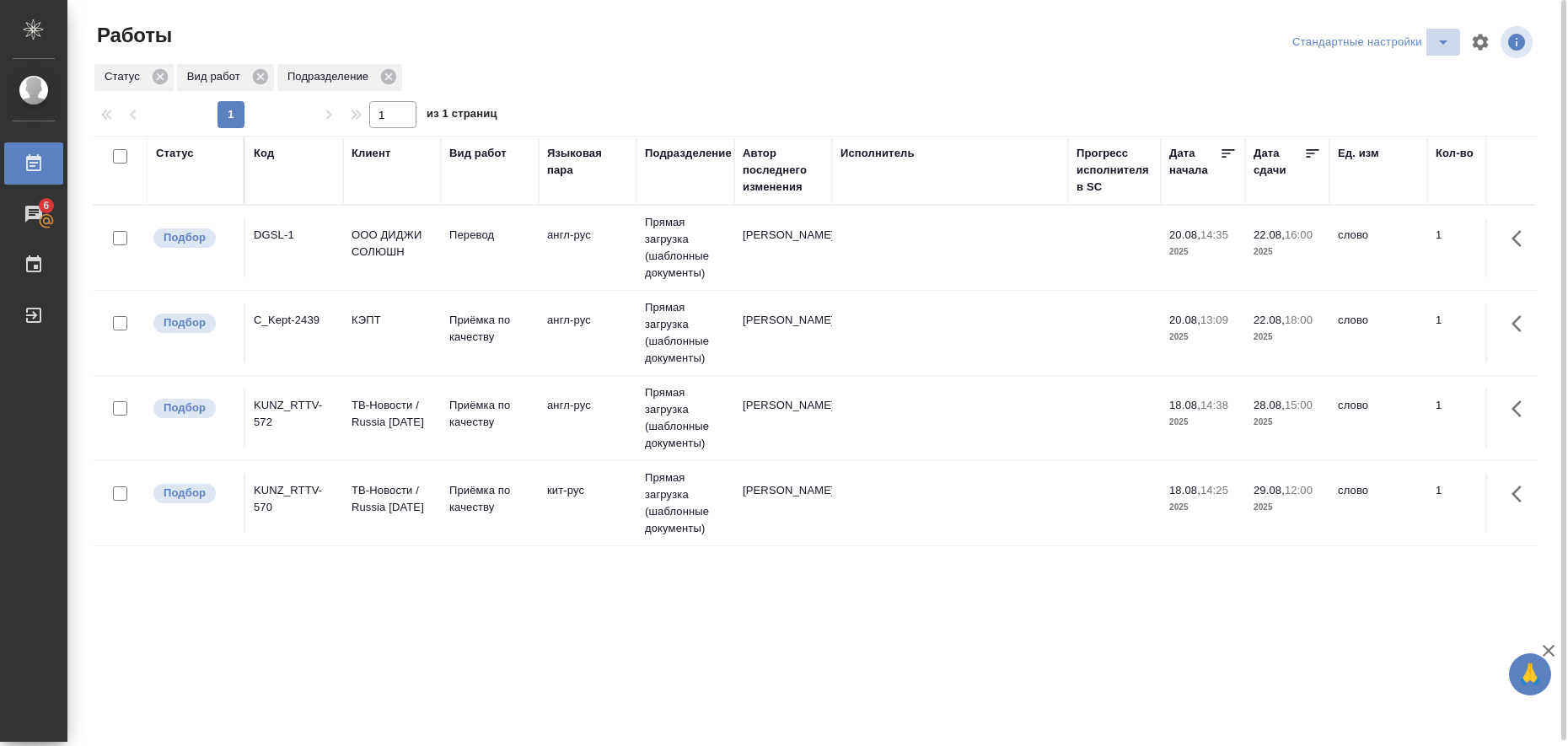
click at [1444, 47] on icon "split button" at bounding box center [1443, 42] width 20 height 20
click at [1420, 82] on li "в работе" at bounding box center [1373, 76] width 172 height 27
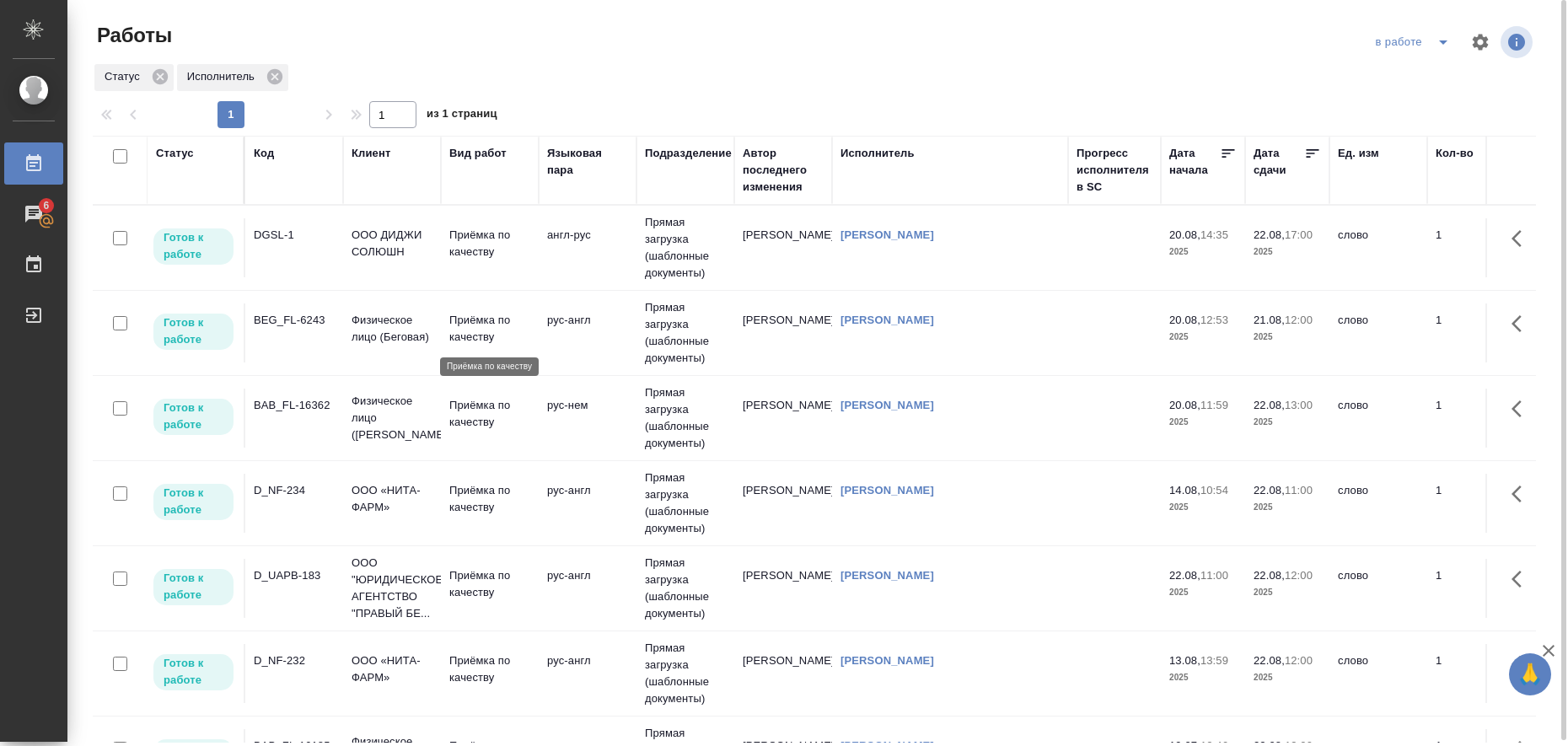
click at [478, 330] on p "Приёмка по качеству" at bounding box center [489, 328] width 81 height 34
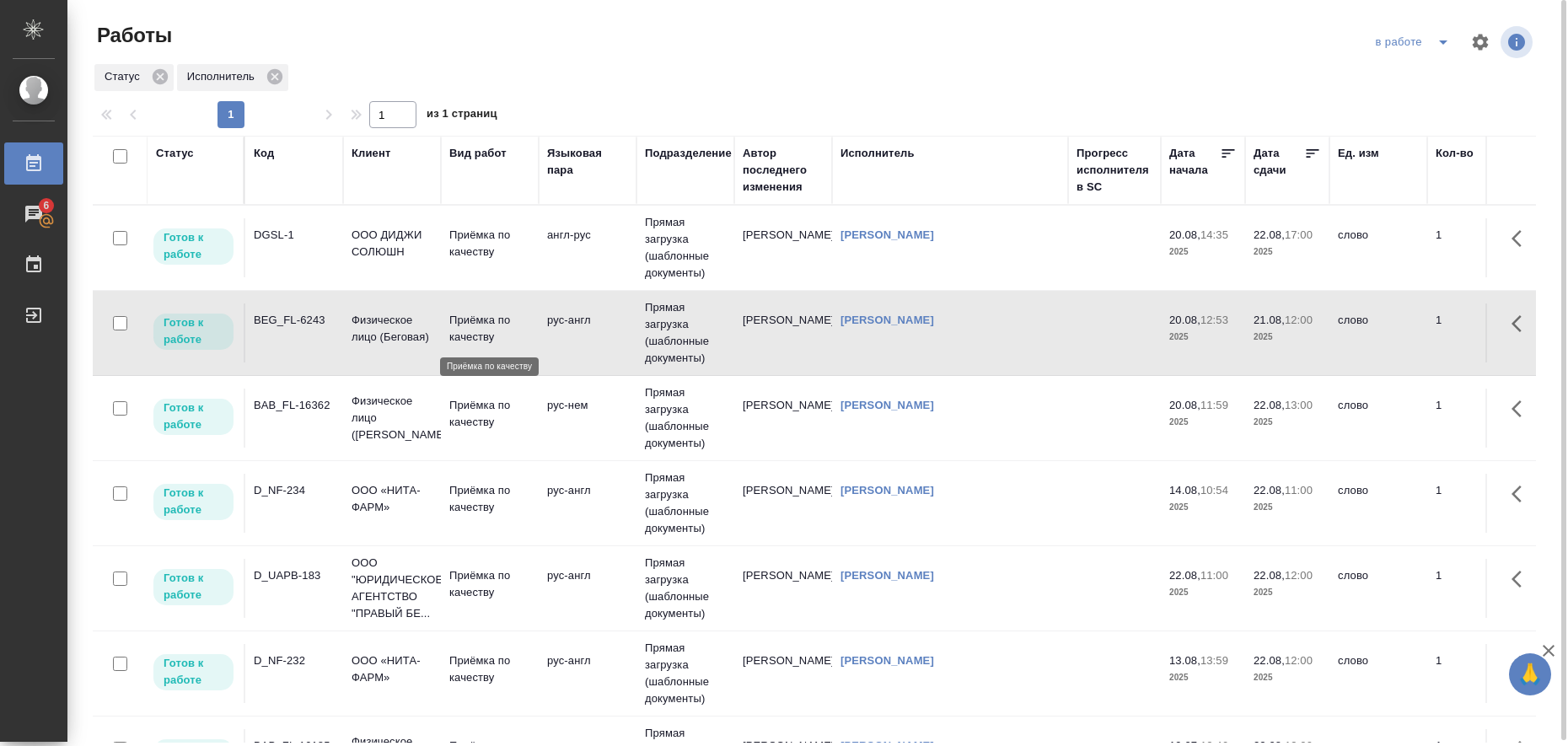
click at [478, 330] on p "Приёмка по качеству" at bounding box center [489, 328] width 81 height 34
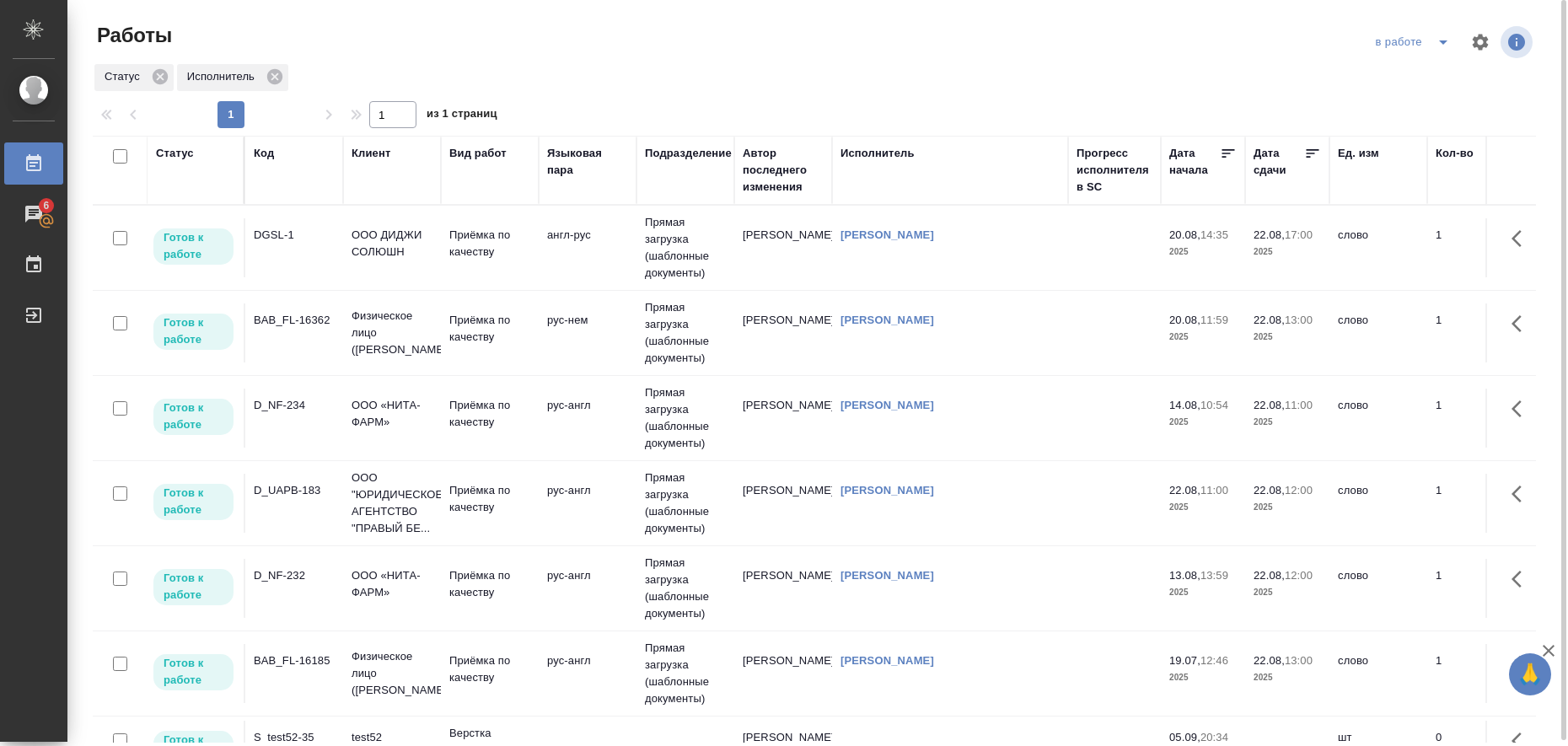
click at [1438, 47] on icon "split button" at bounding box center [1443, 42] width 20 height 20
click at [1427, 80] on li "Стандартные настройки" at bounding box center [1415, 76] width 161 height 27
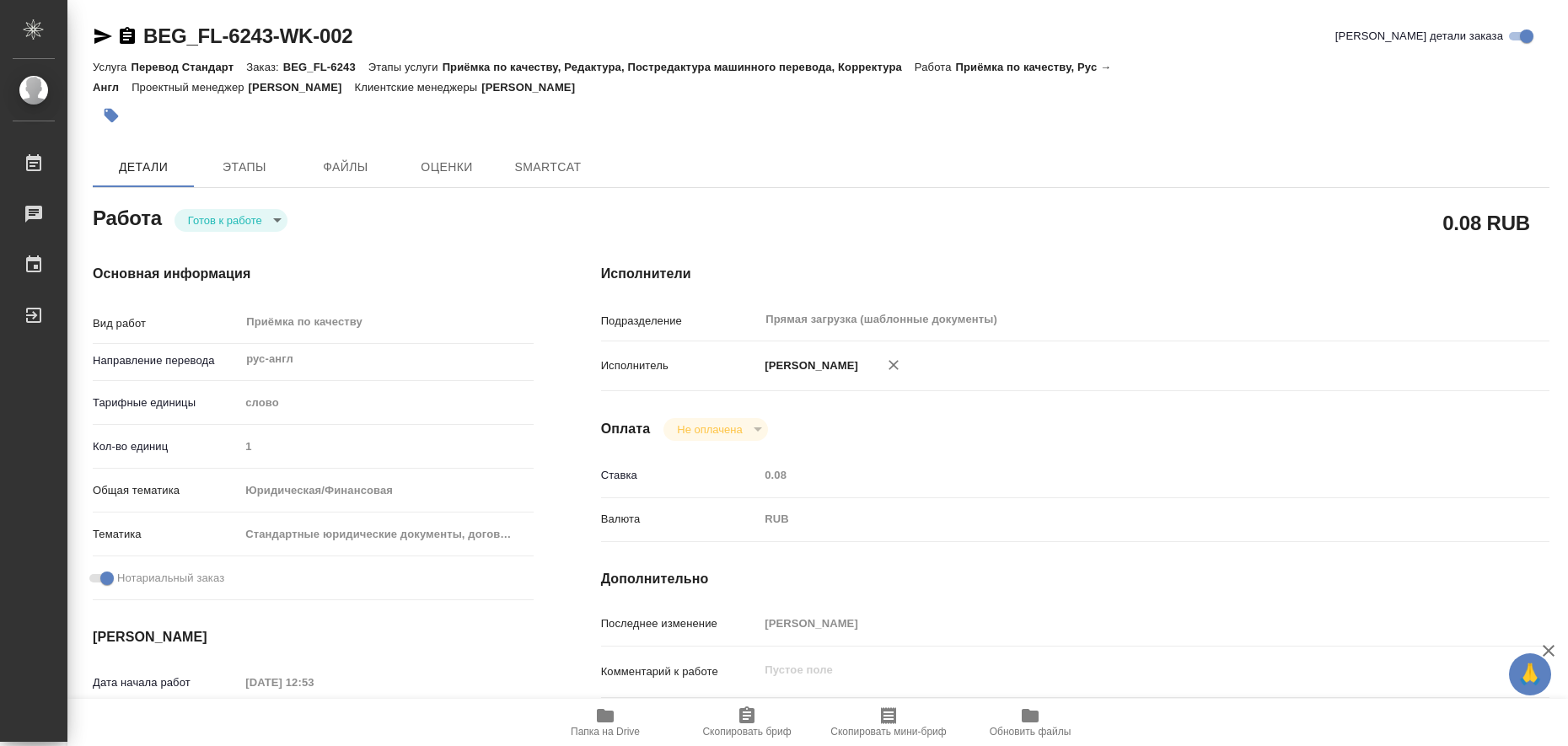
type textarea "x"
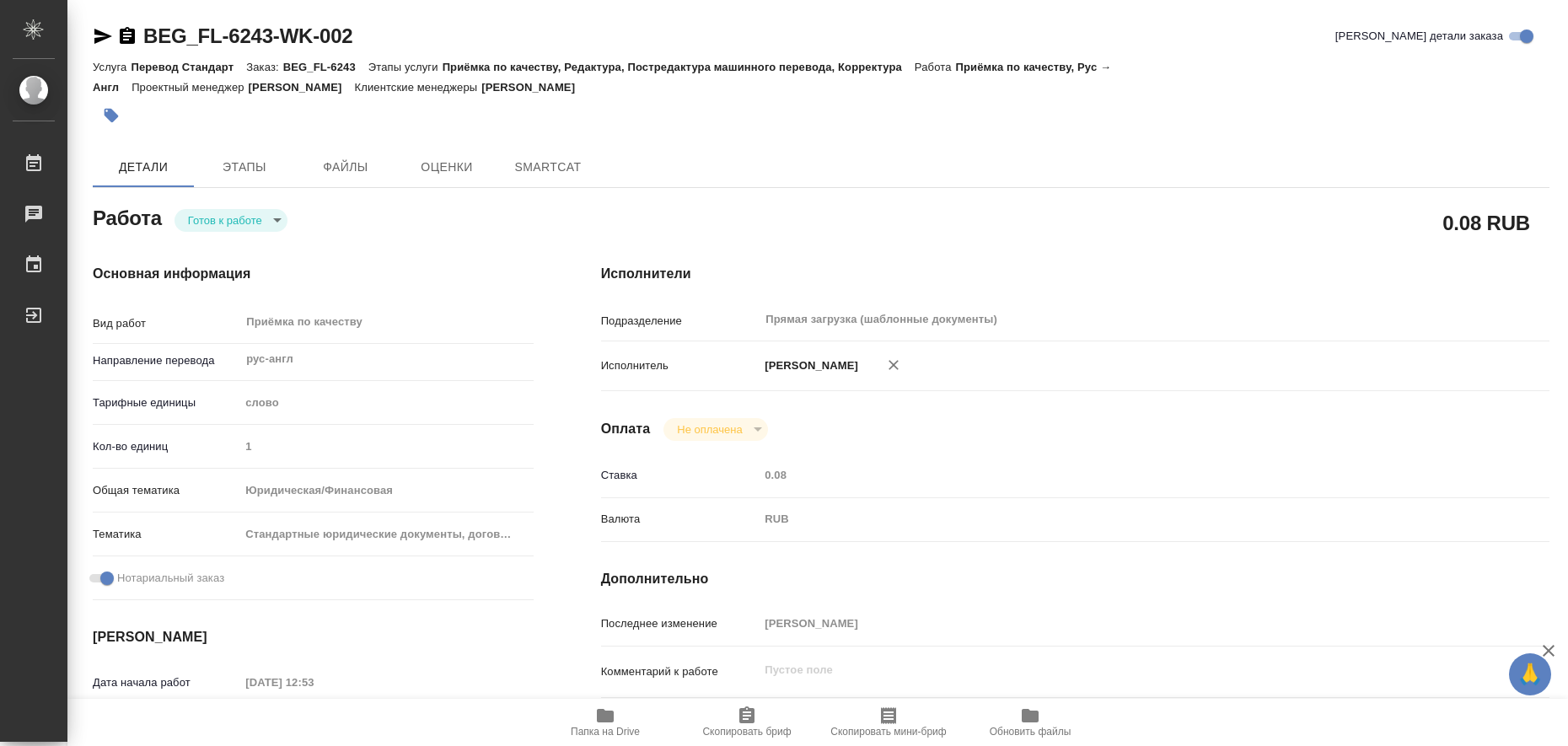
type textarea "x"
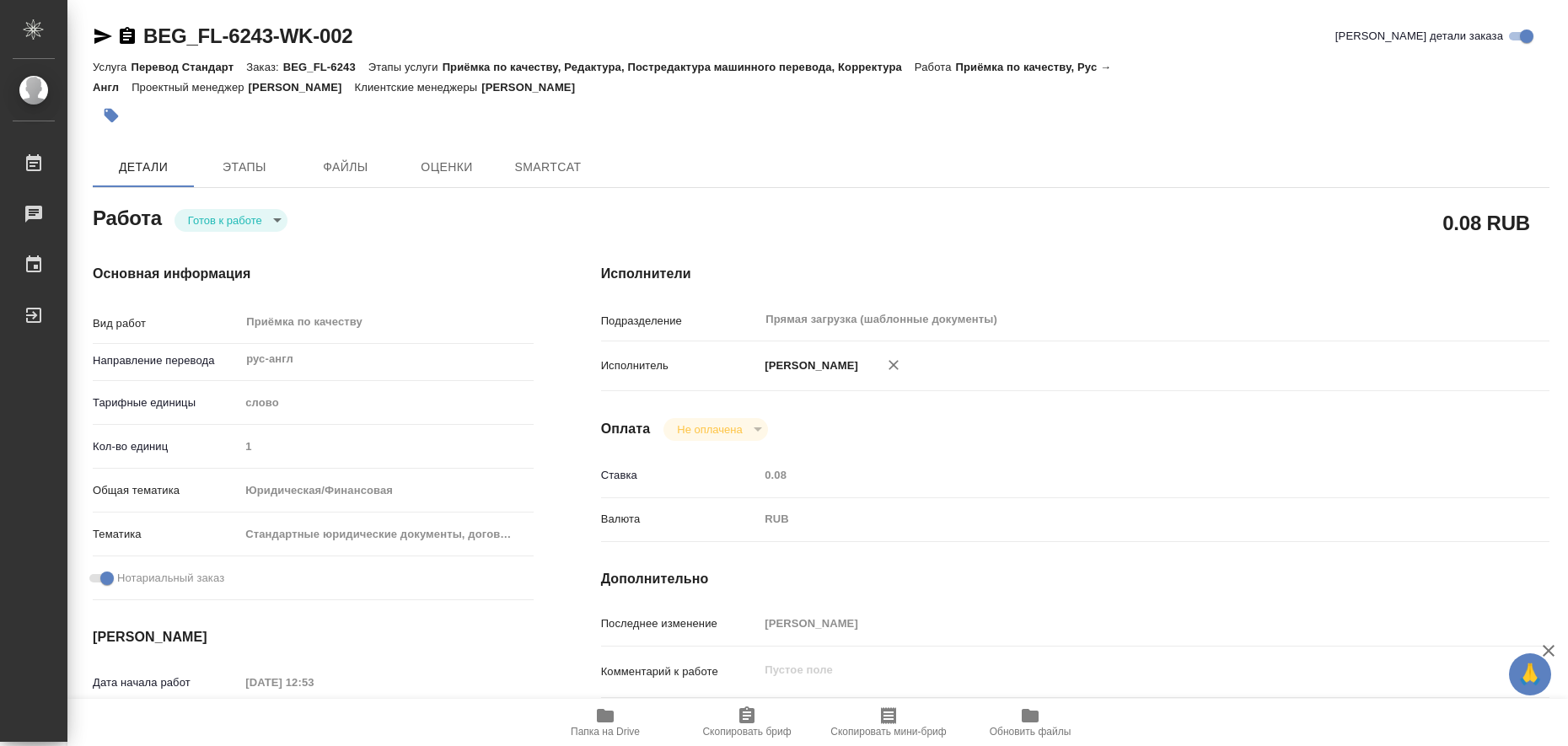
type textarea "x"
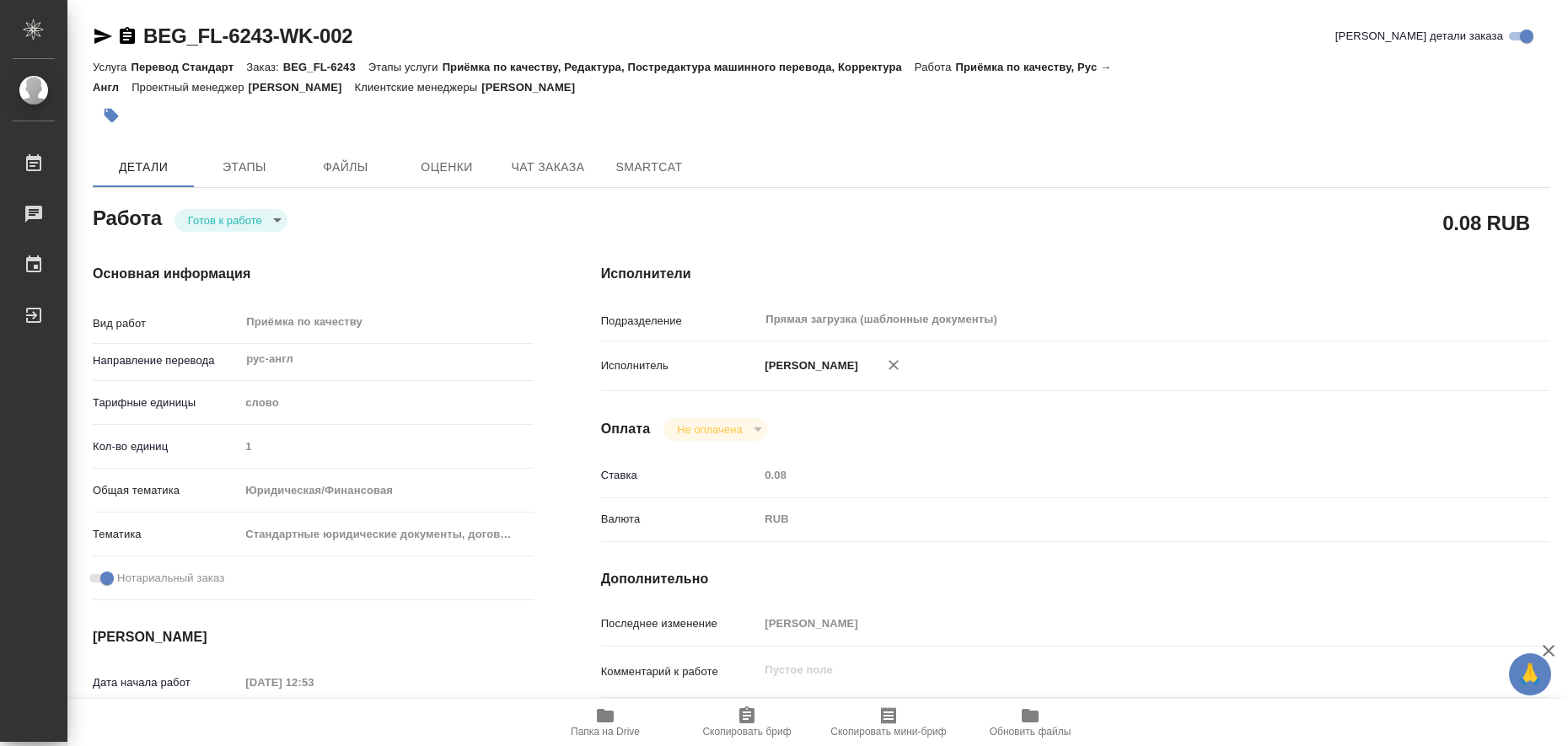
type textarea "x"
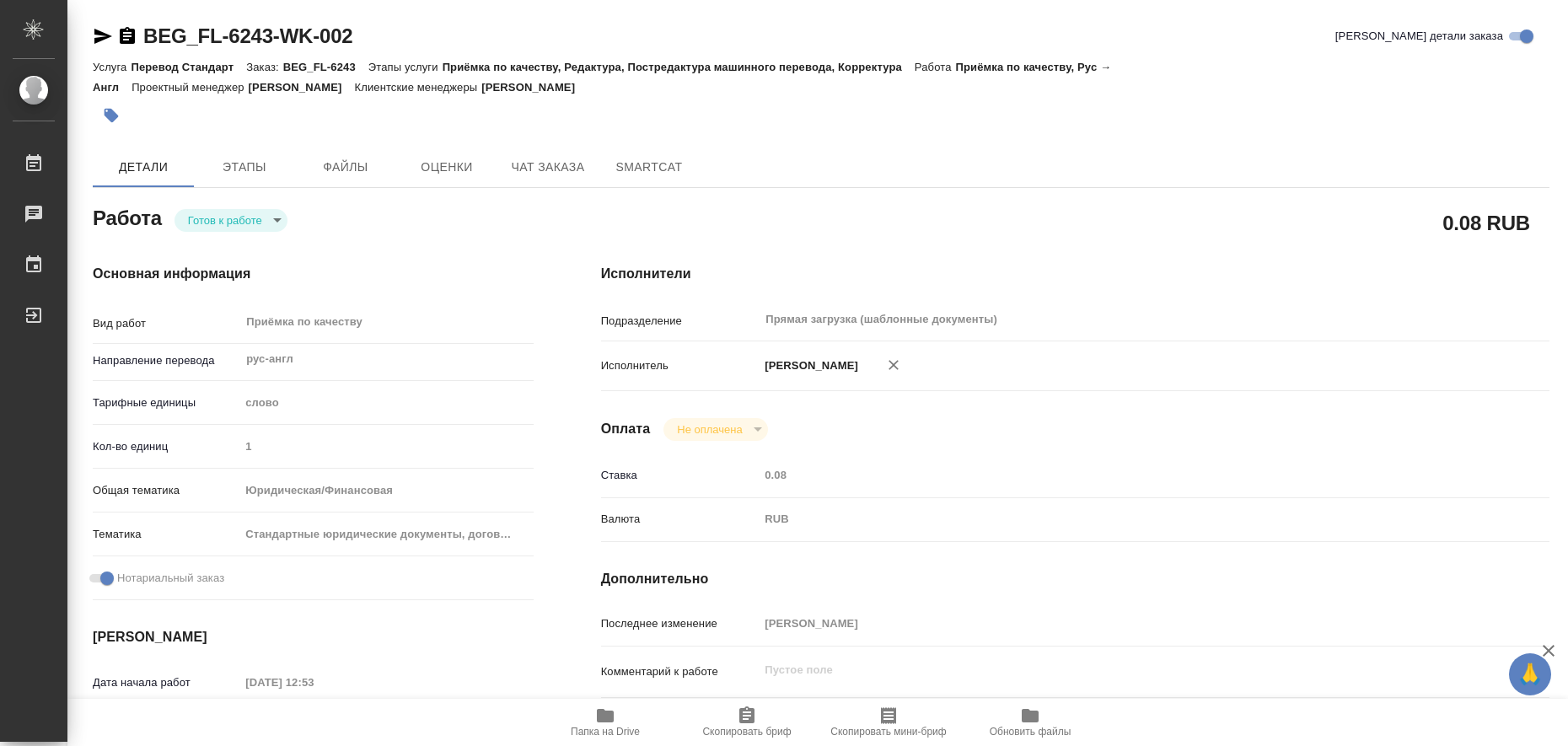
type textarea "x"
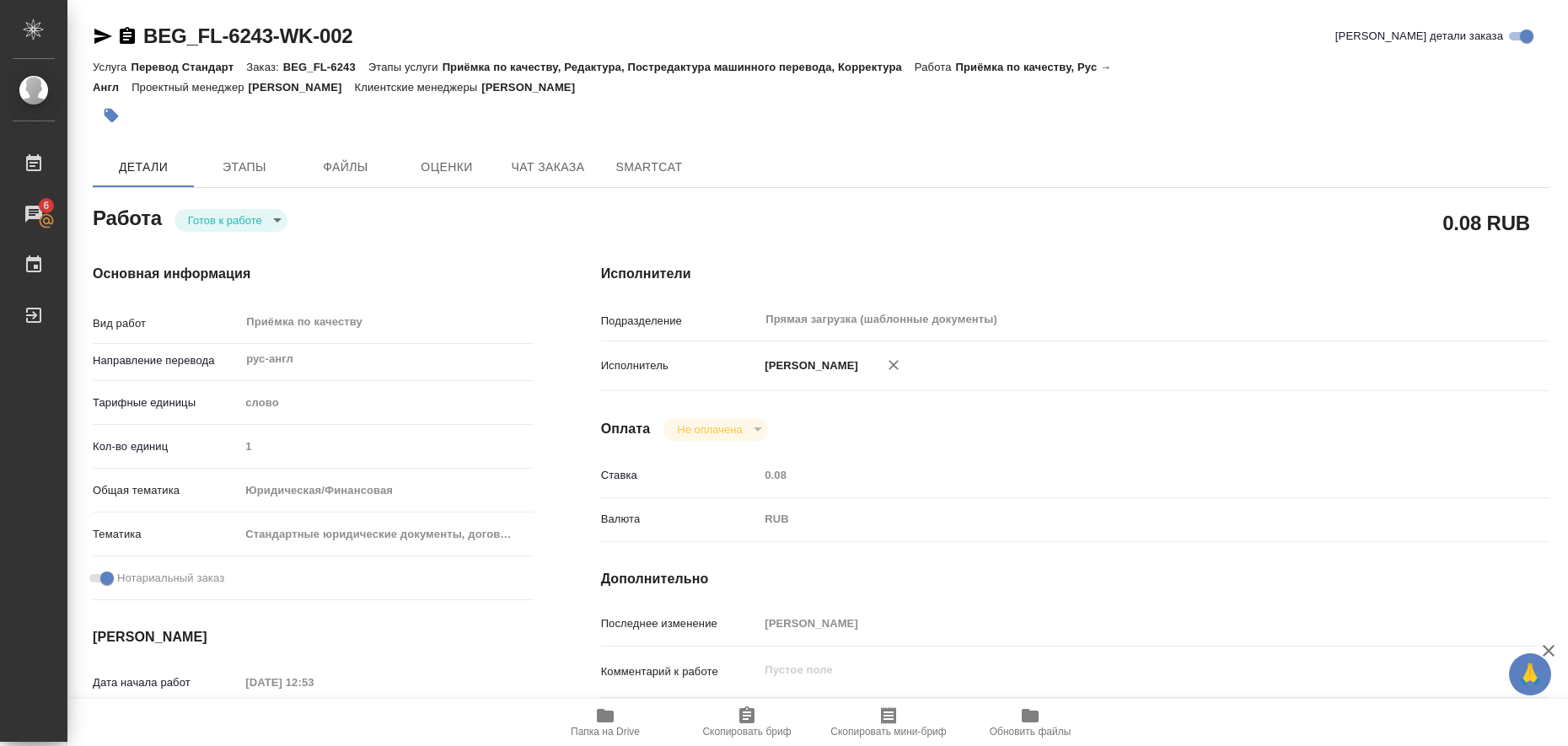
click at [602, 718] on icon "button" at bounding box center [605, 715] width 17 height 13
type textarea "x"
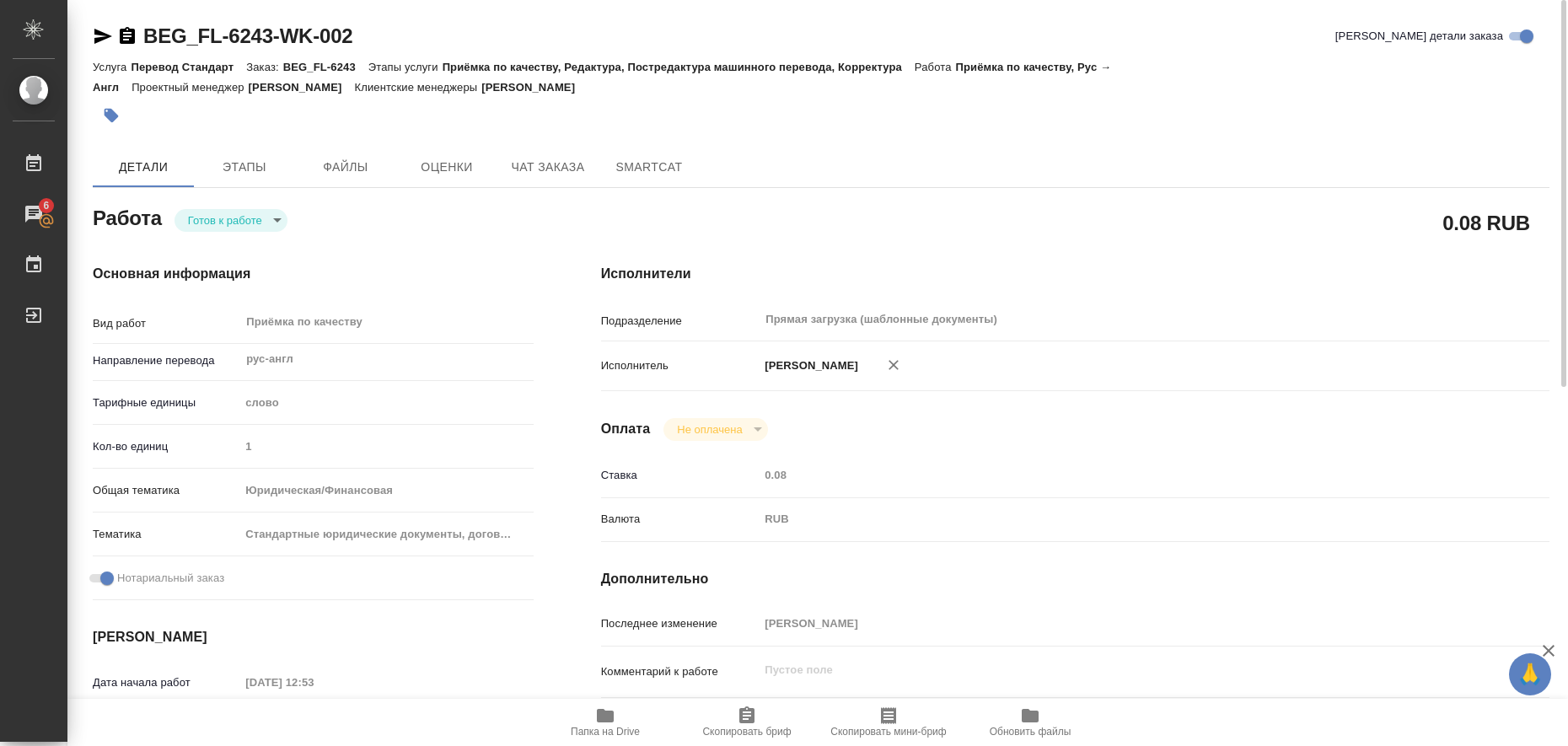
type textarea "x"
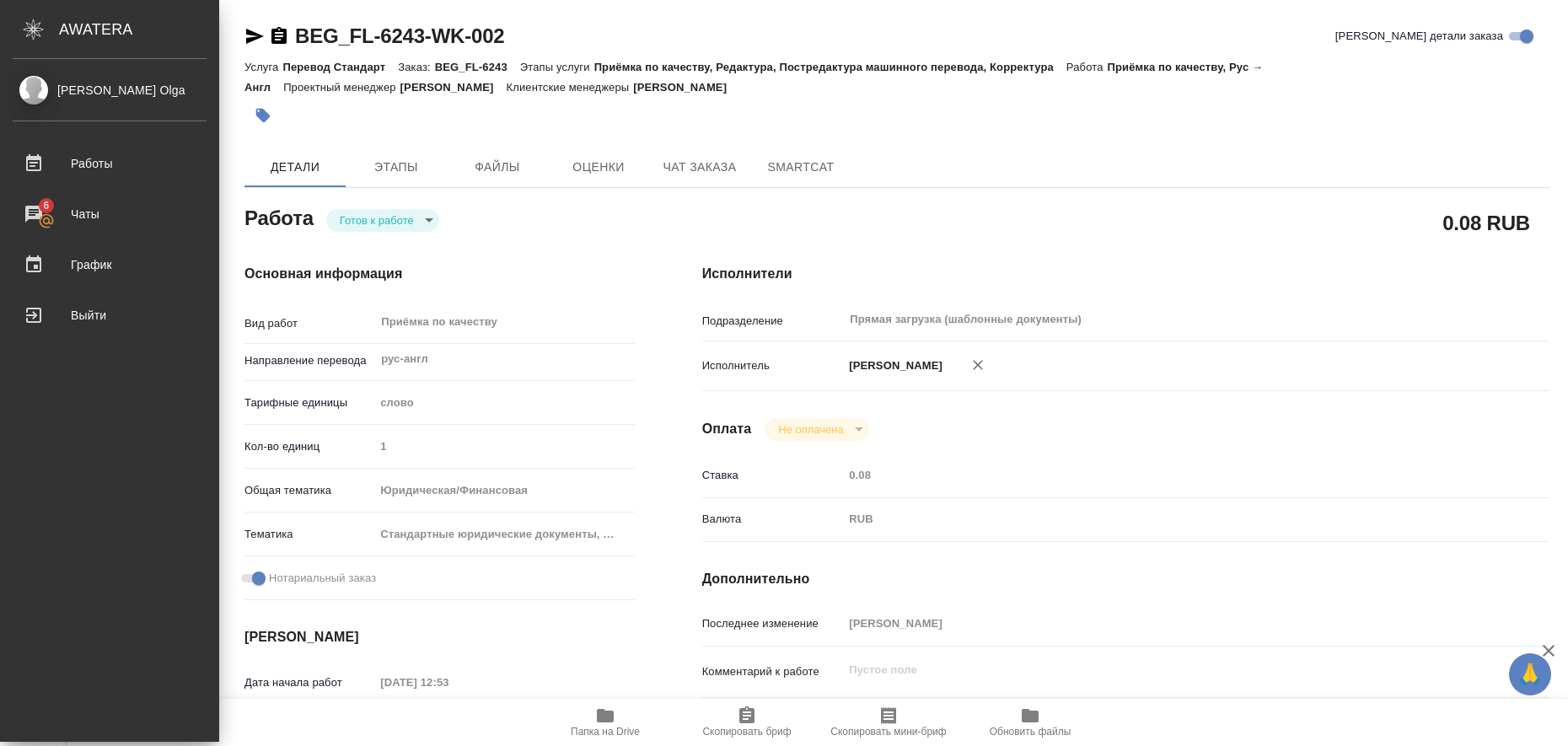
type textarea "x"
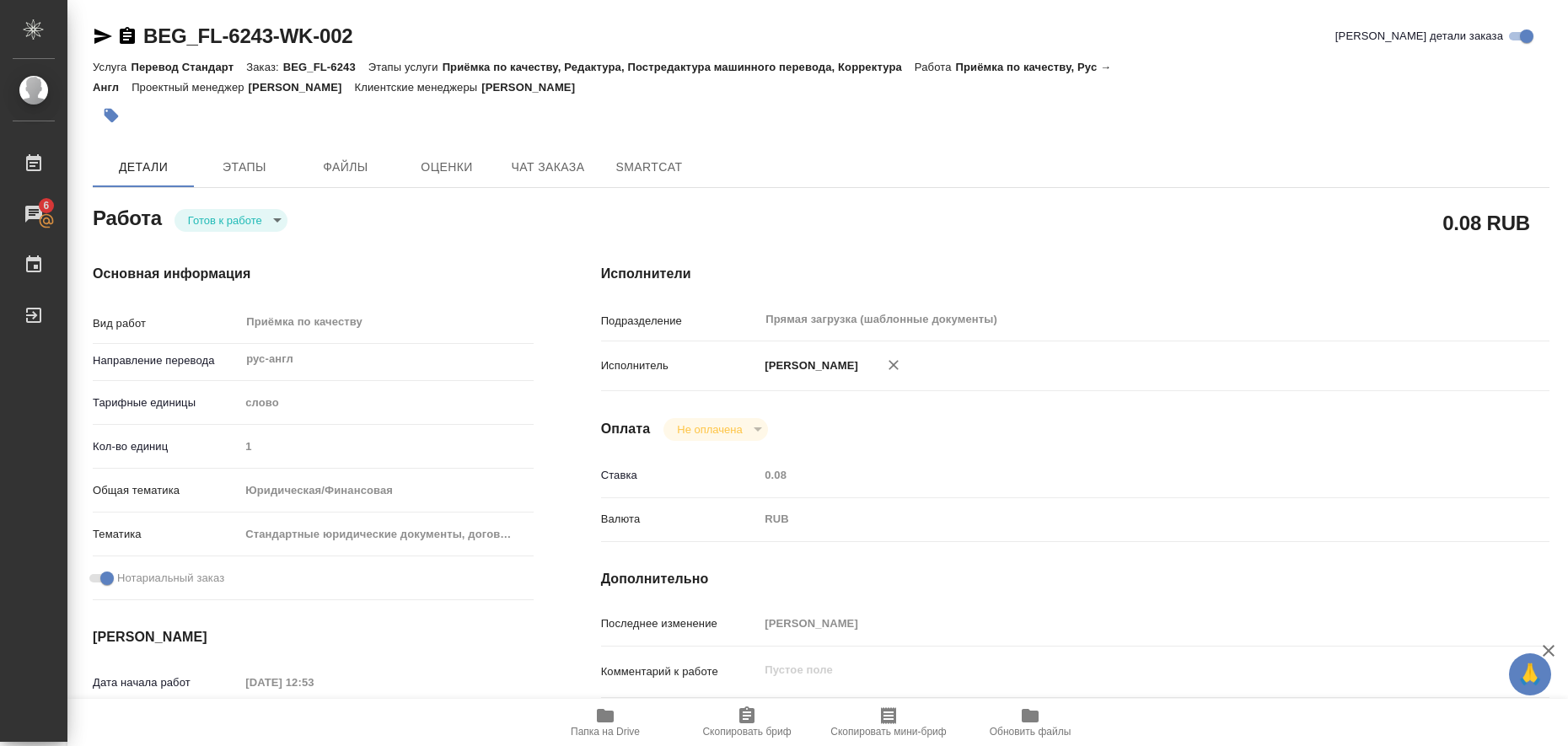
click at [97, 40] on icon "button" at bounding box center [103, 36] width 18 height 15
click at [106, 117] on icon "button" at bounding box center [111, 116] width 14 height 14
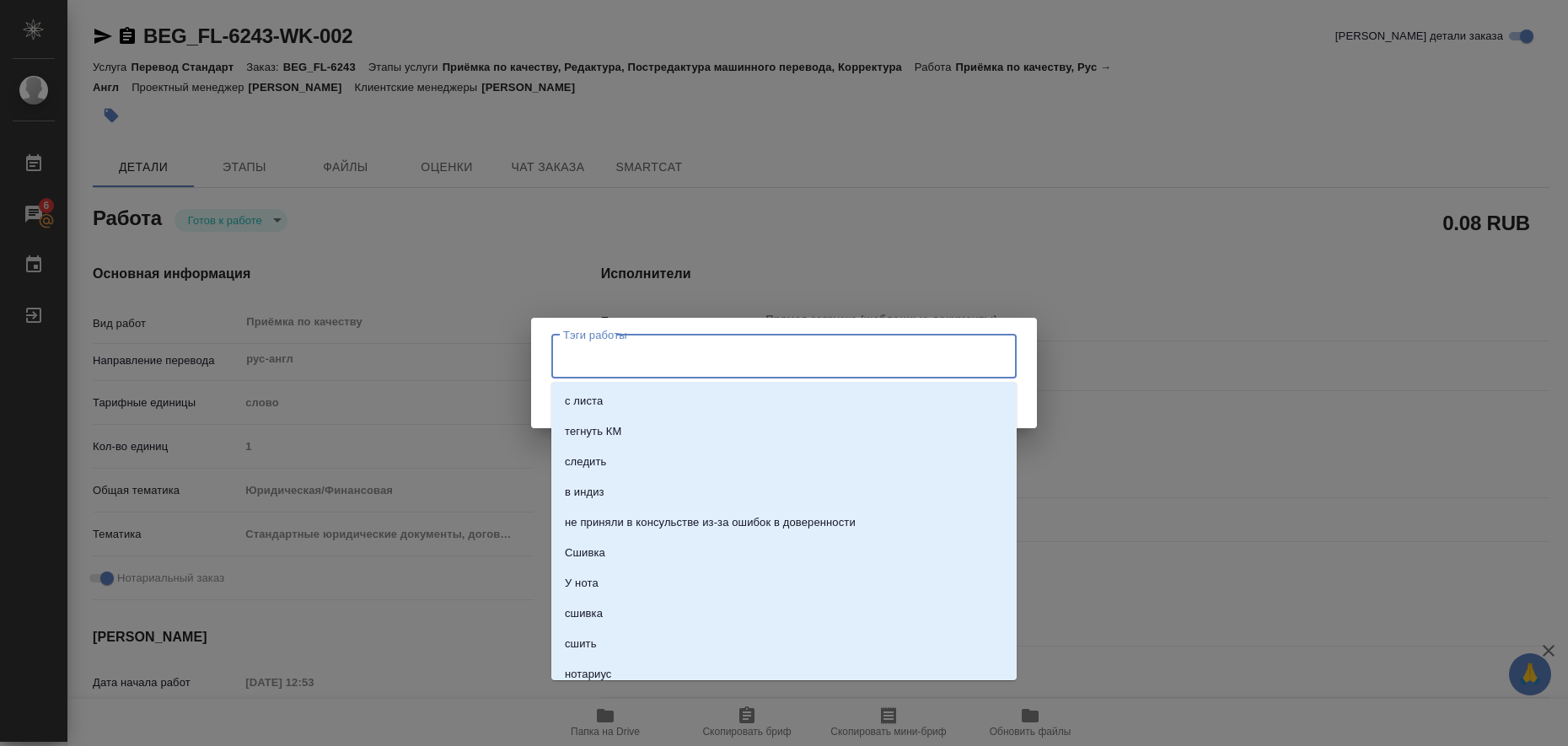
click at [597, 360] on input "Тэги работы" at bounding box center [767, 356] width 418 height 28
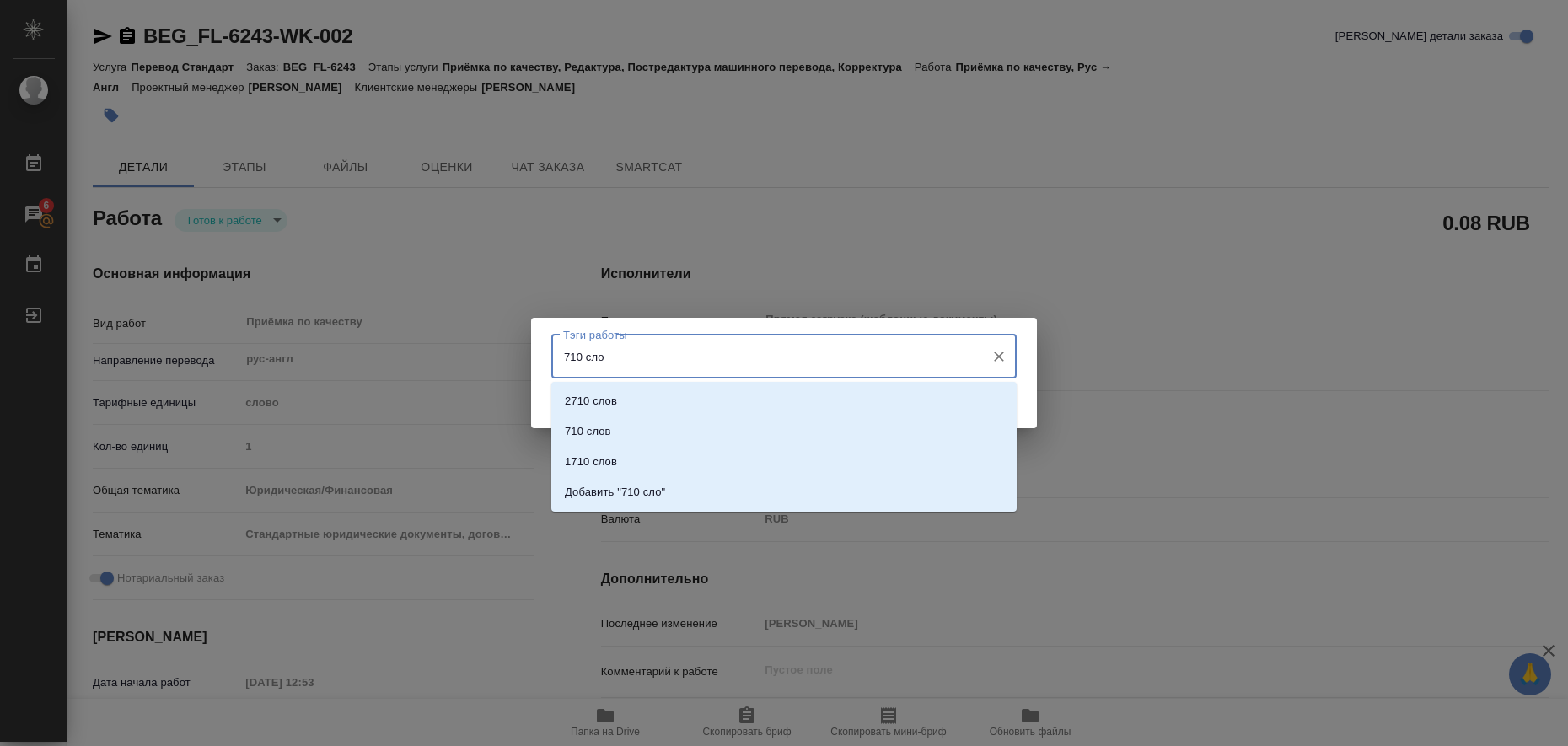
type input "710 слов"
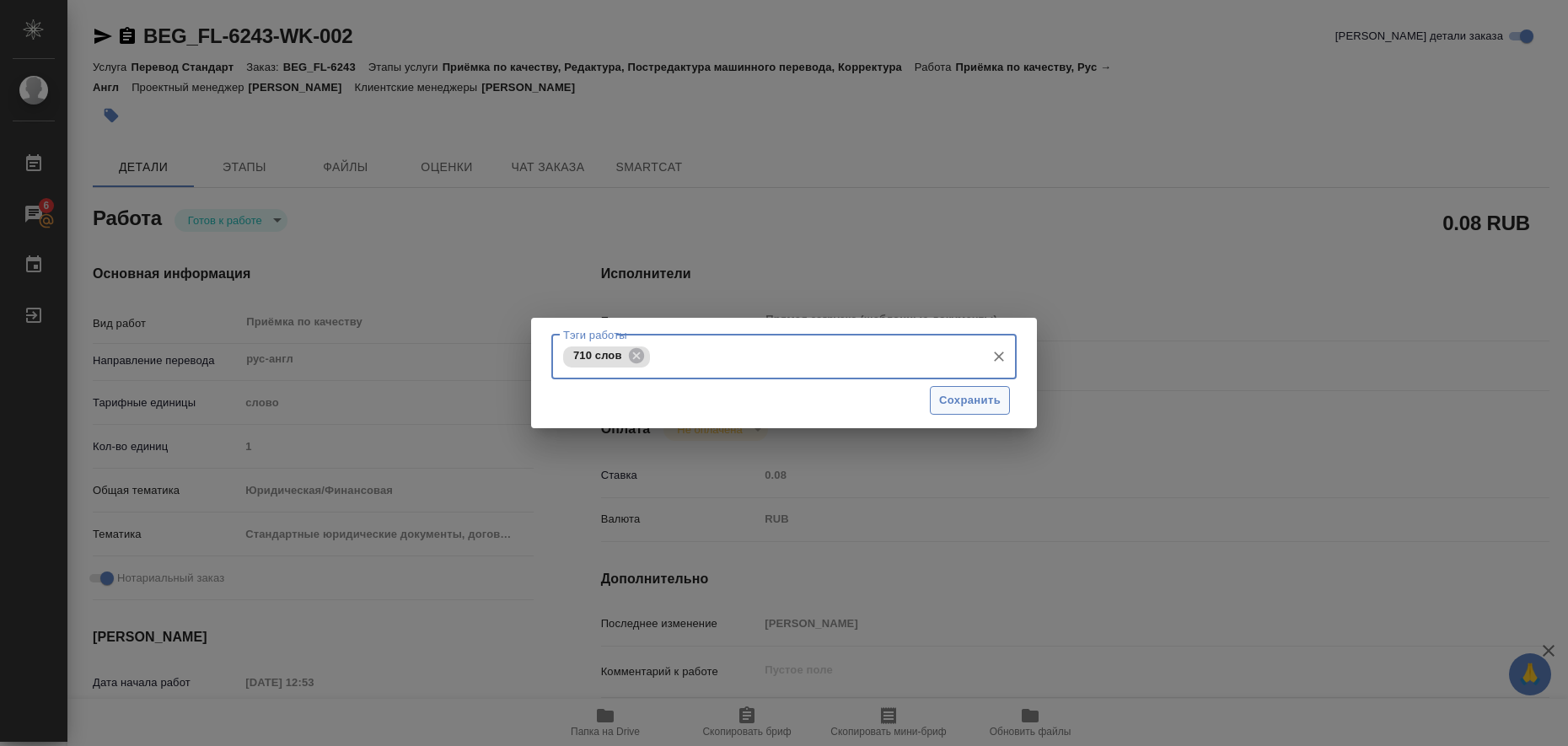
click at [989, 405] on span "Сохранить" at bounding box center [970, 401] width 62 height 19
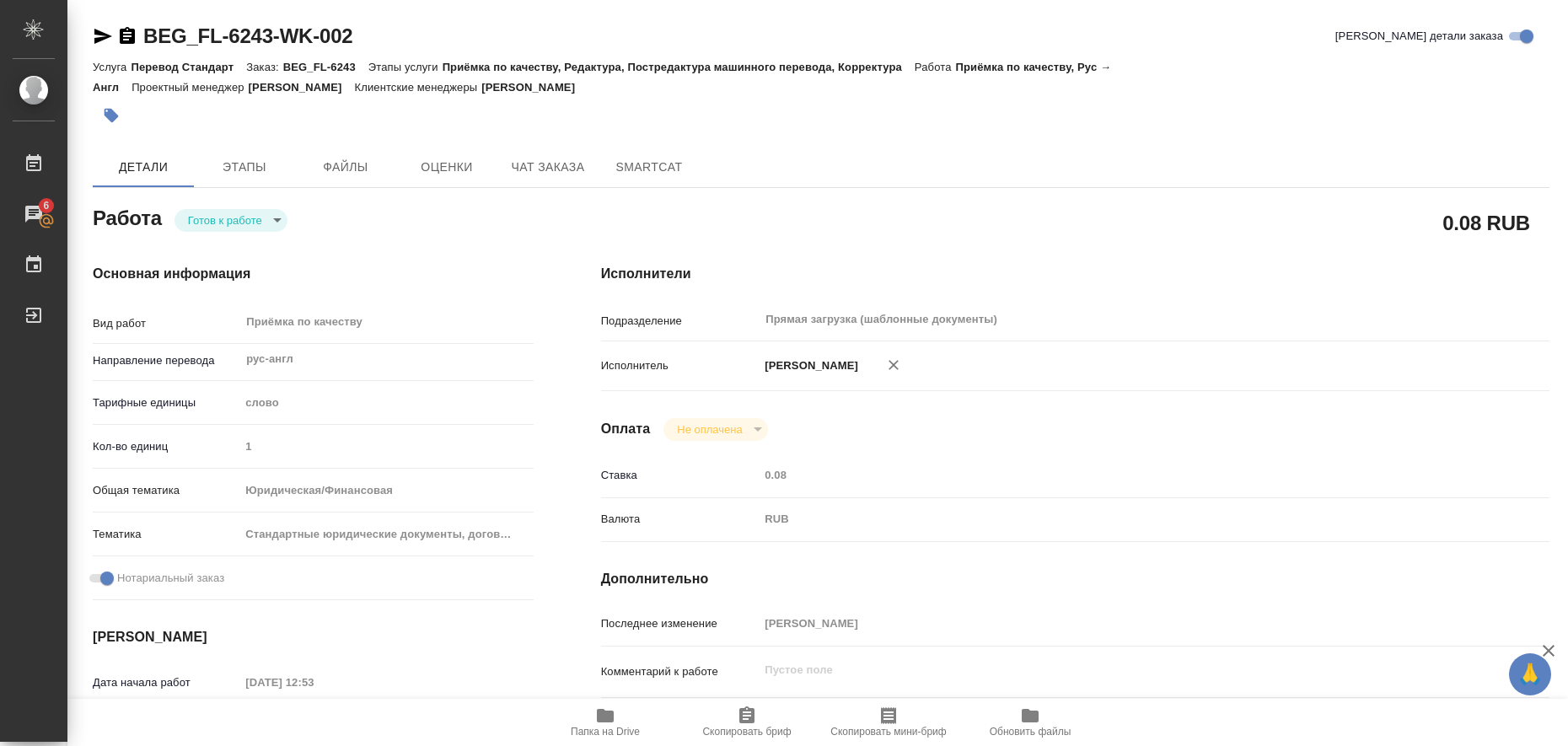
type input "readyForWork"
type textarea "Приёмка по качеству"
type textarea "x"
type input "рус-англ"
type input "5a8b1489cc6b4906c91bfd90"
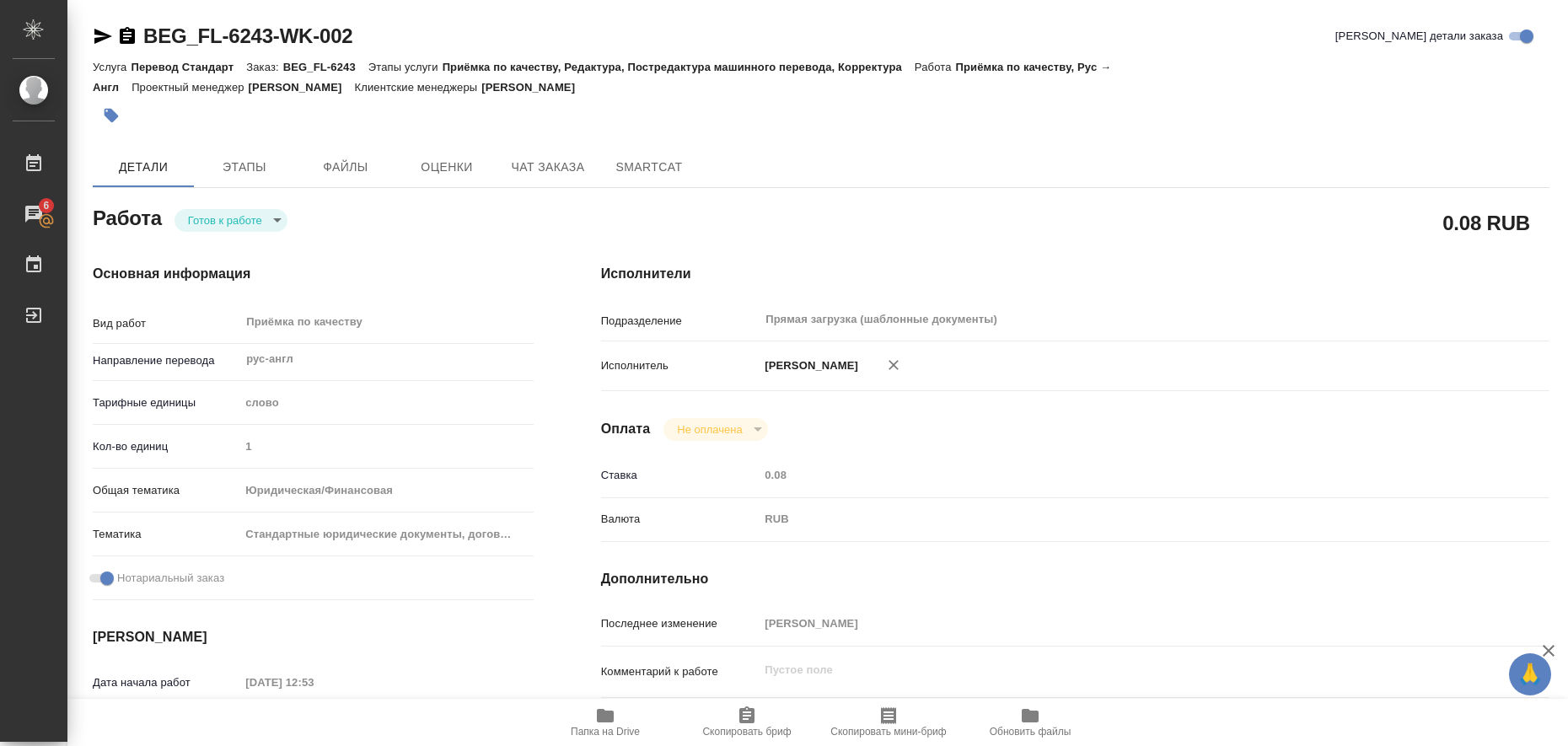
type input "1"
type input "yr-fn"
type input "5f647205b73bc97568ca66bf"
checkbox input "true"
type input "[DATE] 12:53"
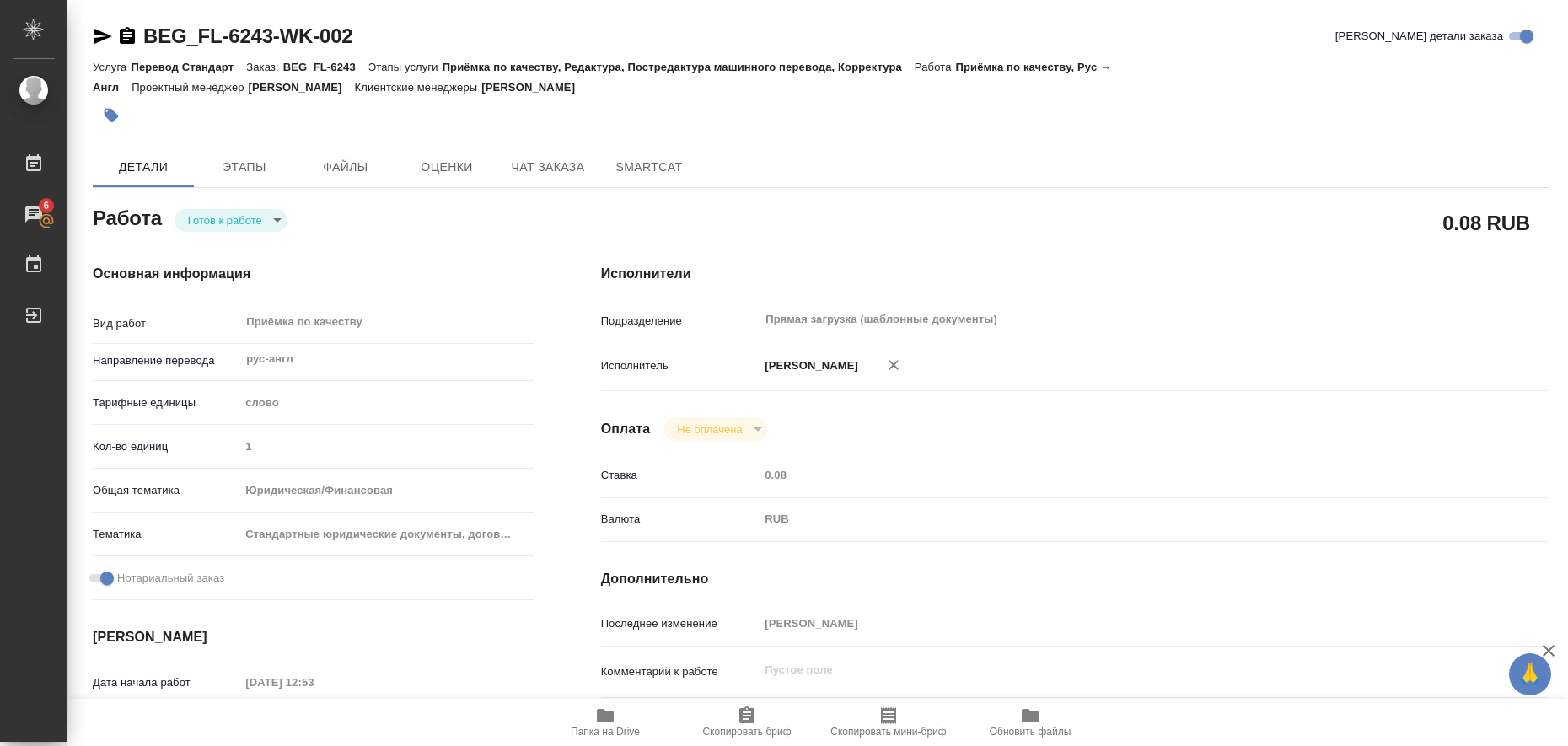
type input "[DATE] 12:00"
type input "Прямая загрузка (шаблонные документы)"
type input "notPayed"
type input "0.08"
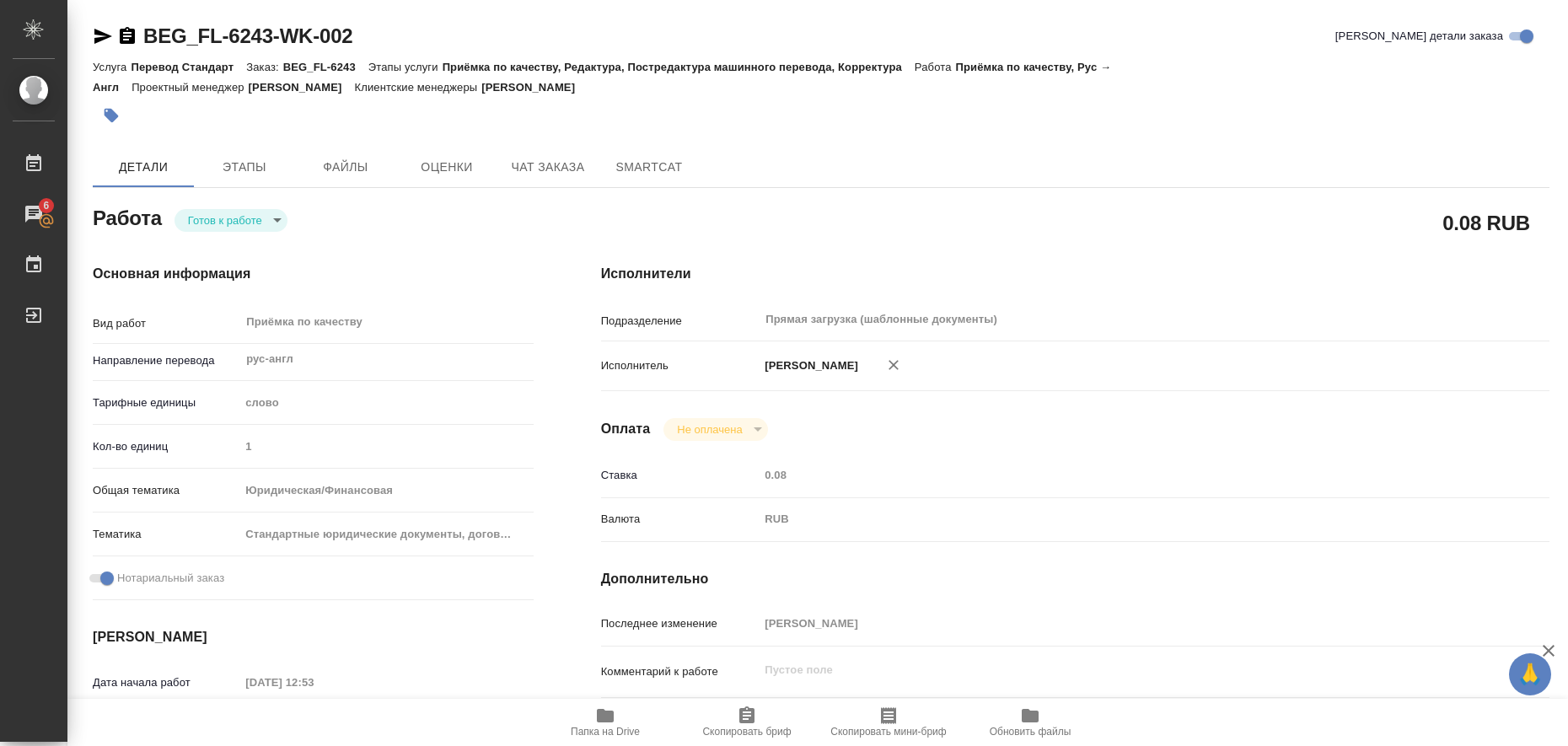
type input "RUB"
type input "Любицкая Ольга"
type textarea "x"
type textarea "/Clients/FL_BEG/Orders/BEG_FL-6243/Corrected/BEG_FL-6243-WK-002"
type textarea "x"
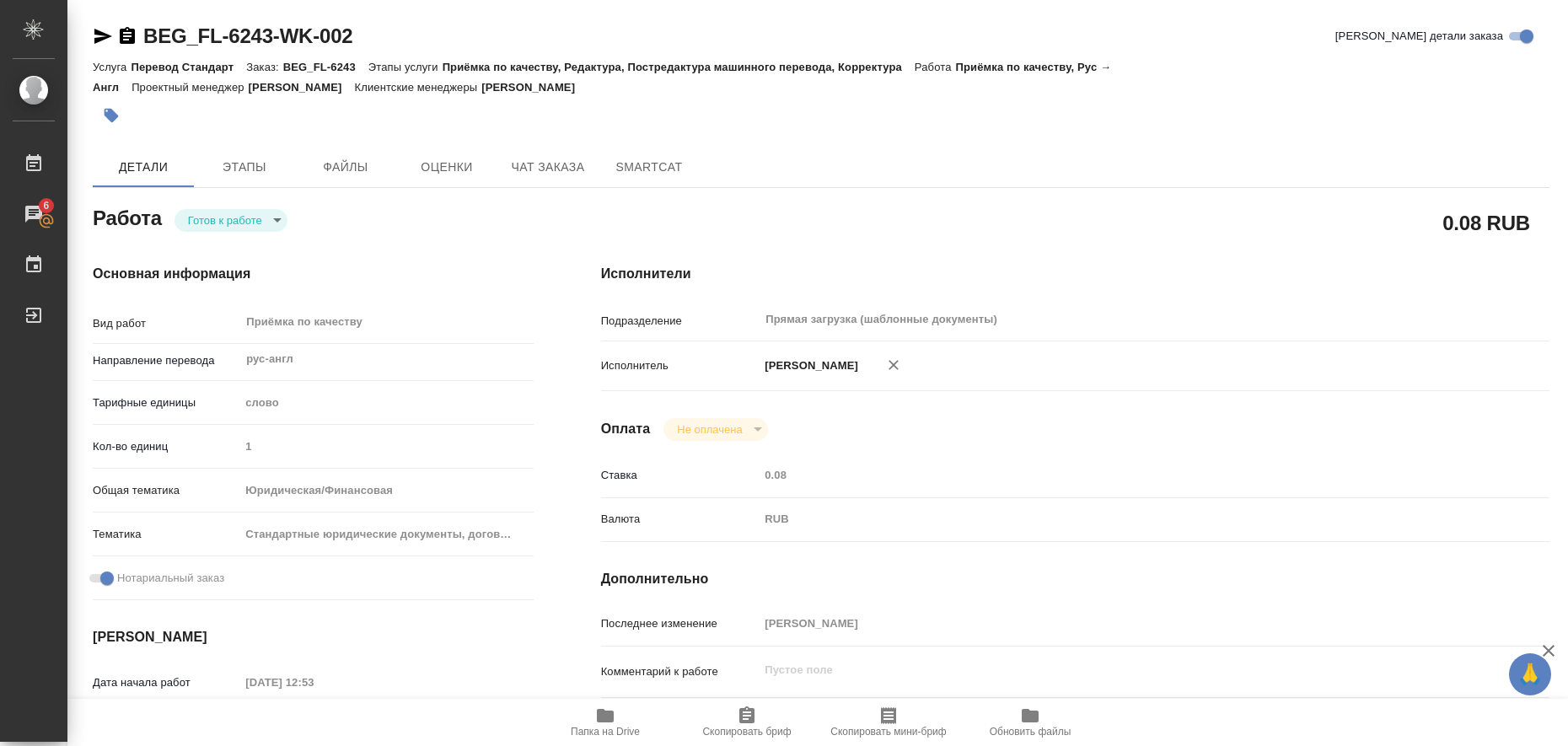
type input "BEG_FL-6243"
type input "Перевод Стандарт"
type input "Приёмка по качеству, Редактура, Постредактура машинного перевода, Корректура"
type input "Антонова Кристина"
type input "Петрова Валерия"
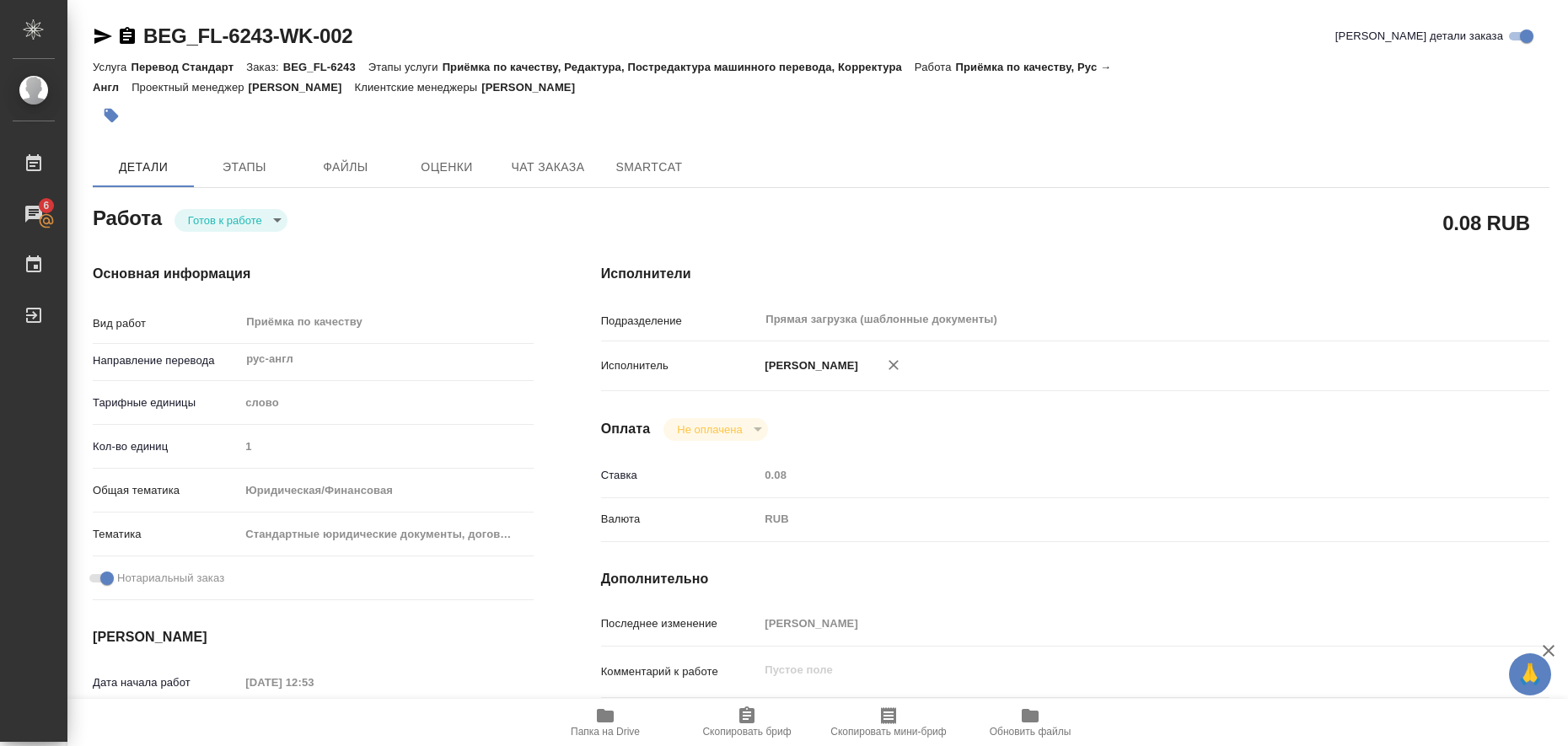
type input "/Clients/FL_BEG/Orders/BEG_FL-6243"
type textarea "x"
type textarea "Dirgela Rinat. Отчество как пишется так и переводится"
type textarea "x"
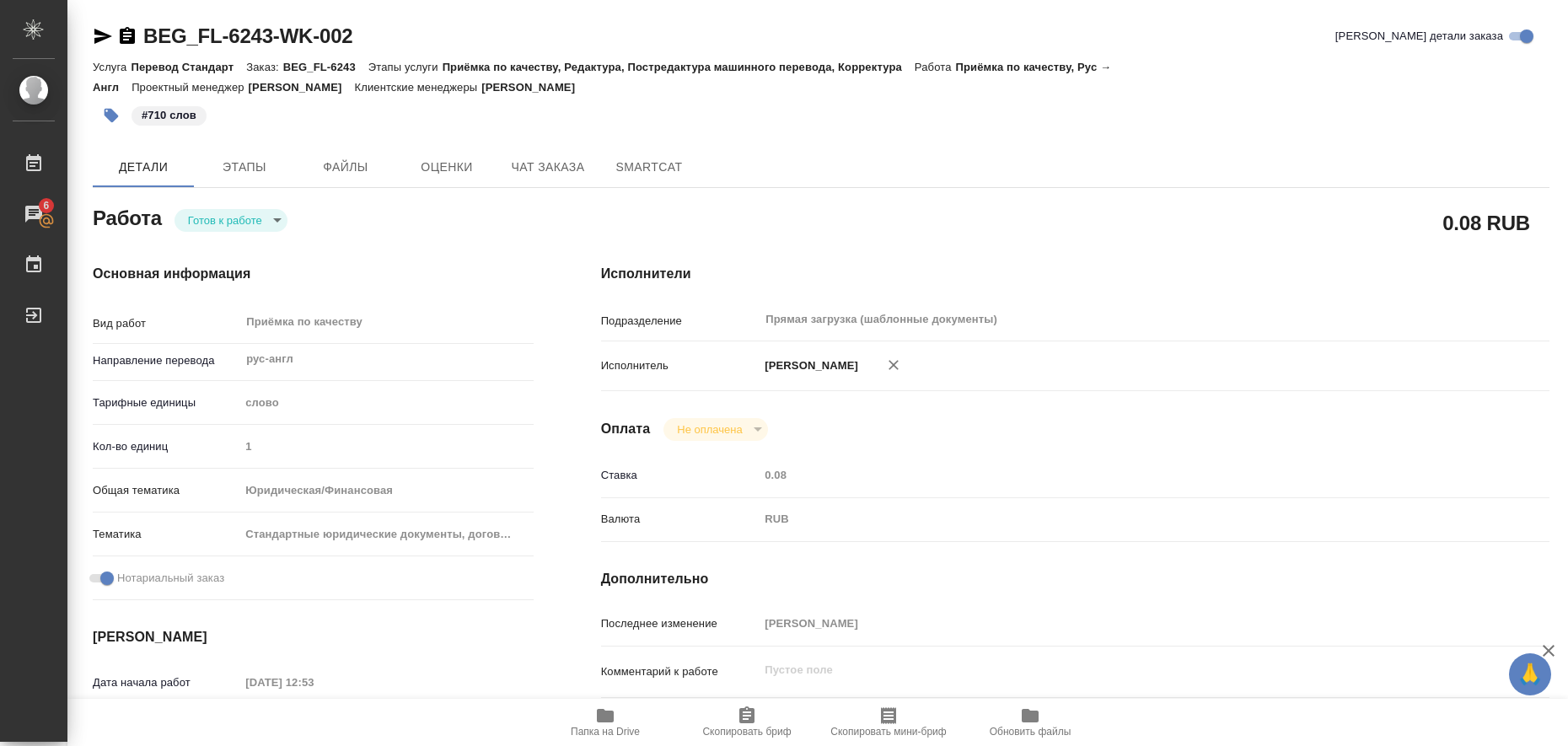
type textarea "x"
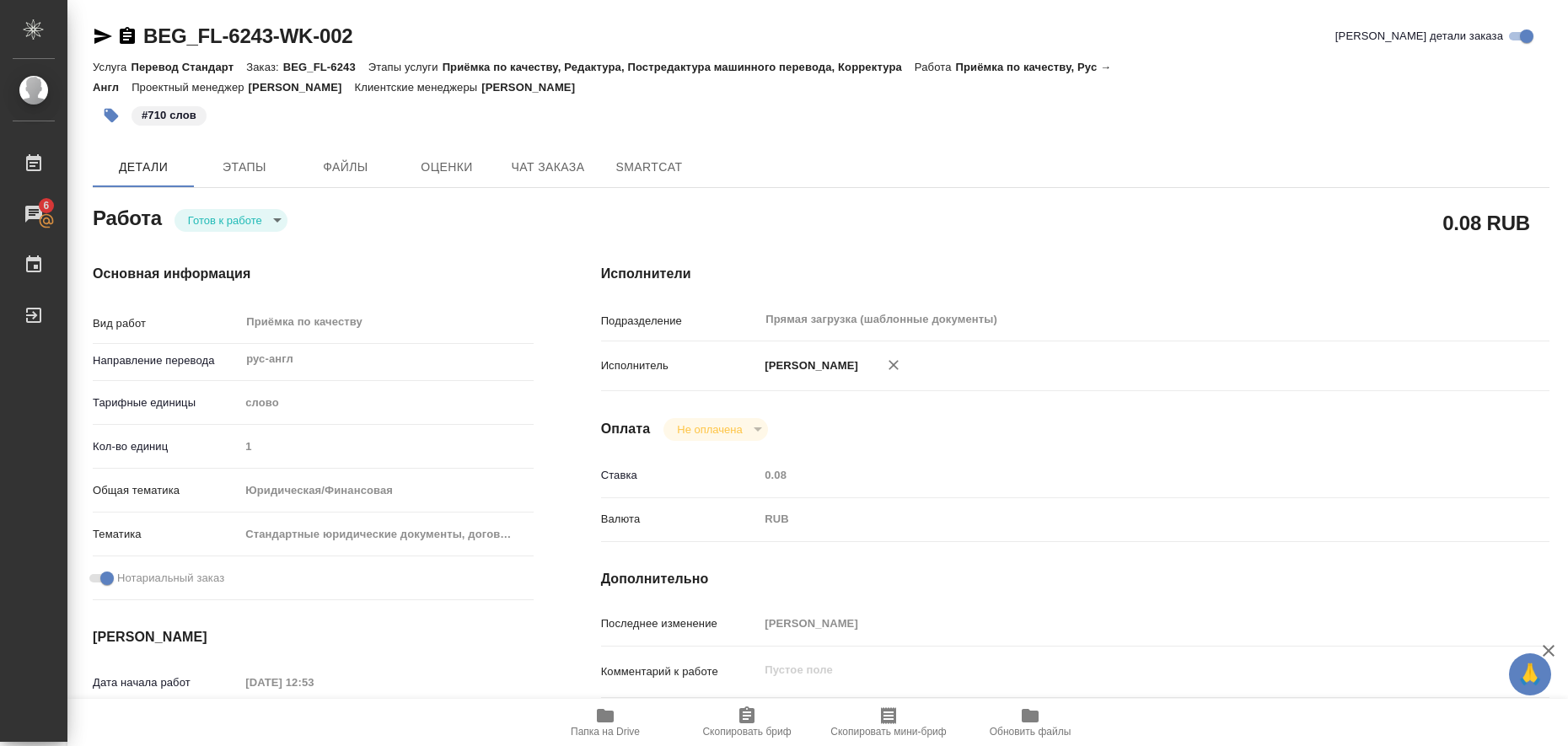
type textarea "x"
click at [280, 226] on body "🙏 .cls-1 fill:#fff; AWATERA Liubitskaia Olga Работы 6 Чаты График Выйти BEG_FL-…" at bounding box center [784, 373] width 1568 height 746
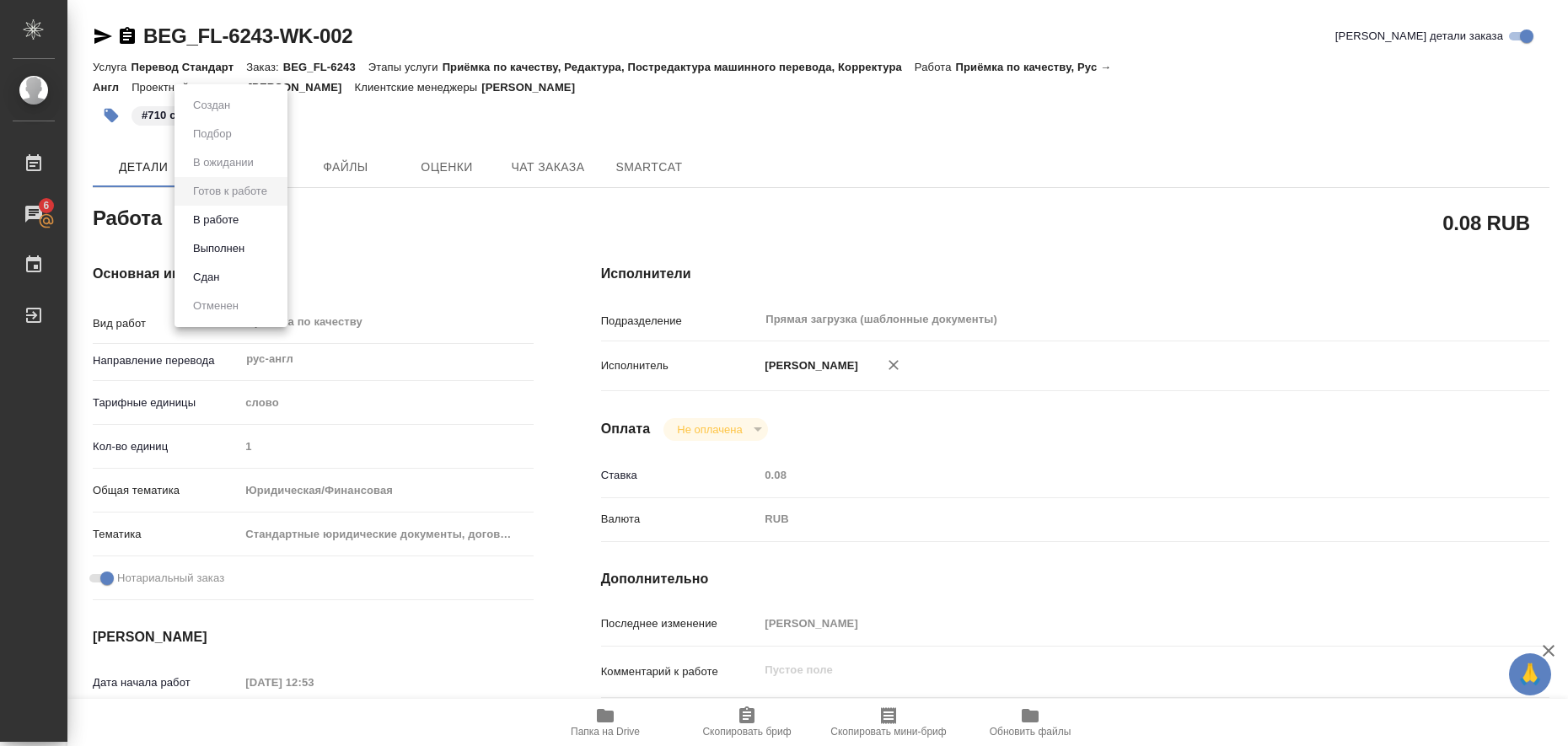
type textarea "x"
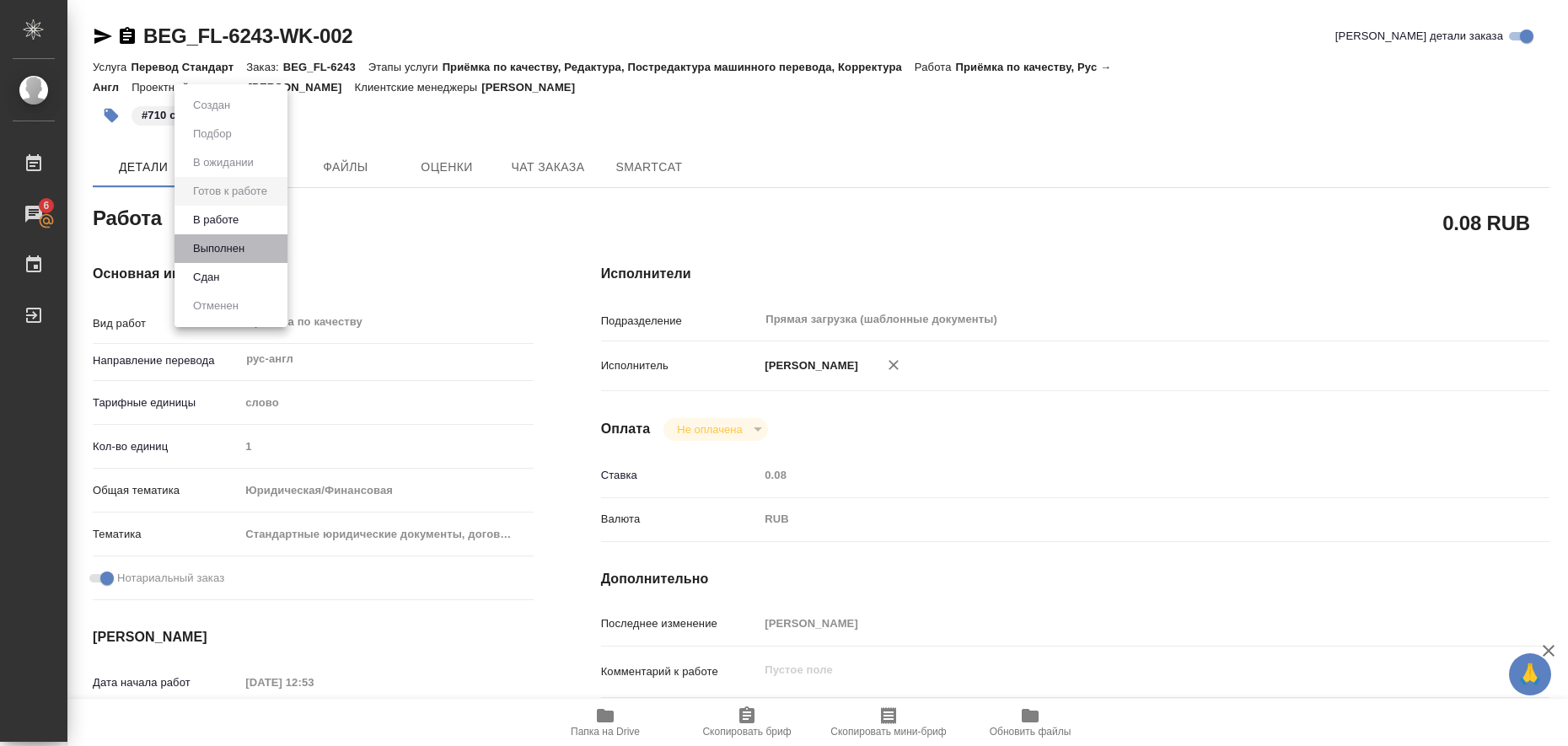
click at [263, 254] on li "Выполнен" at bounding box center [231, 249] width 113 height 28
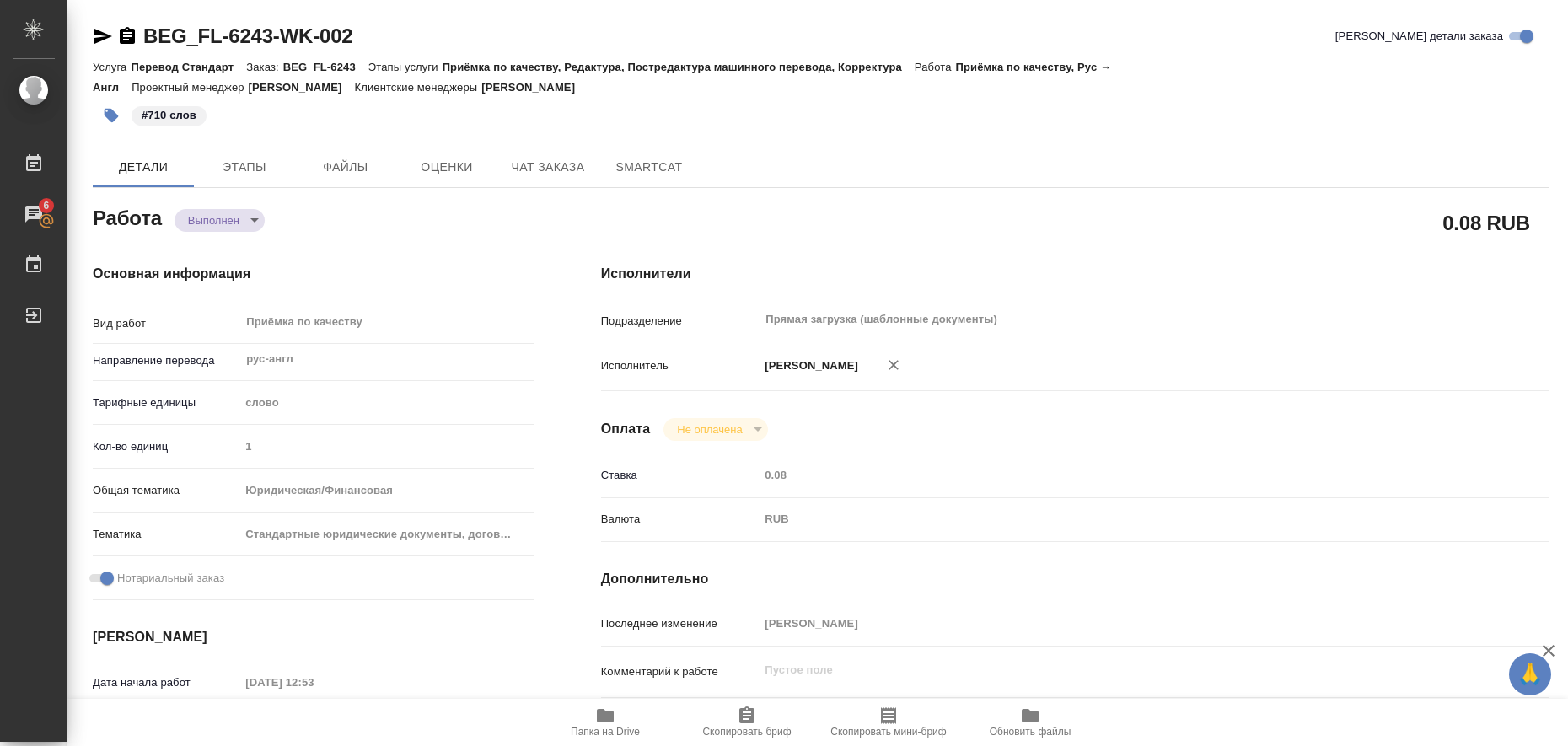
type textarea "x"
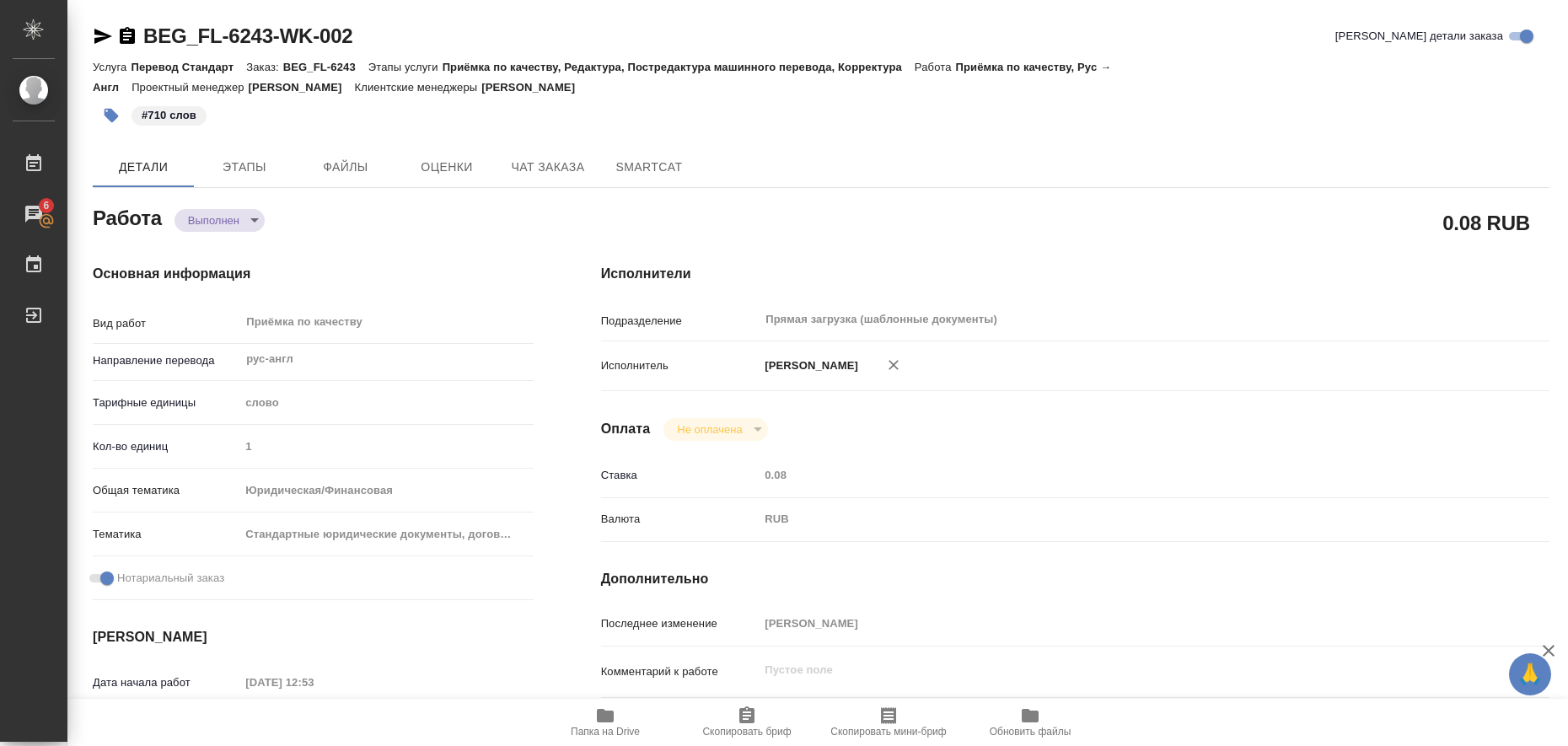
type textarea "x"
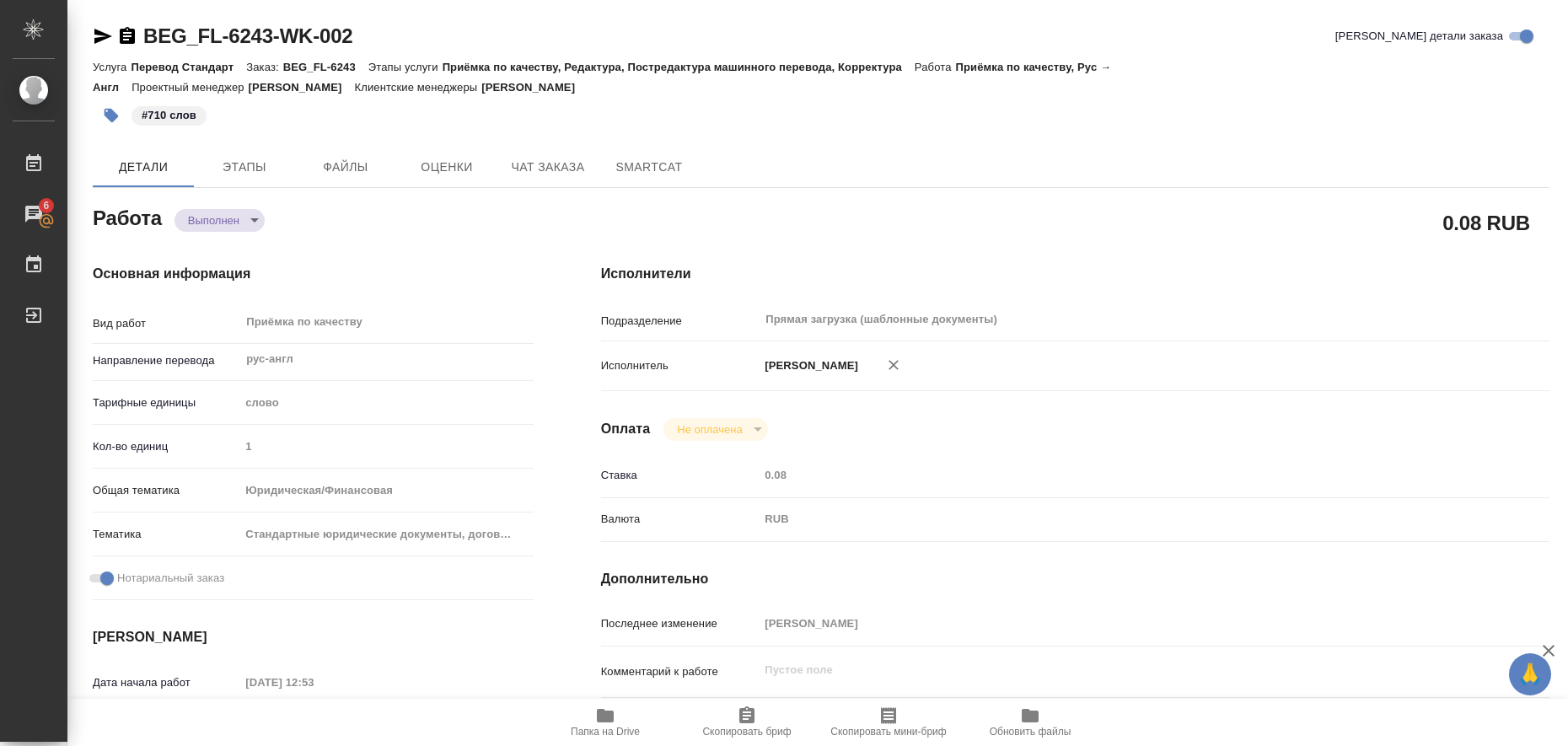
type textarea "x"
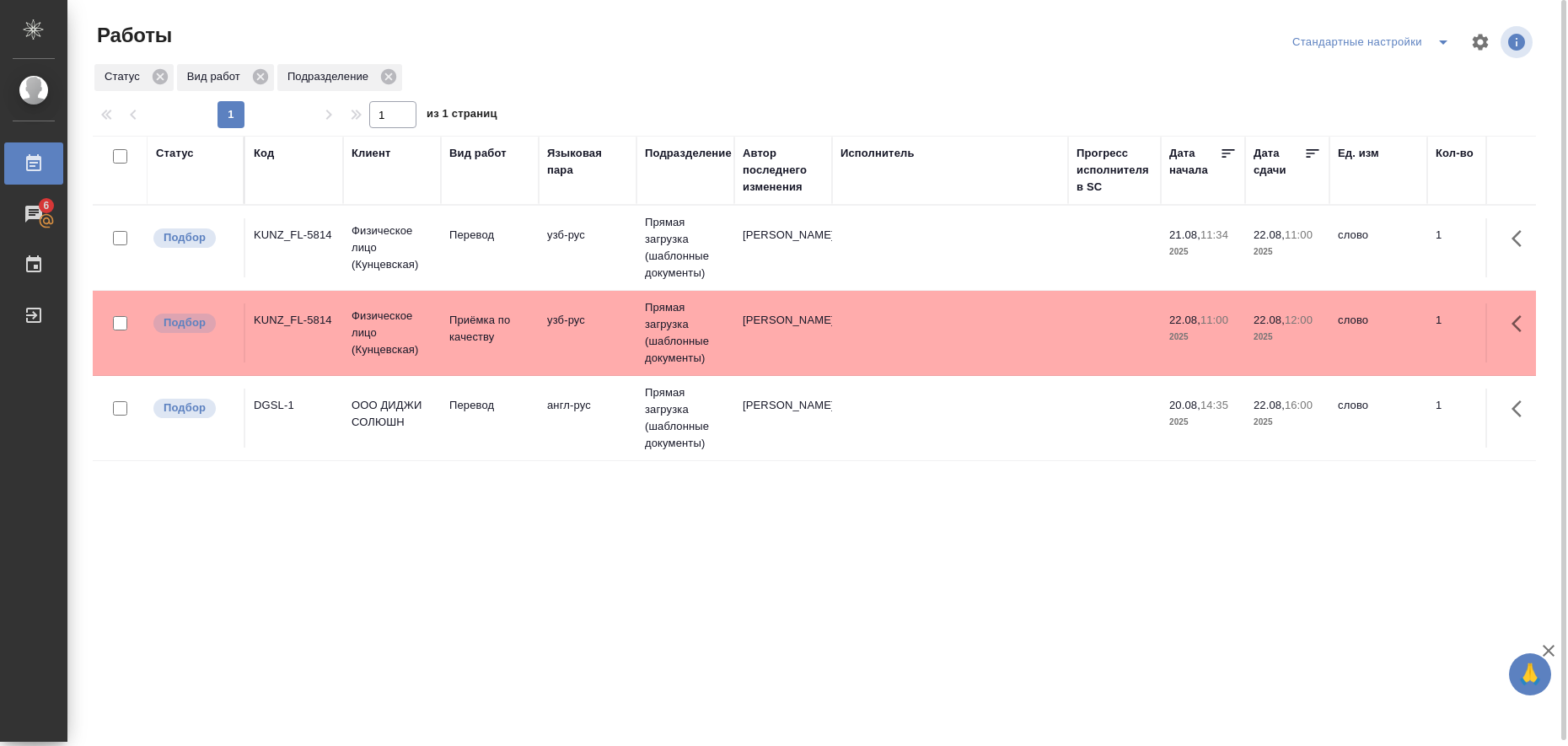
click at [566, 277] on td "узб-рус" at bounding box center [587, 248] width 98 height 59
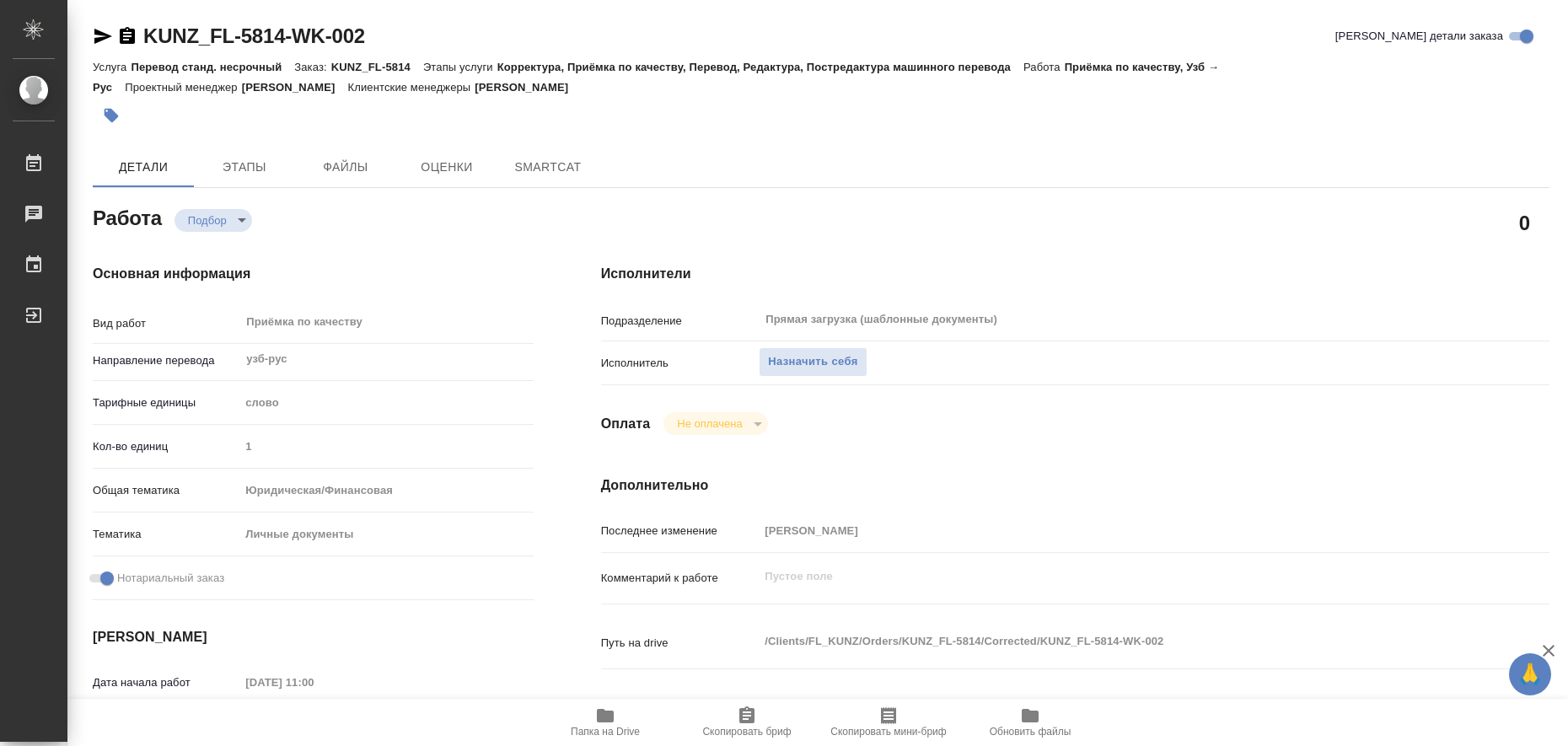
type textarea "x"
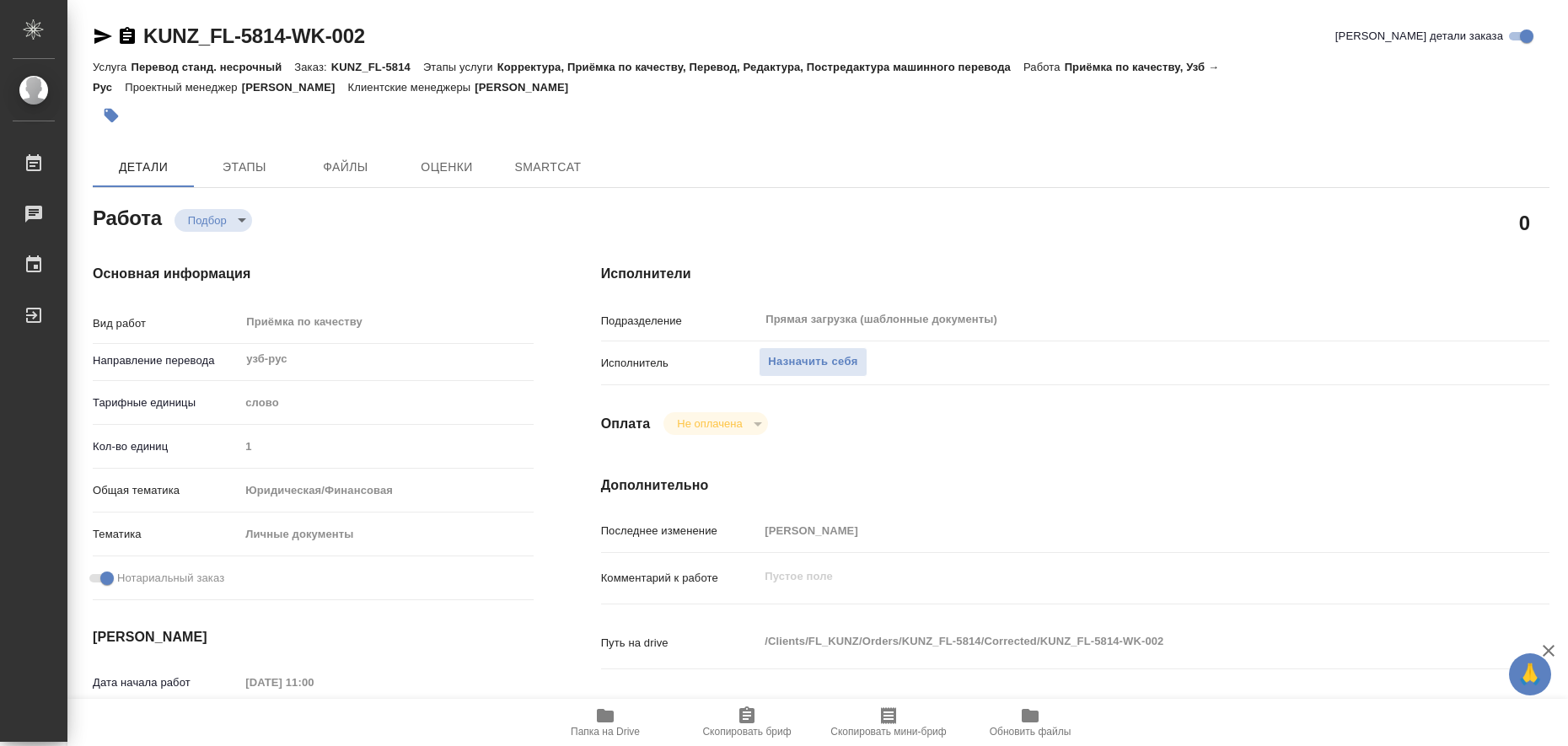
type textarea "x"
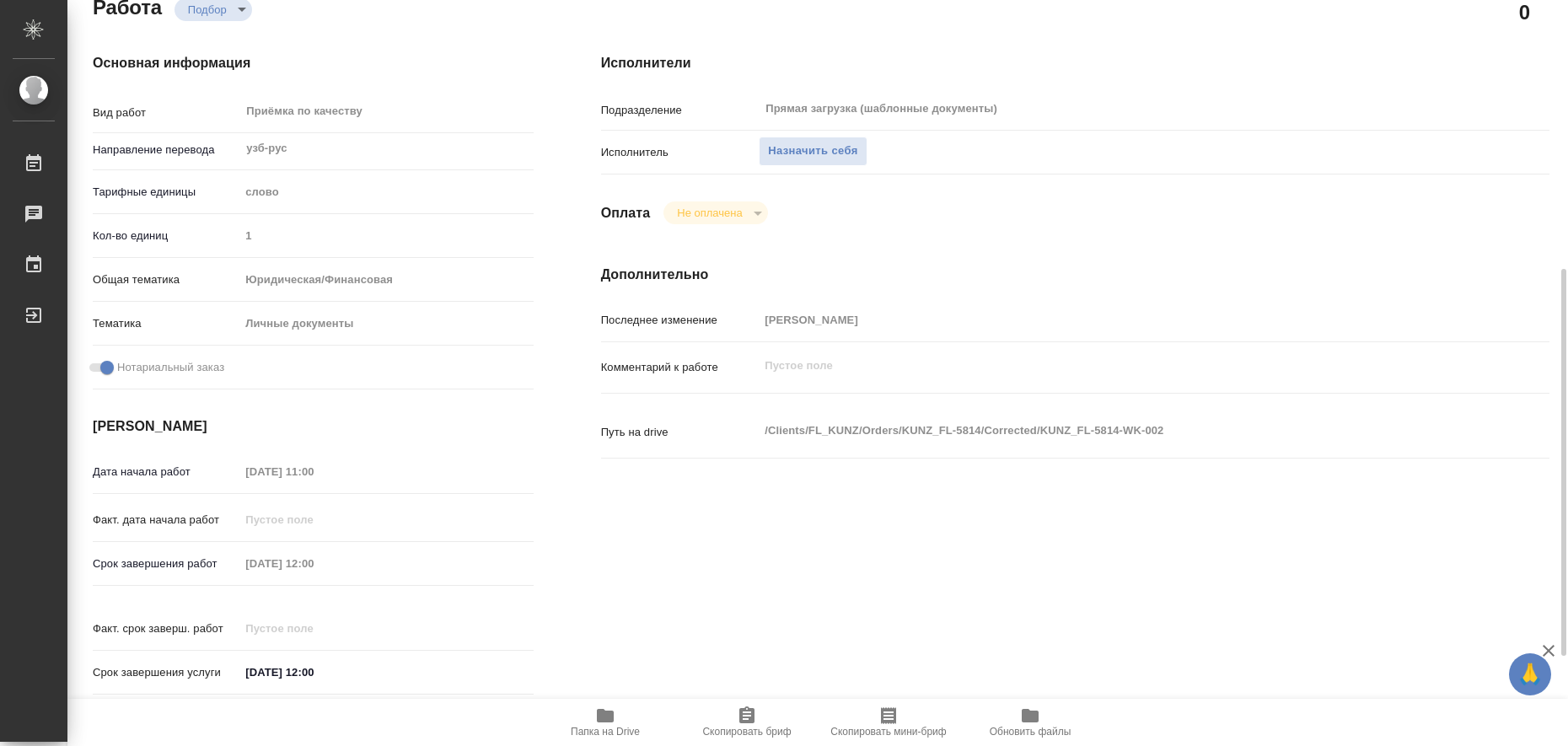
type textarea "x"
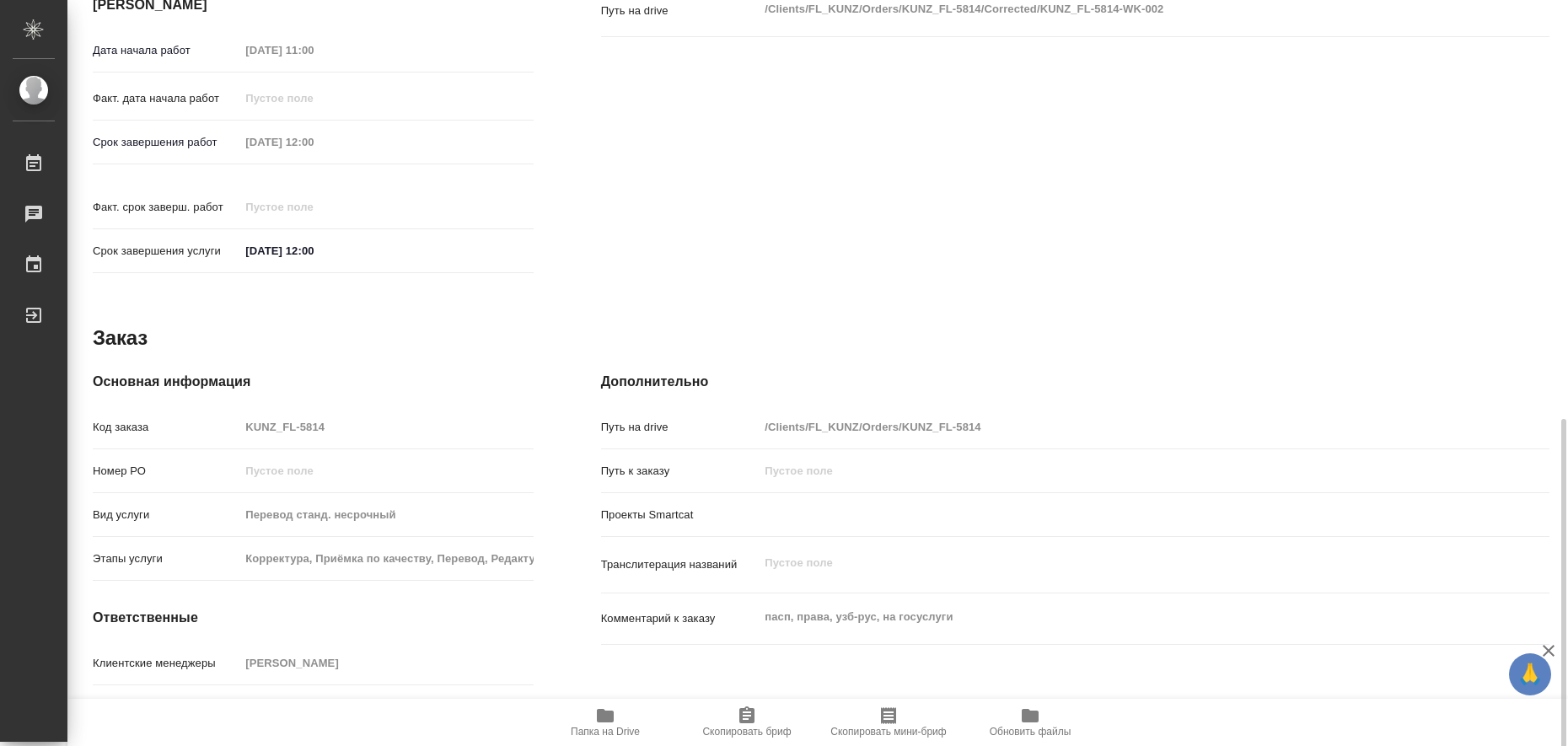
scroll to position [692, 0]
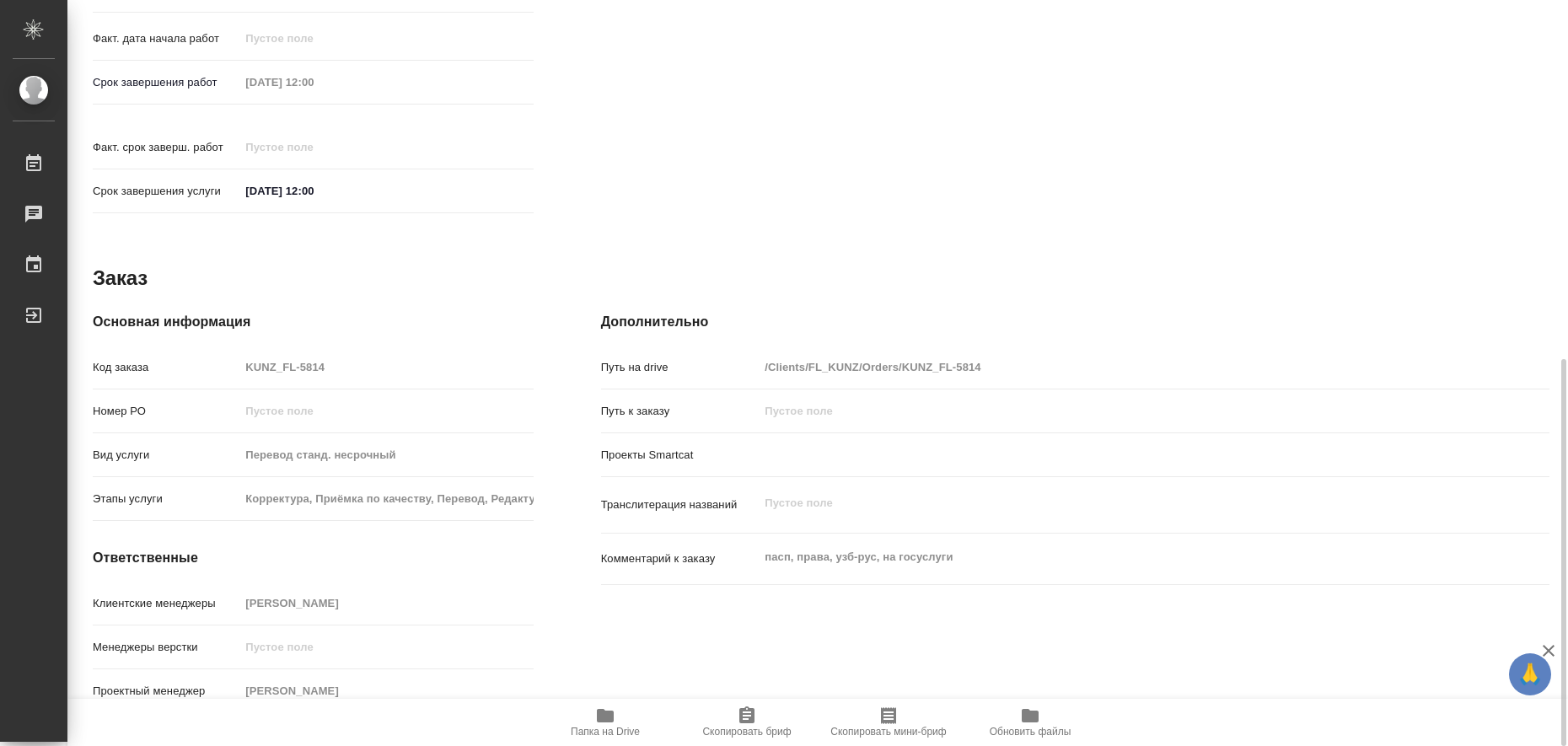
type textarea "x"
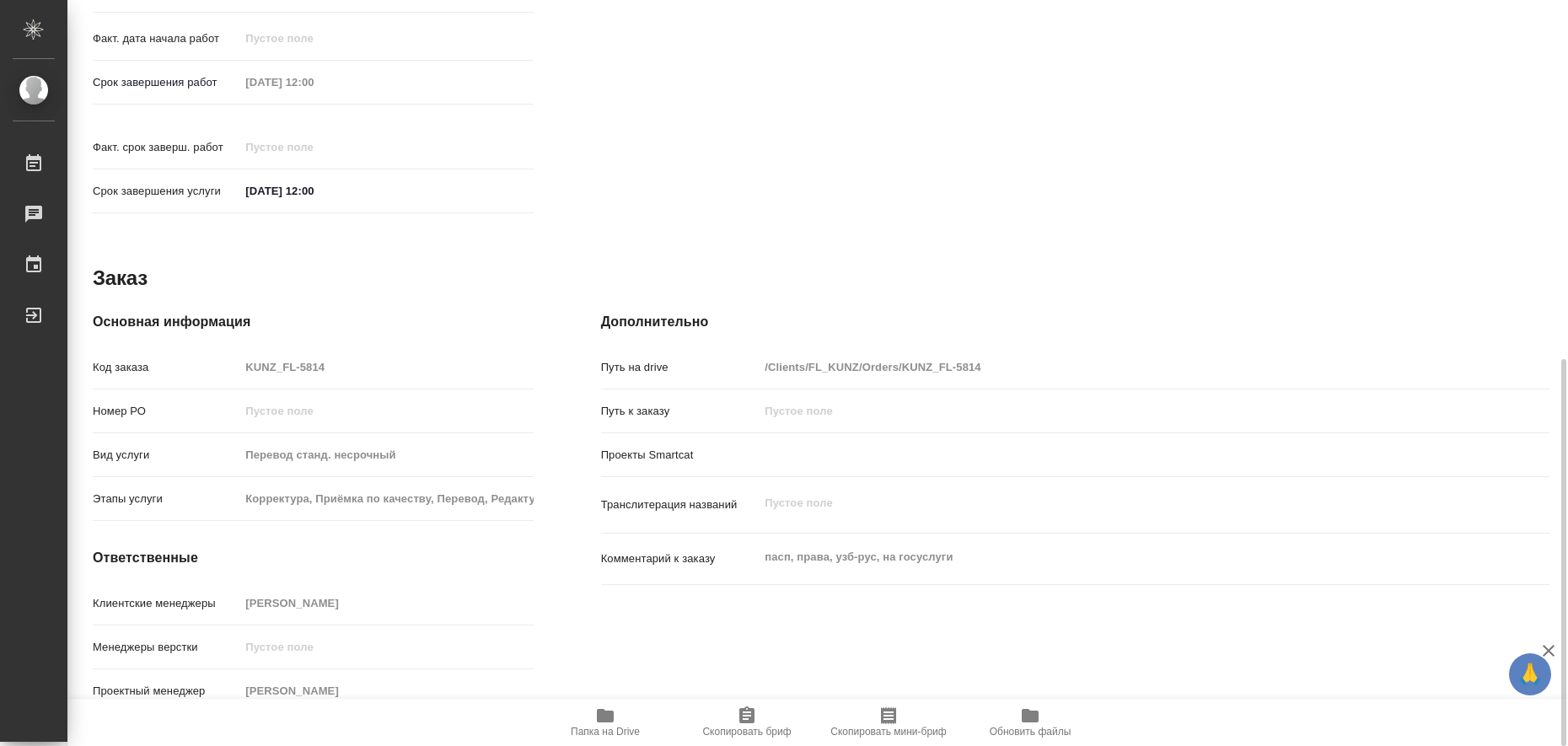
scroll to position [165, 0]
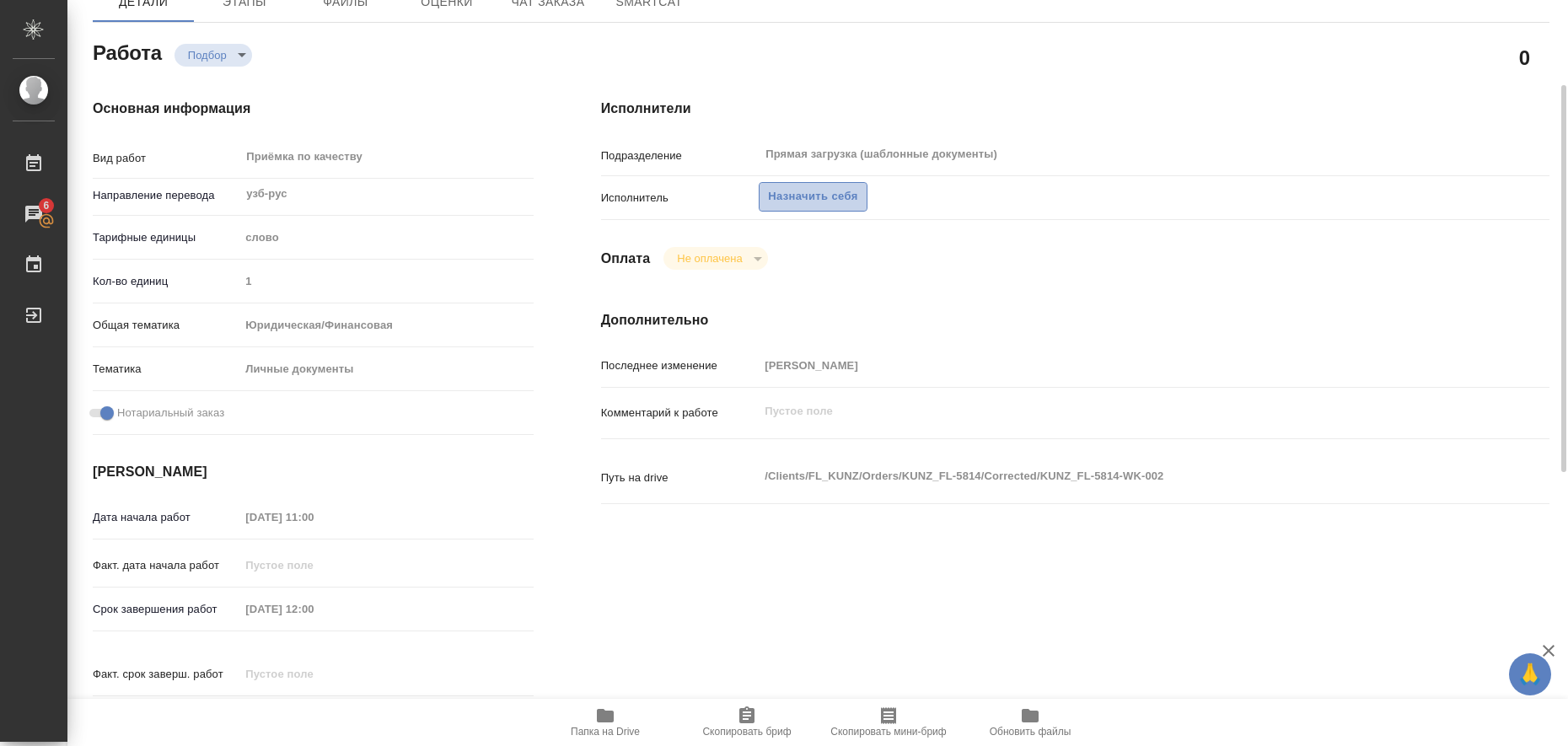
click at [843, 198] on span "Назначить себя" at bounding box center [813, 196] width 89 height 19
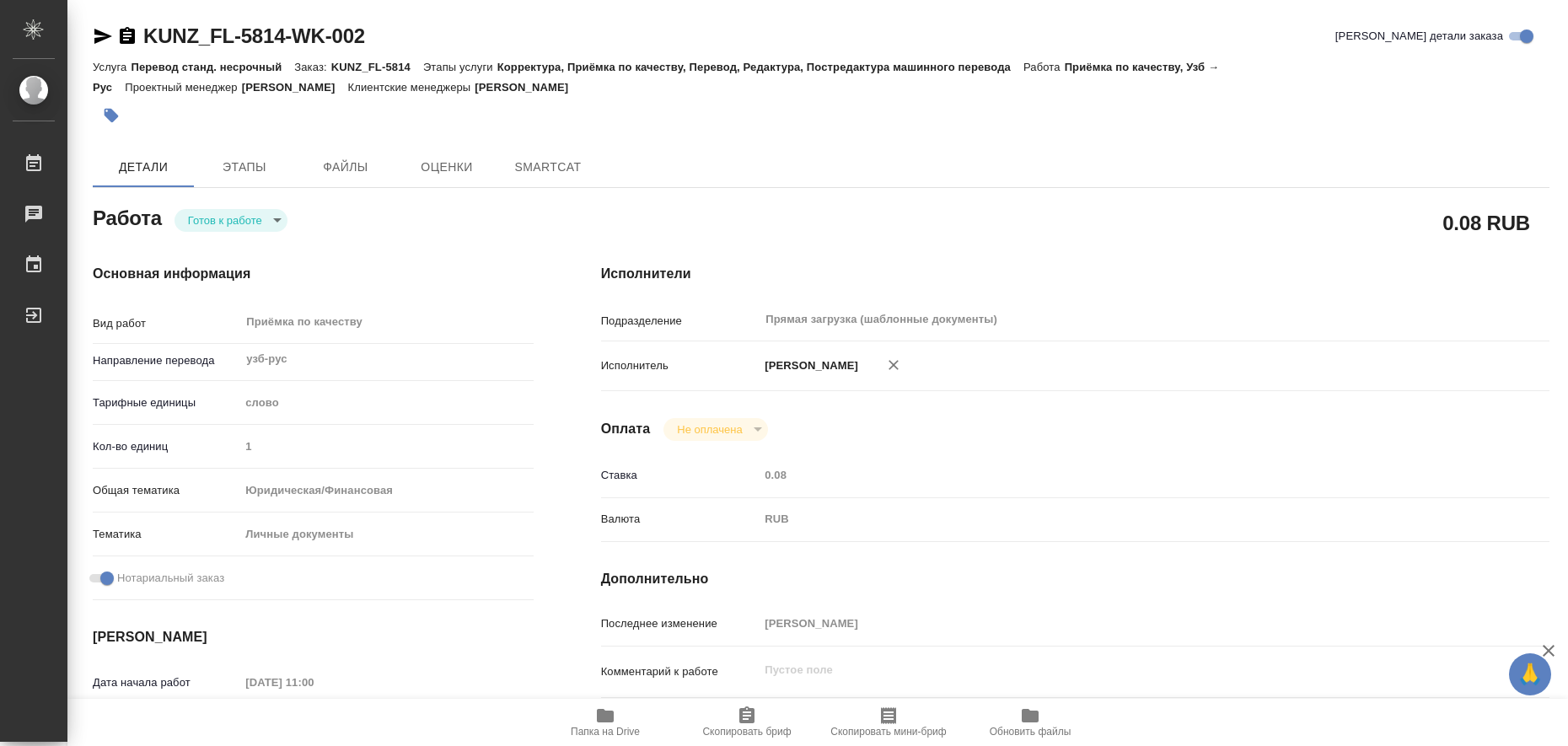
type textarea "x"
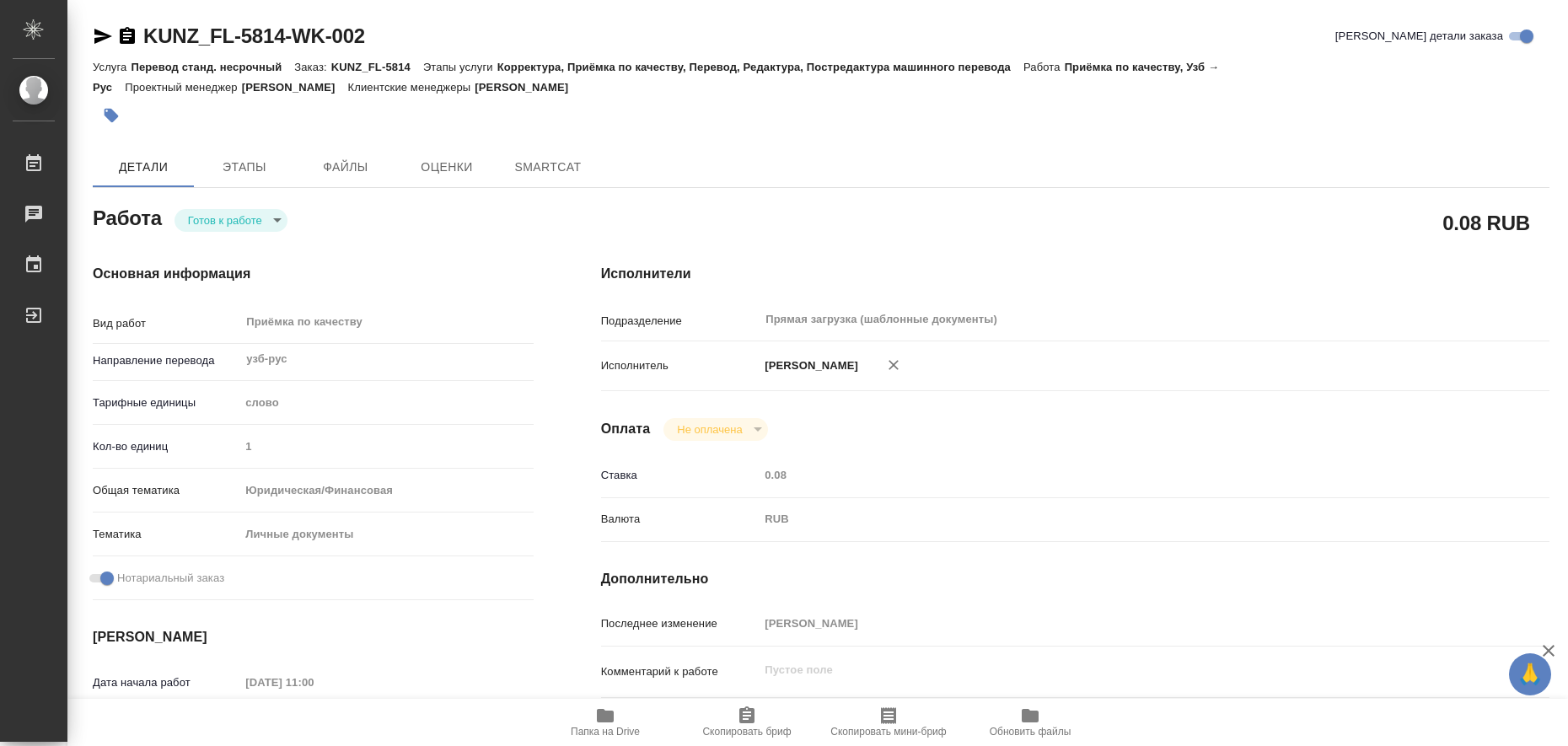
type textarea "x"
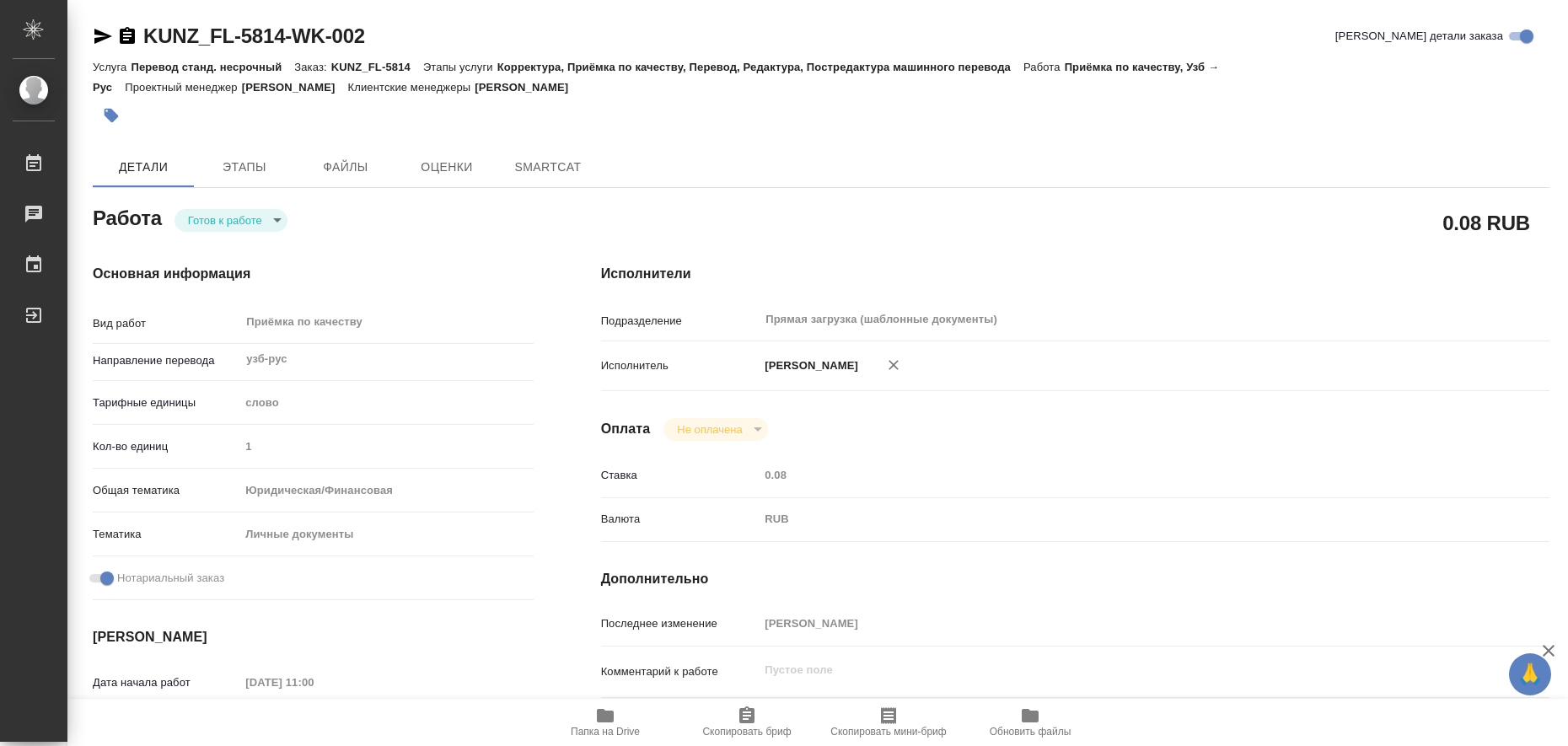
type textarea "x"
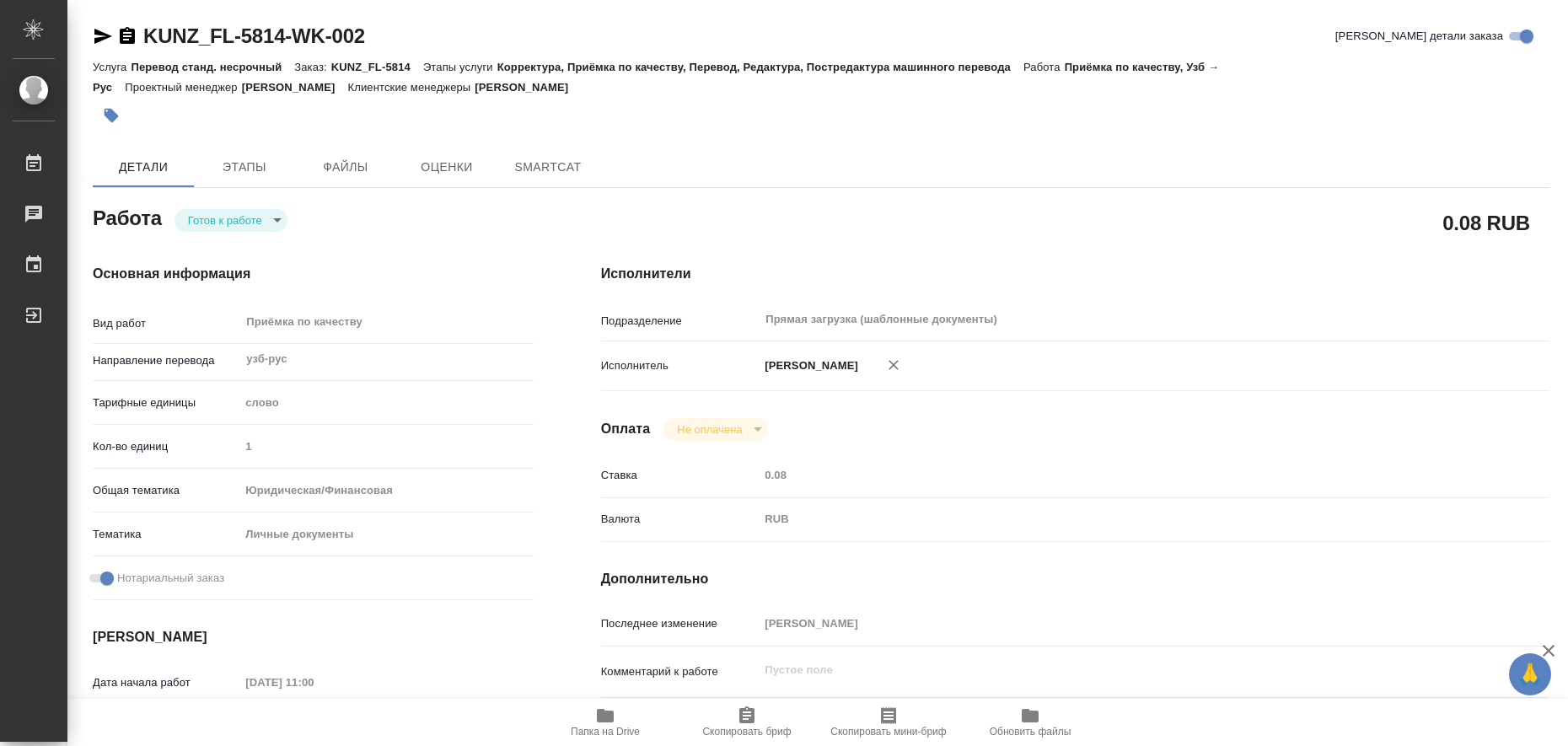
type textarea "x"
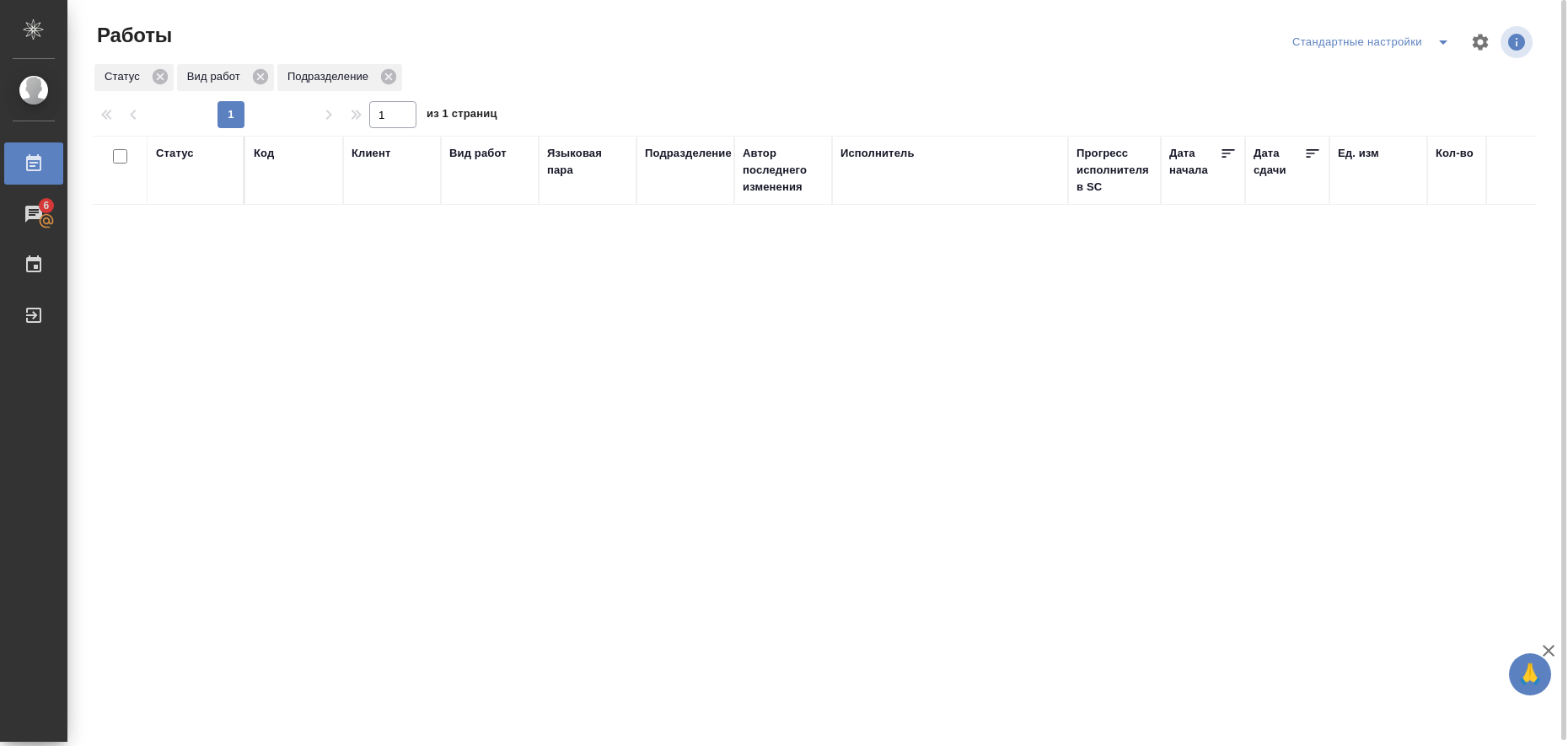
click at [1445, 45] on icon "split button" at bounding box center [1443, 42] width 20 height 20
click at [1406, 75] on li "в работе" at bounding box center [1373, 76] width 172 height 27
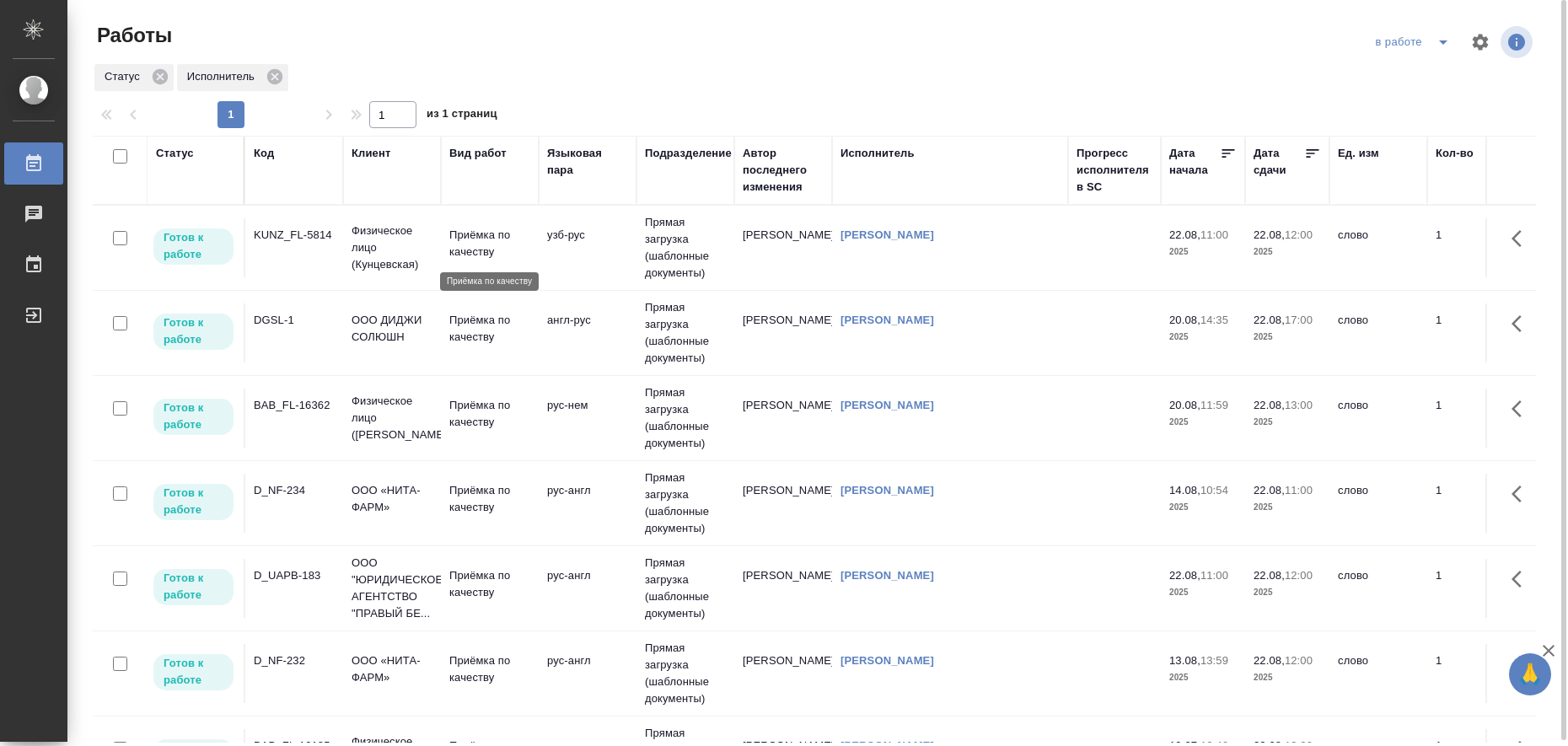
click at [472, 231] on p "Приёмка по качеству" at bounding box center [489, 244] width 81 height 34
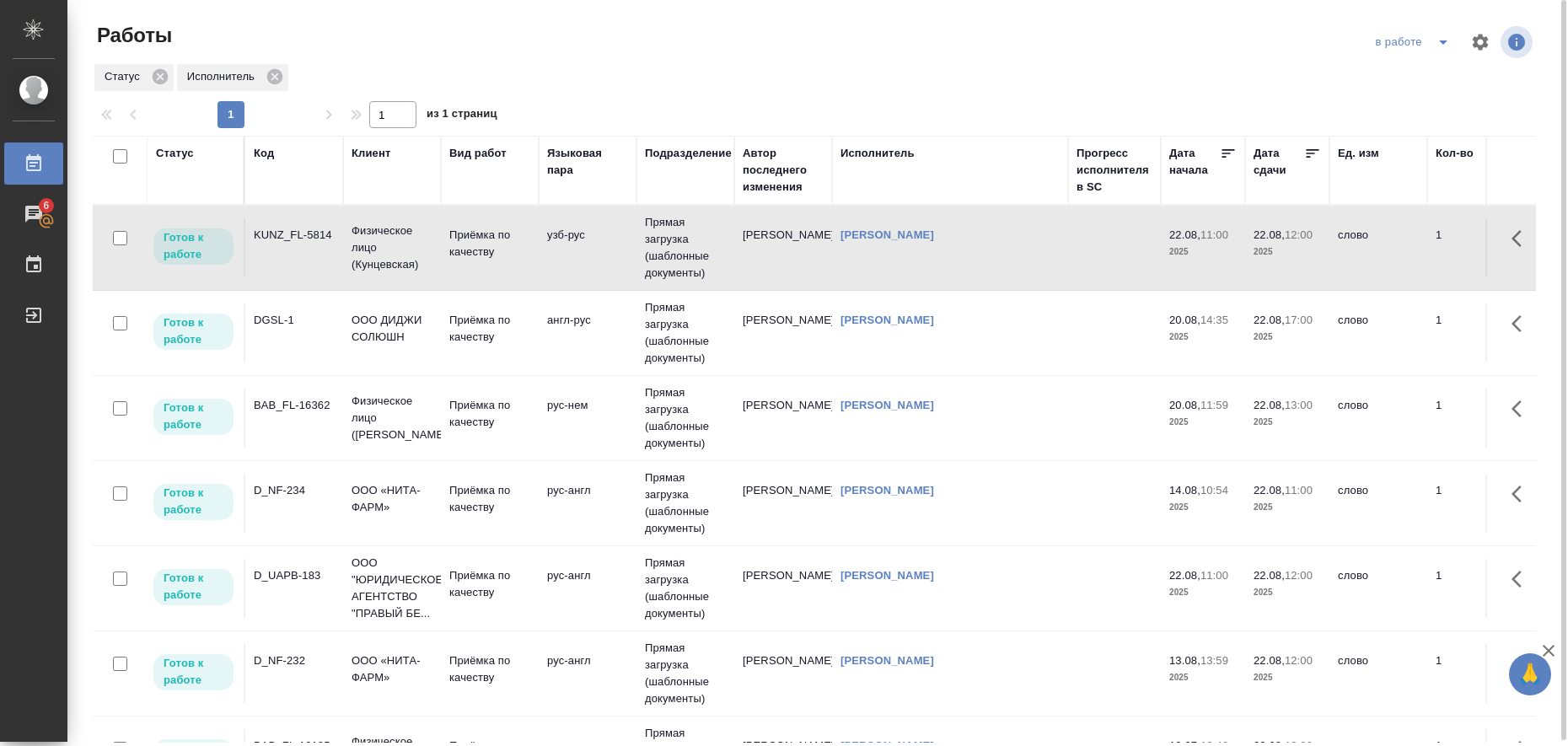
click at [1443, 47] on icon "split button" at bounding box center [1443, 42] width 20 height 20
click at [1414, 77] on li "Стандартные настройки" at bounding box center [1415, 76] width 161 height 27
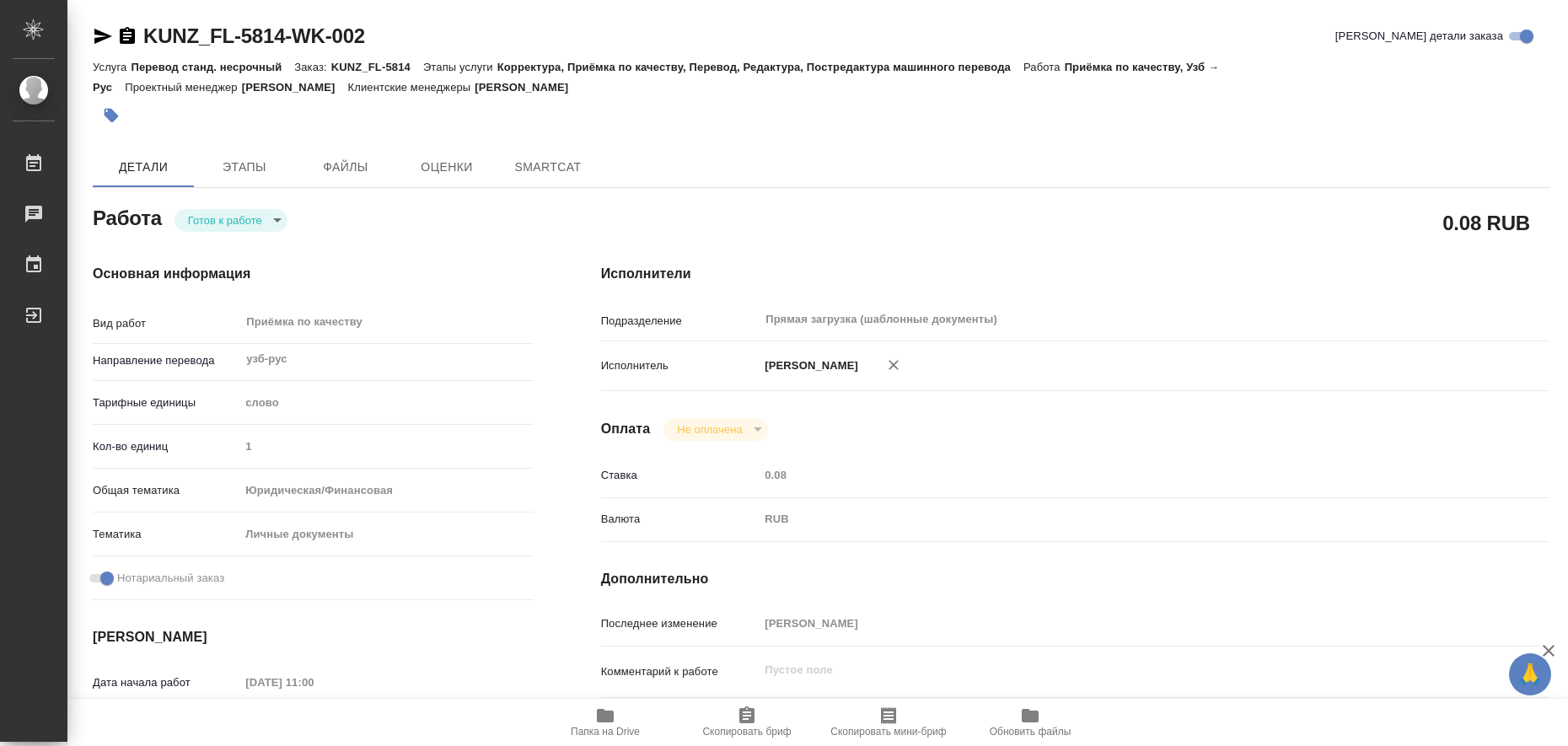
type textarea "x"
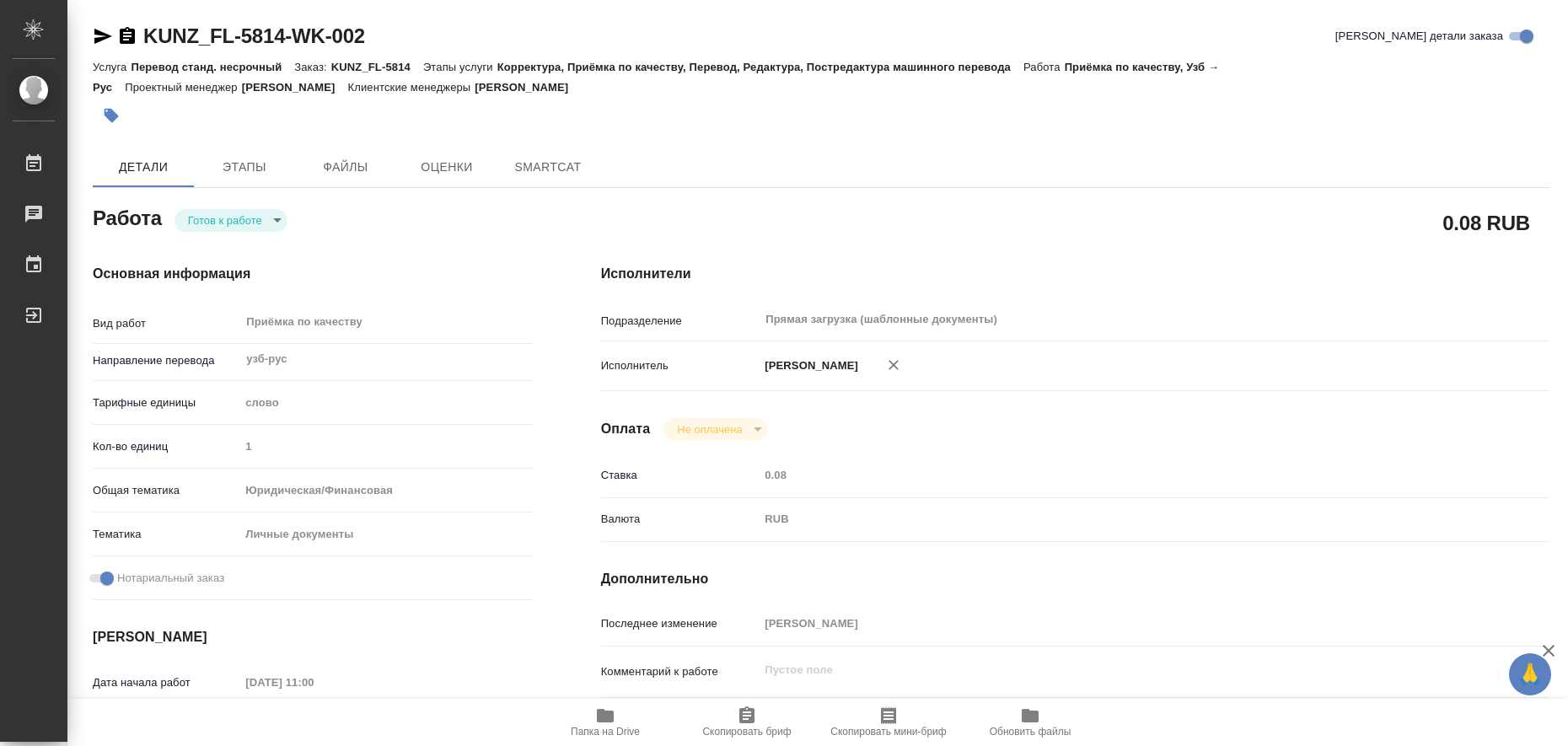
type textarea "x"
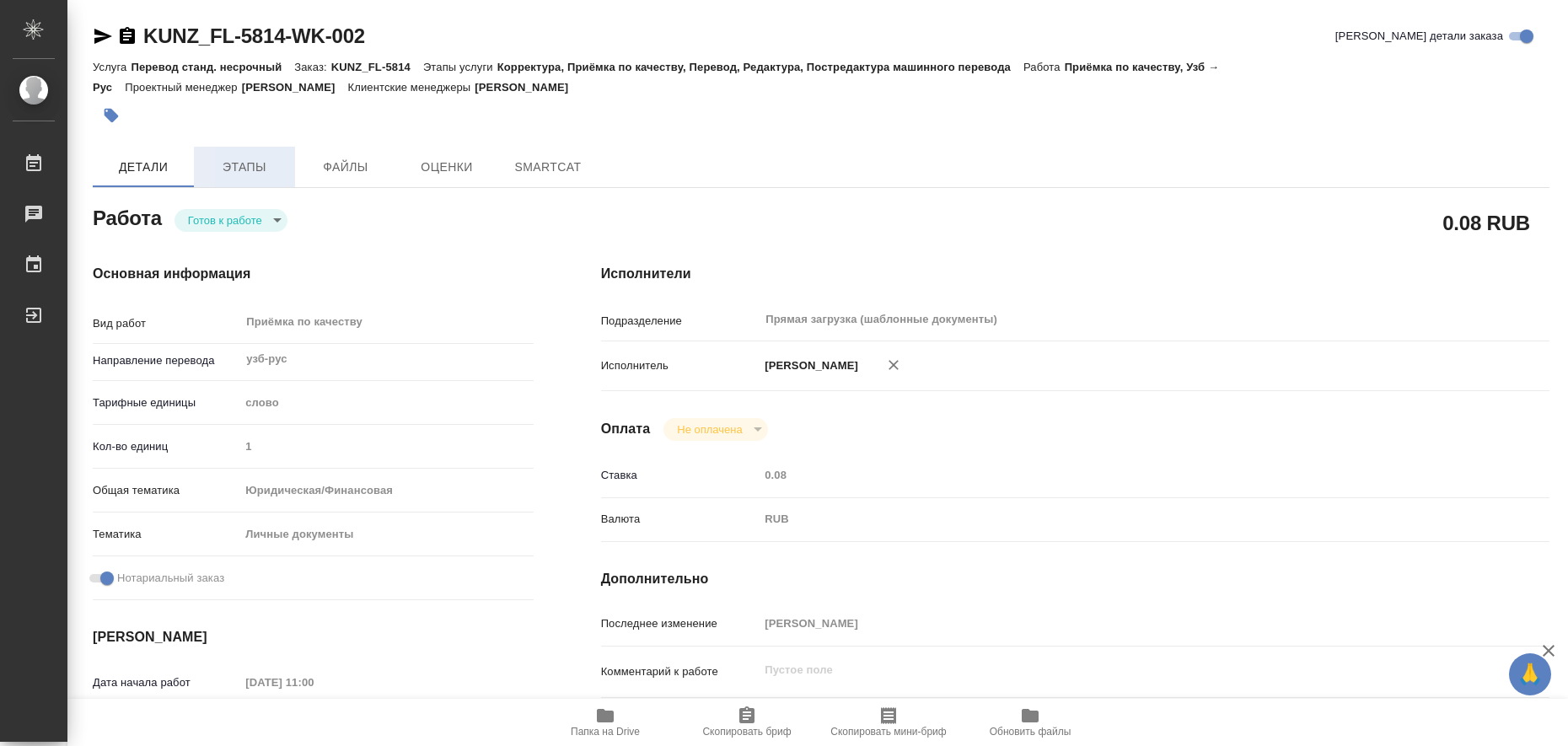
type textarea "x"
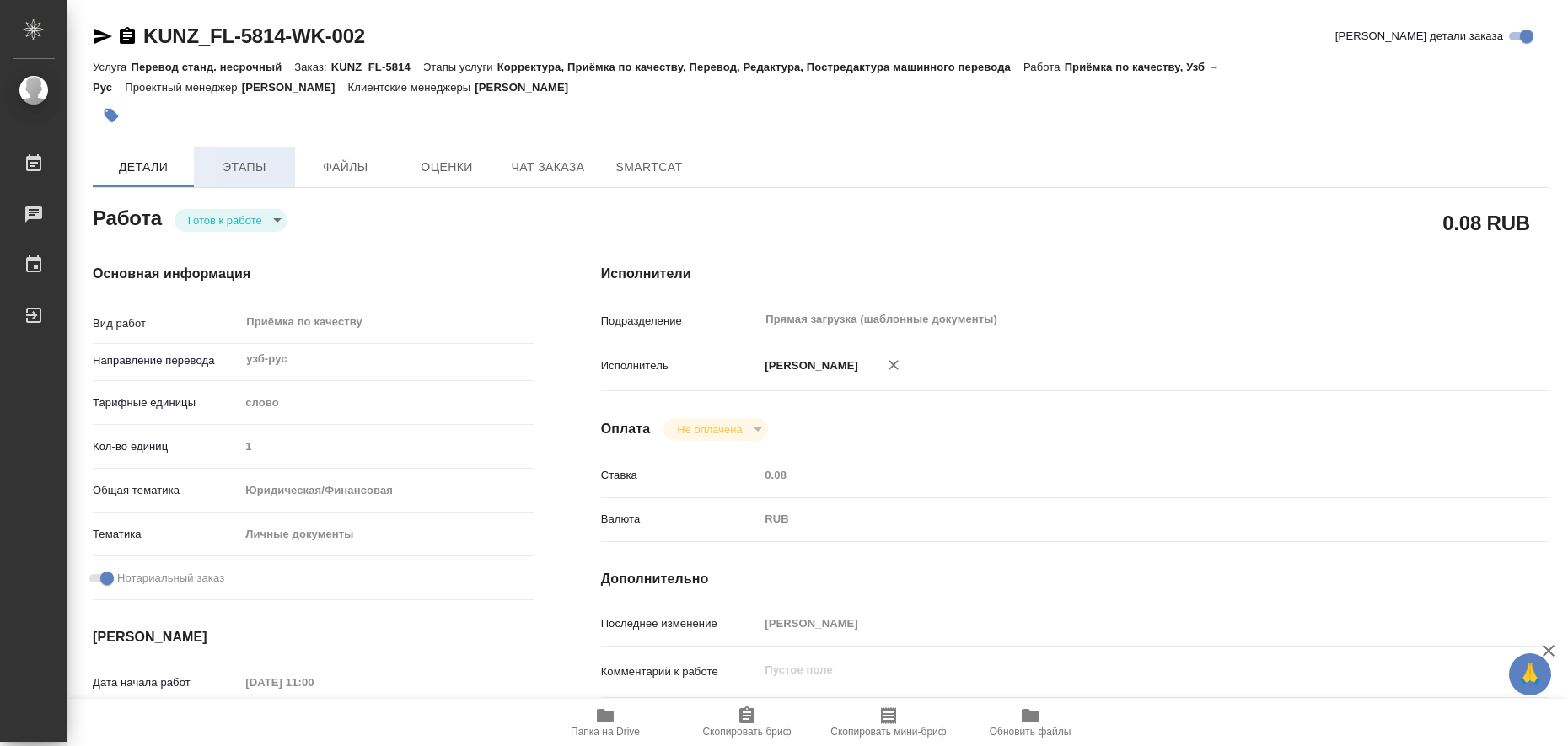
click at [244, 165] on span "Этапы" at bounding box center [244, 167] width 81 height 21
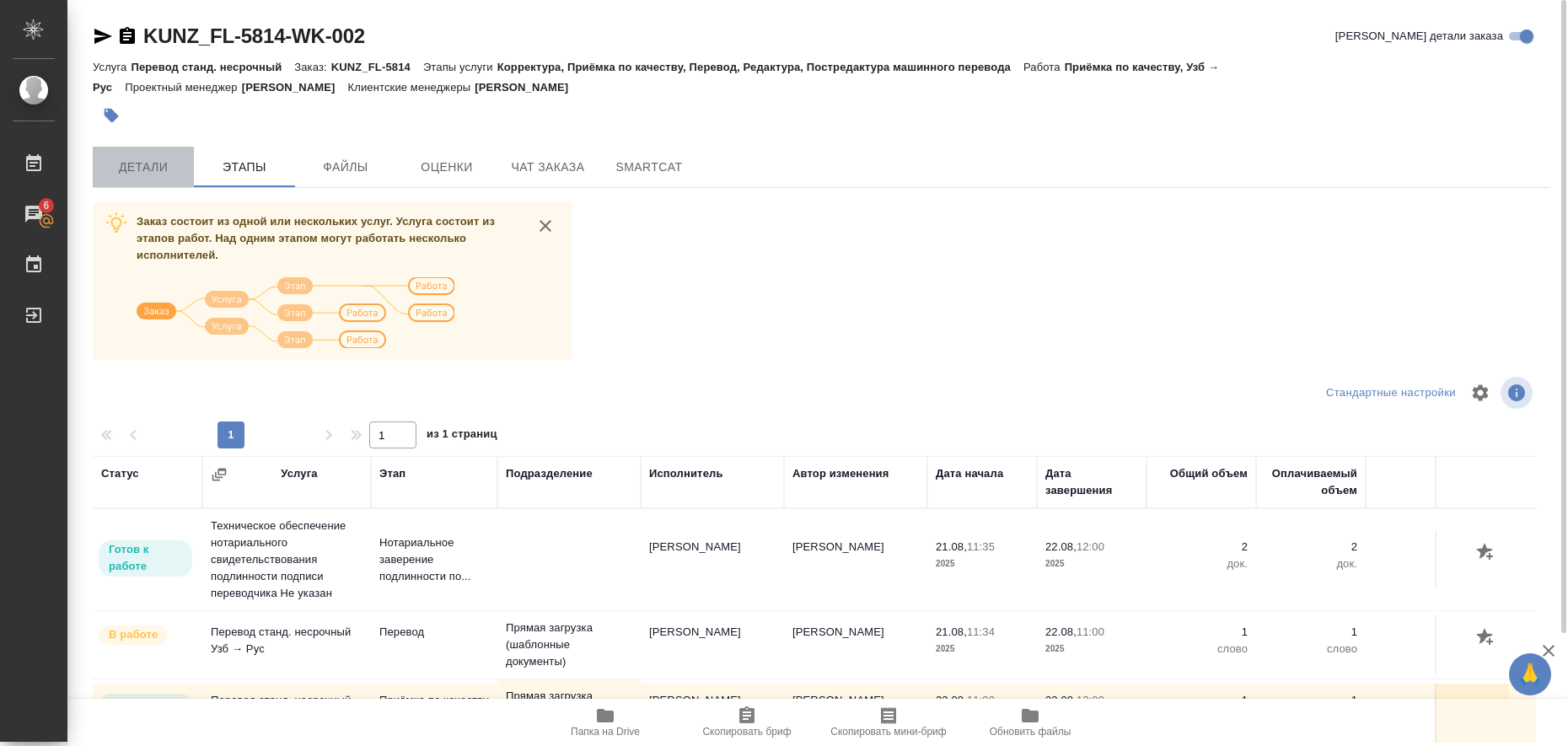
click at [161, 172] on span "Детали" at bounding box center [142, 167] width 81 height 21
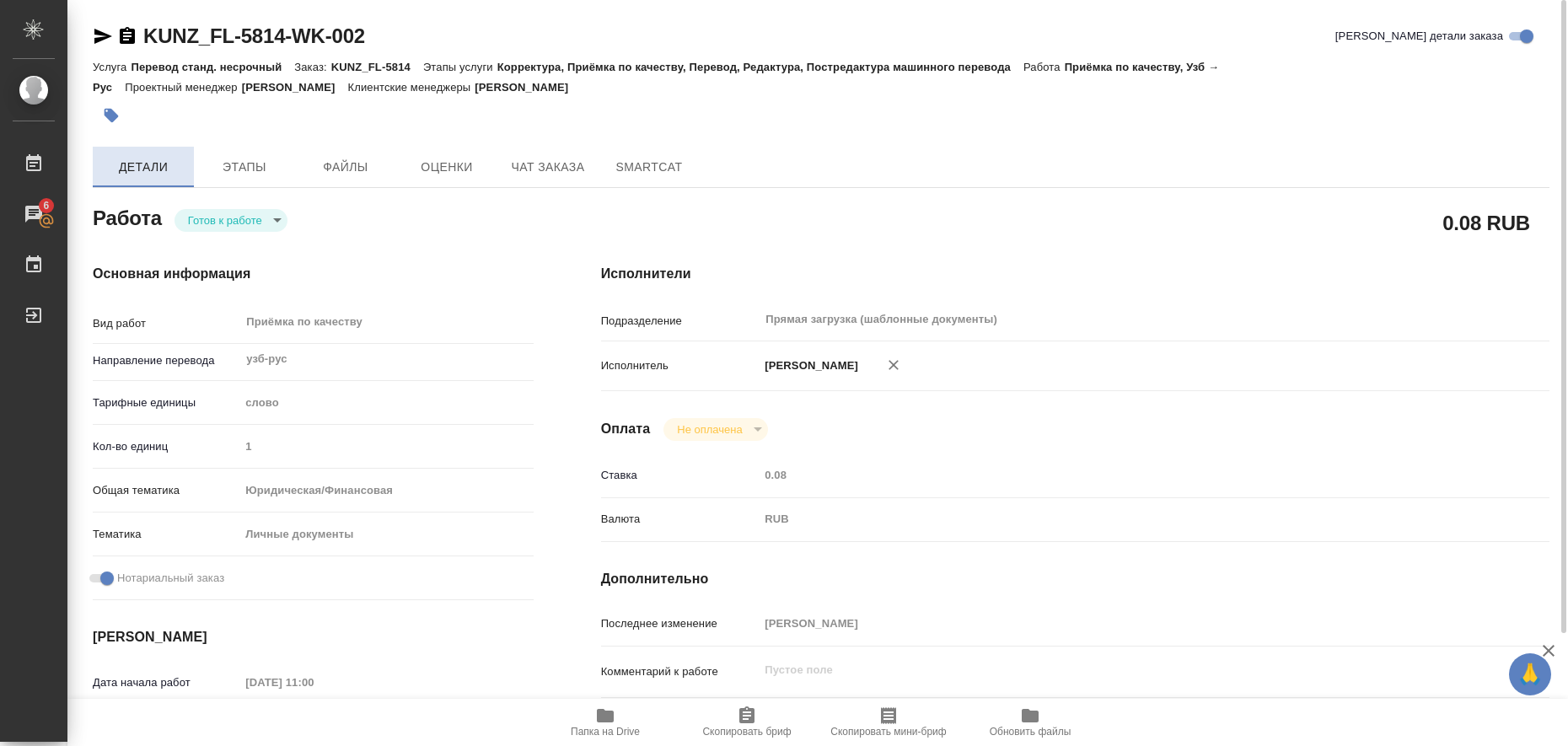
type textarea "x"
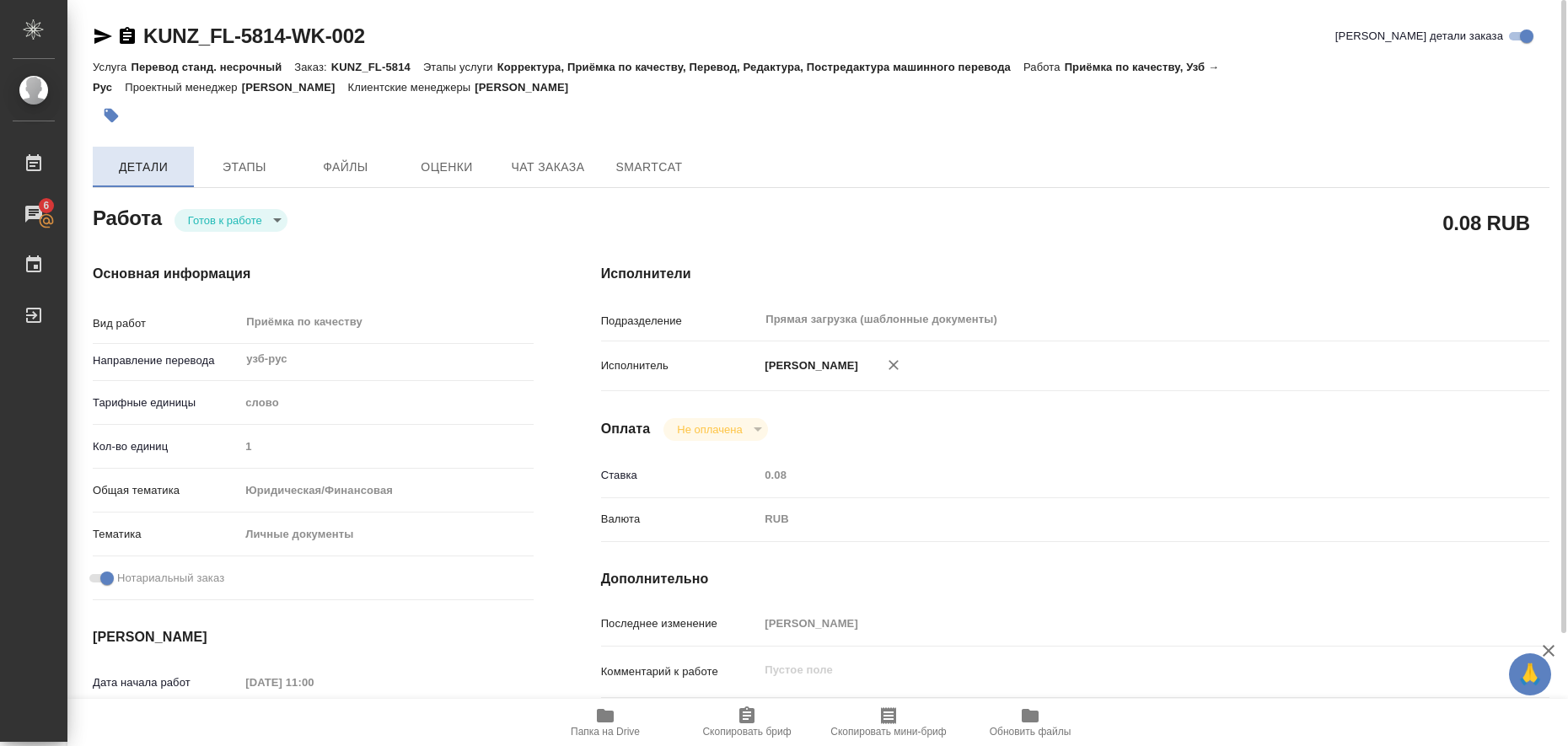
type textarea "x"
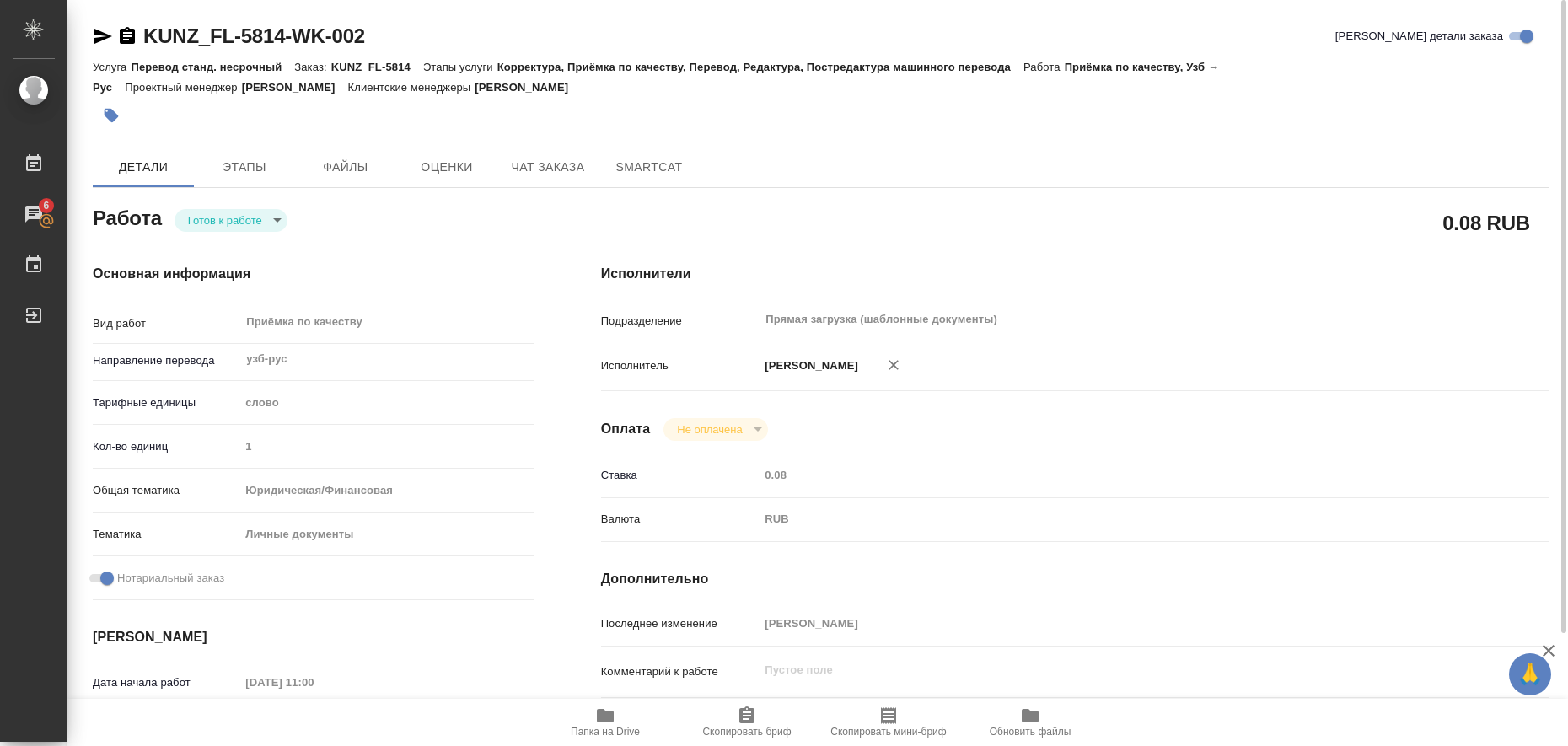
type textarea "x"
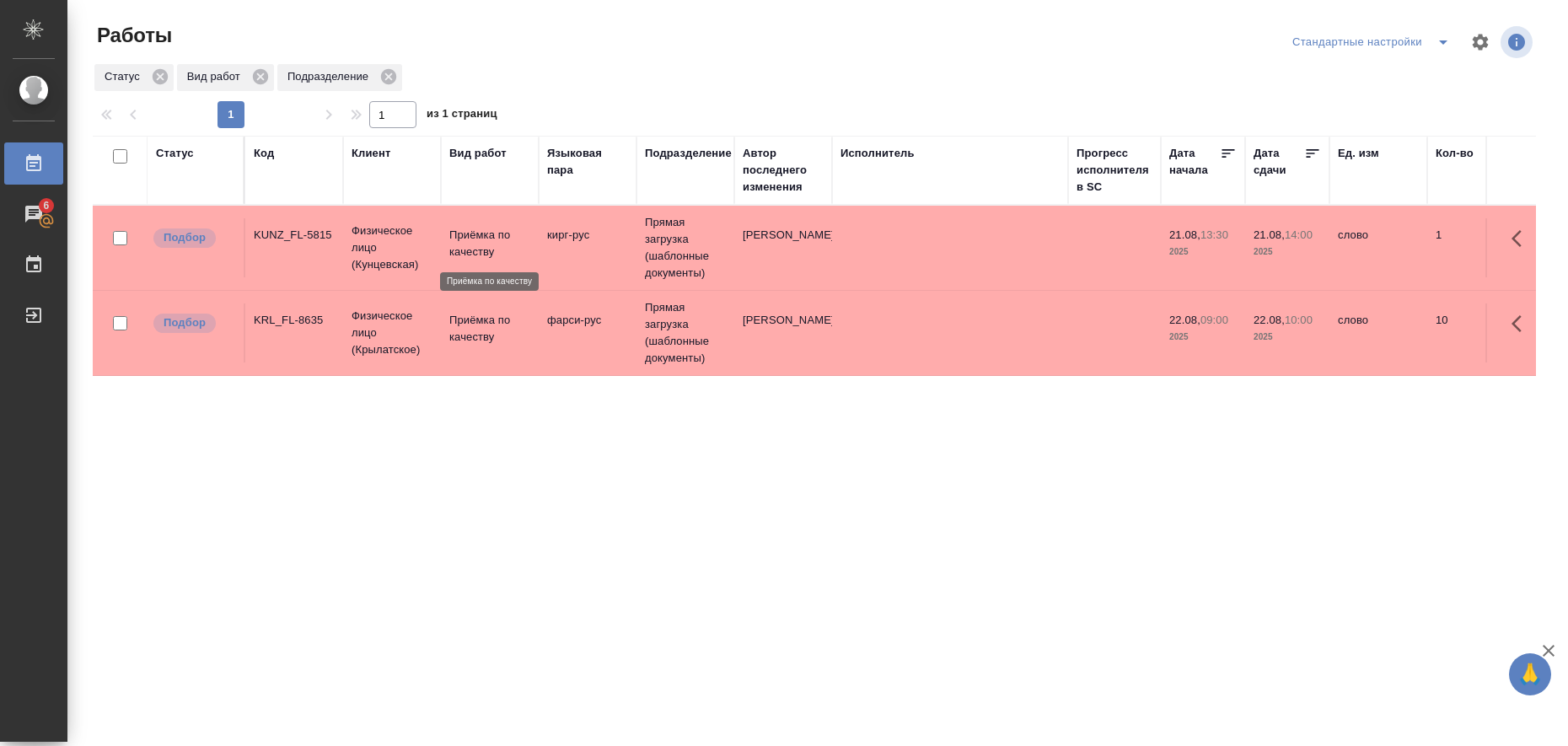
click at [472, 240] on p "Приёмка по качеству" at bounding box center [489, 244] width 81 height 34
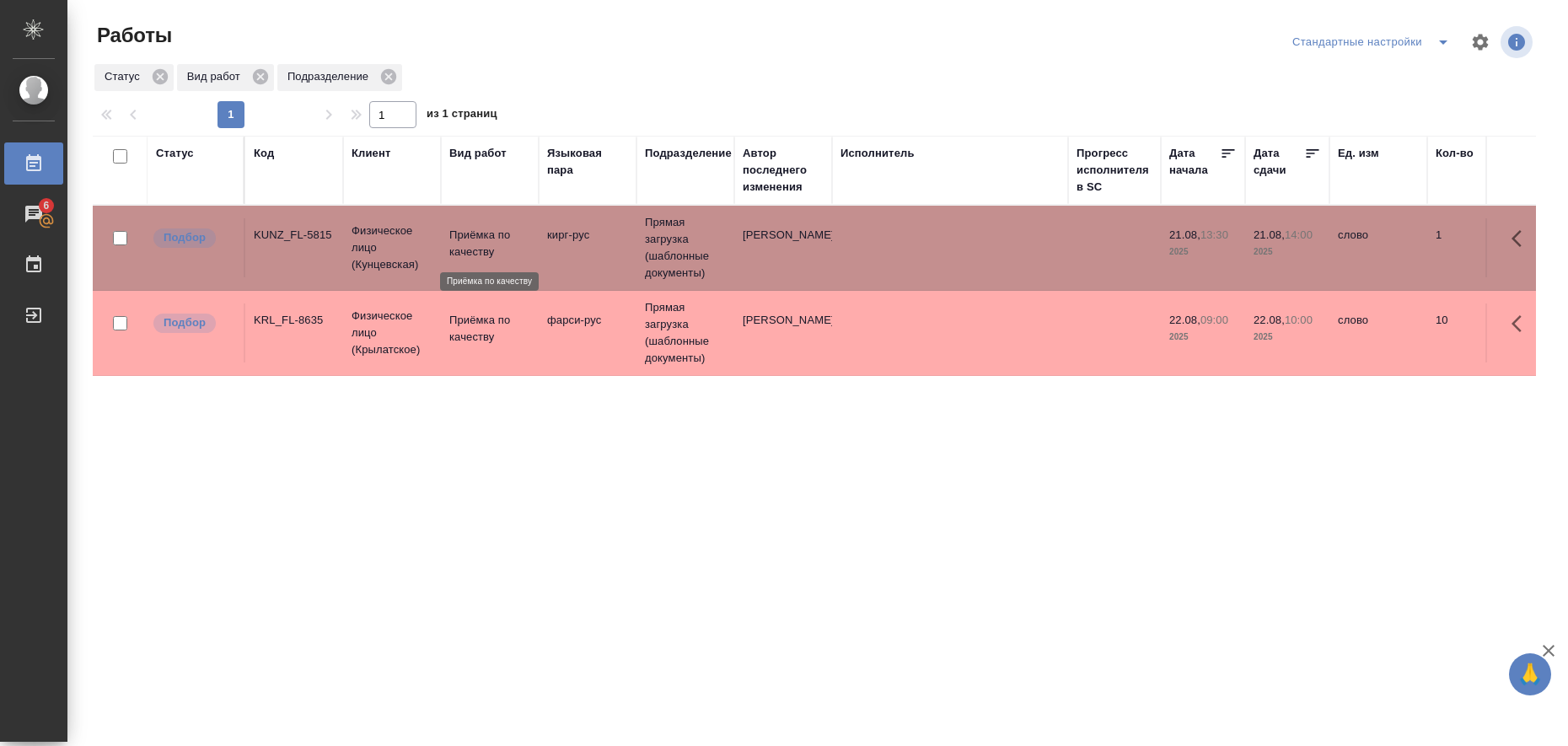
click at [472, 240] on p "Приёмка по качеству" at bounding box center [489, 244] width 81 height 34
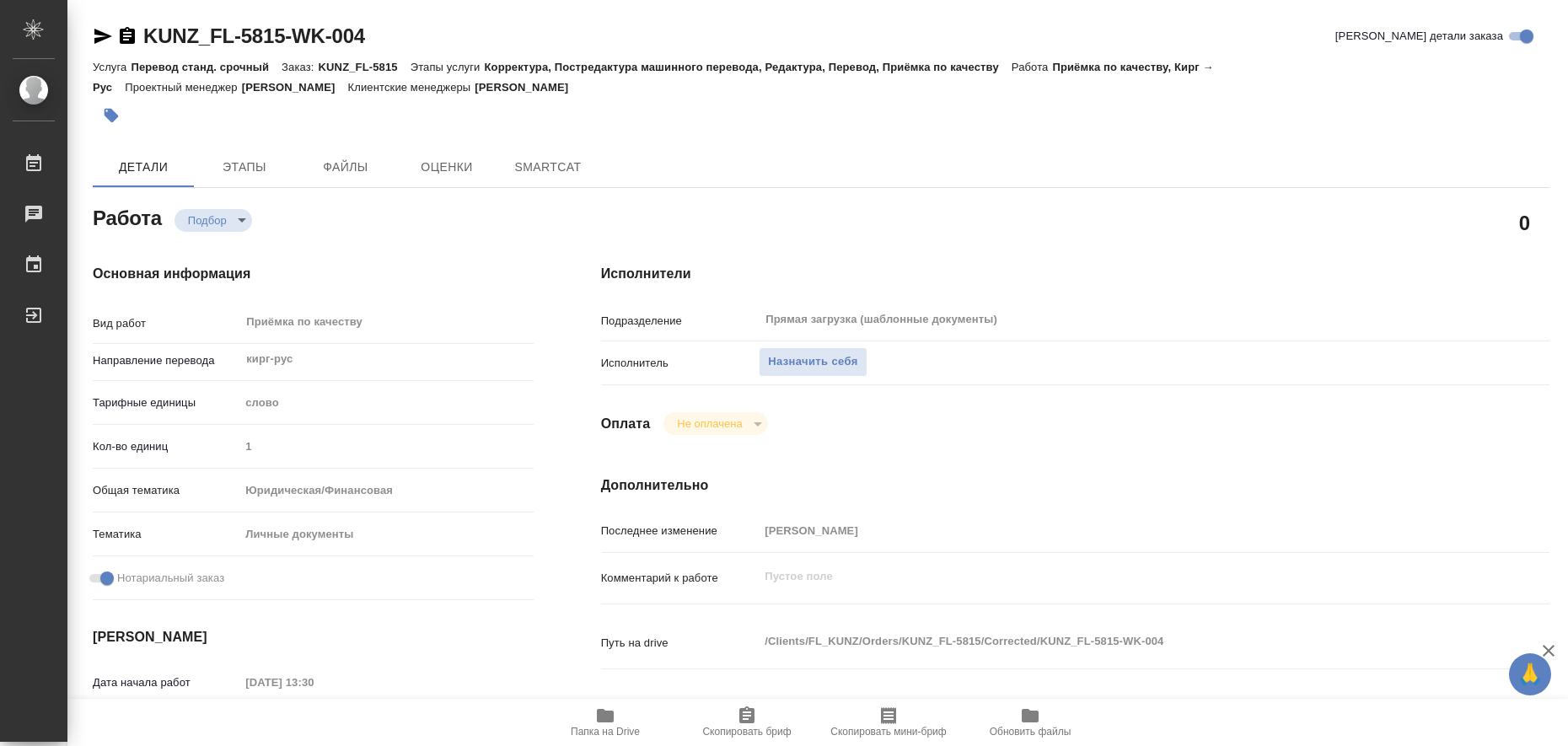
type textarea "x"
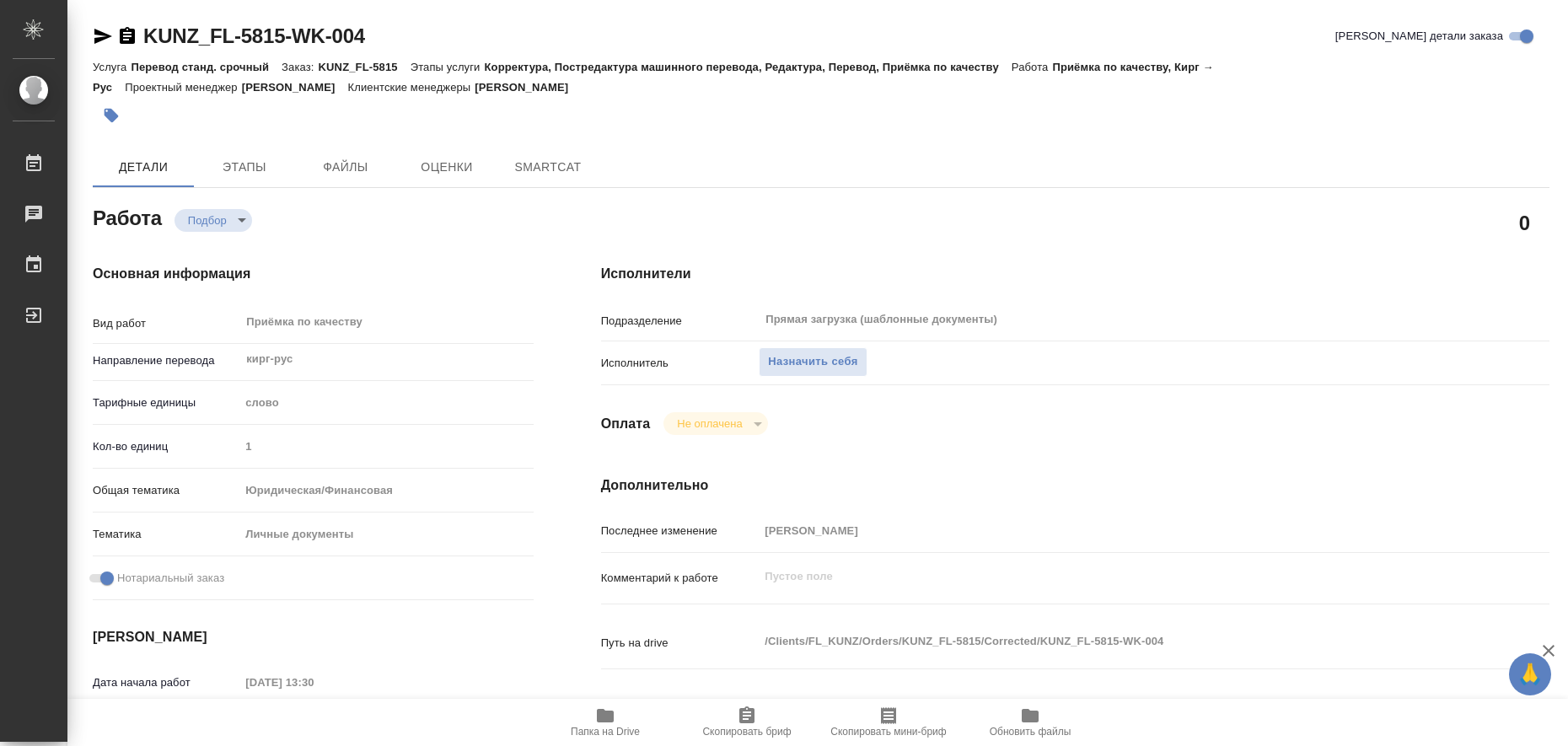
type textarea "x"
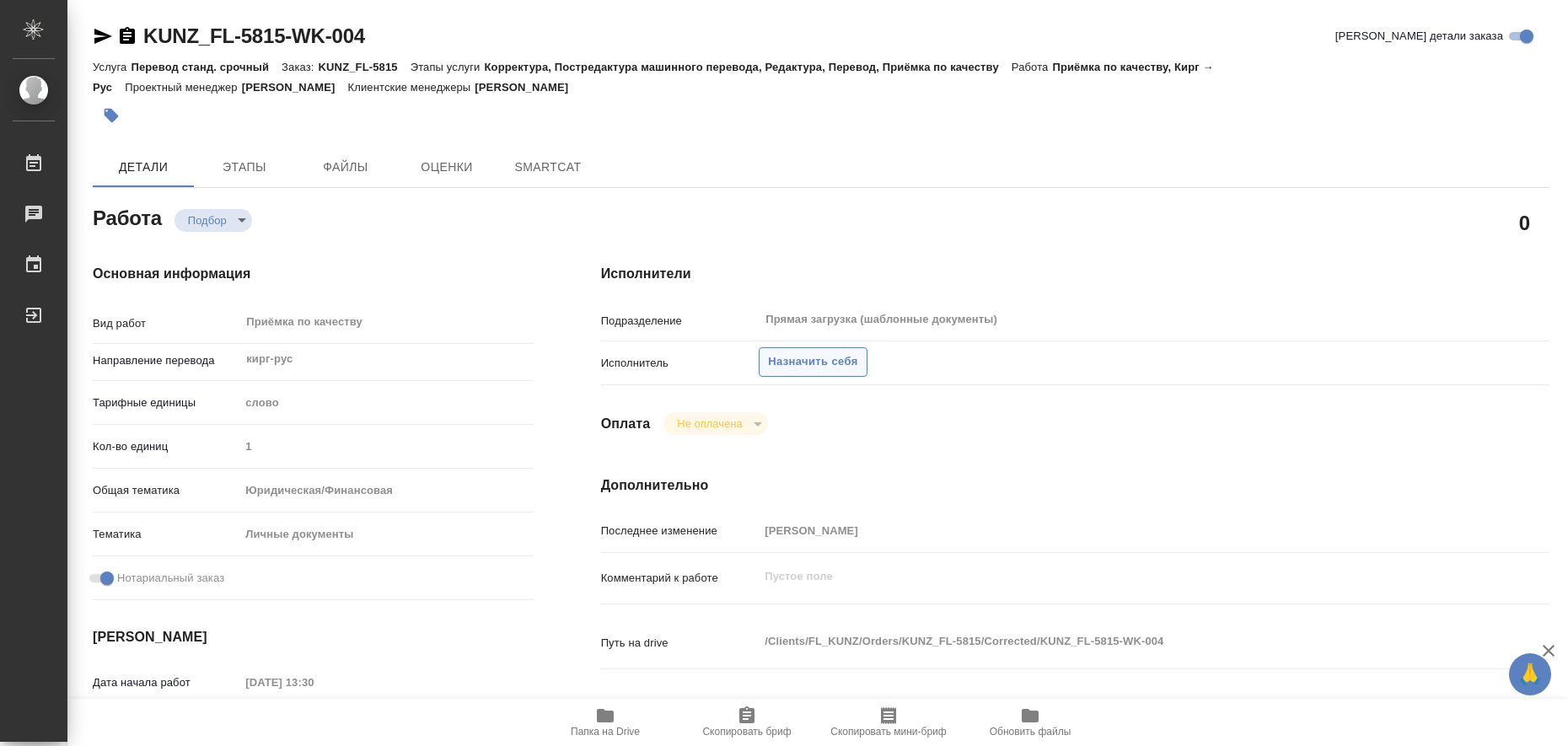
type textarea "x"
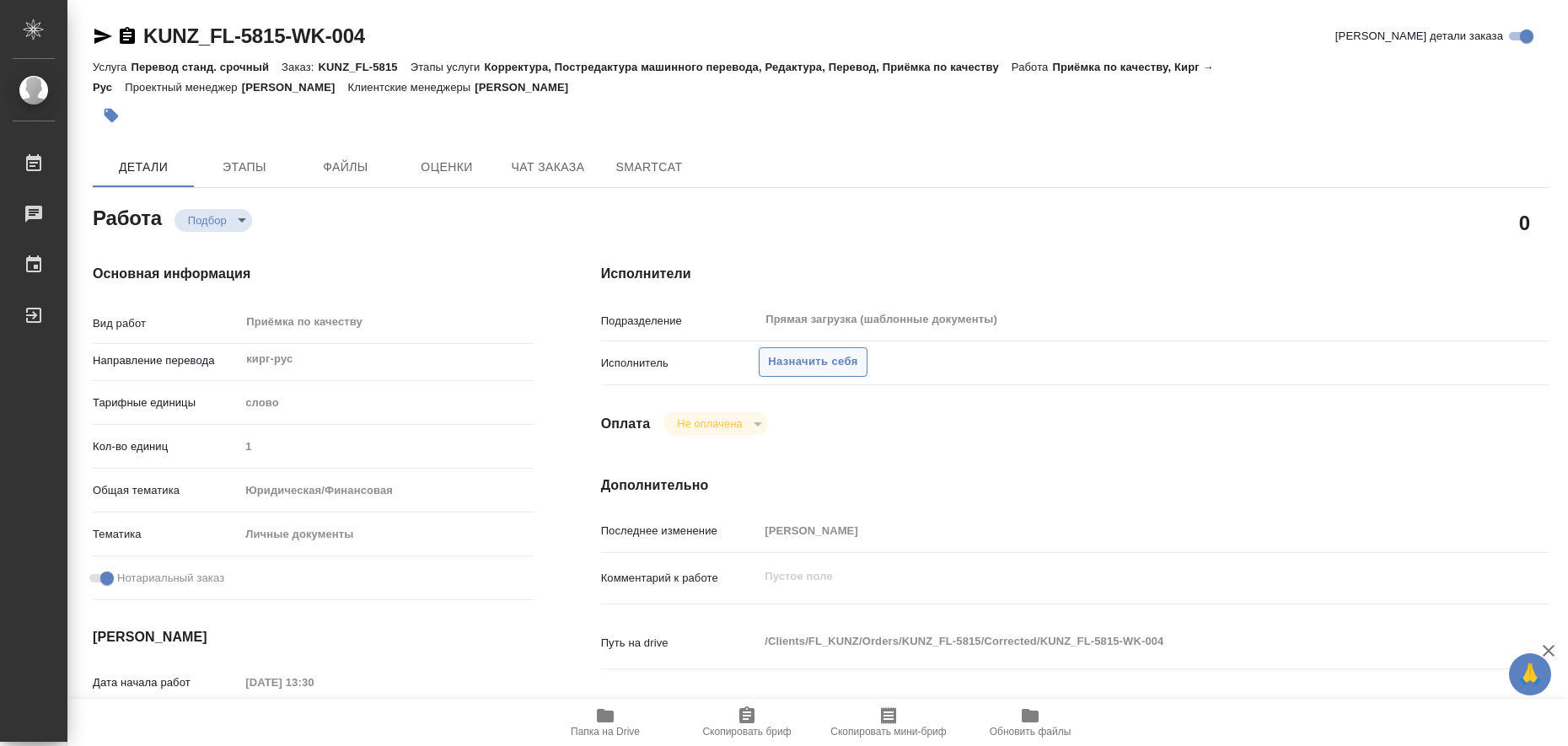
click at [820, 365] on span "Назначить себя" at bounding box center [813, 362] width 89 height 19
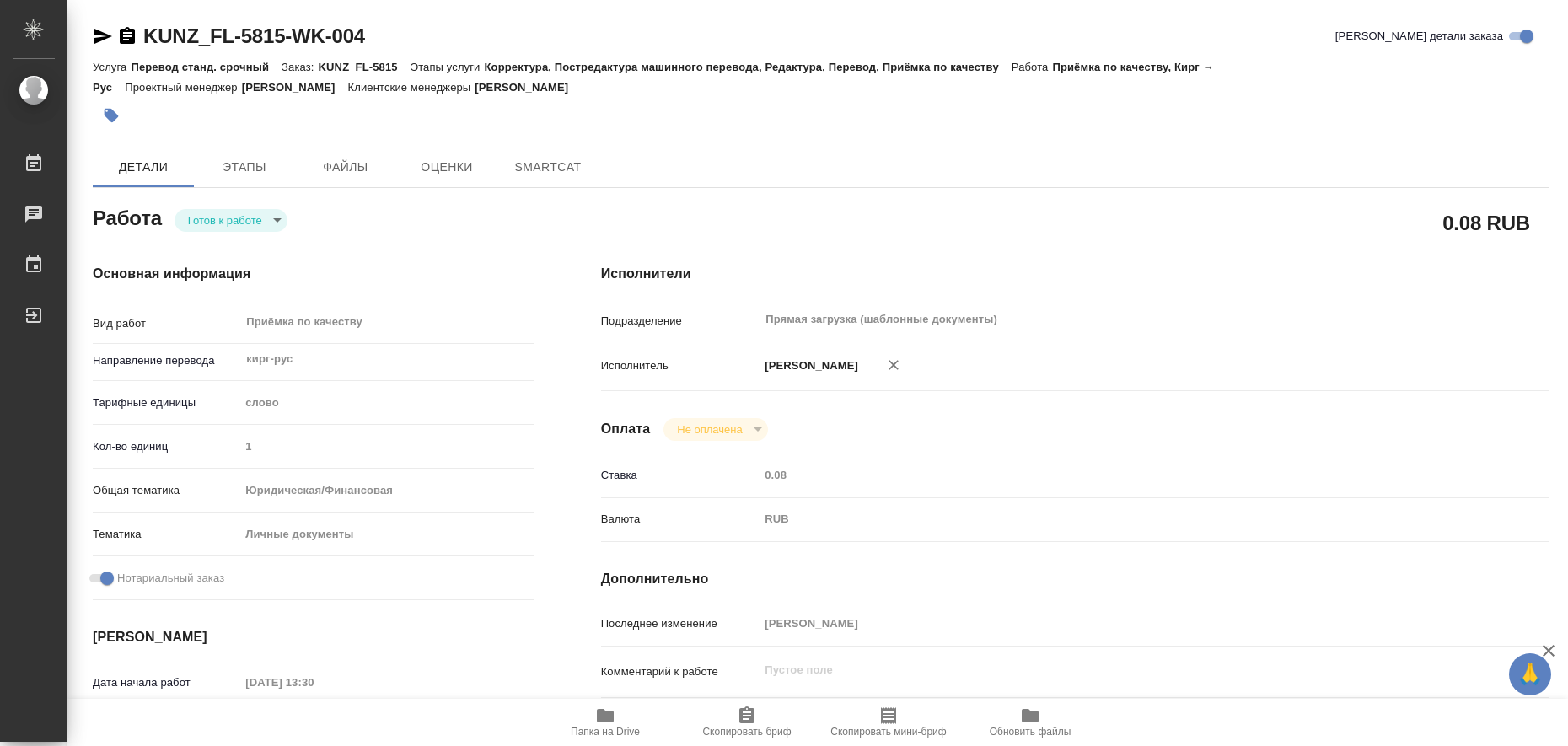
type textarea "x"
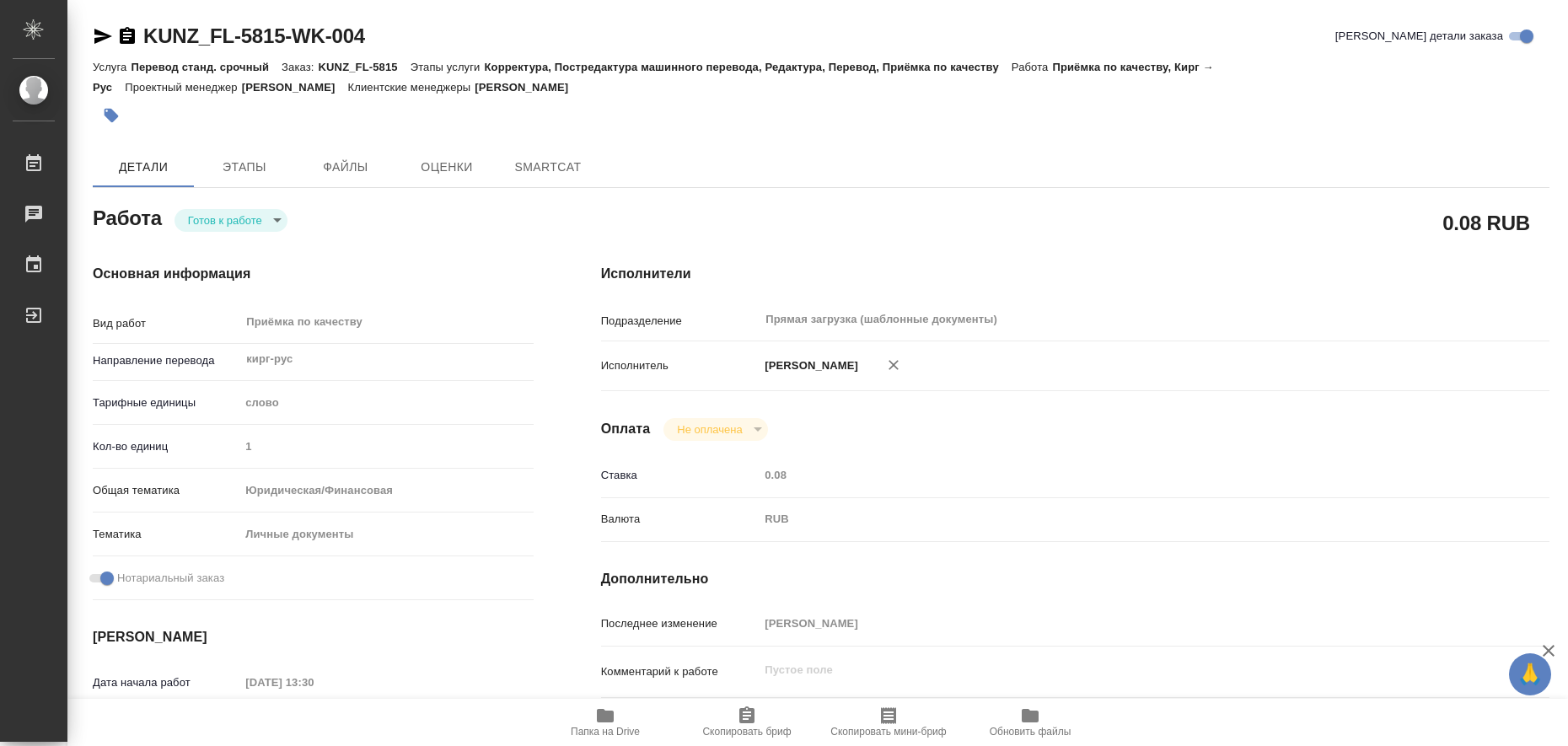
type textarea "x"
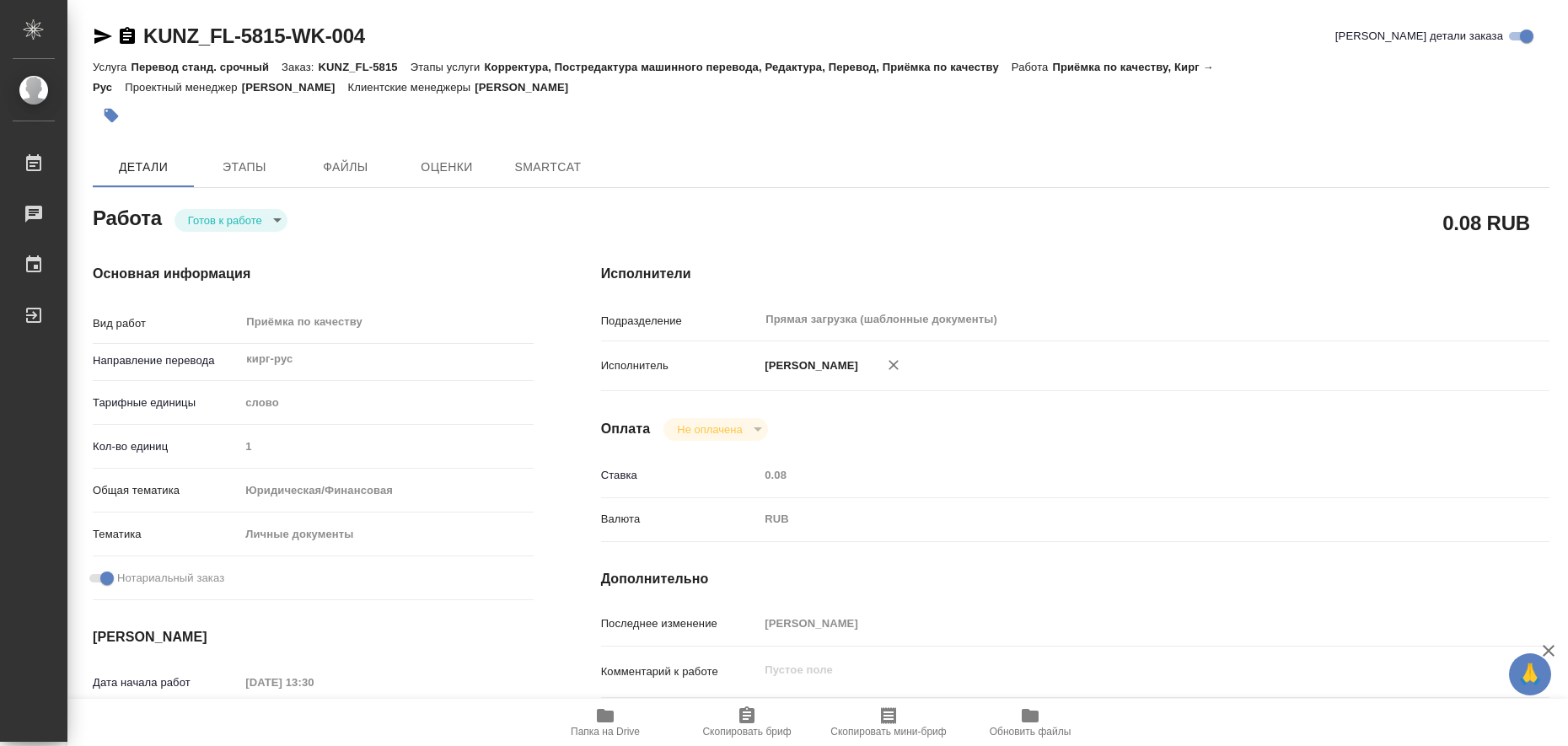
type textarea "x"
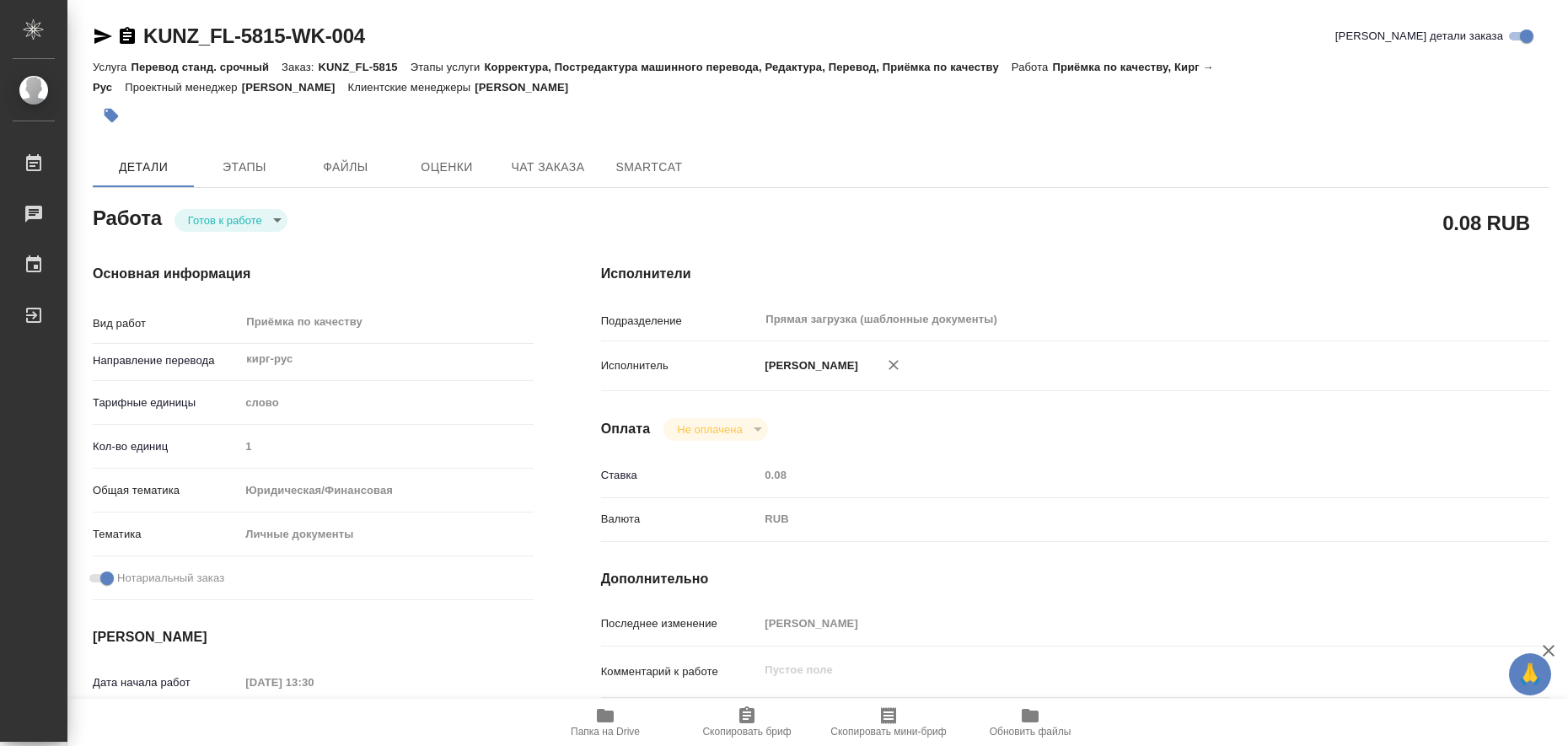
type textarea "x"
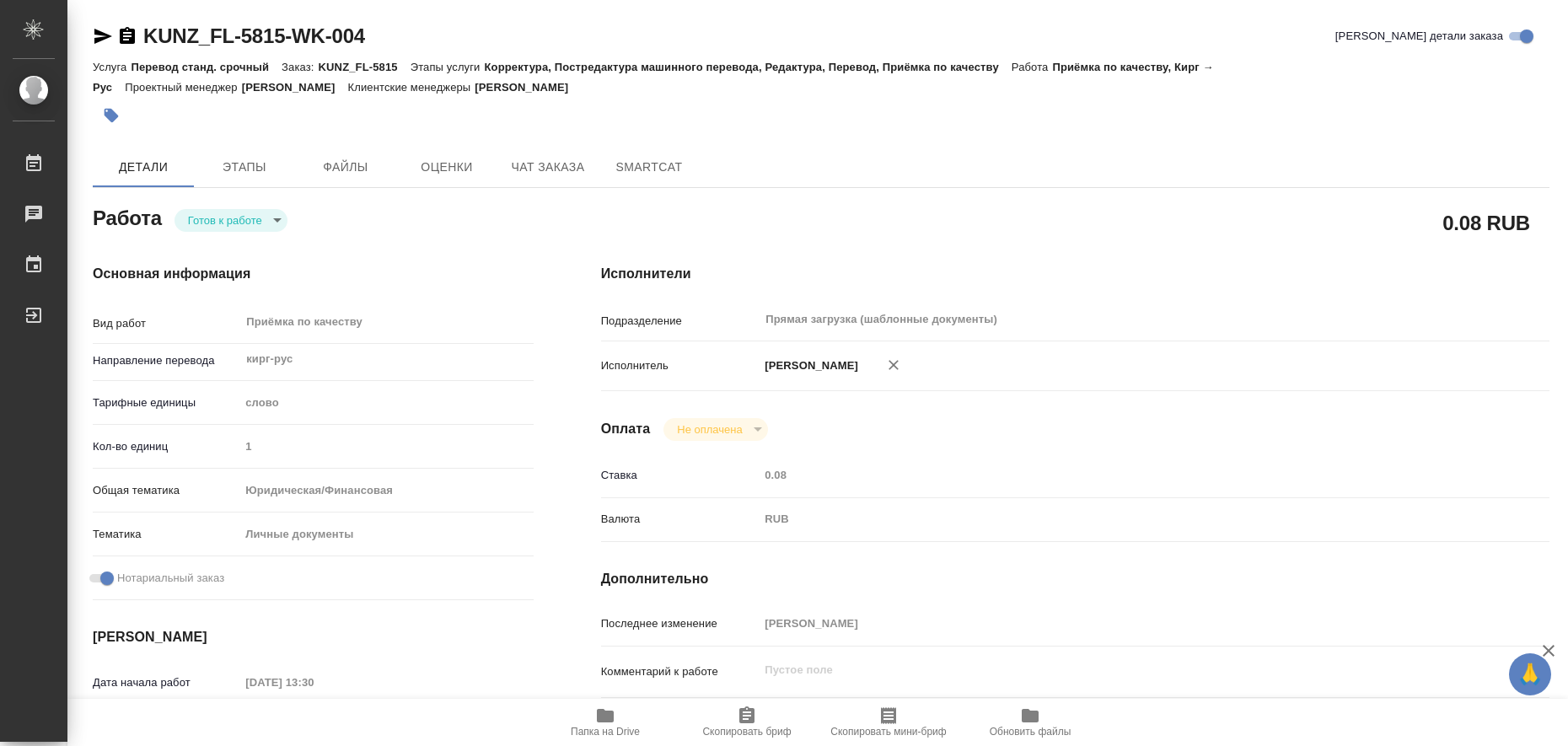
type textarea "x"
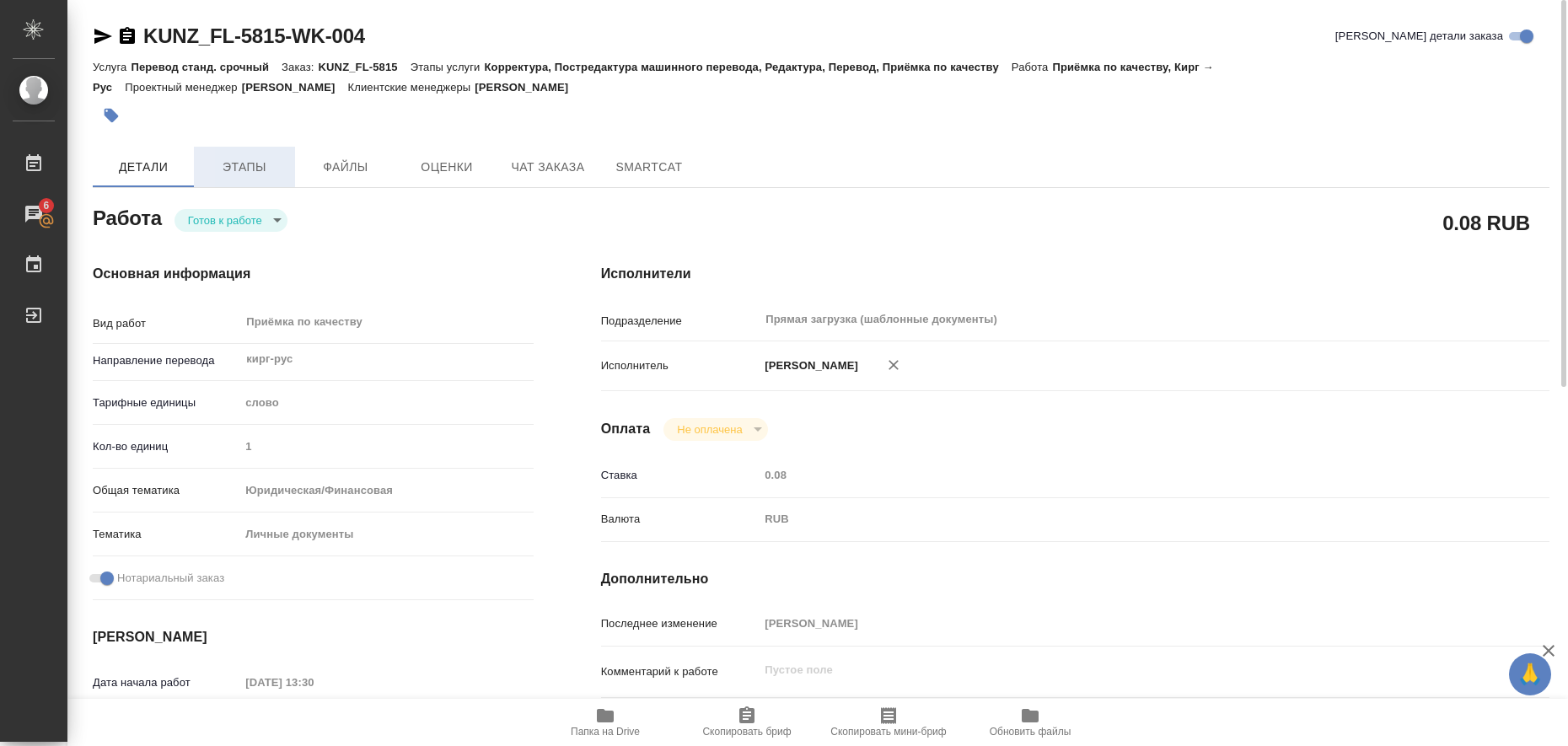
click at [252, 171] on span "Этапы" at bounding box center [244, 167] width 81 height 21
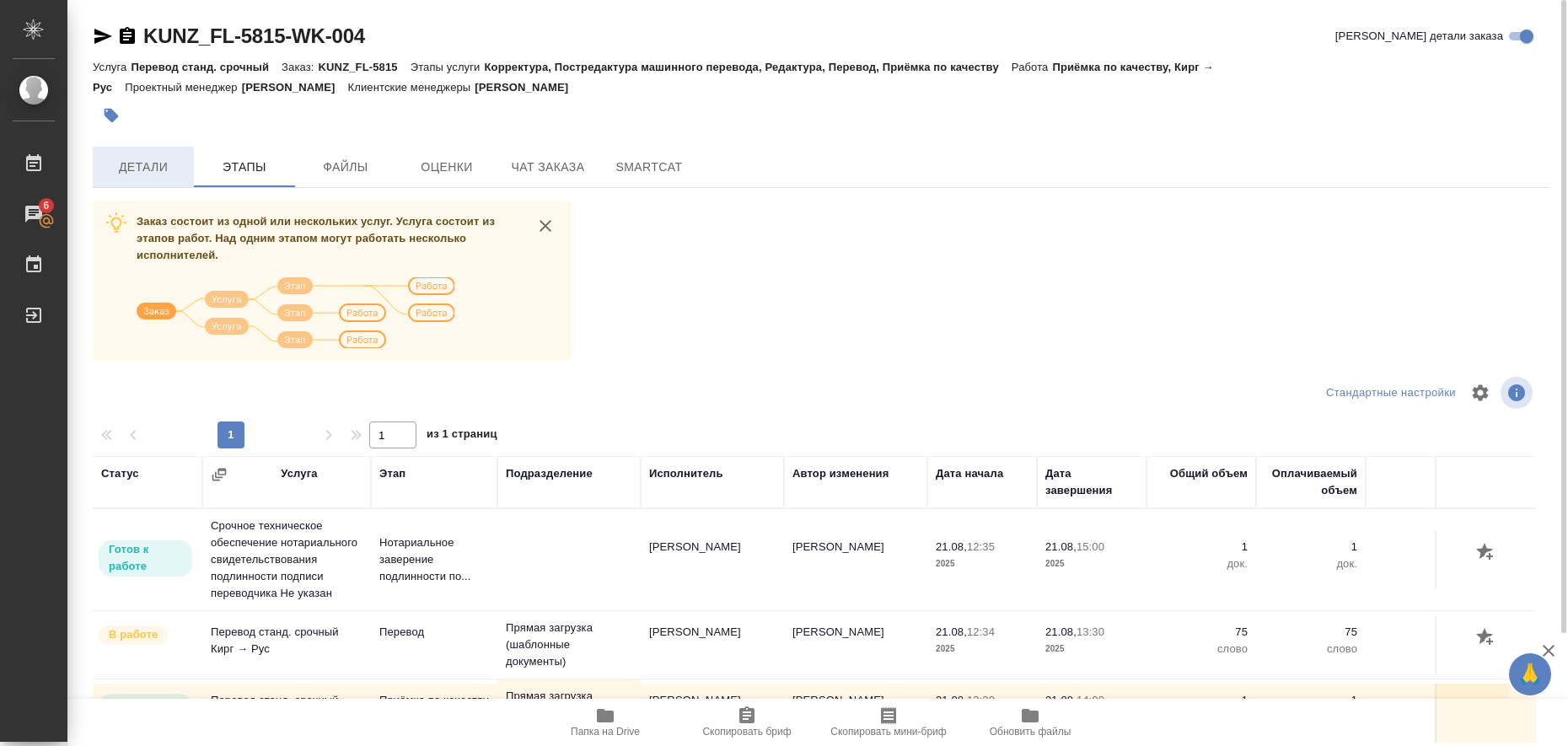
click at [155, 164] on span "Детали" at bounding box center [142, 167] width 81 height 21
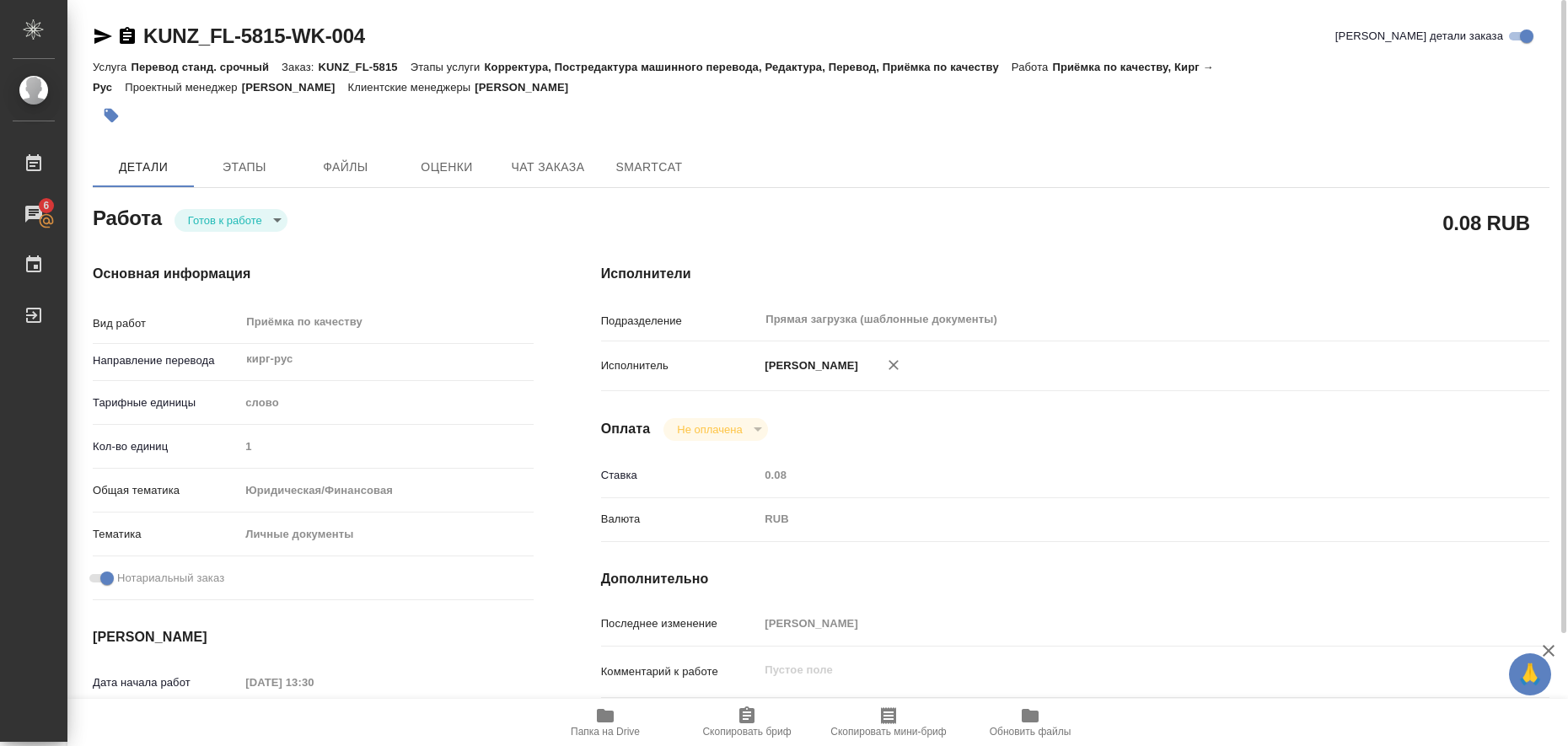
type textarea "x"
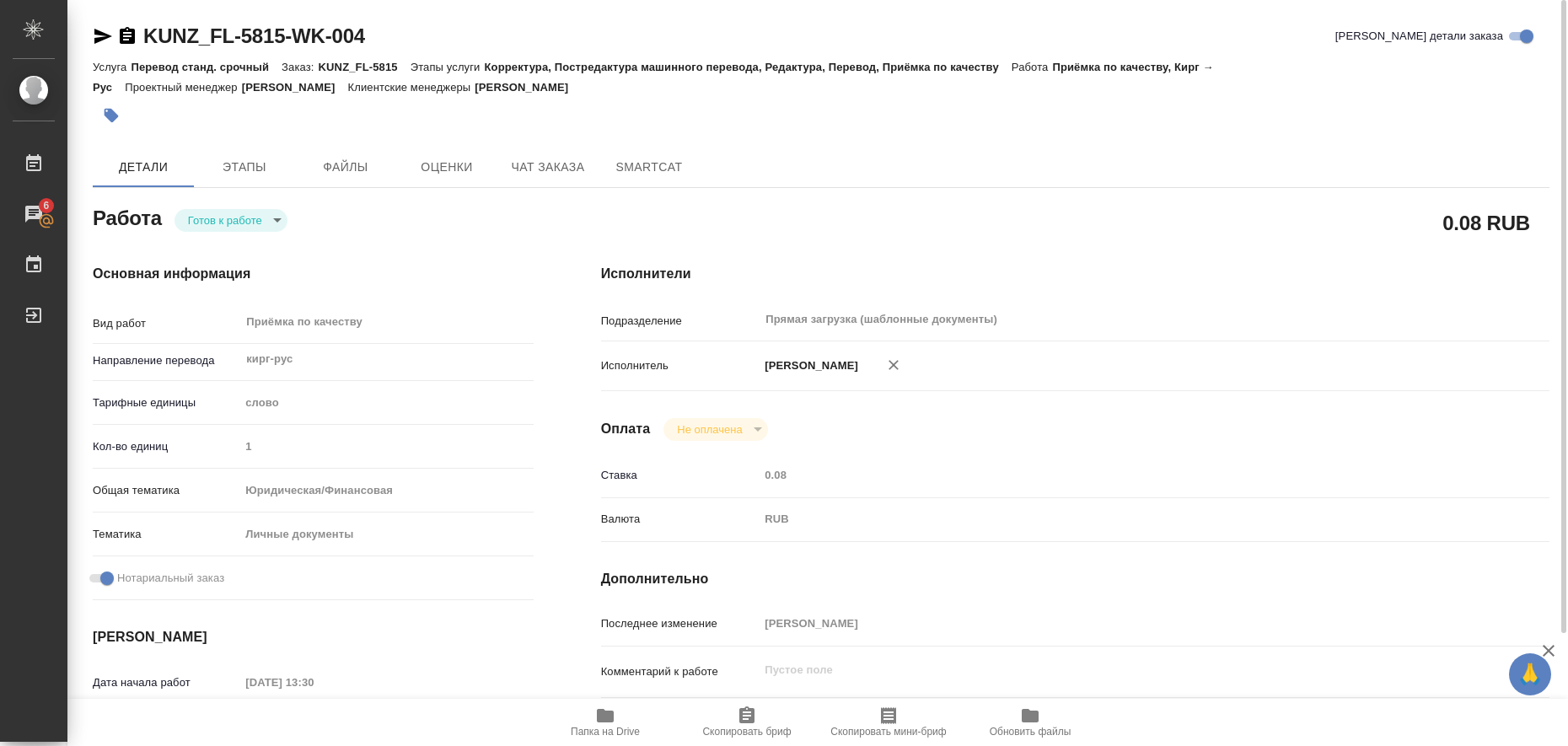
type textarea "x"
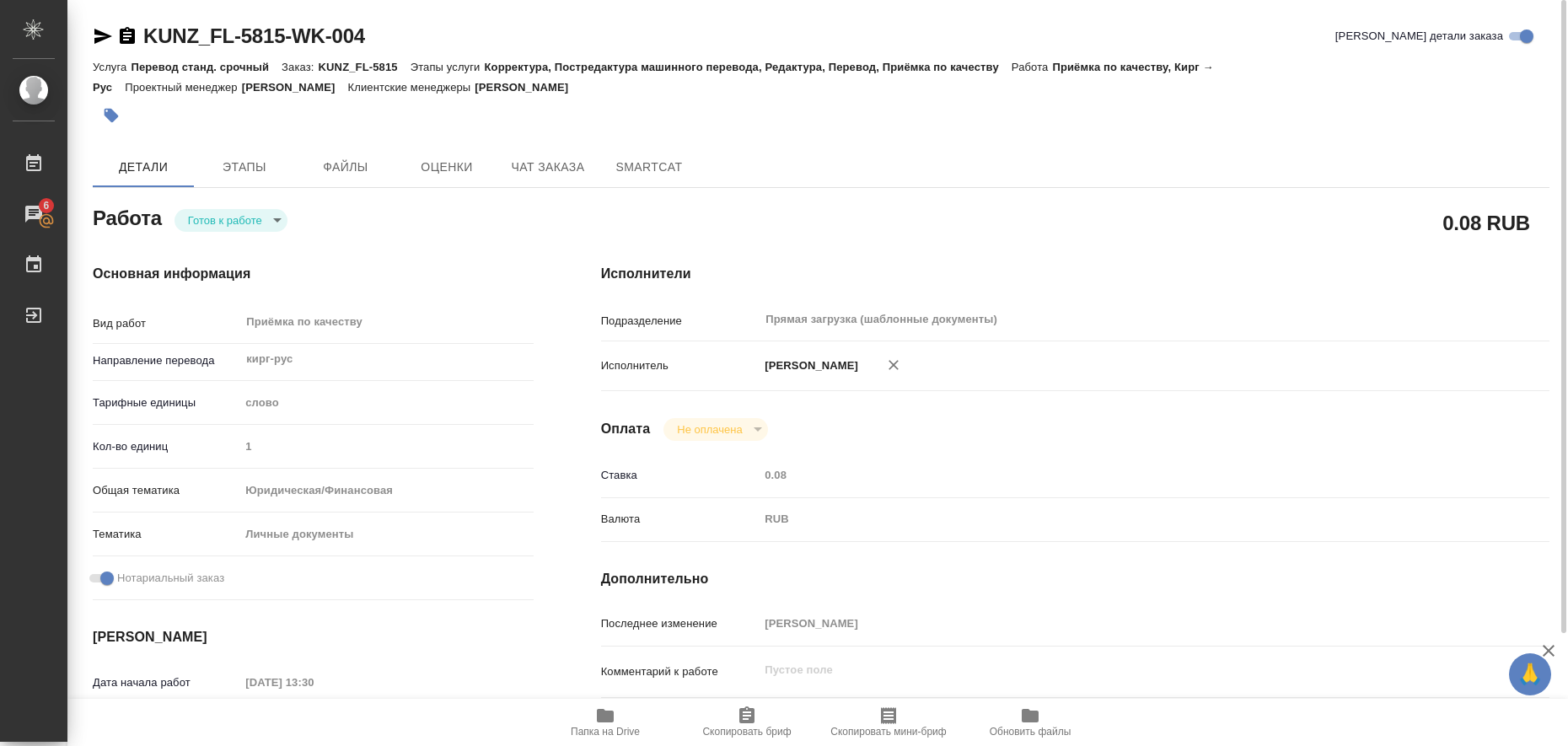
type textarea "x"
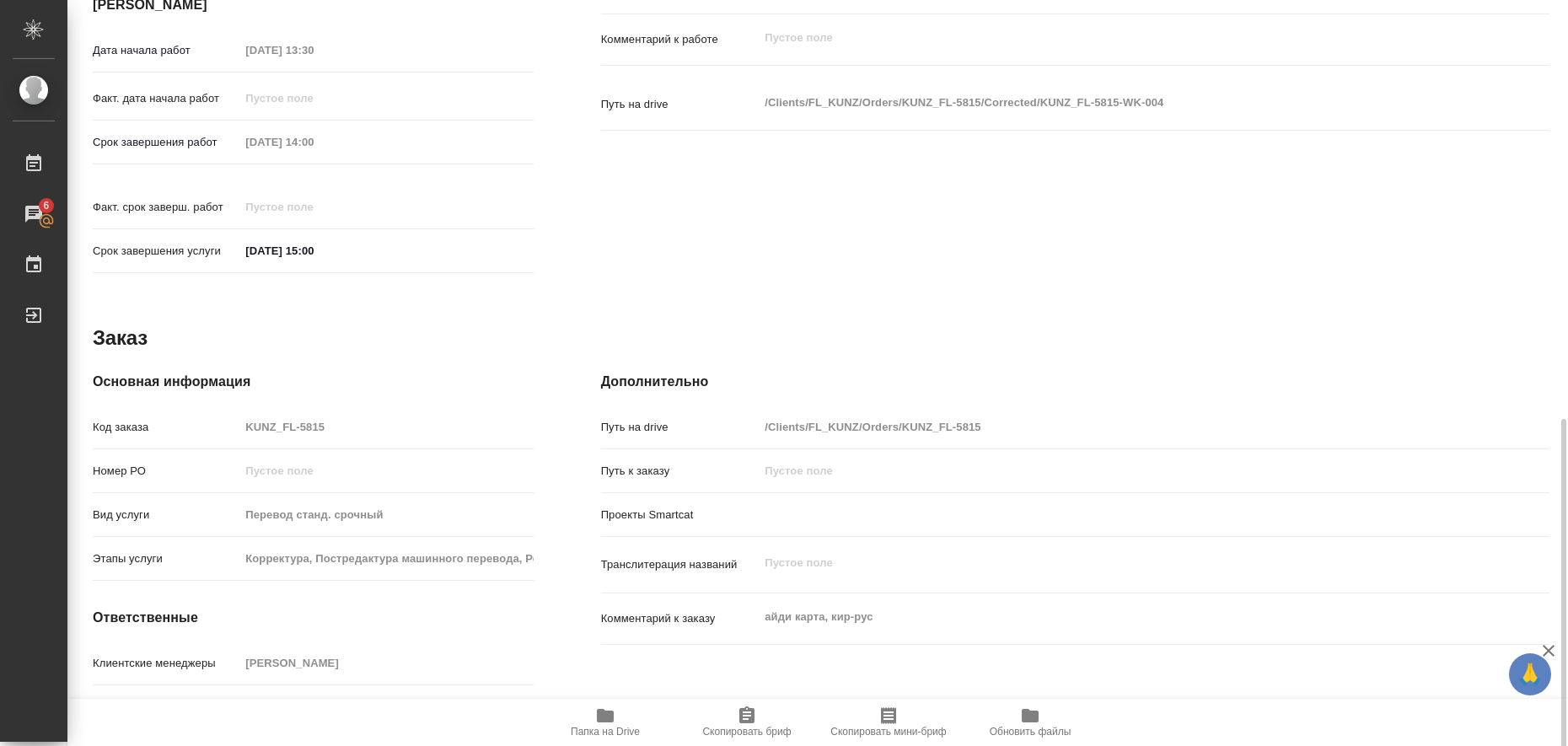
scroll to position [692, 0]
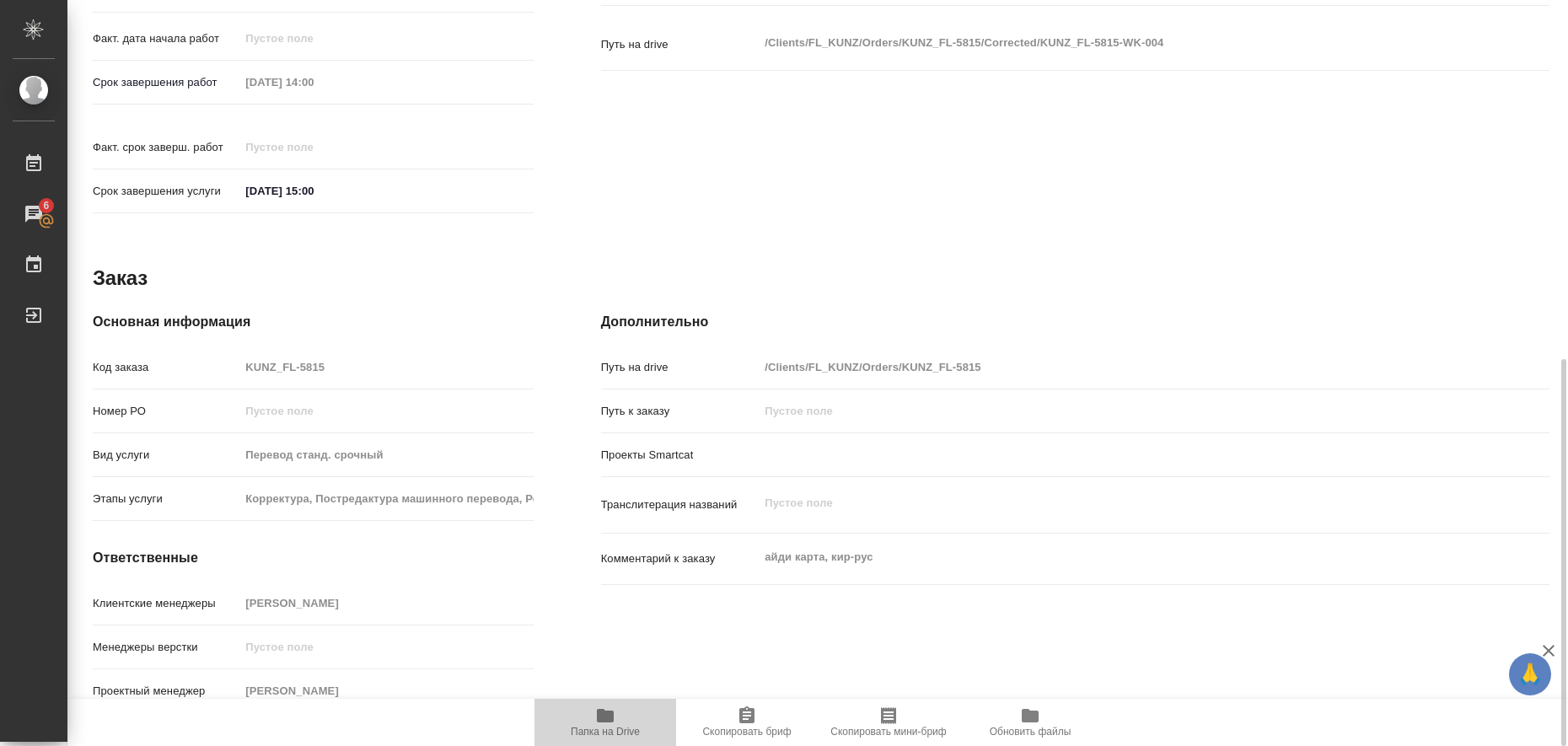
click at [608, 718] on icon "button" at bounding box center [605, 715] width 17 height 13
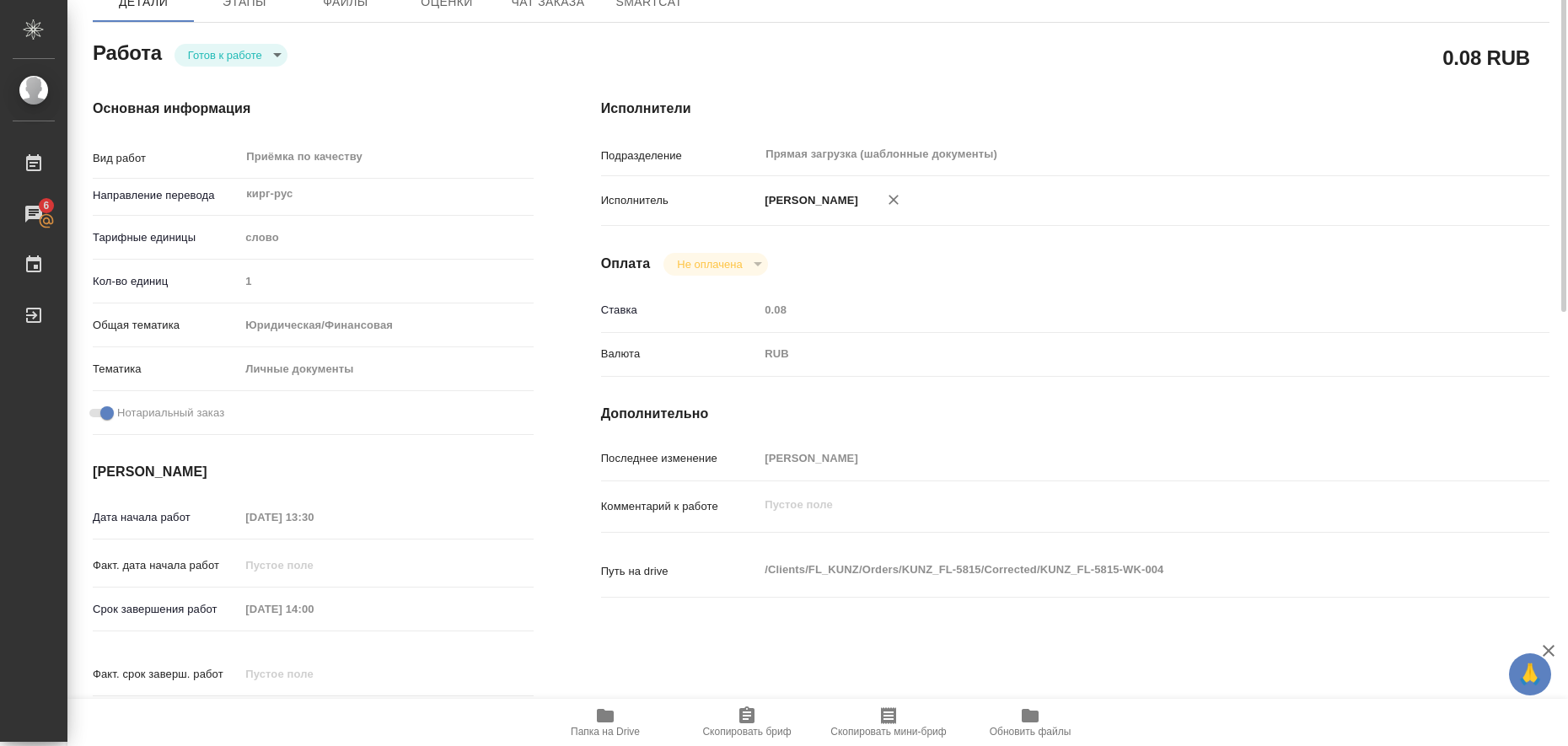
scroll to position [0, 0]
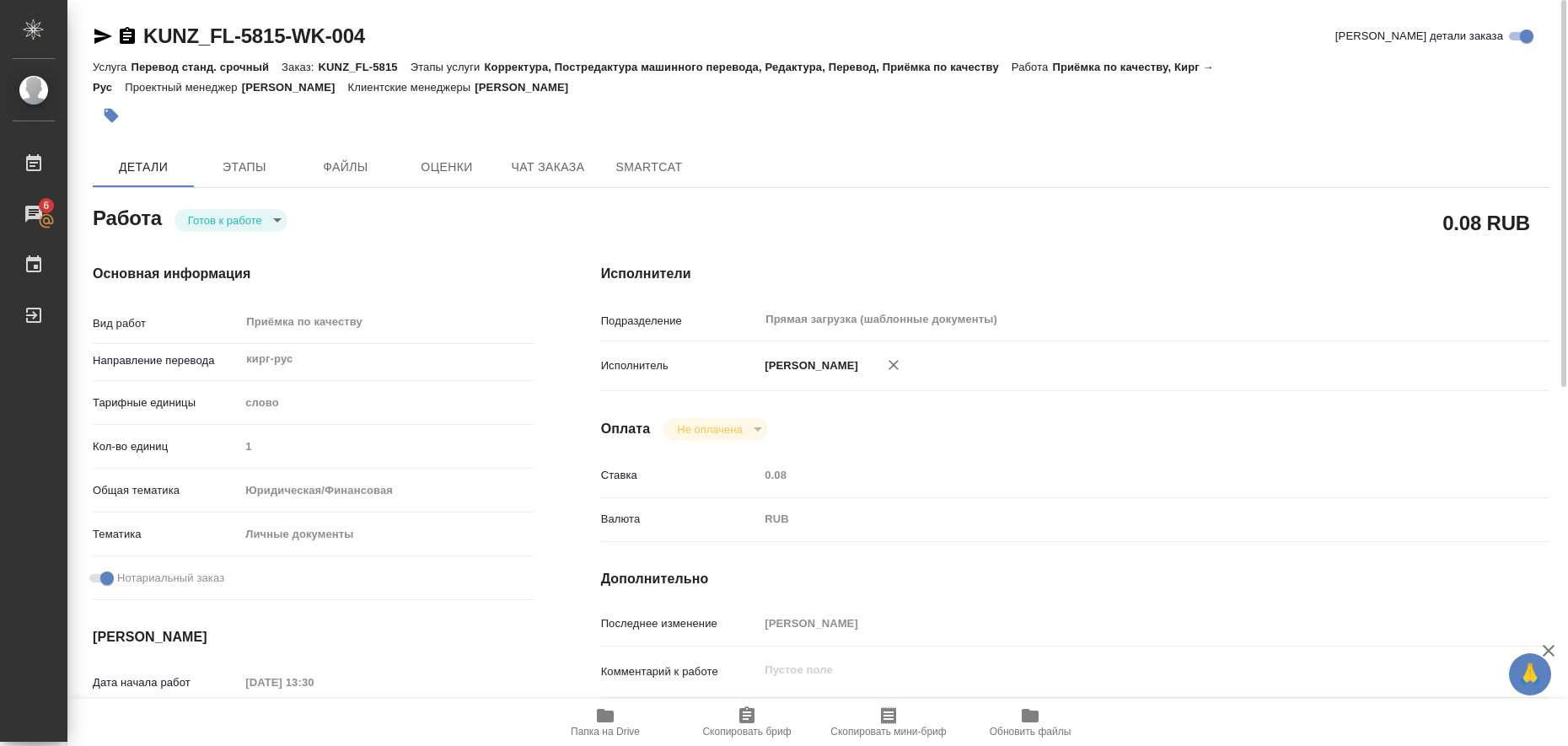
type textarea "x"
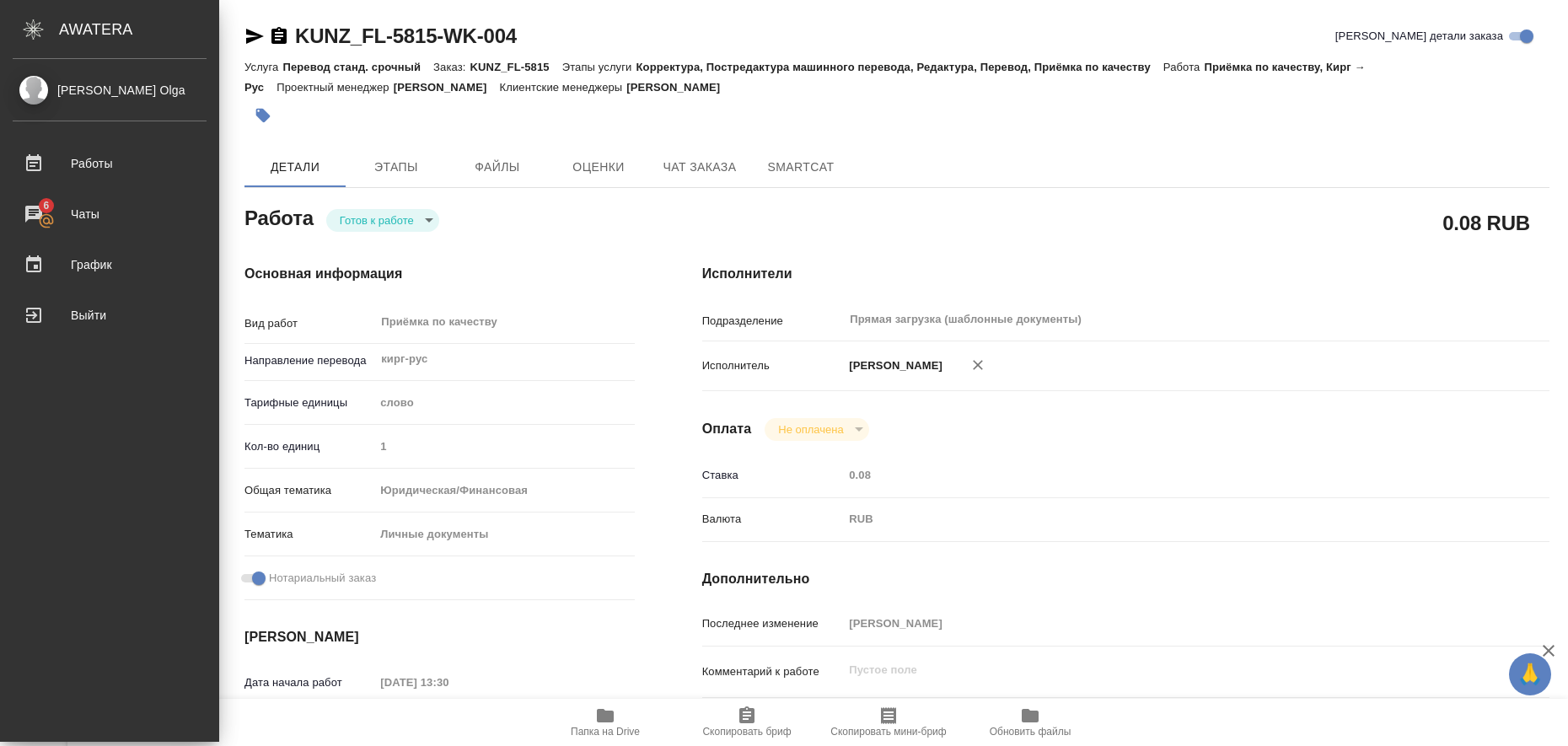
type textarea "x"
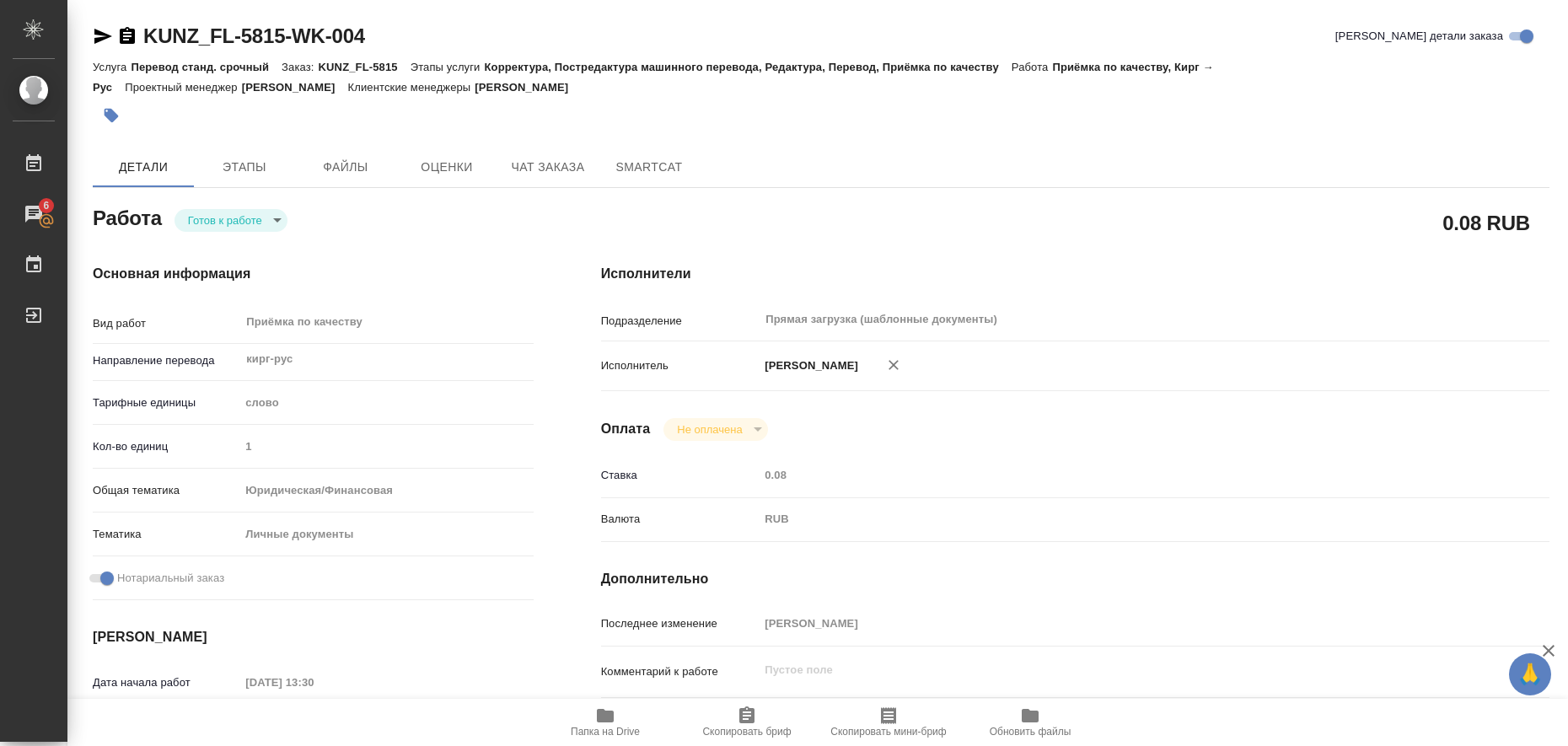
click at [99, 36] on icon "button" at bounding box center [103, 36] width 20 height 20
click at [111, 115] on icon "button" at bounding box center [111, 116] width 14 height 14
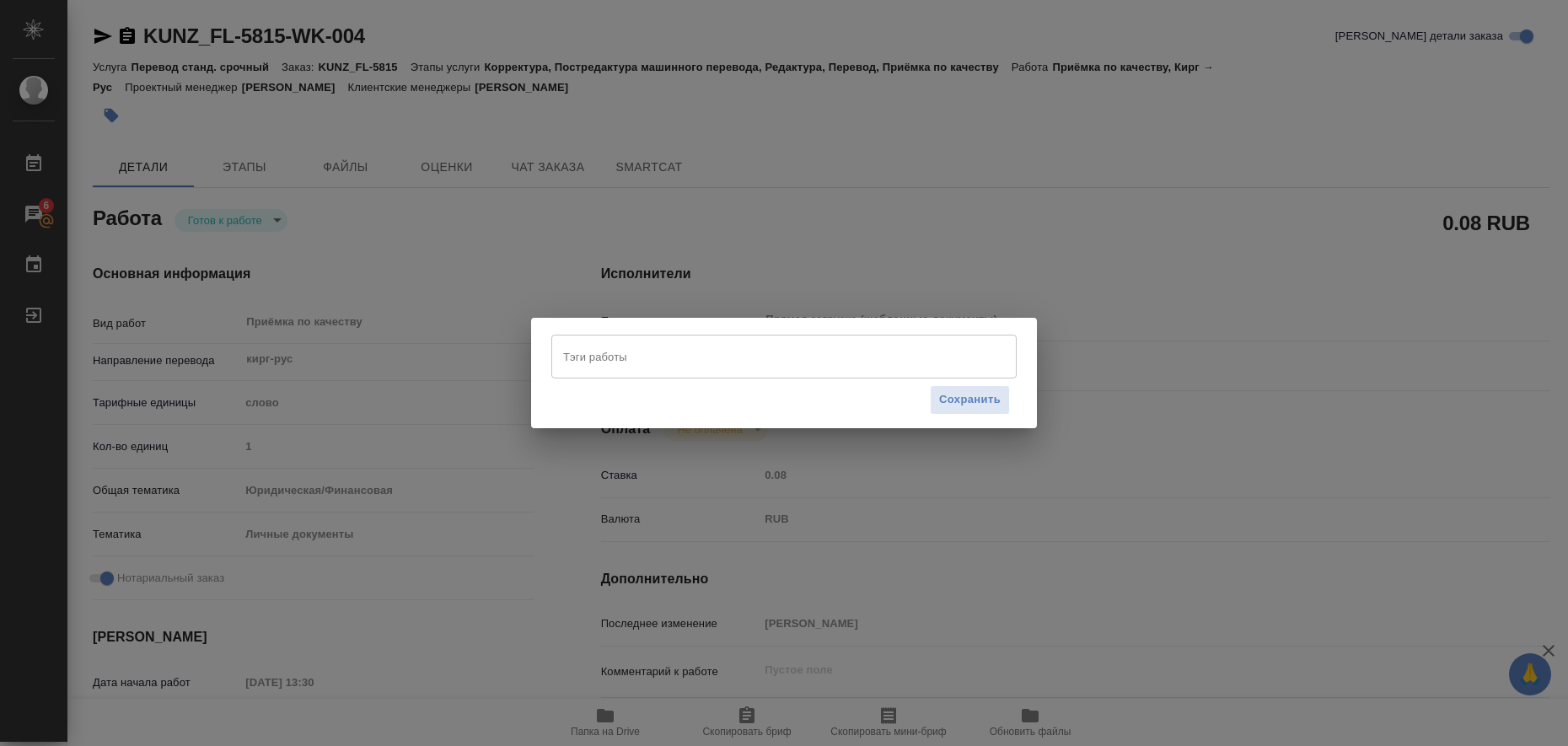
click at [558, 349] on div "Тэги работы" at bounding box center [784, 356] width 465 height 44
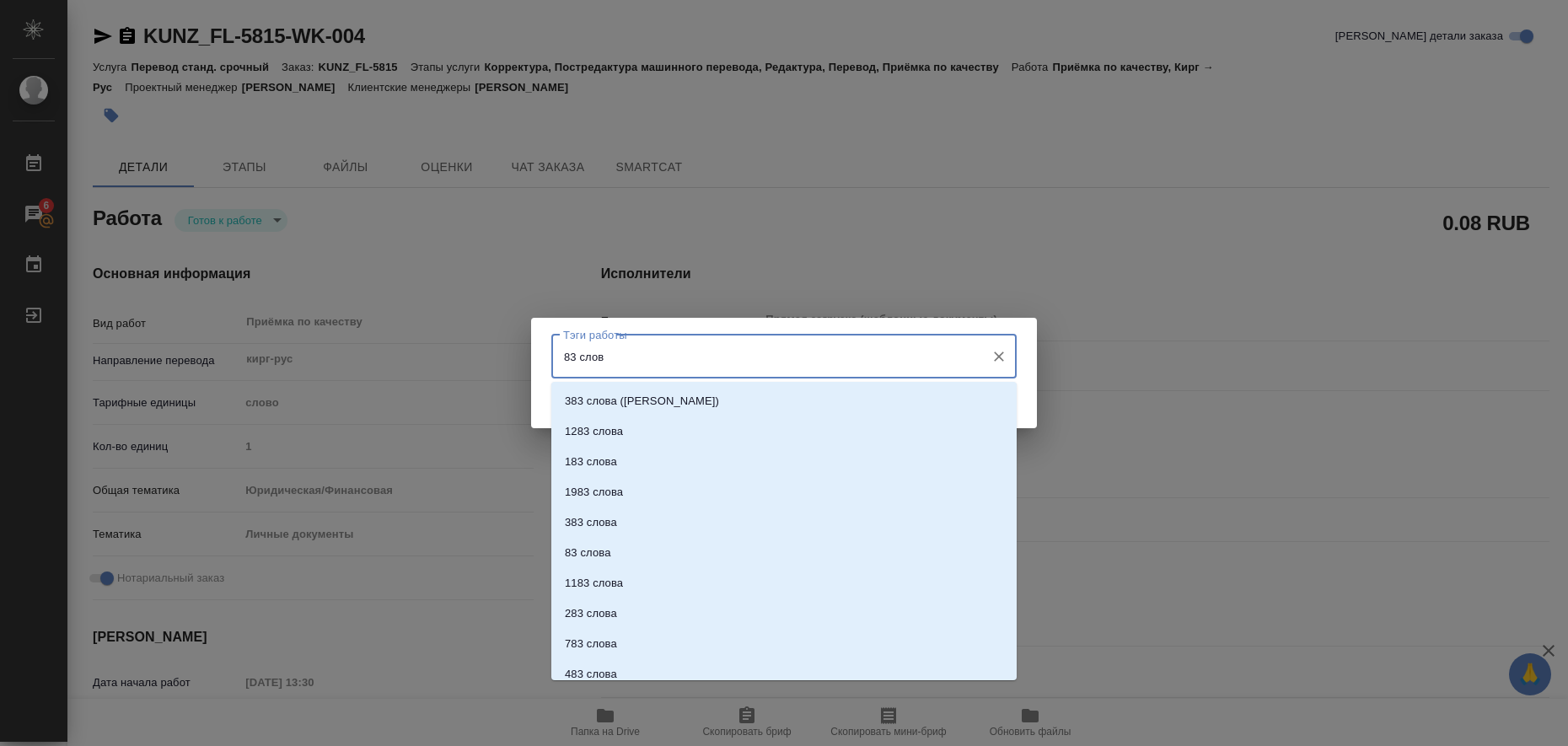
type input "83 слова"
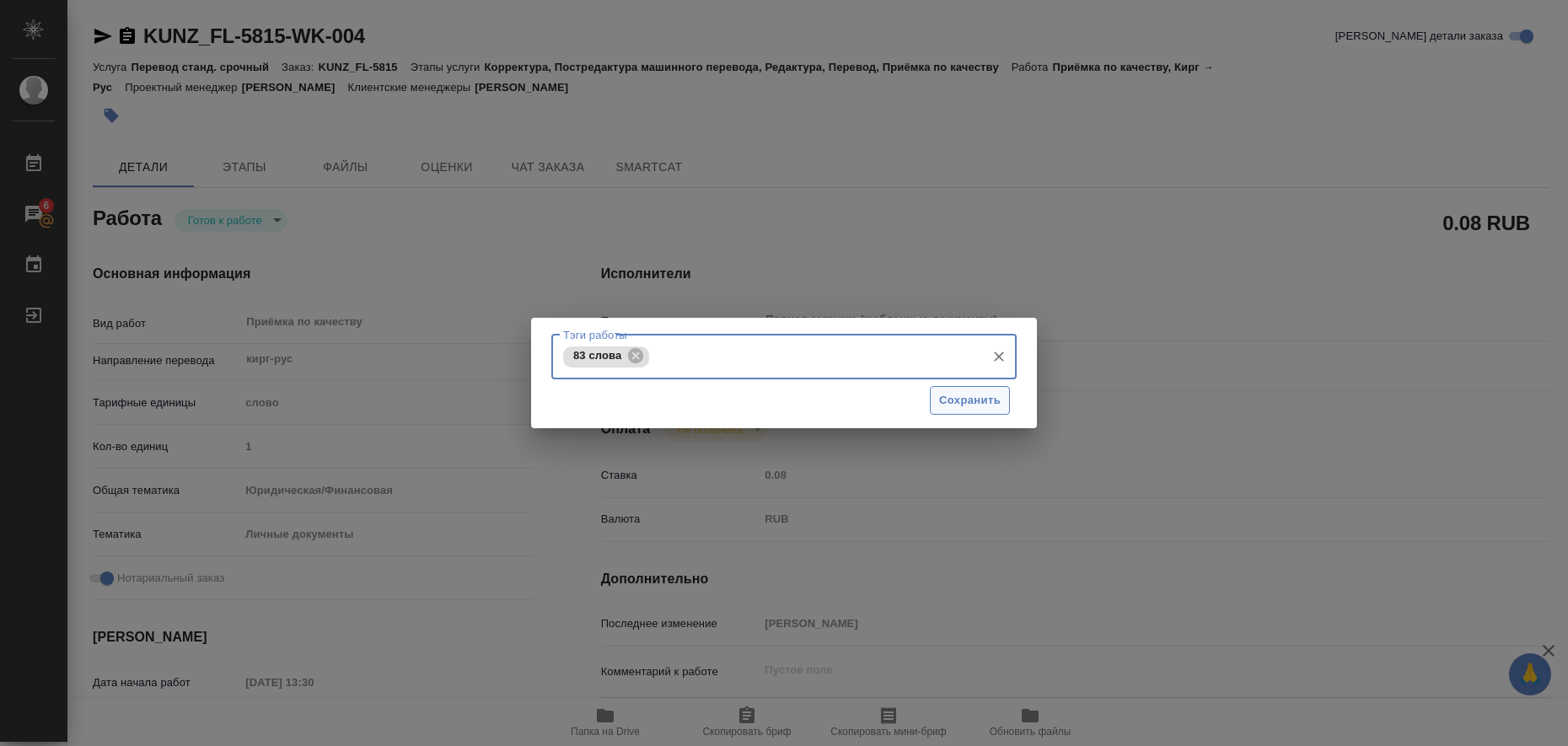
click at [952, 410] on button "Сохранить" at bounding box center [970, 401] width 80 height 29
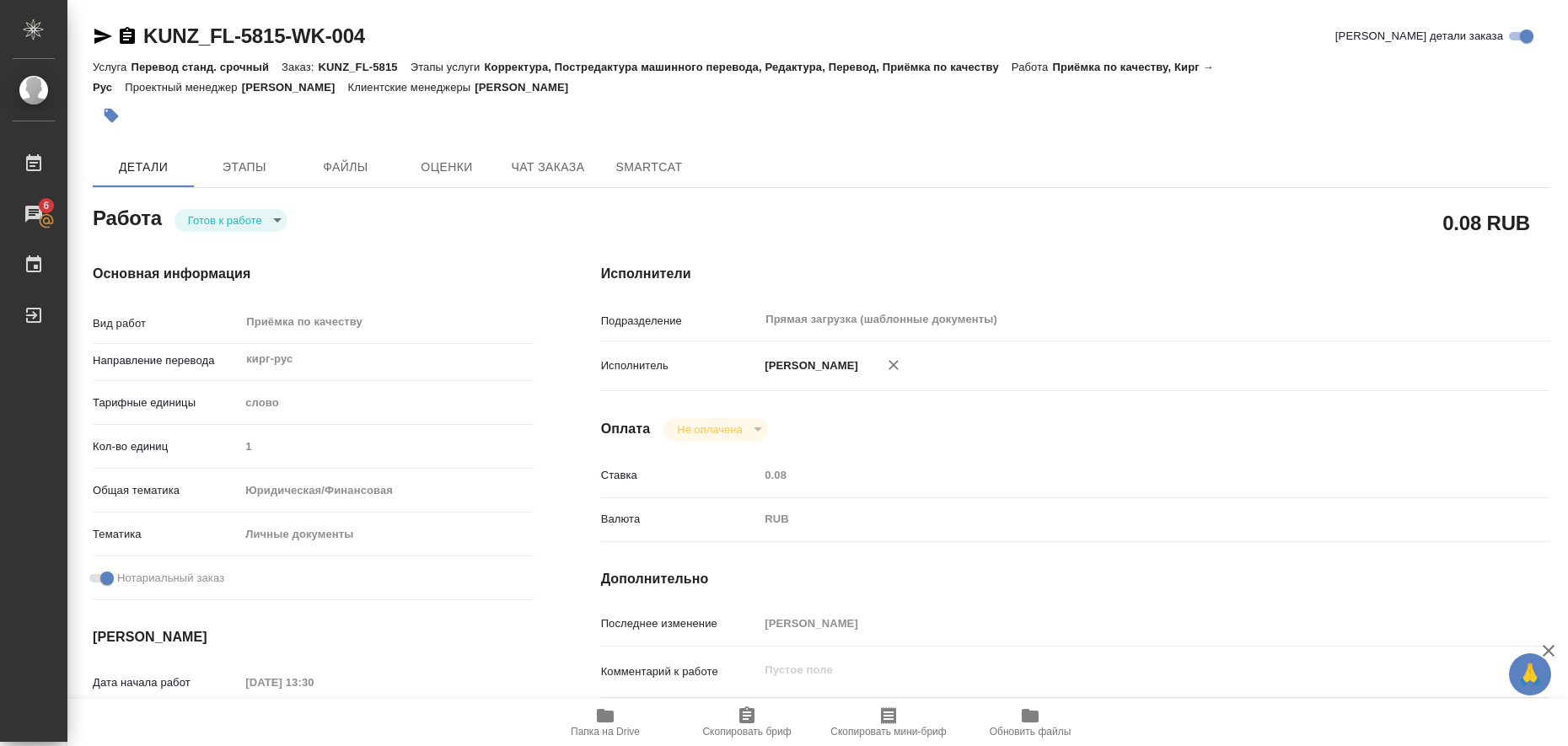
type input "readyForWork"
type textarea "Приёмка по качеству"
type textarea "x"
type input "кирг-рус"
type input "5a8b1489cc6b4906c91bfd90"
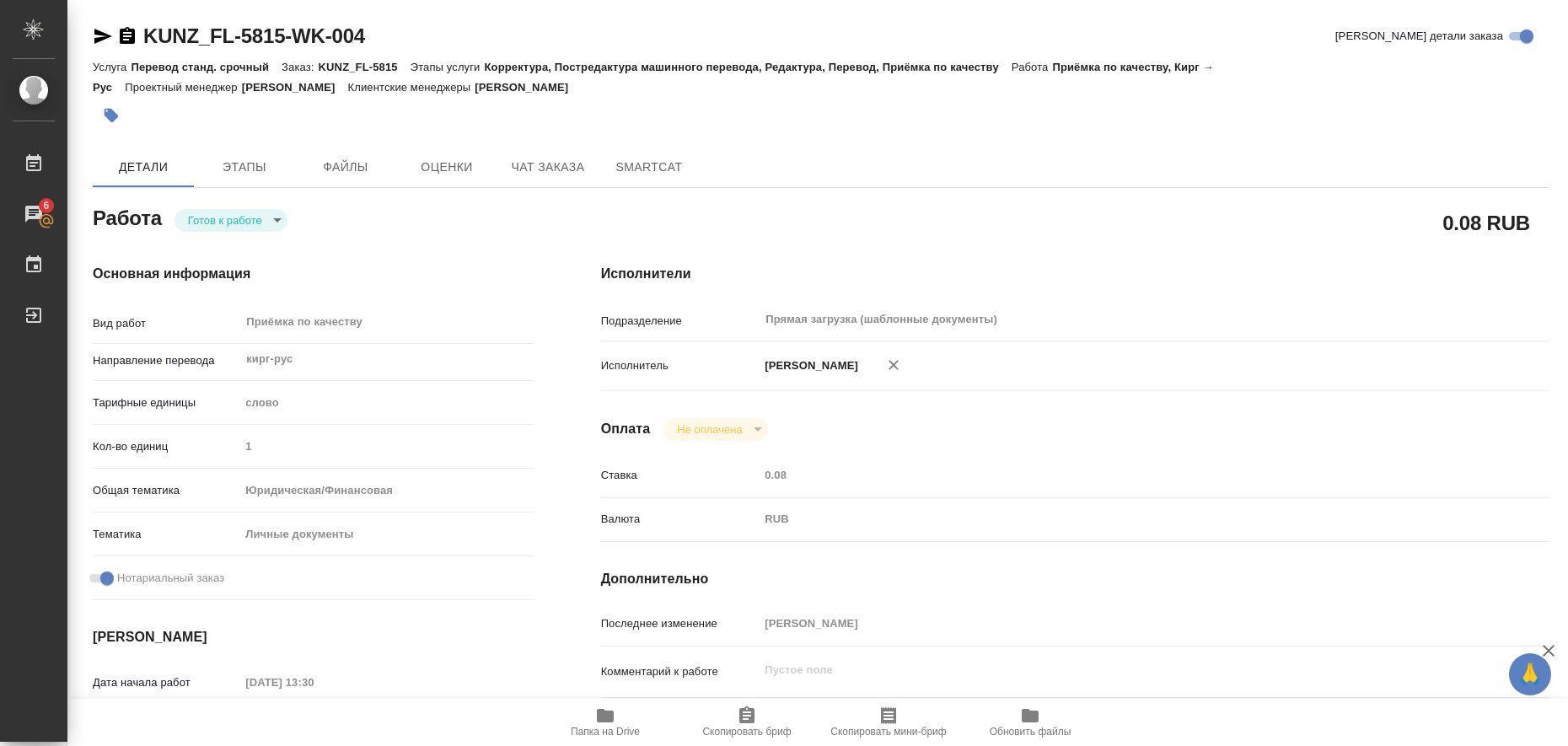
type input "1"
type input "yr-fn"
type input "5a8b8b956a9677013d343cfe"
checkbox input "true"
type input "21.08.2025 13:30"
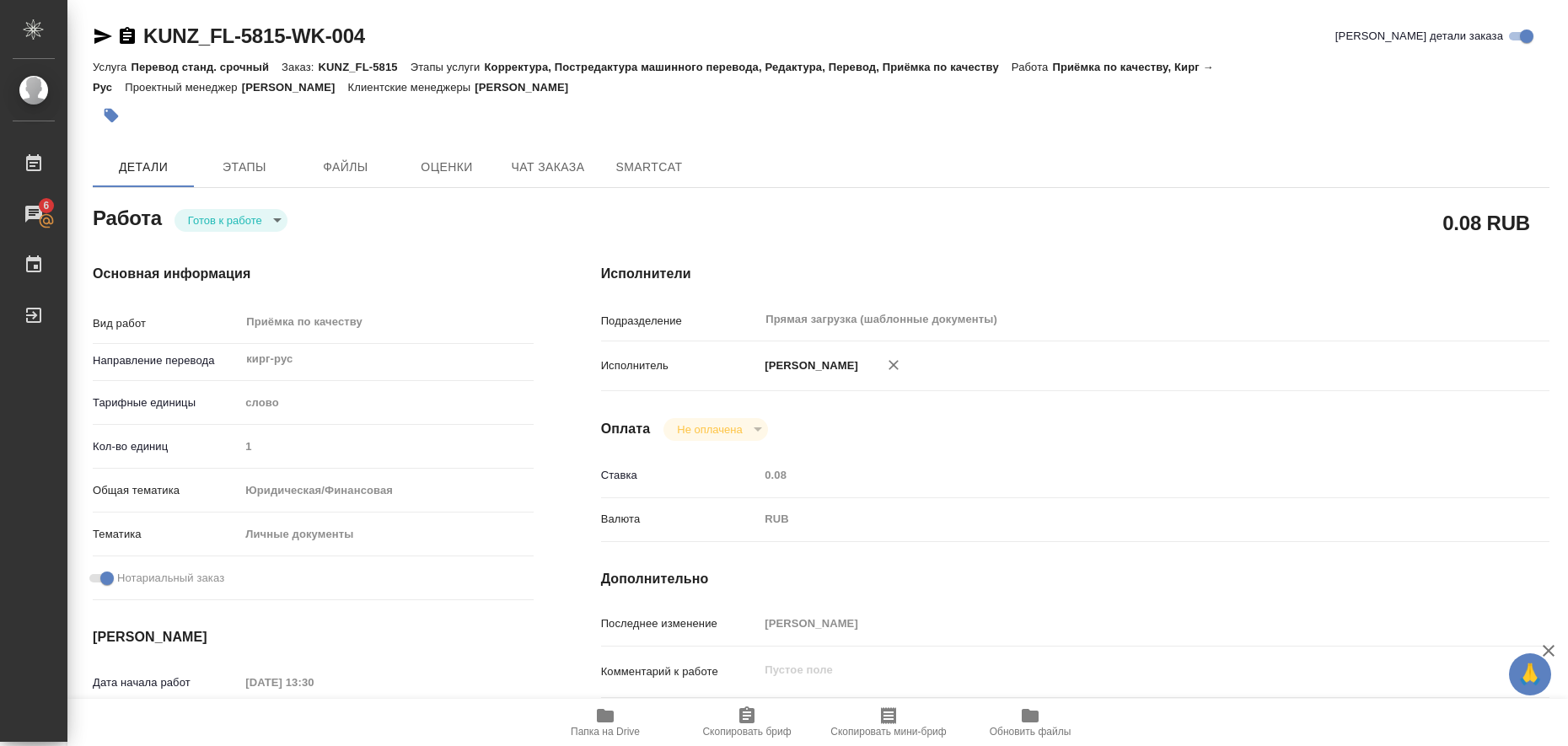
type input "21.08.2025 14:00"
type input "21.08.2025 15:00"
type input "Прямая загрузка (шаблонные документы)"
type input "notPayed"
type input "0.08"
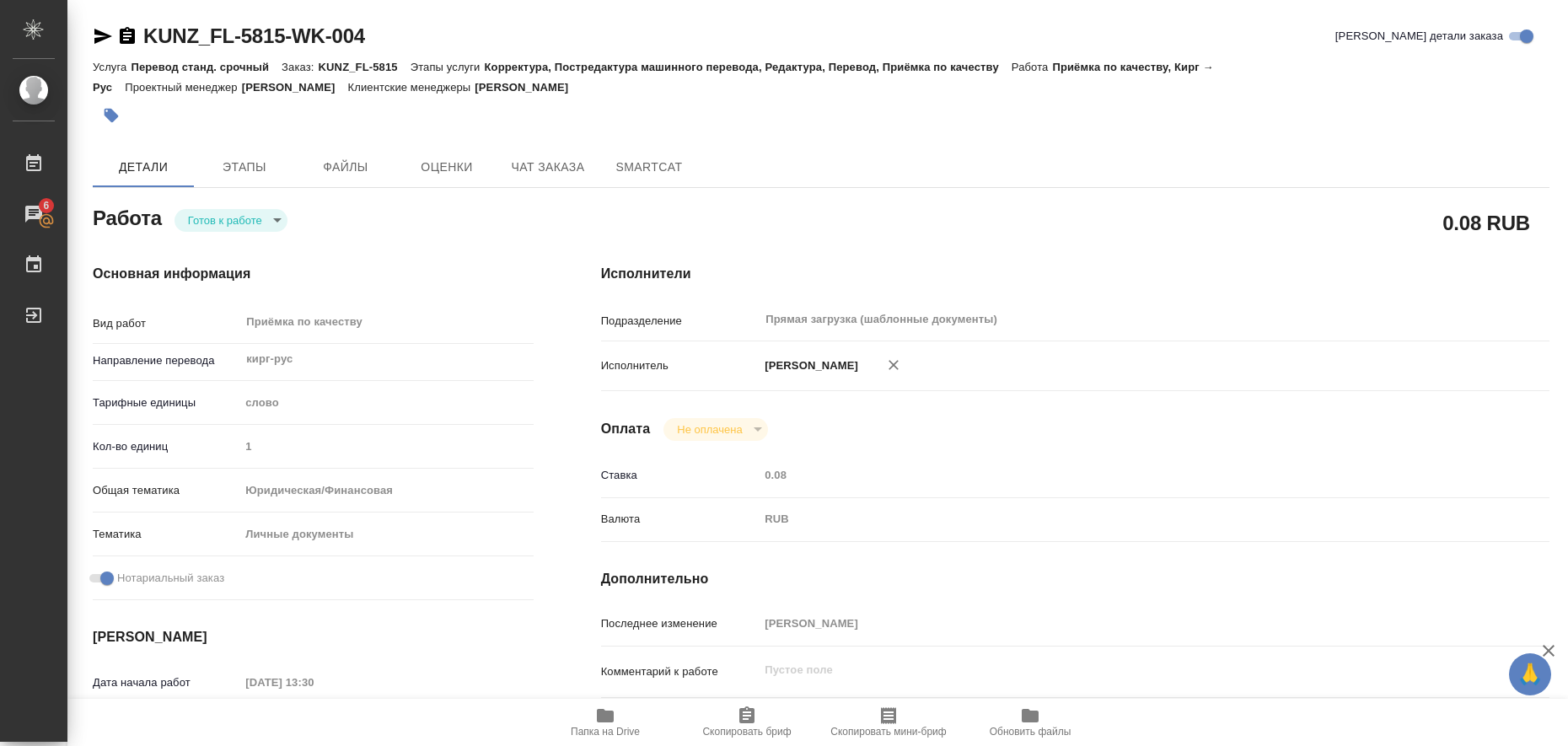
type input "RUB"
type input "Любицкая Ольга"
type textarea "x"
type textarea "/Clients/FL_KUNZ/Orders/KUNZ_FL-5815/Corrected/KUNZ_FL-5815-WK-004"
type textarea "x"
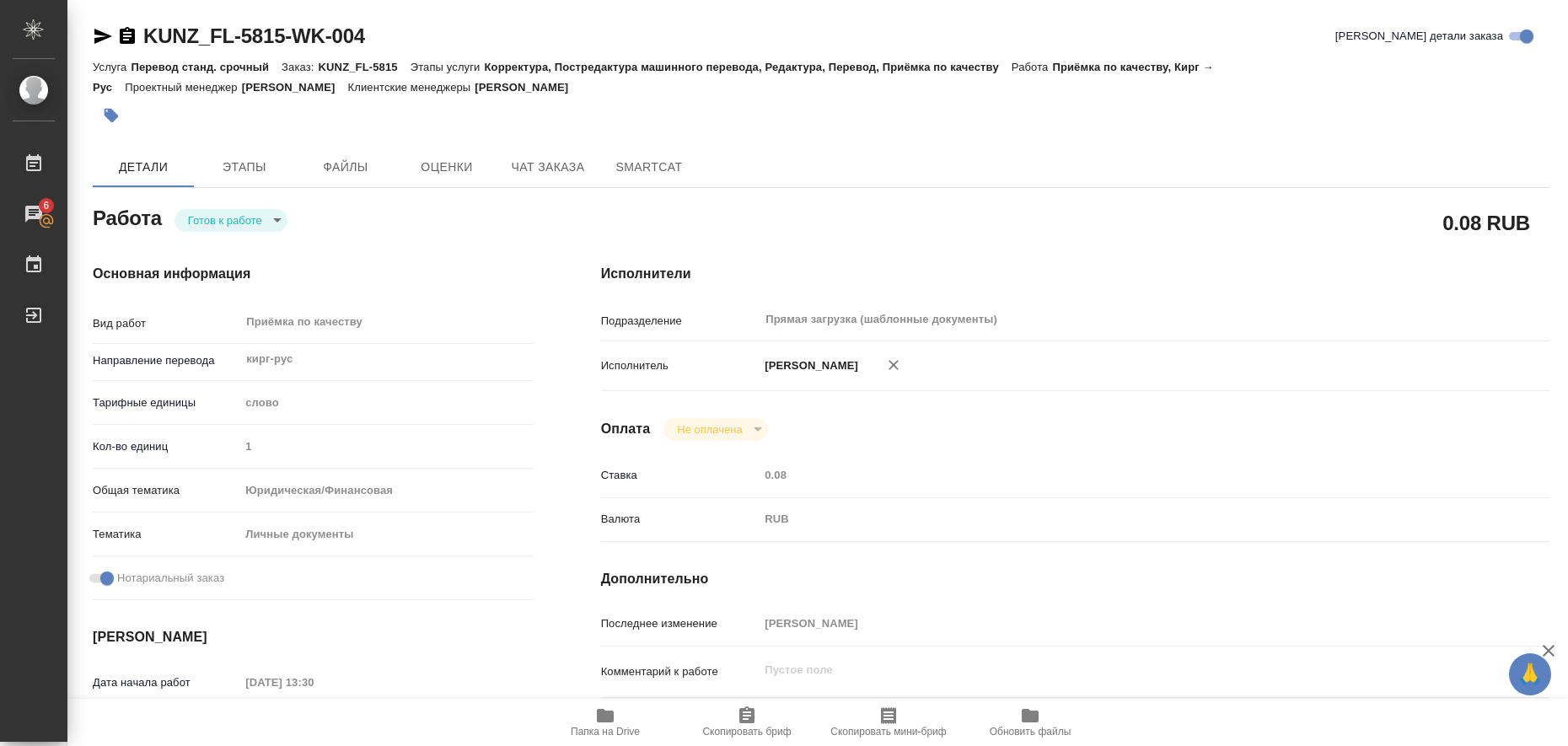
type input "KUNZ_FL-5815"
type input "Перевод станд. срочный"
type input "Корректура, Постредактура машинного перевода, Редактура, Перевод, Приёмка по ка…"
type input "Moskalets Alina"
type input "/Clients/FL_KUNZ/Orders/KUNZ_FL-5815"
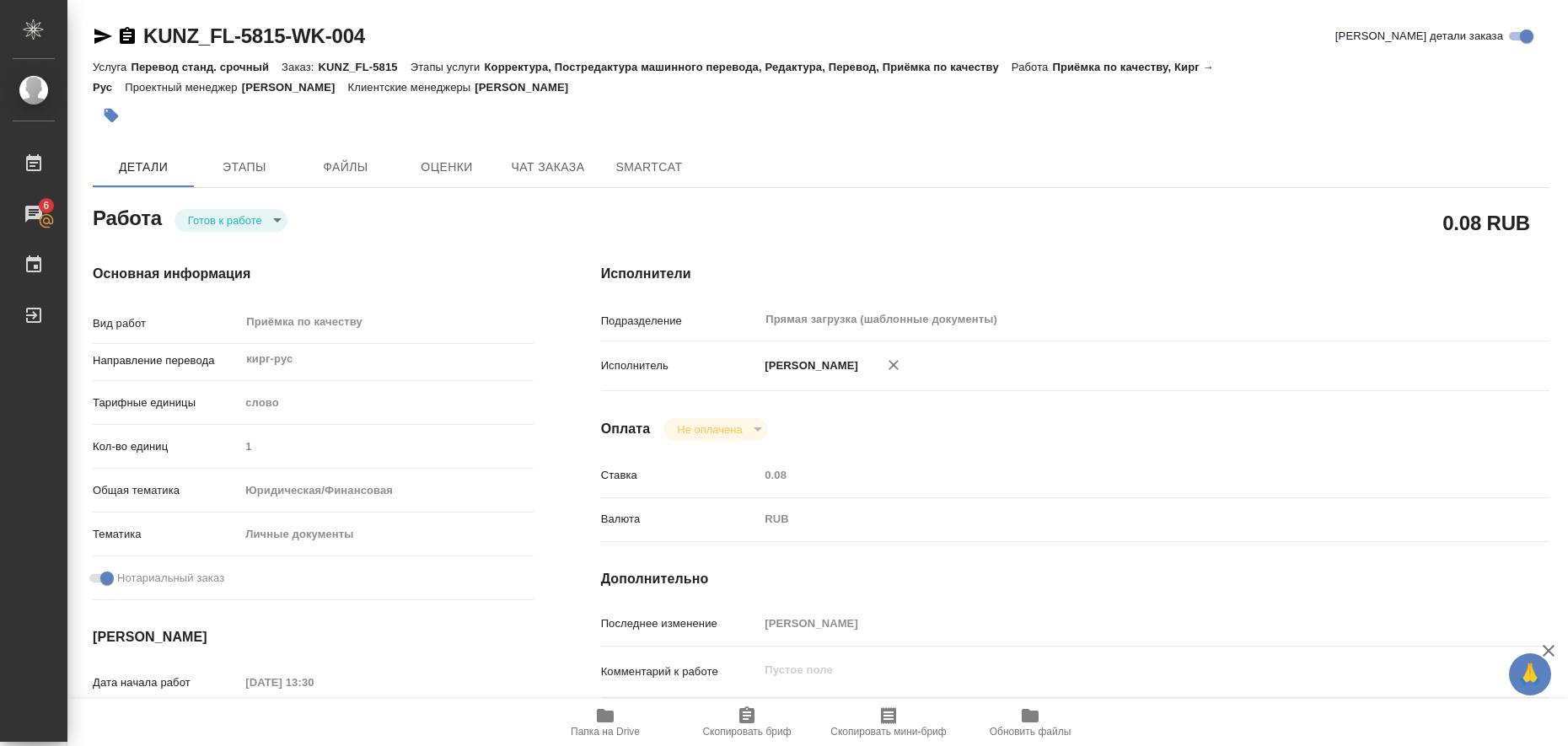
type textarea "x"
type textarea "айди карта, кир-рус"
type textarea "x"
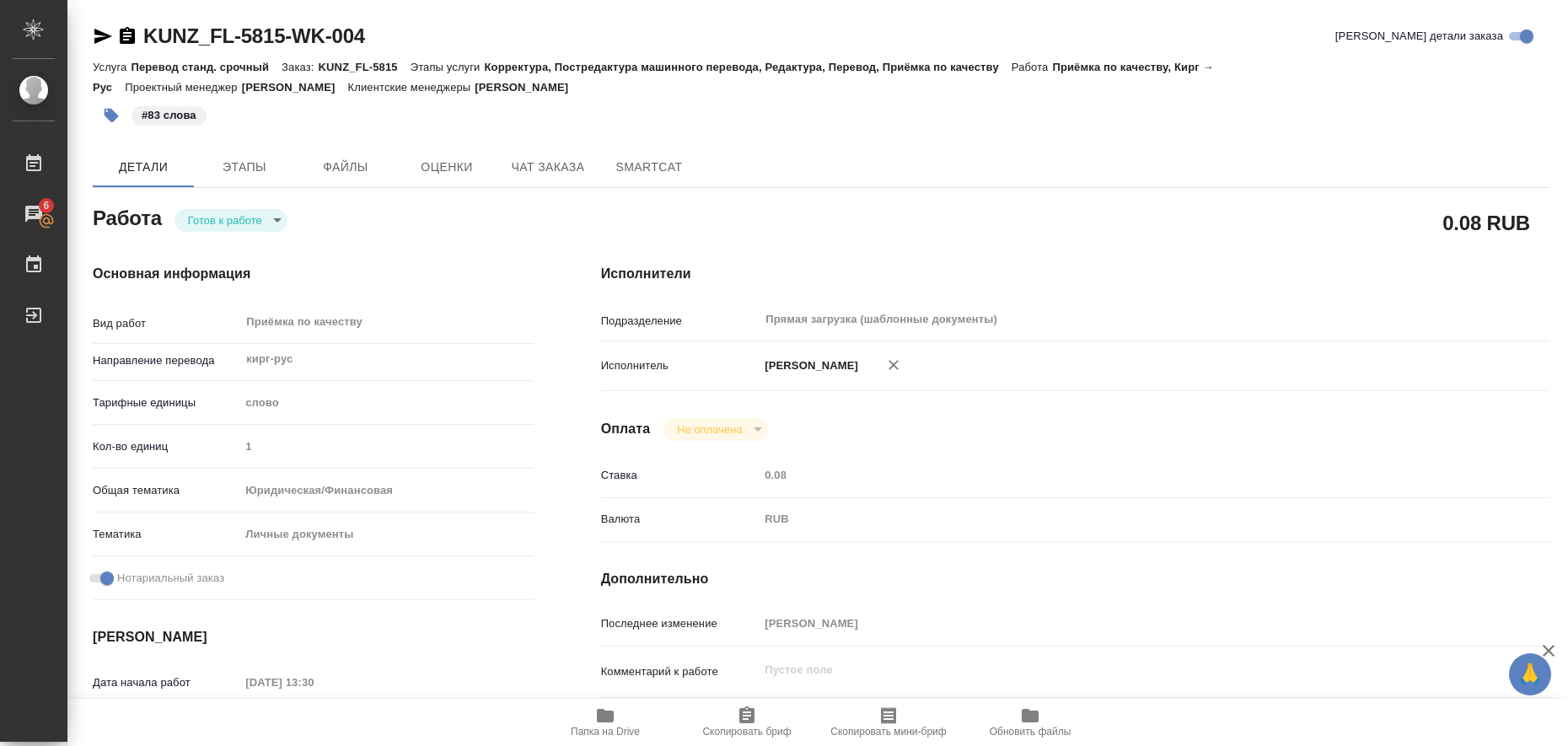
type textarea "x"
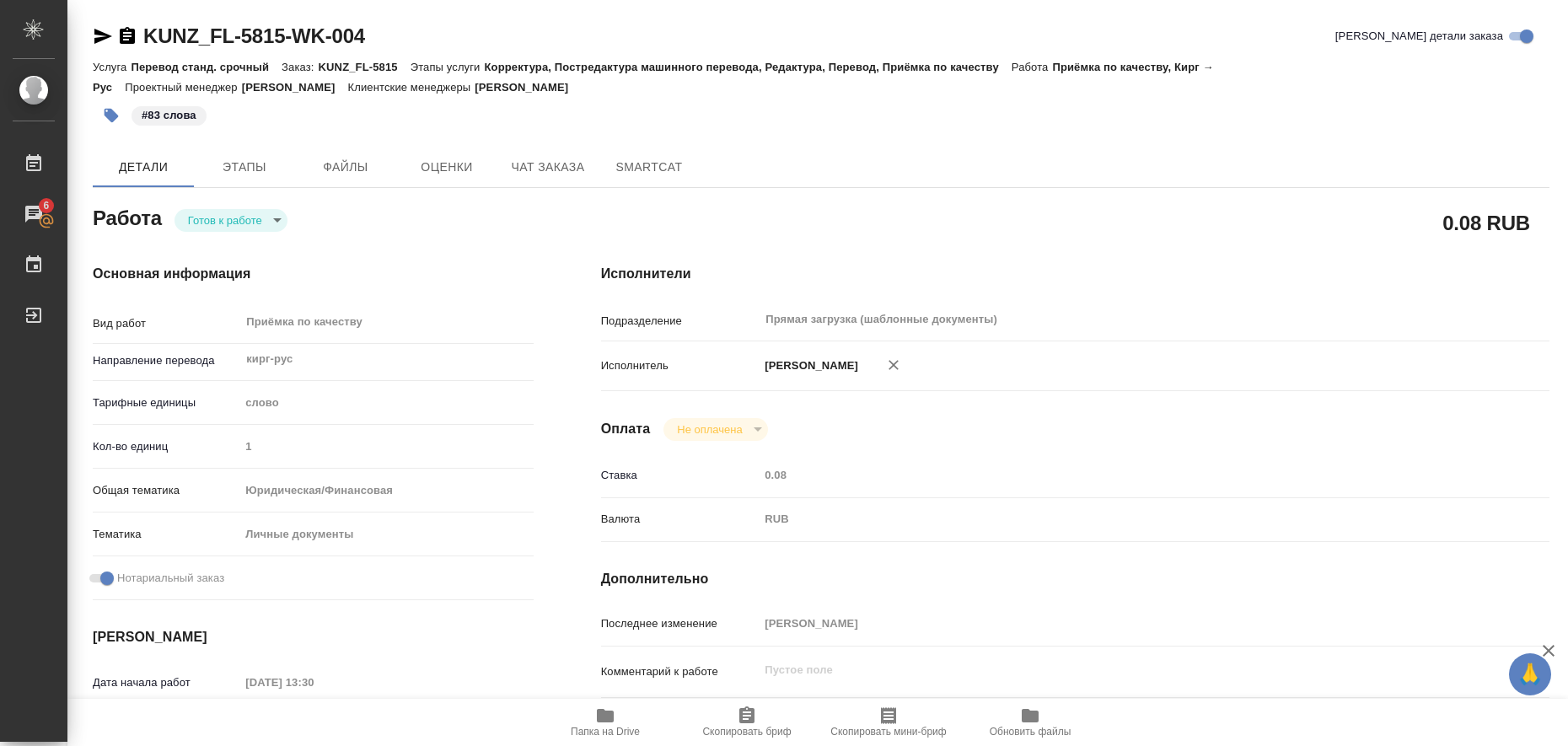
type textarea "x"
click at [273, 223] on body "🙏 .cls-1 fill:#fff; AWATERA Liubitskaia Olga Работы 6 Чаты График Выйти KUNZ_FL…" at bounding box center [784, 373] width 1568 height 746
type textarea "x"
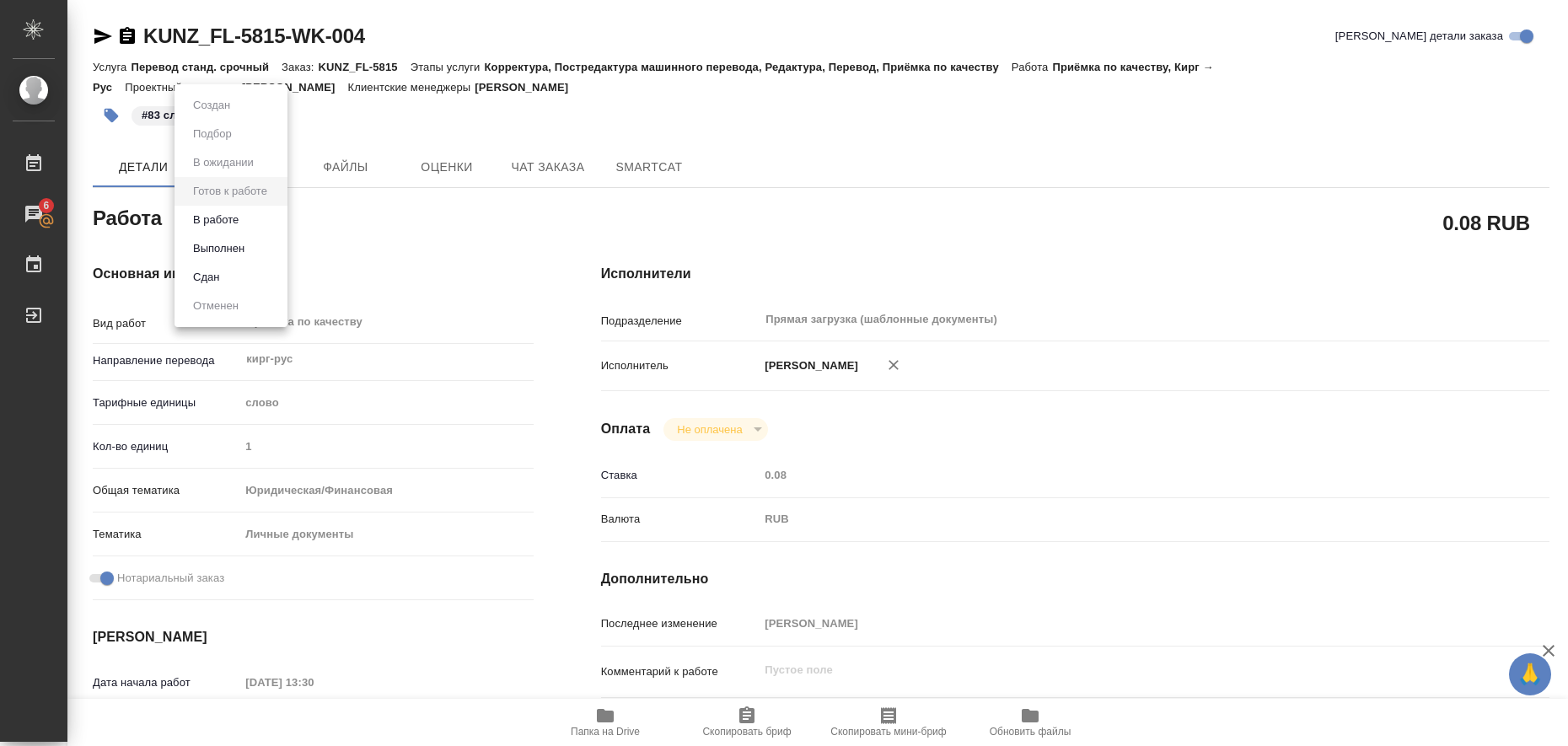
type textarea "x"
click at [266, 246] on li "Выполнен" at bounding box center [231, 249] width 113 height 28
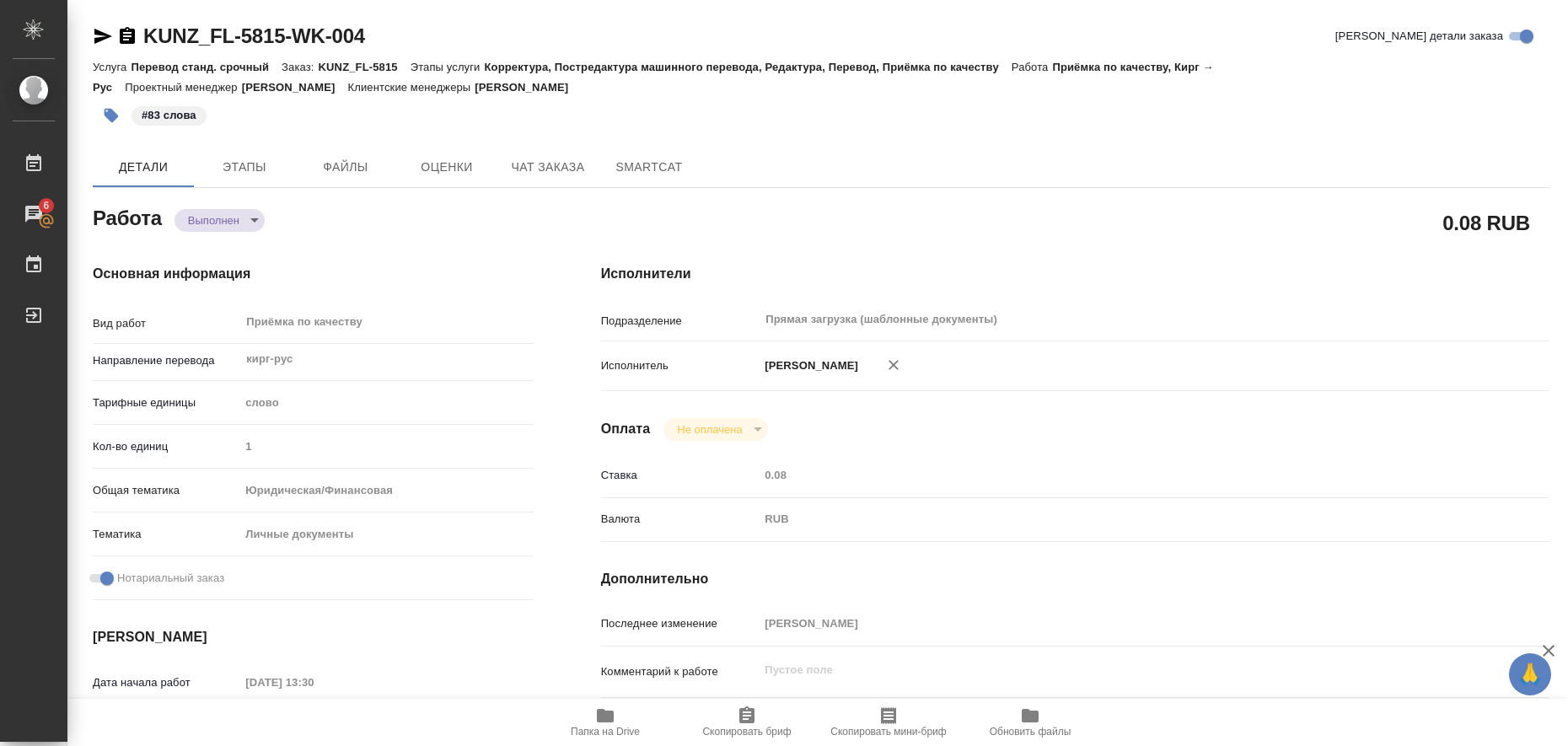
type textarea "x"
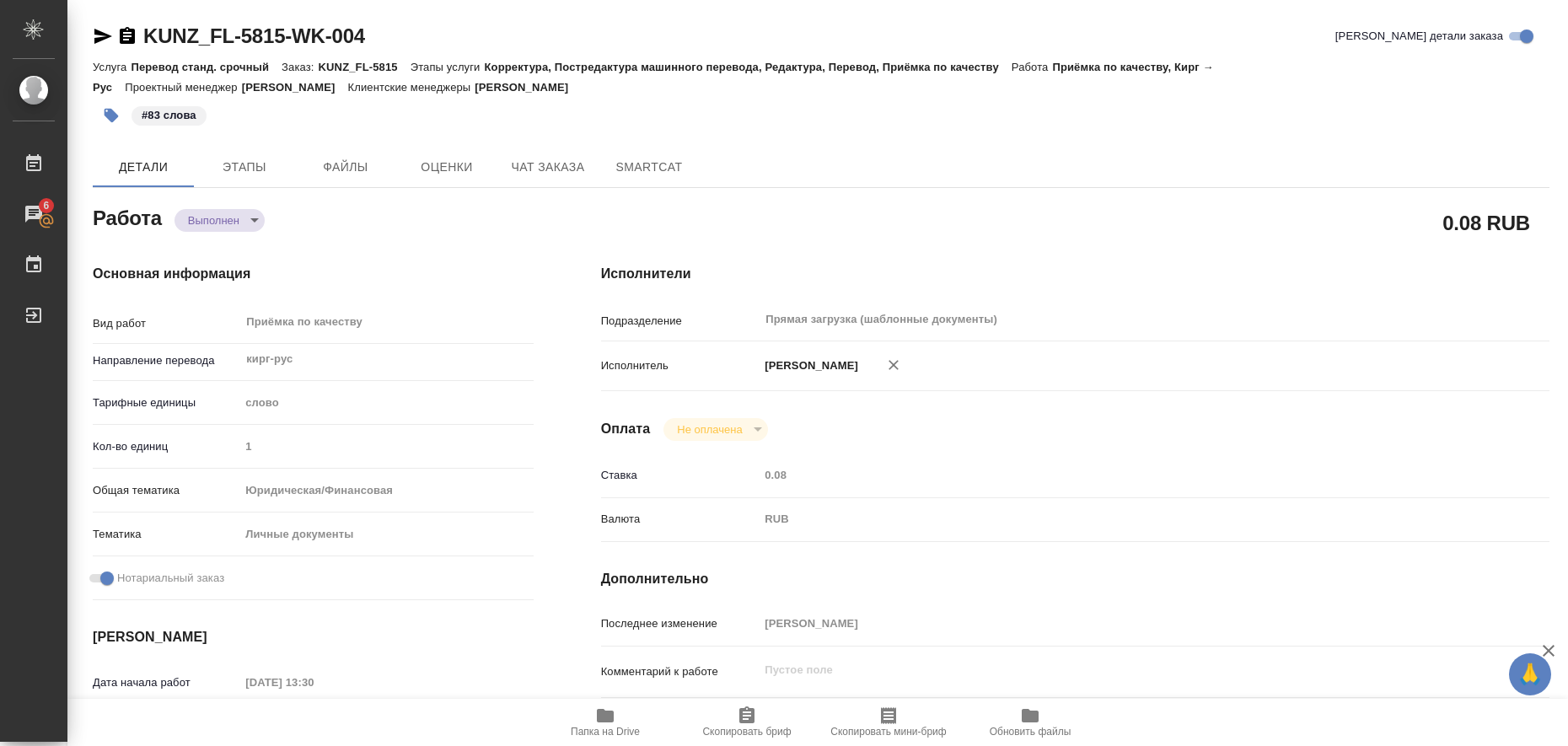
type textarea "x"
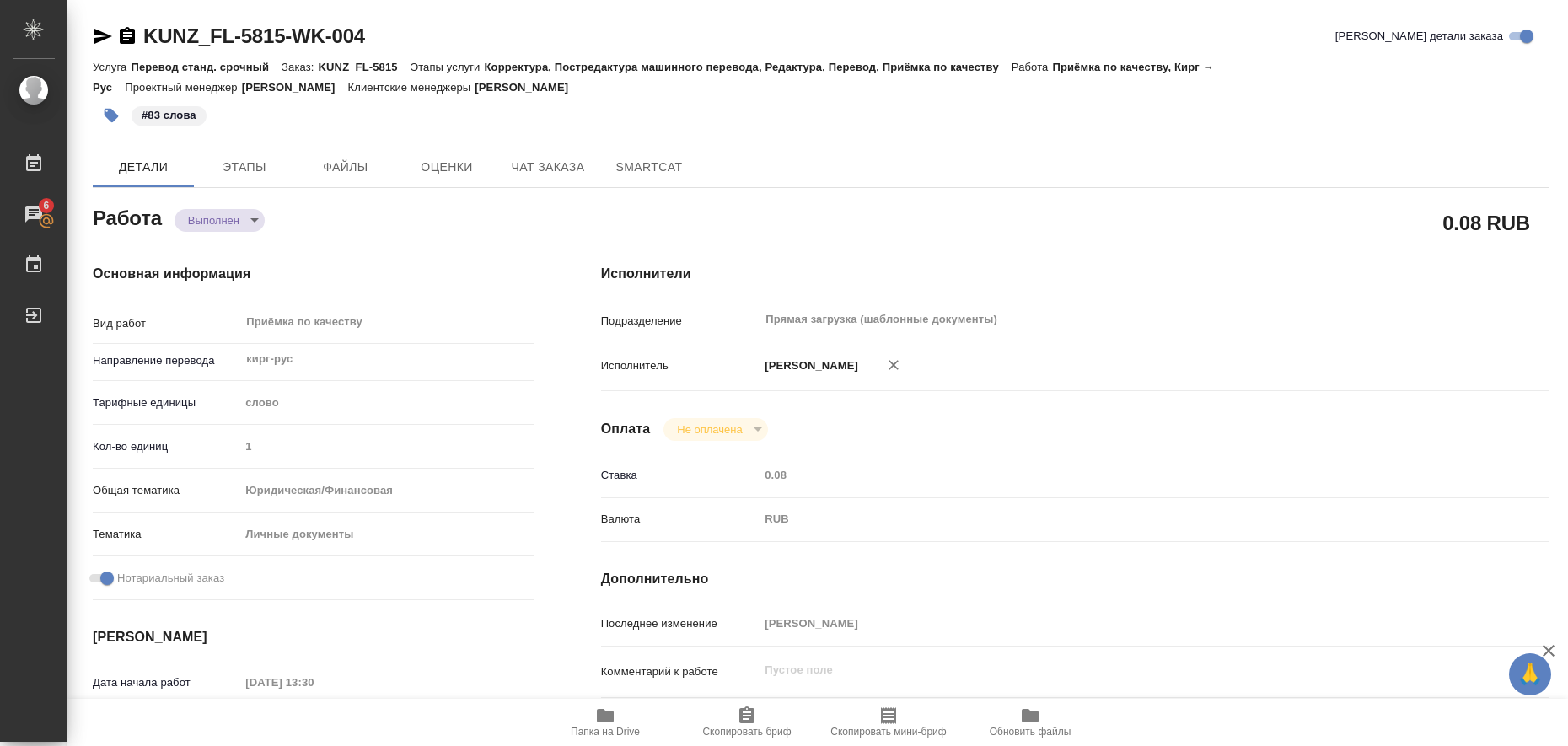
type textarea "x"
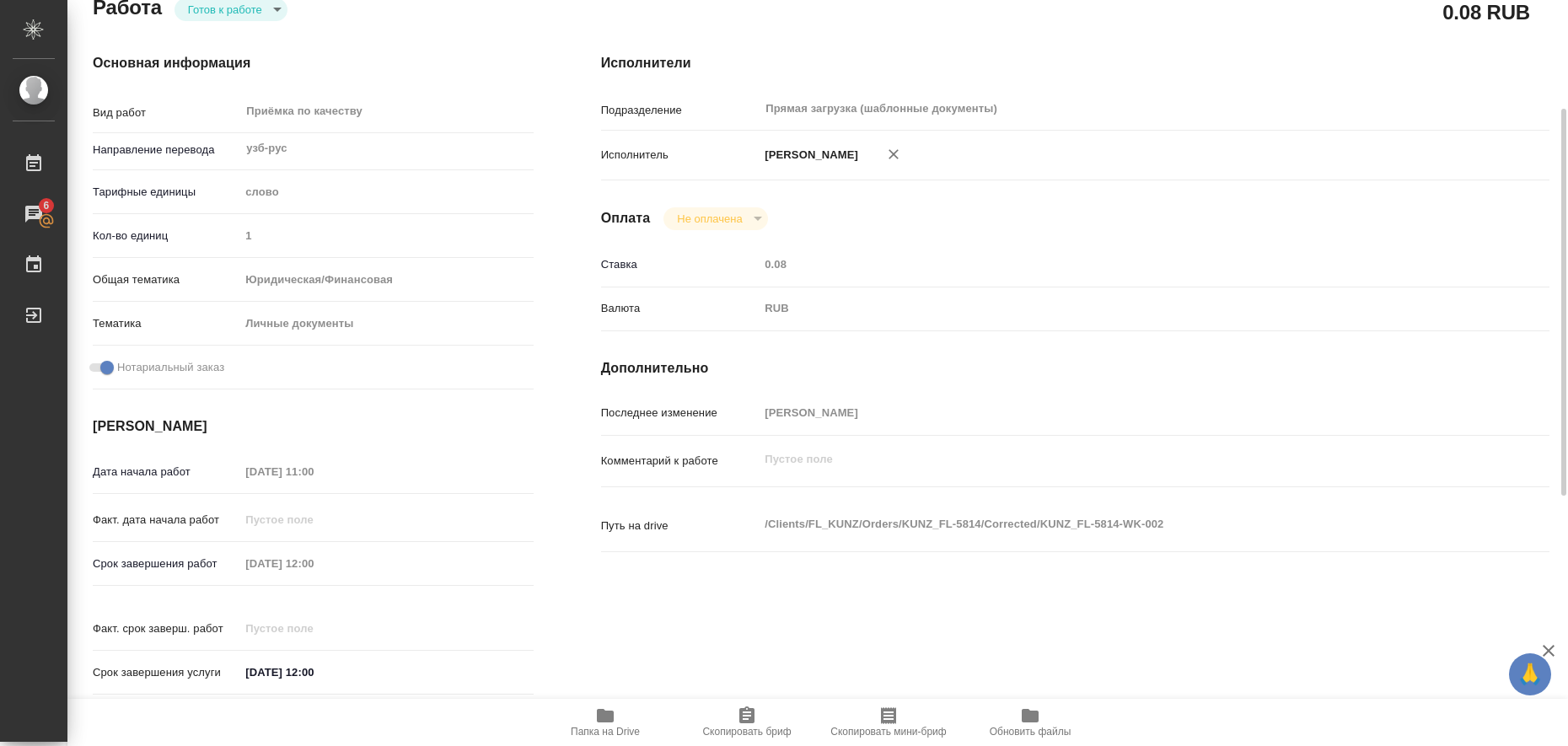
scroll to position [316, 0]
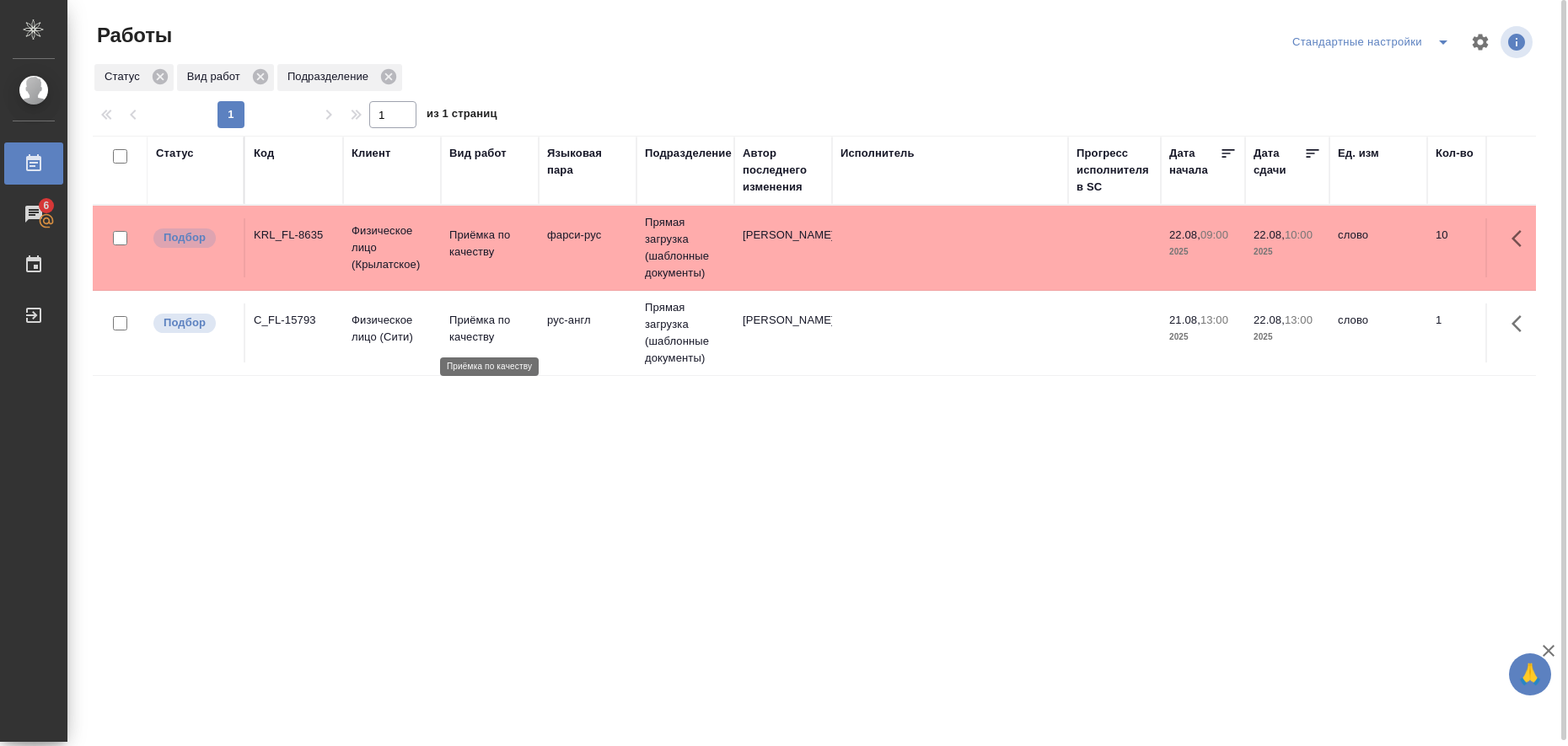
click at [476, 321] on p "Приёмка по качеству" at bounding box center [489, 328] width 81 height 34
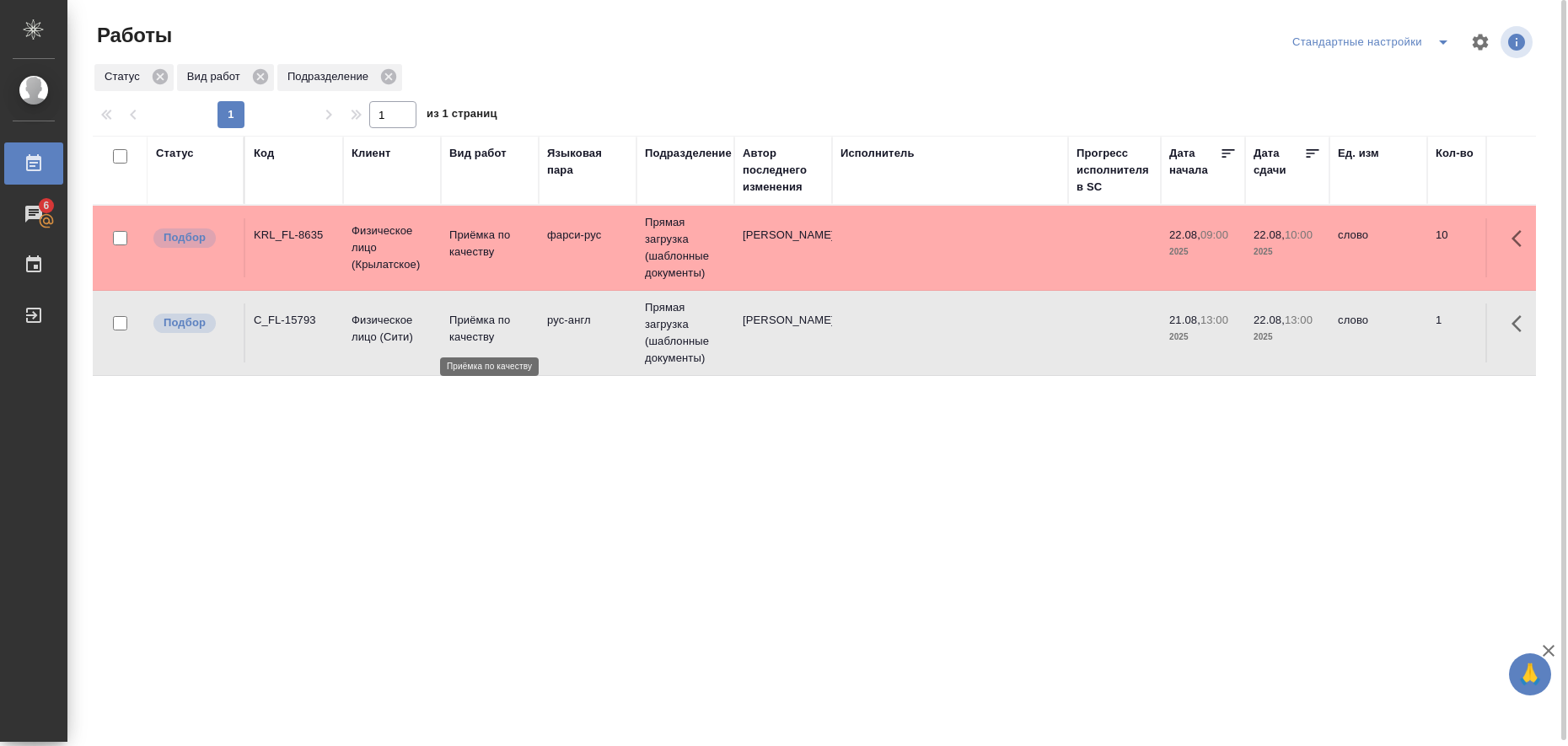
click at [476, 321] on p "Приёмка по качеству" at bounding box center [489, 328] width 81 height 34
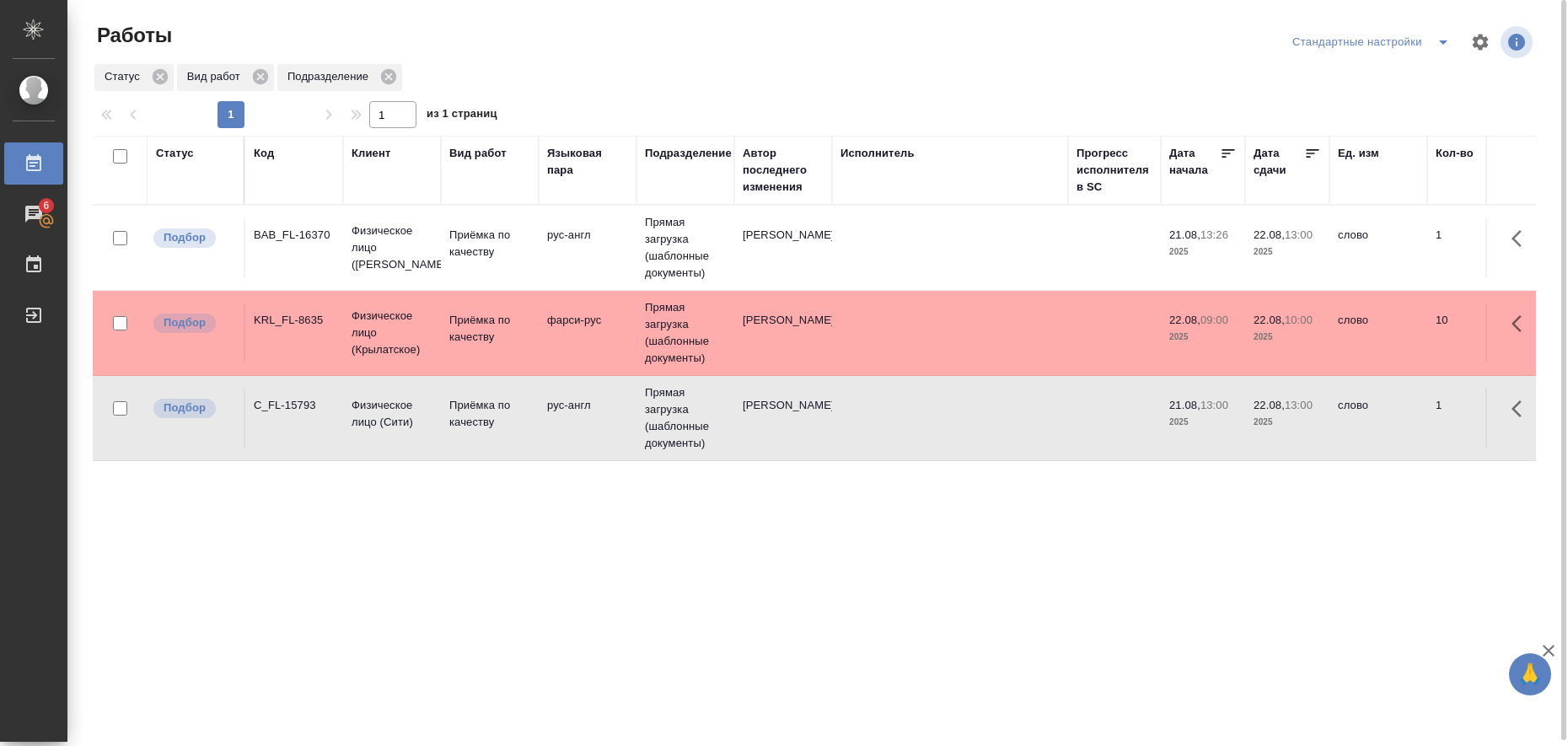
click at [997, 249] on td at bounding box center [950, 248] width 236 height 59
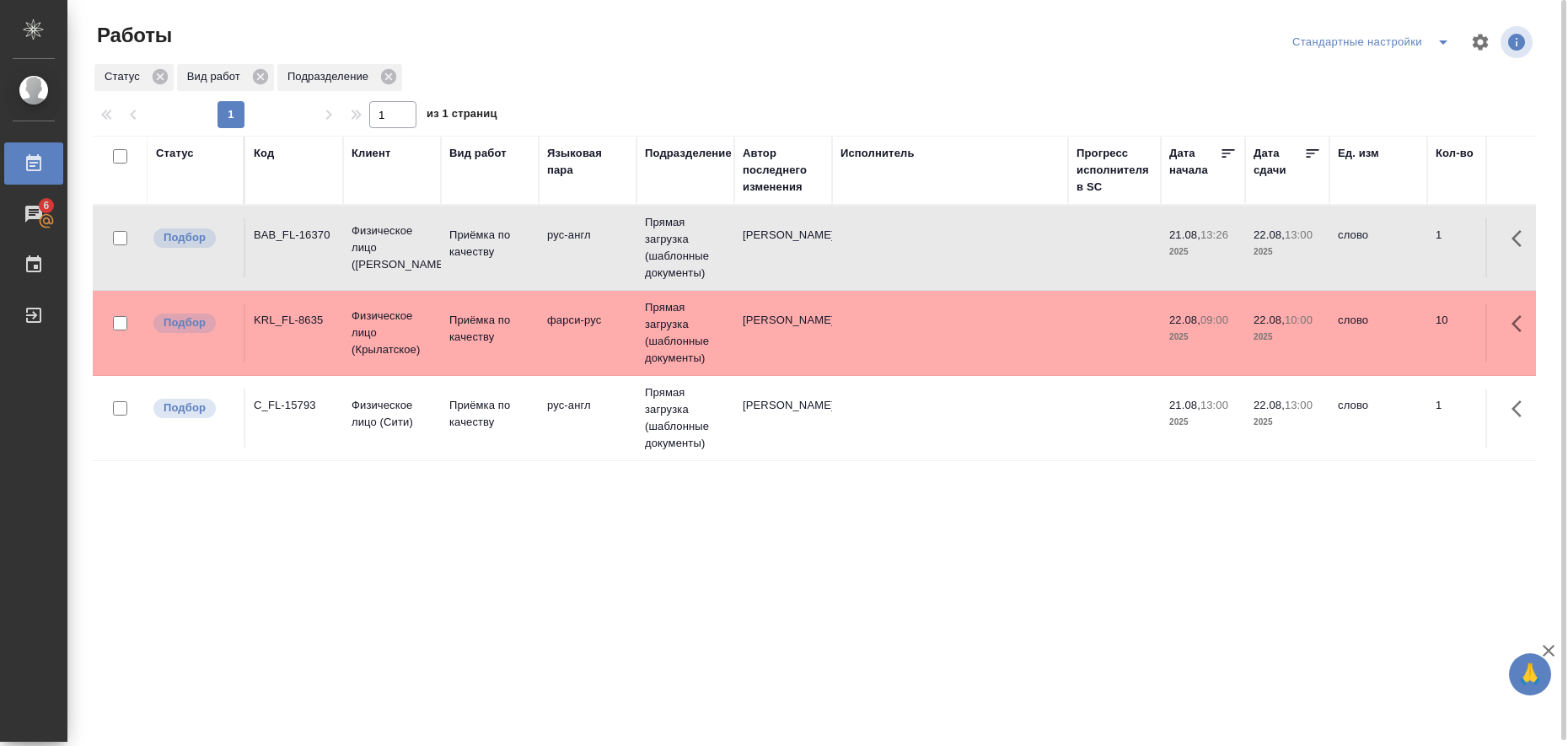
click at [997, 249] on td at bounding box center [950, 248] width 236 height 59
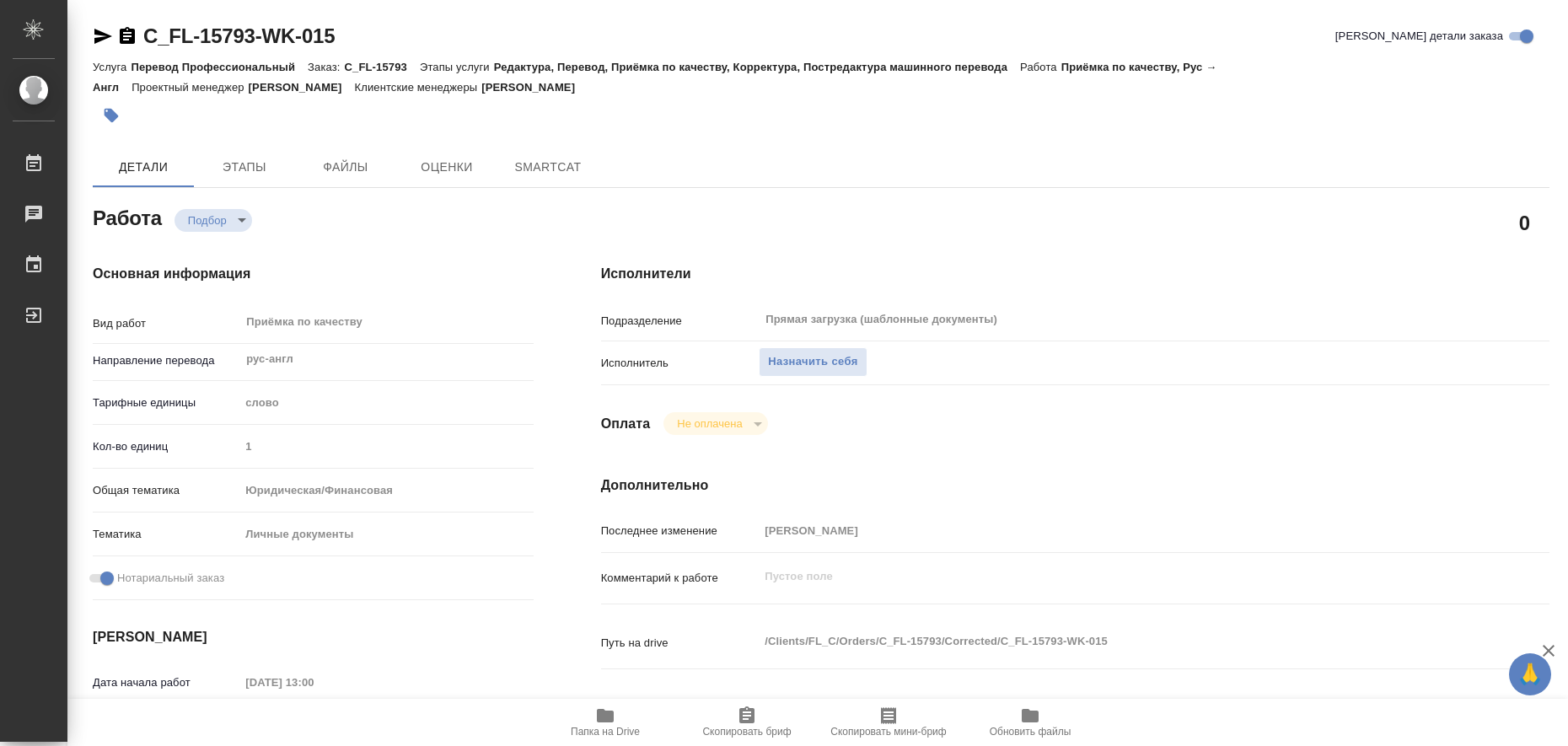
type textarea "x"
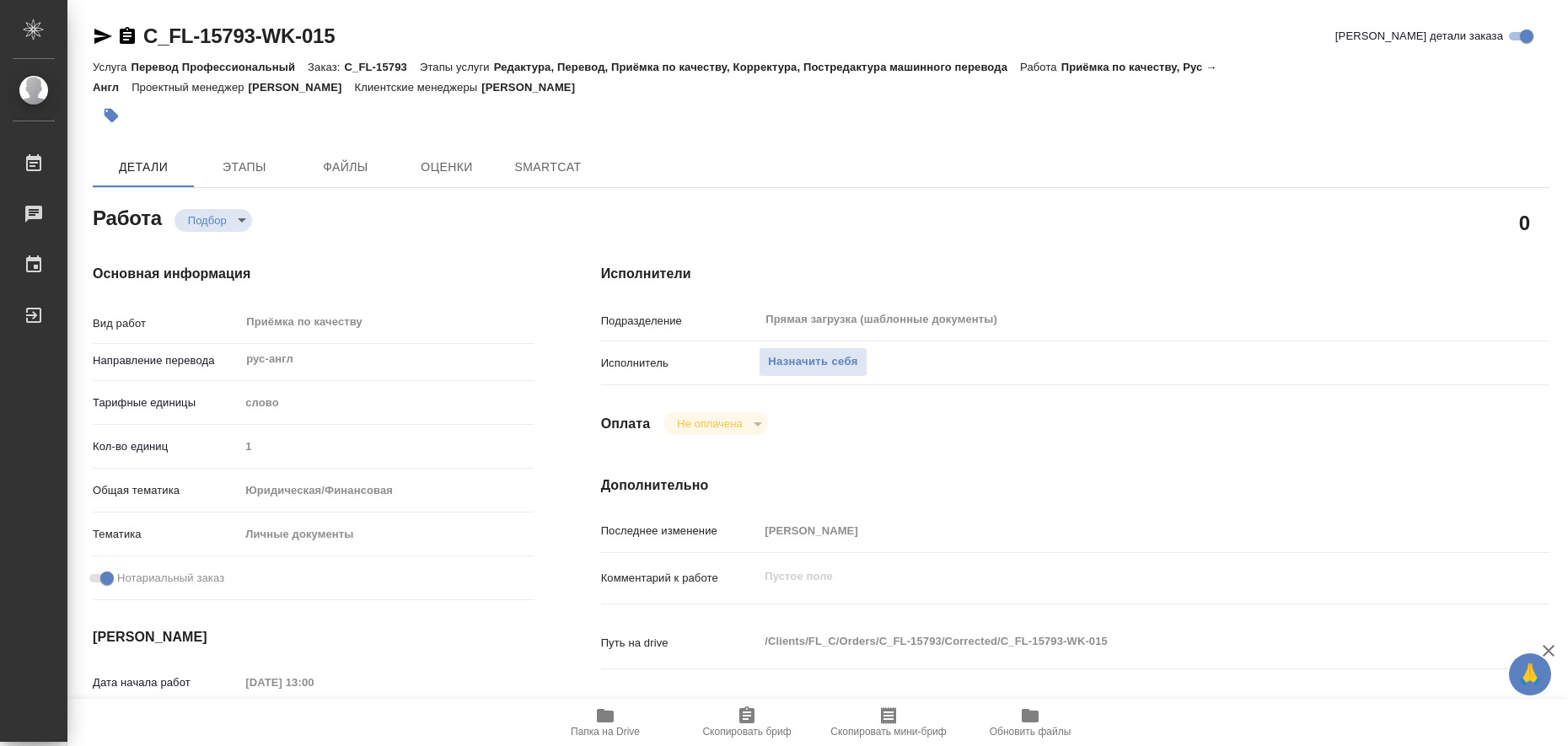
type textarea "x"
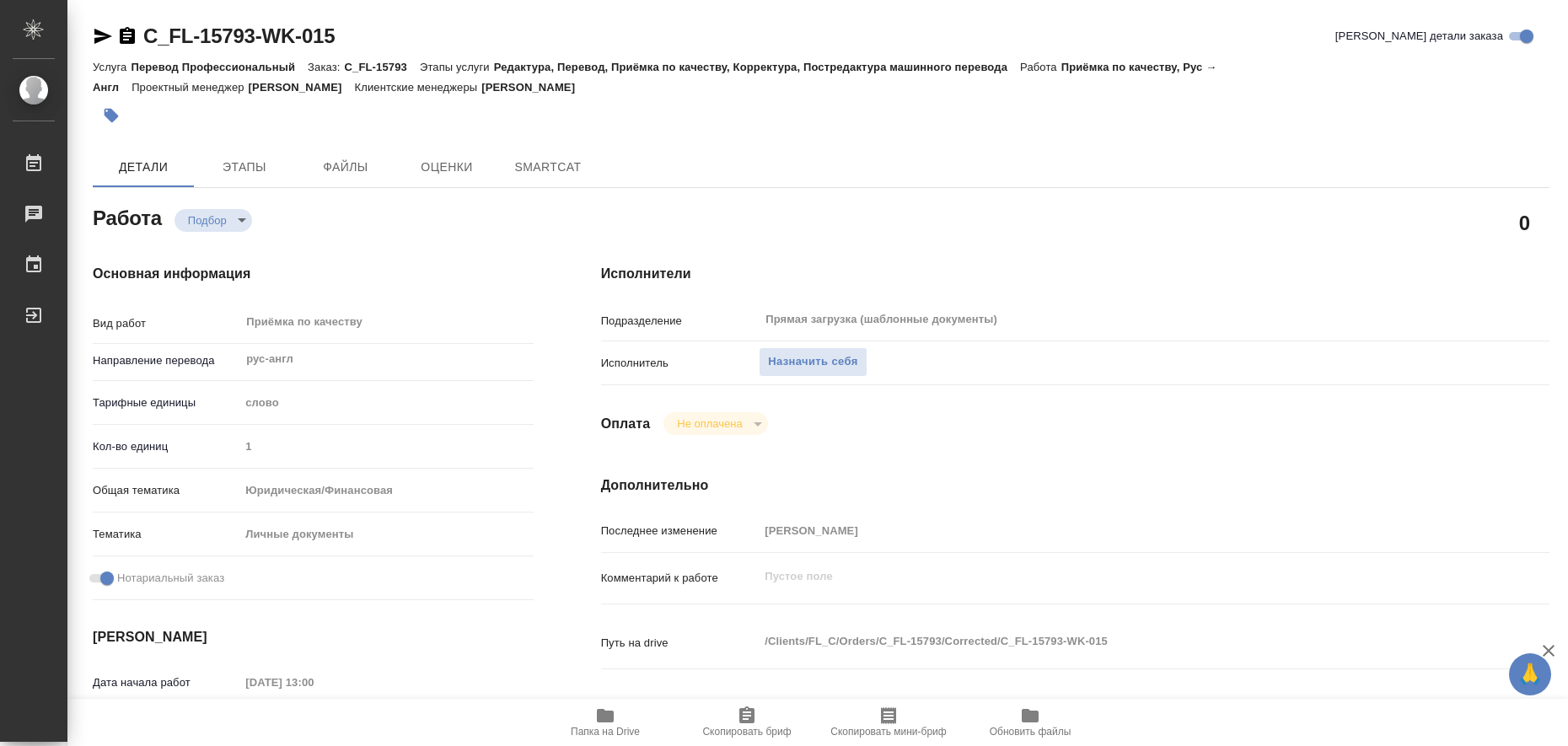
type textarea "x"
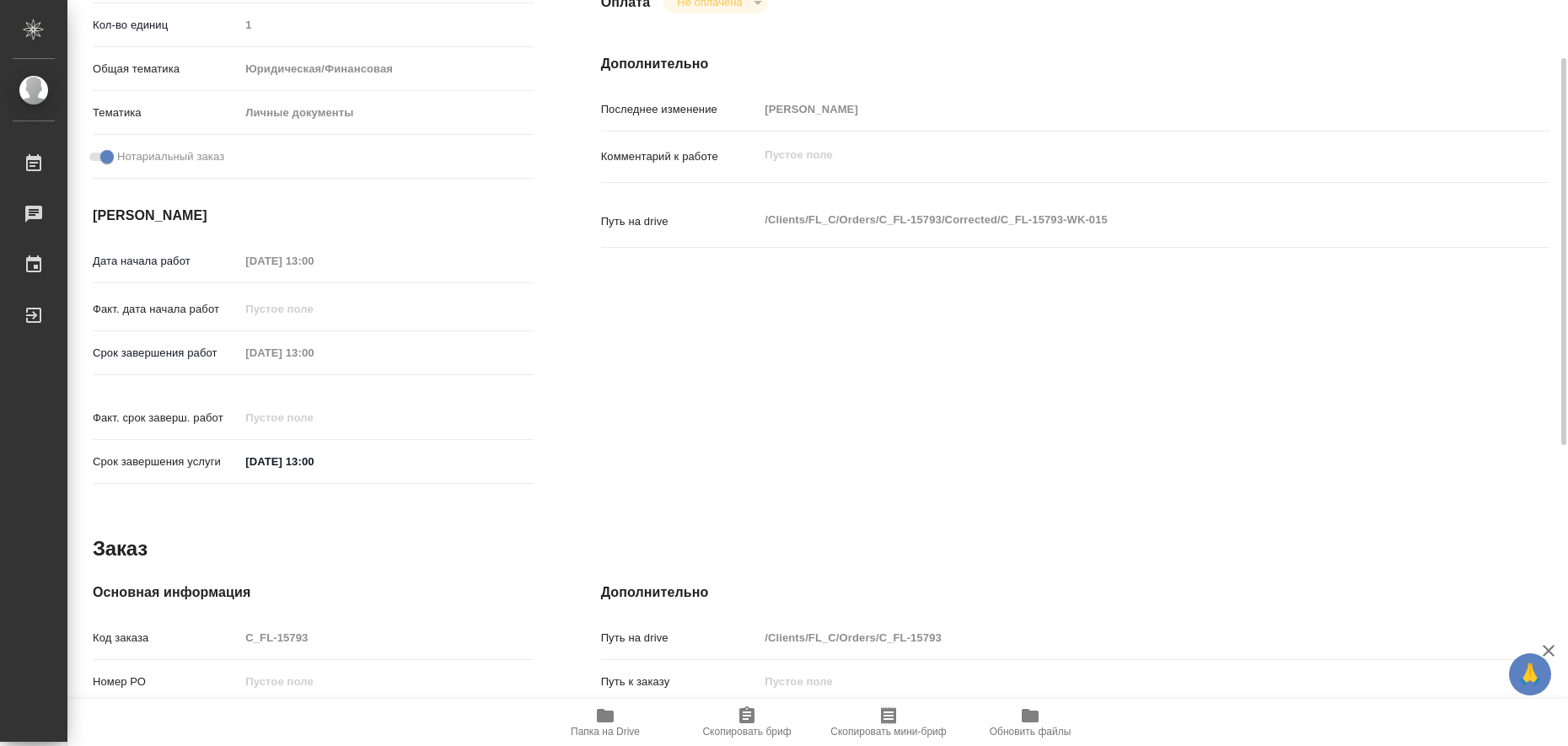
type textarea "x"
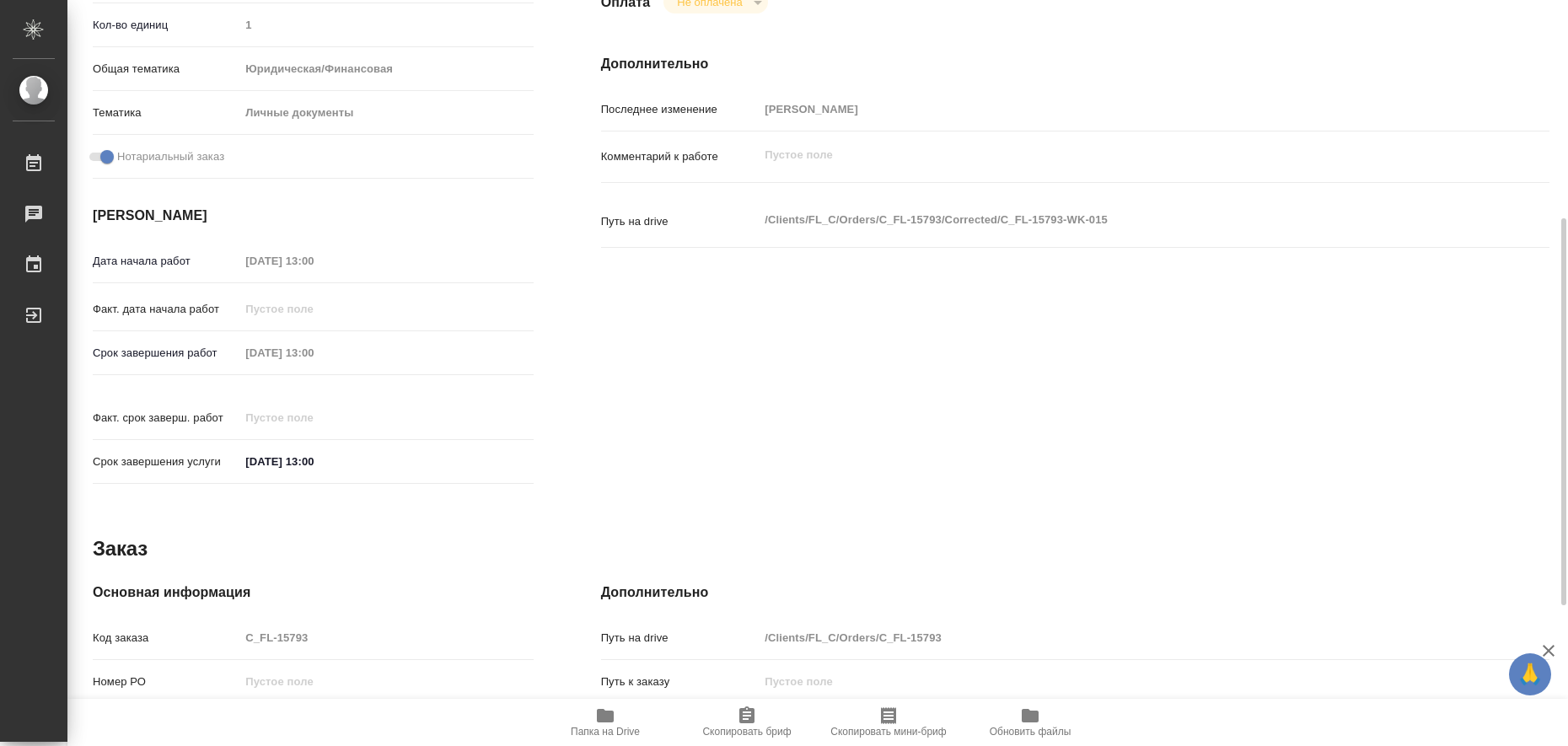
scroll to position [692, 0]
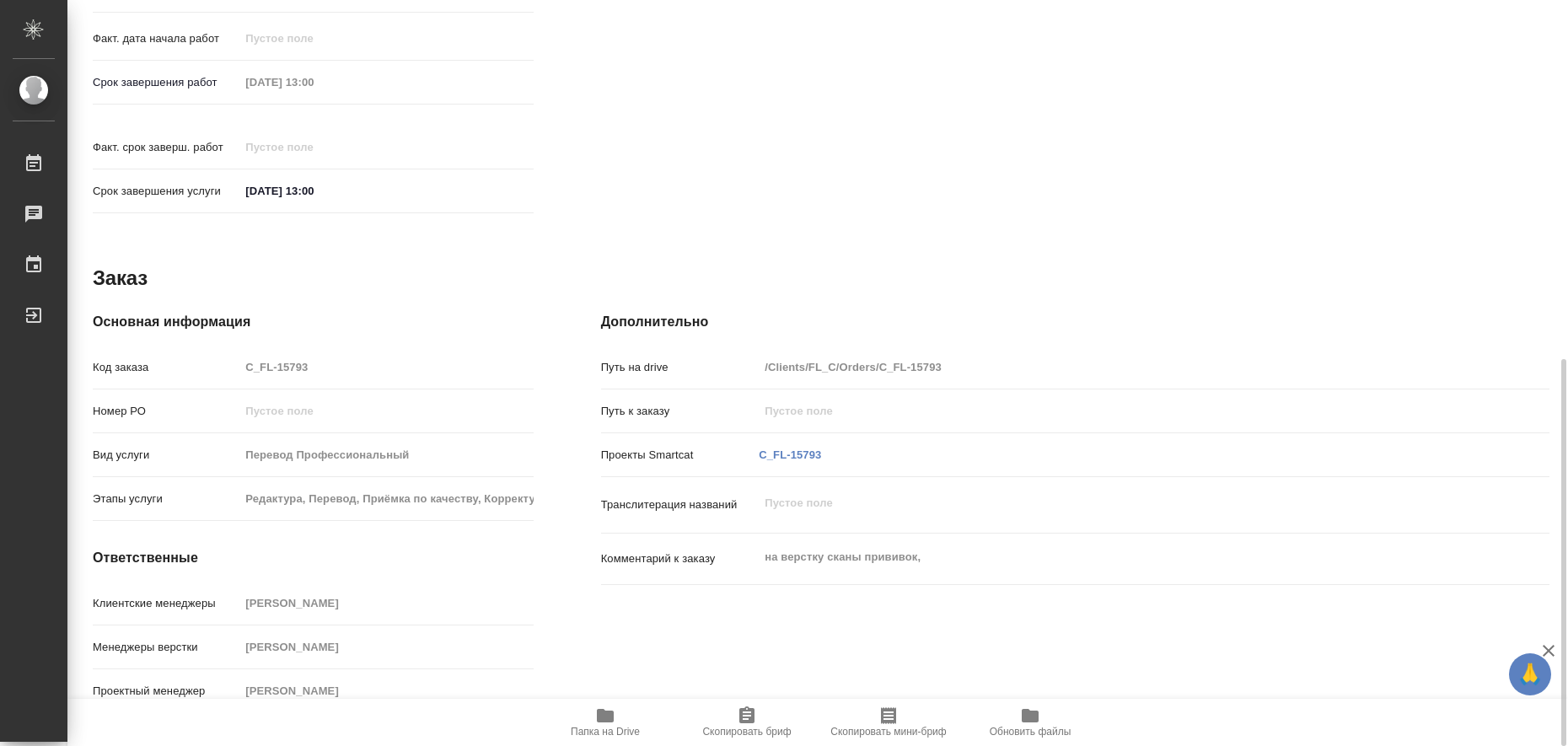
type textarea "x"
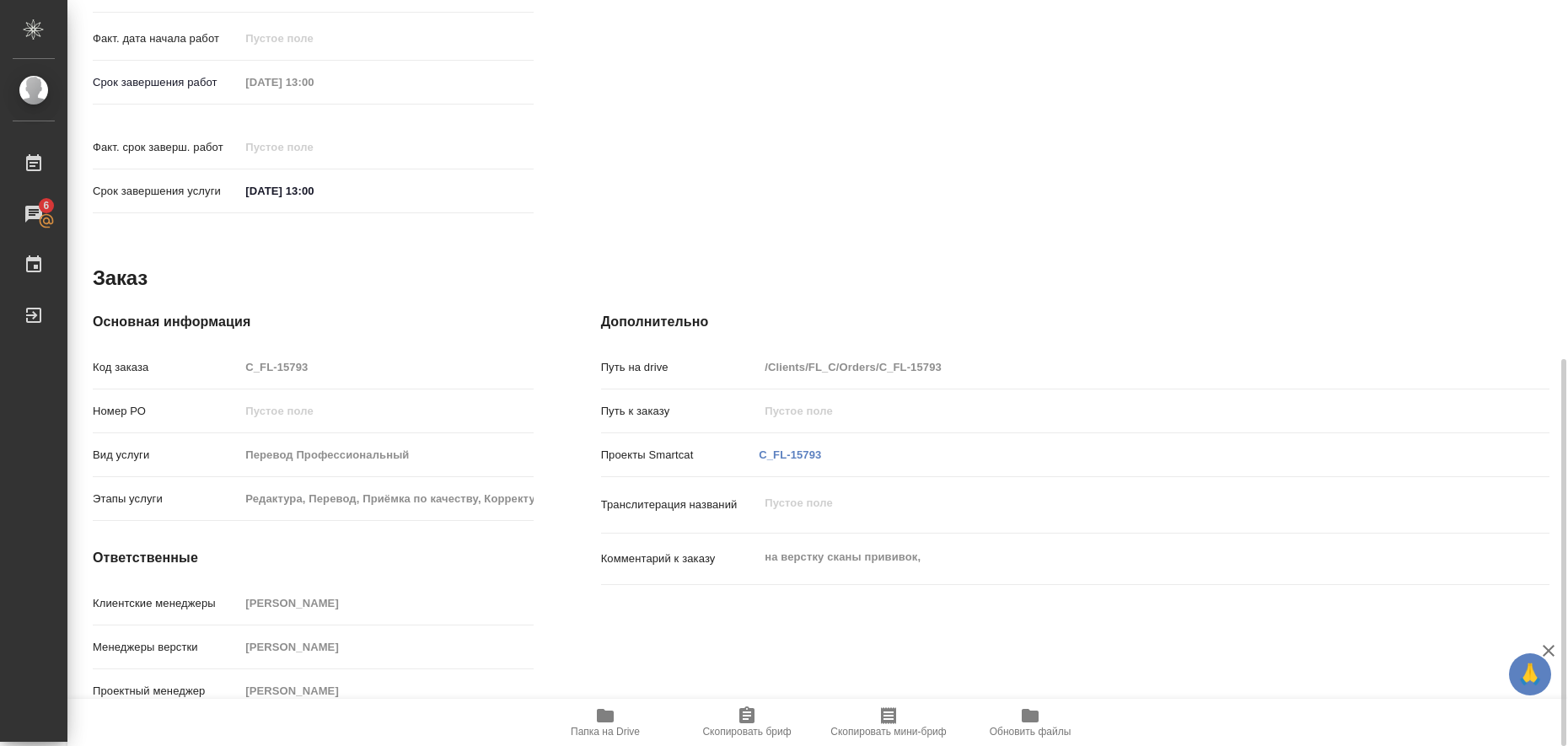
click at [598, 714] on icon "button" at bounding box center [605, 715] width 17 height 13
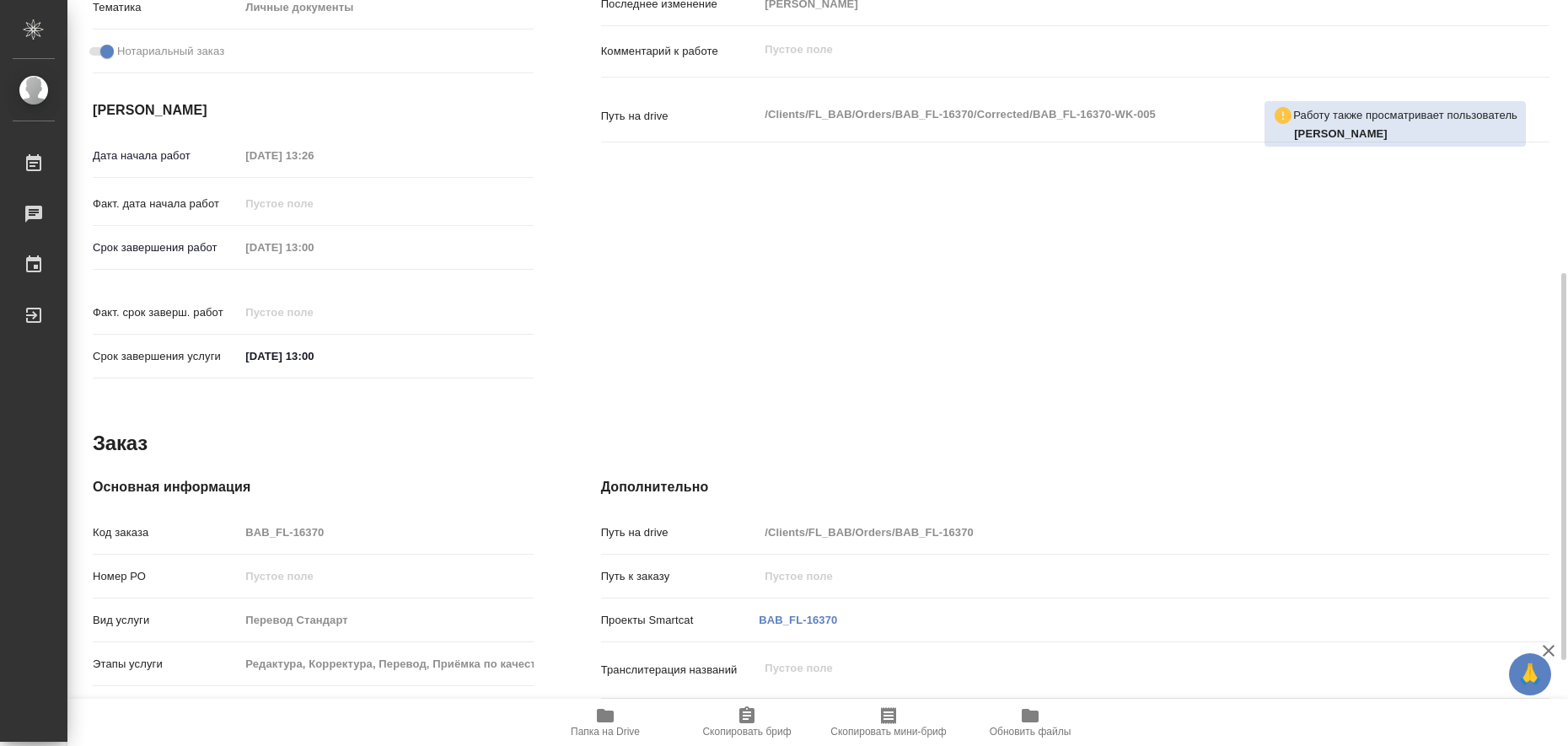
scroll to position [692, 0]
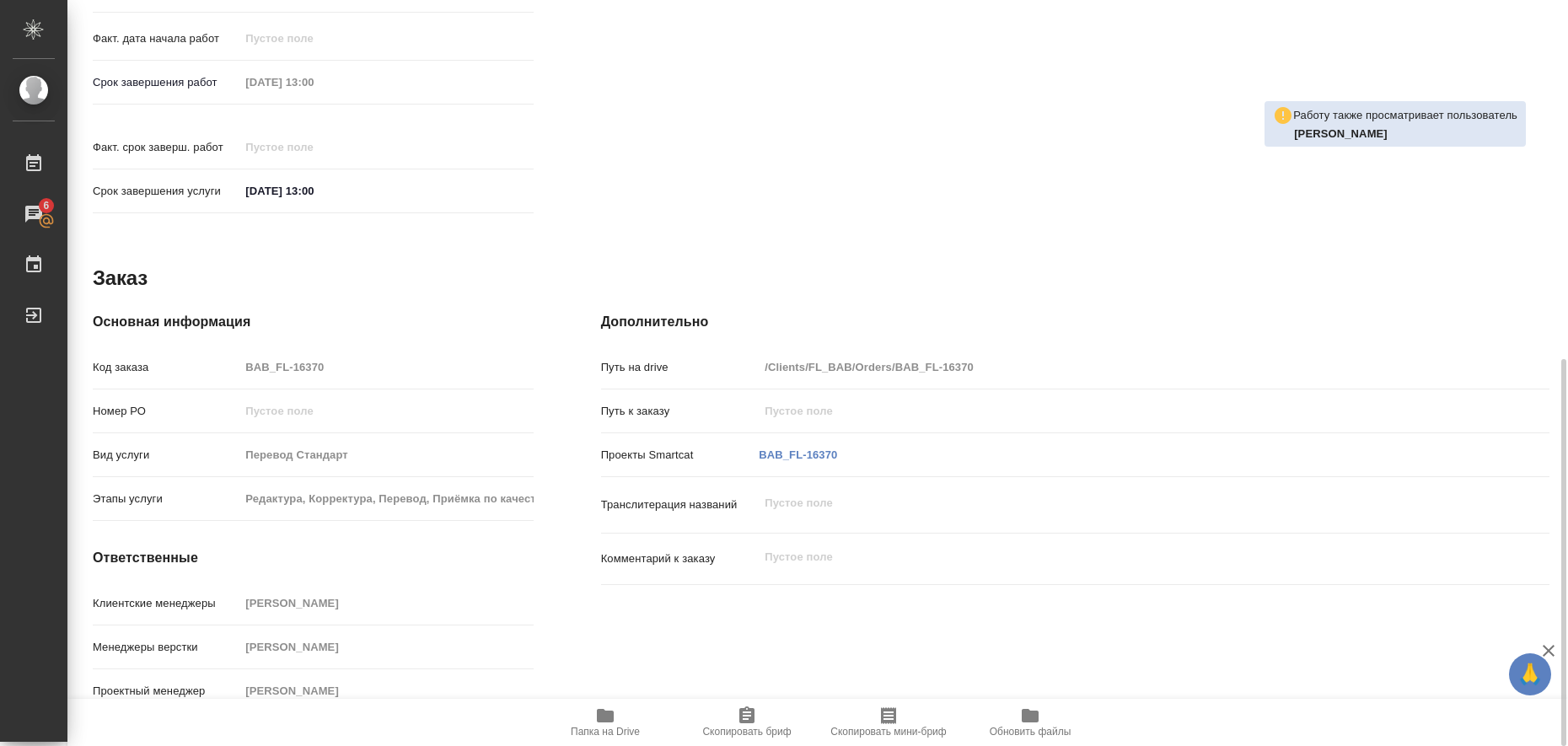
click at [612, 718] on icon "button" at bounding box center [605, 715] width 17 height 13
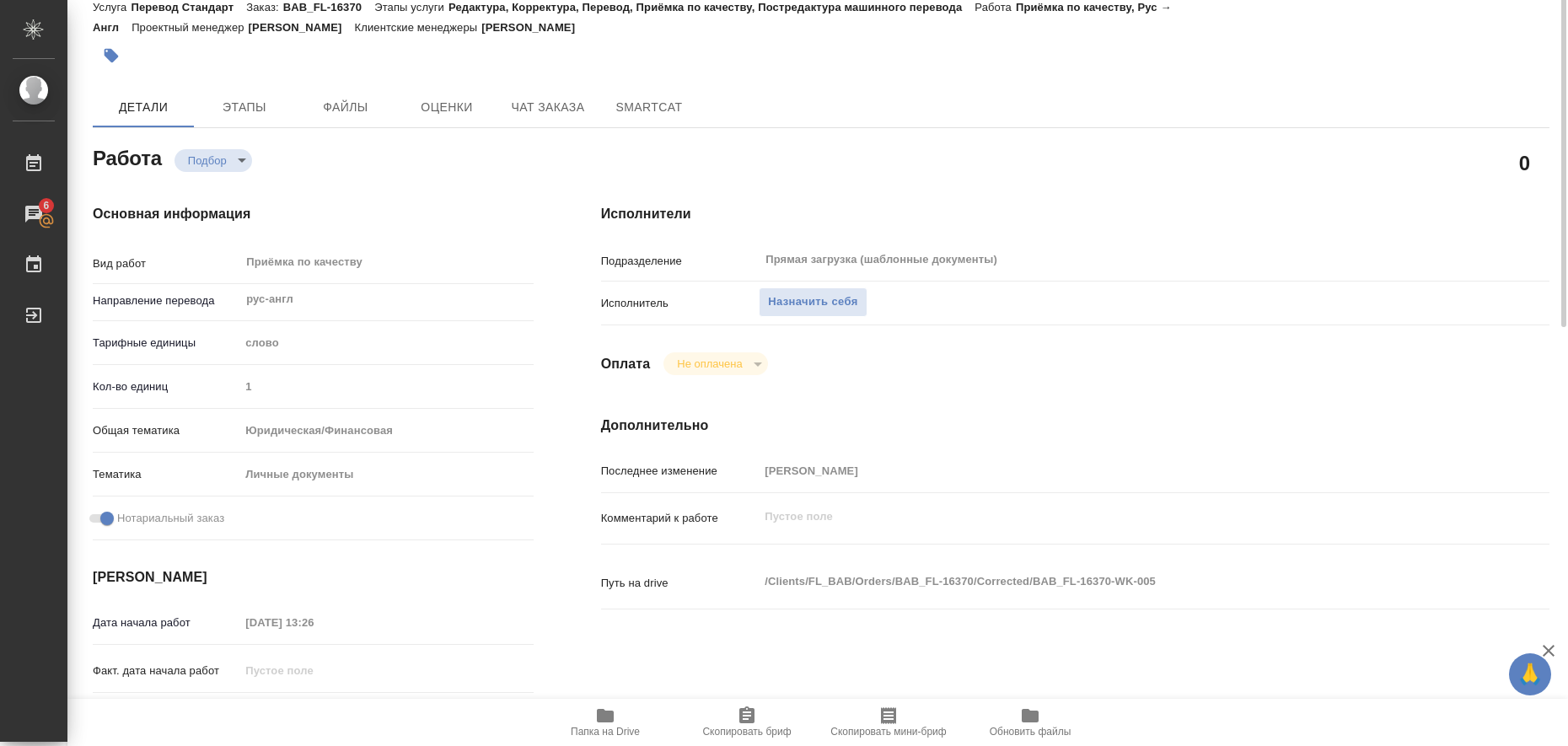
scroll to position [0, 0]
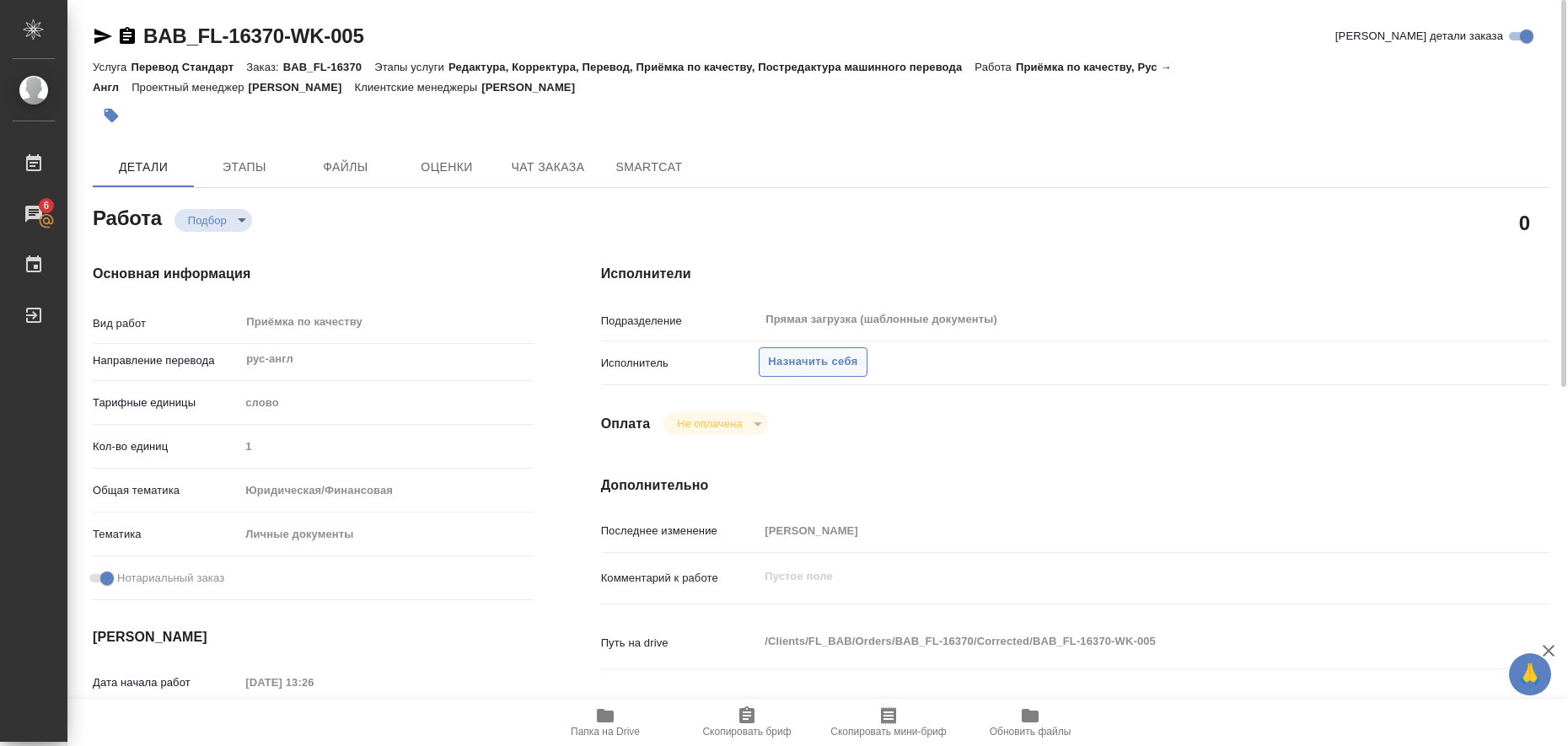
click at [845, 357] on span "Назначить себя" at bounding box center [813, 362] width 89 height 19
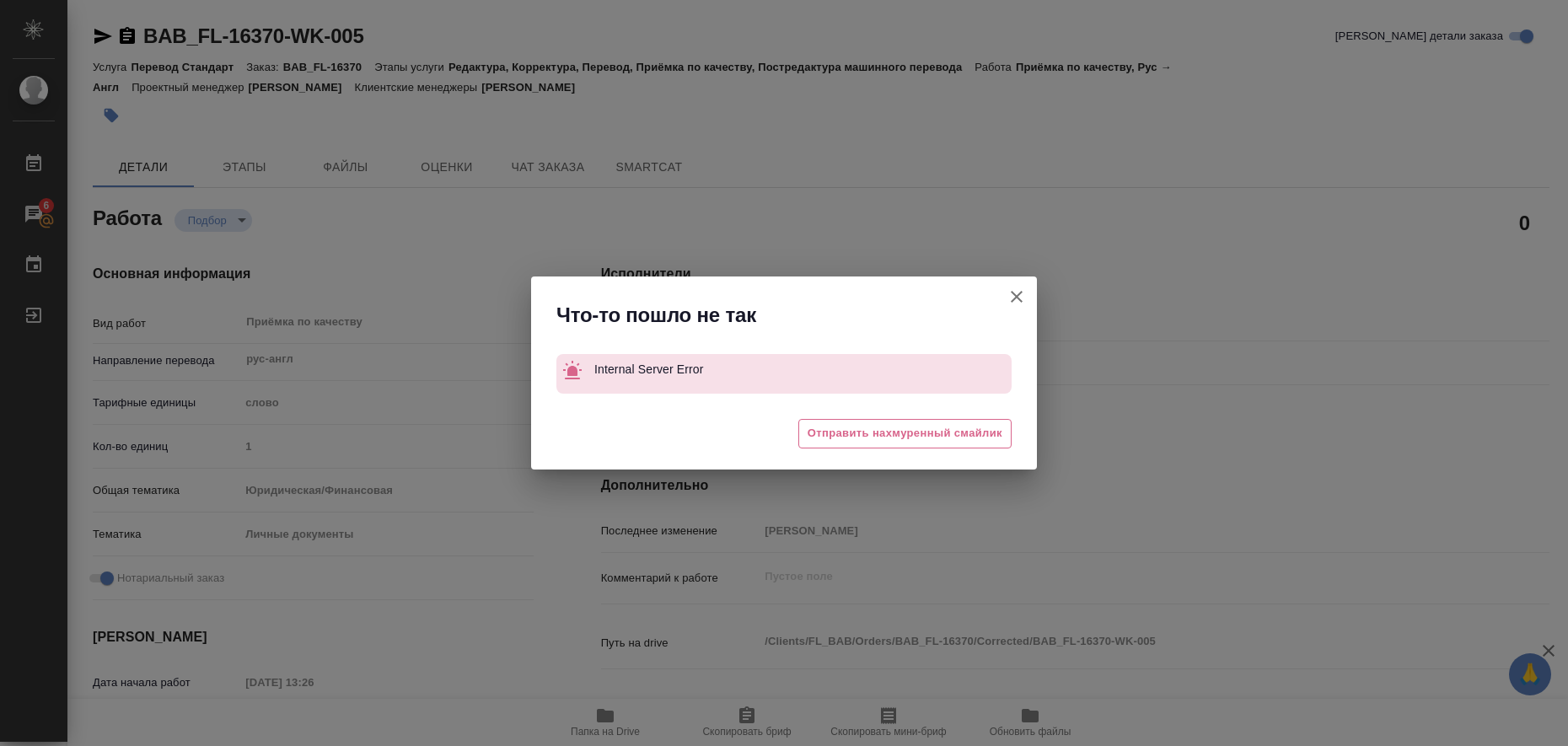
click at [1020, 295] on icon "button" at bounding box center [1016, 296] width 20 height 20
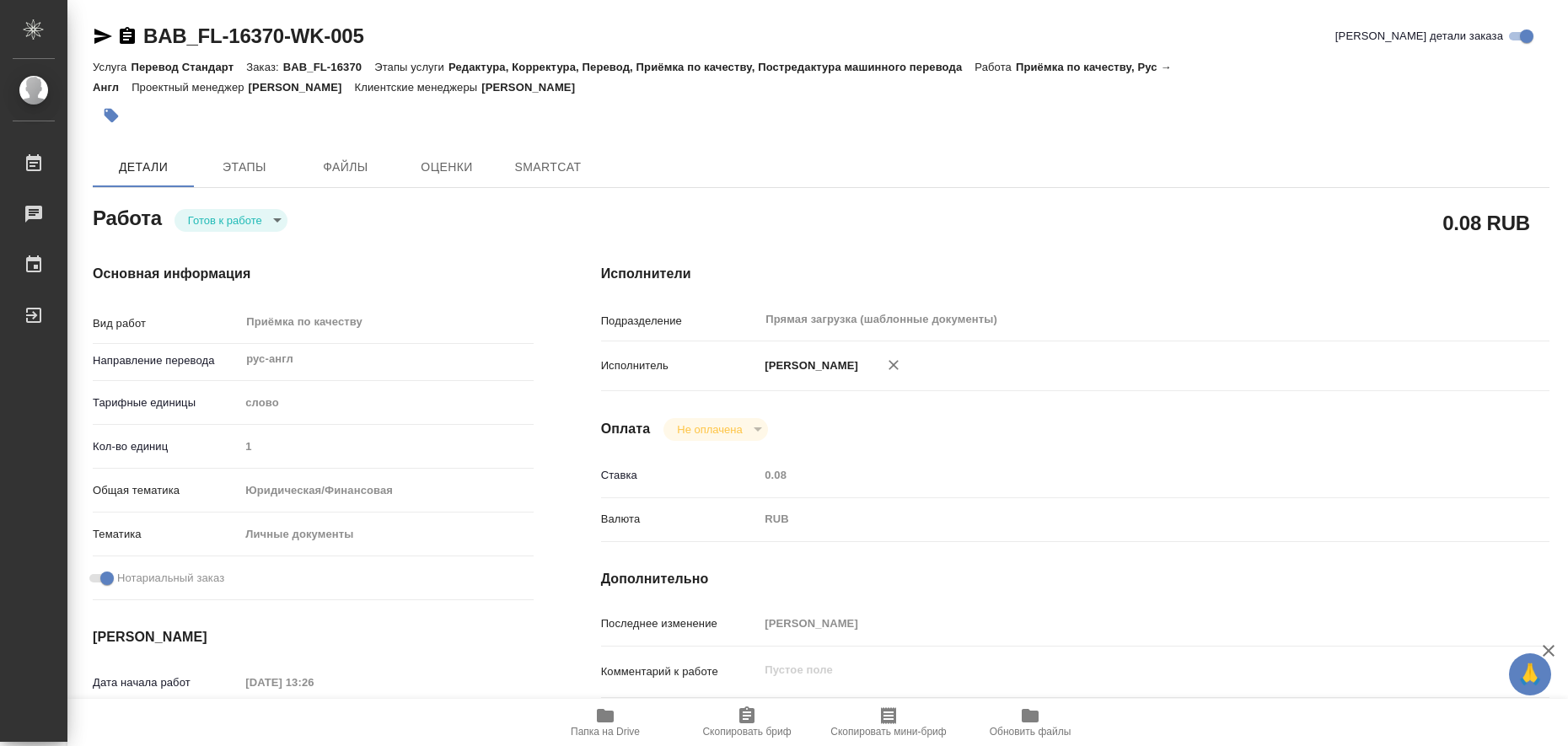
type textarea "x"
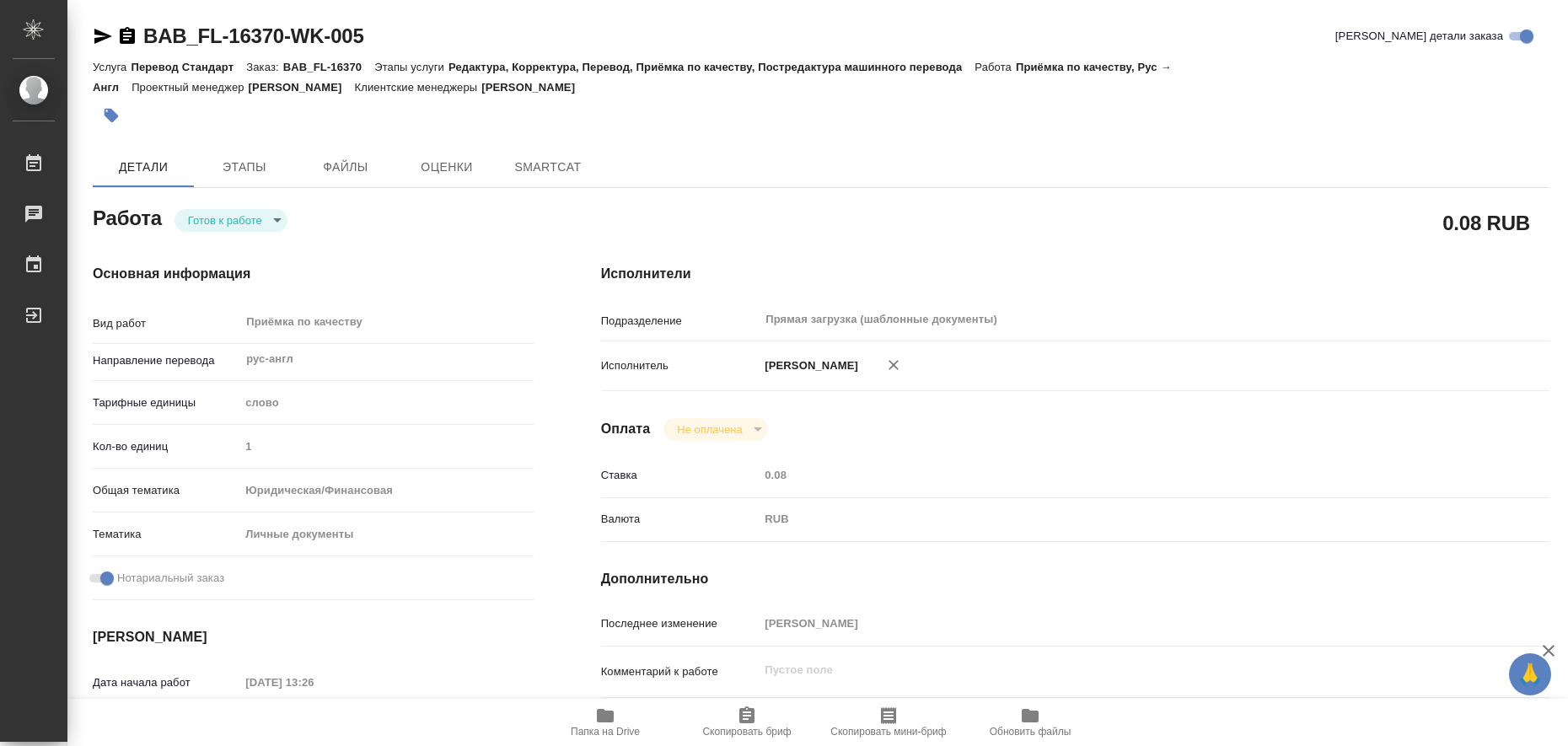
type textarea "x"
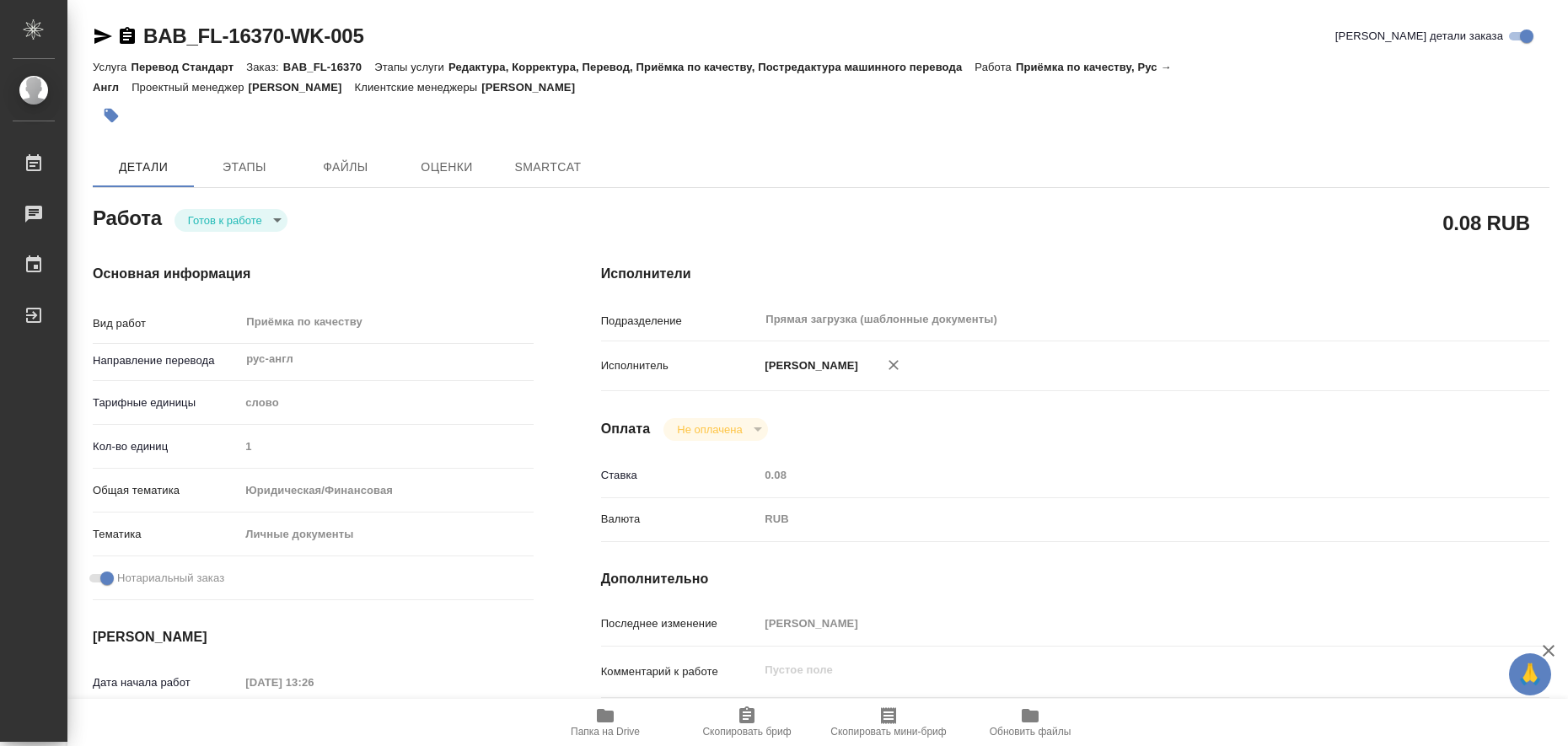
type textarea "x"
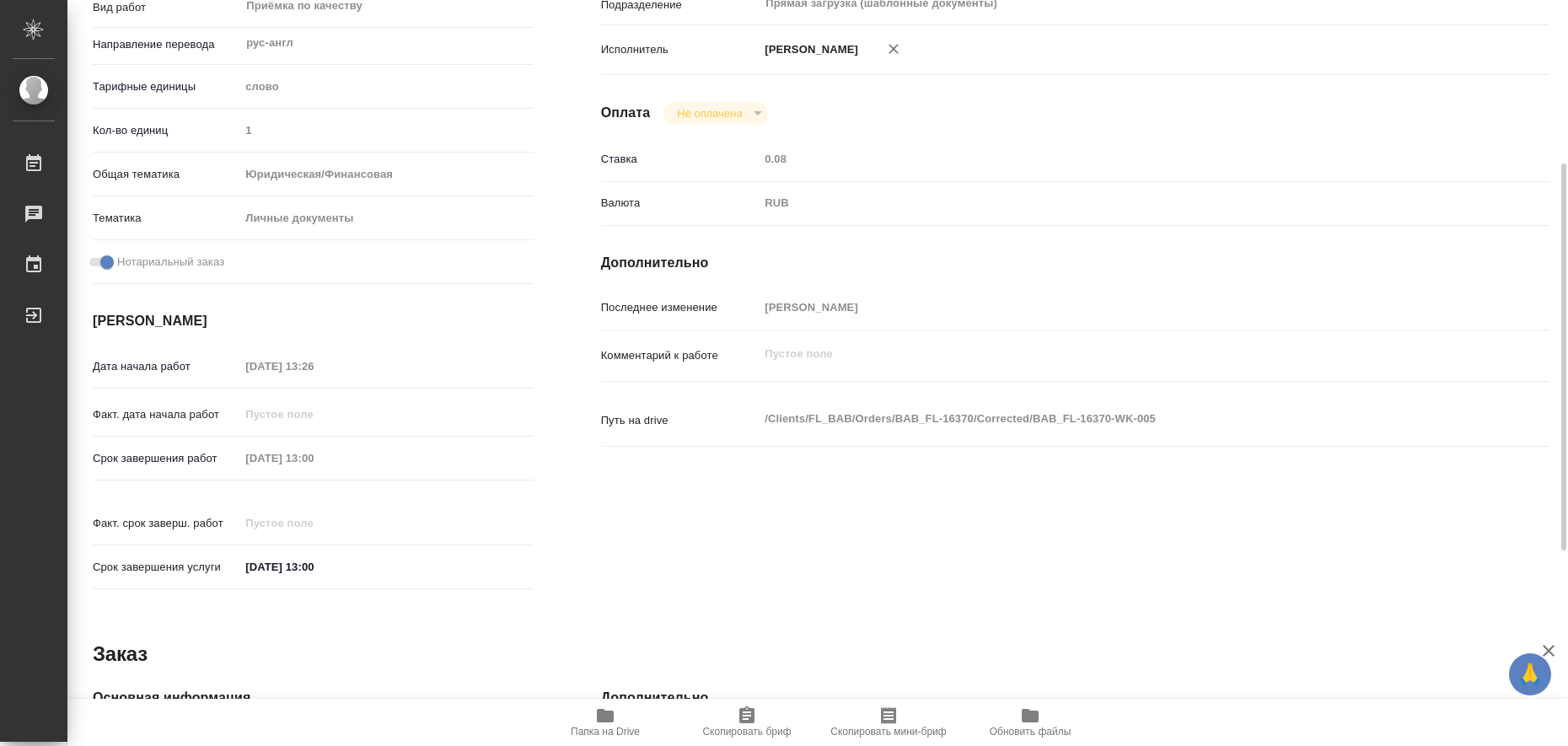
type textarea "x"
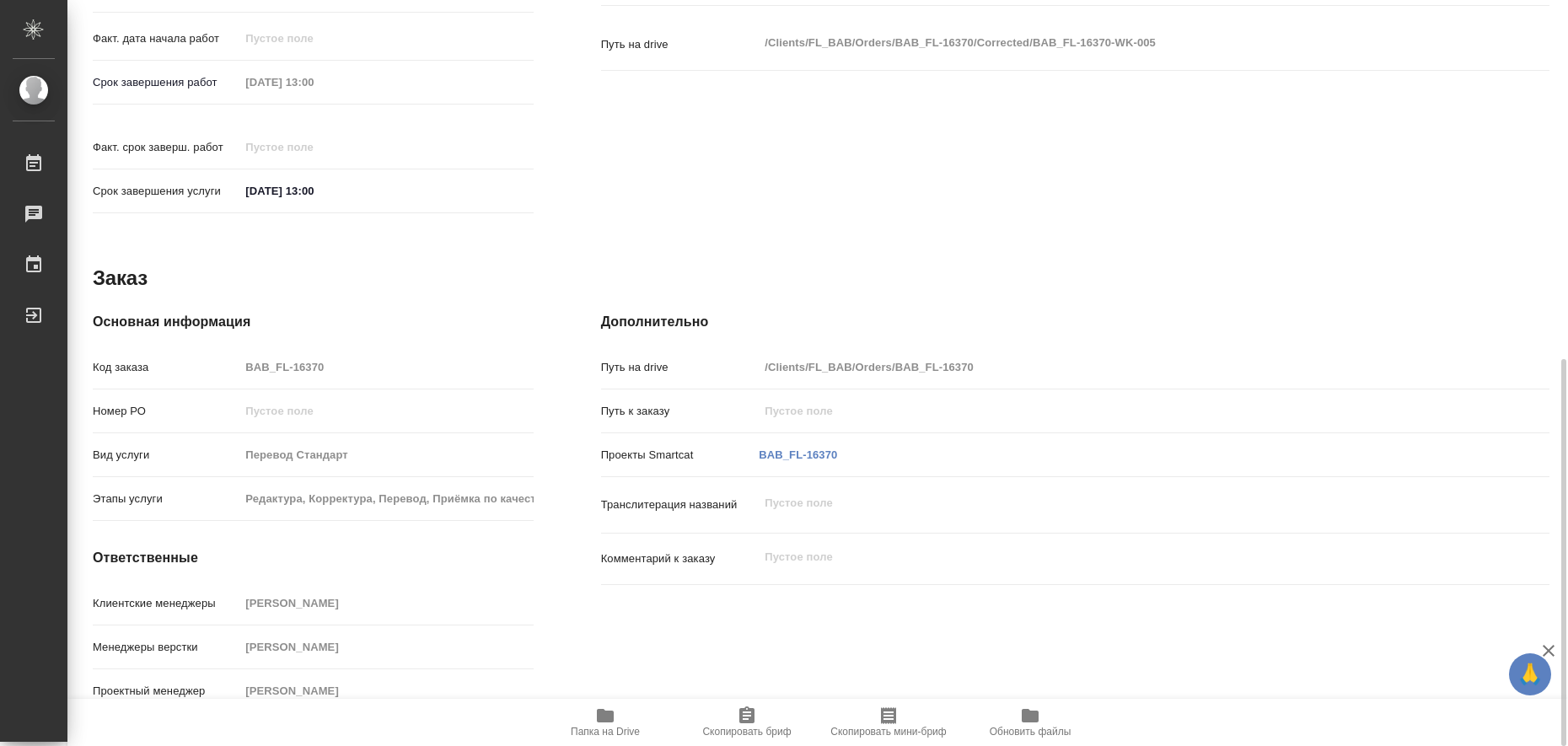
type textarea "x"
